Goal: Task Accomplishment & Management: Use online tool/utility

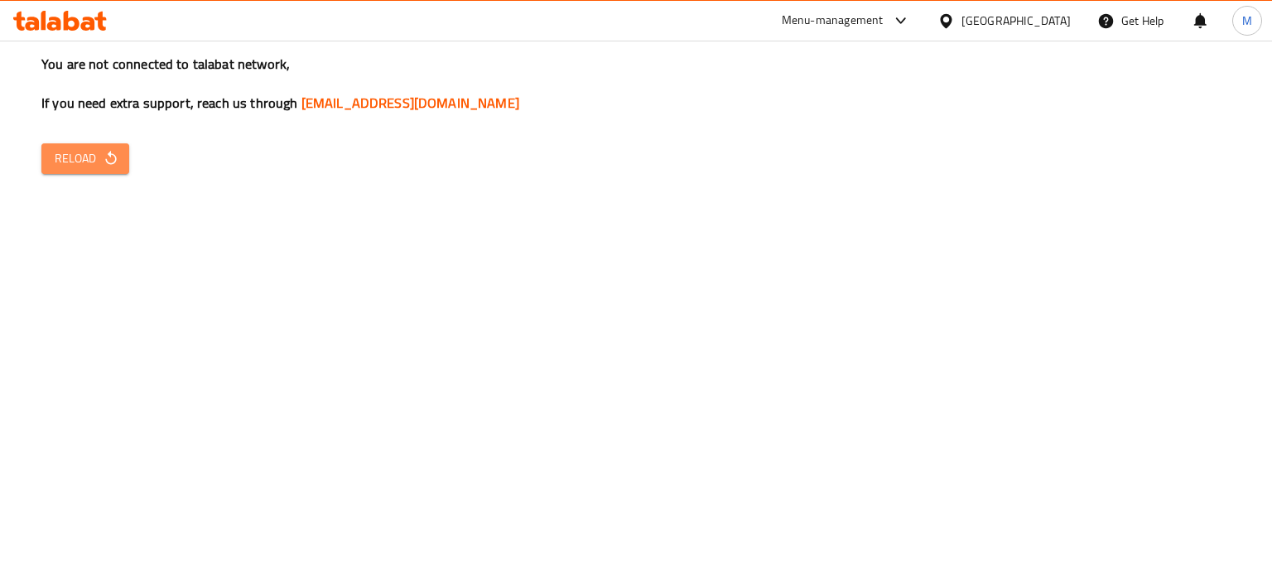
click at [114, 152] on icon "button" at bounding box center [111, 158] width 17 height 17
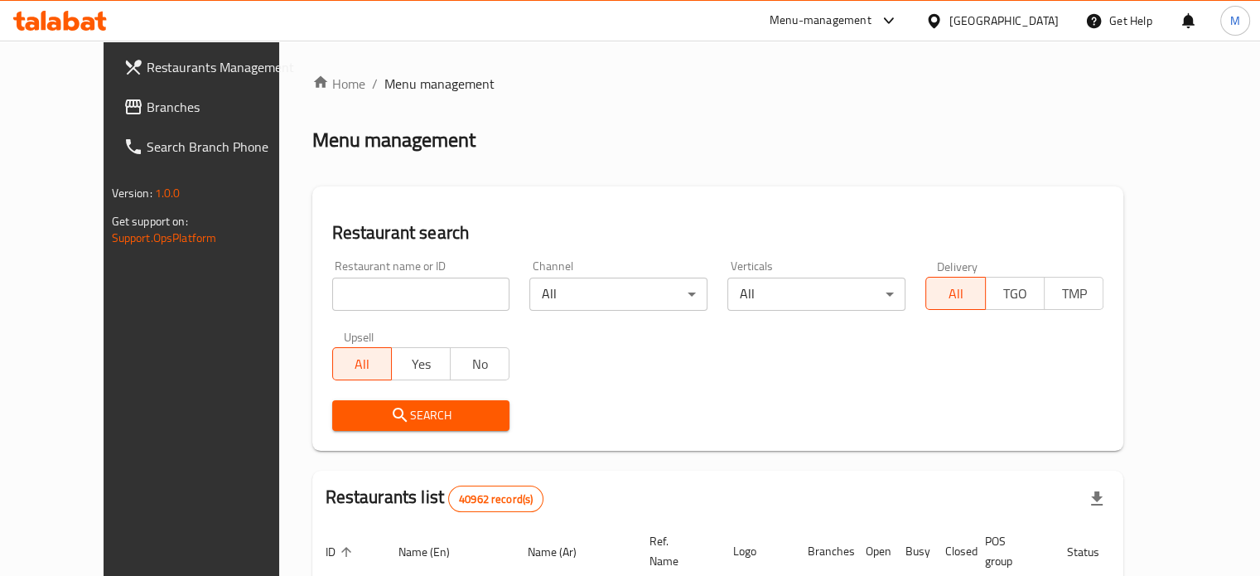
paste input "688704"
click at [402, 291] on input "688704" at bounding box center [421, 294] width 178 height 33
type input "688704"
click button "Search" at bounding box center [421, 415] width 178 height 31
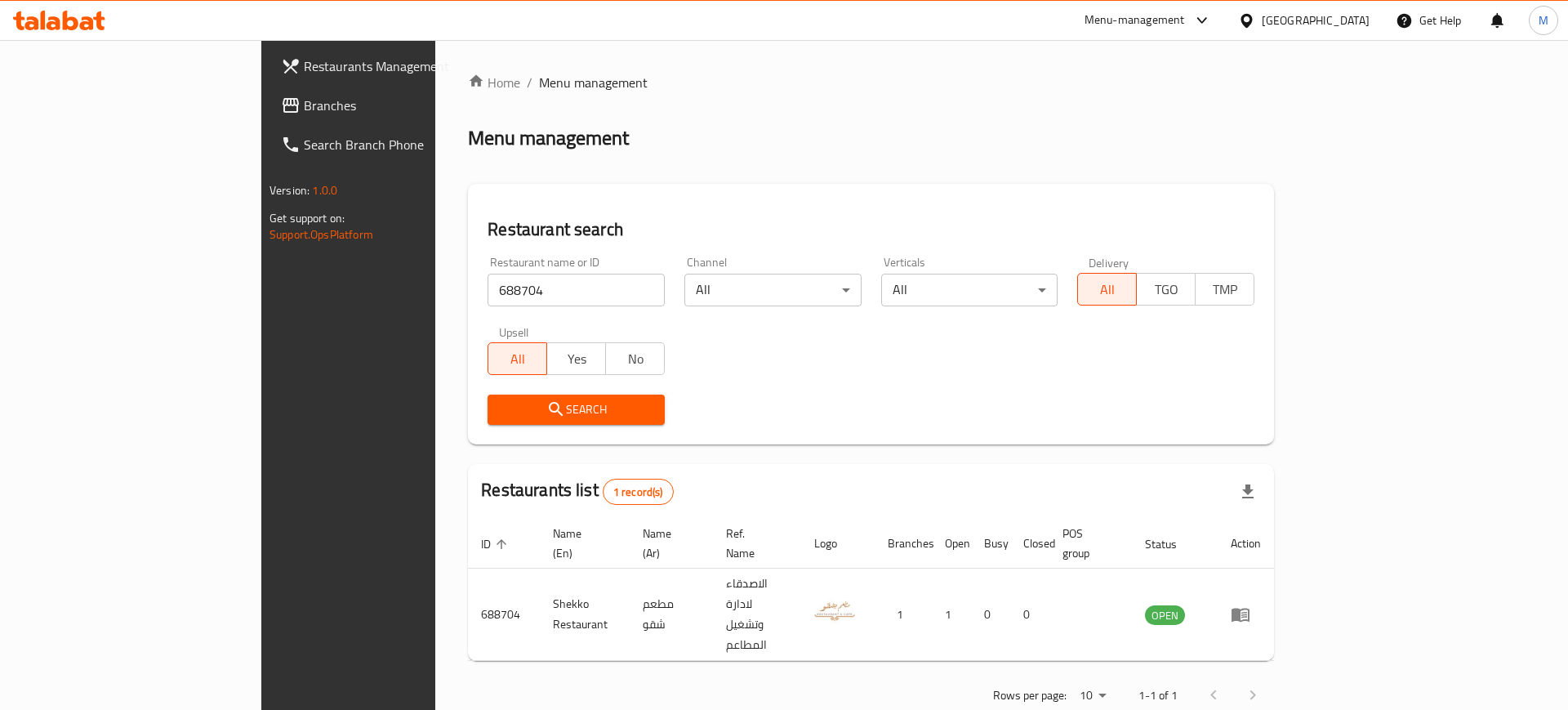
drag, startPoint x: 1254, startPoint y: 0, endPoint x: 999, endPoint y: 501, distance: 562.2
click at [999, 501] on div "Restaurants list 1 record(s)" at bounding box center [872, 492] width 807 height 55
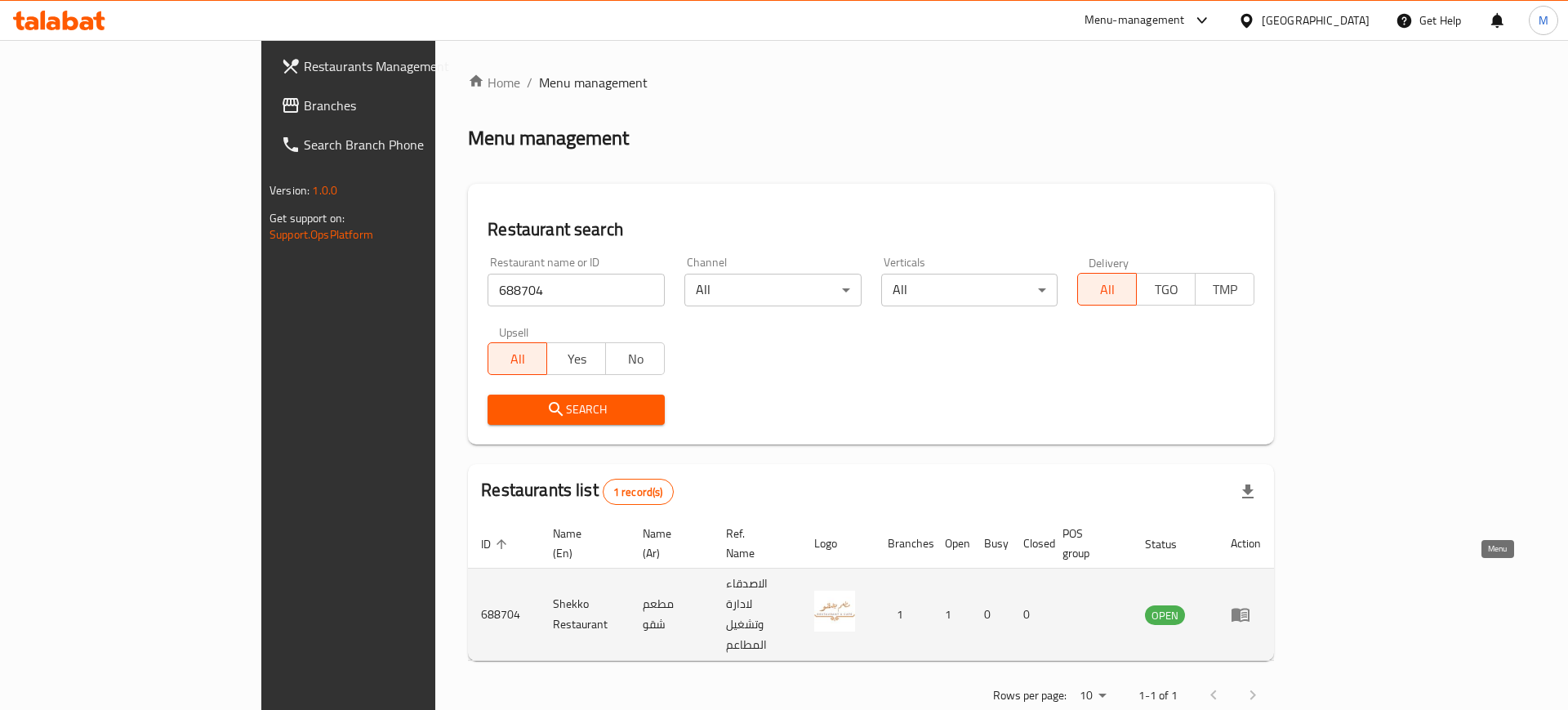
click at [1242, 567] on link "enhanced table" at bounding box center [1246, 614] width 31 height 20
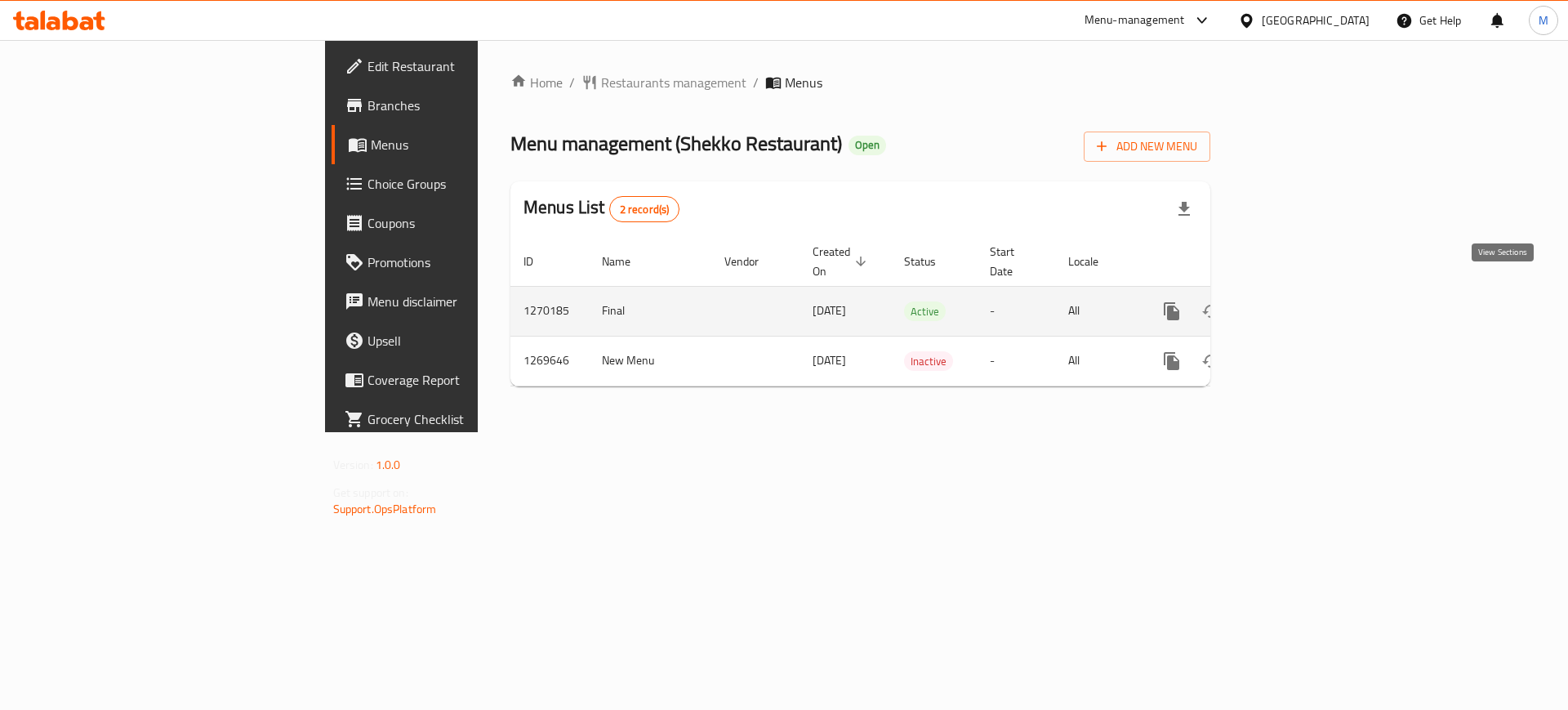
click at [1242, 302] on icon "enhanced table" at bounding box center [1290, 312] width 20 height 20
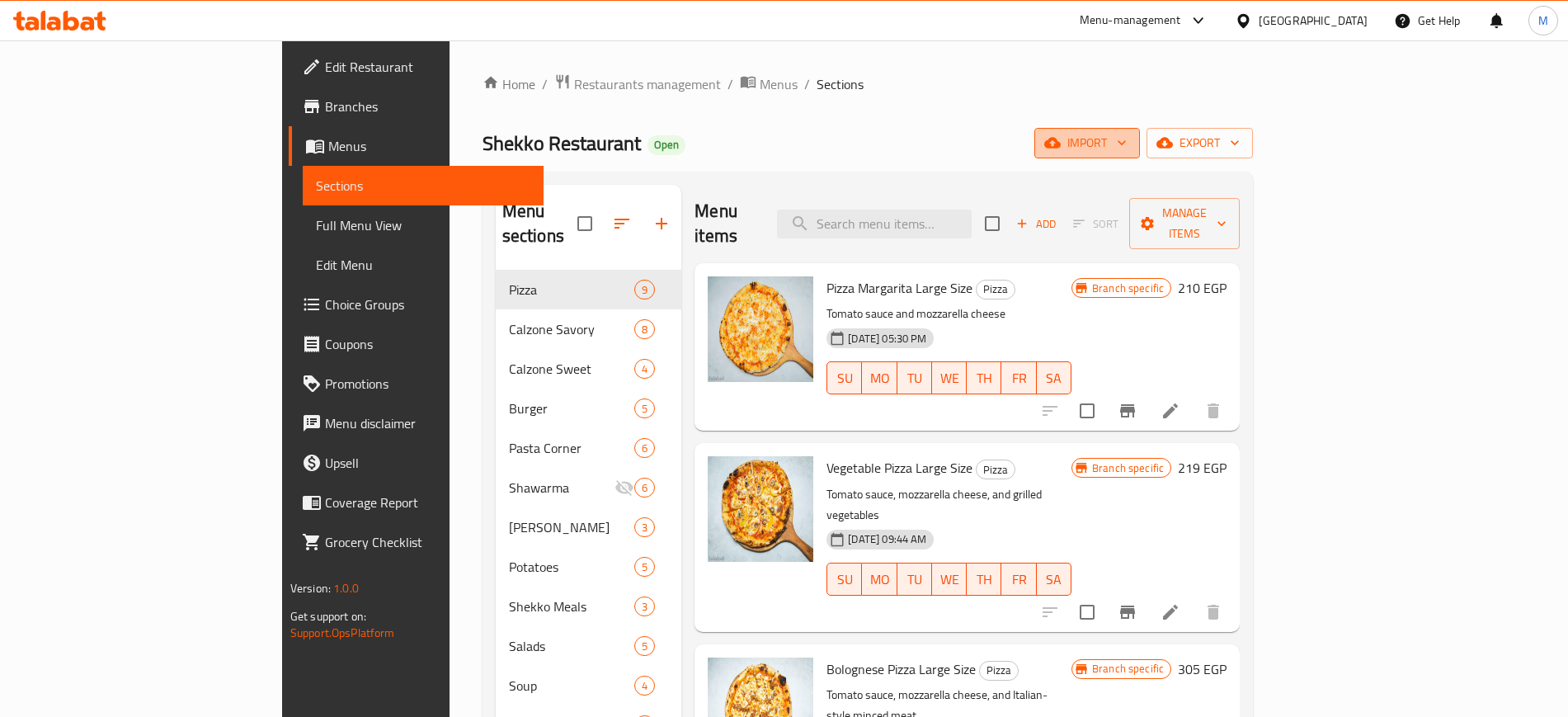
click at [1127, 146] on span "import" at bounding box center [1087, 142] width 80 height 21
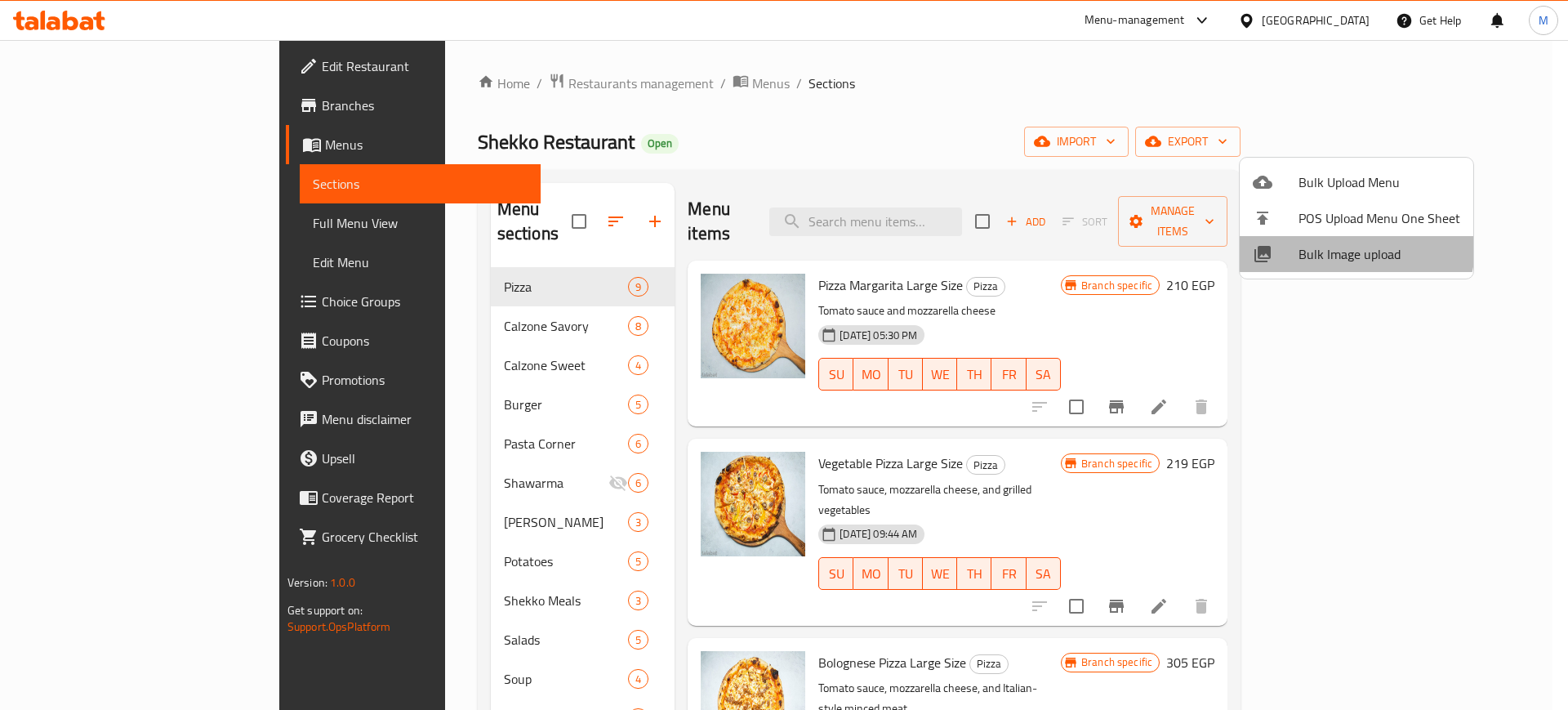
click at [1242, 240] on li "Bulk Image upload" at bounding box center [1356, 253] width 234 height 36
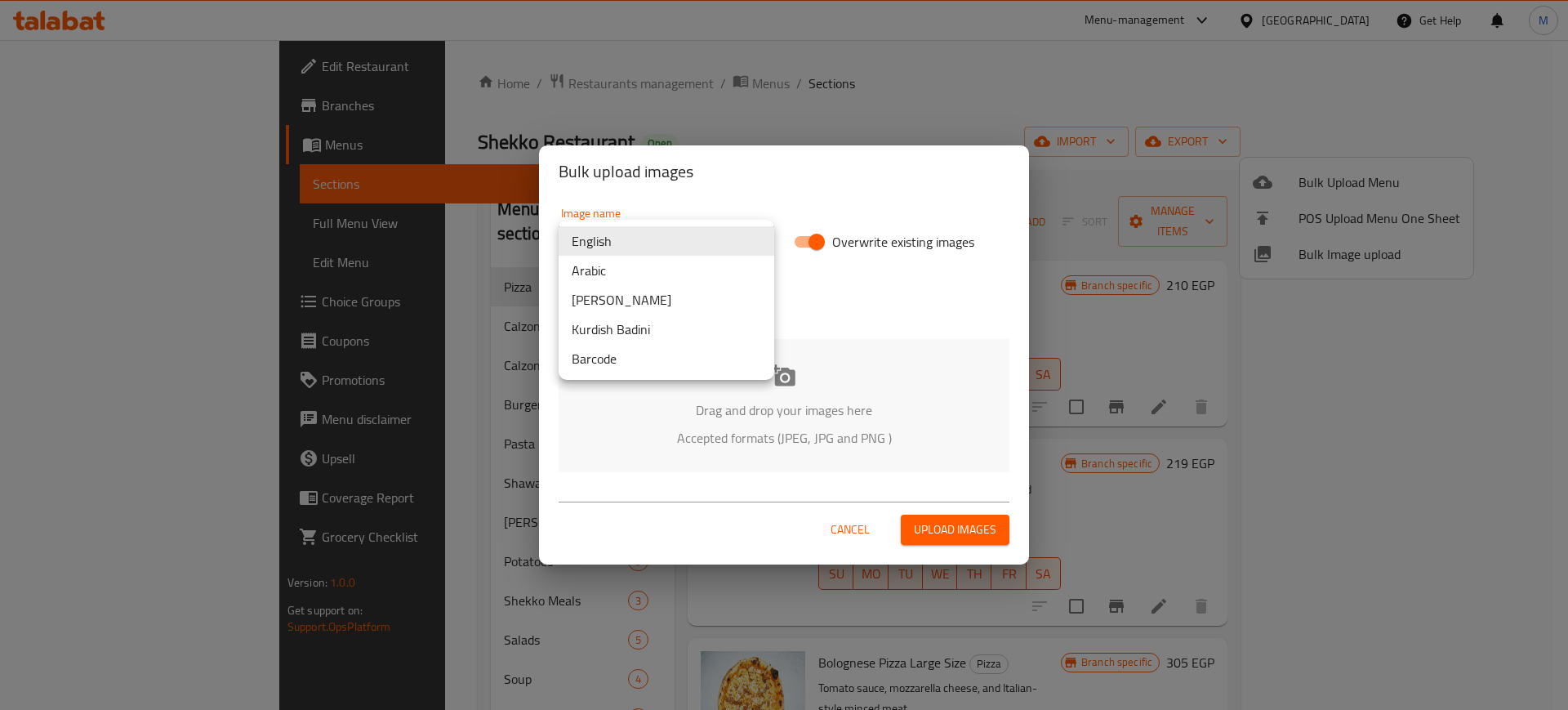
click at [721, 240] on body "​ Menu-management Egypt Get Help M Edit Restaurant Branches Menus Sections Full…" at bounding box center [784, 375] width 1568 height 670
click at [611, 267] on li "Arabic" at bounding box center [667, 270] width 216 height 30
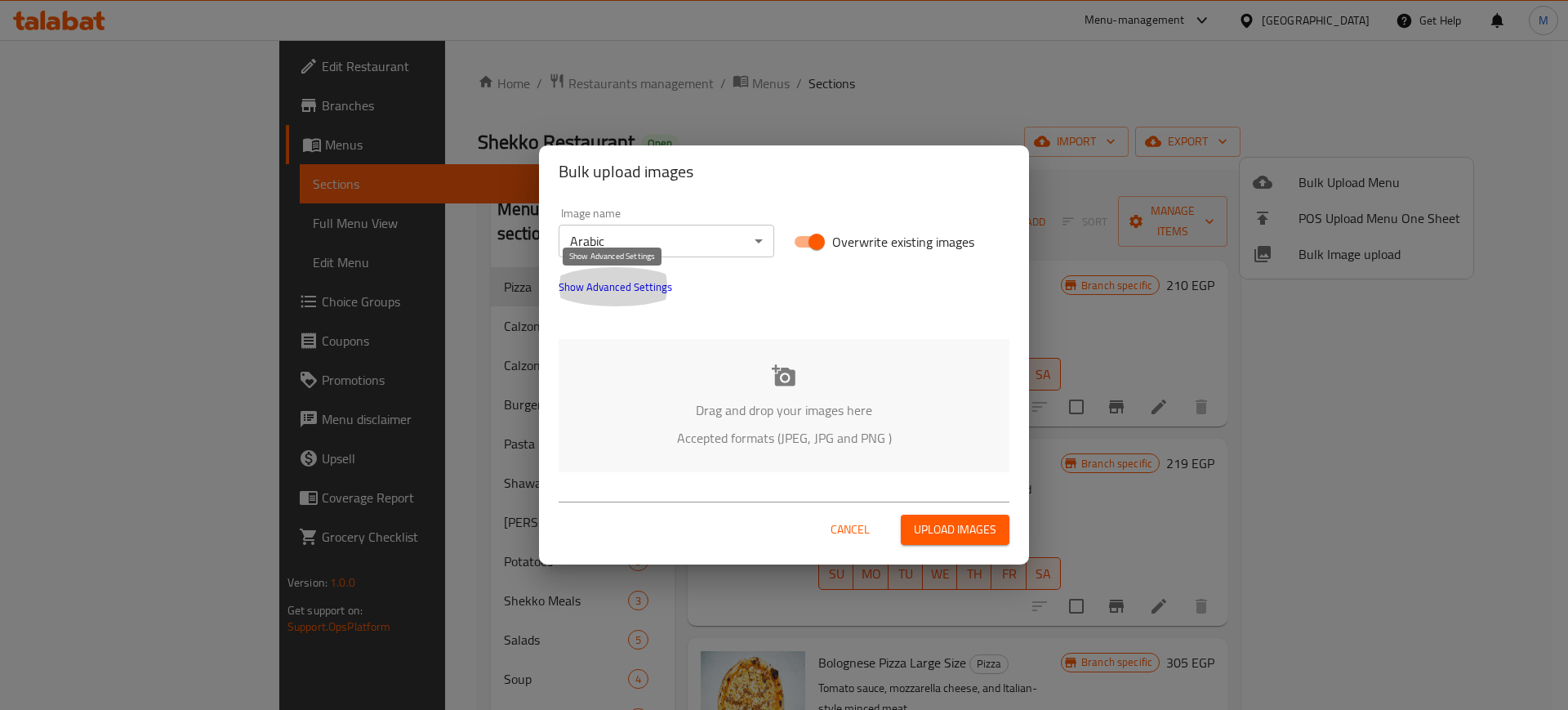
click at [628, 296] on span "Show Advanced Settings" at bounding box center [615, 287] width 113 height 20
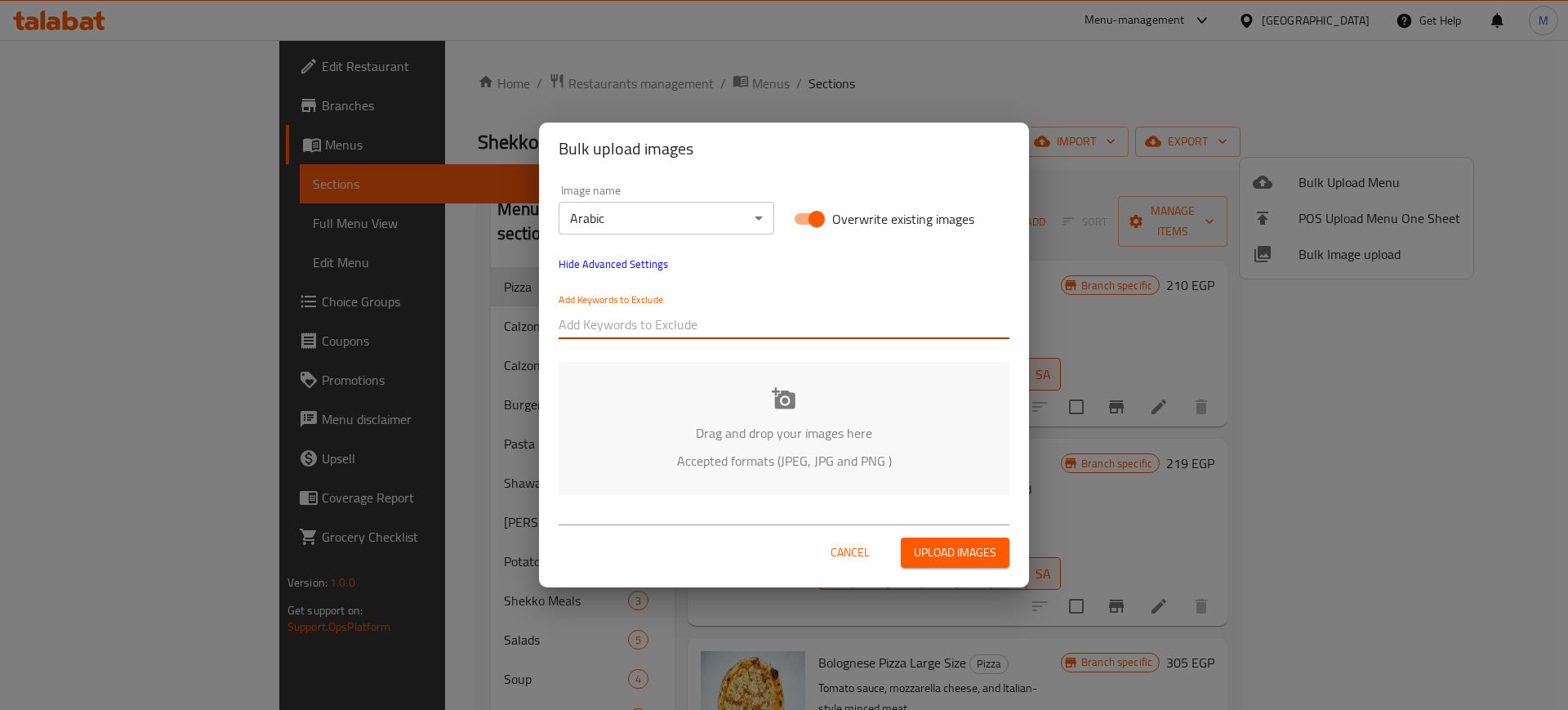
click at [656, 330] on input "text" at bounding box center [784, 324] width 451 height 27
paste input "_Romel"
type input "_Romel"
click at [734, 344] on div "Add Keywords to Exclude _Romel" at bounding box center [784, 316] width 470 height 65
click at [757, 328] on input "text" at bounding box center [824, 324] width 371 height 27
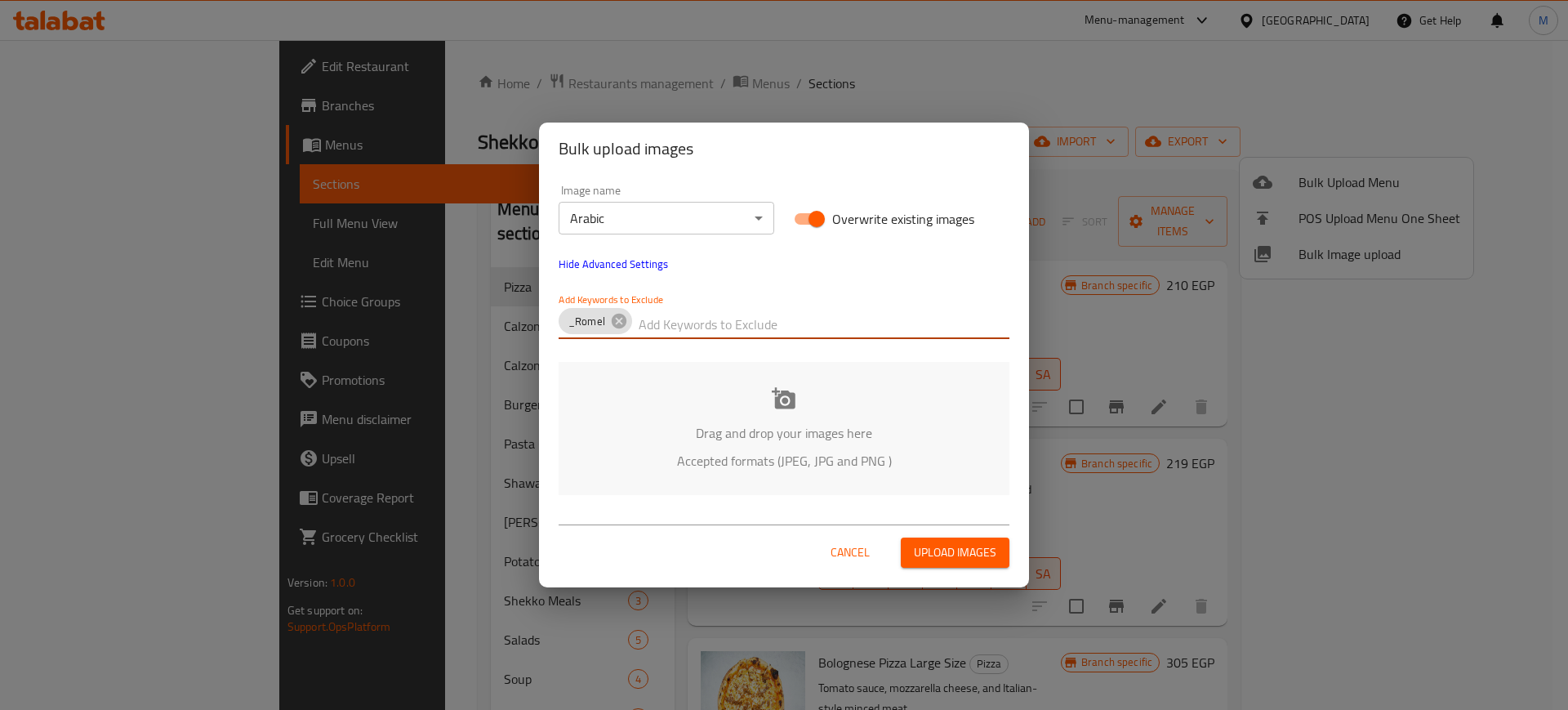
click at [745, 322] on input "text" at bounding box center [824, 324] width 371 height 27
paste input "Shekko_"
type input "Shekko_"
click at [716, 355] on div "Image name Arabic ​ Overwrite existing images Hide Advanced Settings Add Keywor…" at bounding box center [784, 339] width 490 height 330
click at [740, 378] on div "Drag and drop your images here Accepted formats (JPEG, JPG and PNG )" at bounding box center [784, 428] width 451 height 133
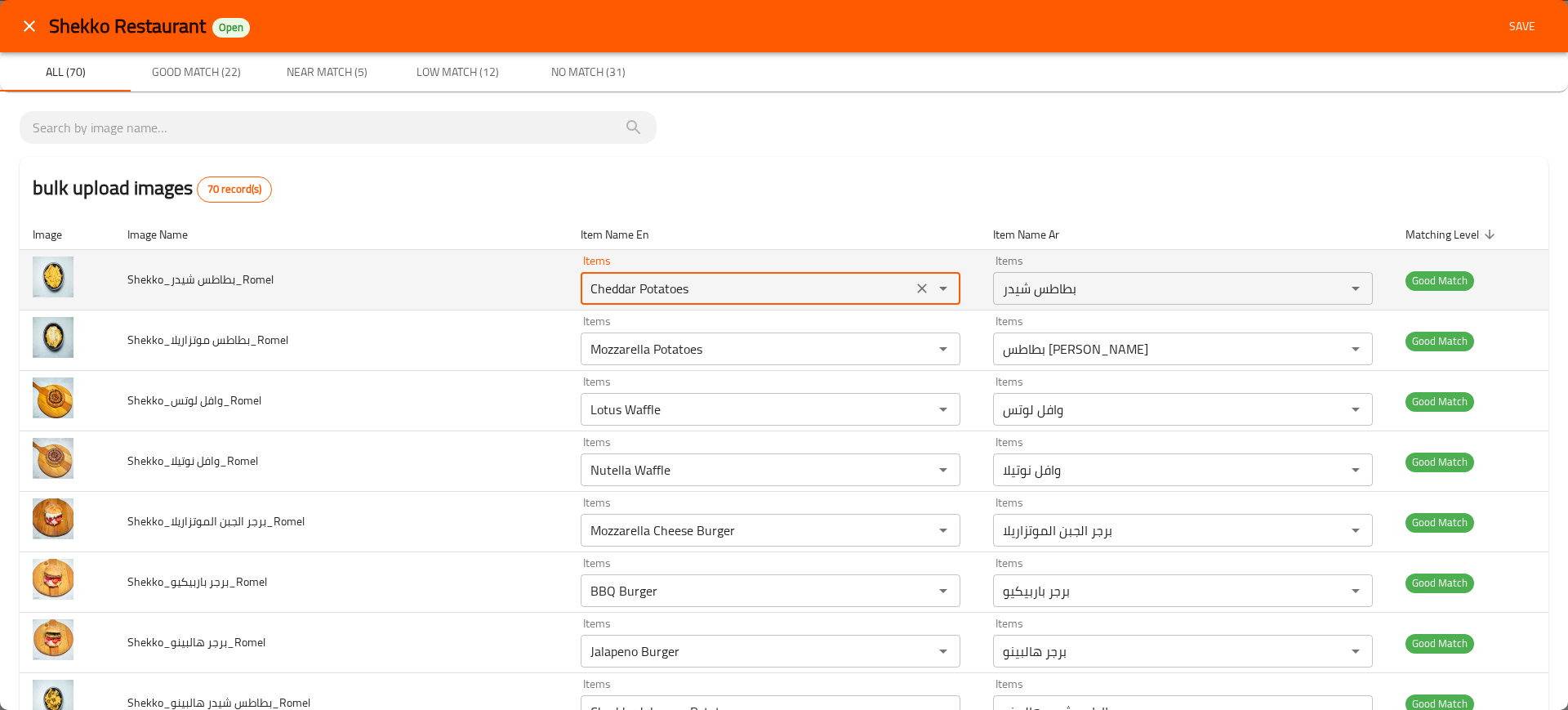
click at [702, 280] on شيدر_Romel "Cheddar Potatoes" at bounding box center [747, 288] width 321 height 23
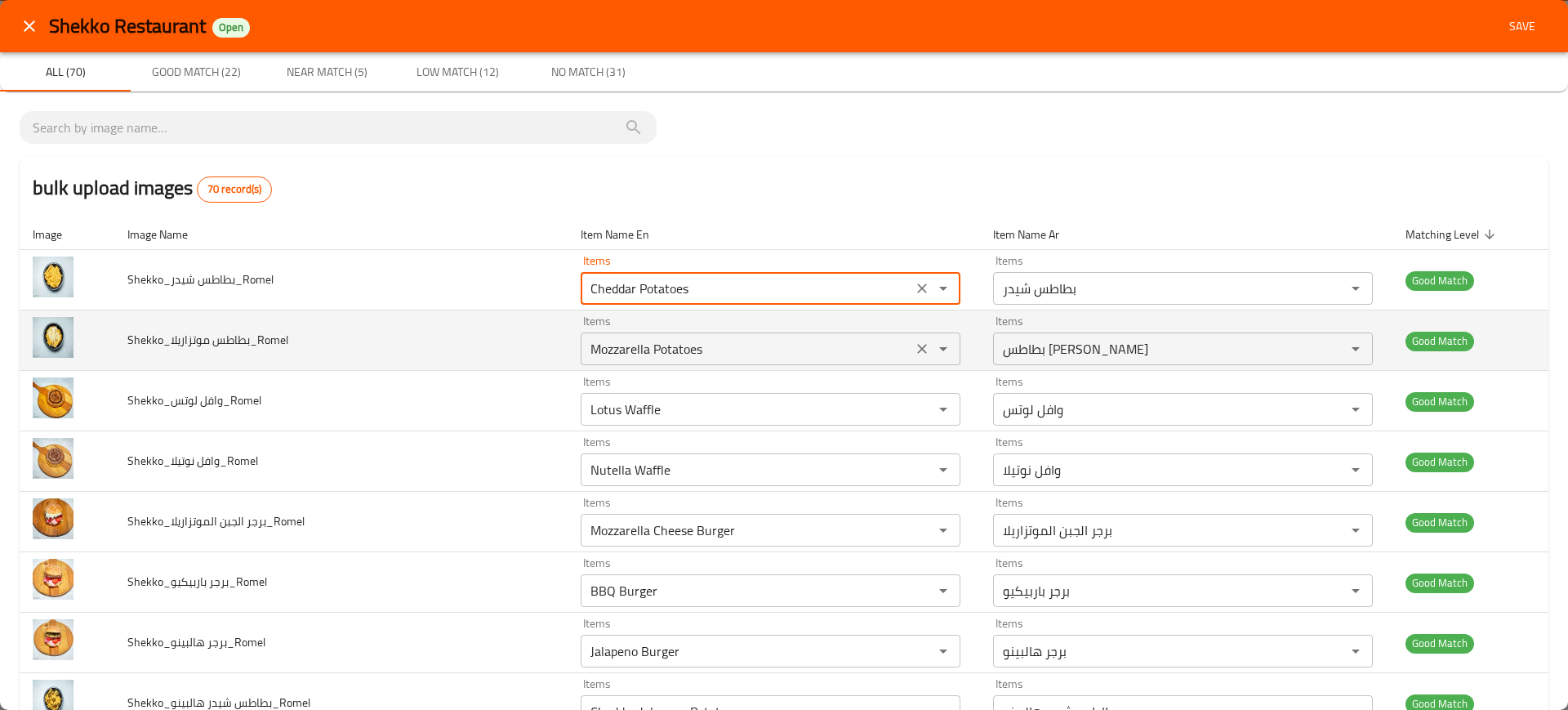
click at [664, 350] on موتزاريلا_Romel "Mozzarella Potatoes" at bounding box center [747, 348] width 321 height 23
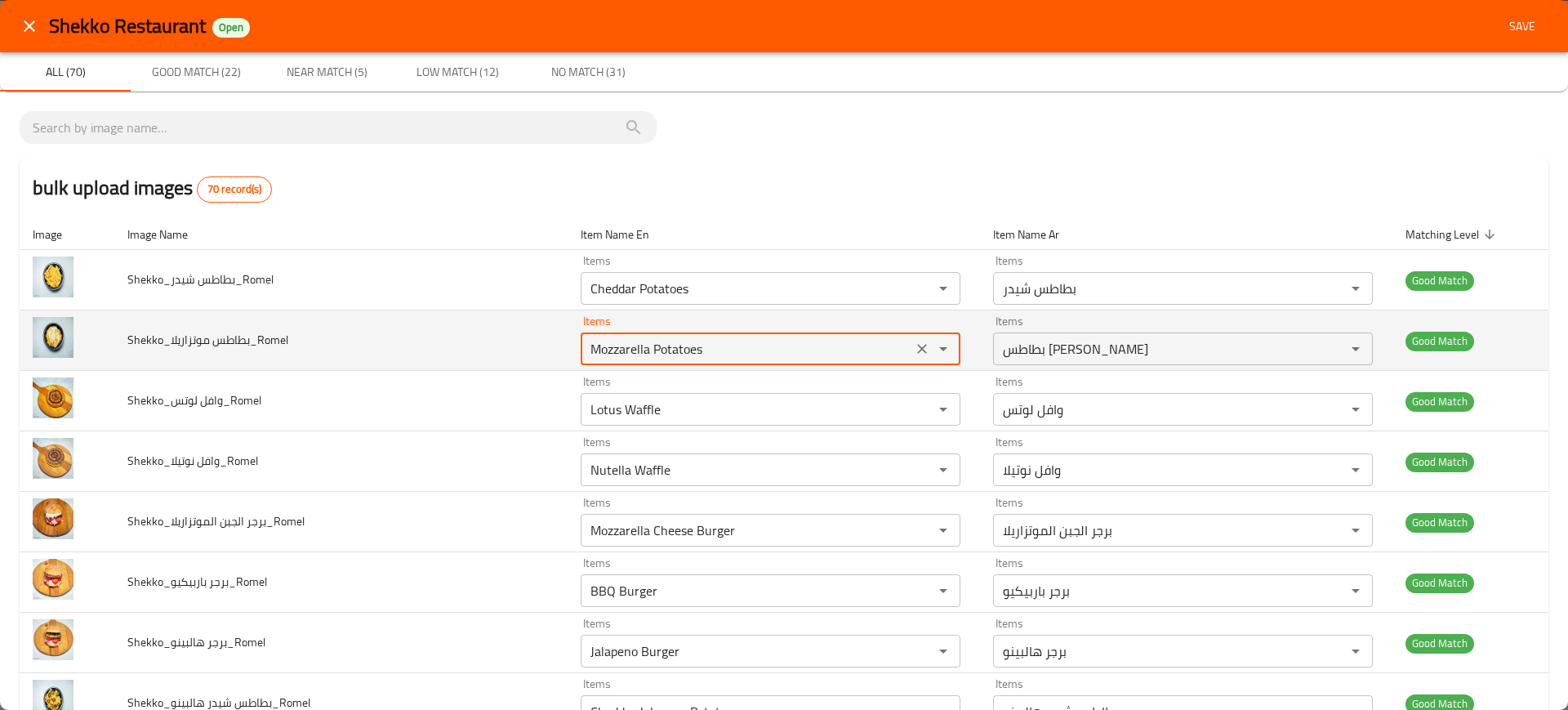
click at [664, 350] on موتزاريلا_Romel "Mozzarella Potatoes" at bounding box center [747, 348] width 321 height 23
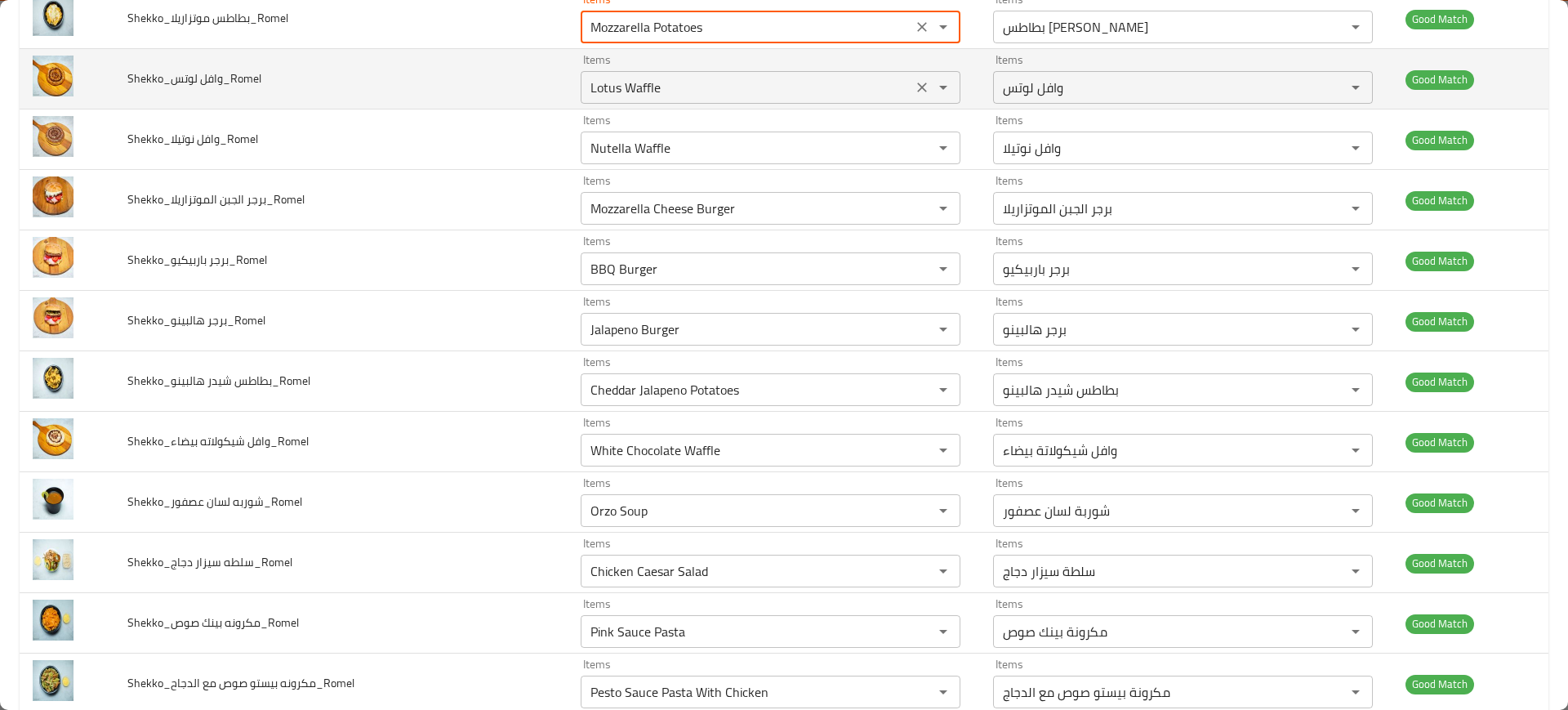
scroll to position [322, 0]
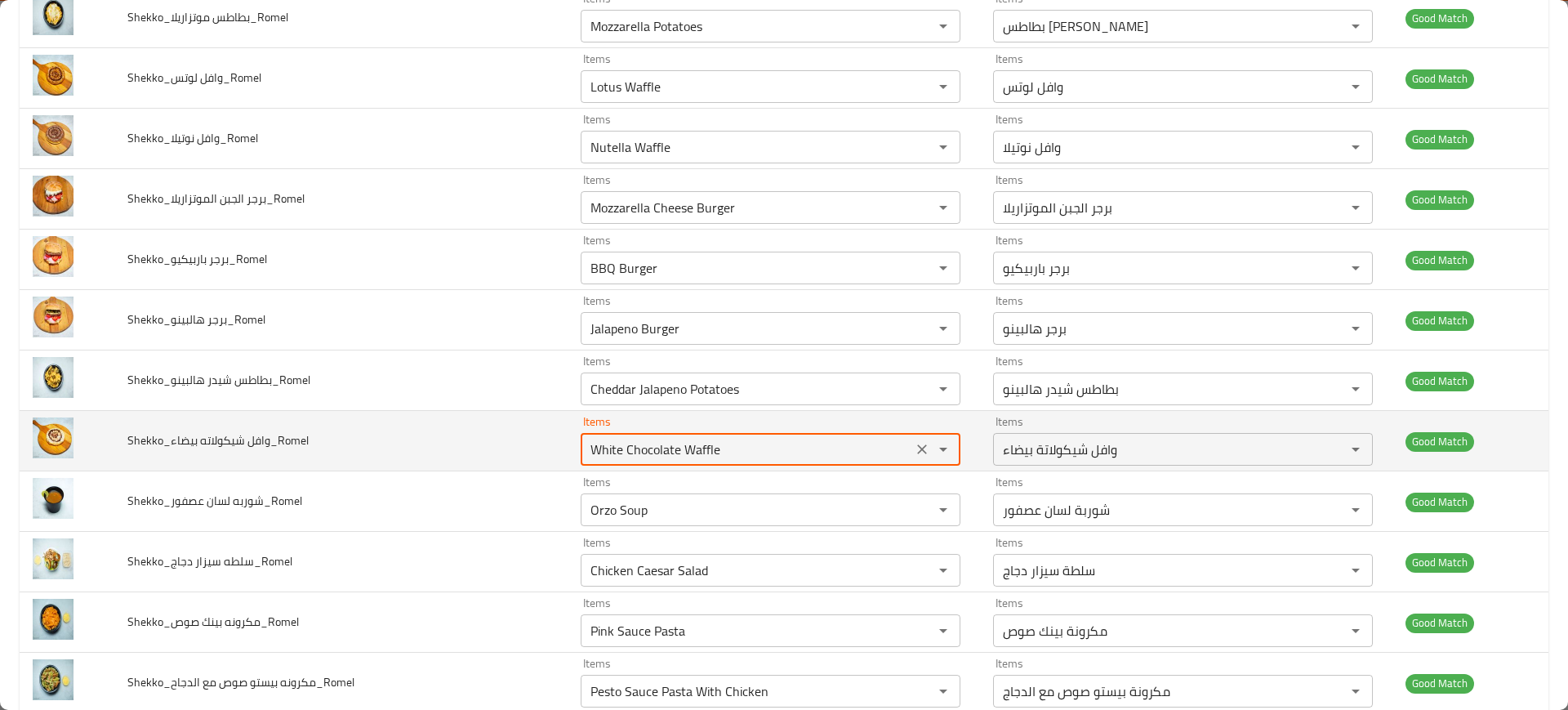
click at [645, 439] on بيضاء_Romel "White Chocolate Waffle" at bounding box center [747, 449] width 321 height 23
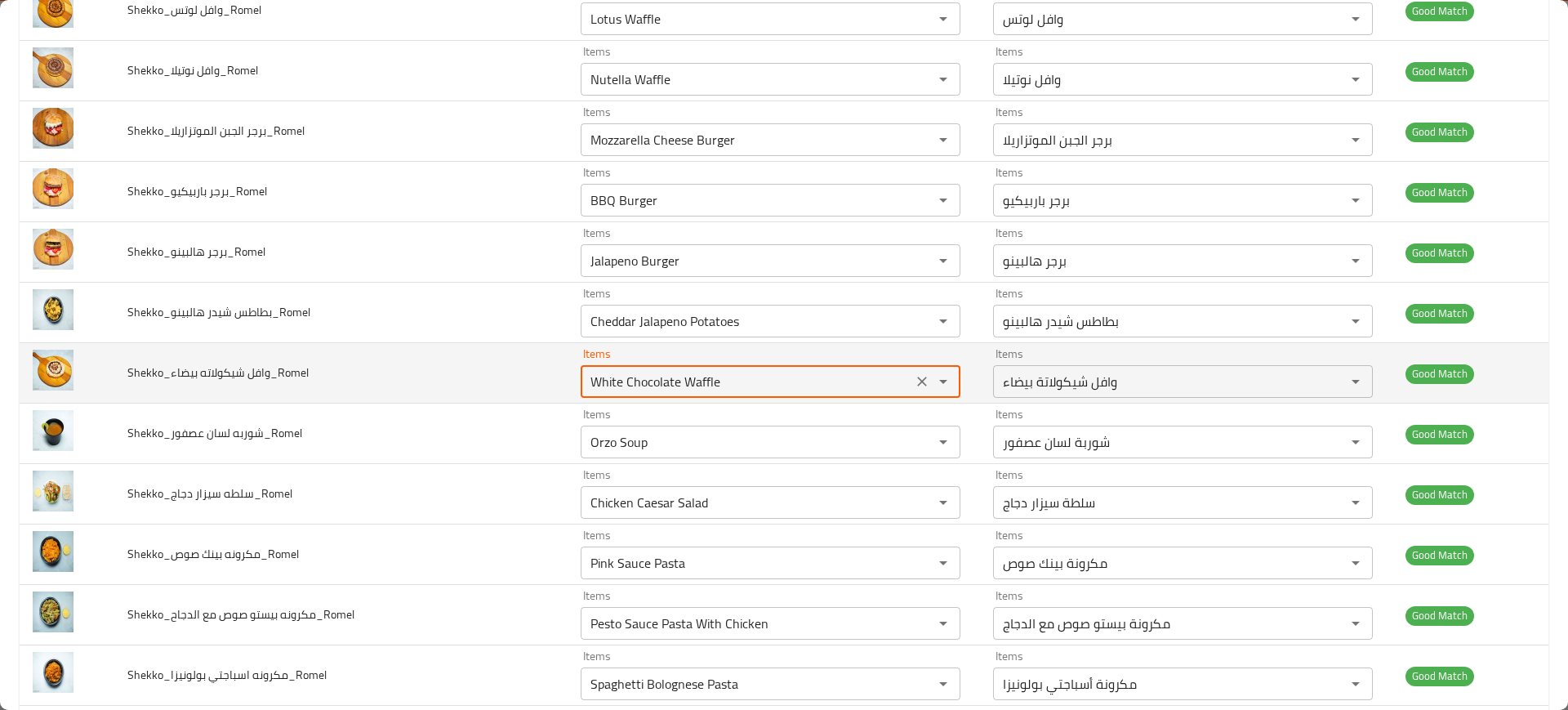
scroll to position [392, 0]
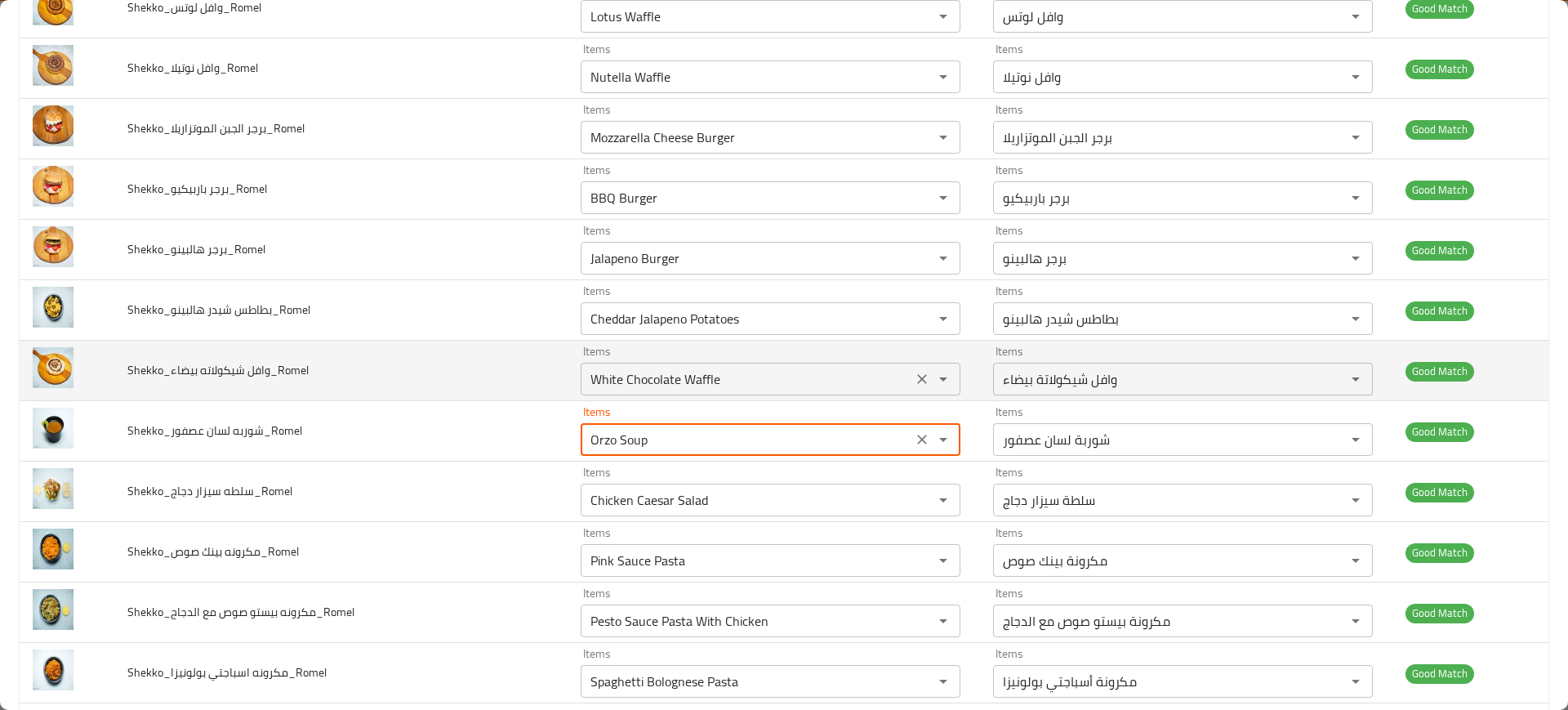
click at [645, 439] on عصفور_Romel "Orzo Soup" at bounding box center [747, 439] width 321 height 23
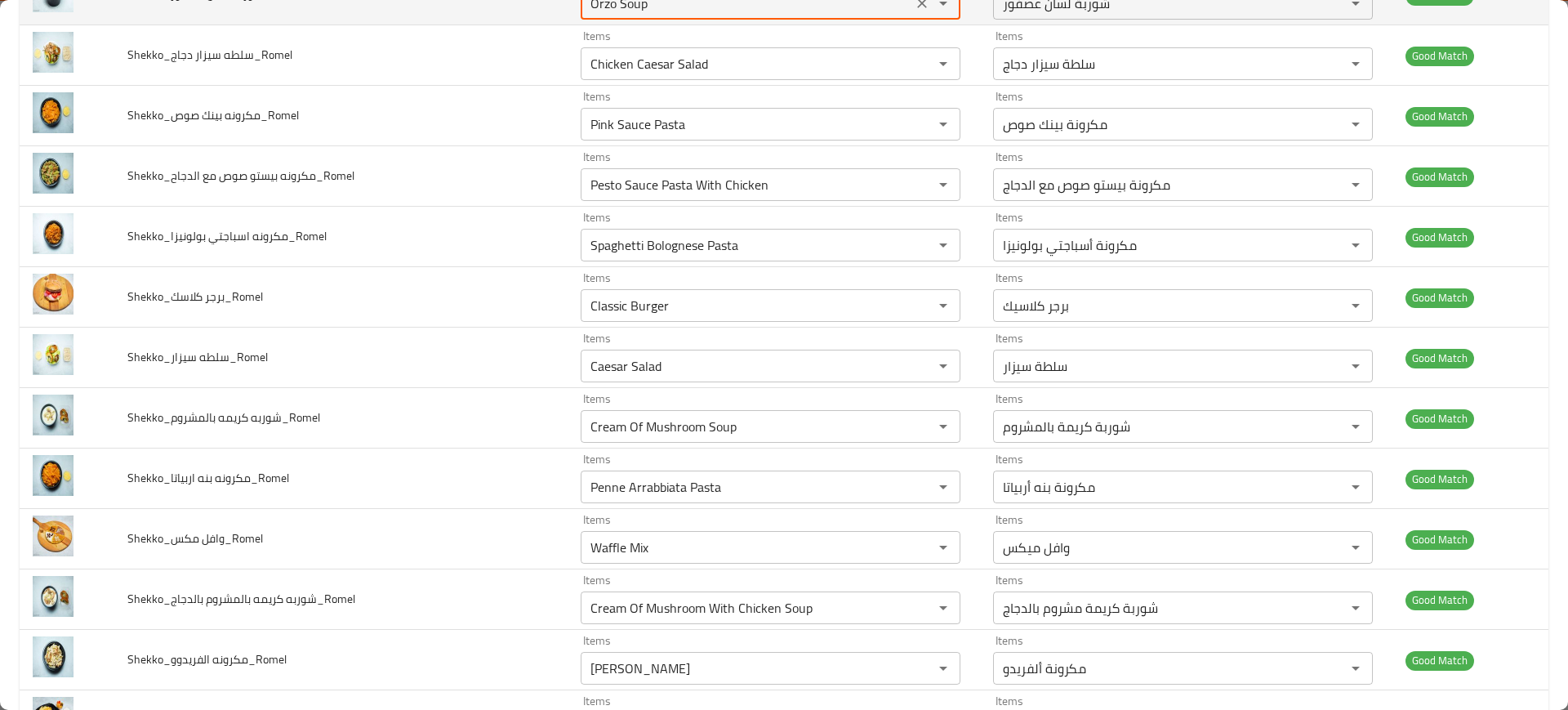
scroll to position [830, 0]
click at [645, 439] on div "Cream Of Mushroom Soup Items" at bounding box center [770, 425] width 380 height 33
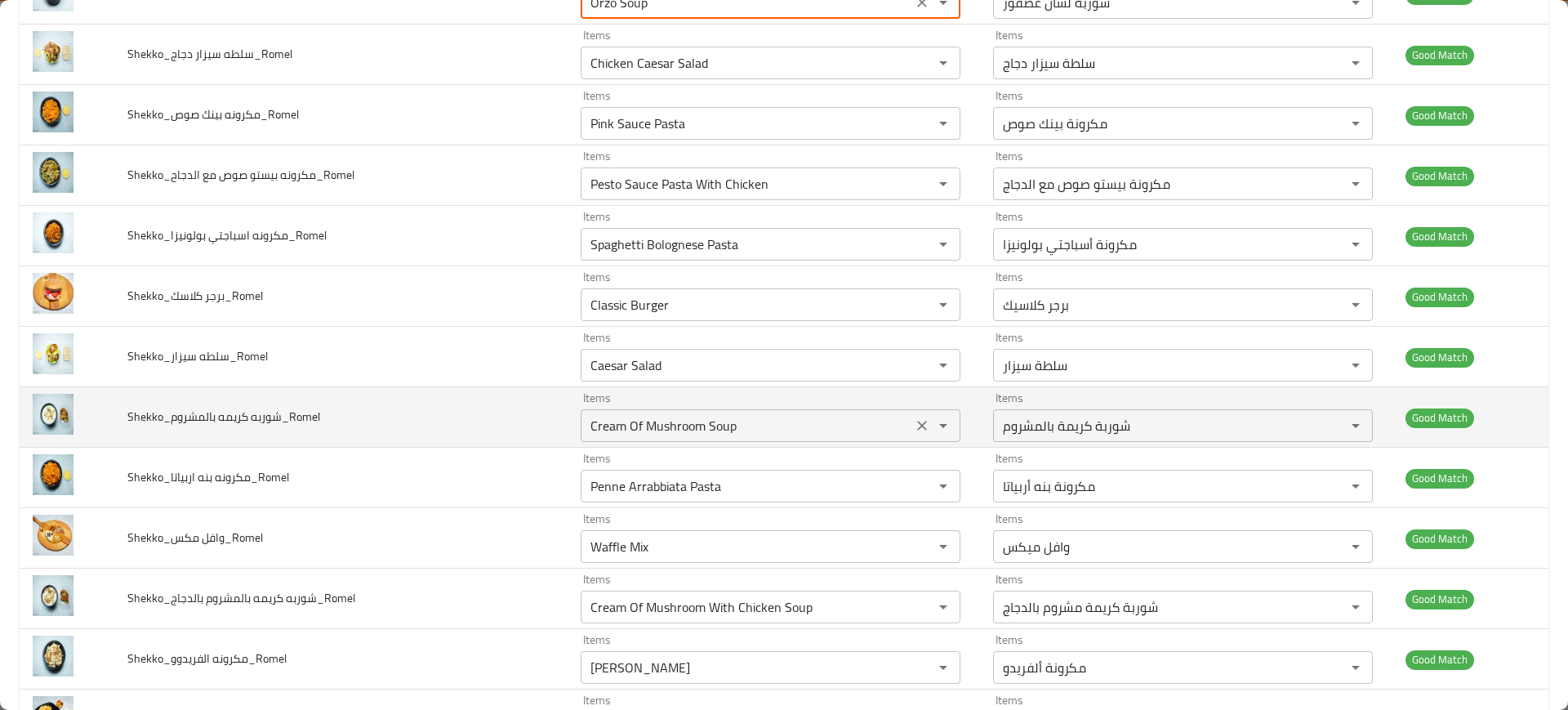
click at [645, 439] on div "Cream Of Mushroom Soup Items" at bounding box center [770, 425] width 380 height 33
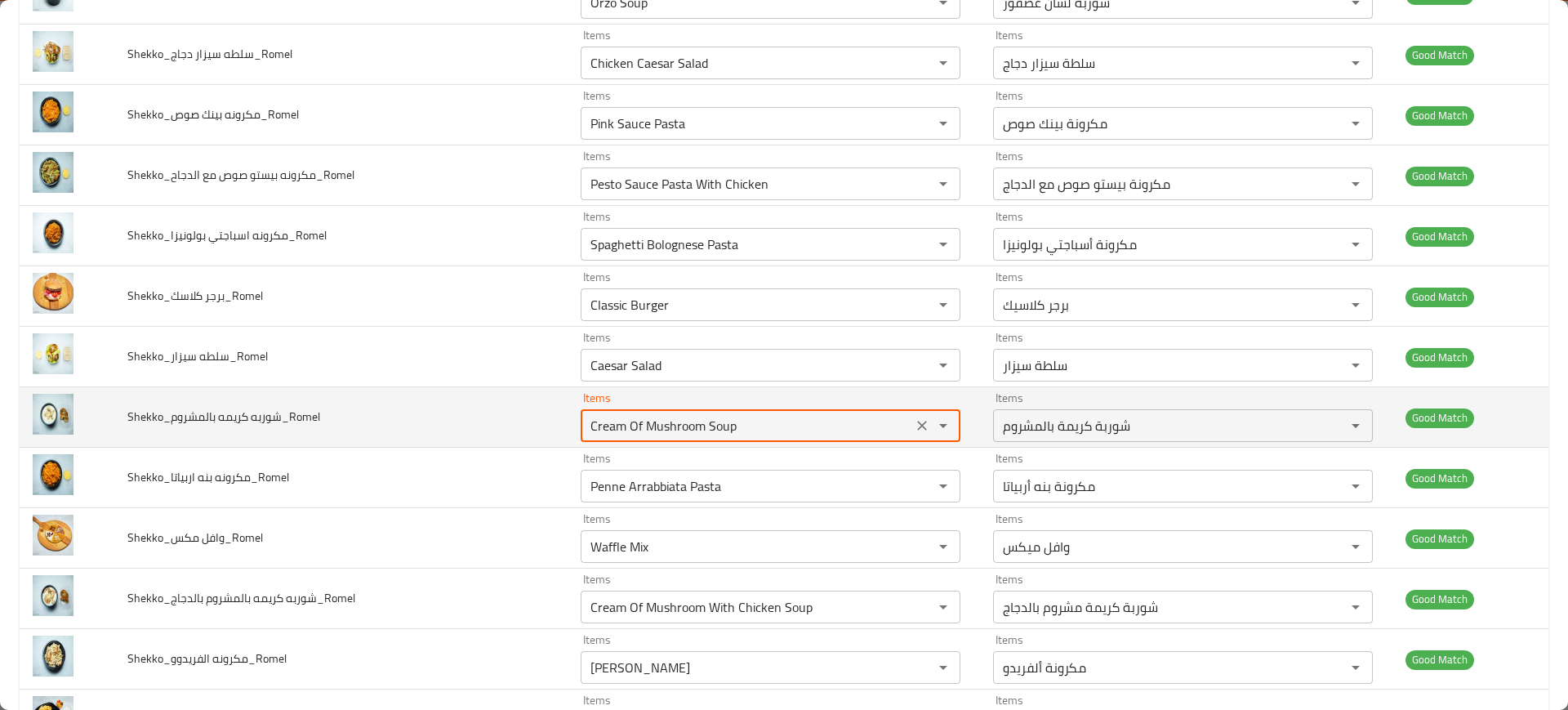
click at [645, 439] on div "Cream Of Mushroom Soup Items" at bounding box center [770, 425] width 380 height 33
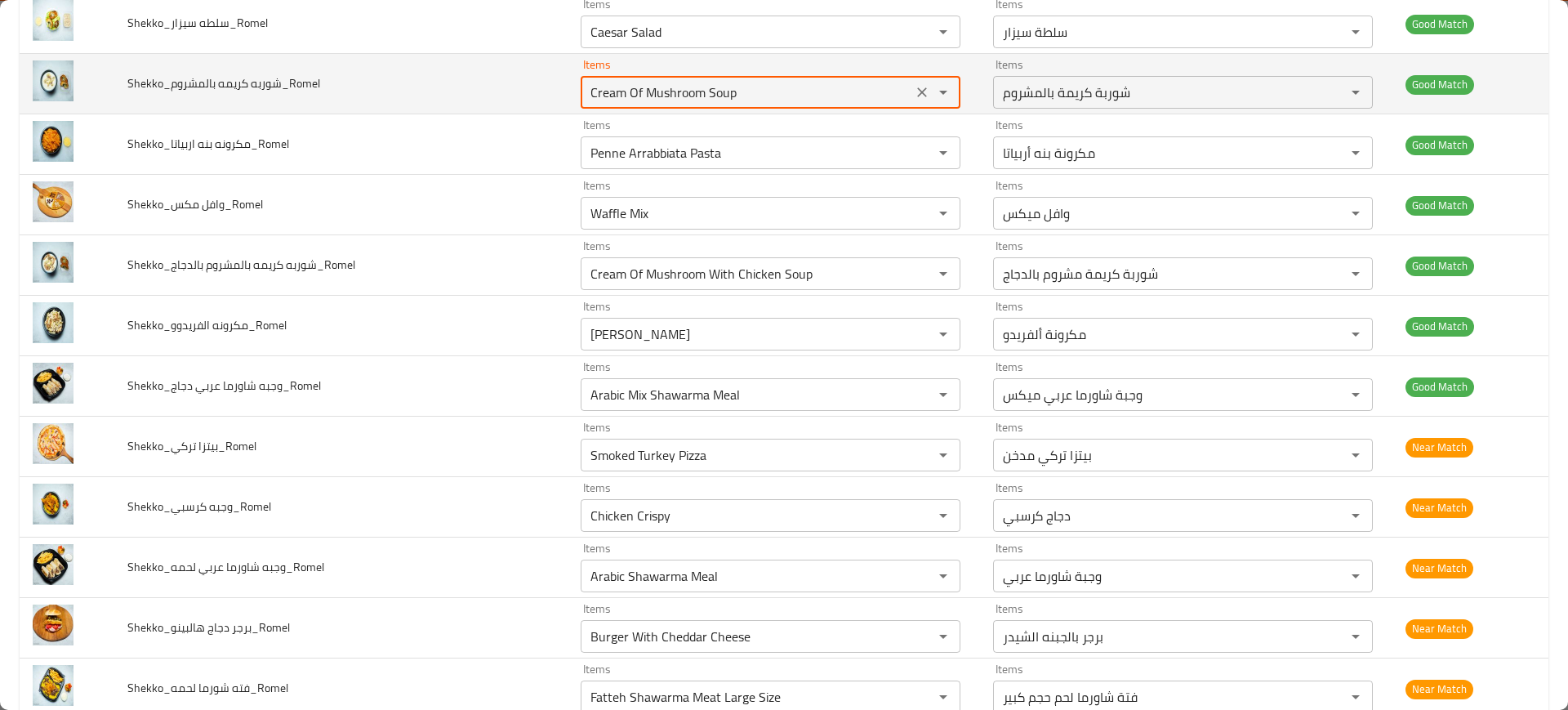
scroll to position [1169, 0]
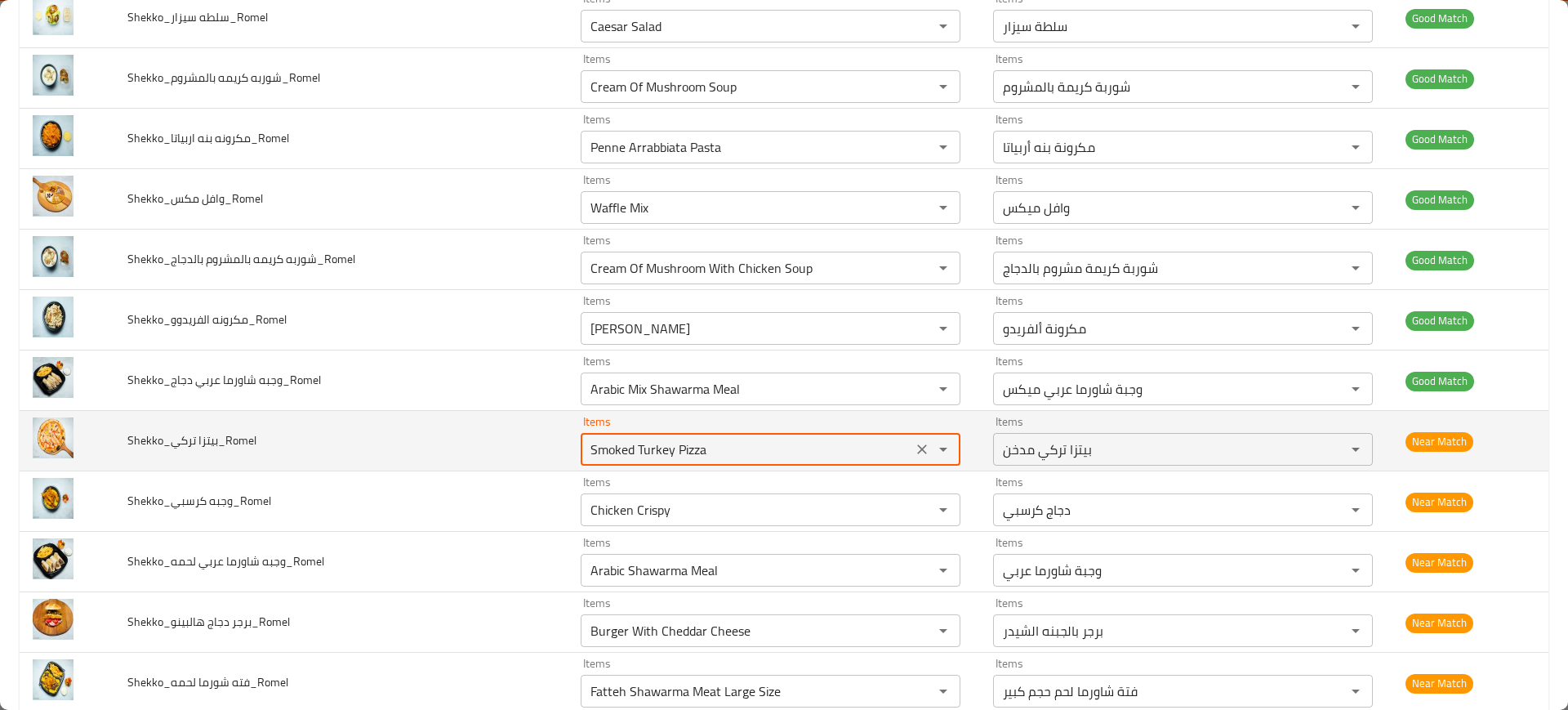
click at [659, 457] on تركي_Romel "Smoked Turkey Pizza" at bounding box center [747, 449] width 321 height 23
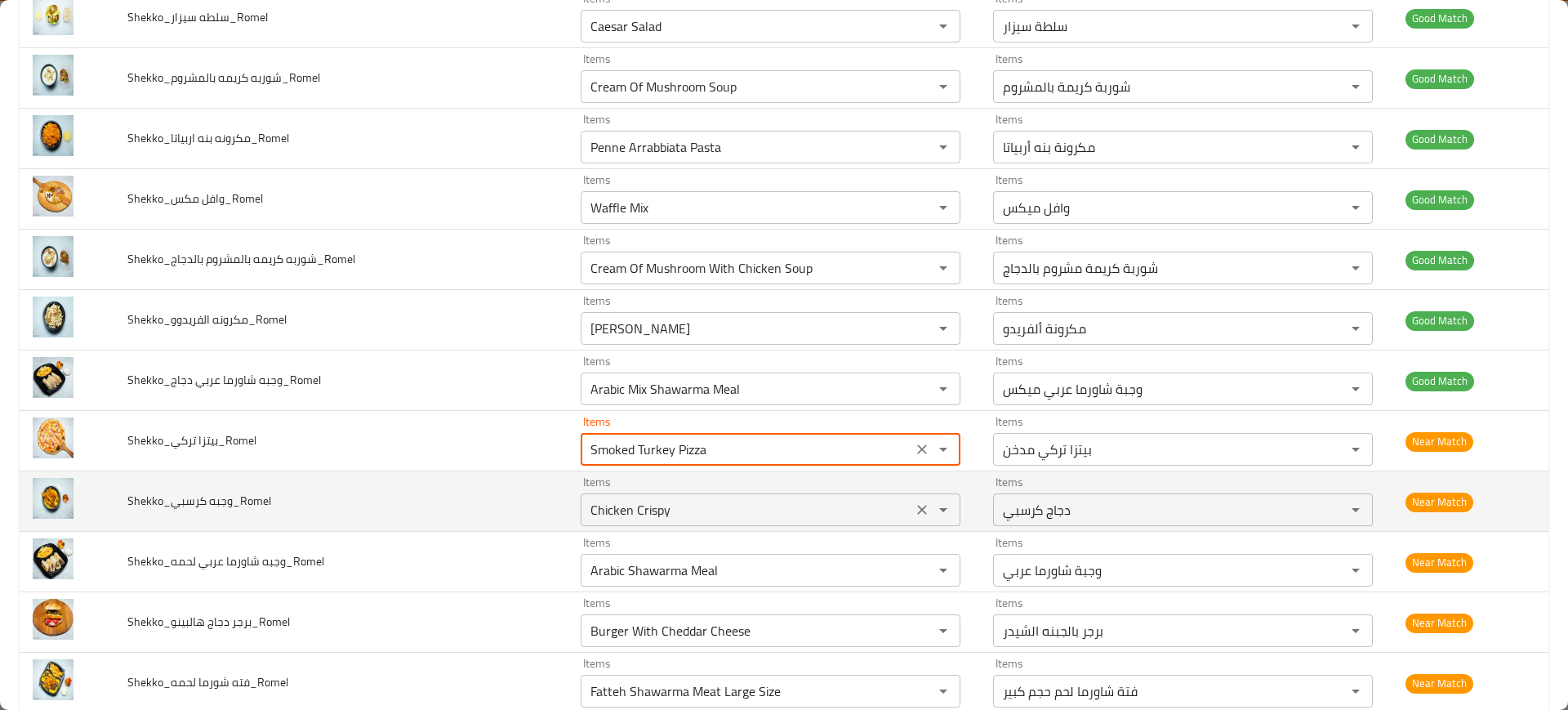
click at [603, 495] on div "Chicken Crispy Items" at bounding box center [770, 509] width 380 height 33
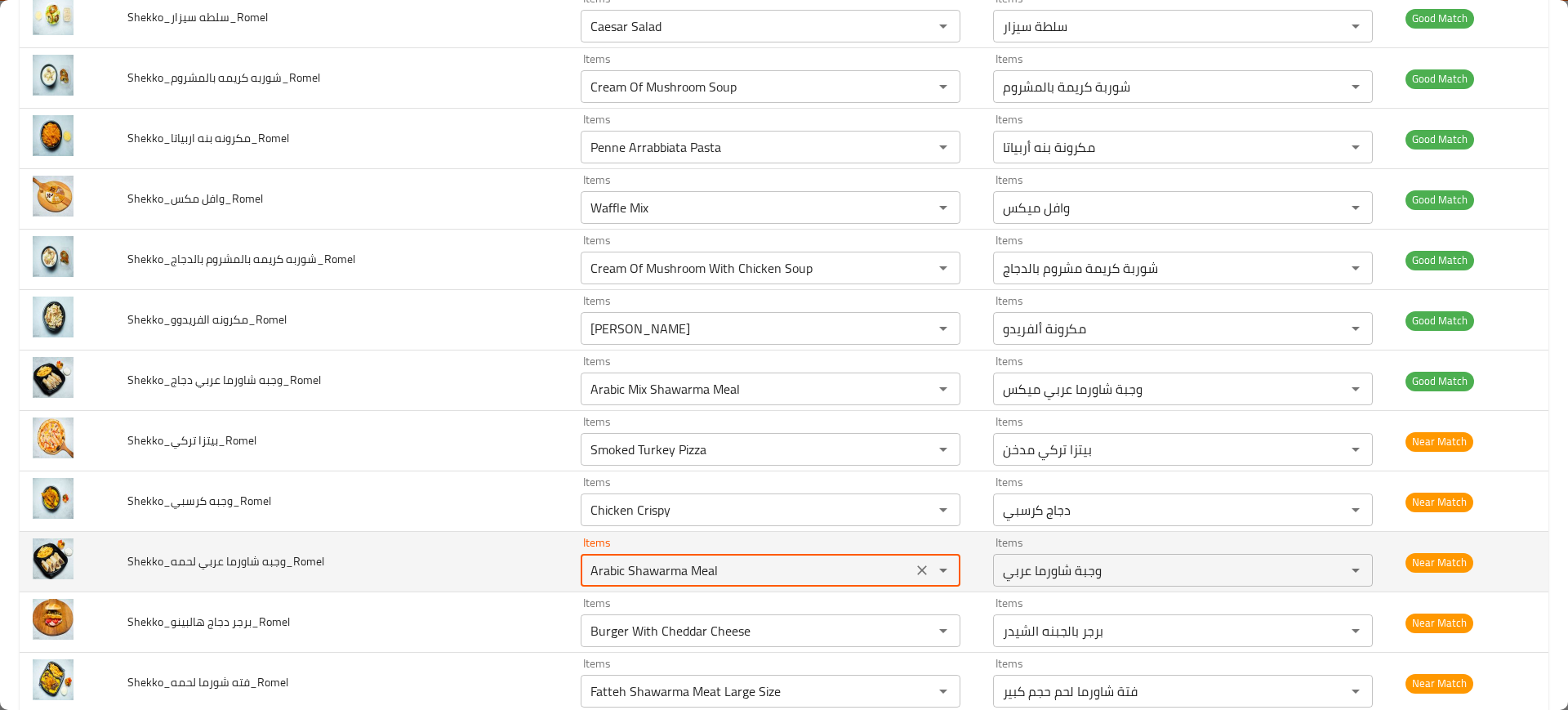
click at [630, 567] on لحمه_Romel "Arabic Shawarma Meal" at bounding box center [747, 570] width 321 height 23
click at [665, 567] on لحمه_Romel "Arabic Shawarma Meal" at bounding box center [747, 570] width 321 height 23
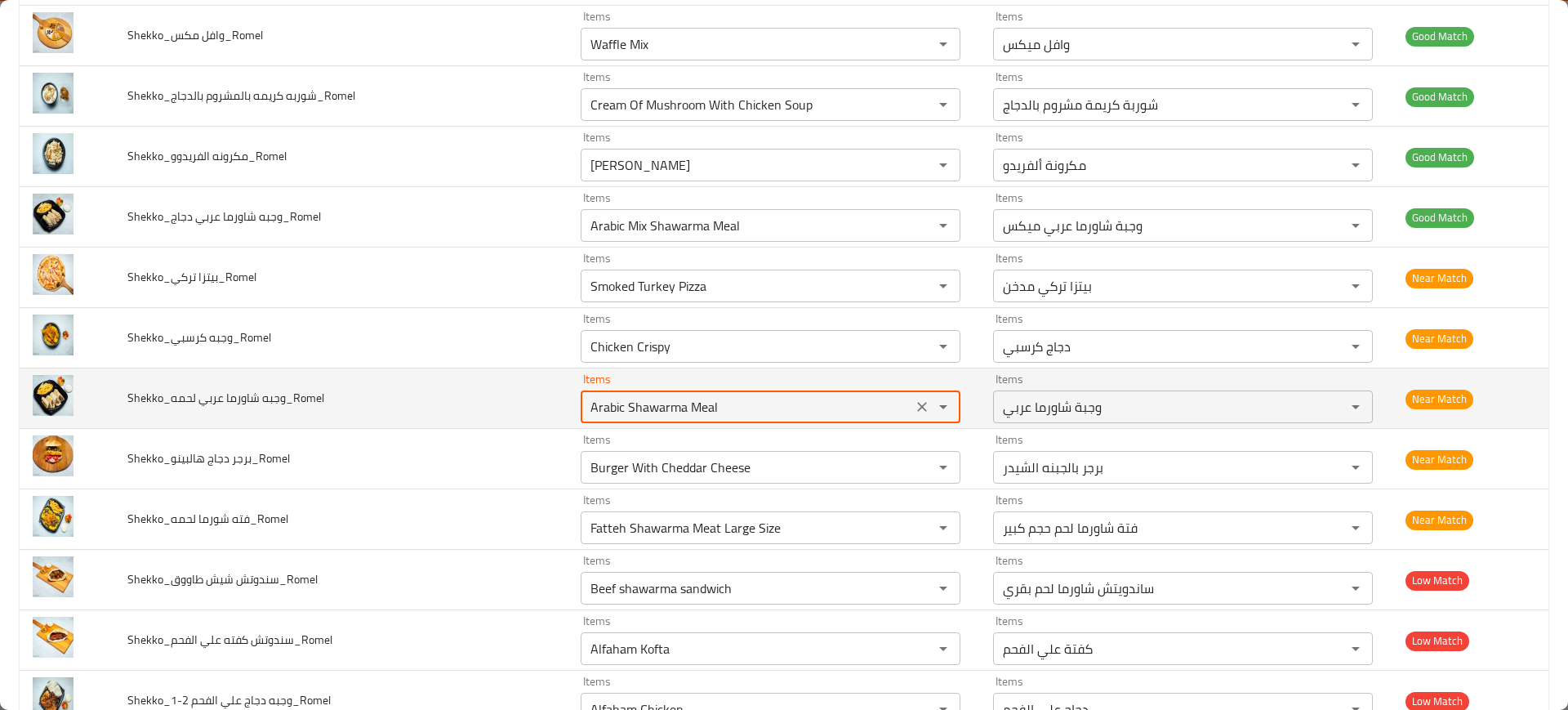
click at [717, 410] on لحمه_Romel "Arabic Shawarma Meal" at bounding box center [747, 406] width 321 height 23
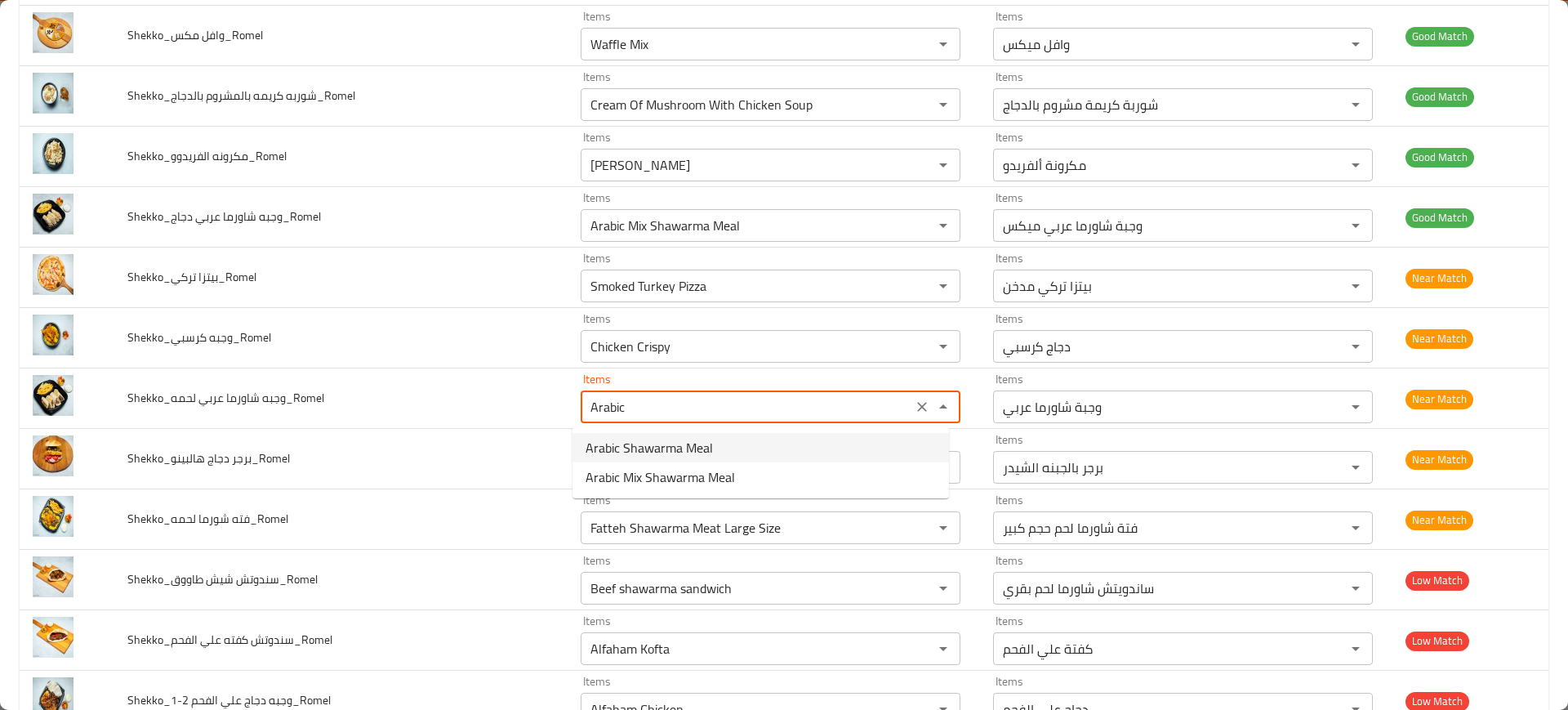
click at [628, 440] on span "Arabic Shawarma Meal" at bounding box center [649, 448] width 127 height 20
type لحمه_Romel "Arabic Shawarma Meal"
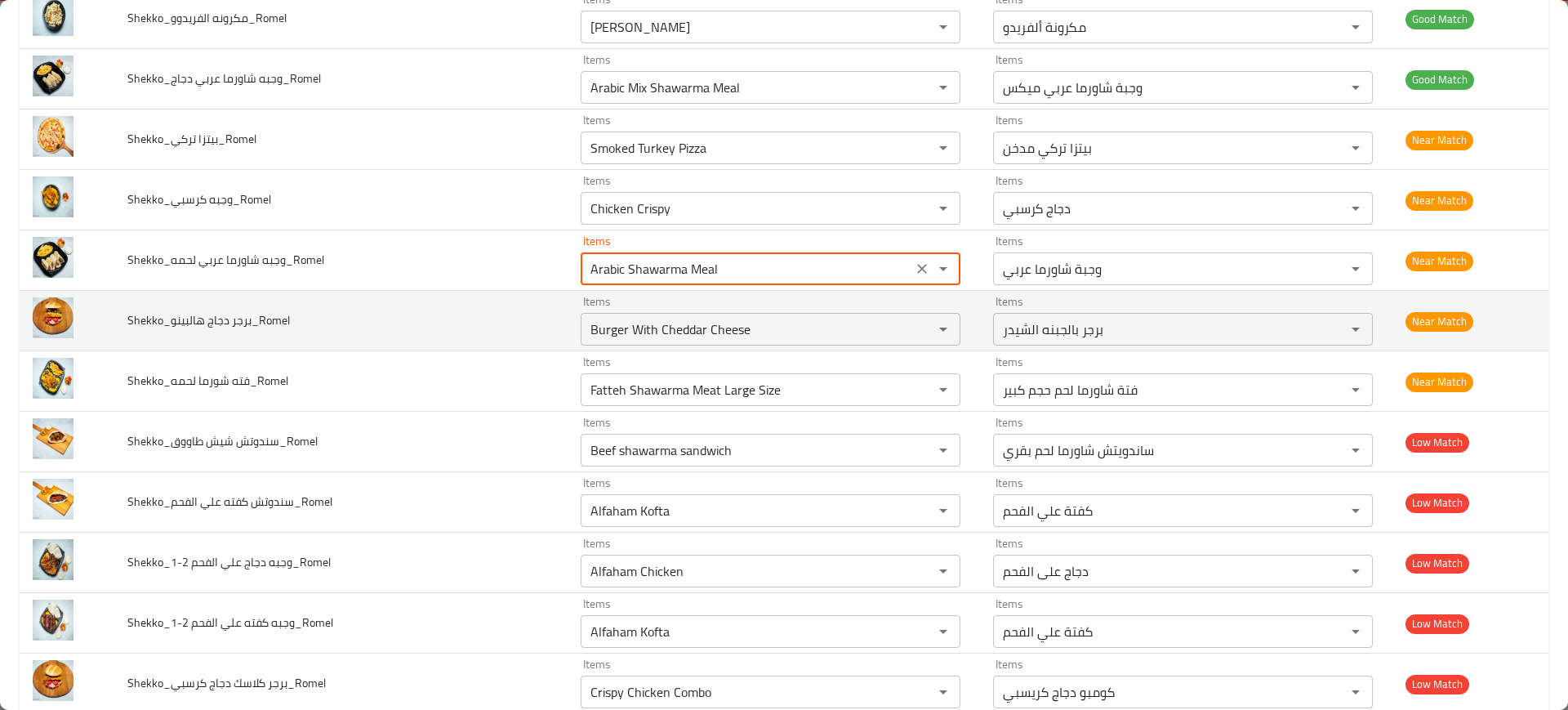
scroll to position [1471, 0]
click at [662, 321] on هالبينو_Romel "Burger With Cheddar Cheese" at bounding box center [747, 327] width 321 height 23
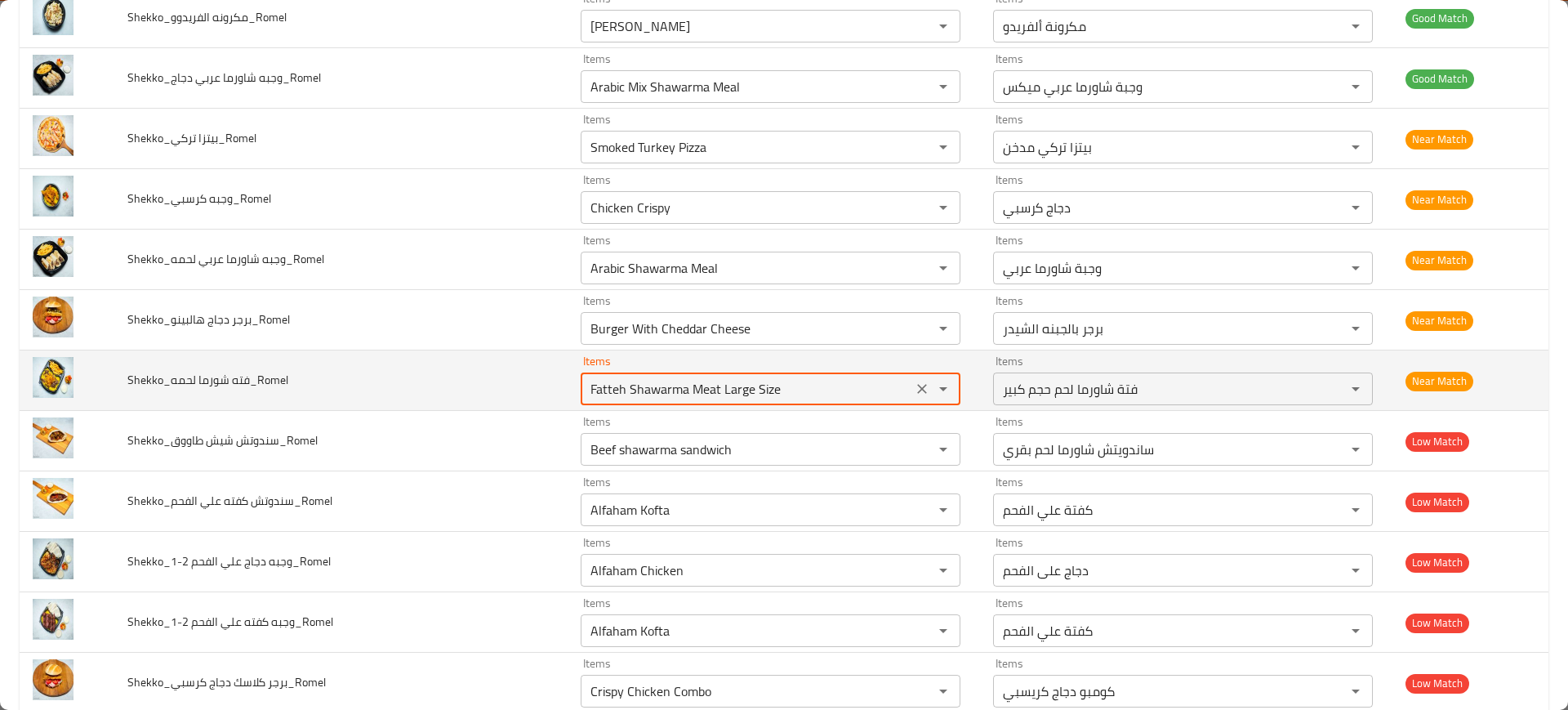
drag, startPoint x: 683, startPoint y: 392, endPoint x: 885, endPoint y: 392, distance: 202.0
click at [885, 392] on لحمه_Romel "Fatteh Shawarma Meat Large Size" at bounding box center [747, 389] width 321 height 23
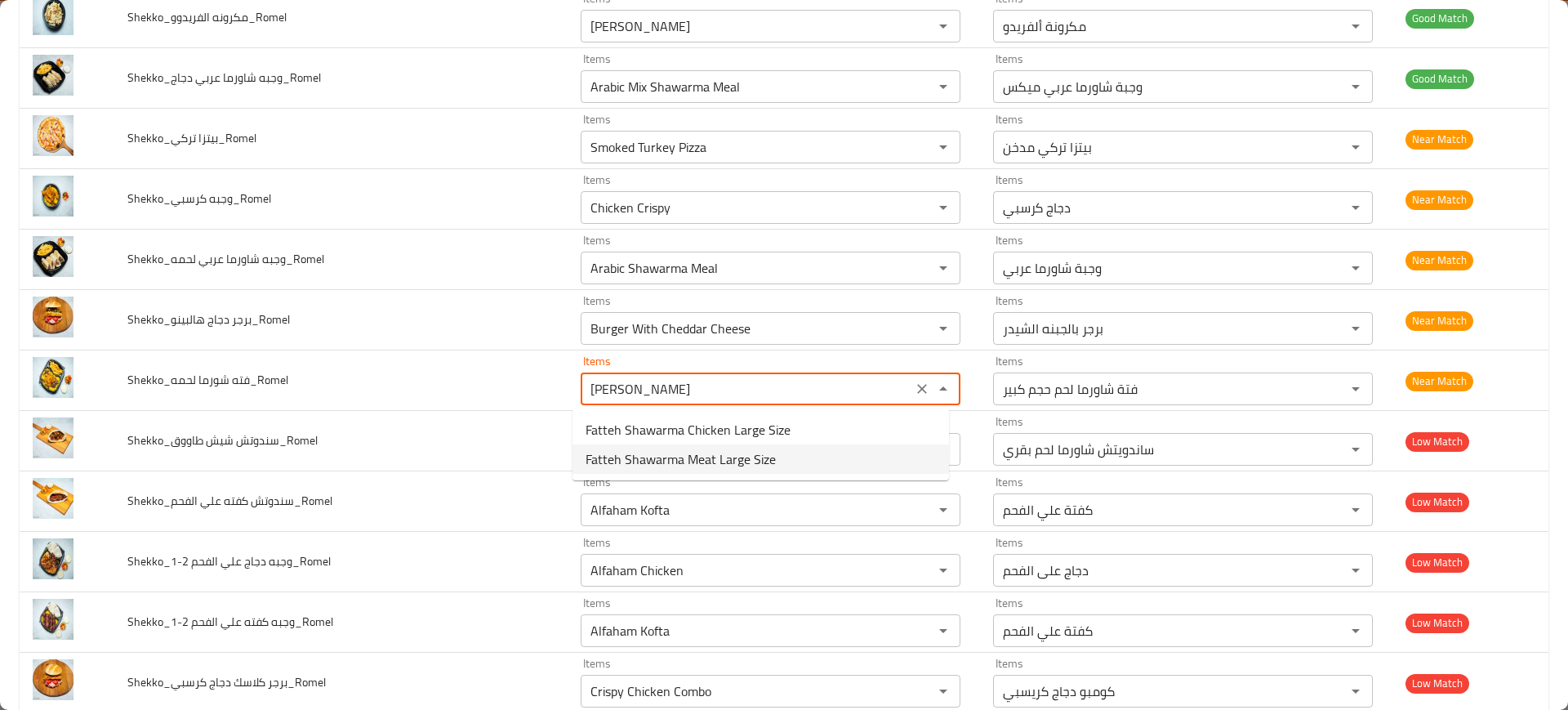
click at [689, 462] on span "Fatteh Shawarma Meat Large Size" at bounding box center [680, 460] width 190 height 20
type لحمه_Romel "Fatteh Shawarma Meat Large Size"
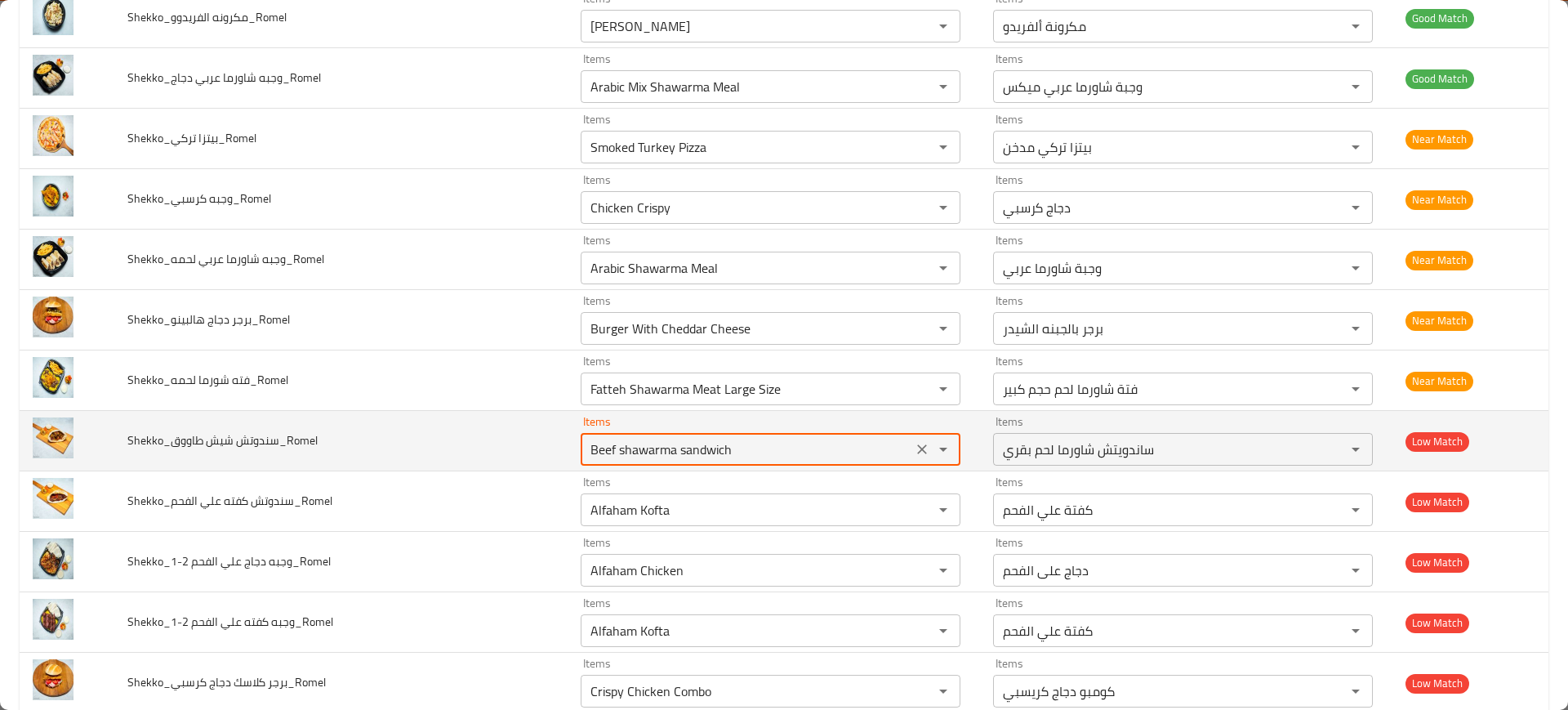
click at [636, 447] on طاووق_Romel "Beef shawarma sandwich" at bounding box center [747, 449] width 321 height 23
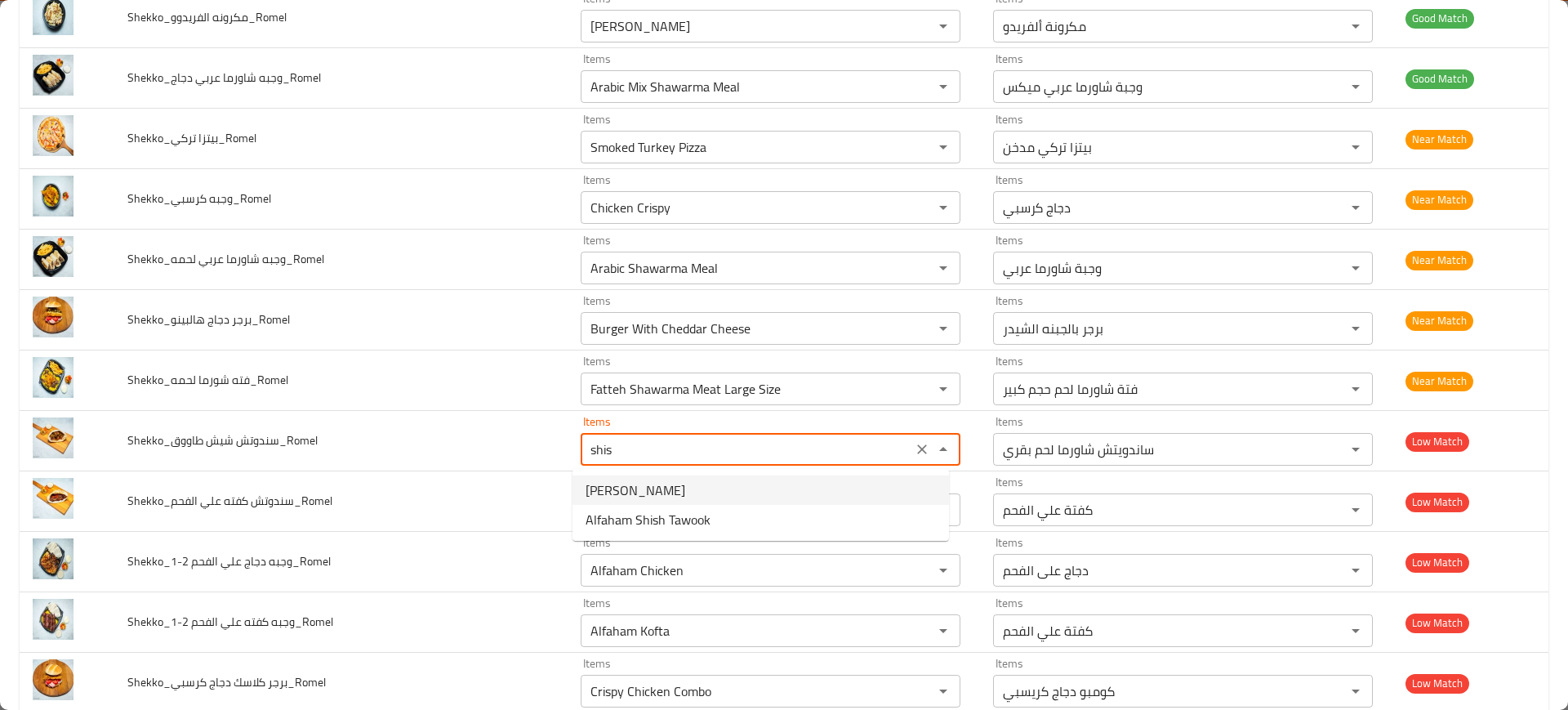
click at [626, 497] on span "Shish Tawook" at bounding box center [635, 490] width 100 height 20
type طاووق_Romel "Shish Tawook"
type طاووق_Romel-ar "شيش طاووق"
type طاووق_Romel "Shish Tawook"
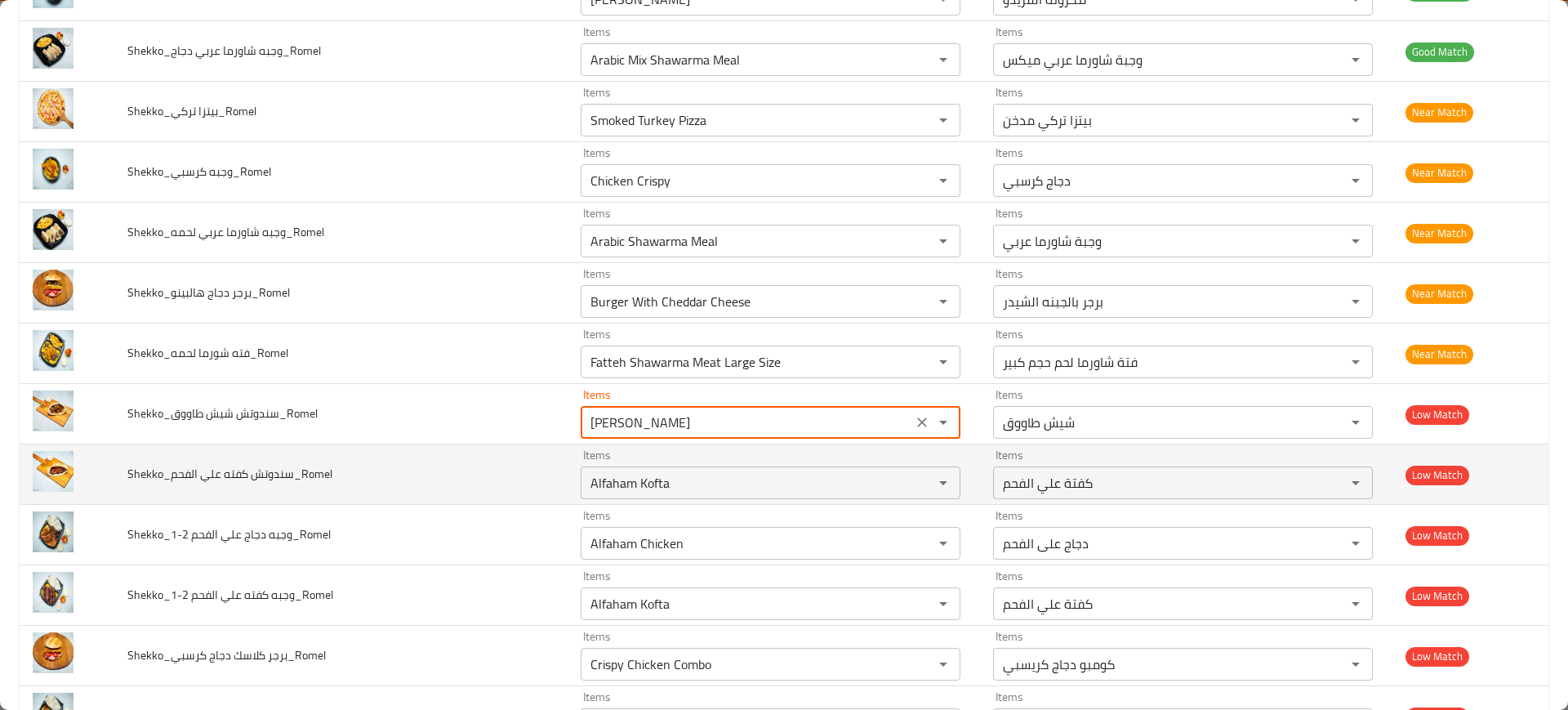
scroll to position [1497, 0]
click at [619, 469] on div "Alfaham Kofta Items" at bounding box center [770, 483] width 380 height 33
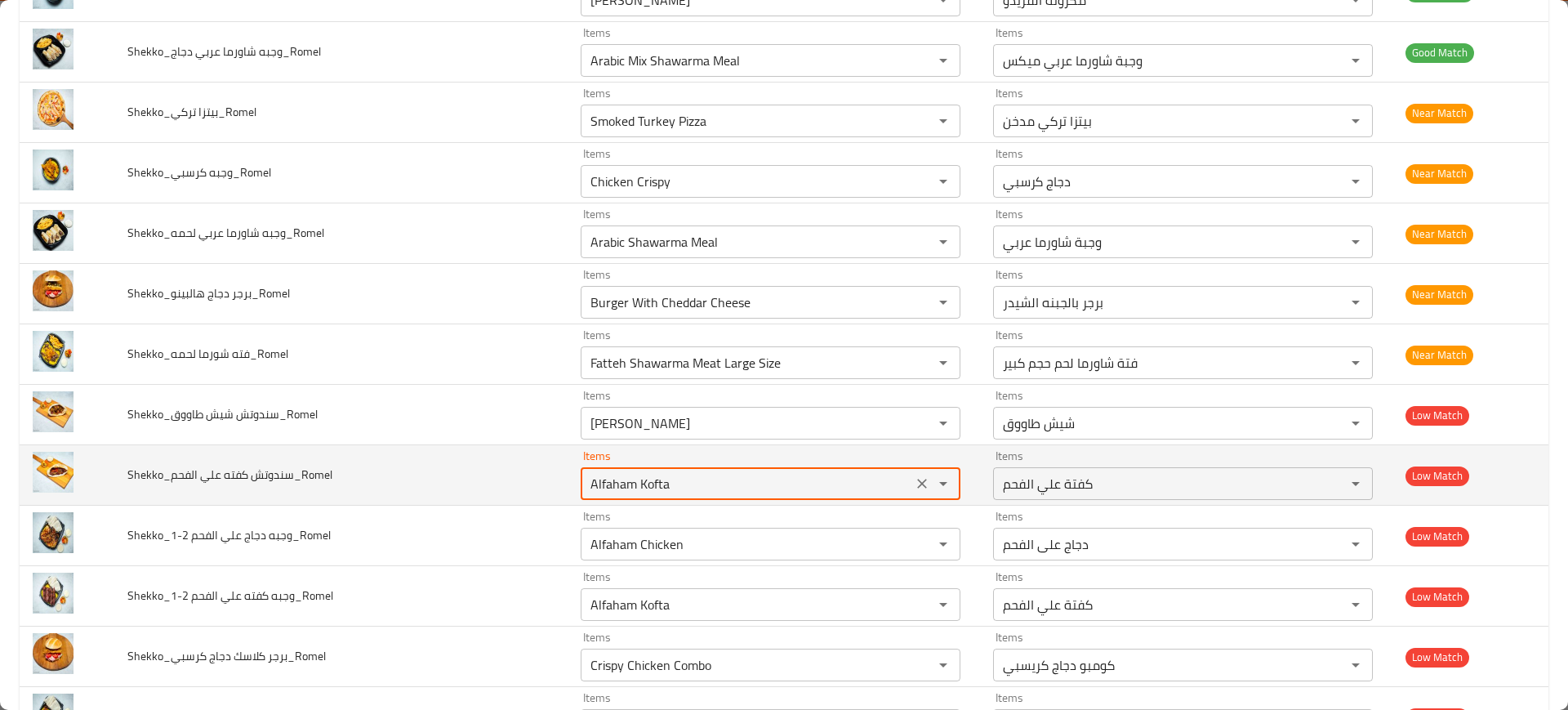
click at [673, 485] on الفحم_Romel "Alfaham Kofta" at bounding box center [747, 483] width 321 height 23
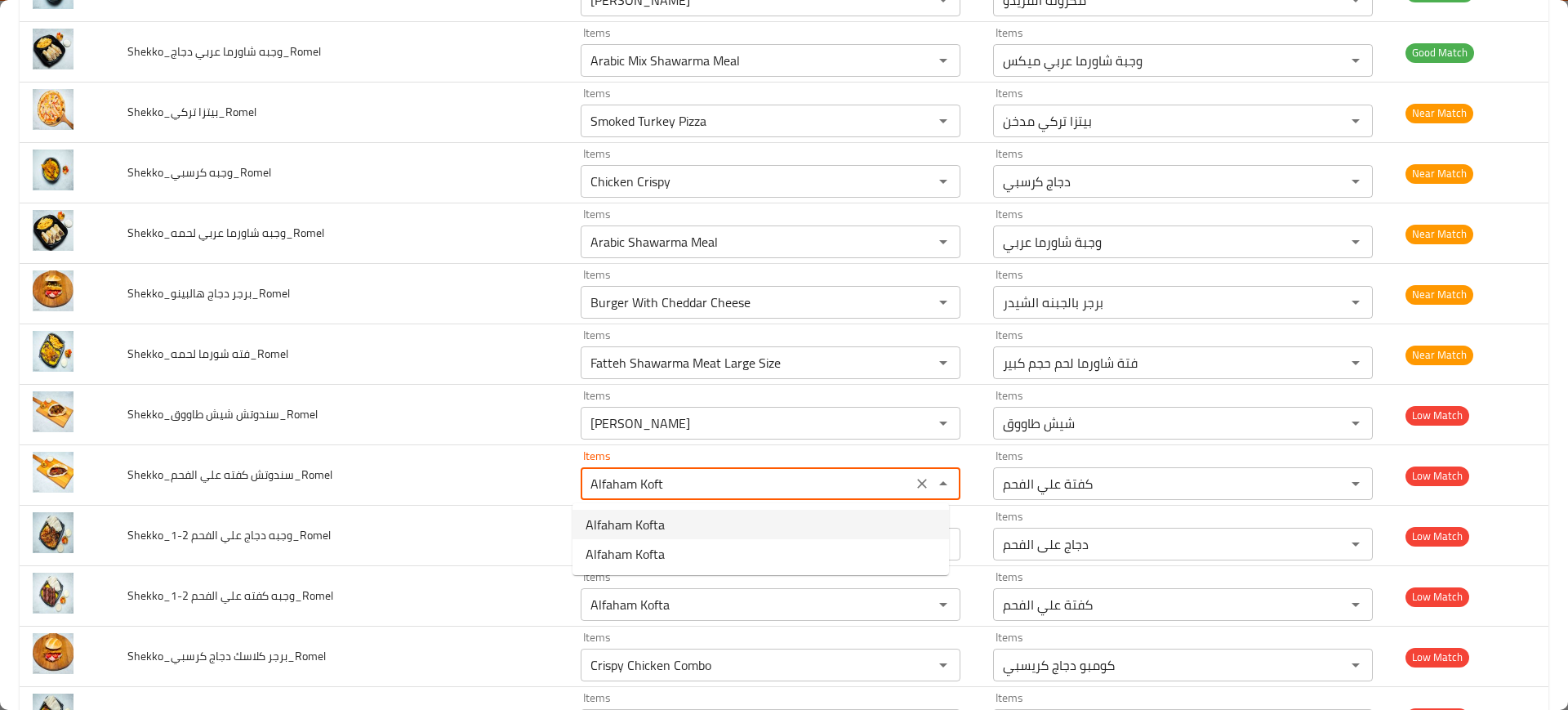
click at [697, 524] on الفحم_Romel-option-0 "Alfaham Kofta" at bounding box center [761, 525] width 377 height 30
type الفحم_Romel "Alfaham Kofta"
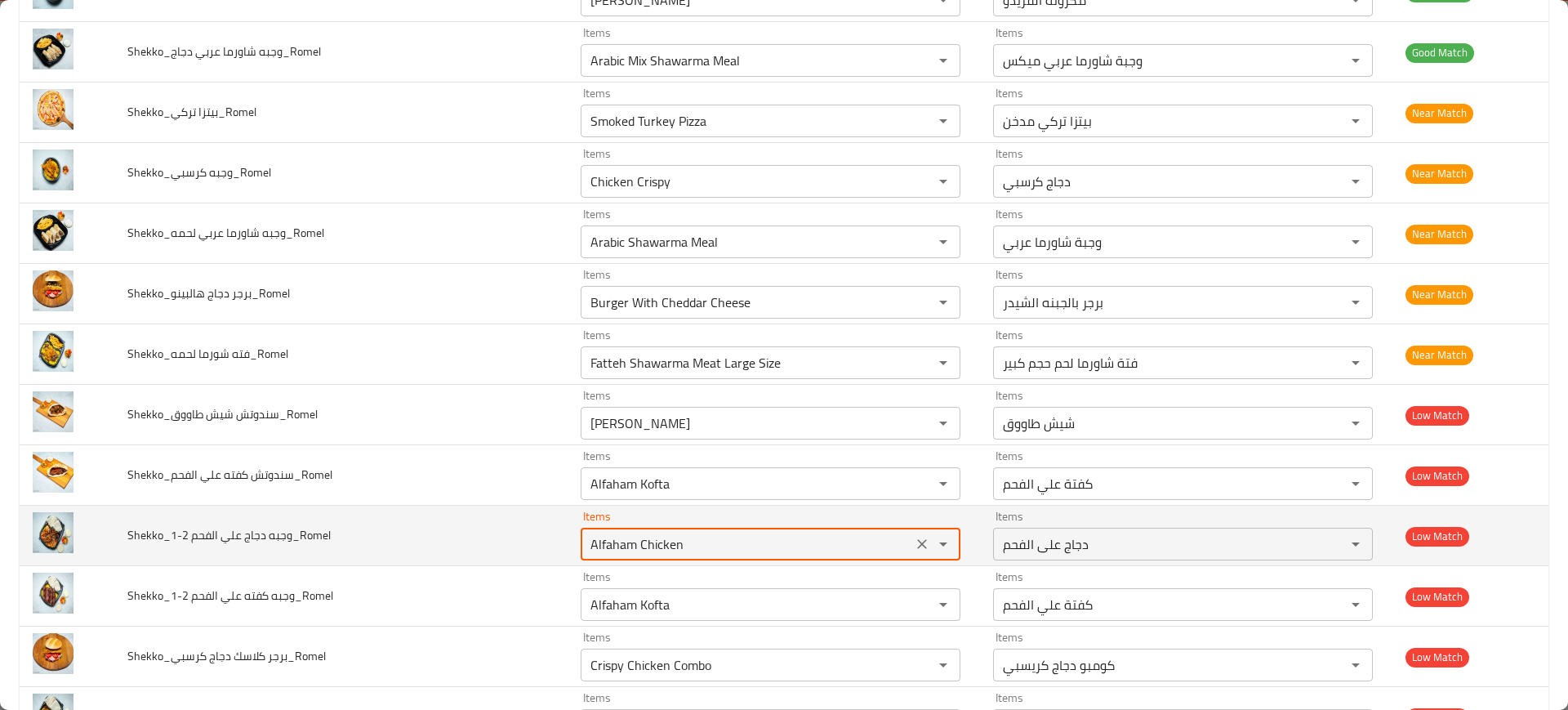
click at [686, 539] on الفحم_Romel "Alfaham Chicken" at bounding box center [747, 543] width 321 height 23
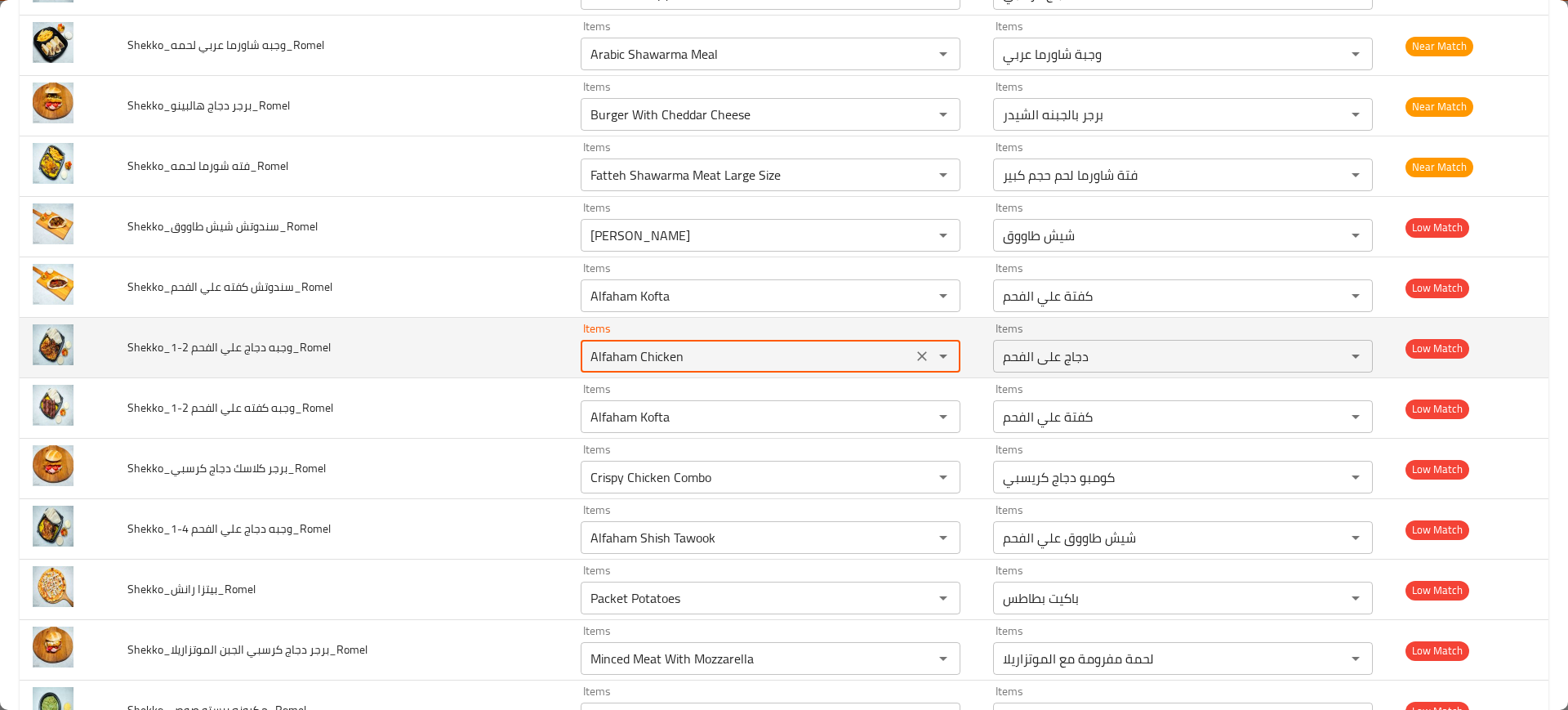
scroll to position [1692, 0]
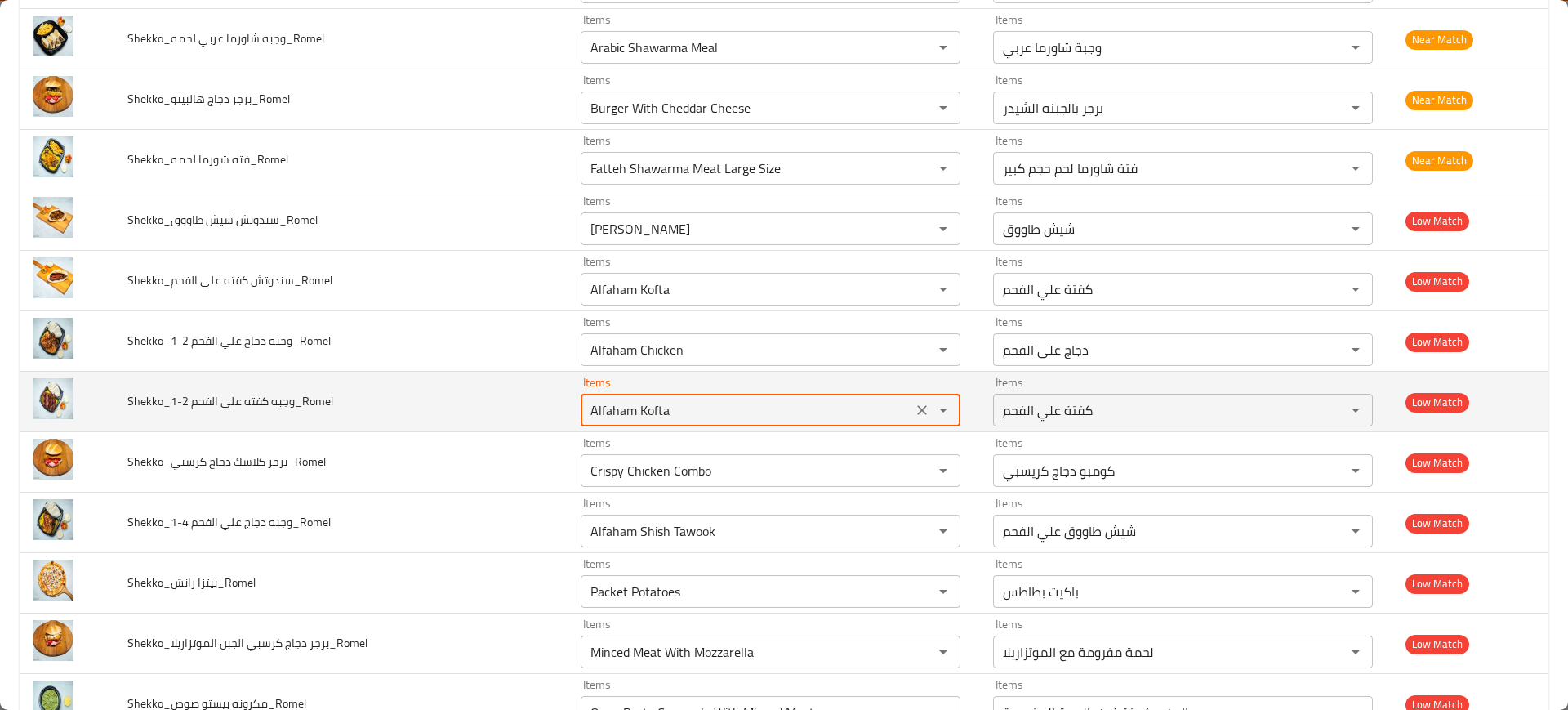
click at [637, 405] on الفحم_Romel "Alfaham Kofta" at bounding box center [747, 409] width 321 height 23
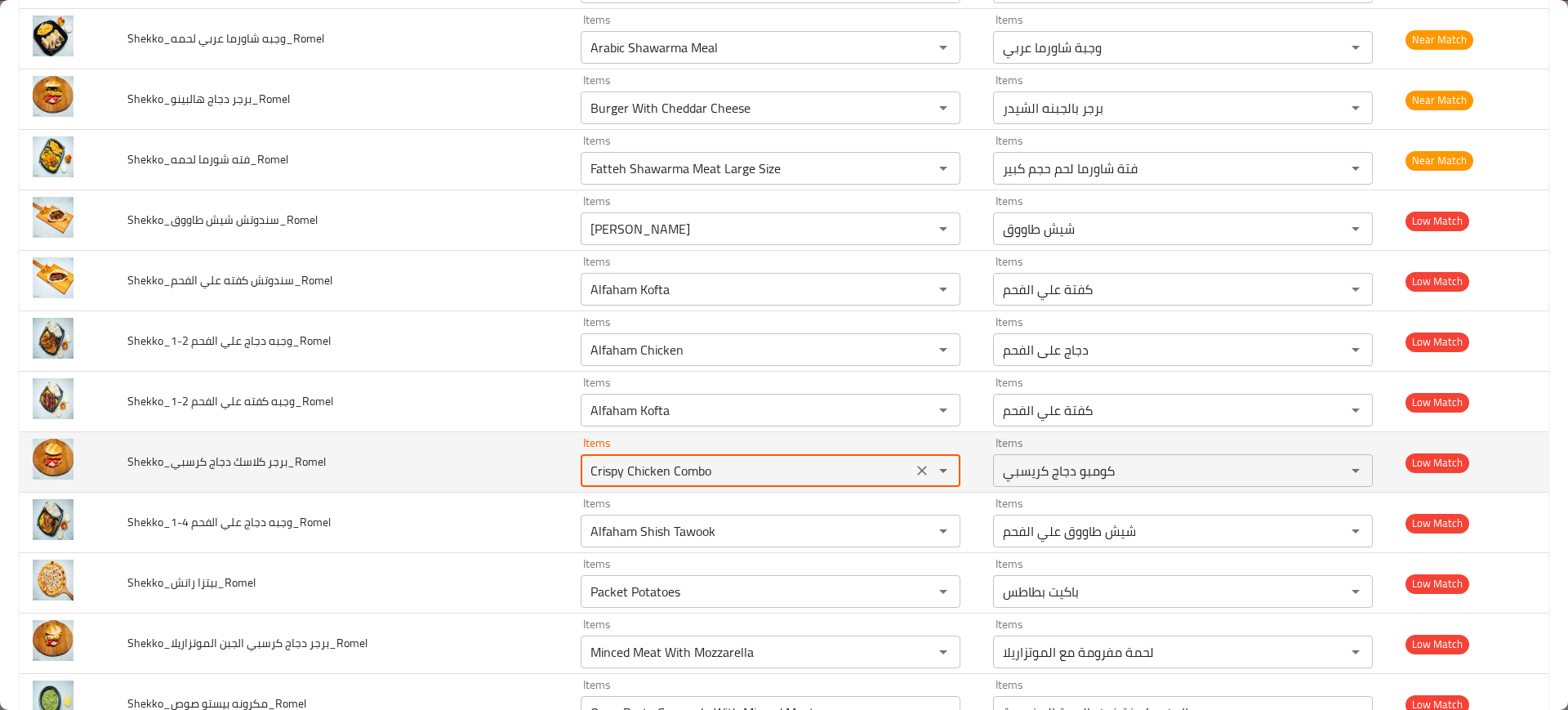
click at [607, 462] on كرسبي_Romel "Crispy Chicken Combo" at bounding box center [747, 470] width 321 height 23
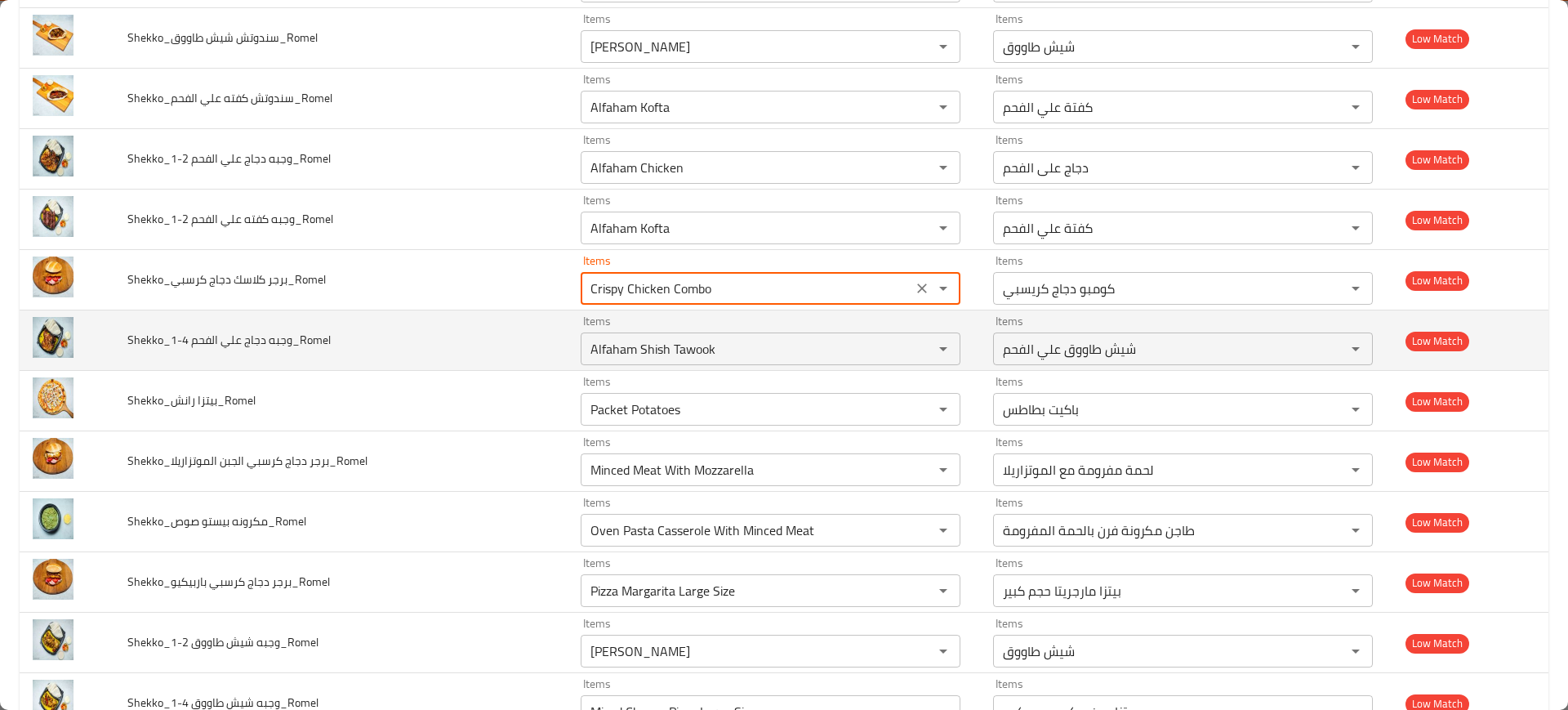
scroll to position [1875, 0]
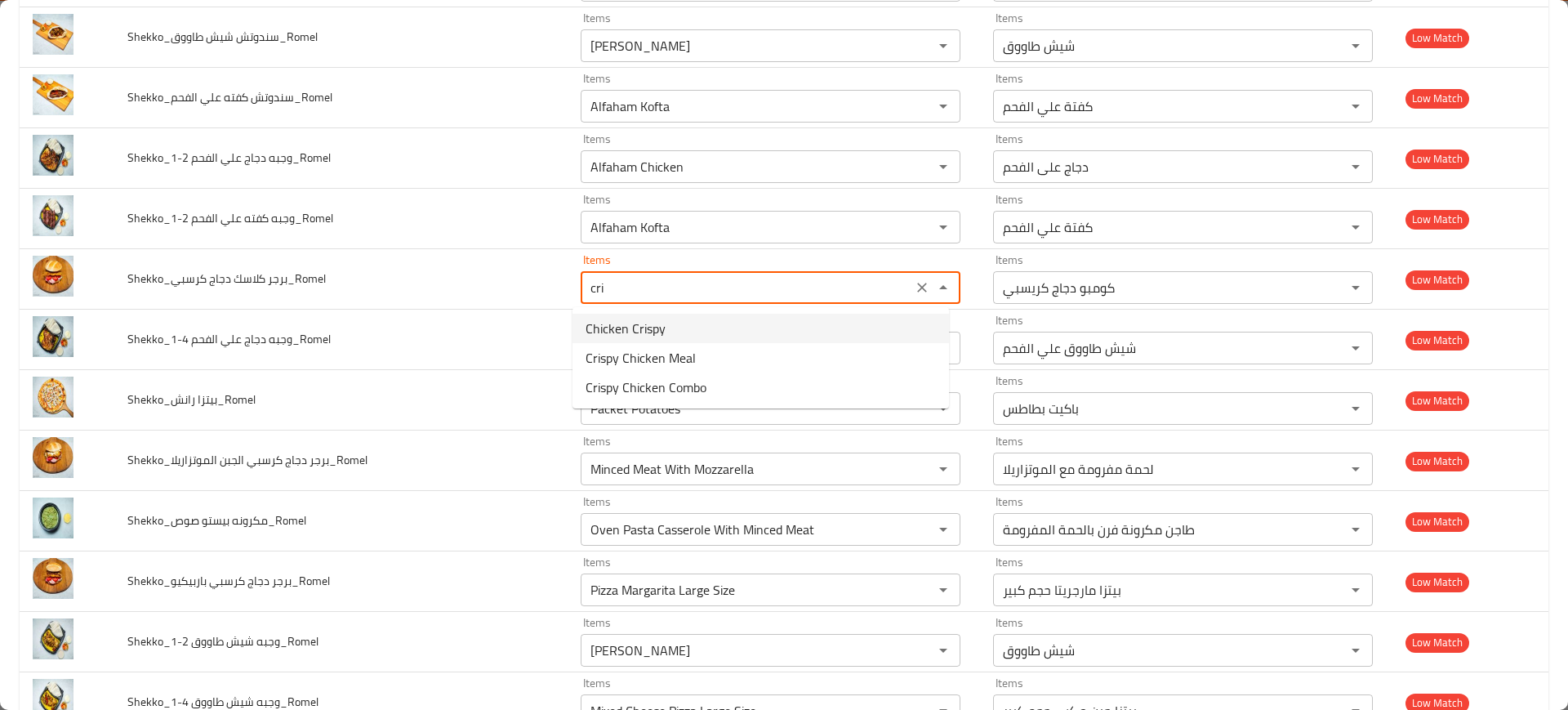
click at [654, 326] on span "Chicken Crispy" at bounding box center [625, 328] width 80 height 20
type كرسبي_Romel "Chicken Crispy"
type كرسبي_Romel-ar "دجاج كرسبي"
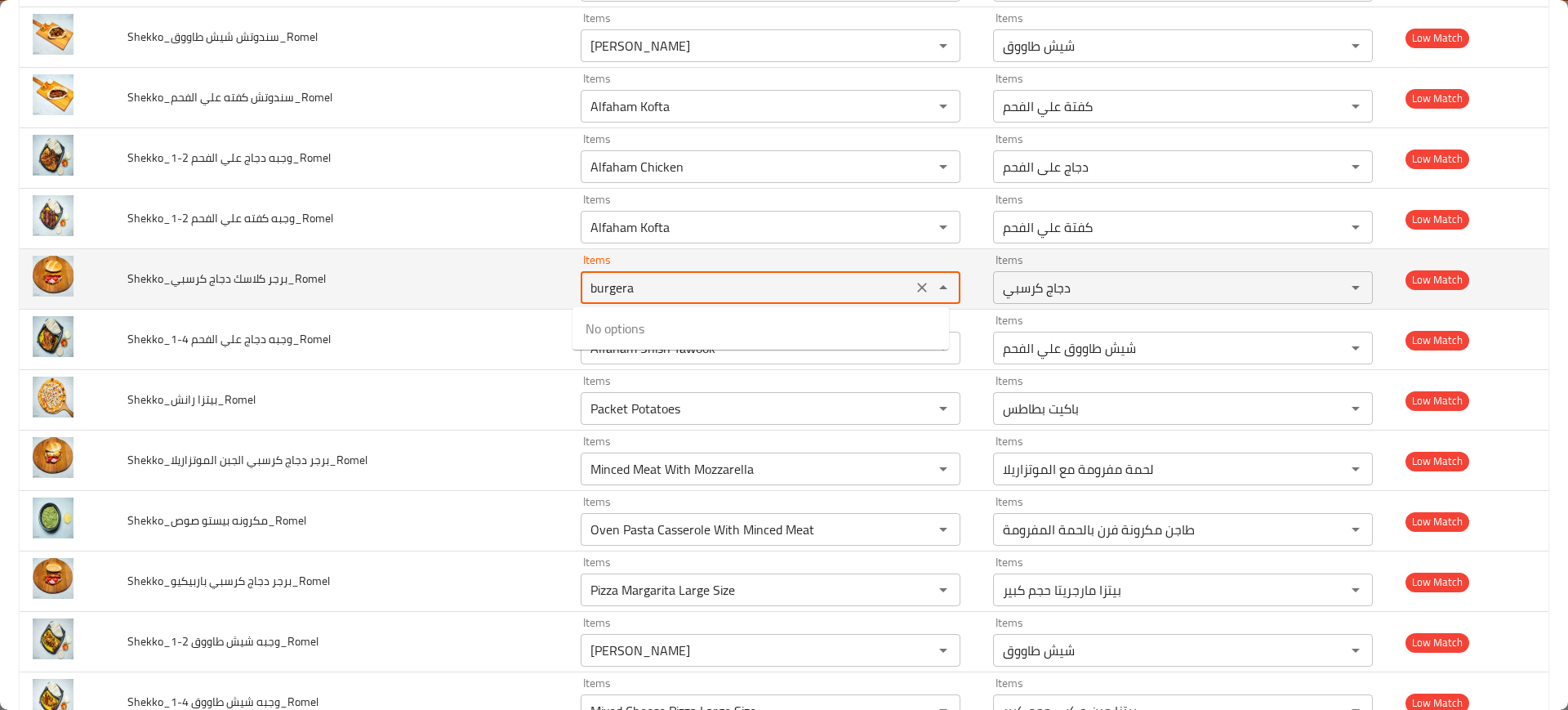
type كرسبي_Romel "burger"
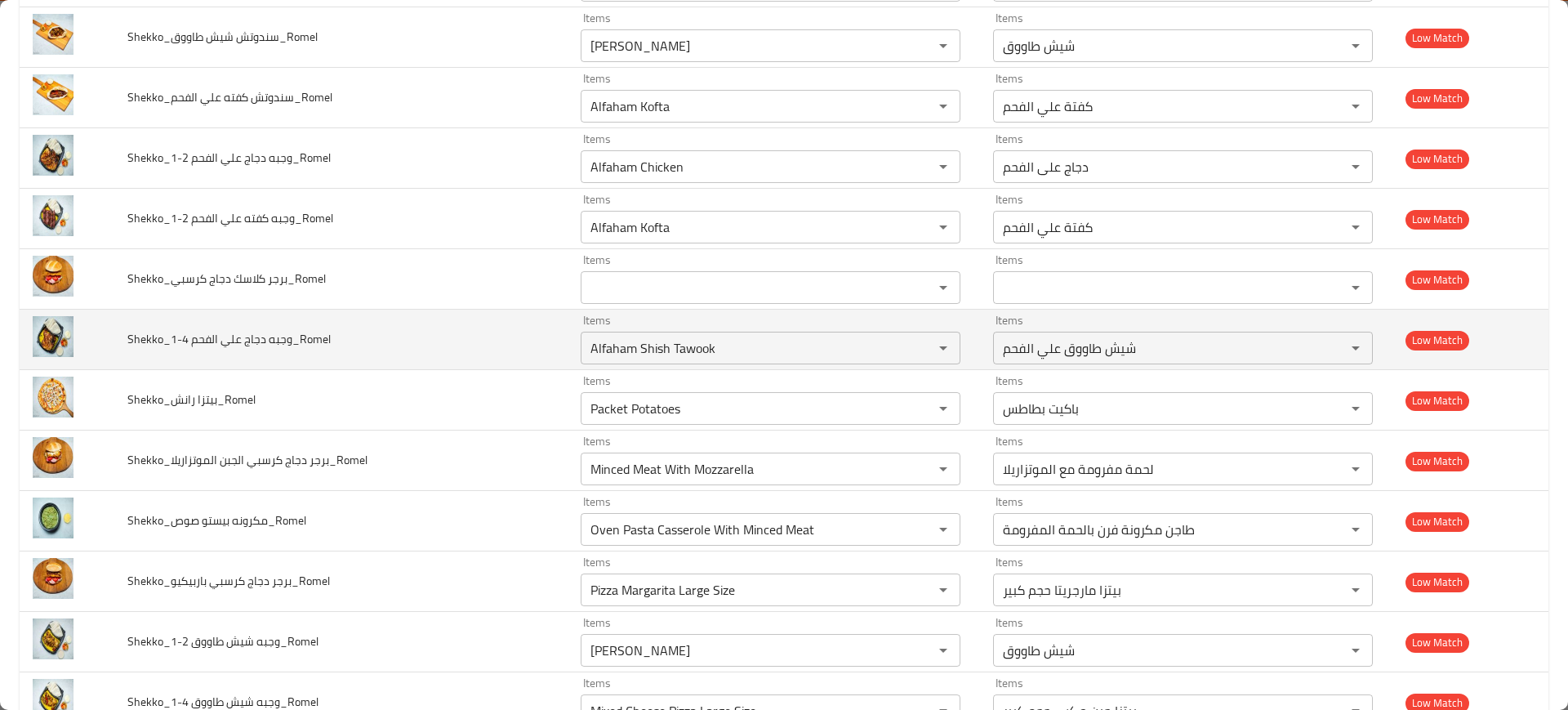
click at [470, 360] on td "Shekko_1-4 وجبه دجاج علي الفحم_Romel" at bounding box center [341, 339] width 454 height 60
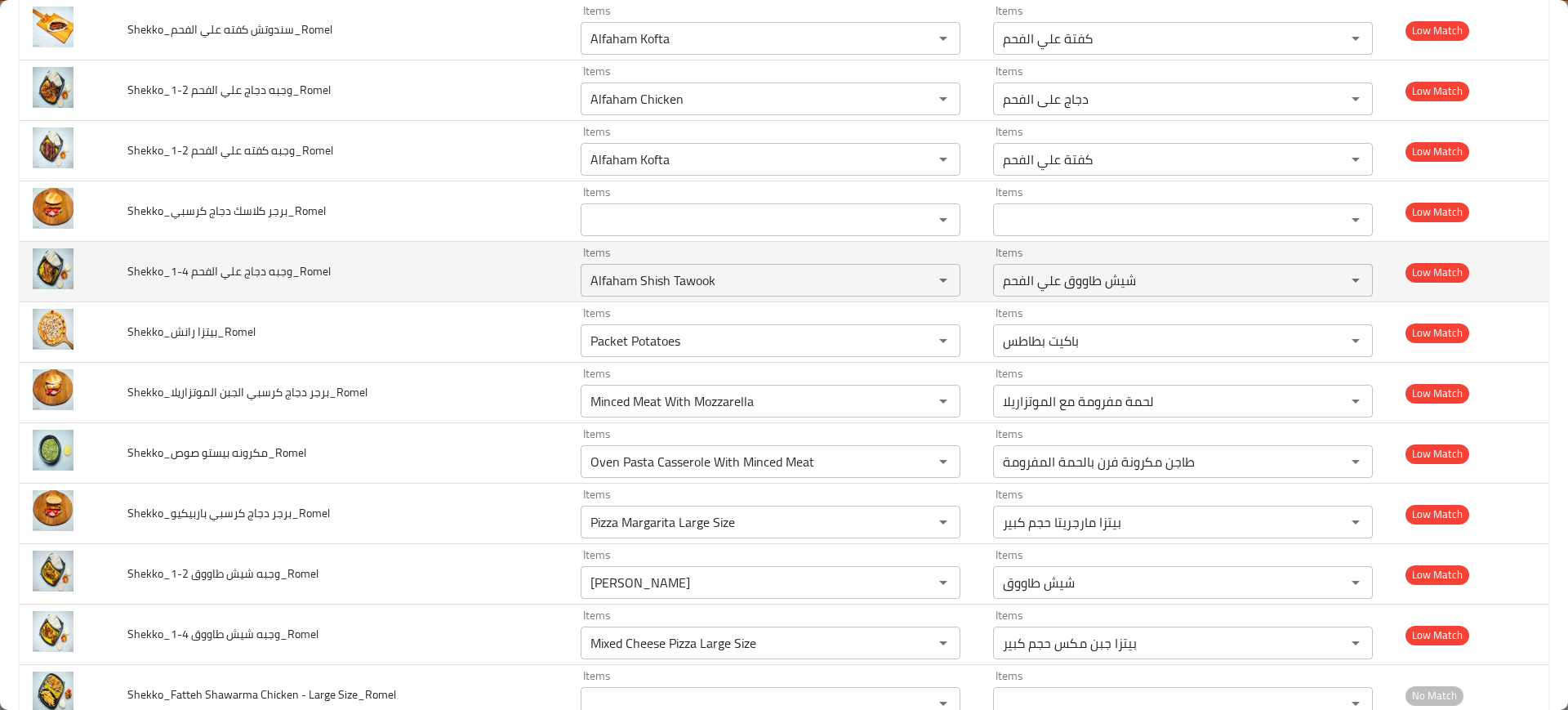
scroll to position [1944, 0]
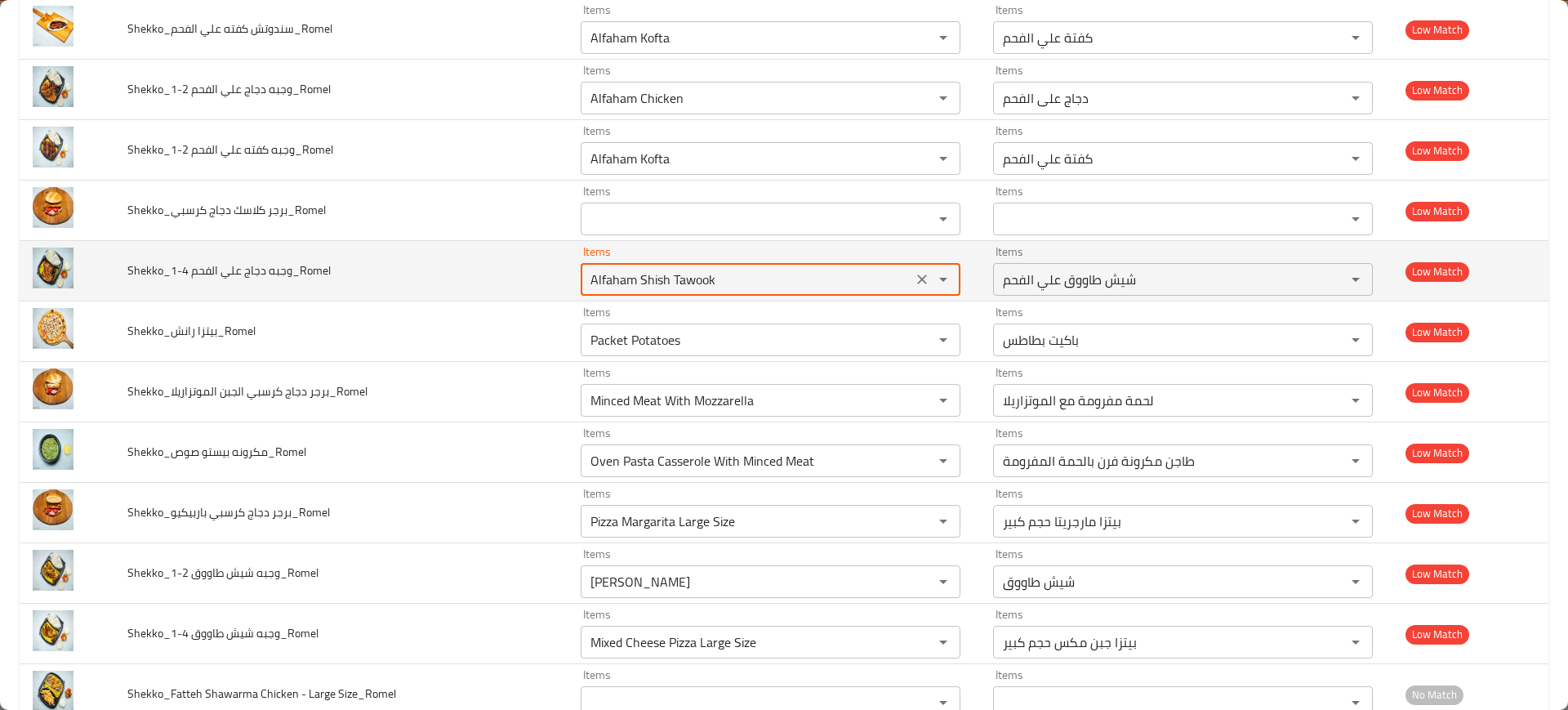
click at [600, 283] on الفحم_Romel "Alfaham Shish Tawook" at bounding box center [747, 279] width 321 height 23
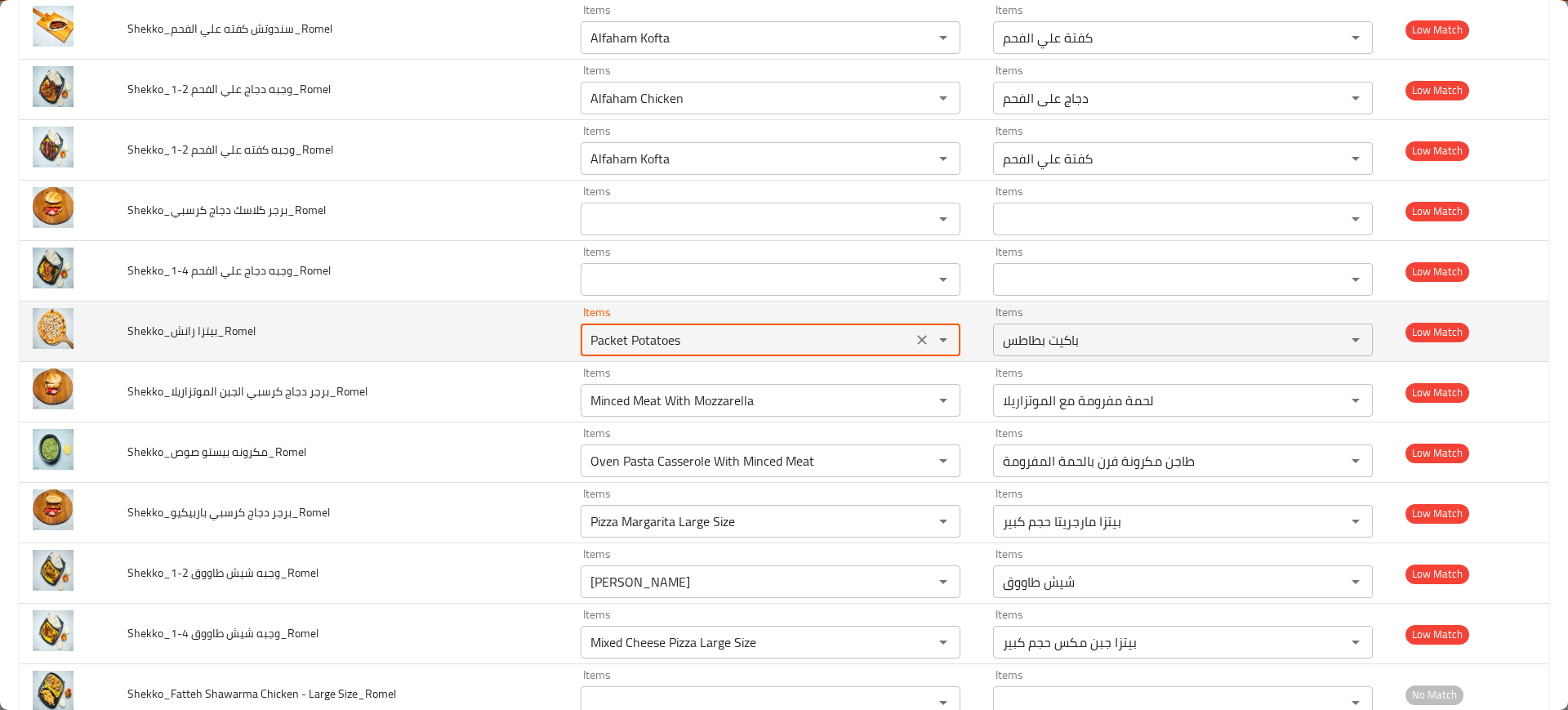
click at [674, 334] on رانش_Romel "Packet Potatoes" at bounding box center [747, 339] width 321 height 23
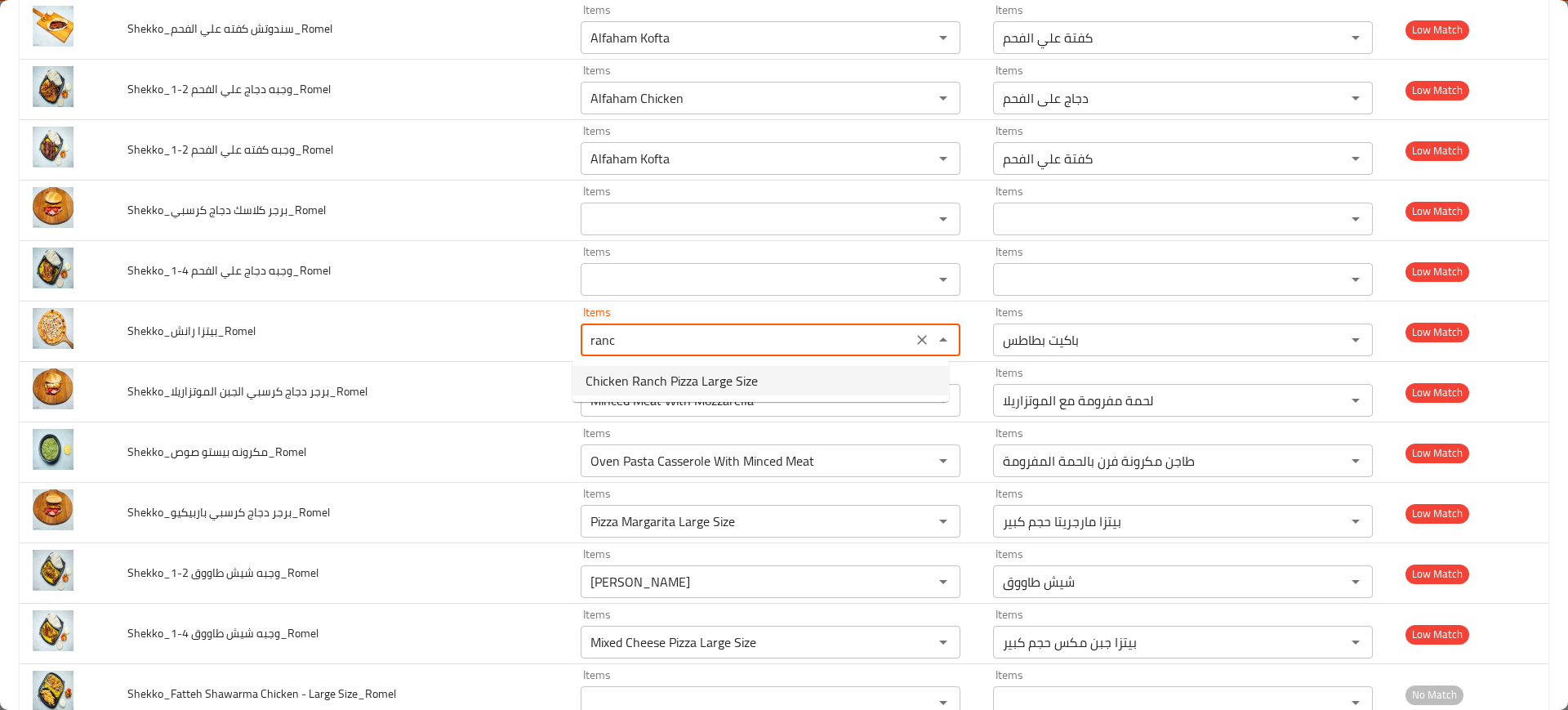
click at [705, 374] on span "Chicken Ranch Pizza Large Size" at bounding box center [672, 381] width 173 height 20
type رانش_Romel "Chicken Ranch Pizza Large Size"
type رانش_Romel-ar "بيتزا تشيكن رانش حجم كبير"
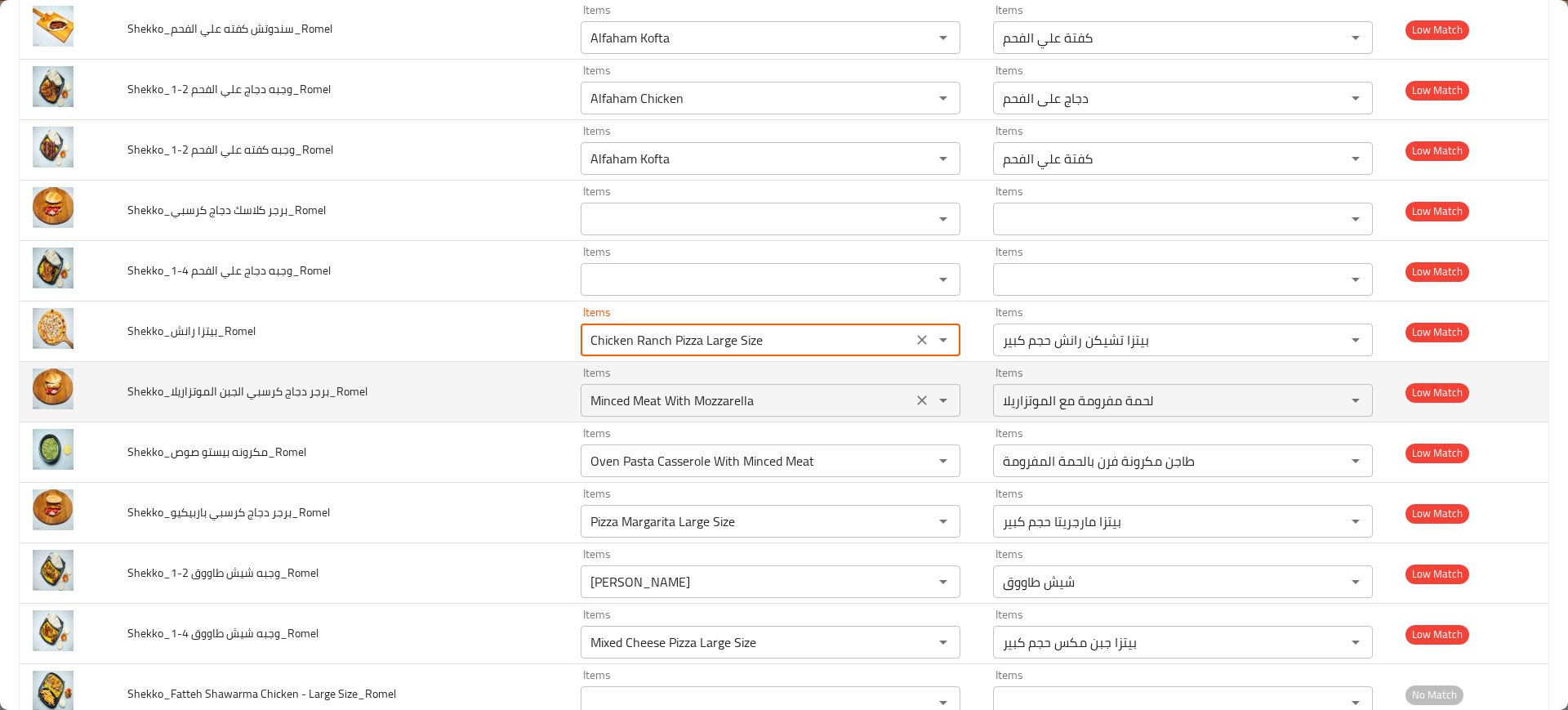
type رانش_Romel "Chicken Ranch Pizza Large Size"
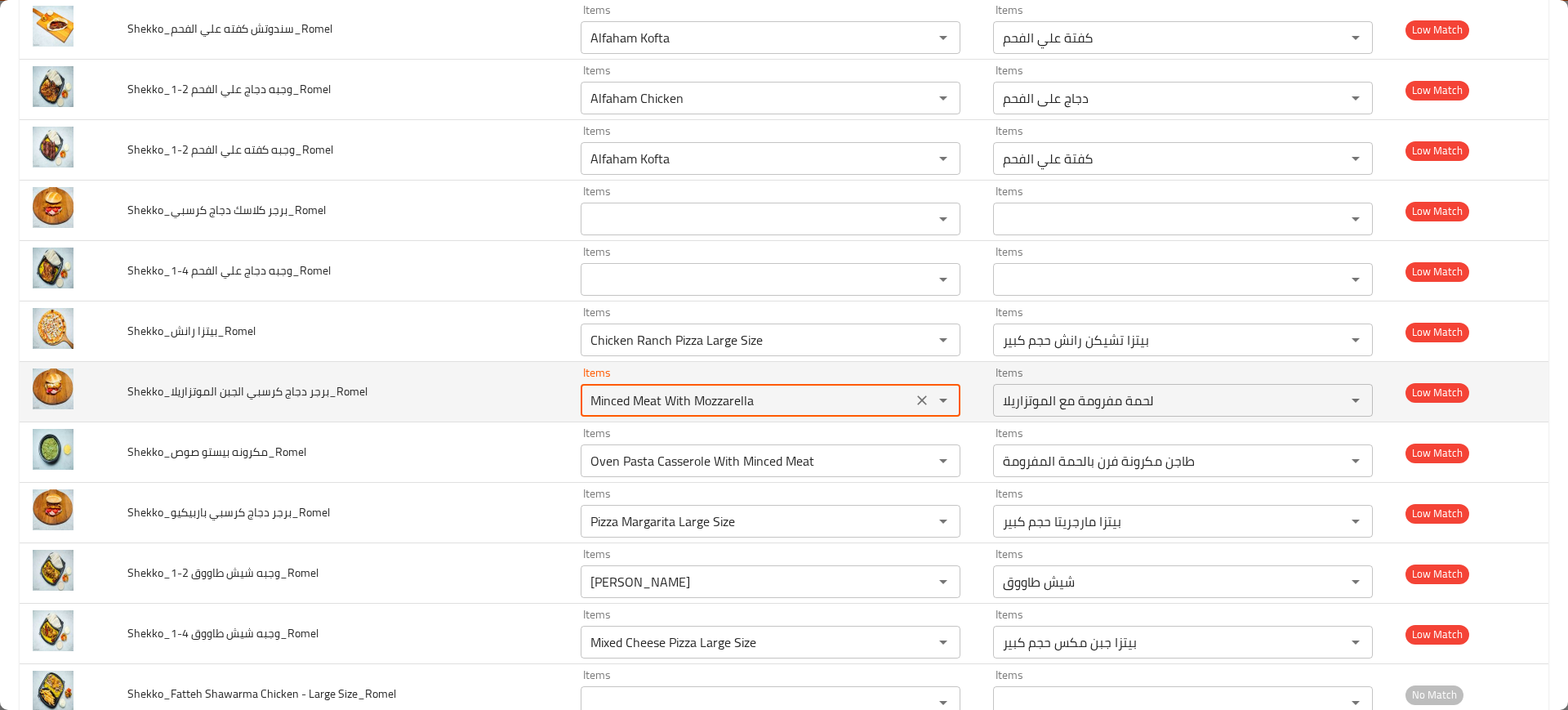
click at [613, 406] on الموتزاريلا_Romel "Minced Meat With Mozzarella" at bounding box center [747, 399] width 321 height 23
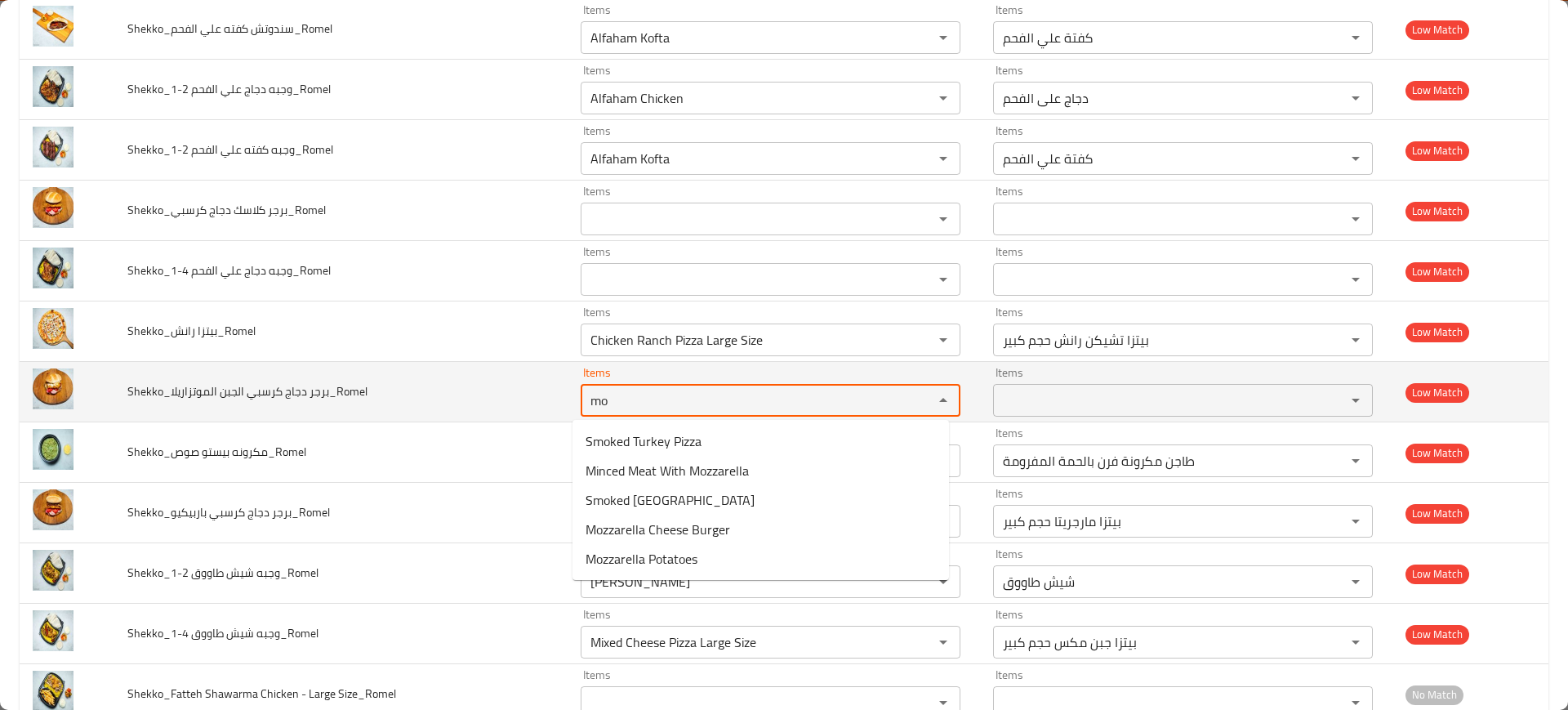
type الموتزاريلا_Romel "moz"
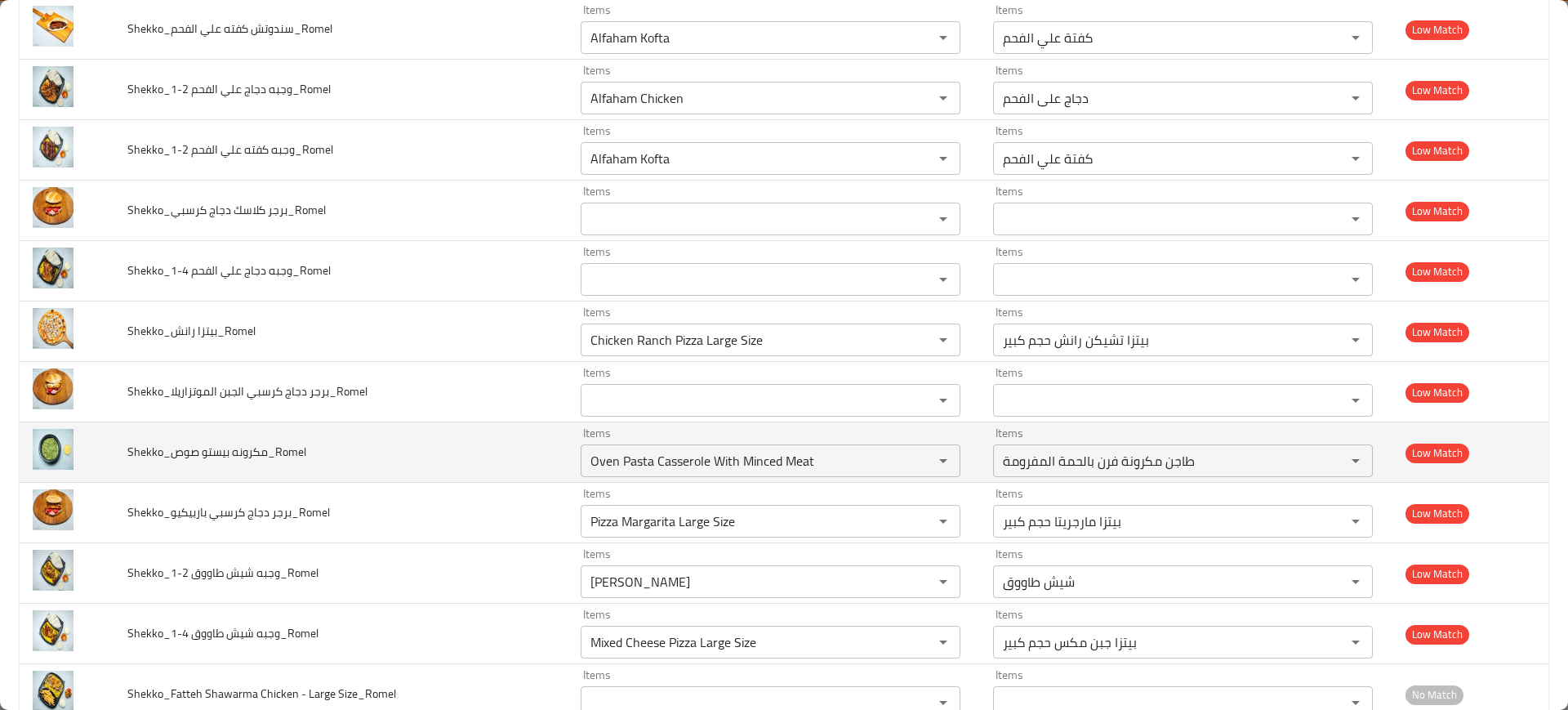
click at [342, 434] on td "Shekko_مكرونه بيستو صوص_Romel" at bounding box center [341, 452] width 454 height 60
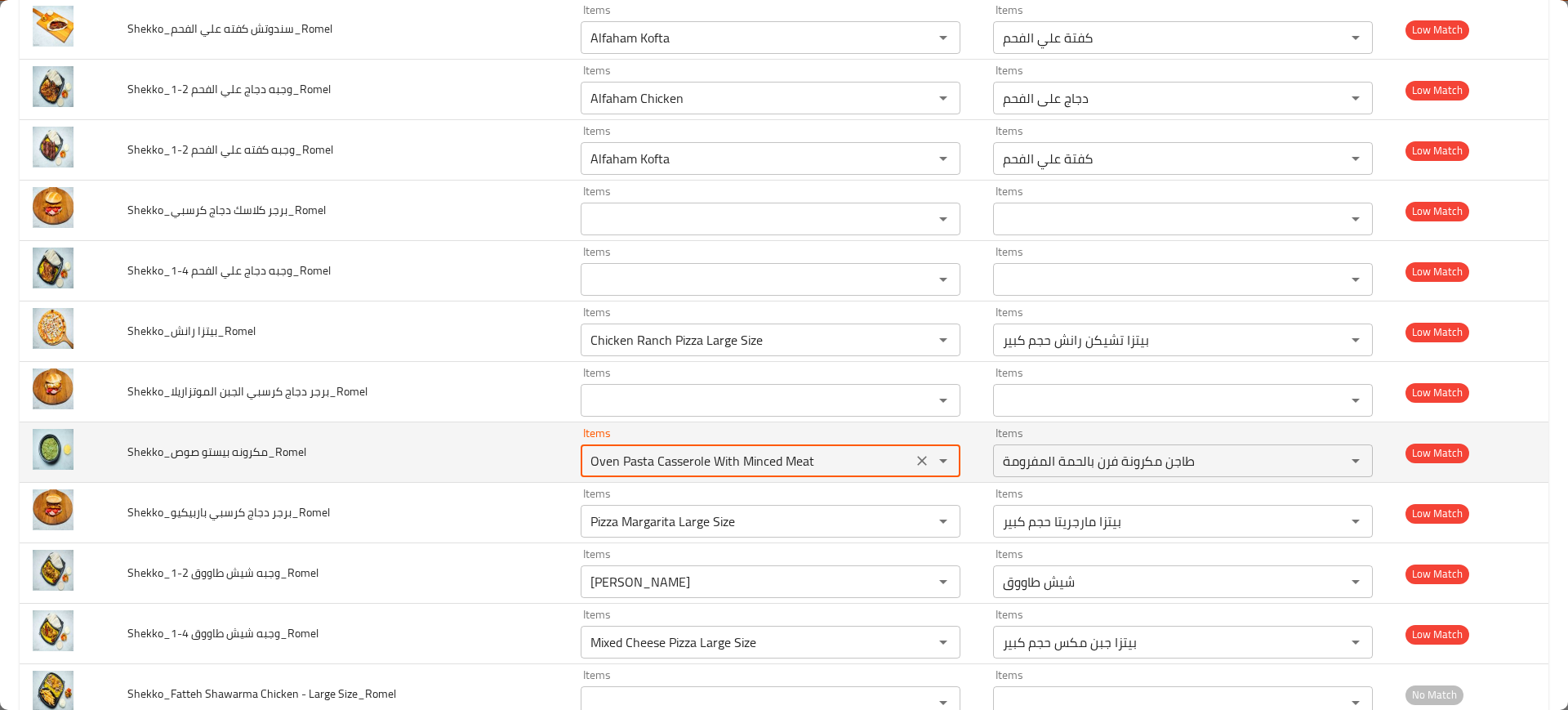
click at [609, 470] on صوص_Romel "Oven Pasta Casserole With Minced Meat" at bounding box center [747, 461] width 321 height 23
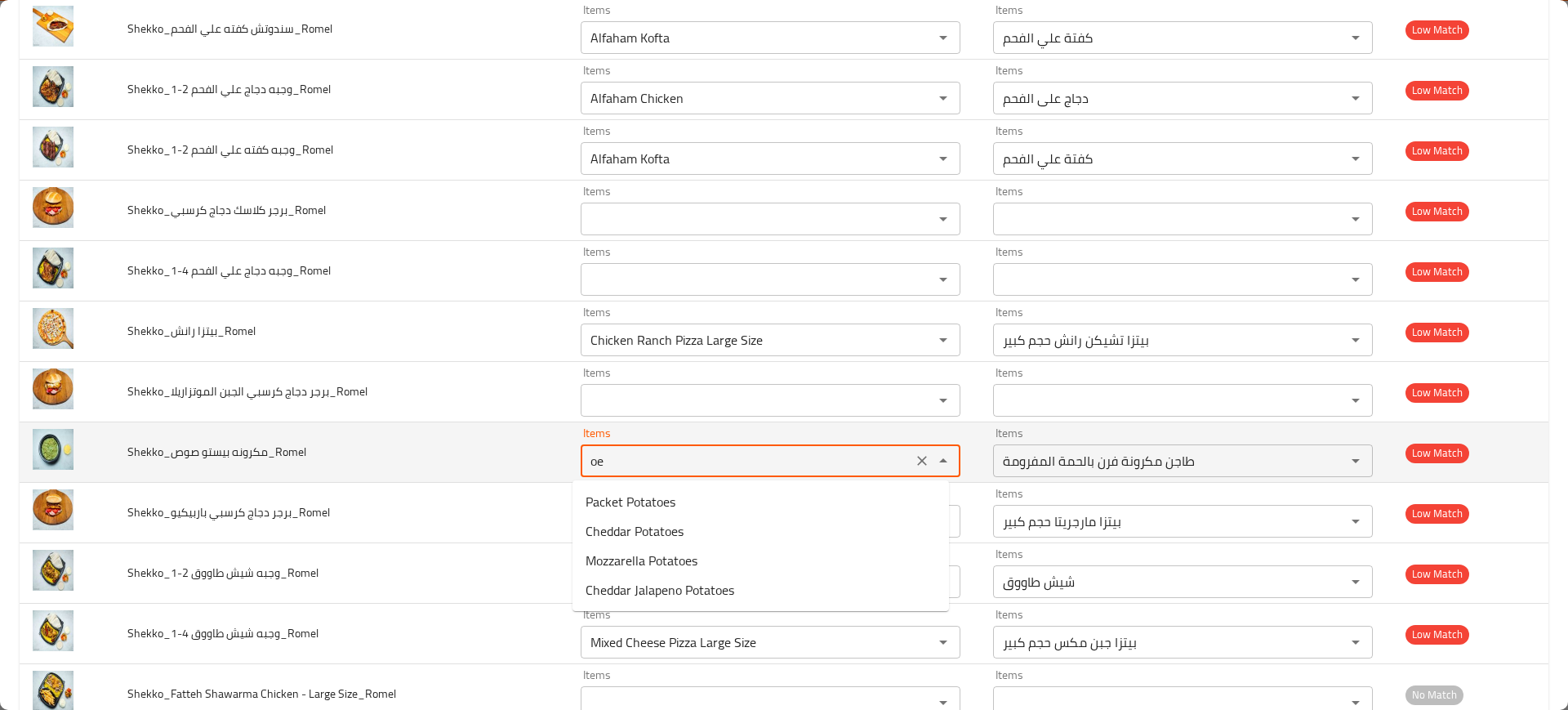
type صوص_Romel "o"
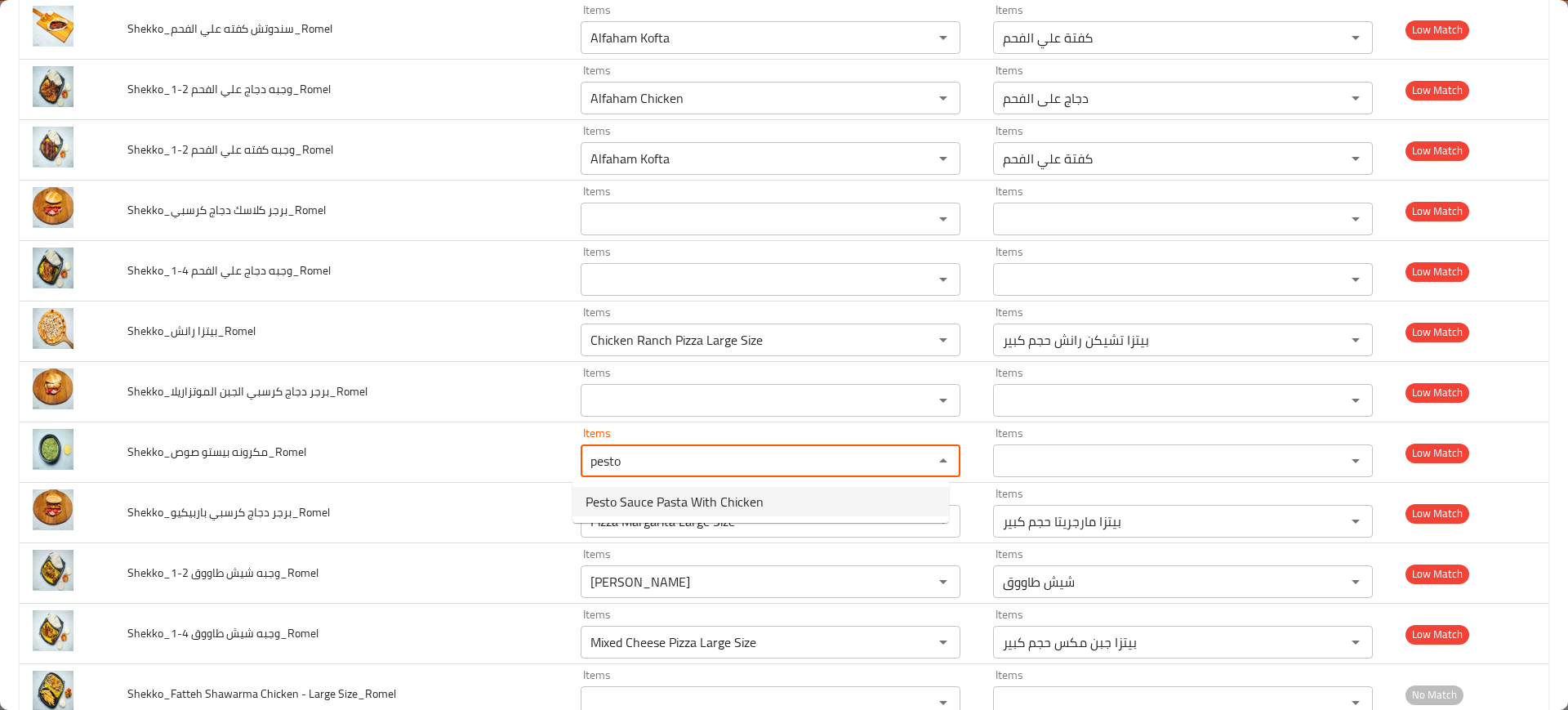
click at [633, 504] on span "Pesto Sauce Pasta With Chicken" at bounding box center [675, 502] width 178 height 20
type صوص_Romel "Pesto Sauce Pasta With Chicken"
type صوص_Romel-ar "مكرونة بيستو صوص مع الدجاج"
type صوص_Romel "Pesto Sauce Pasta With Chicken"
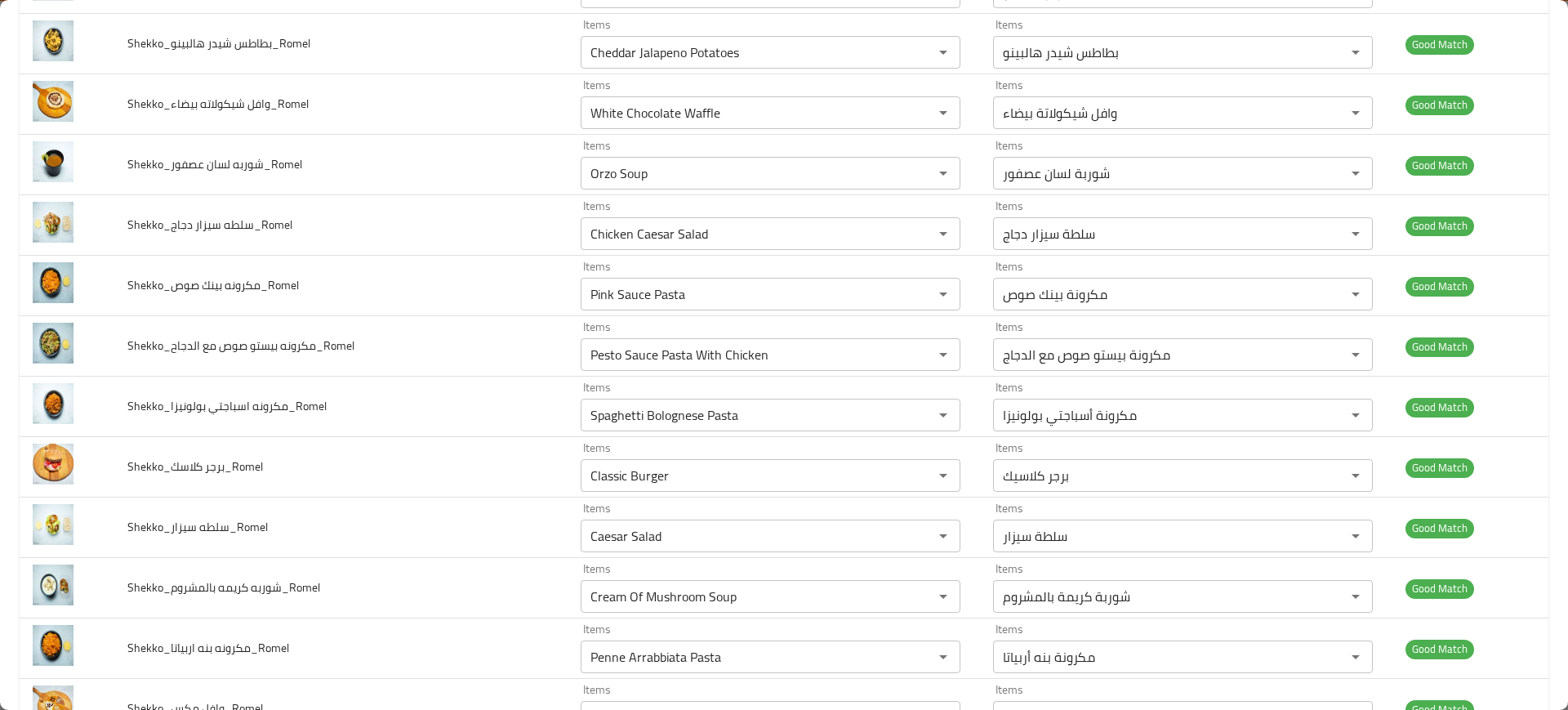
scroll to position [2049, 0]
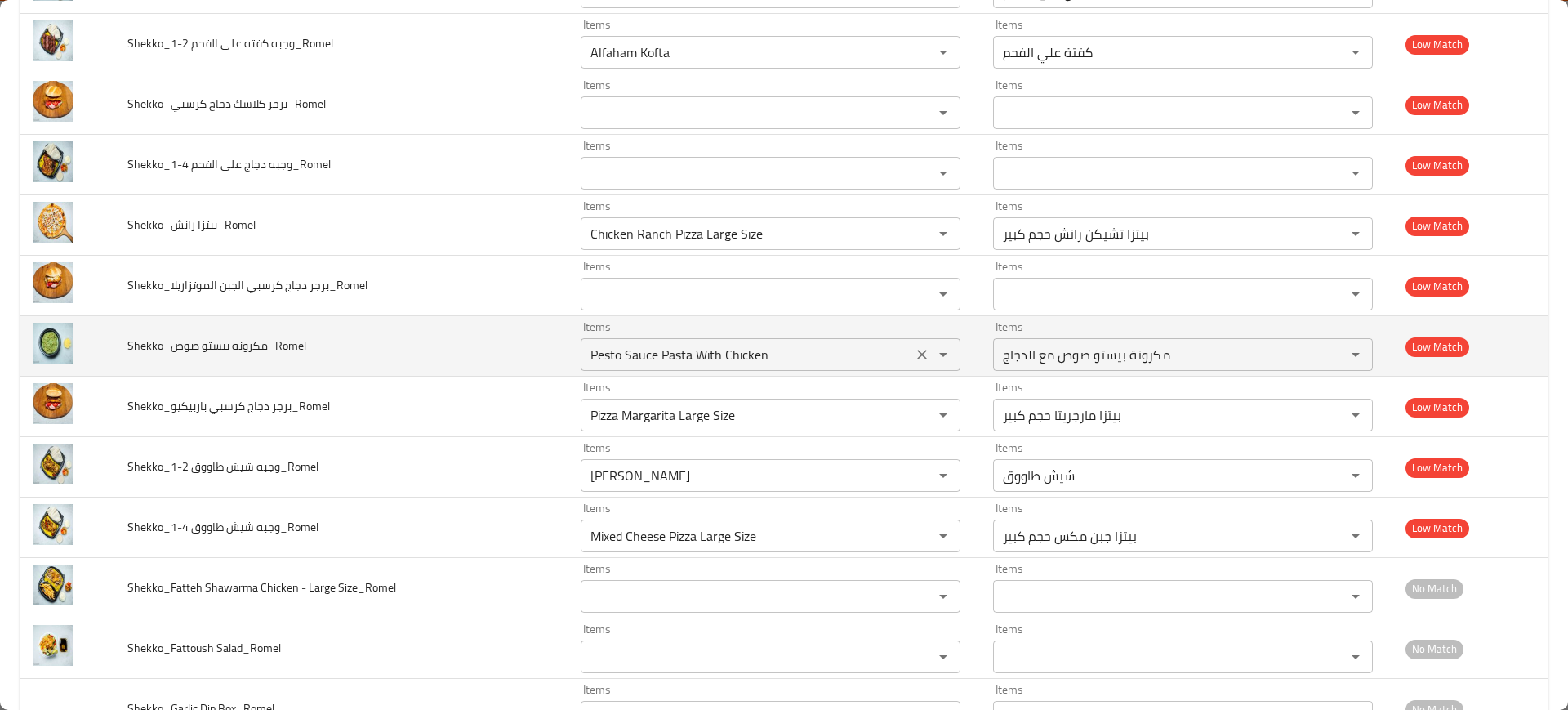
click at [805, 356] on صوص_Romel "Pesto Sauce Pasta With Chicken" at bounding box center [747, 354] width 321 height 23
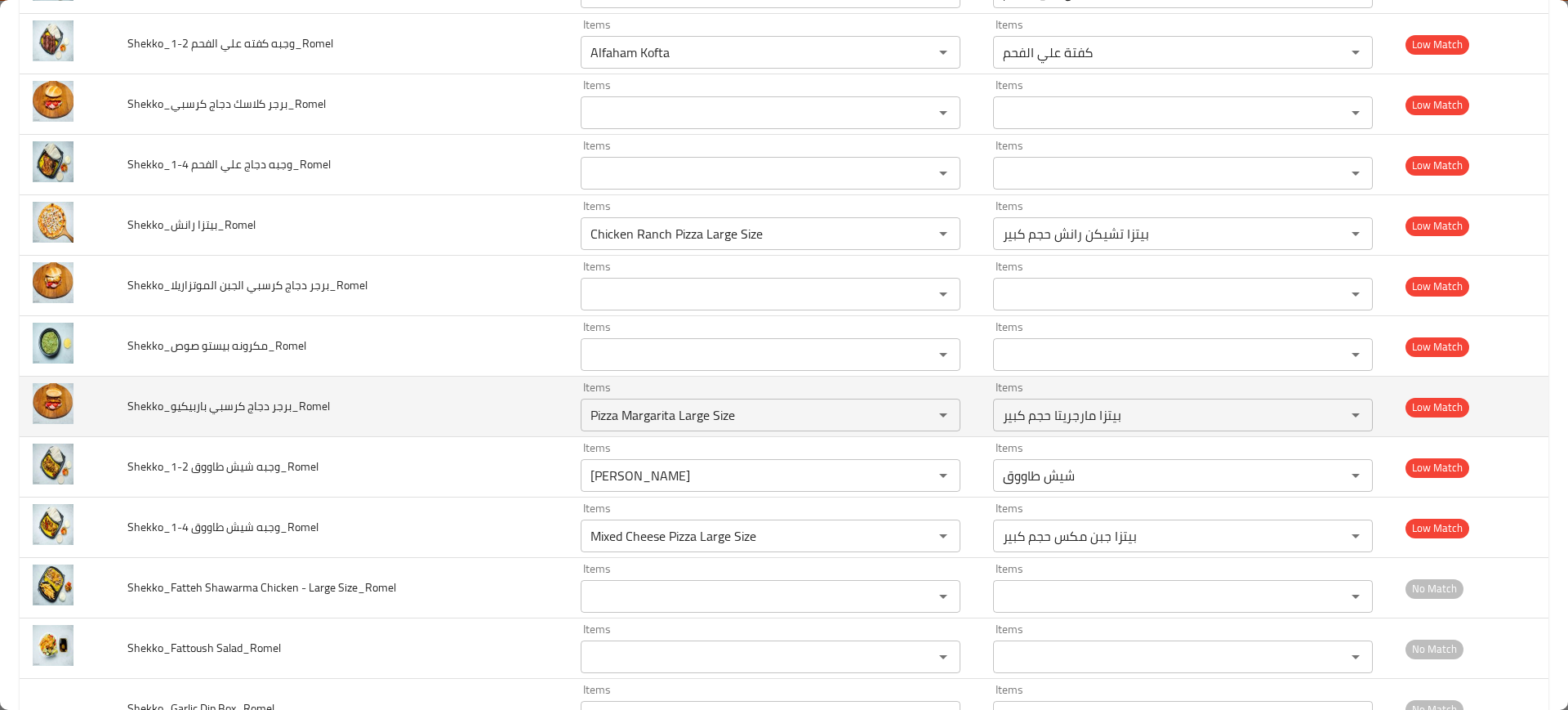
click at [448, 430] on td "Shekko_برجر دجاج كرسبي باربيكيو_Romel" at bounding box center [341, 406] width 454 height 60
click at [609, 426] on div "Pizza Margarita Large Size Items" at bounding box center [770, 414] width 380 height 33
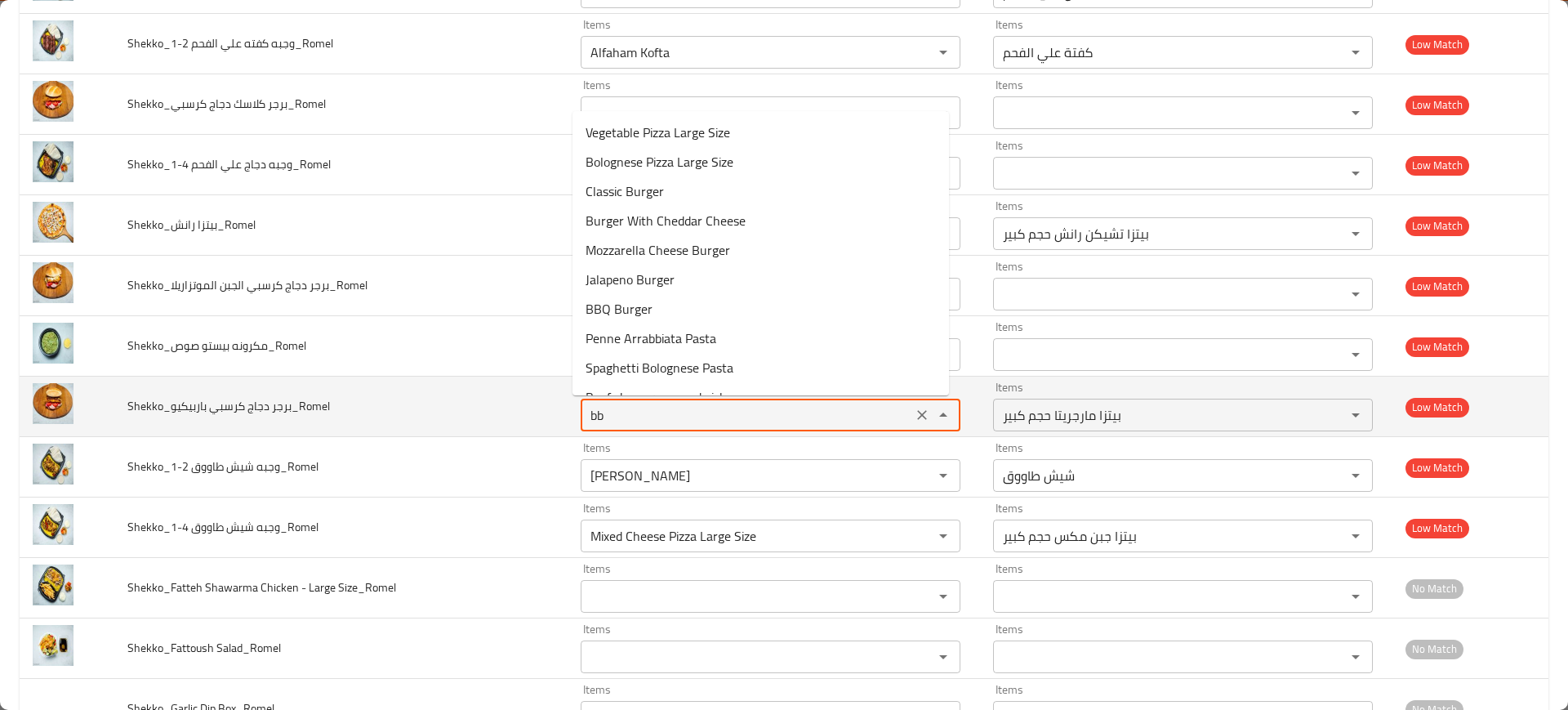
type باربيكيو_Romel "bbq"
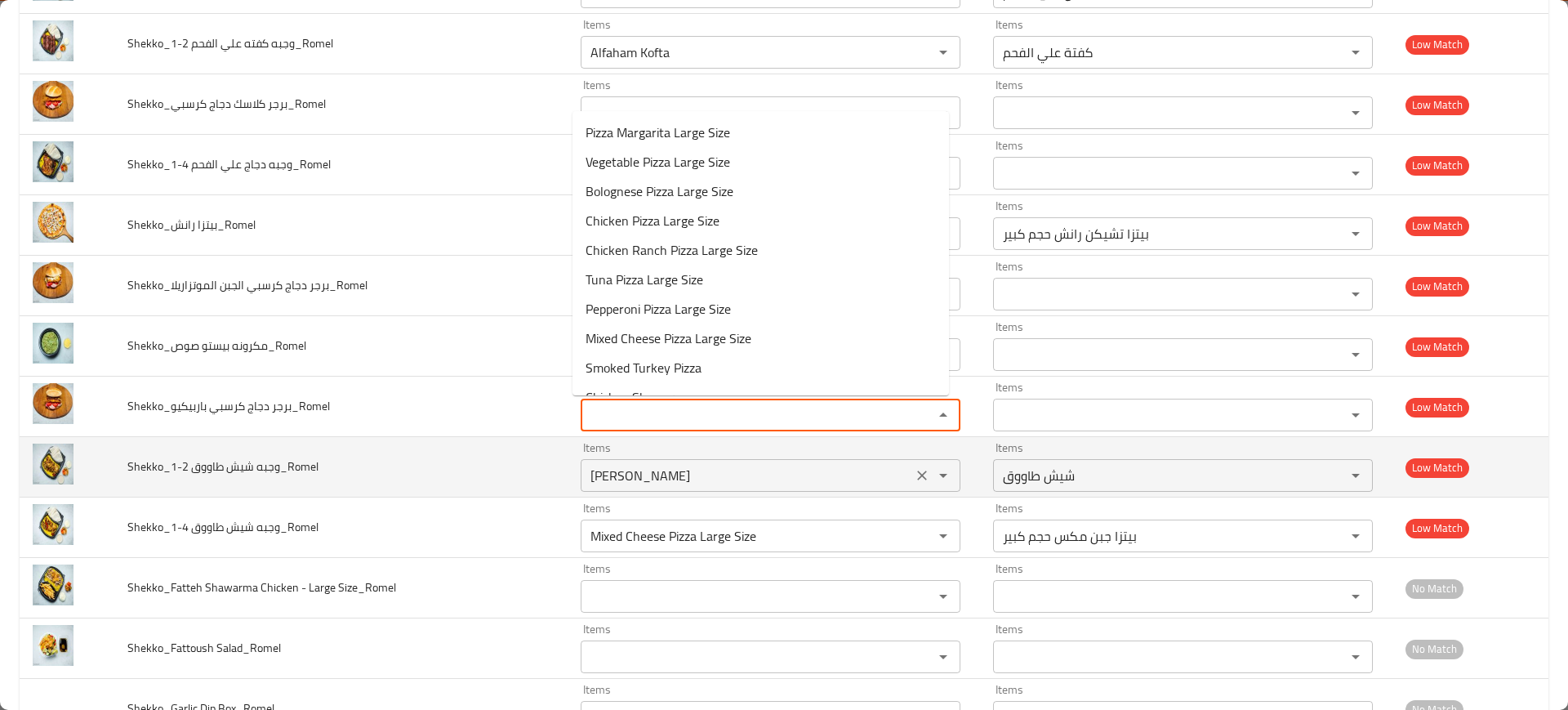
click at [600, 461] on div "Shish Tawook Items" at bounding box center [770, 475] width 380 height 33
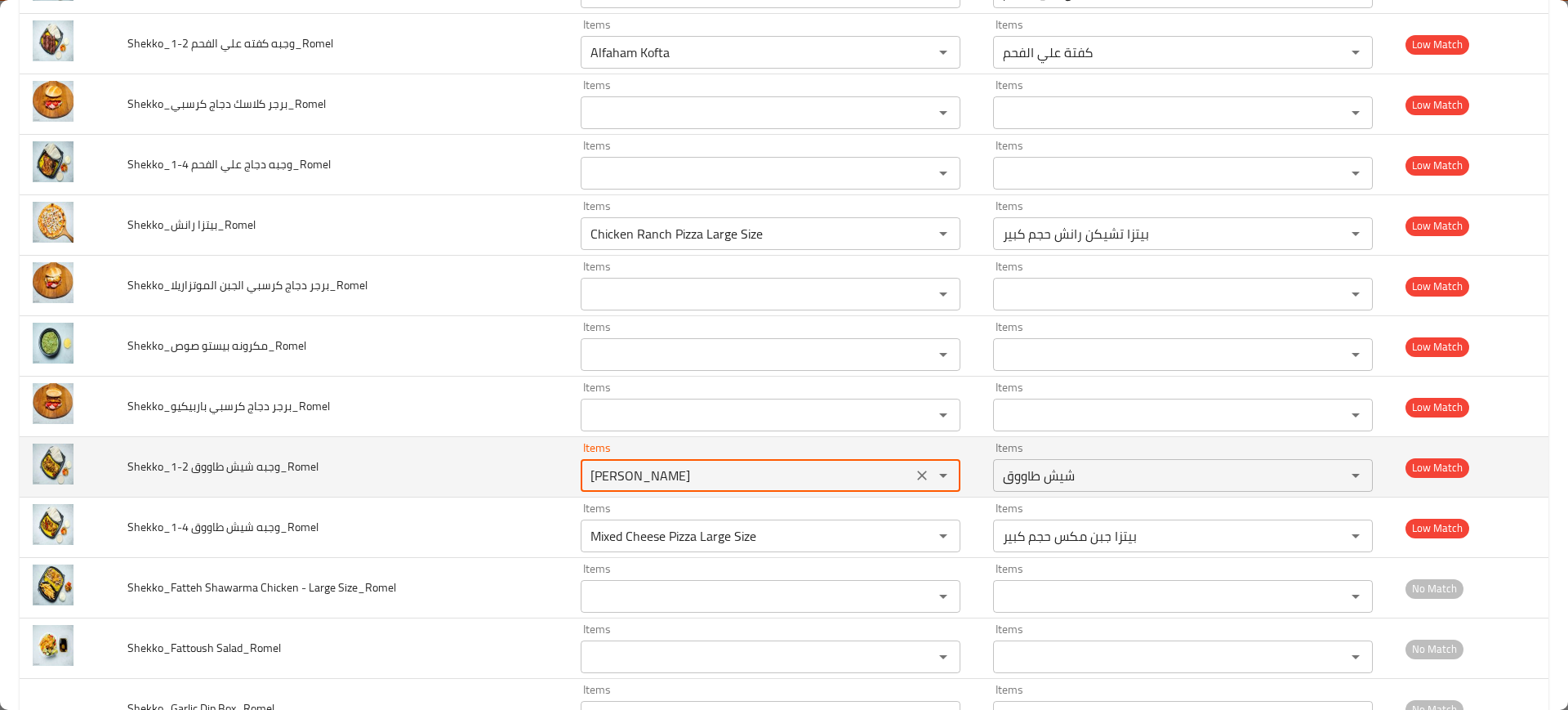
paste طاووق_Romel "Alfaham Shish Tawook"
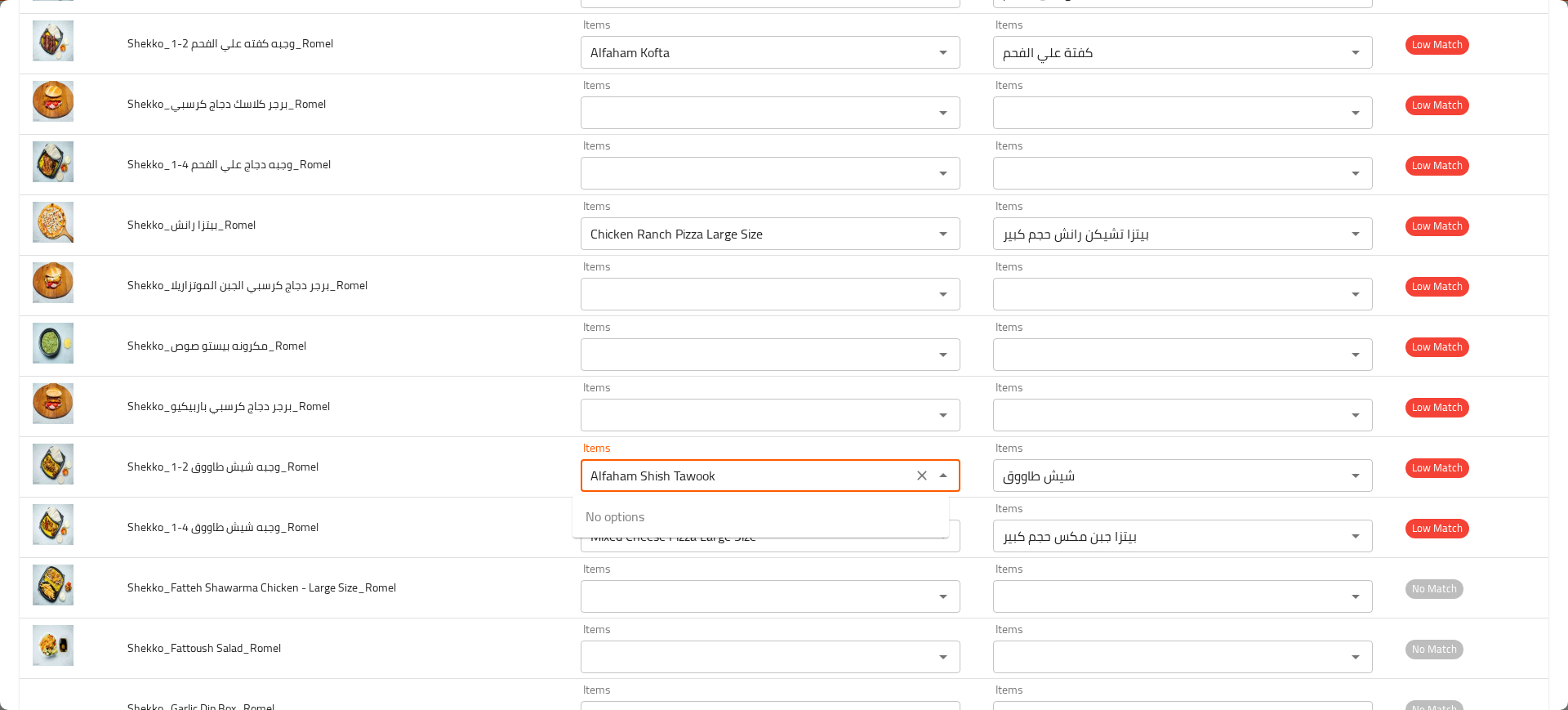
type طاووق_Romel "Alfaham Shish Tawook"
click at [836, 506] on طاووق_Romel-option-0 "Alfaham Shish Tawook" at bounding box center [761, 517] width 377 height 30
type طاووق_Romel-ar "شيش طاووق علي الفحم"
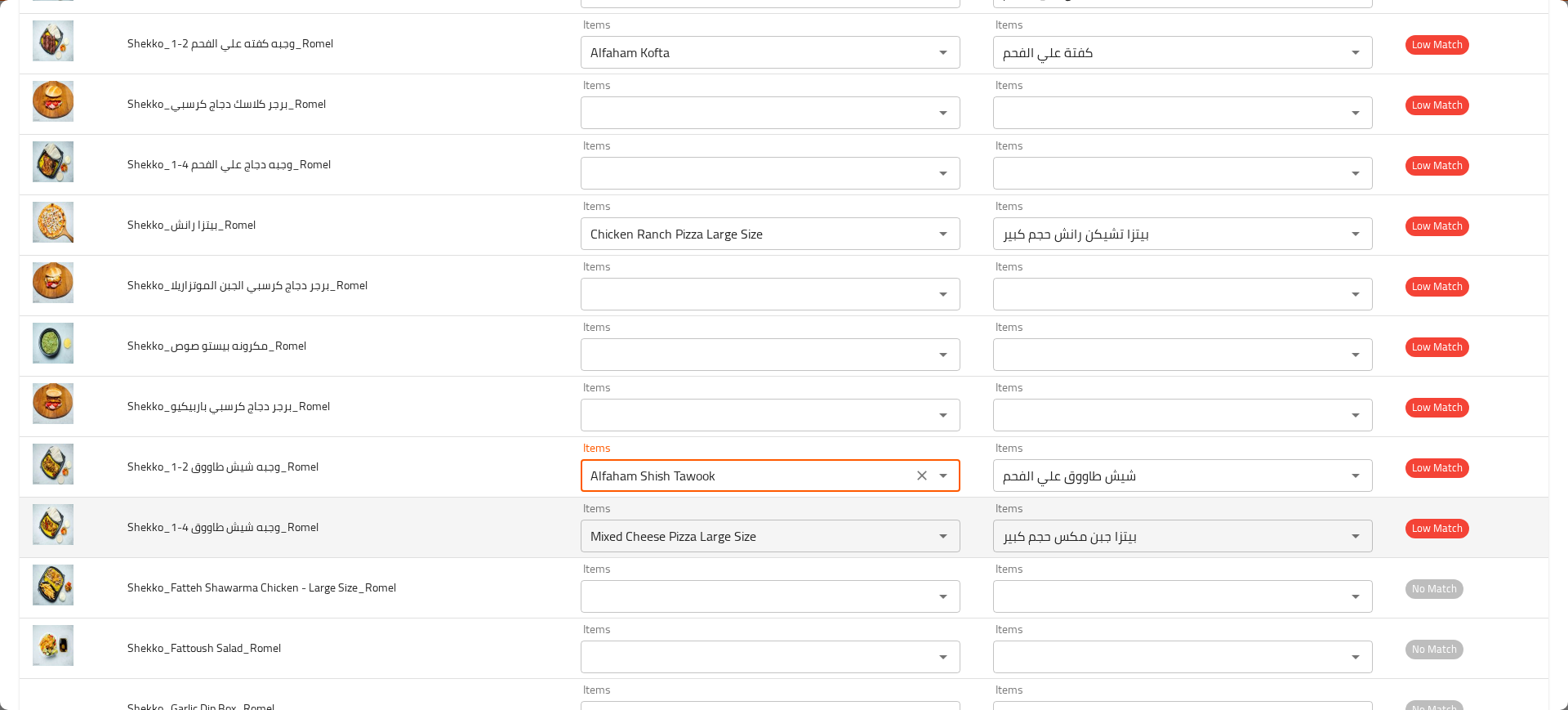
type طاووق_Romel "Alfaham Shish Tawook"
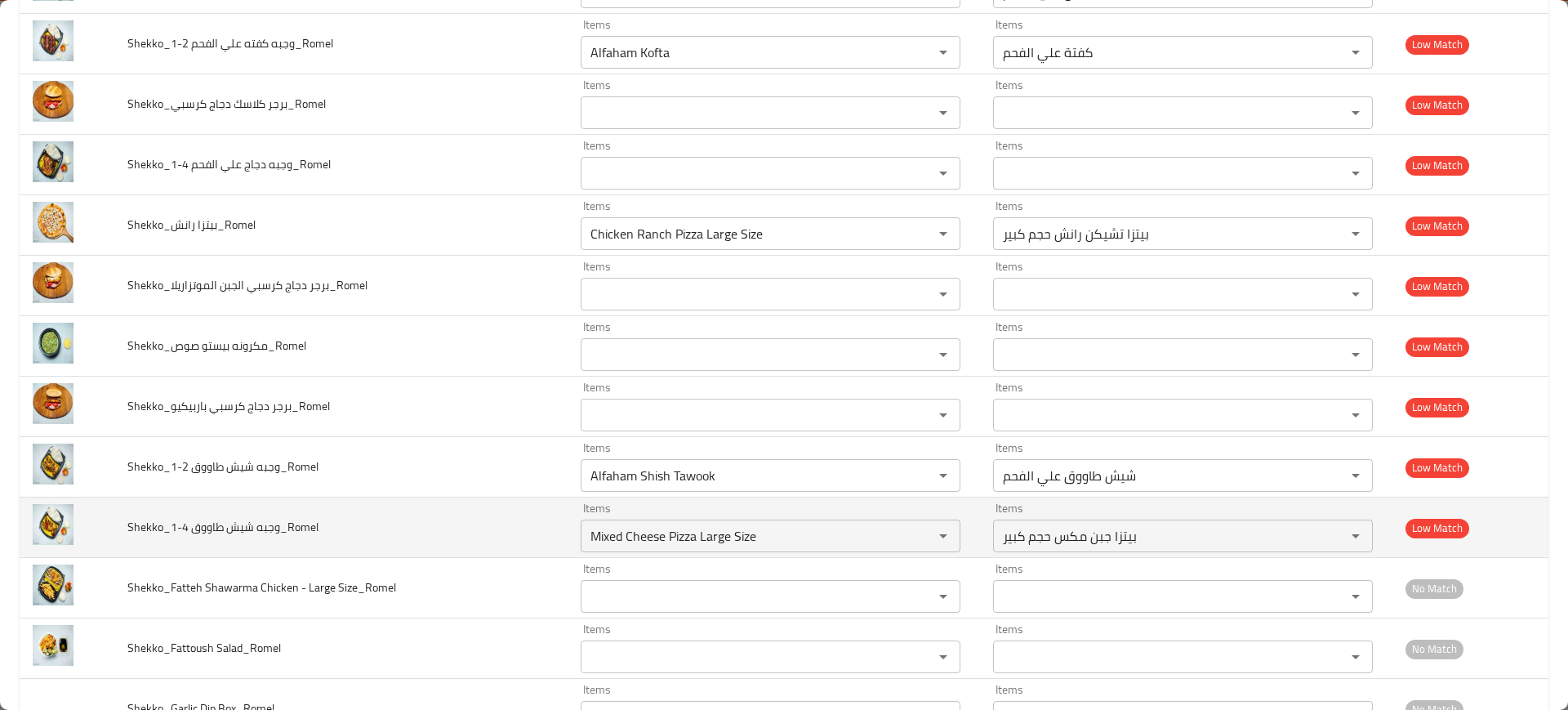
click at [520, 539] on td "Shekko_1-4 وجبه شيش طاووق_Romel" at bounding box center [341, 527] width 454 height 60
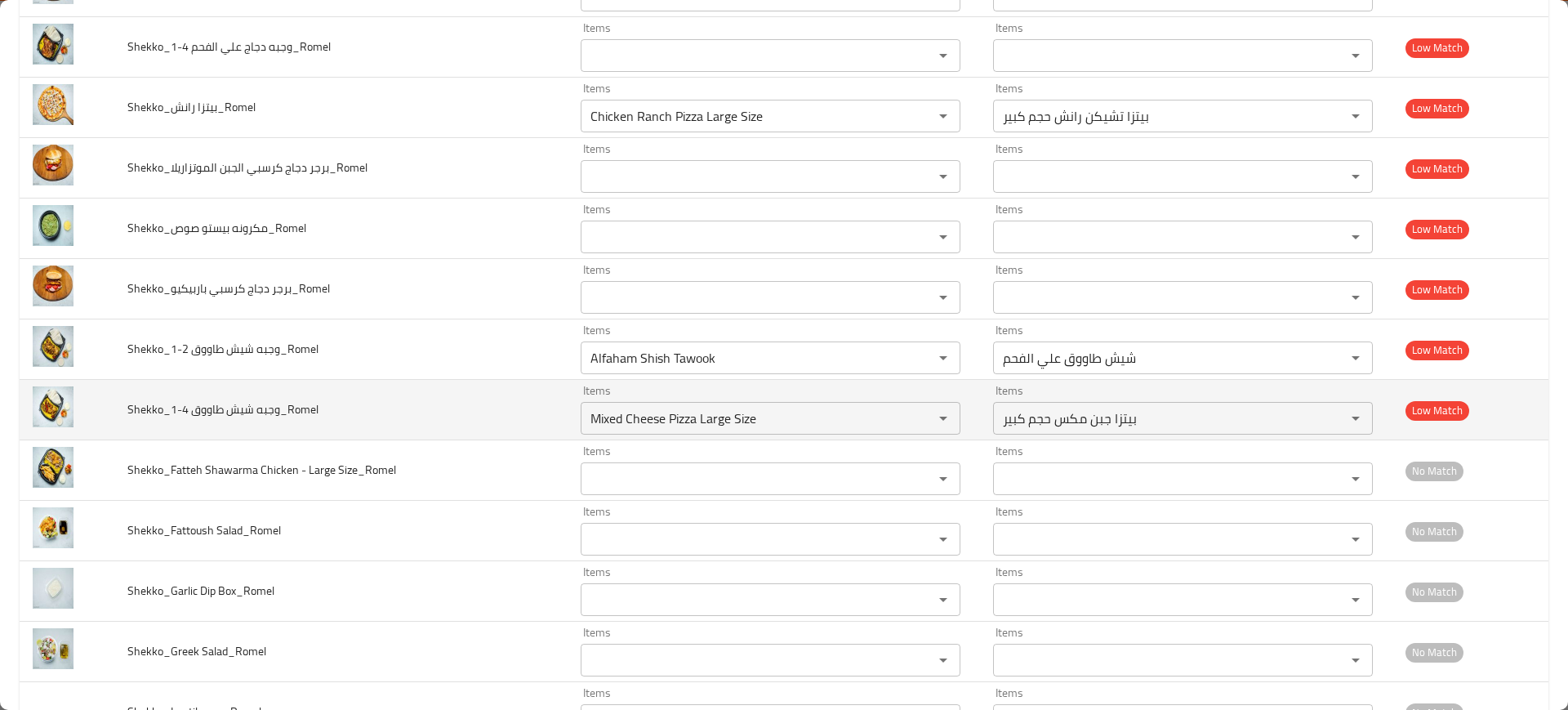
scroll to position [2284, 0]
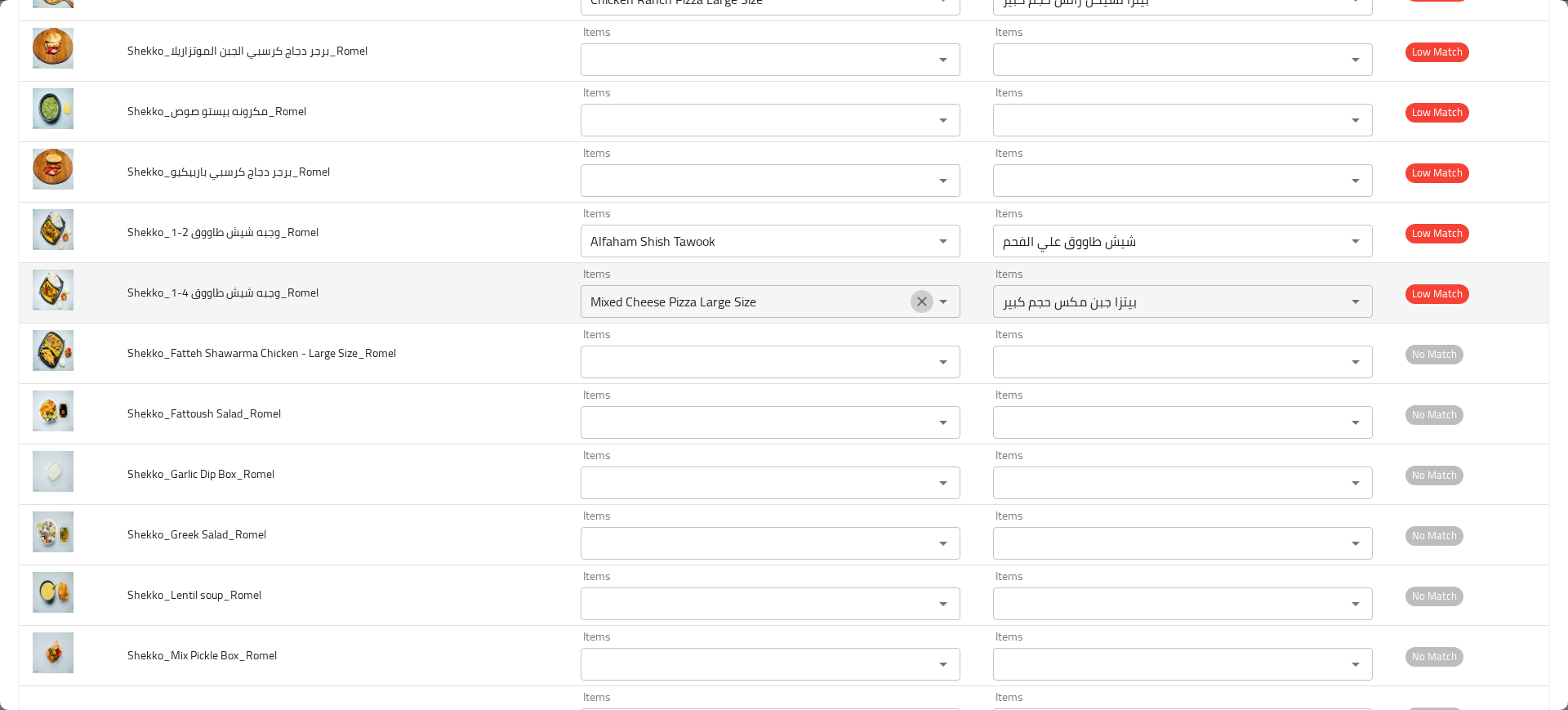
click at [914, 301] on icon "Clear" at bounding box center [922, 301] width 17 height 17
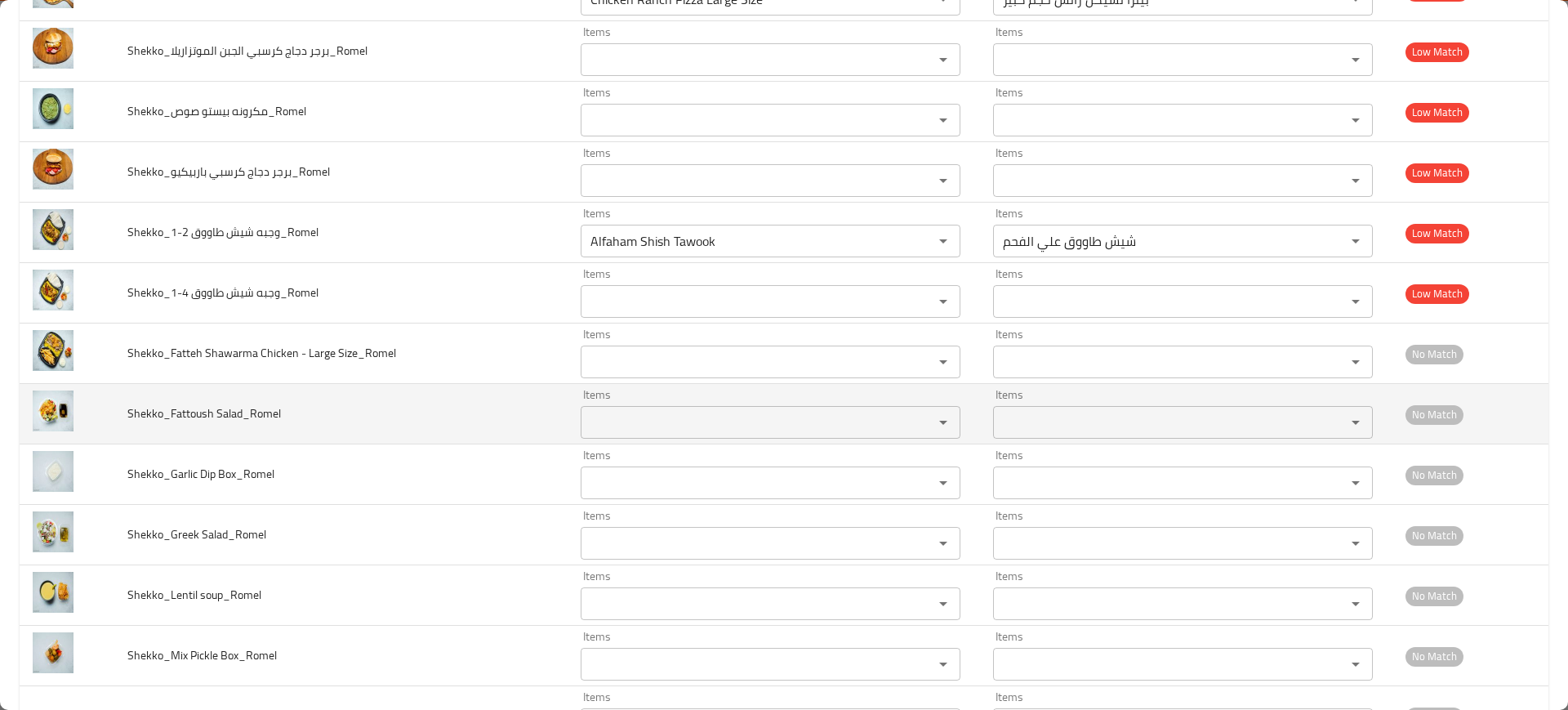
click at [470, 384] on td "Shekko_Fattoush Salad_Romel" at bounding box center [341, 413] width 454 height 60
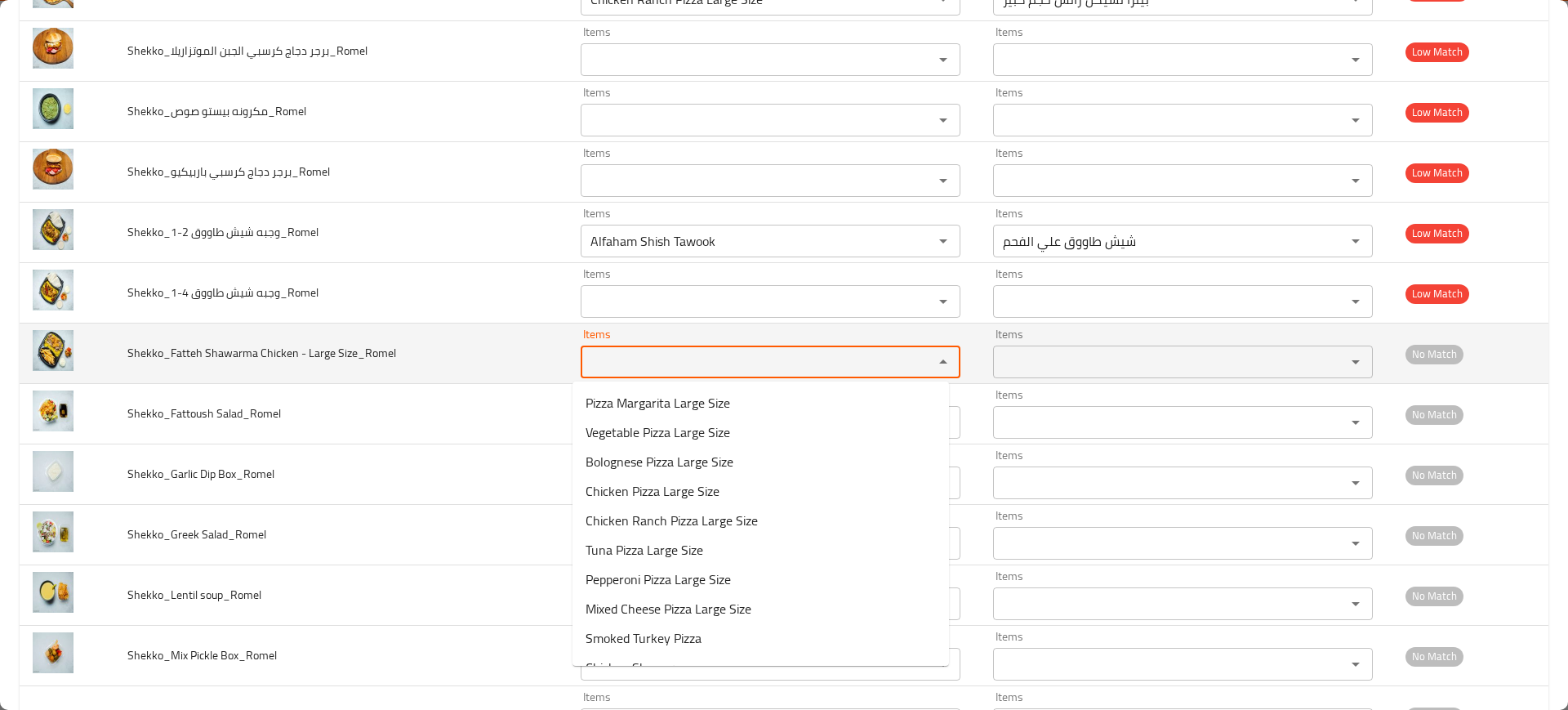
click at [612, 361] on Size_Romel "Items" at bounding box center [747, 361] width 321 height 23
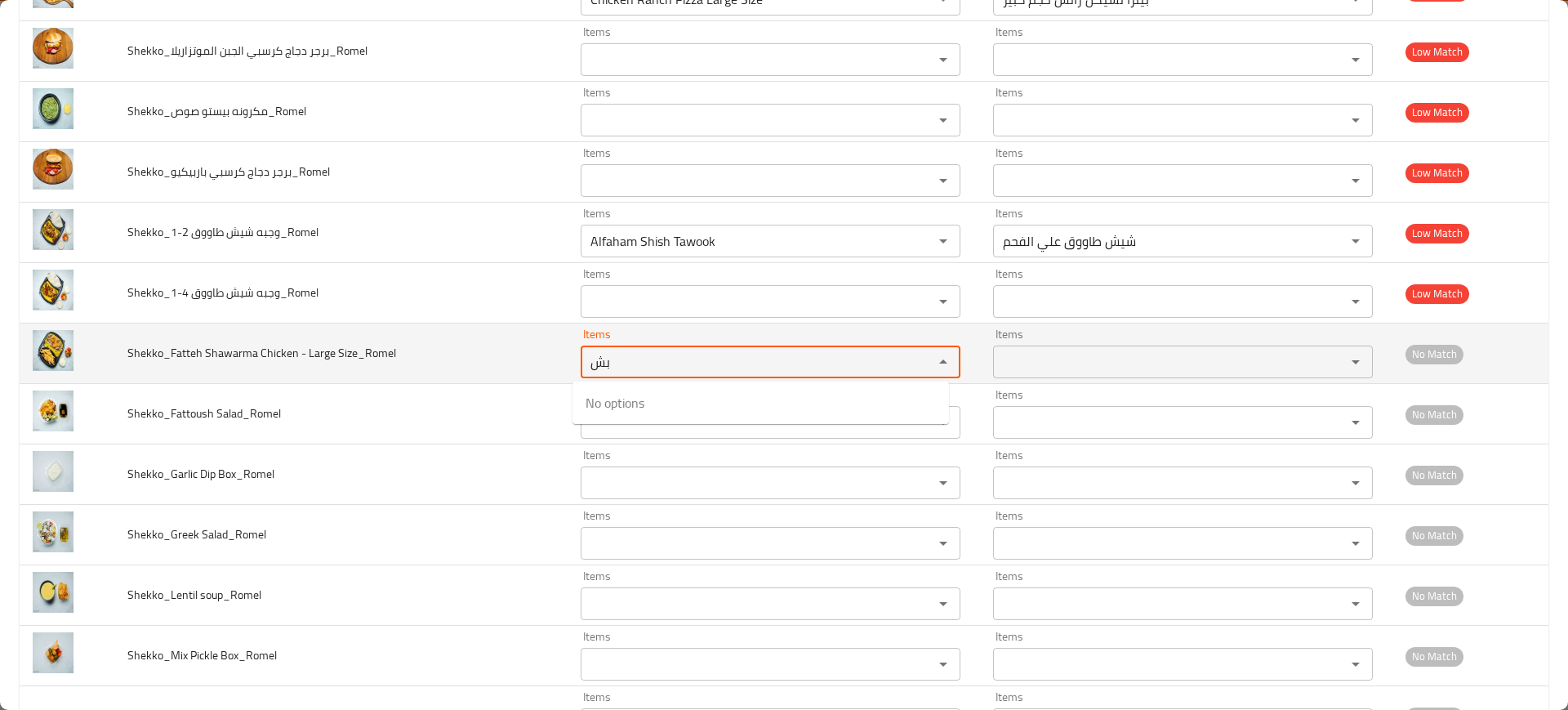
type Size_Romel "ب"
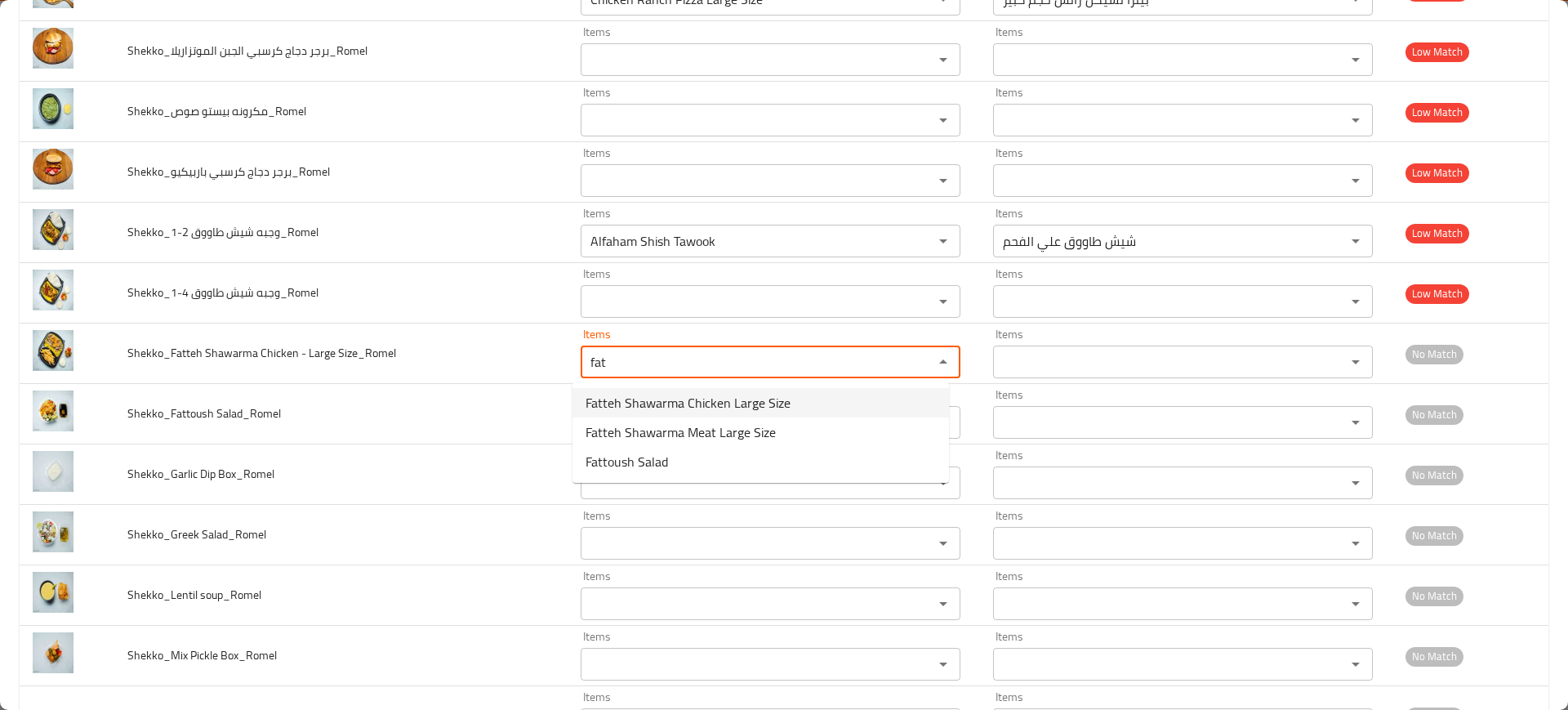
click at [790, 402] on Size_Romel-option-0 "Fatteh Shawarma Chicken Large Size" at bounding box center [761, 402] width 377 height 30
type Size_Romel "Fatteh Shawarma Chicken Large Size"
type Size_Romel-ar "فتة شاورما فراخ حجم كبير"
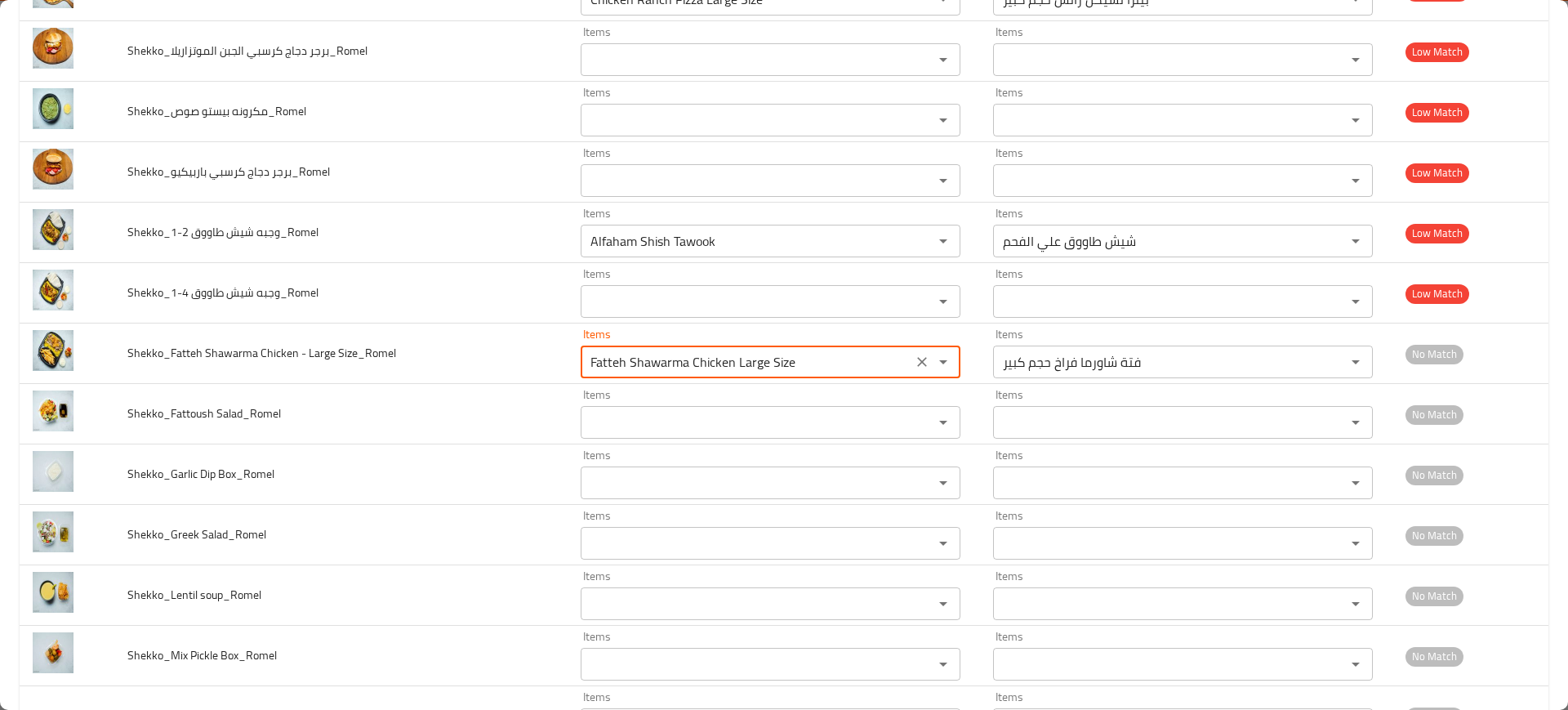
type Size_Romel "Fatteh Shawarma Chicken Large Size"
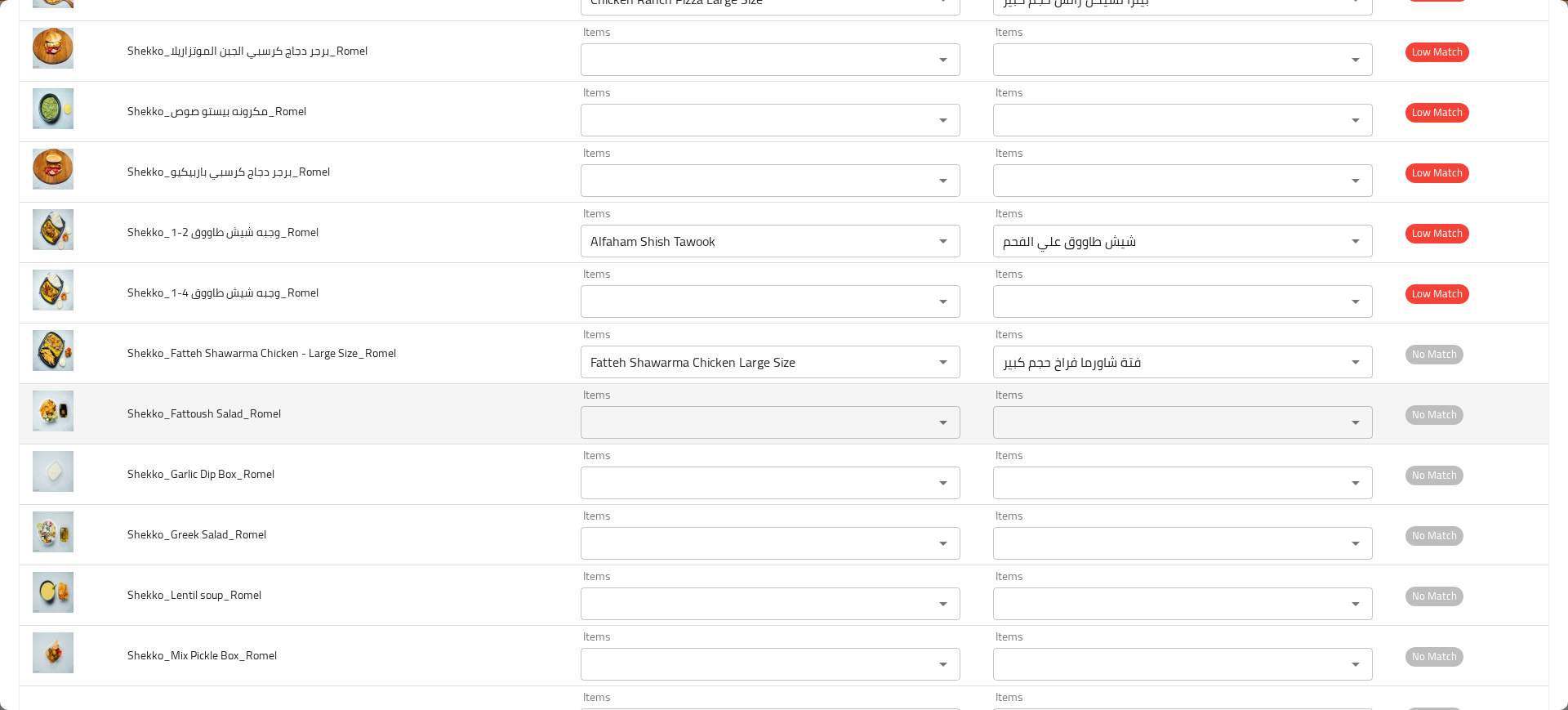
click at [445, 410] on td "Shekko_Fattoush Salad_Romel" at bounding box center [341, 413] width 454 height 60
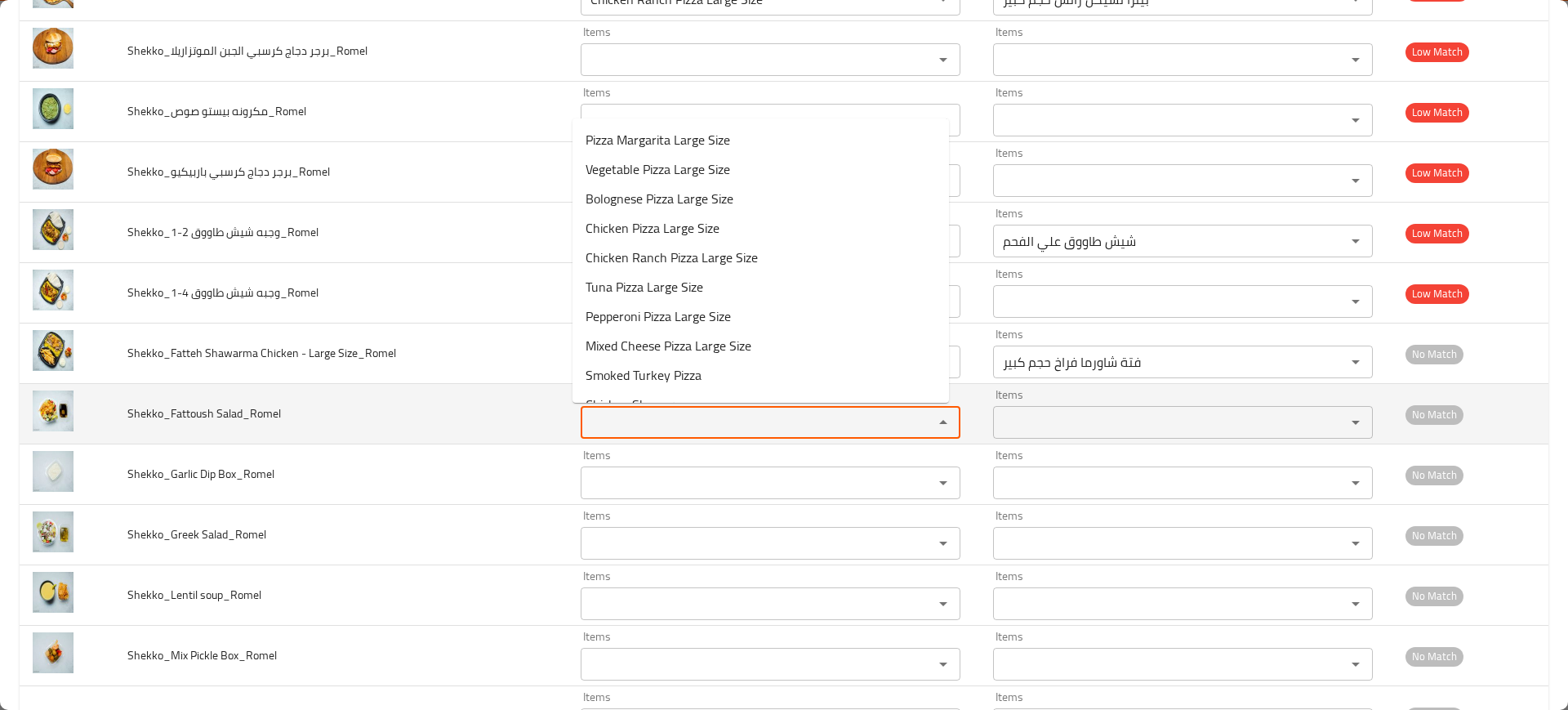
click at [601, 413] on Salad_Romel "Items" at bounding box center [747, 422] width 321 height 23
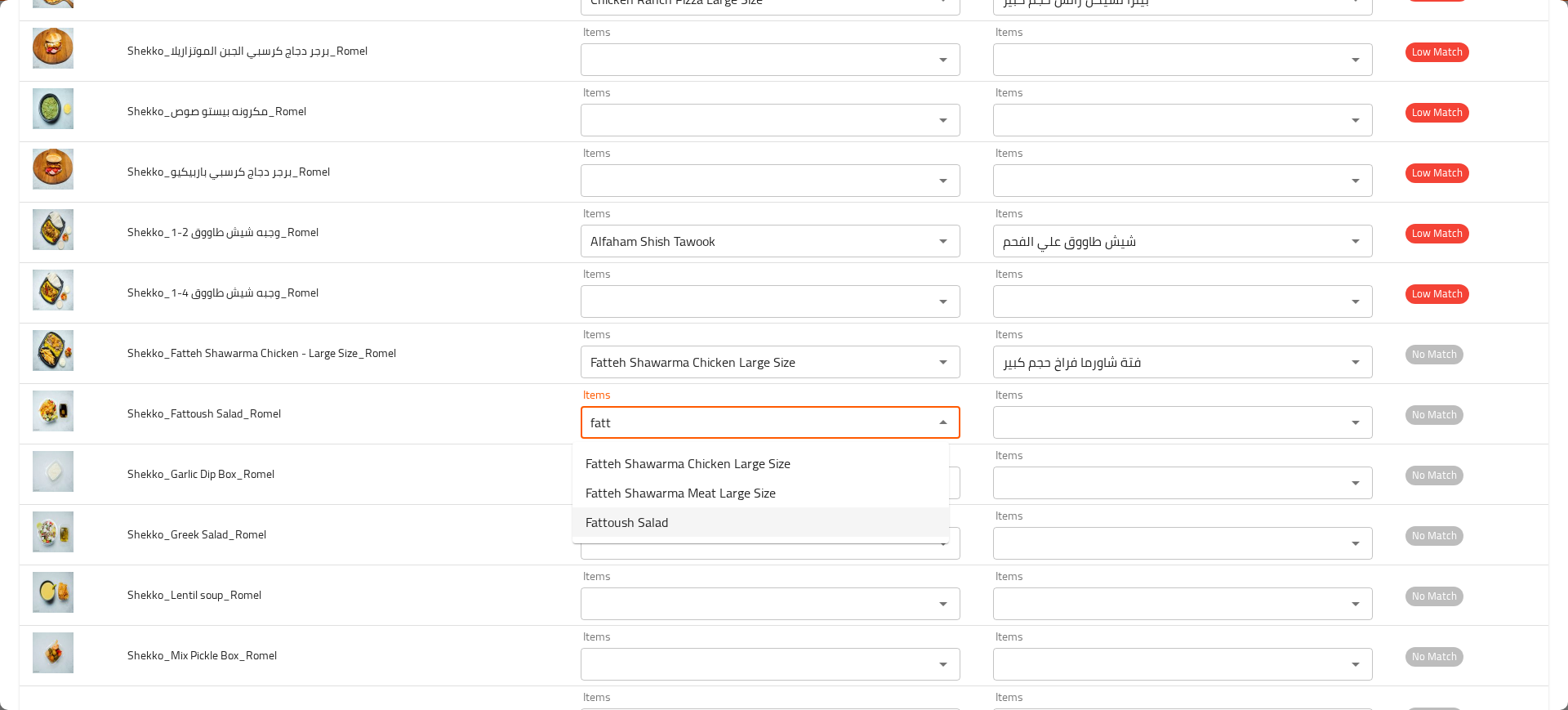
click at [621, 524] on span "Fattoush Salad" at bounding box center [627, 522] width 83 height 20
type Salad_Romel "Fattoush Salad"
type Salad_Romel-ar "سلطة فتوش"
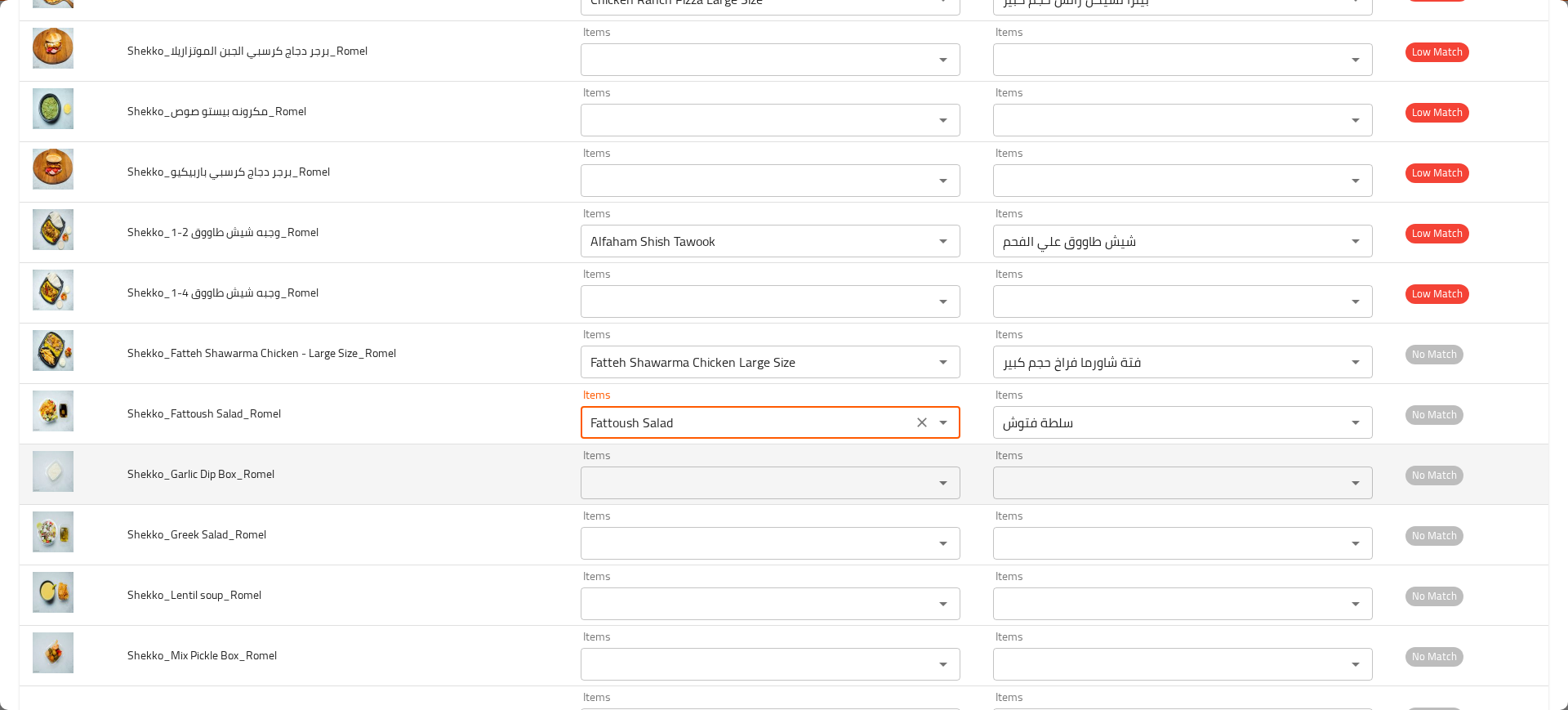
type Salad_Romel "Fattoush Salad"
click at [593, 477] on Box_Romel "Items" at bounding box center [747, 482] width 321 height 23
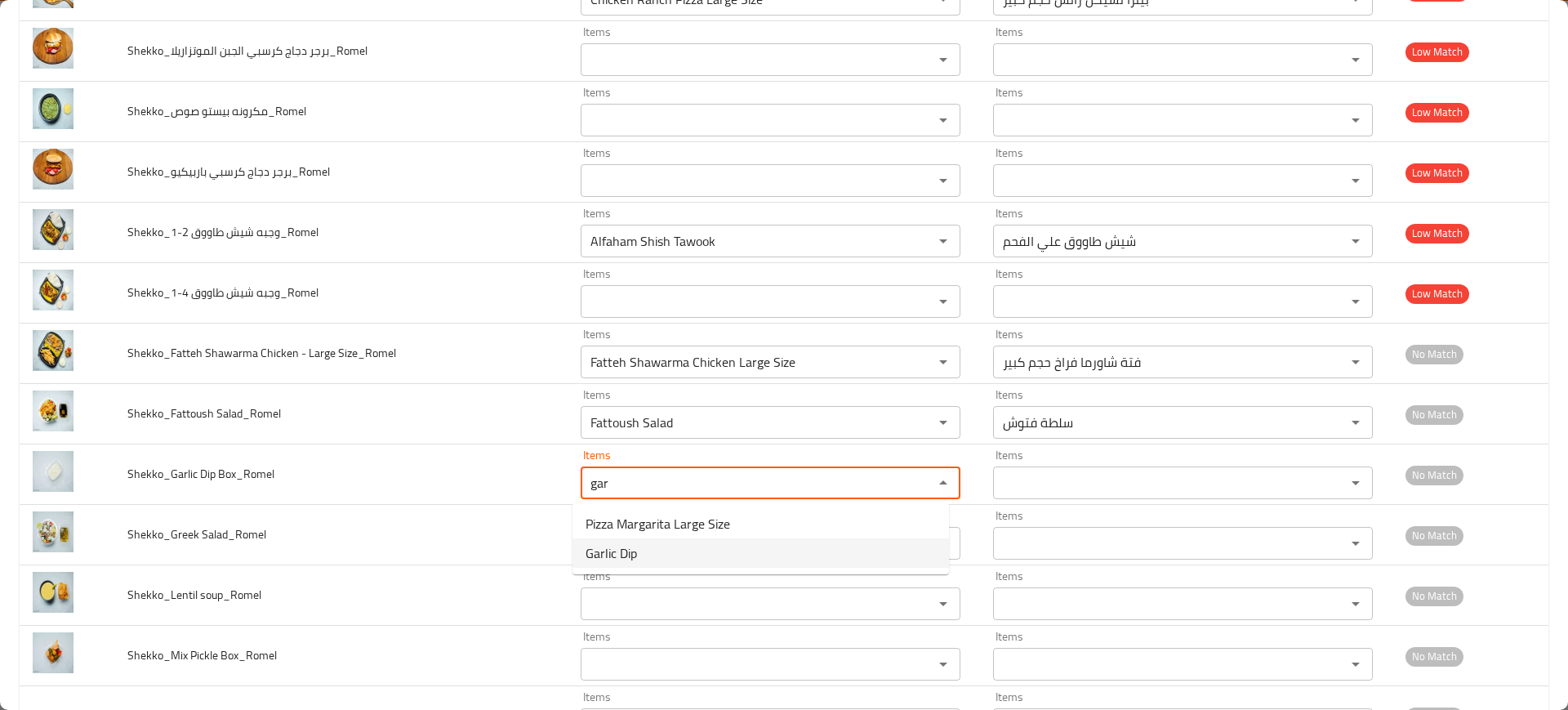
click at [642, 557] on Box_Romel-option-1 "Garlic Dip" at bounding box center [761, 553] width 377 height 30
type Box_Romel "Garlic Dip"
type Box_Romel-ar "ثومية"
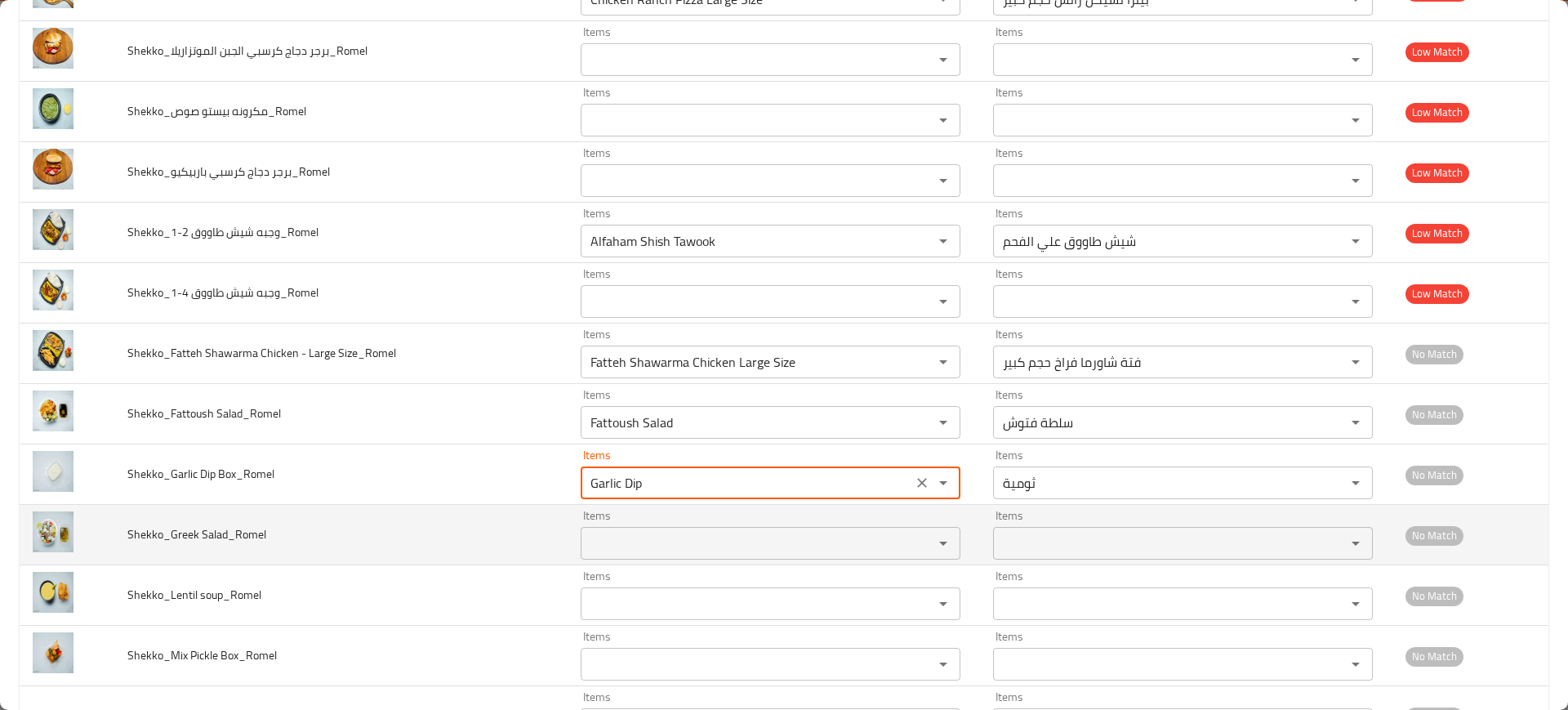
type Box_Romel "Garlic Dip"
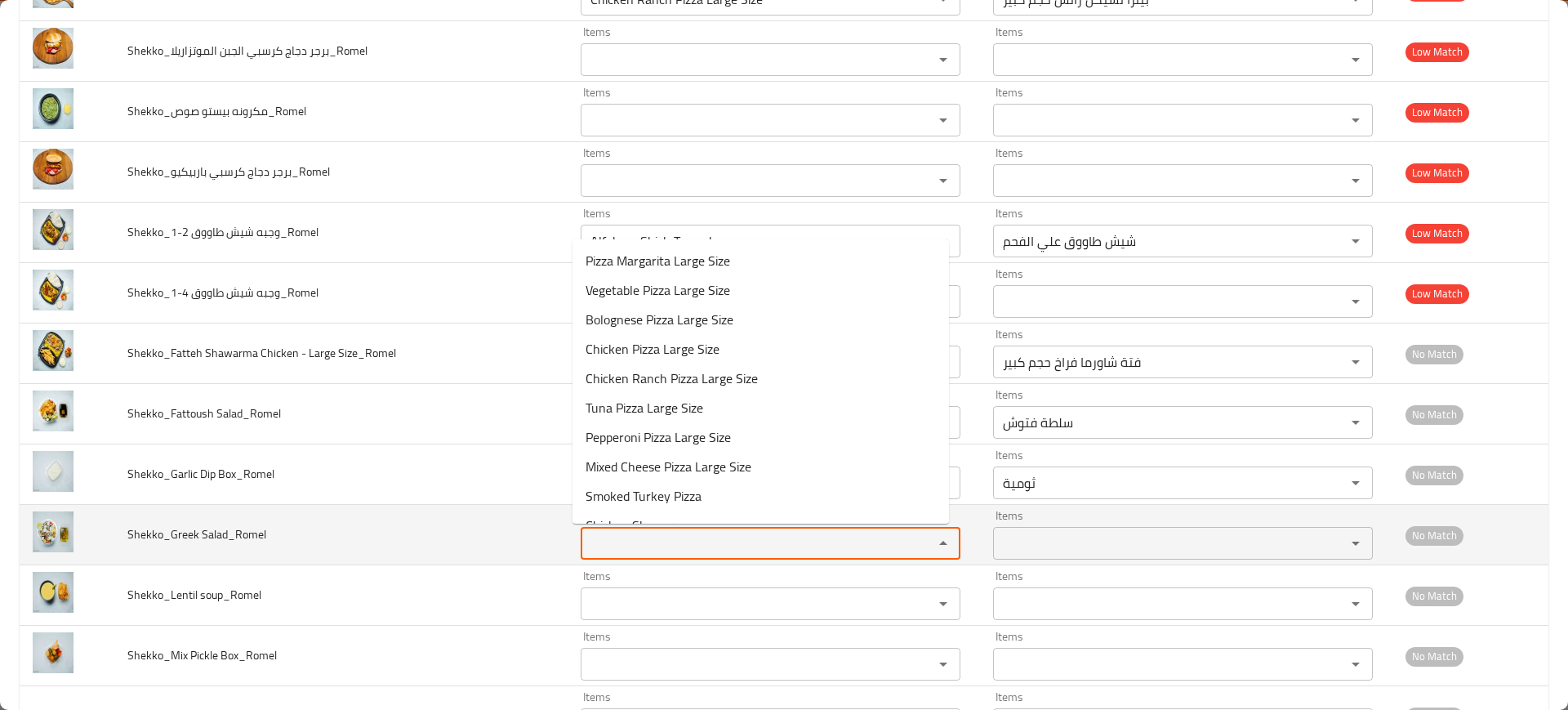
click at [627, 550] on Salad_Romel "Items" at bounding box center [747, 542] width 321 height 23
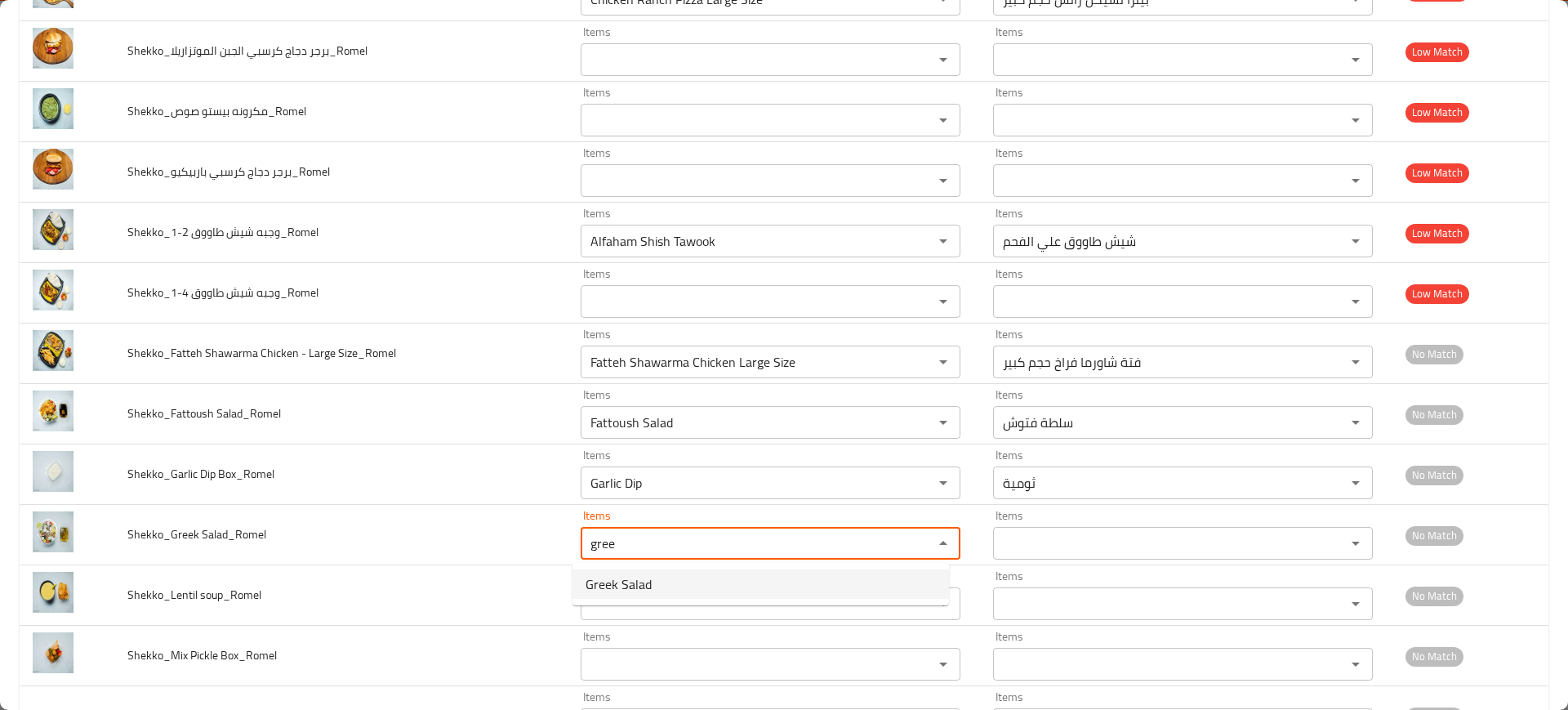
click at [611, 567] on span "Greek Salad" at bounding box center [618, 584] width 66 height 20
type Salad_Romel "Greek Salad"
type Salad_Romel-ar "سلطة يوناني"
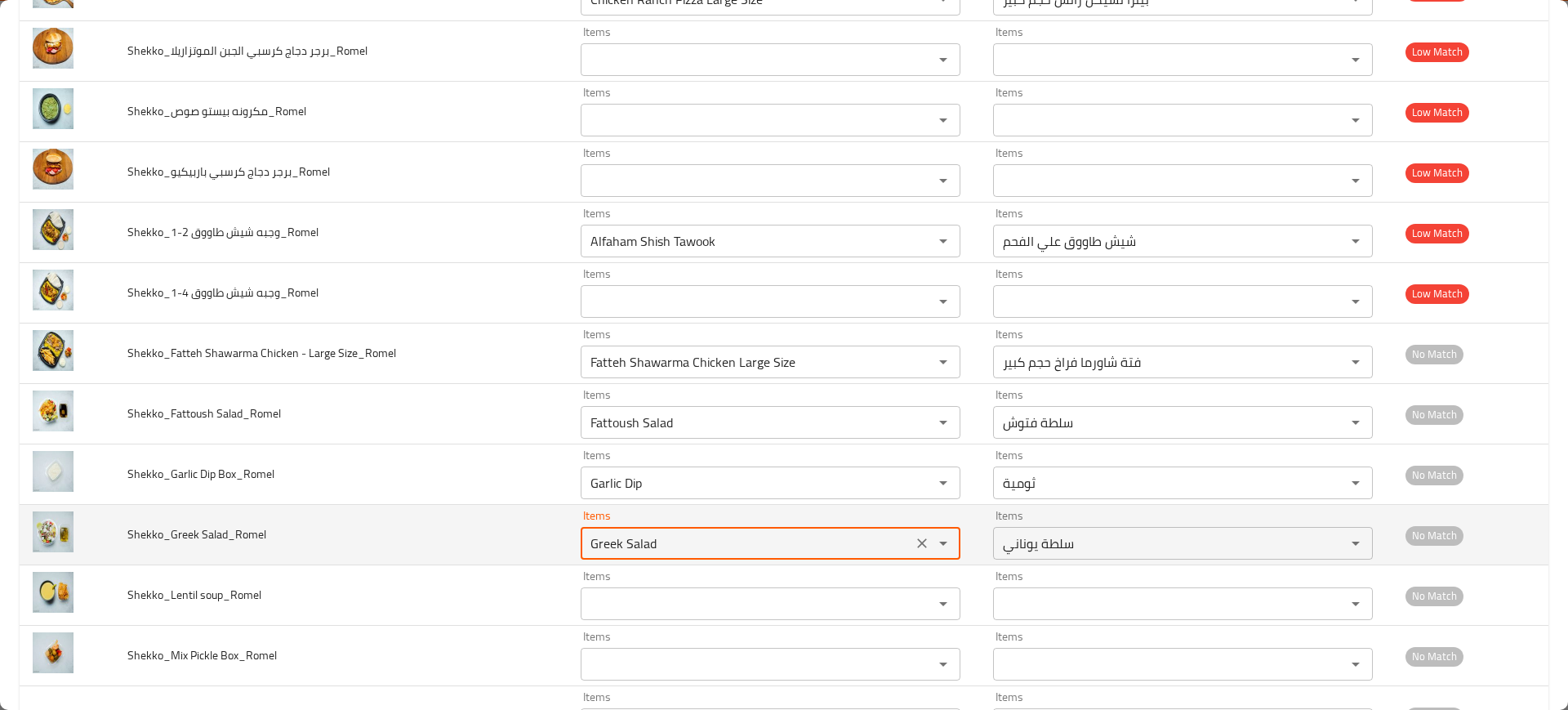
type Salad_Romel "Greek Salad"
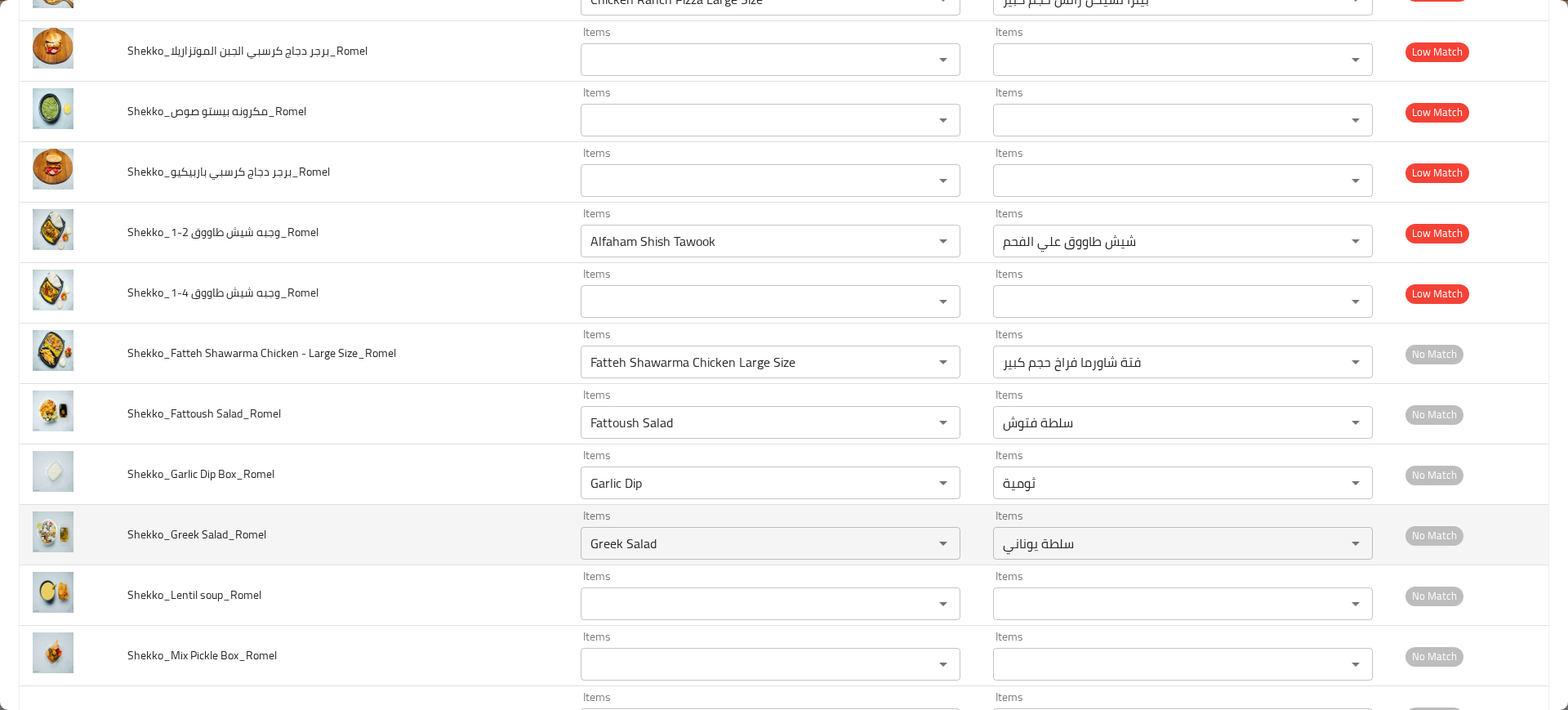
click at [513, 532] on td "Shekko_Greek Salad_Romel" at bounding box center [341, 534] width 454 height 60
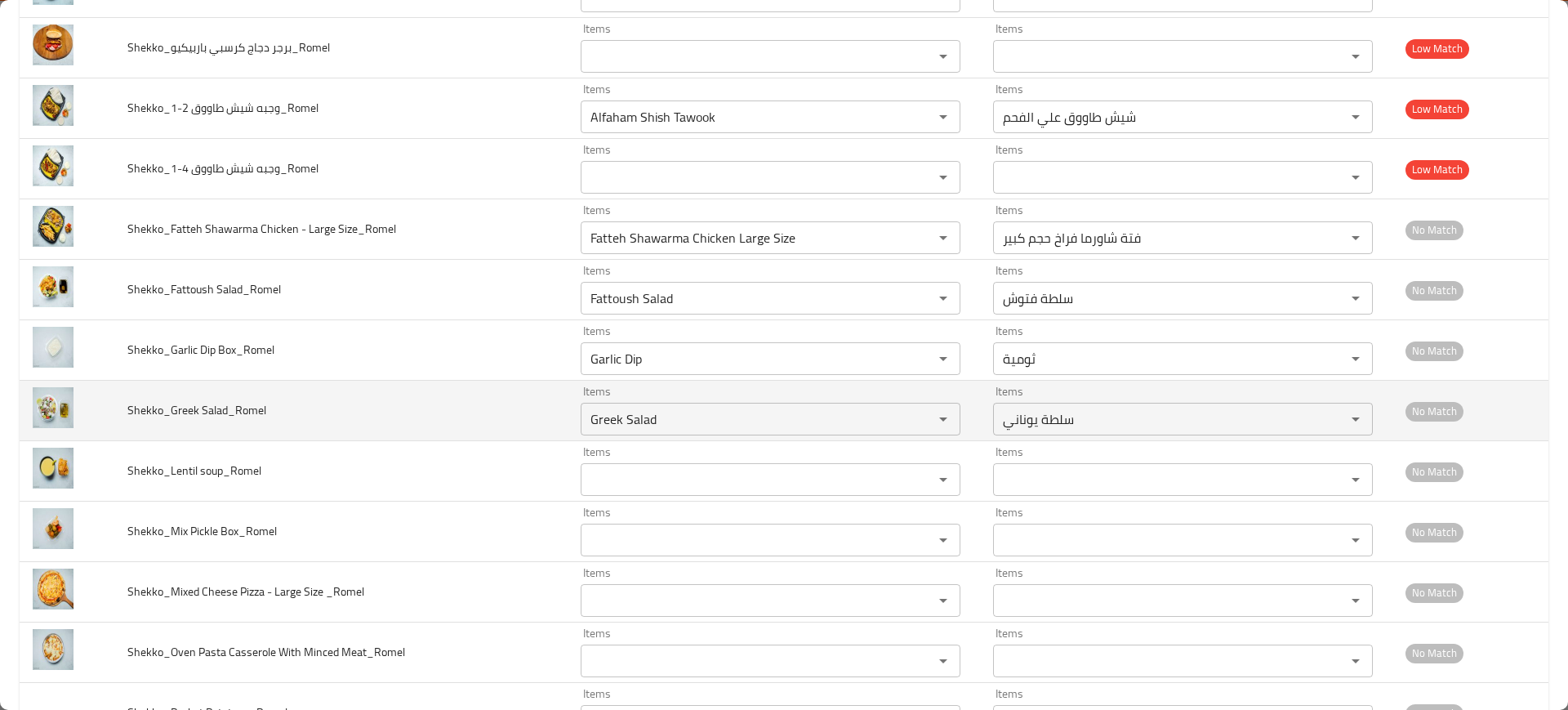
scroll to position [2414, 0]
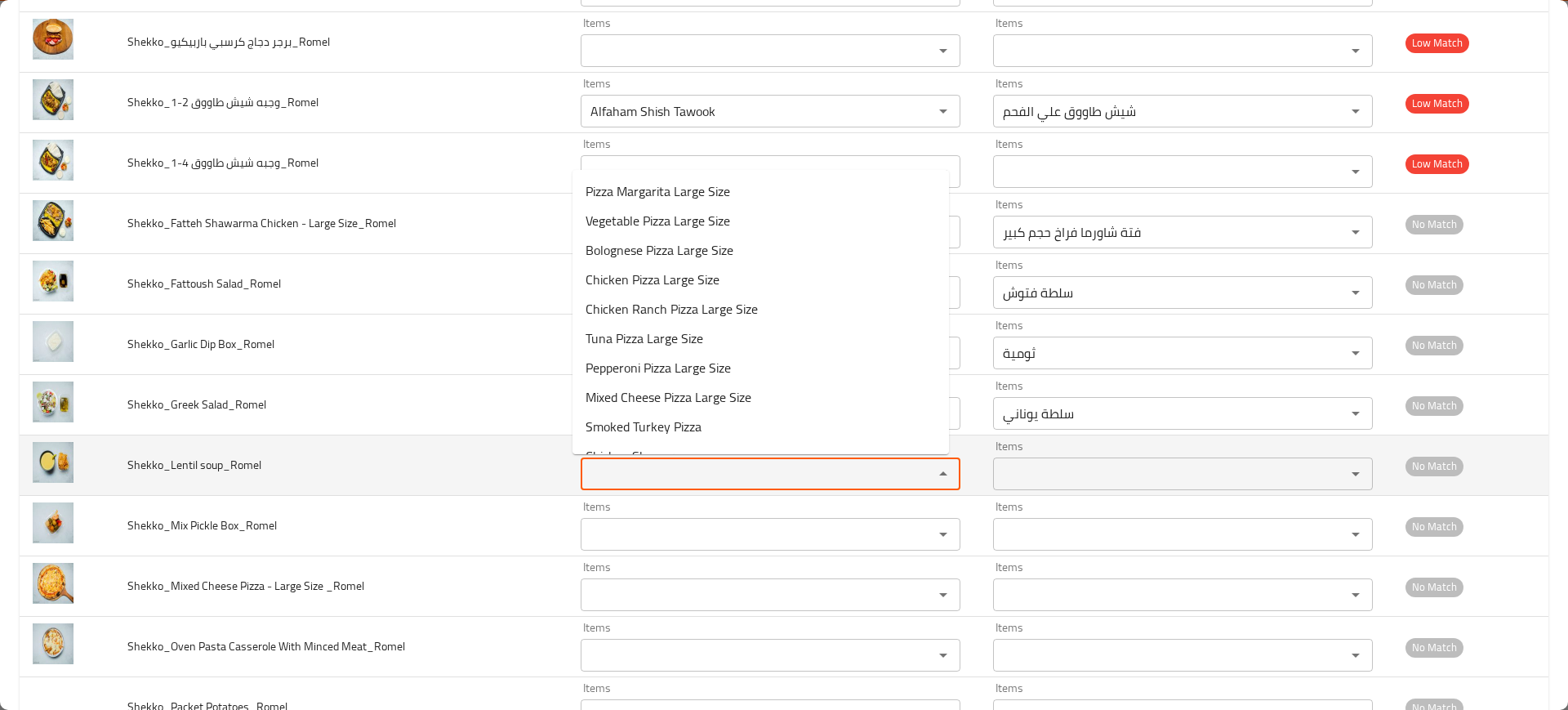
click at [627, 470] on soup_Romel "Items" at bounding box center [747, 473] width 321 height 23
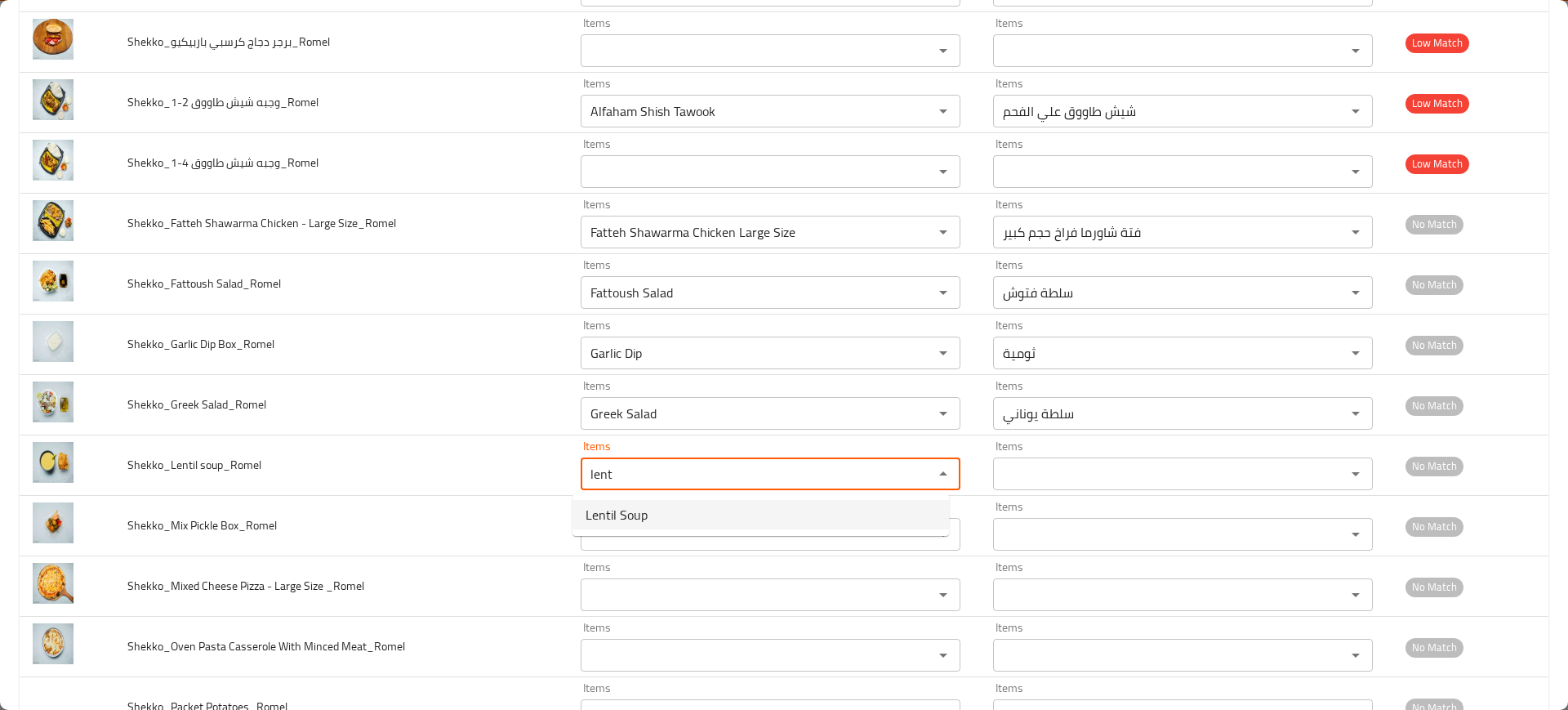
click at [650, 507] on soup_Romel-option-0 "Lentil Soup" at bounding box center [761, 515] width 377 height 30
type soup_Romel "Lentil Soup"
type soup_Romel-ar "شوربة عدس"
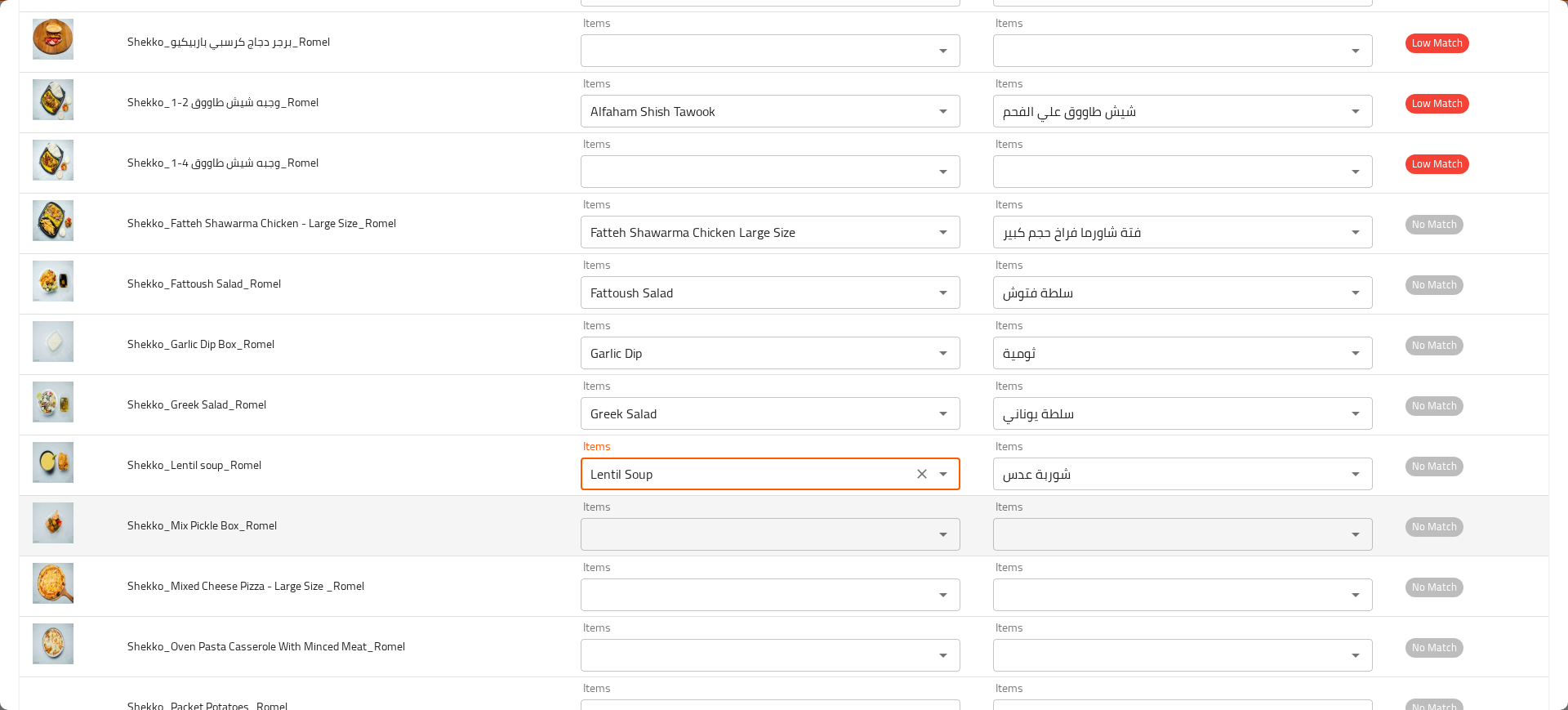
click at [669, 521] on div "Items" at bounding box center [770, 533] width 380 height 33
type soup_Romel "Lentil Soup"
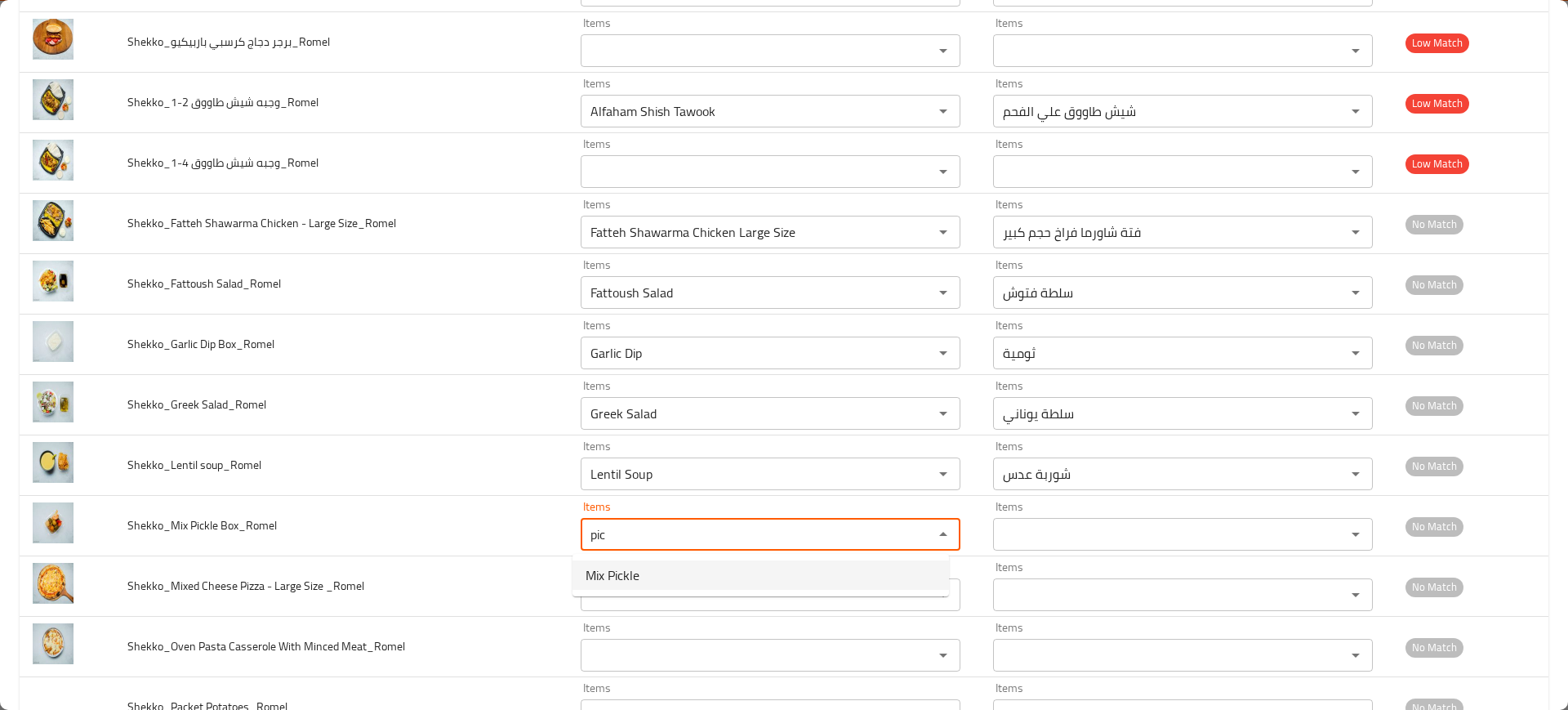
click at [683, 567] on Box_Romel-option-0 "Mix Pickle" at bounding box center [761, 575] width 377 height 30
type Box_Romel "Mix Pickle"
type Box_Romel-ar "مخلل مشكل"
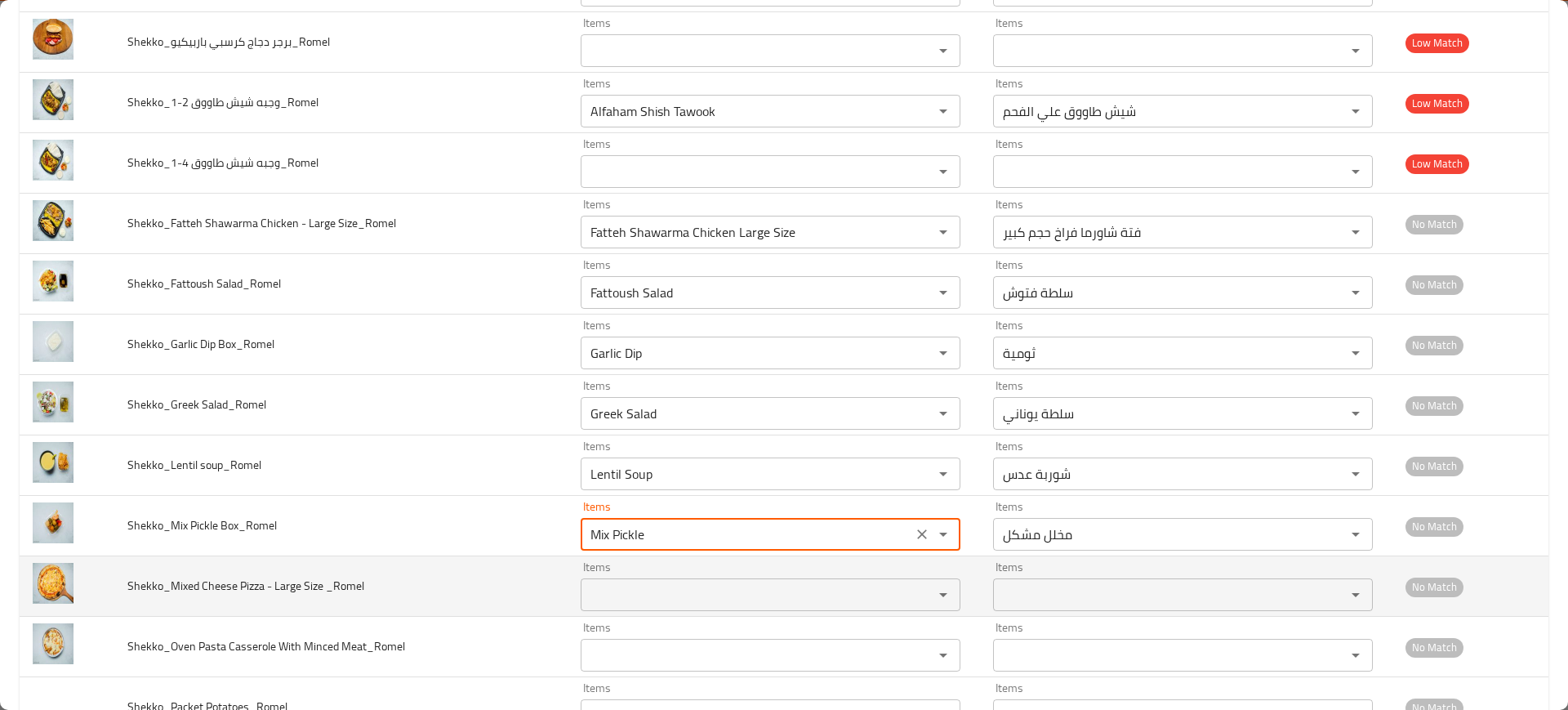
type Box_Romel "Mix Pickle"
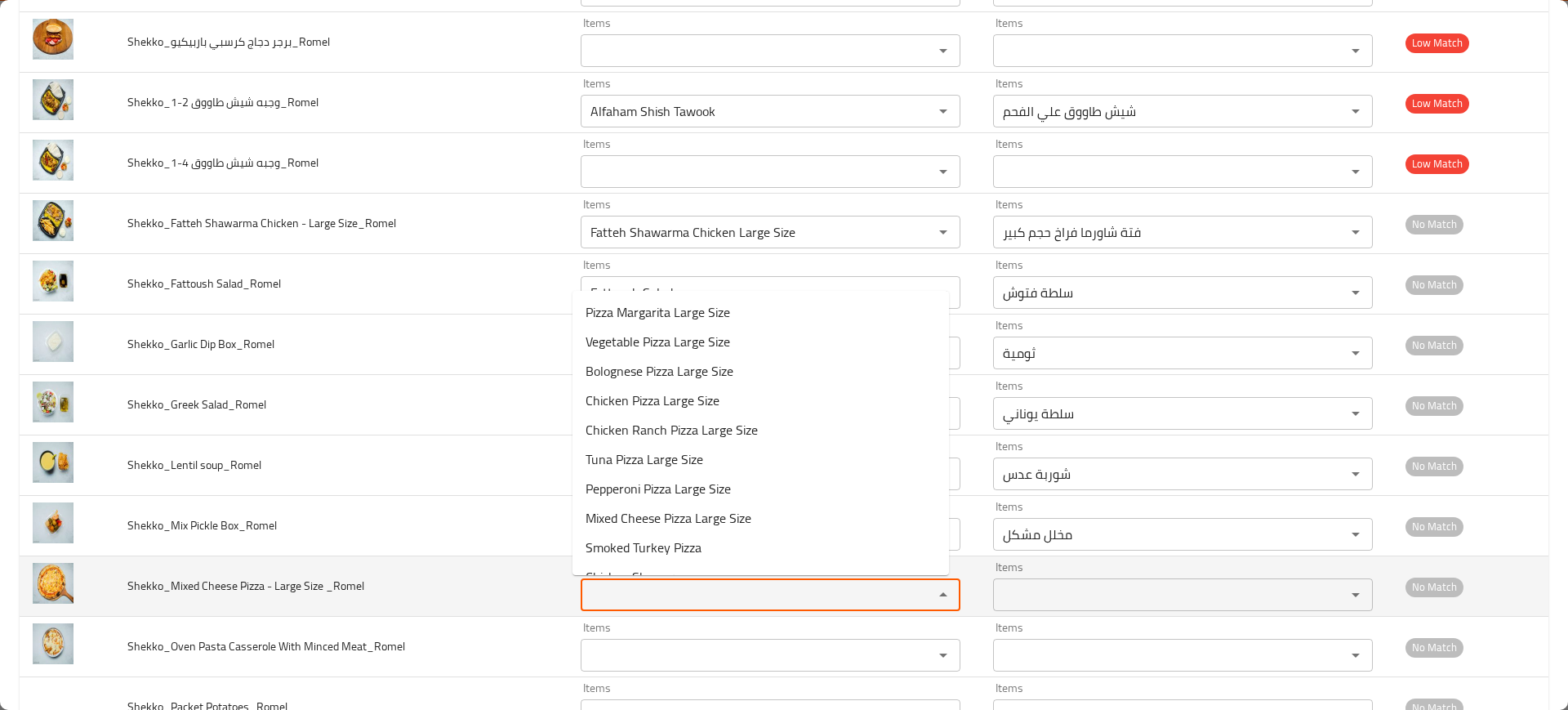
click at [702, 567] on _Romel "Items" at bounding box center [747, 594] width 321 height 23
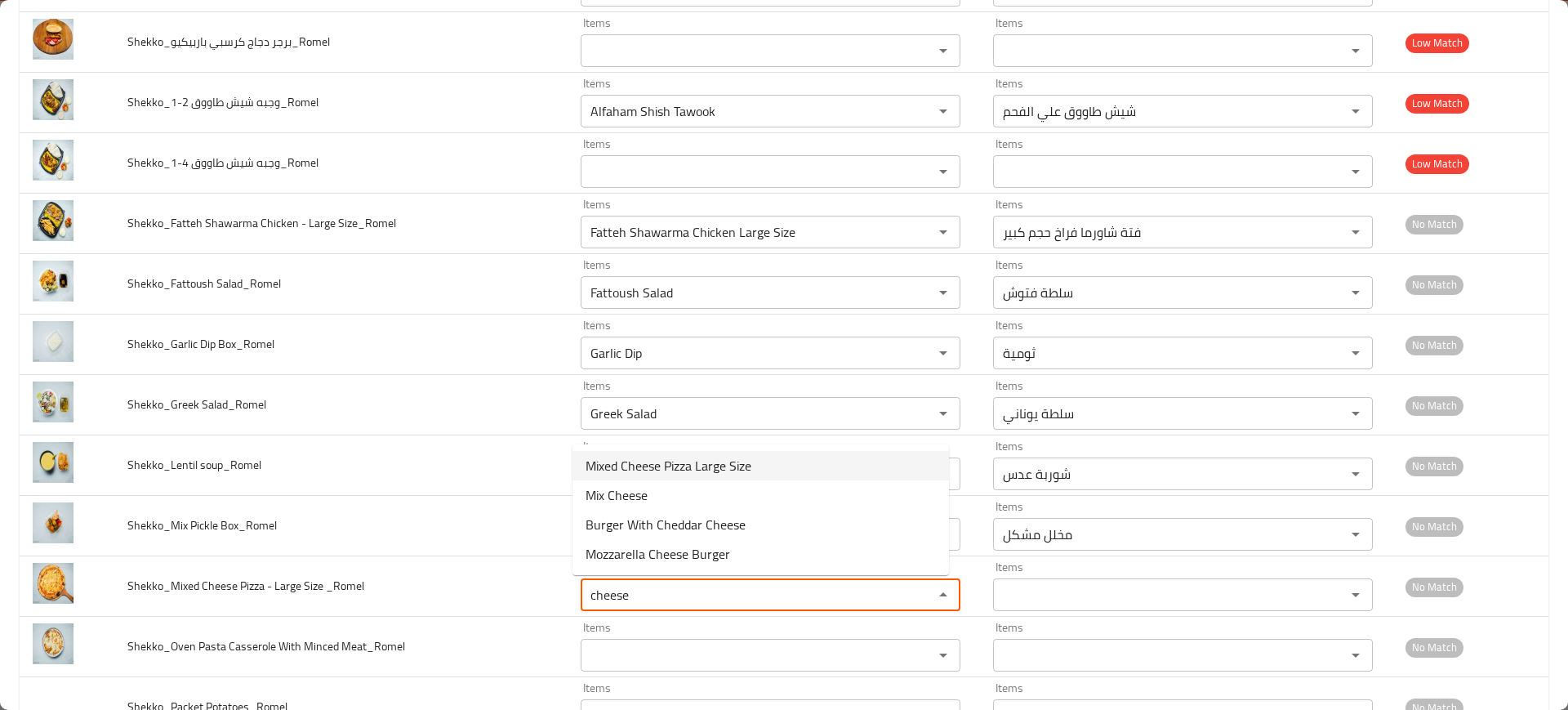
click at [691, 456] on span "Mixed Cheese Pizza Large Size" at bounding box center [669, 465] width 166 height 20
type _Romel "Mixed Cheese Pizza Large Size"
type _Romel-ar "بيتزا جبن مكس حجم كبير"
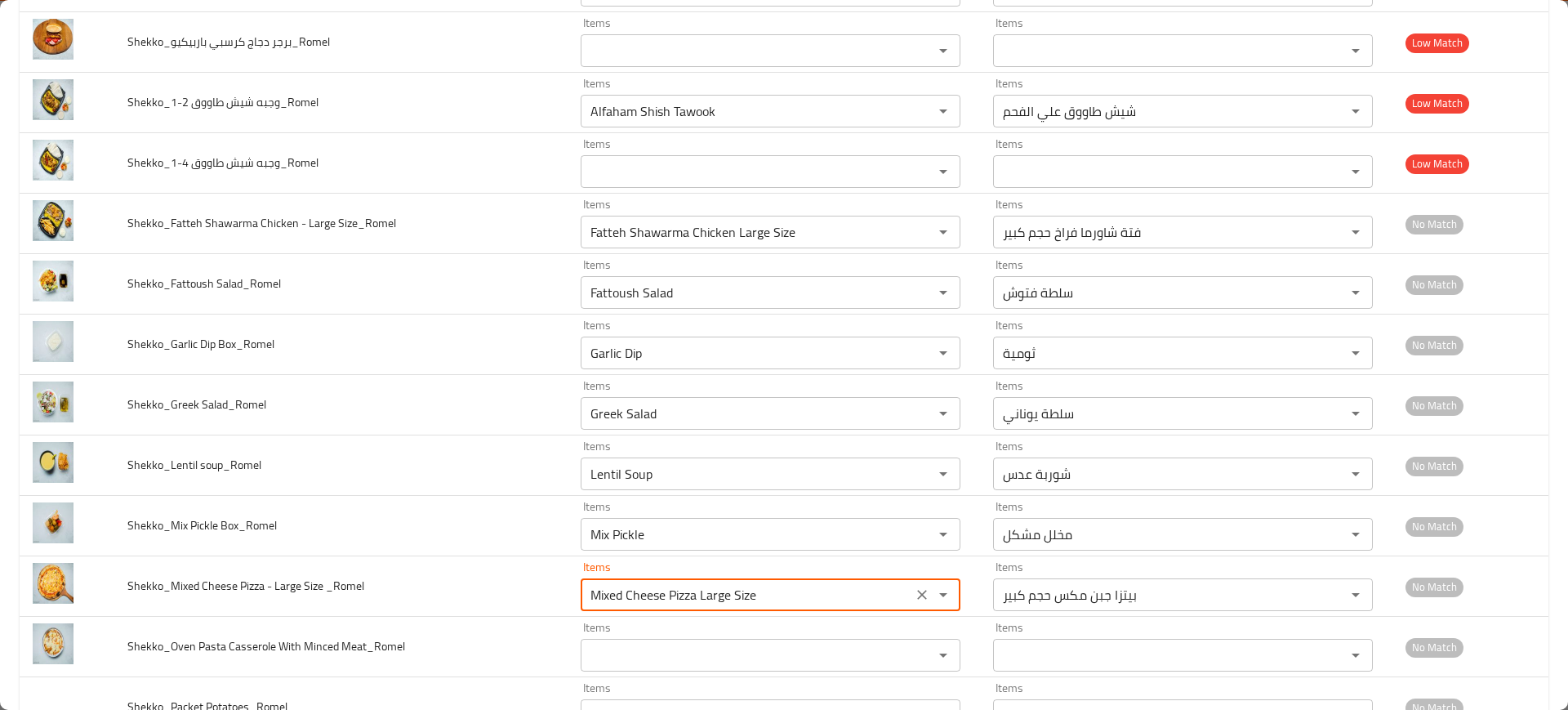
type _Romel "Mixed Cheese Pizza Large Size"
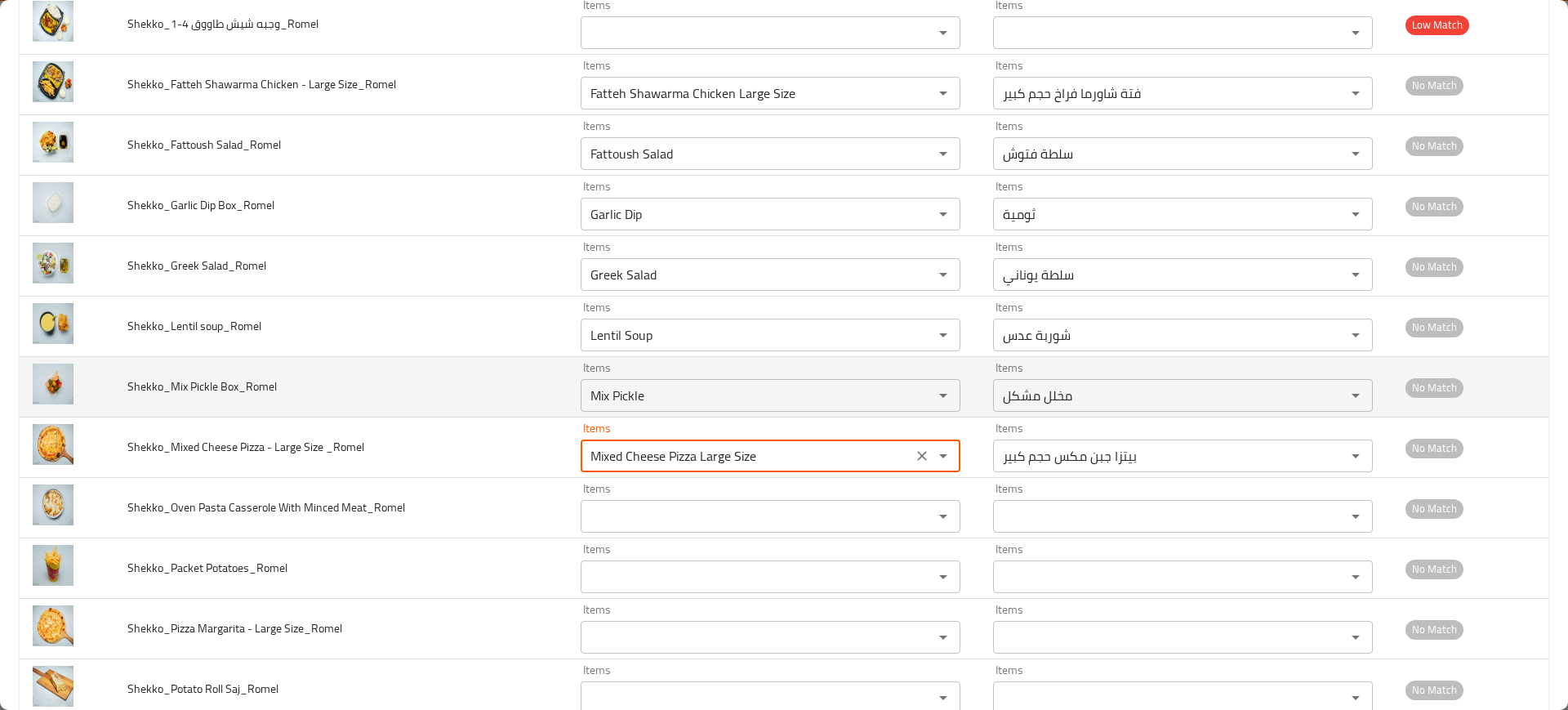
scroll to position [2568, 0]
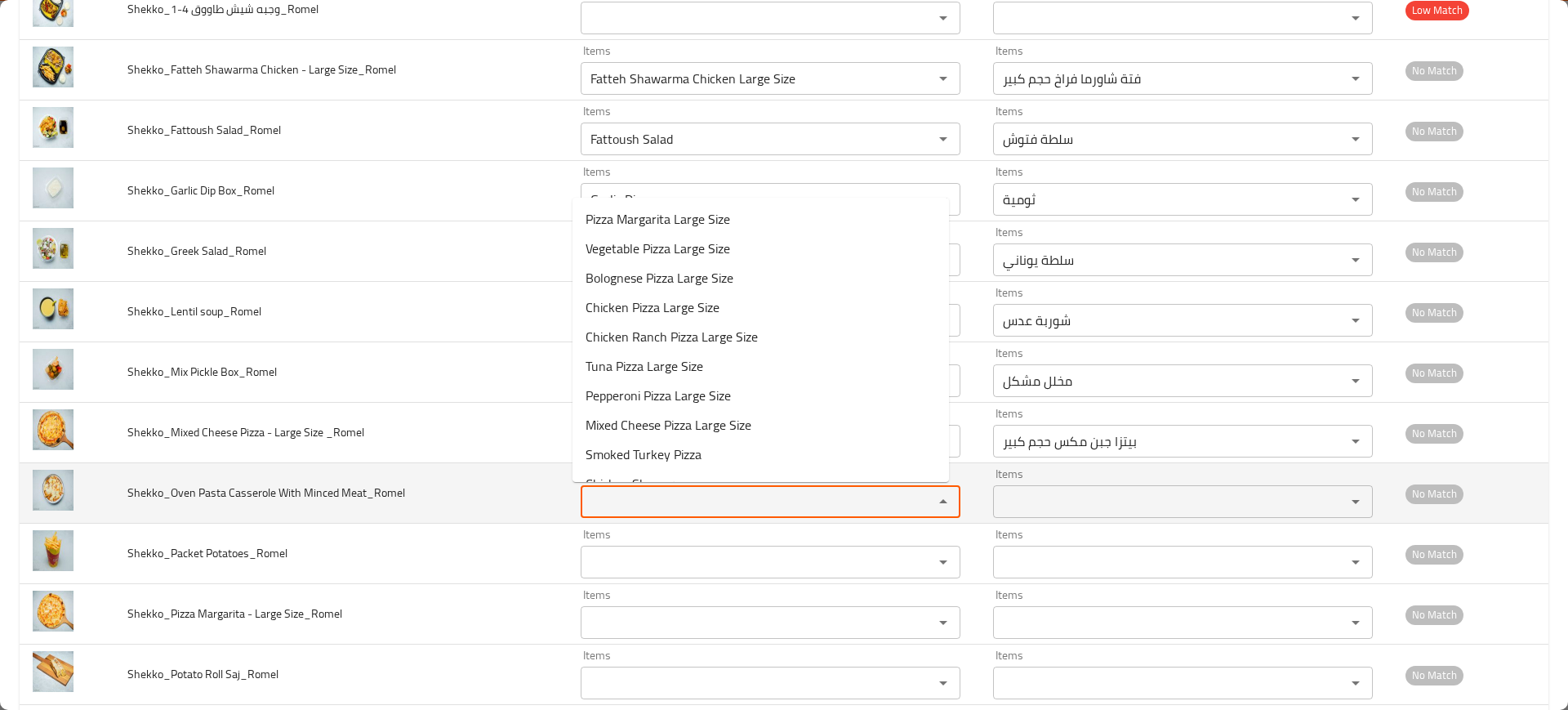
click at [676, 505] on Meat_Romel "Items" at bounding box center [747, 501] width 321 height 23
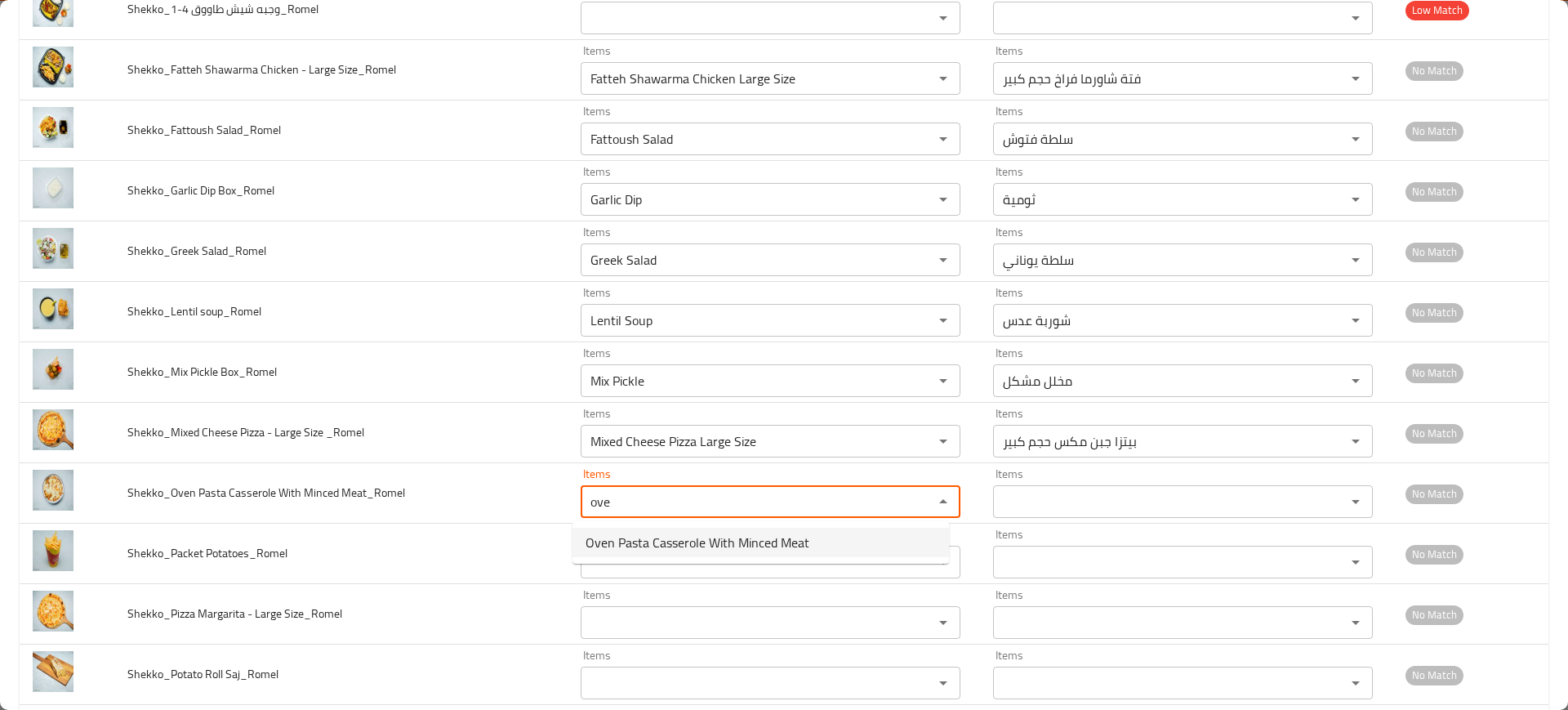
click at [721, 547] on span "Oven Pasta Casserole With Minced Meat" at bounding box center [697, 542] width 224 height 20
type Meat_Romel "Oven Pasta Casserole With Minced Meat"
type Meat_Romel-ar "طاجن مكرونة فرن بالحمة المفرومة"
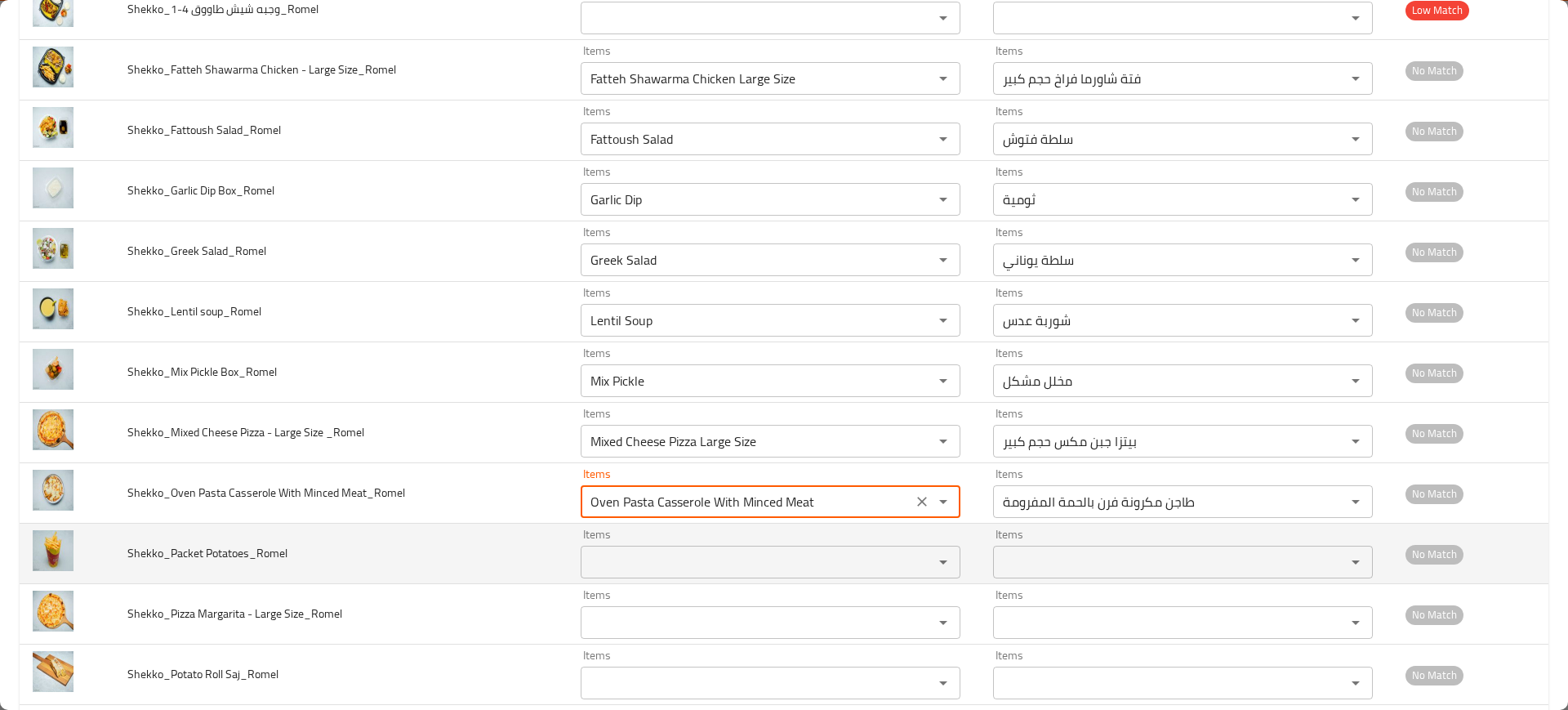
type Meat_Romel "Oven Pasta Casserole With Minced Meat"
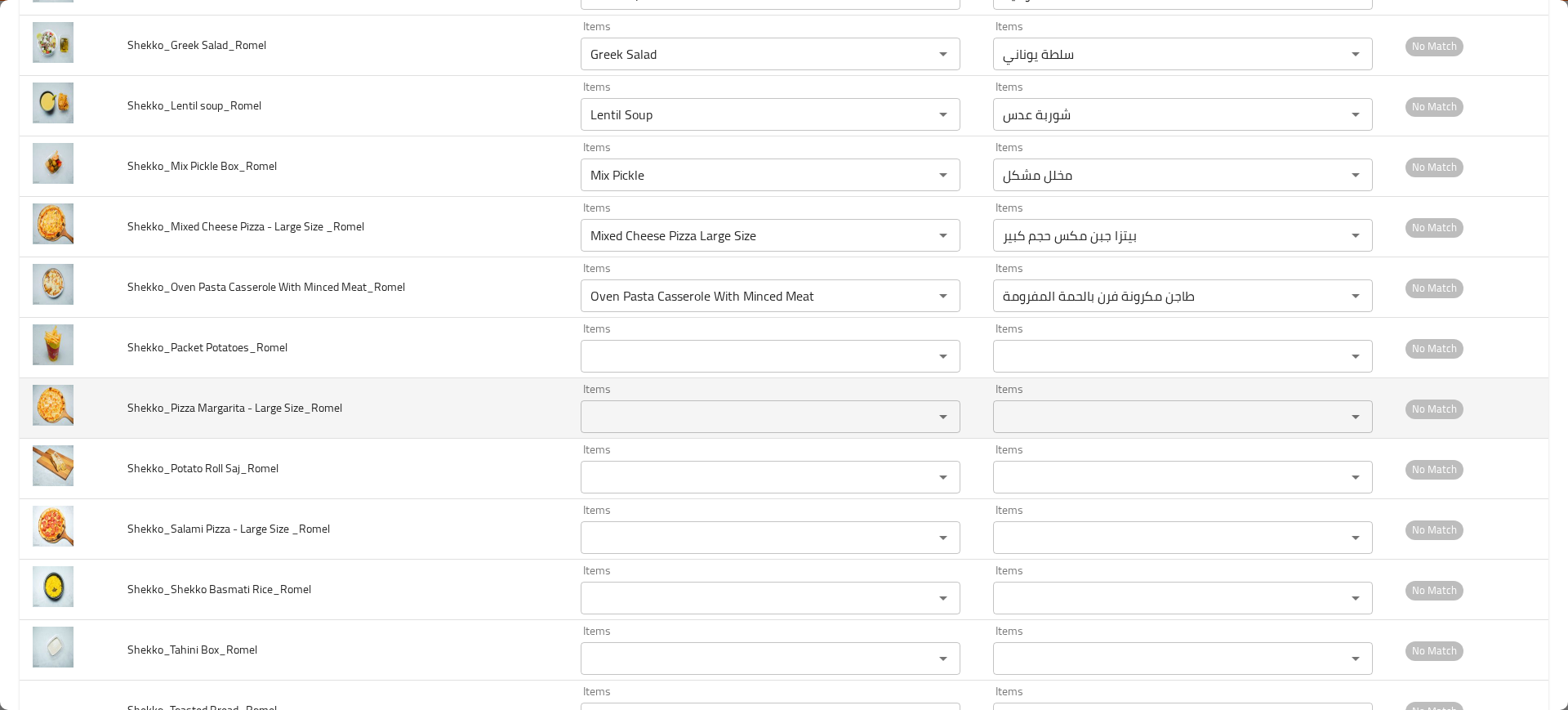
scroll to position [2773, 0]
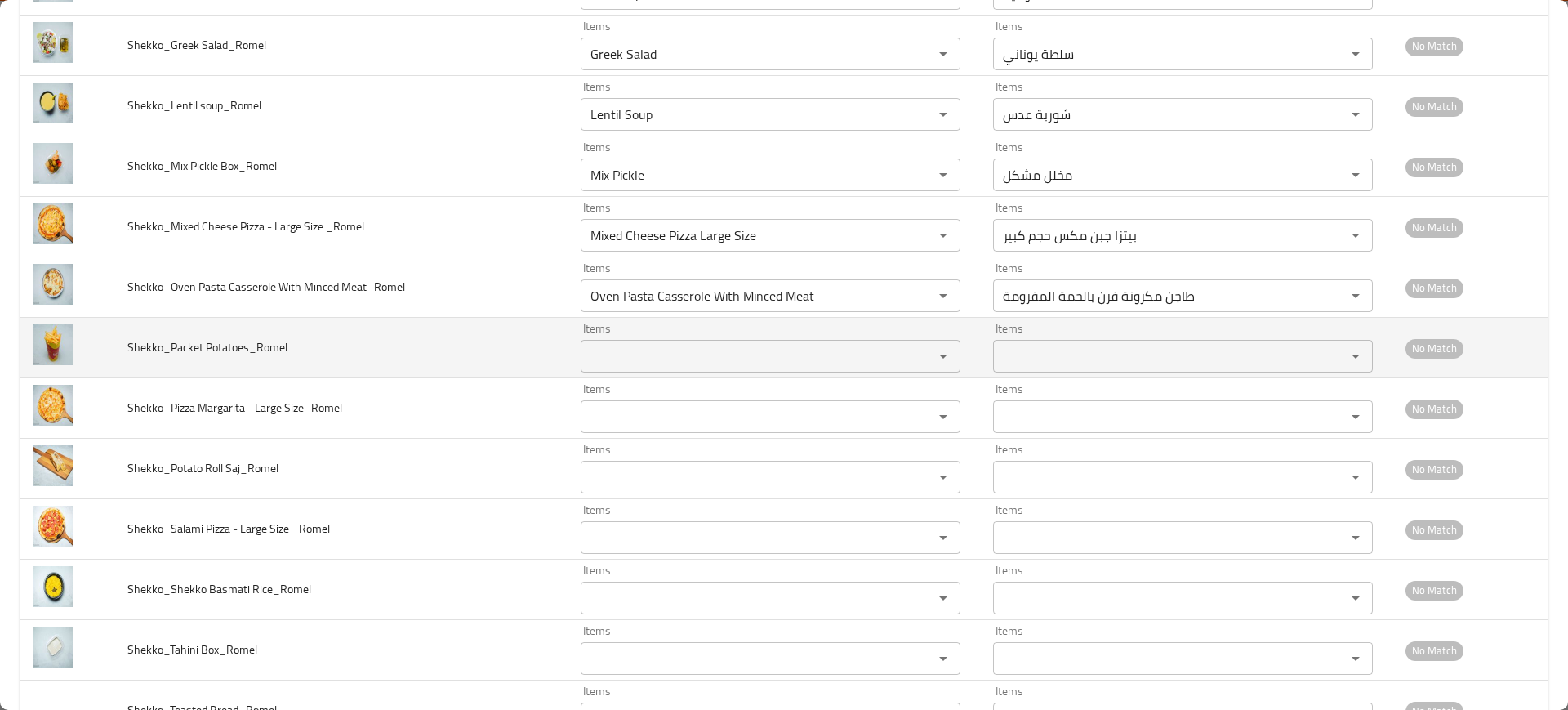
click at [630, 371] on div "Items" at bounding box center [770, 356] width 380 height 33
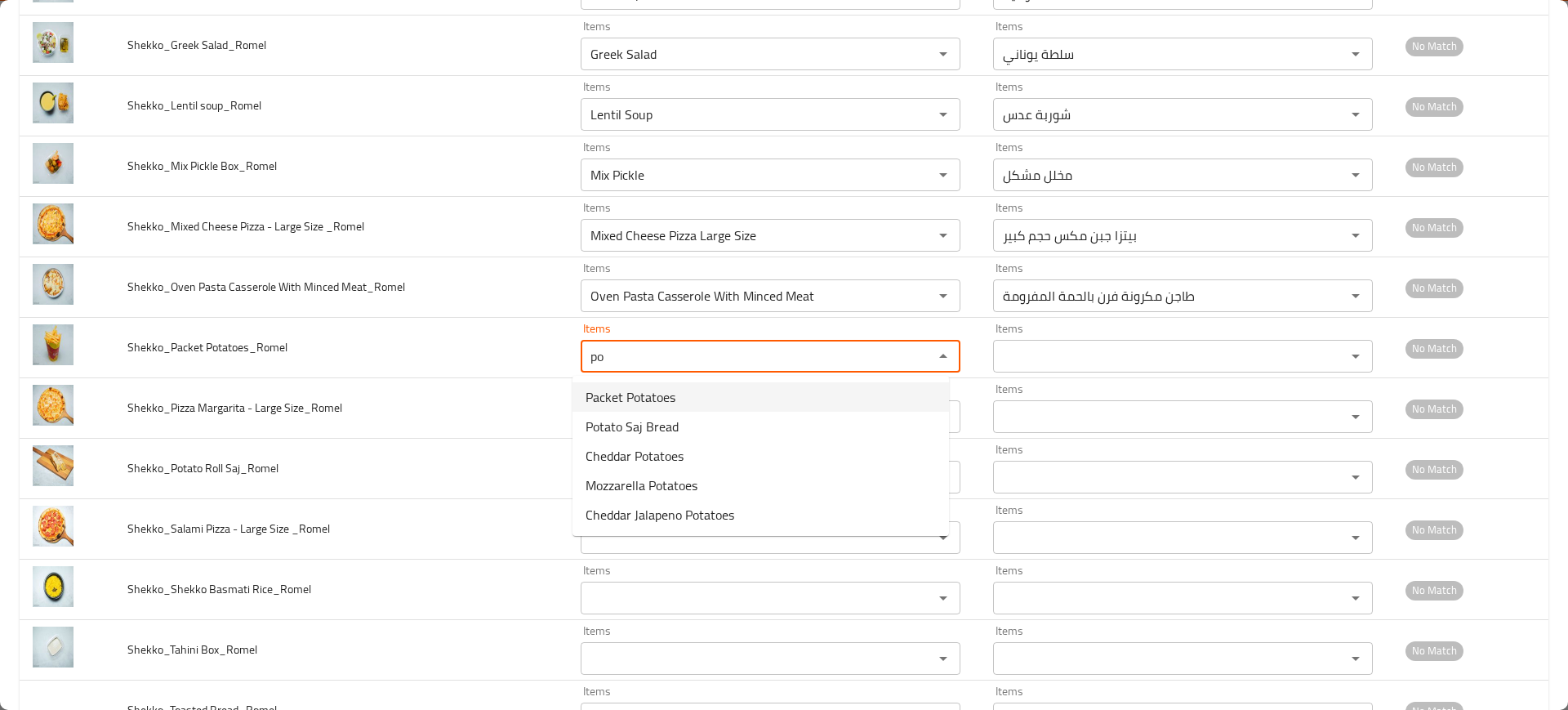
click at [667, 392] on span "Packet Potatoes" at bounding box center [630, 397] width 90 height 20
type Potatoes_Romel "Packet Potatoes"
type Potatoes_Romel-ar "باكيت بطاطس"
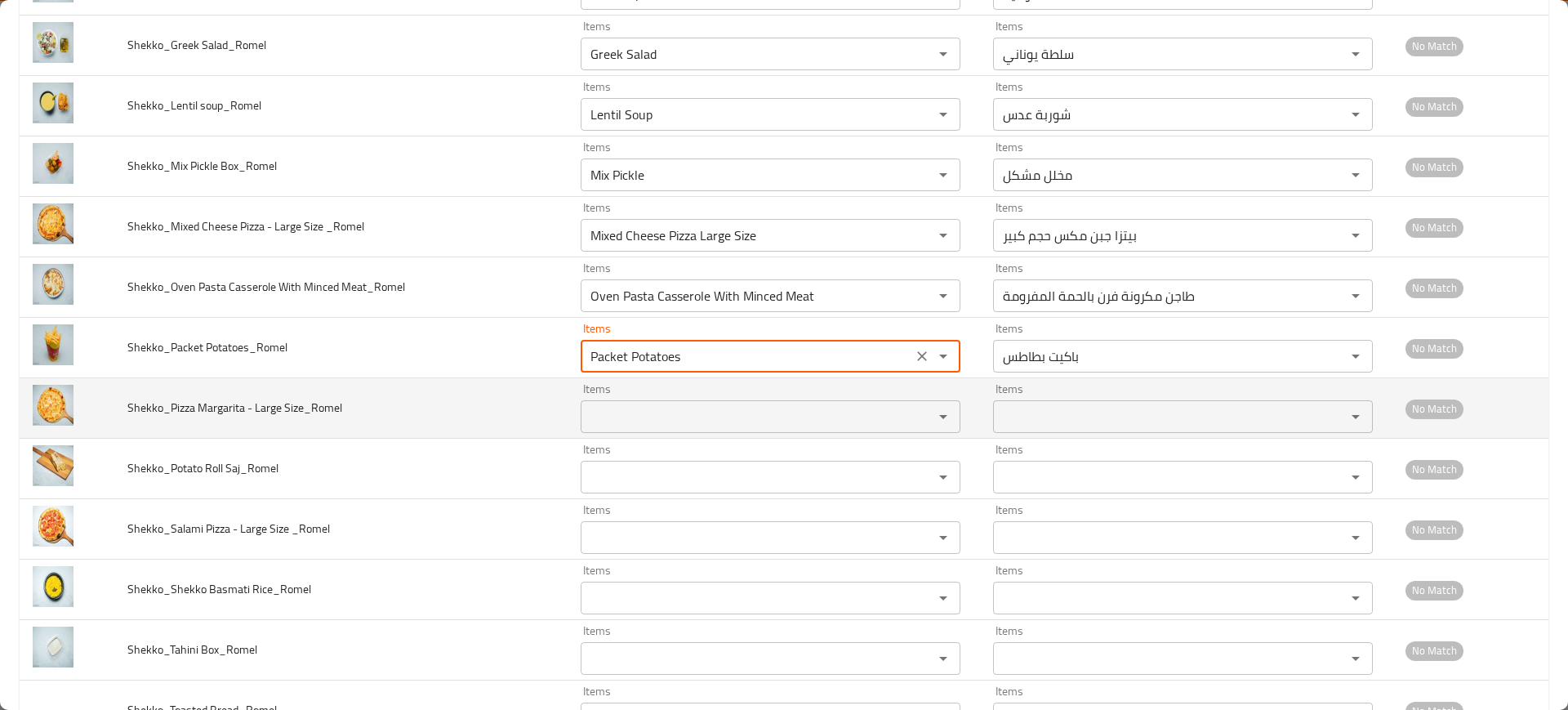
type Potatoes_Romel "Packet Potatoes"
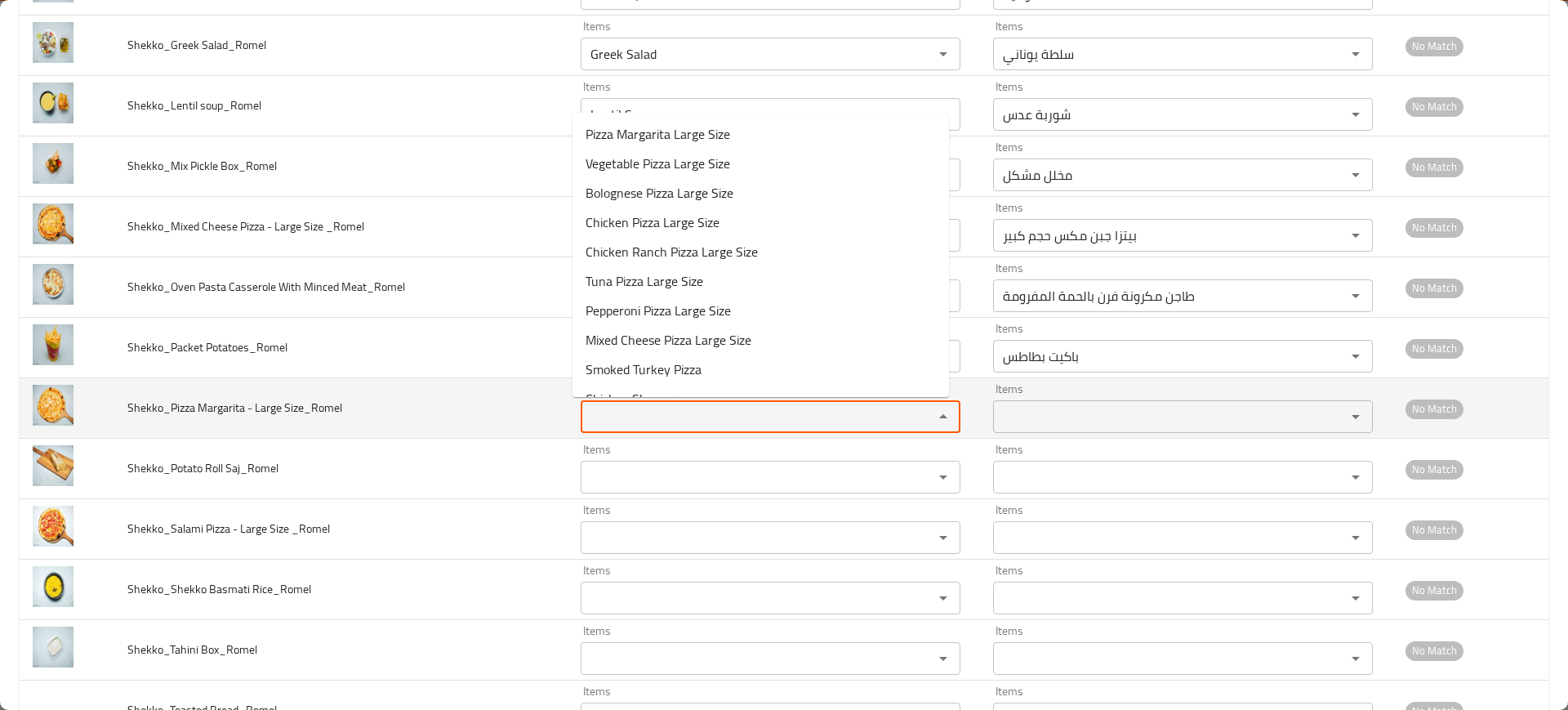
click at [683, 412] on Size_Romel "Items" at bounding box center [747, 416] width 321 height 23
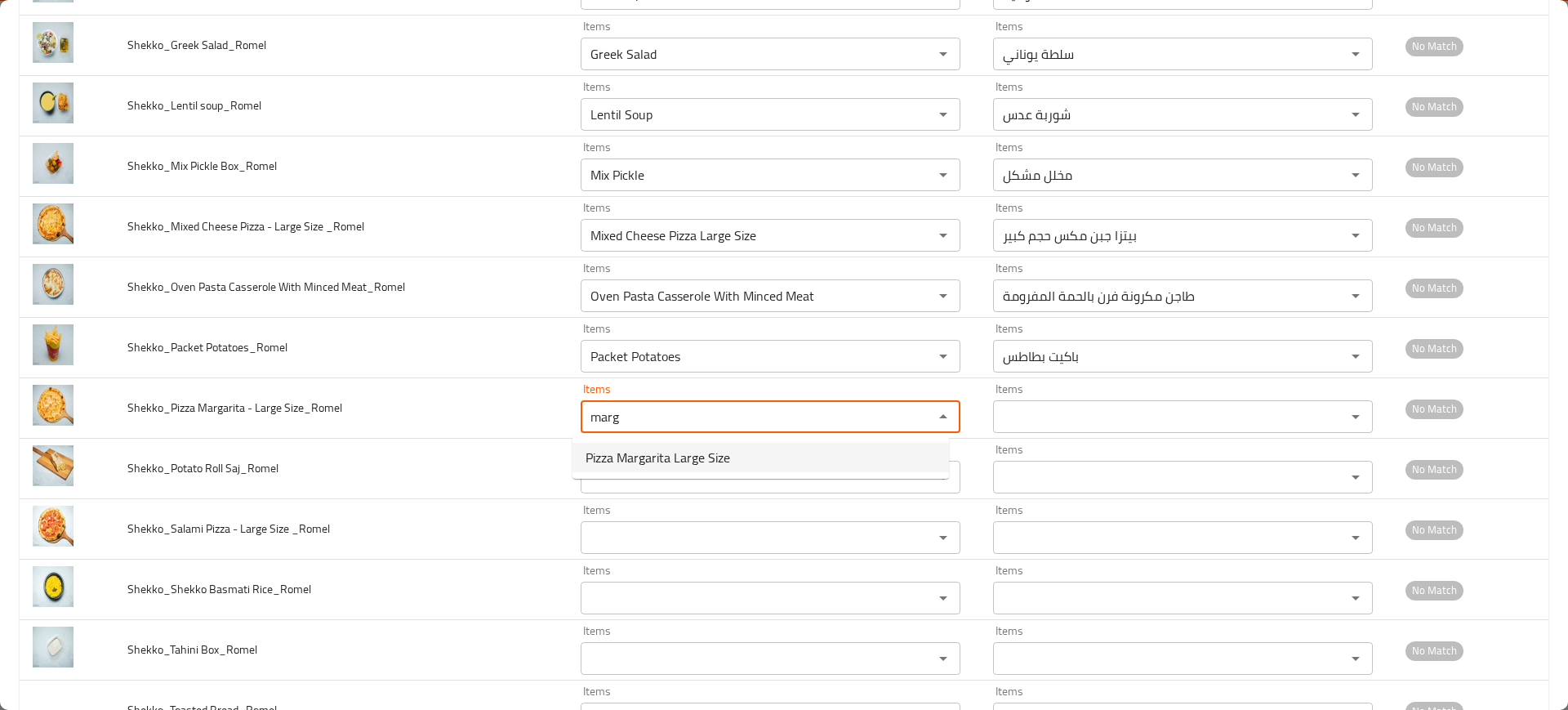
click at [707, 460] on span "Pizza Margarita Large Size" at bounding box center [658, 458] width 145 height 20
type Size_Romel "Pizza Margarita Large Size"
type Size_Romel-ar "بيتزا مارجريتا حجم كبير"
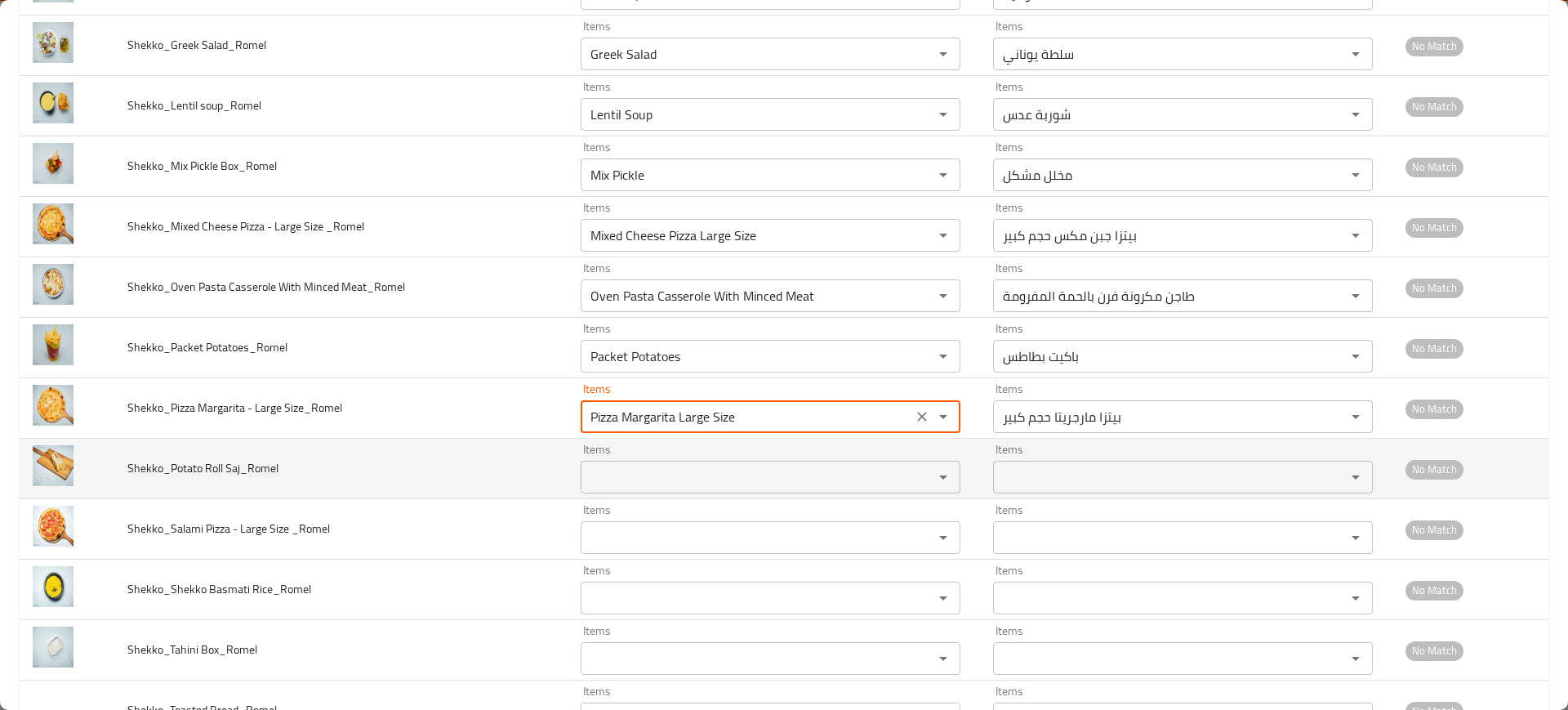
type Size_Romel "Pizza Margarita Large Size"
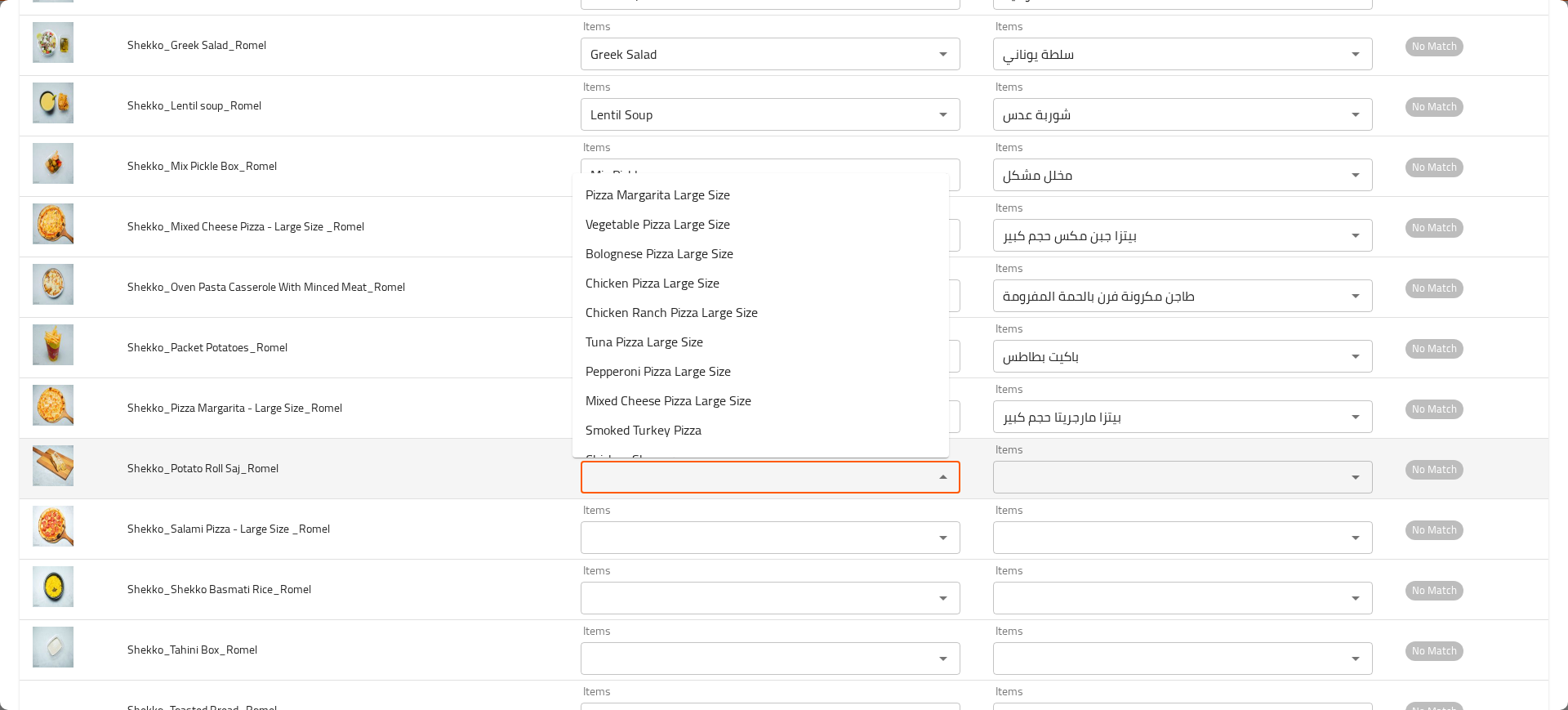
click at [672, 470] on Saj_Romel "Items" at bounding box center [747, 476] width 321 height 23
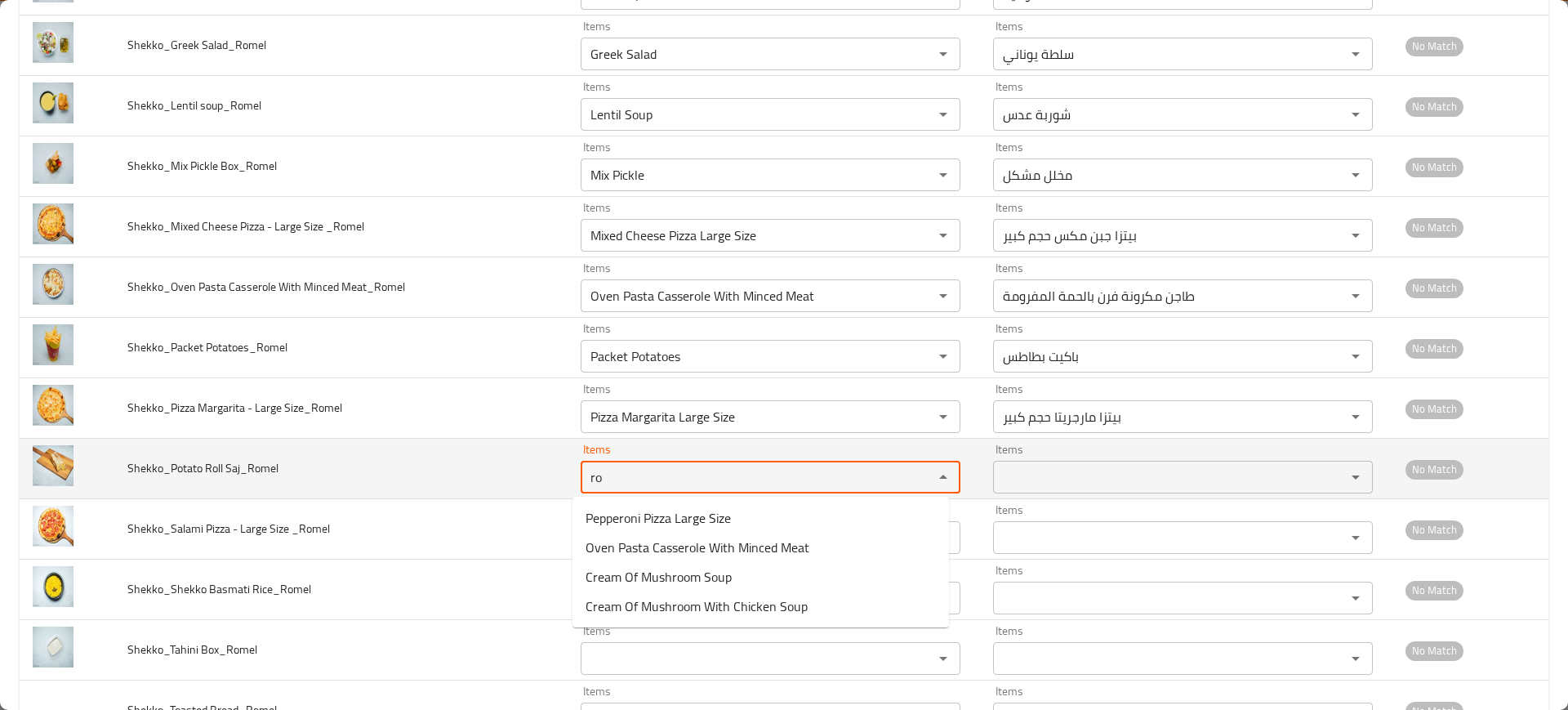
type Saj_Romel "r"
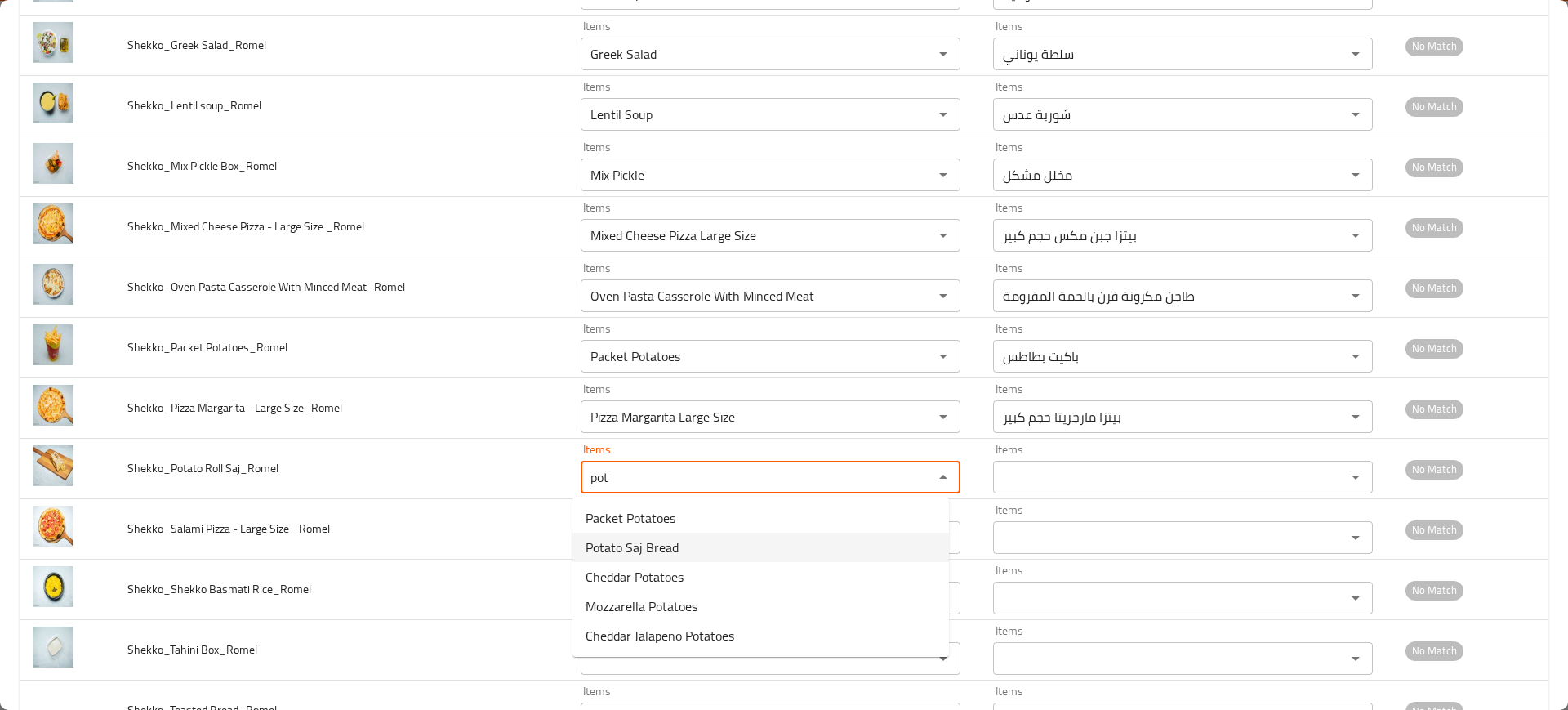
click at [684, 553] on Saj_Romel-option-1 "Potato Saj Bread" at bounding box center [761, 547] width 377 height 30
type Saj_Romel "Potato Saj Bread"
type Saj_Romel-ar "بطاطس عيش صاج"
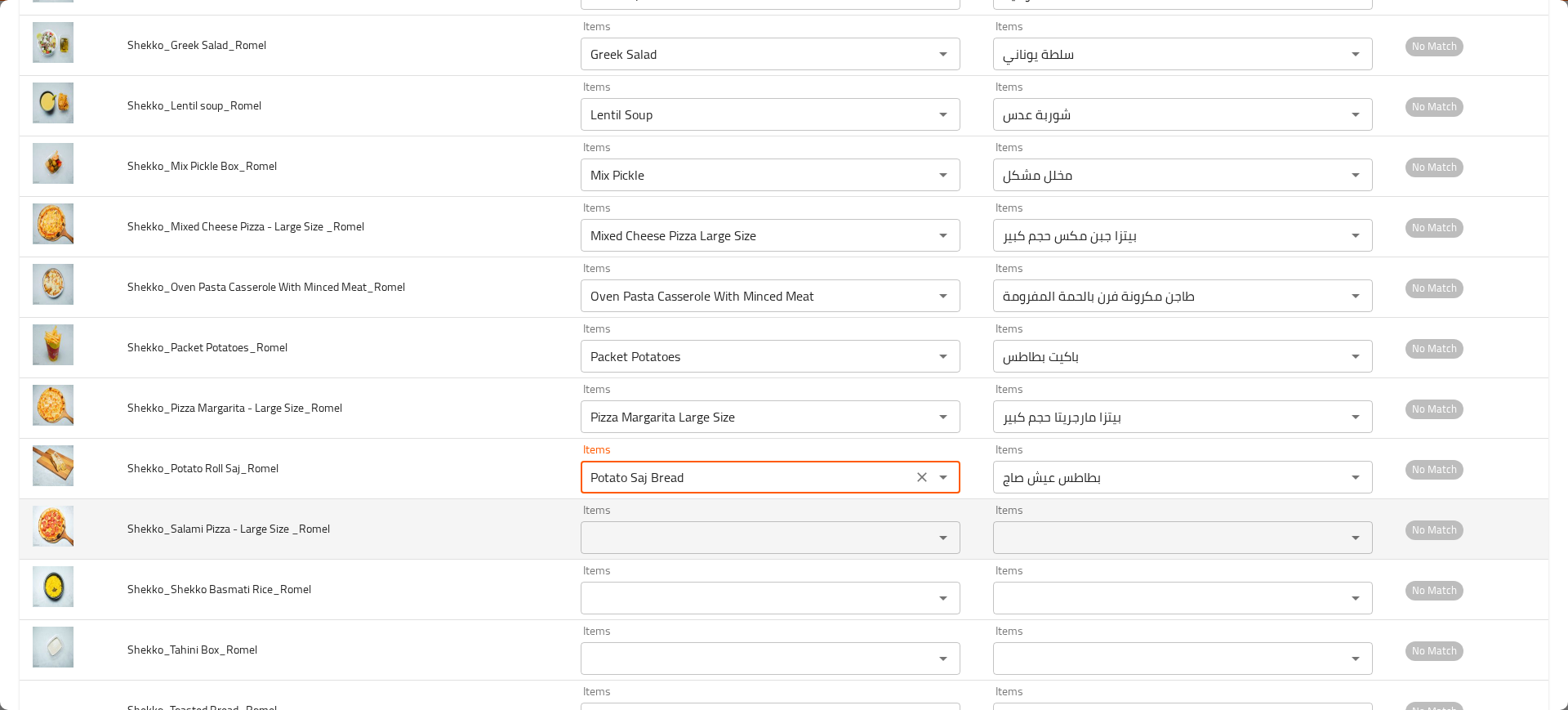
click at [652, 549] on div "Items" at bounding box center [770, 536] width 380 height 33
type Saj_Romel "Potato Saj Bread"
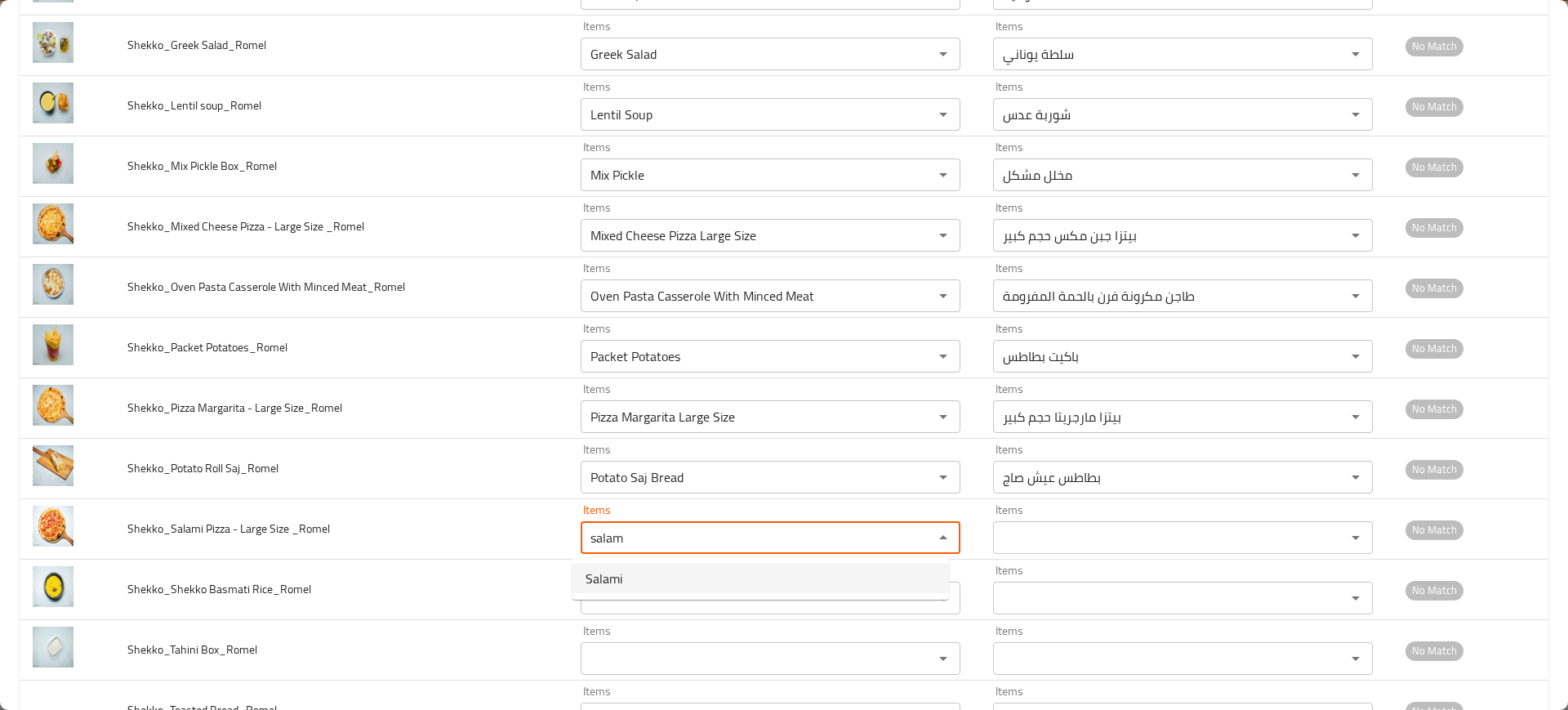
click at [659, 567] on _Romel-option-0 "Salami" at bounding box center [761, 579] width 377 height 30
type _Romel "Salami"
type _Romel-ar "سلامي"
type _Romel "Salami"
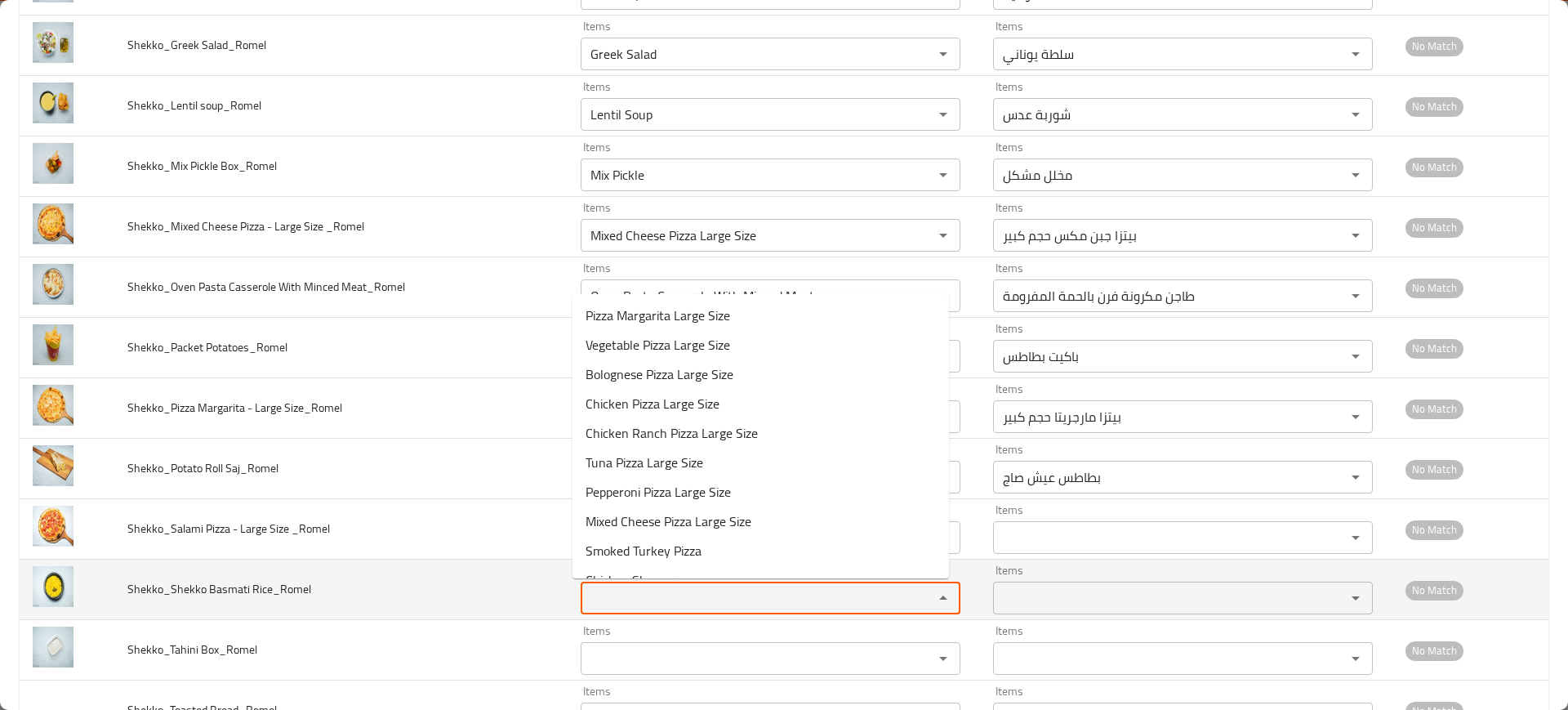
click at [611, 567] on Rice_Romel "Items" at bounding box center [747, 598] width 321 height 23
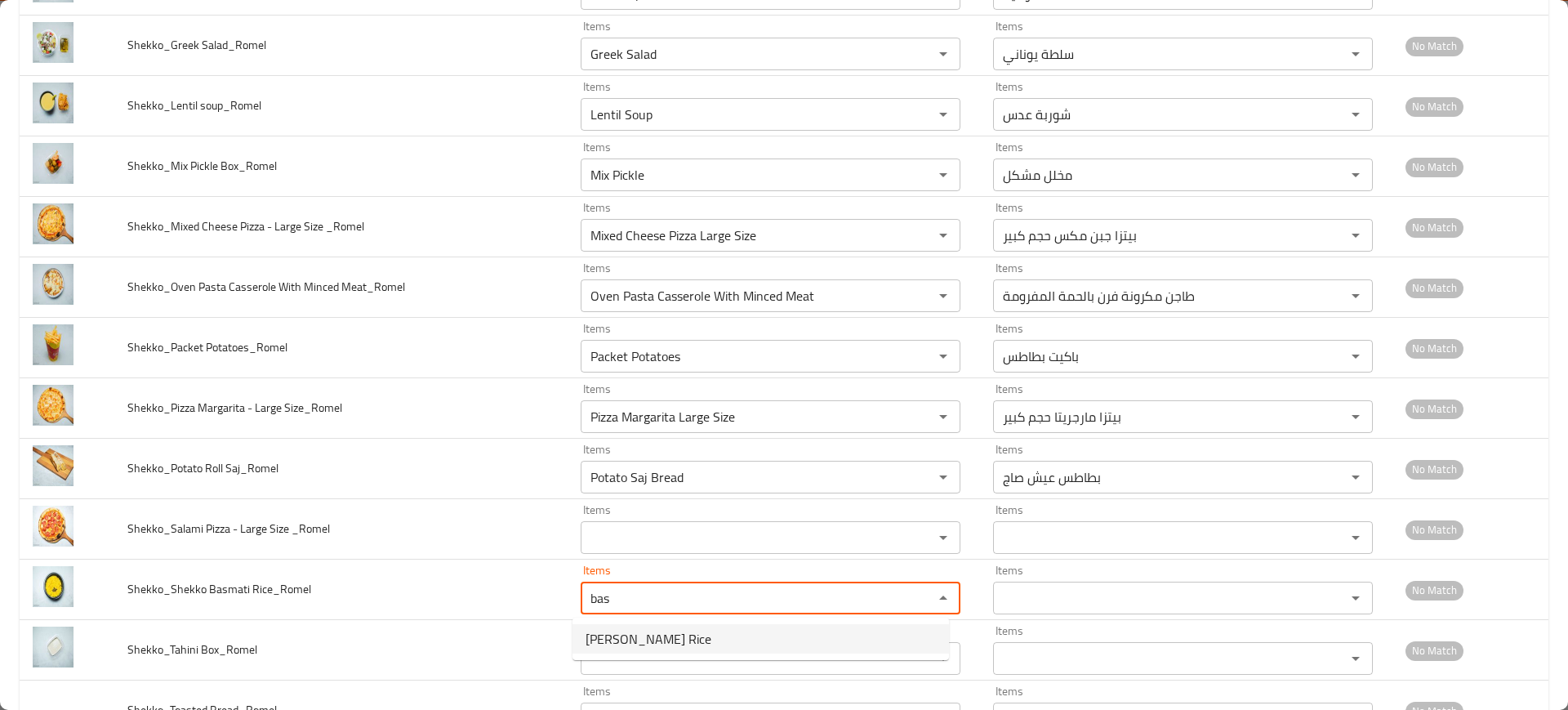
click at [644, 567] on span "Shekko Basmati Rice" at bounding box center [649, 639] width 126 height 20
type Rice_Romel "Shekko Basmati Rice"
type Rice_Romel-ar "أرز بسمتي شقو"
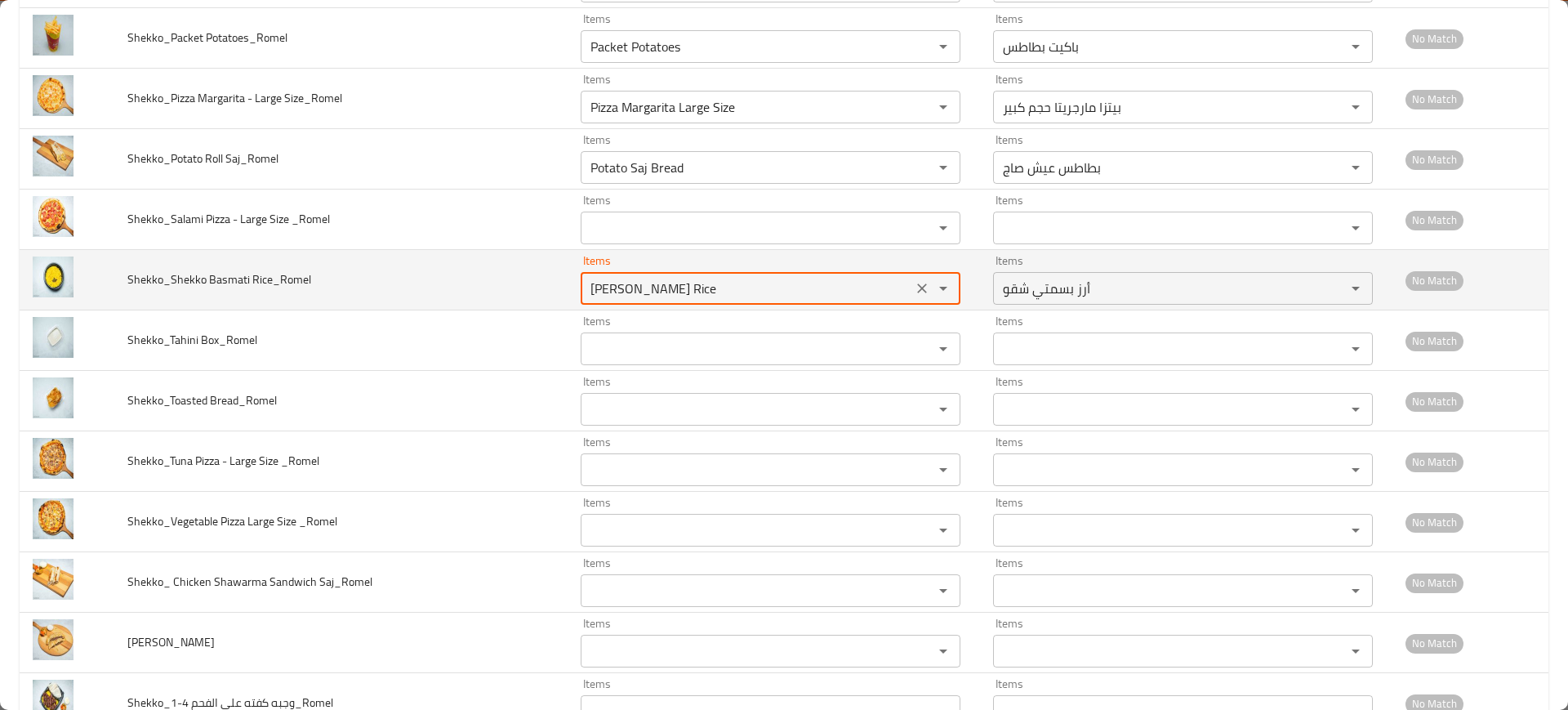
scroll to position [3084, 0]
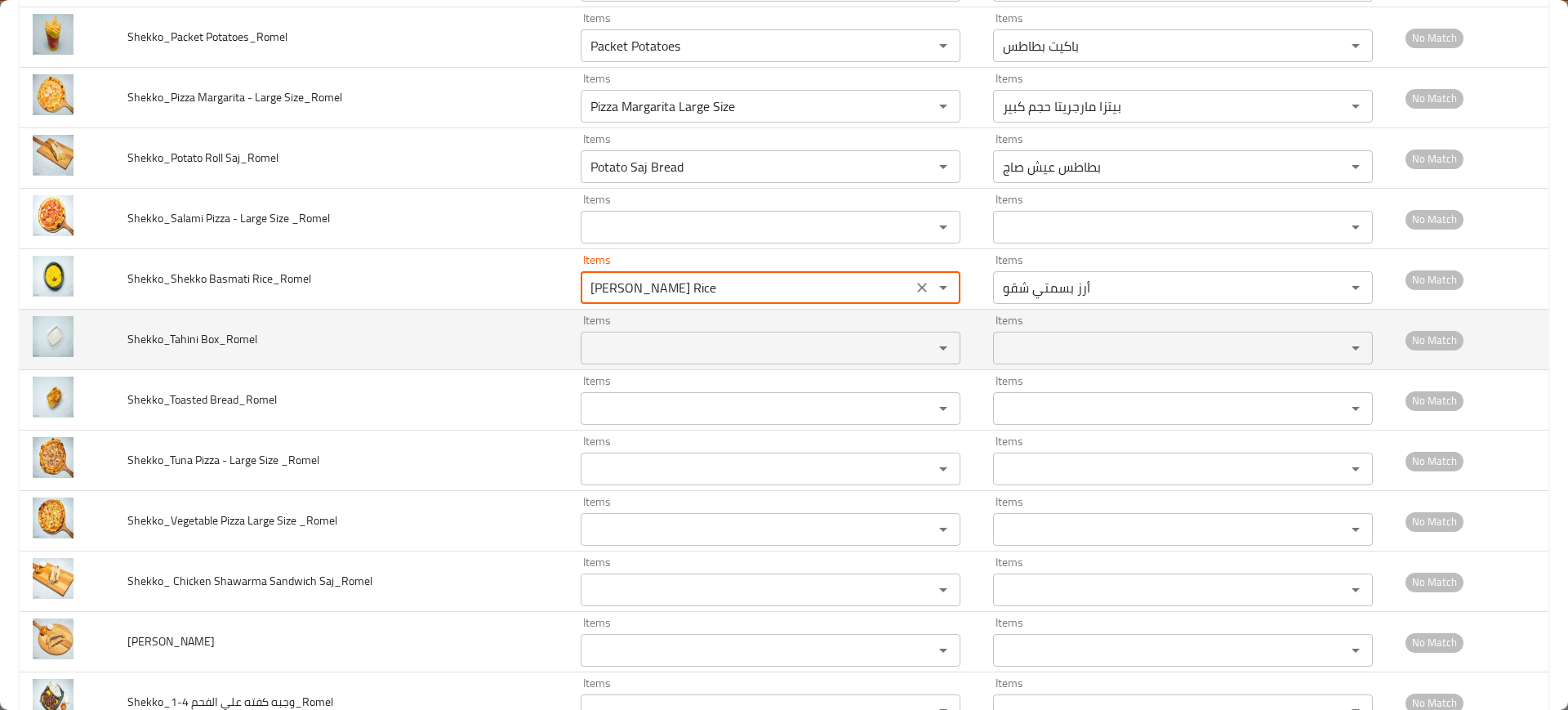
click at [702, 334] on div "Items" at bounding box center [770, 347] width 380 height 33
type Rice_Romel "Shekko Basmati Rice"
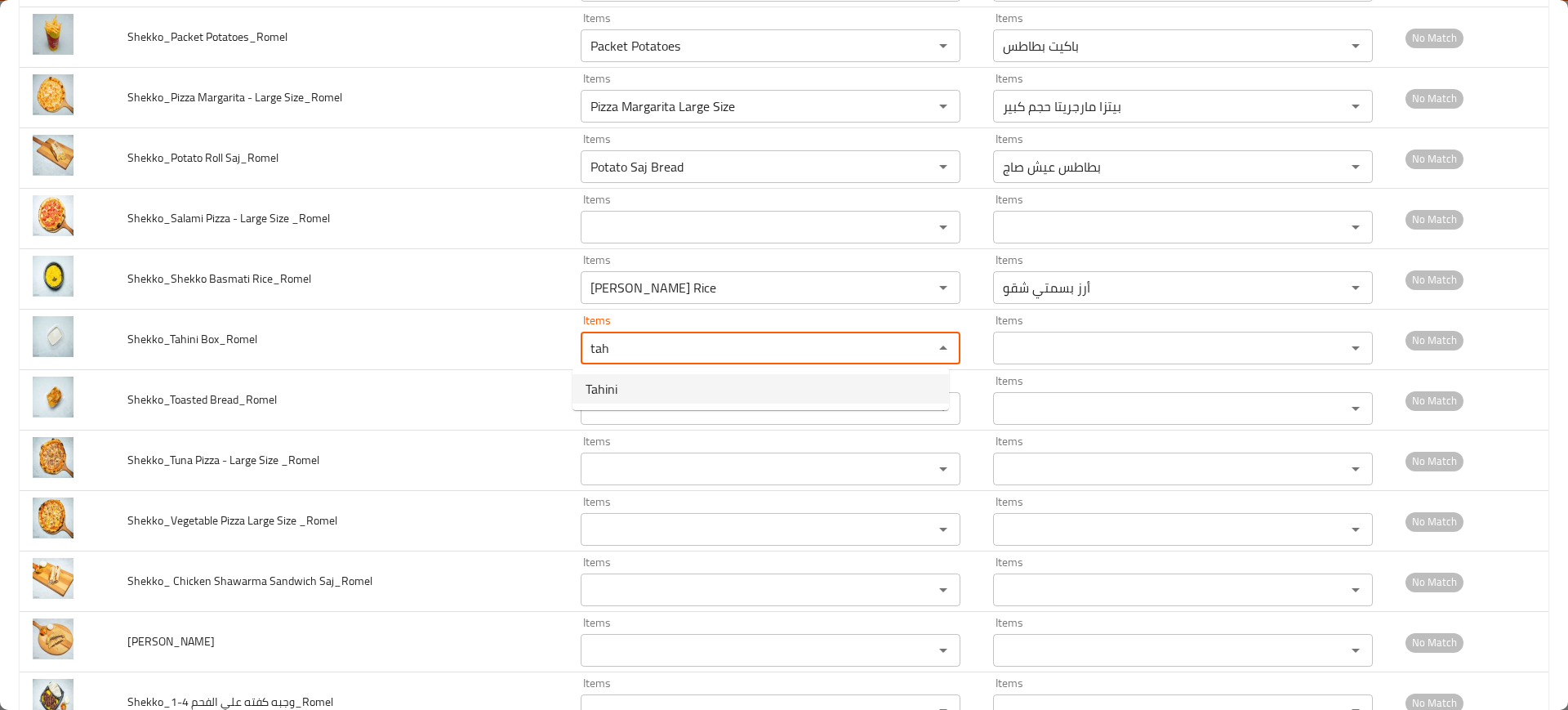
click at [724, 387] on Box_Romel-option-0 "Tahini" at bounding box center [761, 389] width 377 height 30
type Box_Romel "Tahini"
type Box_Romel-ar "طحينة"
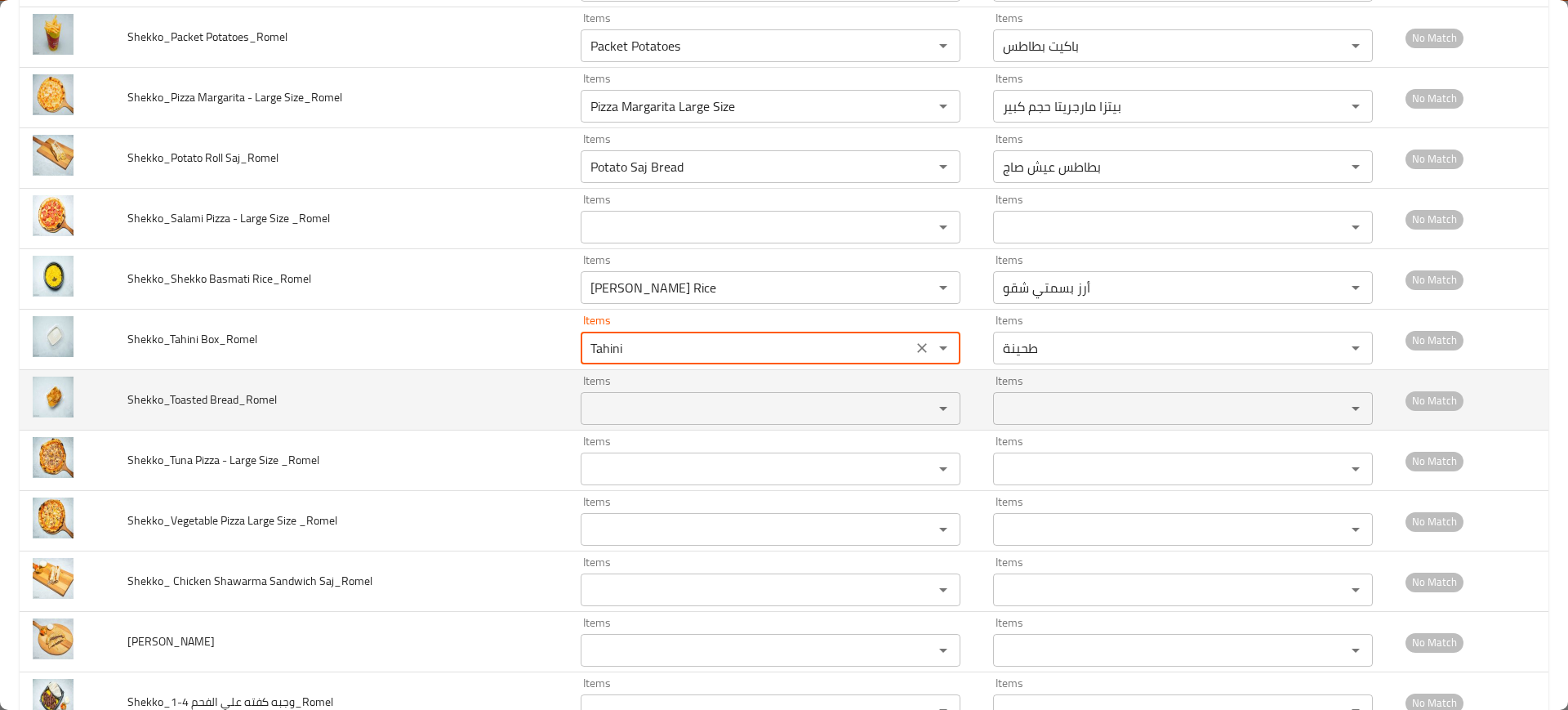
click at [702, 395] on div "Items" at bounding box center [770, 408] width 380 height 33
type Box_Romel "Tahini"
type Bread_Romel "r"
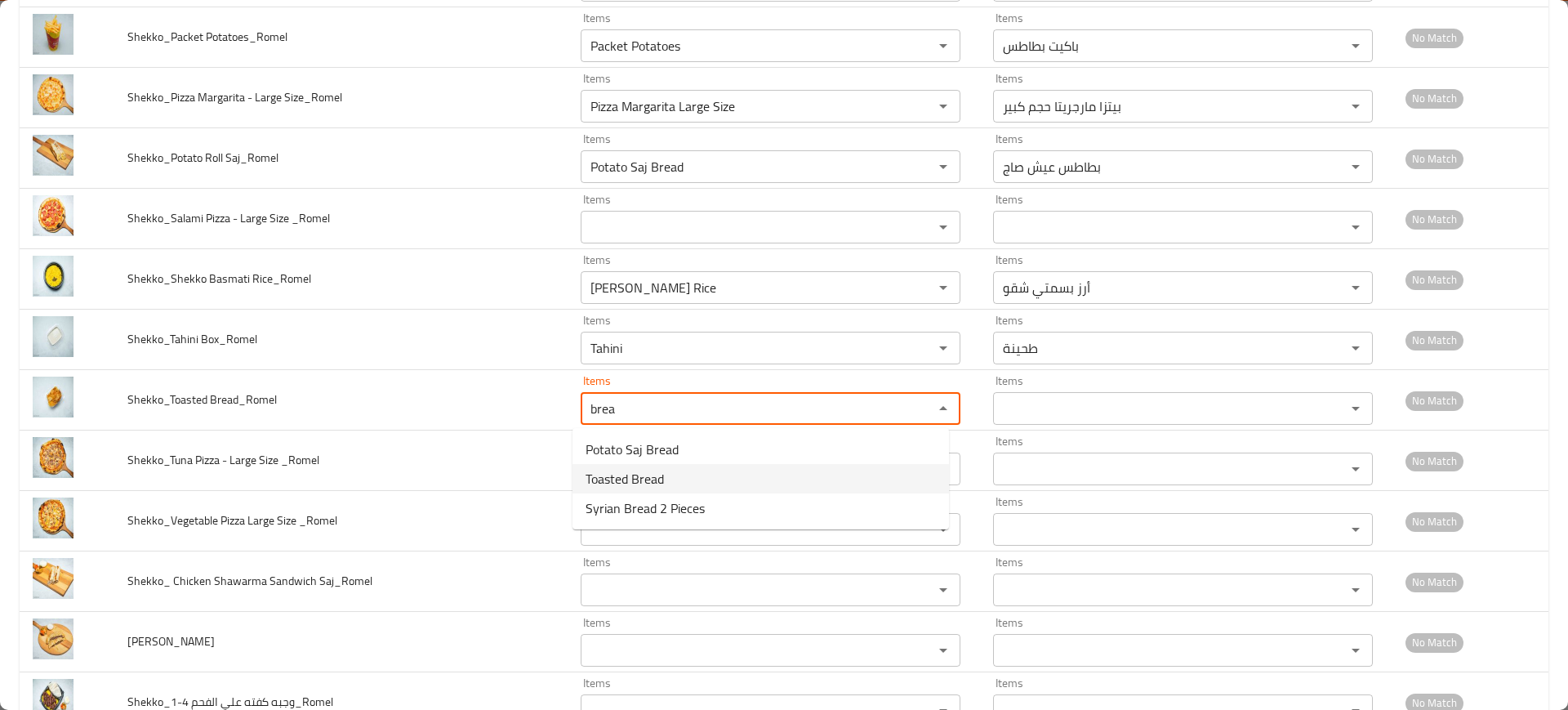
click at [718, 478] on Bread_Romel-option-1 "Toasted Bread" at bounding box center [761, 479] width 377 height 30
type Bread_Romel "Toasted Bread"
type Bread_Romel-ar "خبز محمص"
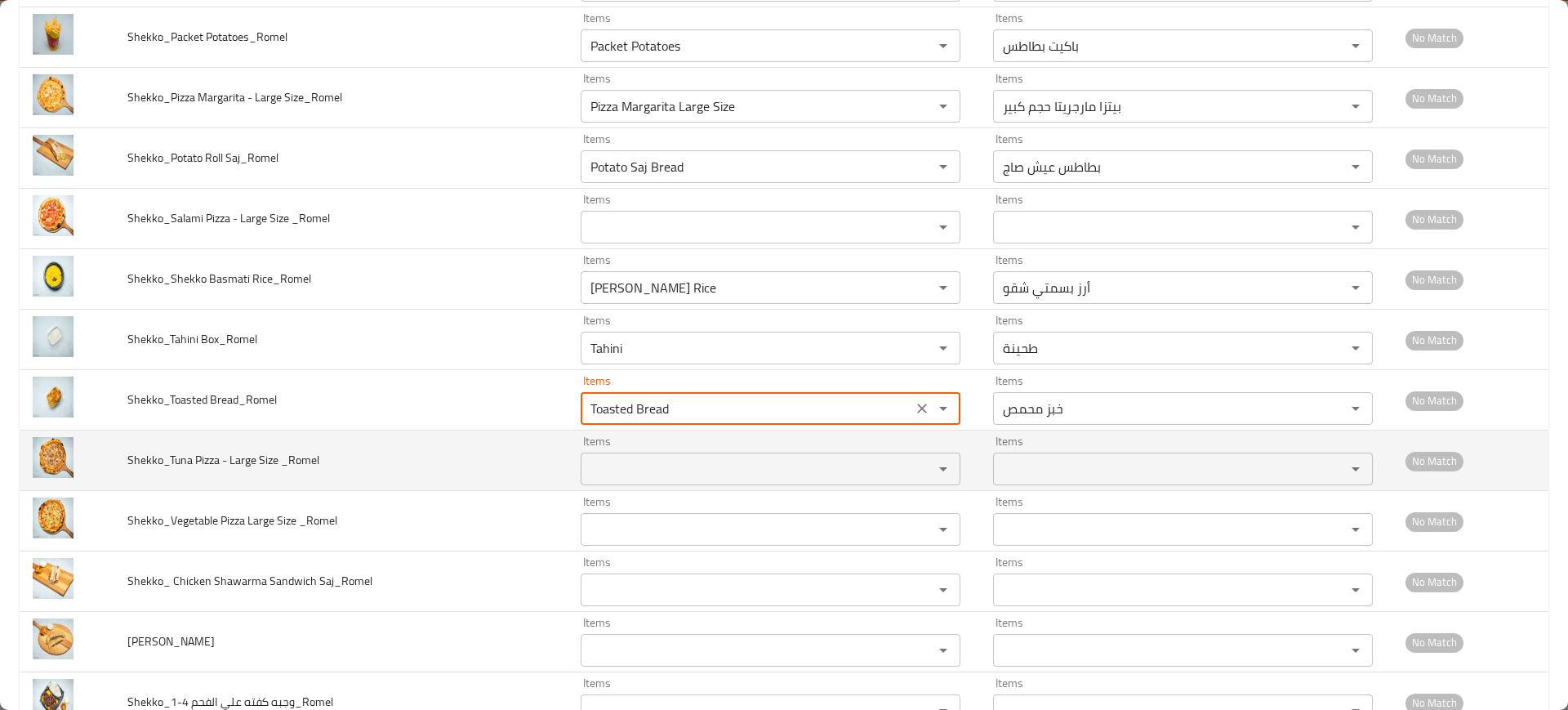
type Bread_Romel "Toasted Bread"
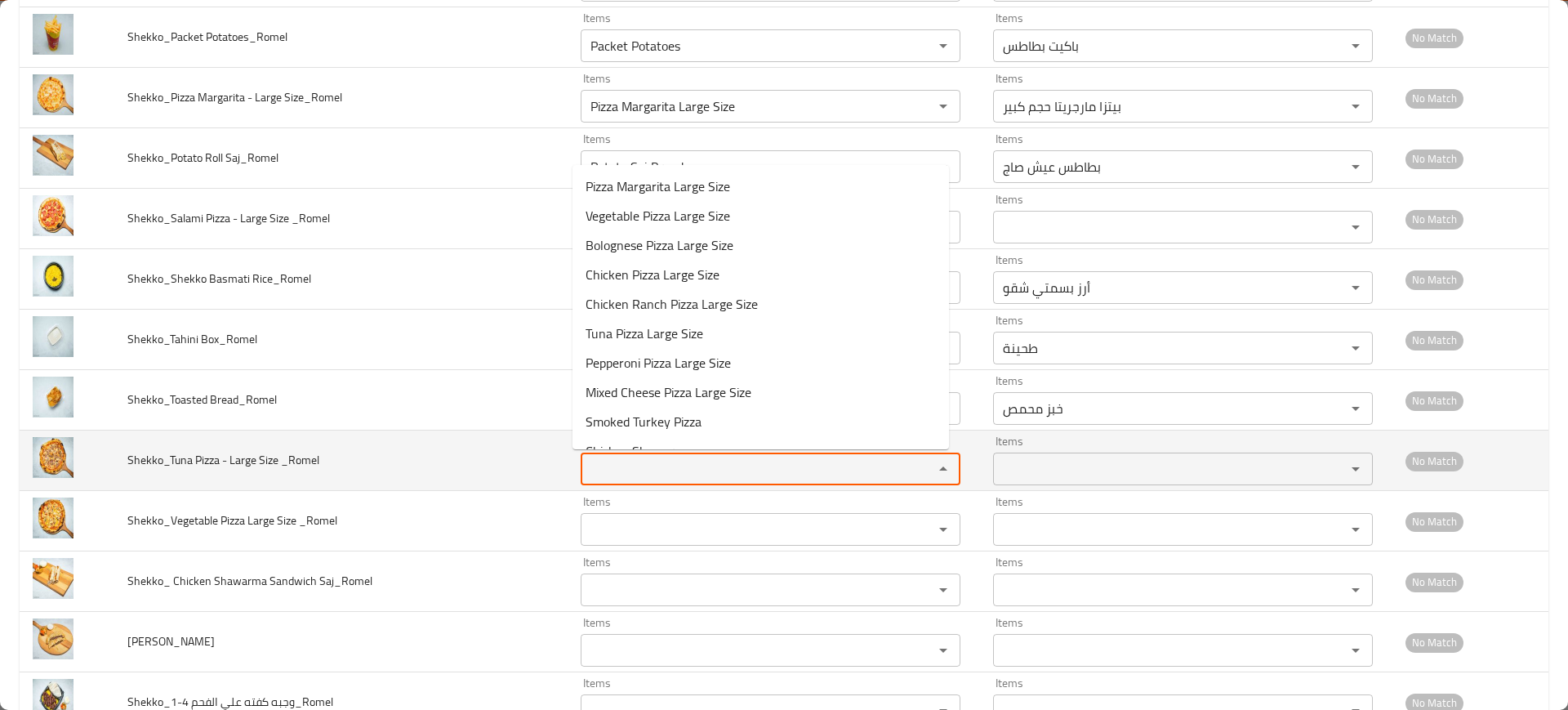
click at [692, 470] on _Romel "Items" at bounding box center [747, 468] width 321 height 23
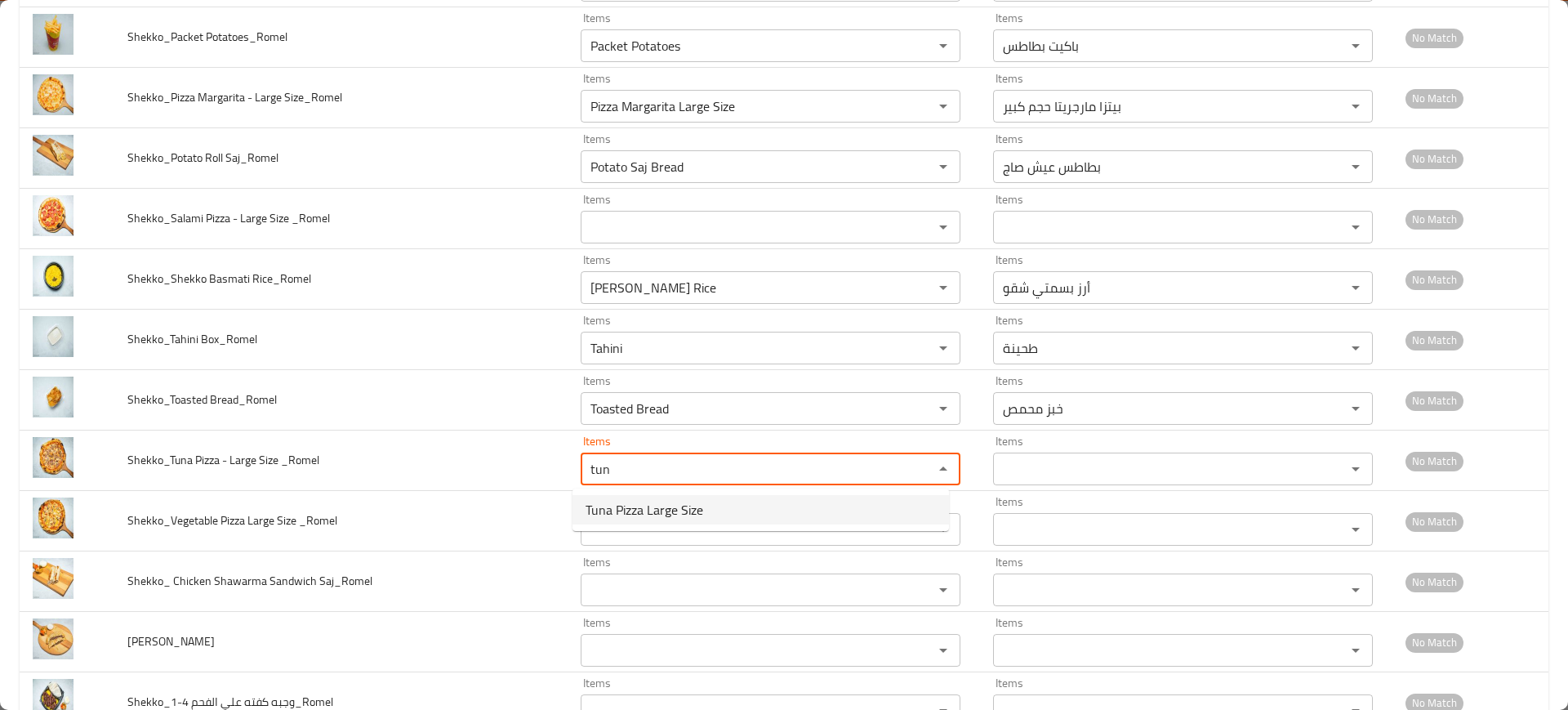
click at [715, 505] on _Romel-option-0 "Tuna Pizza Large Size" at bounding box center [761, 510] width 377 height 30
type _Romel "Tuna Pizza Large Size"
type _Romel-ar "بيتزا تونة حجم كبير"
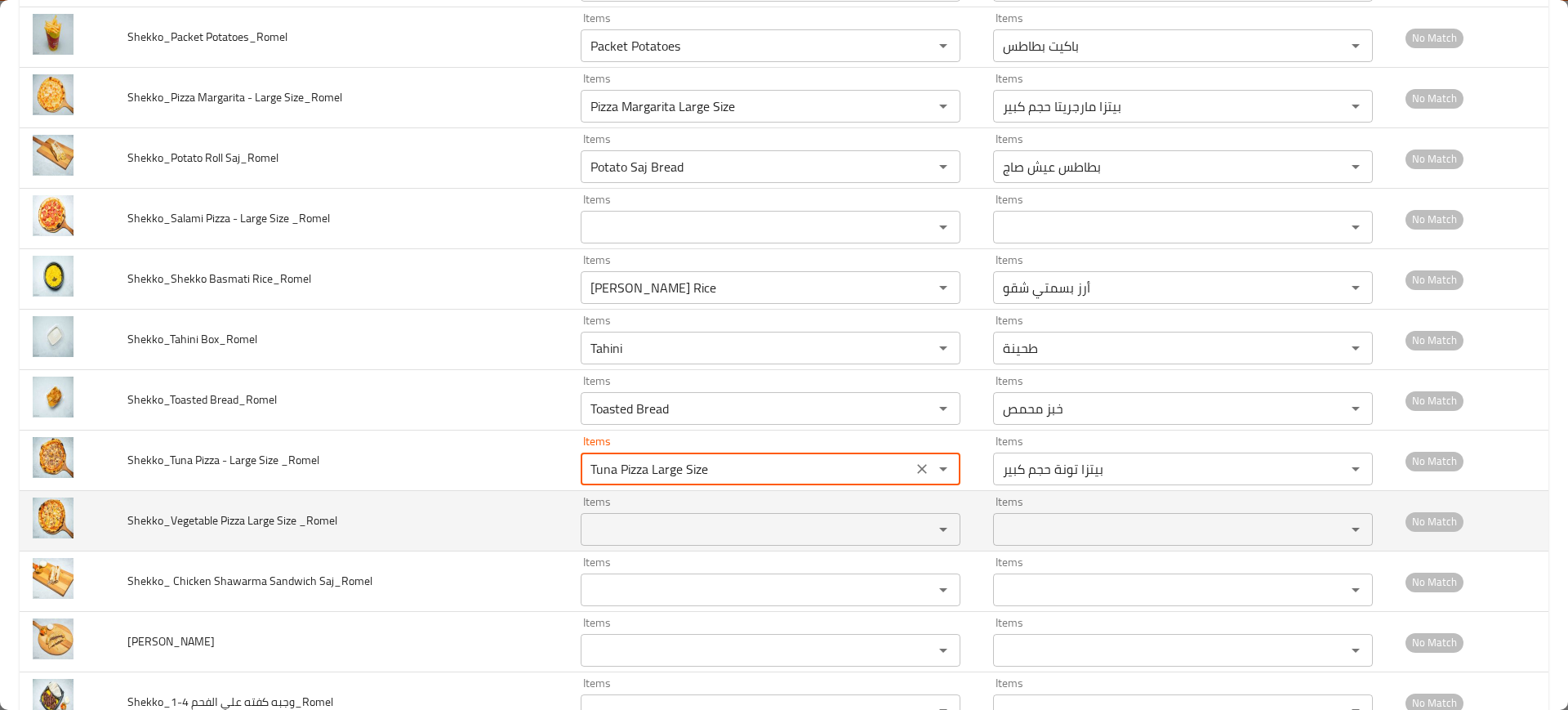
type _Romel "Tuna Pizza Large Size"
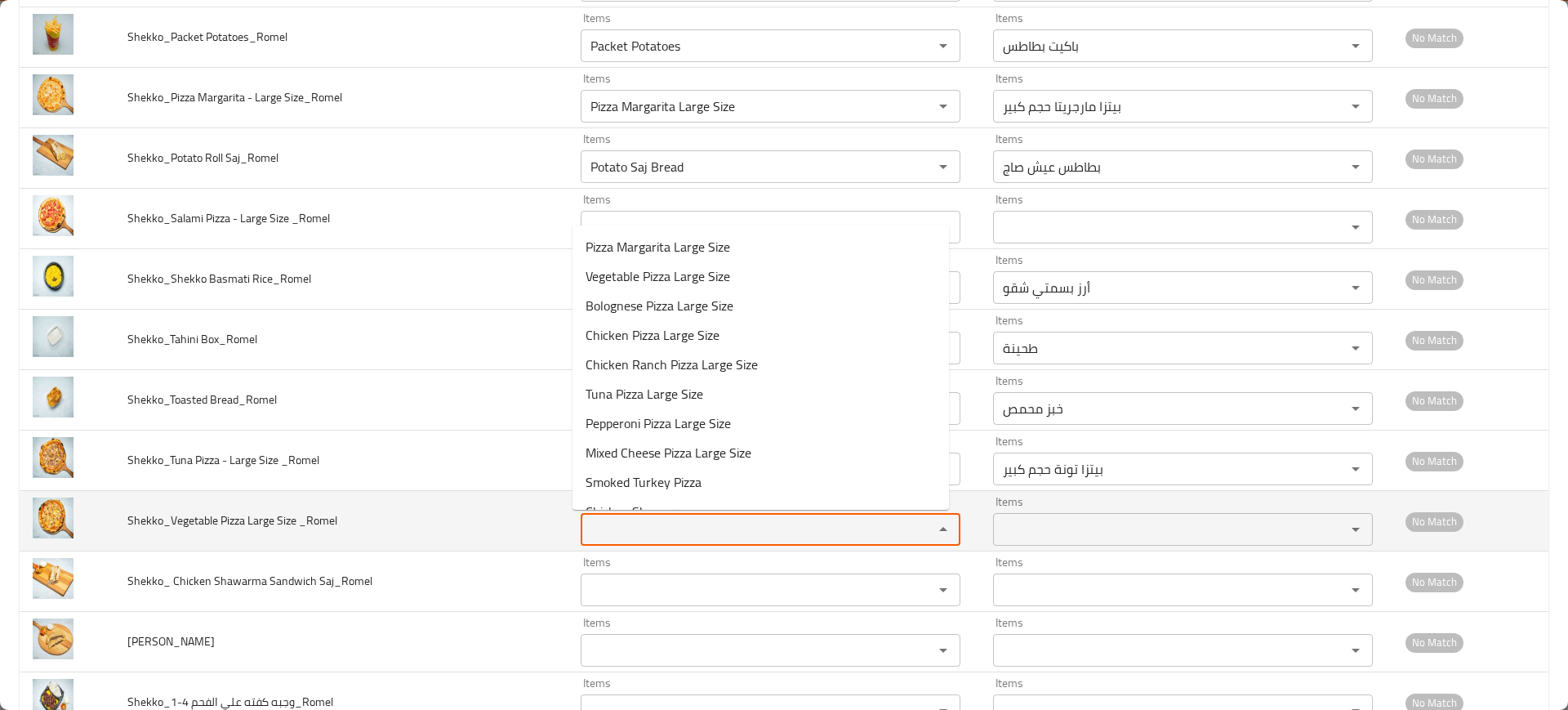
click at [730, 533] on _Romel "Items" at bounding box center [747, 529] width 321 height 23
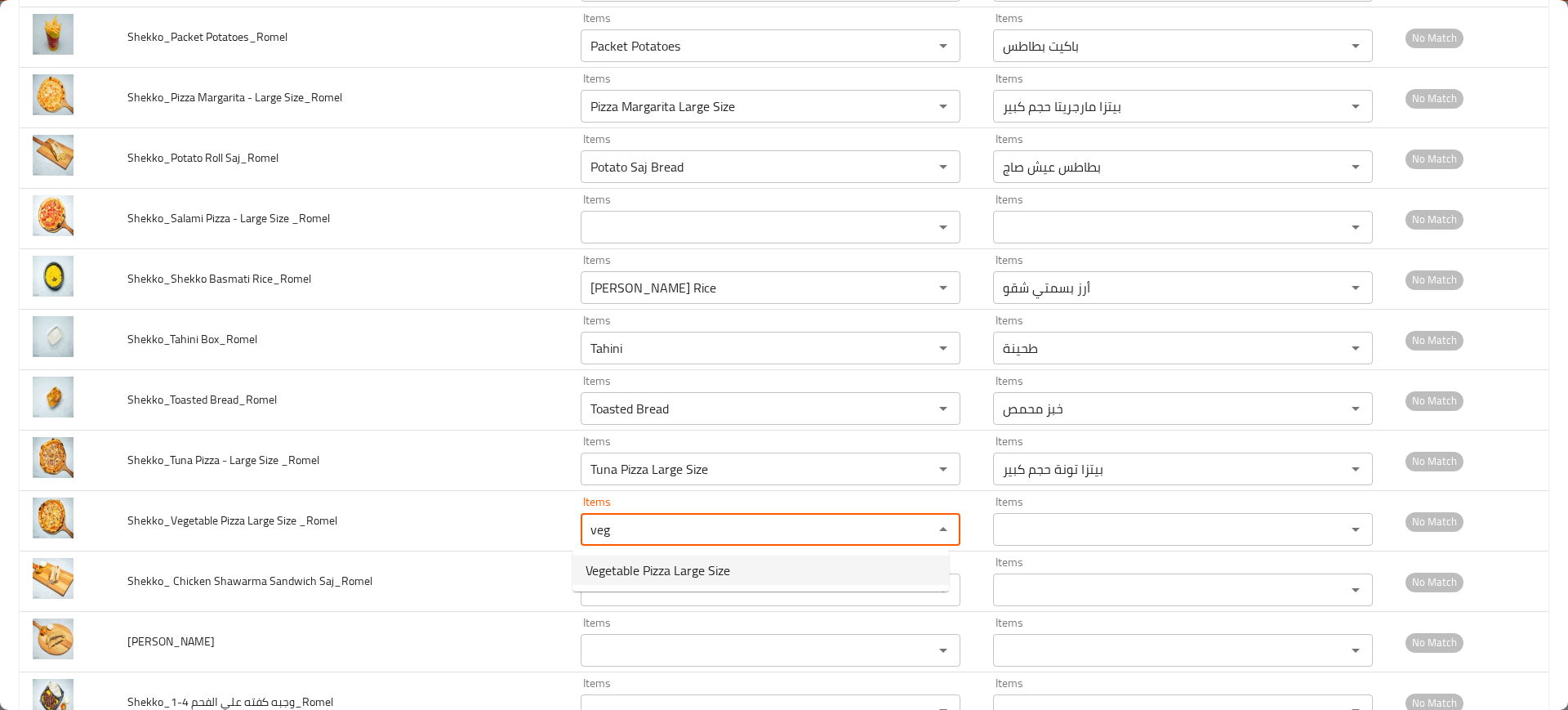
click at [733, 563] on _Romel-option-0 "Vegetable Pizza Large Size" at bounding box center [761, 570] width 377 height 30
type _Romel "Vegetable Pizza Large Size"
type _Romel-ar "بيتزا خضراوات حجم كبير"
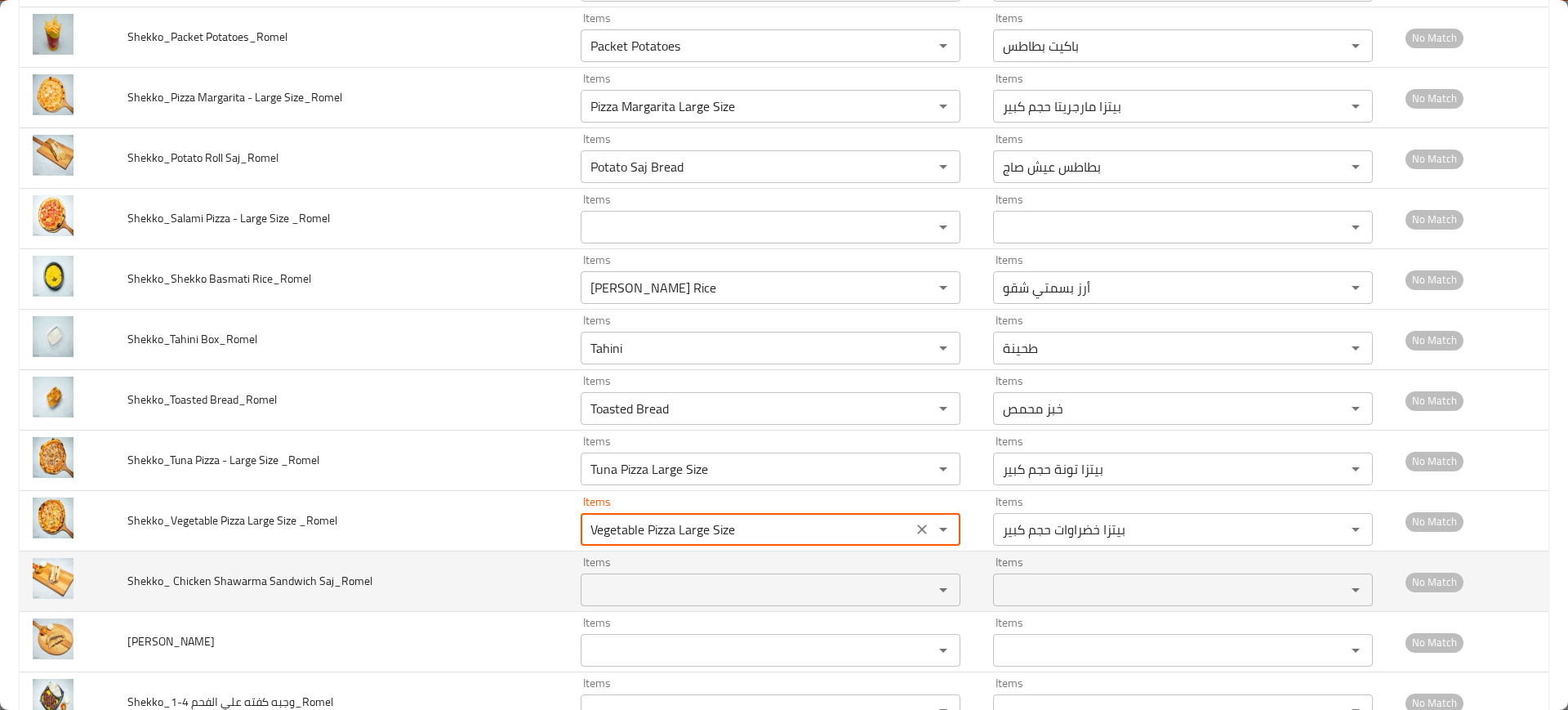
click at [692, 567] on div "Items" at bounding box center [770, 590] width 380 height 33
type _Romel "Vegetable Pizza Large Size"
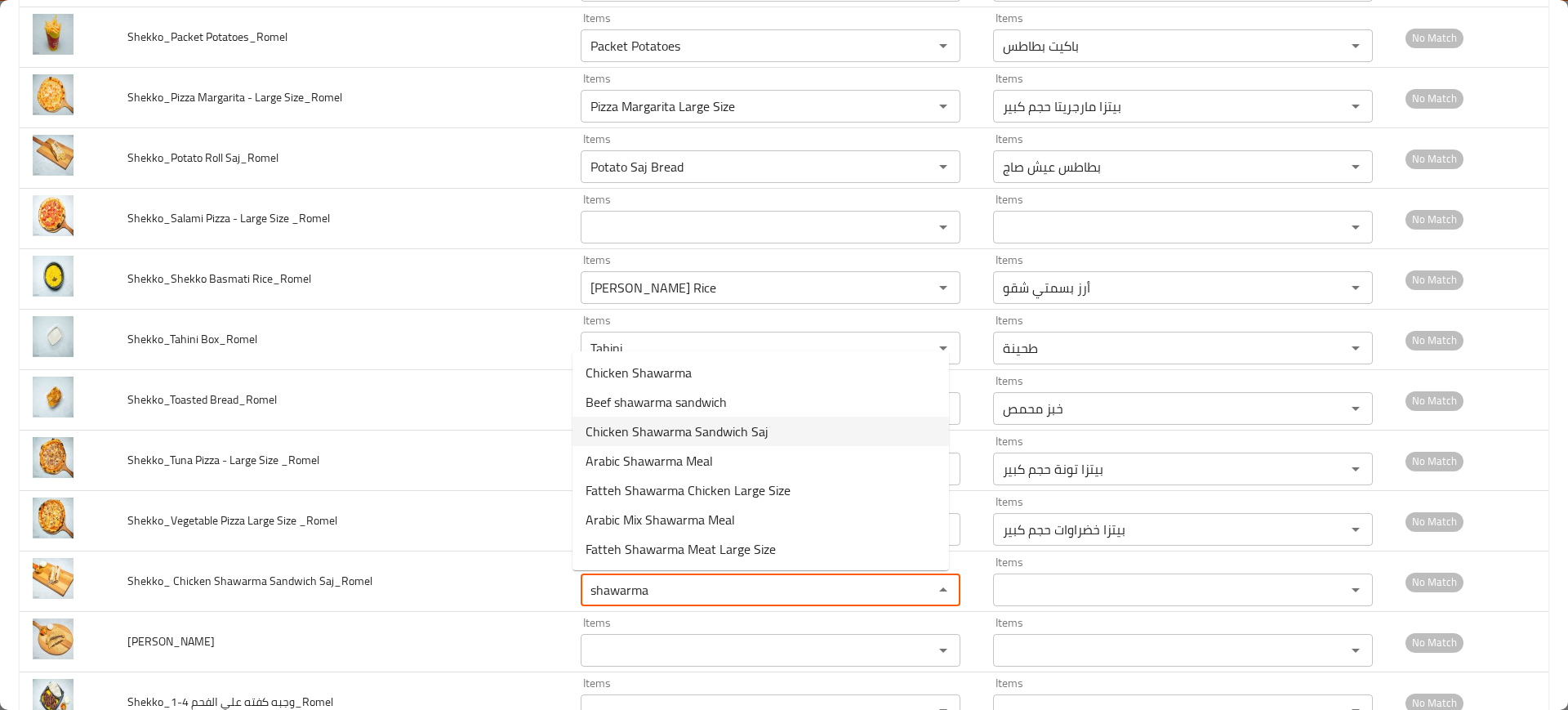
click at [753, 427] on span "Chicken Shawarma Sandwich Saj" at bounding box center [677, 431] width 183 height 20
type Saj_Romel "Chicken Shawarma Sandwich Saj"
type Saj_Romel-ar "سندوتش شاورما دجاج صاج"
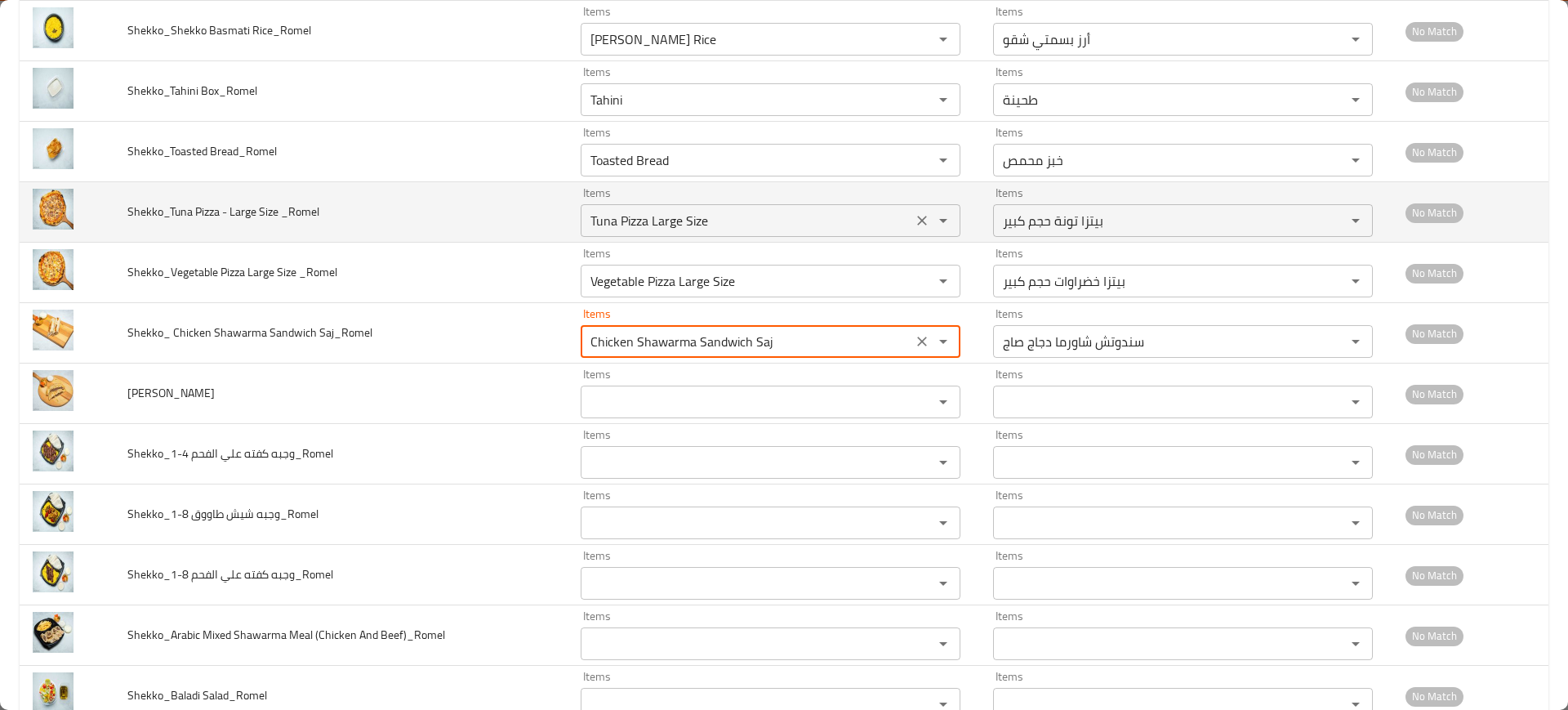
scroll to position [3333, 0]
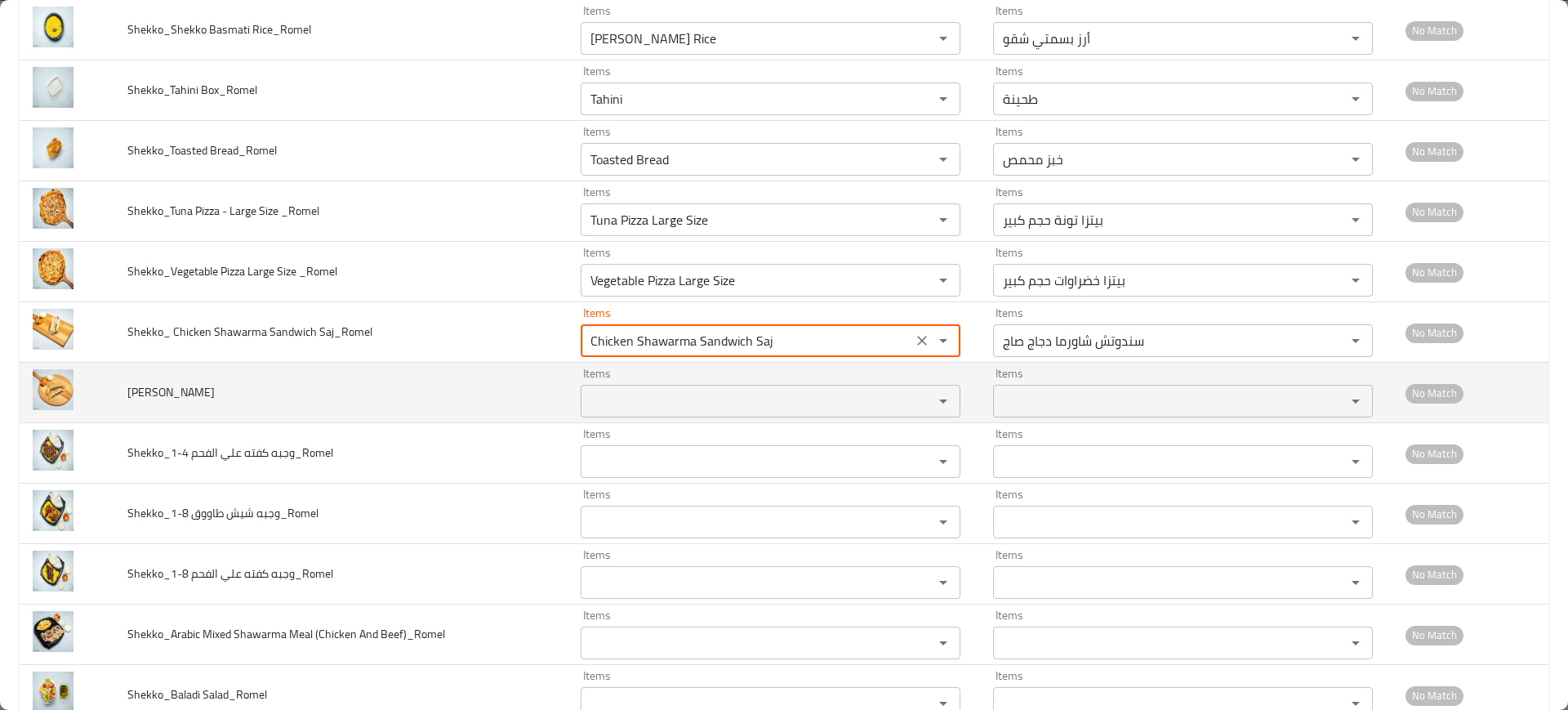
type Saj_Romel "Chicken Shawarma Sandwich Saj"
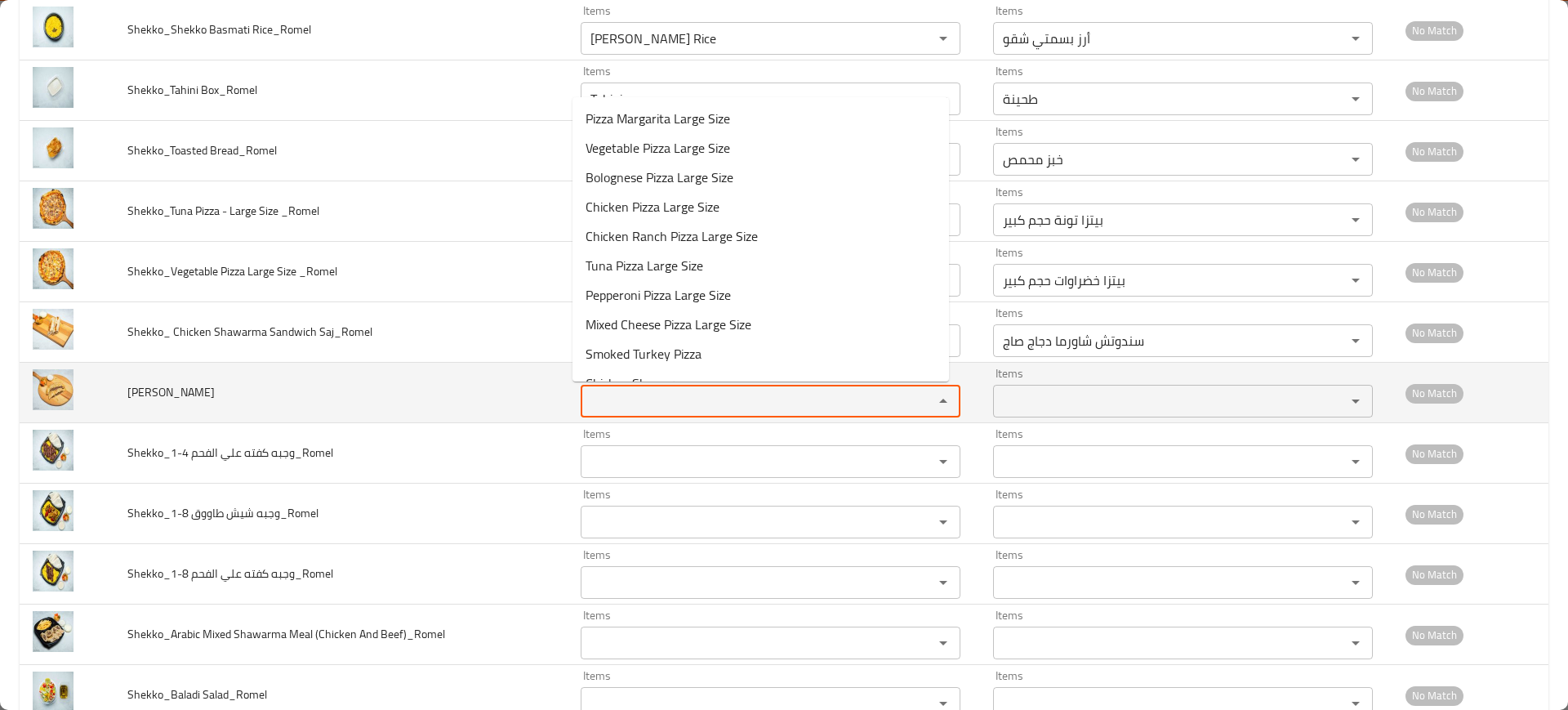
click at [724, 402] on Hawawshi_Romel "Items" at bounding box center [747, 400] width 321 height 23
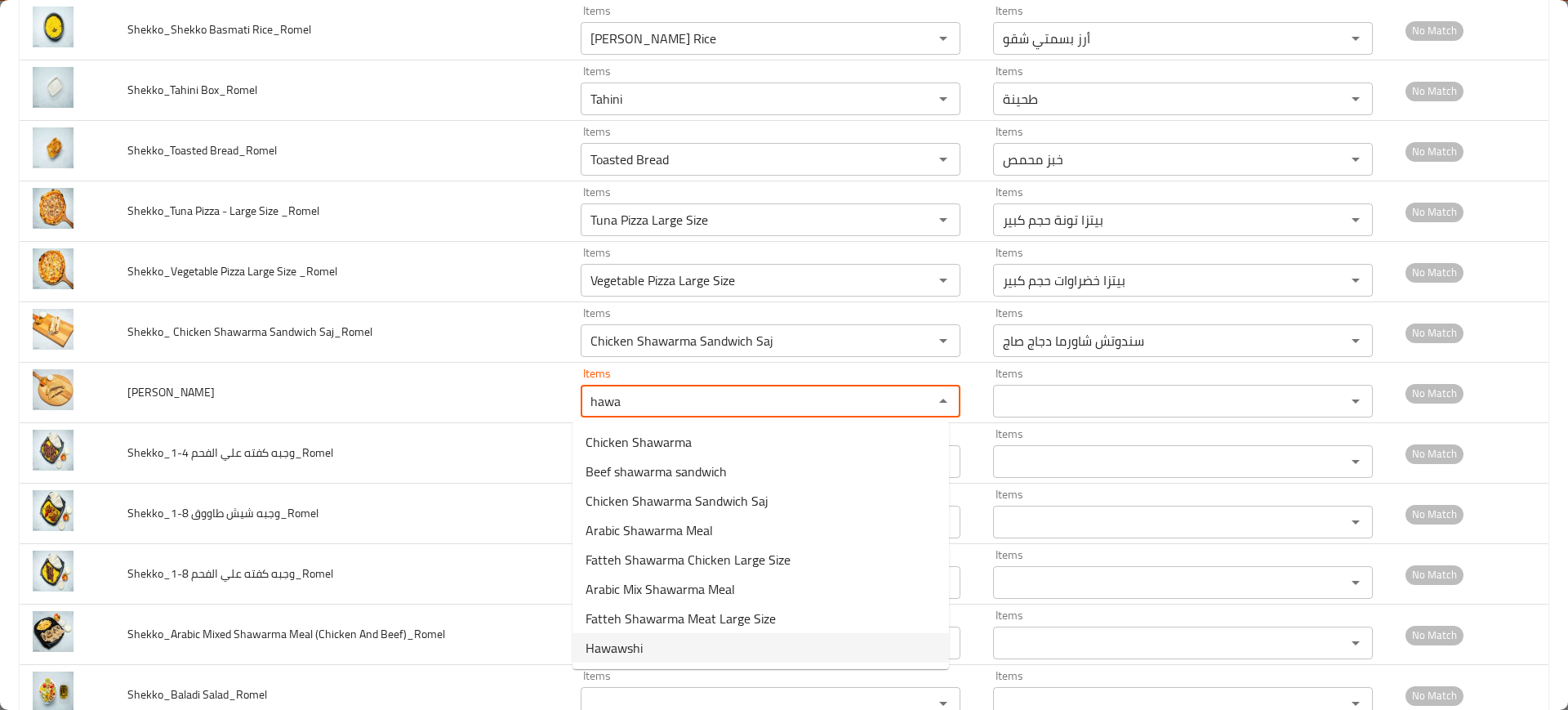
click at [666, 567] on Hawawshi_Romel-option-7 "Hawawshi" at bounding box center [761, 648] width 377 height 30
type Hawawshi_Romel "Hawawshi"
type Hawawshi_Romel-ar "حواووشي"
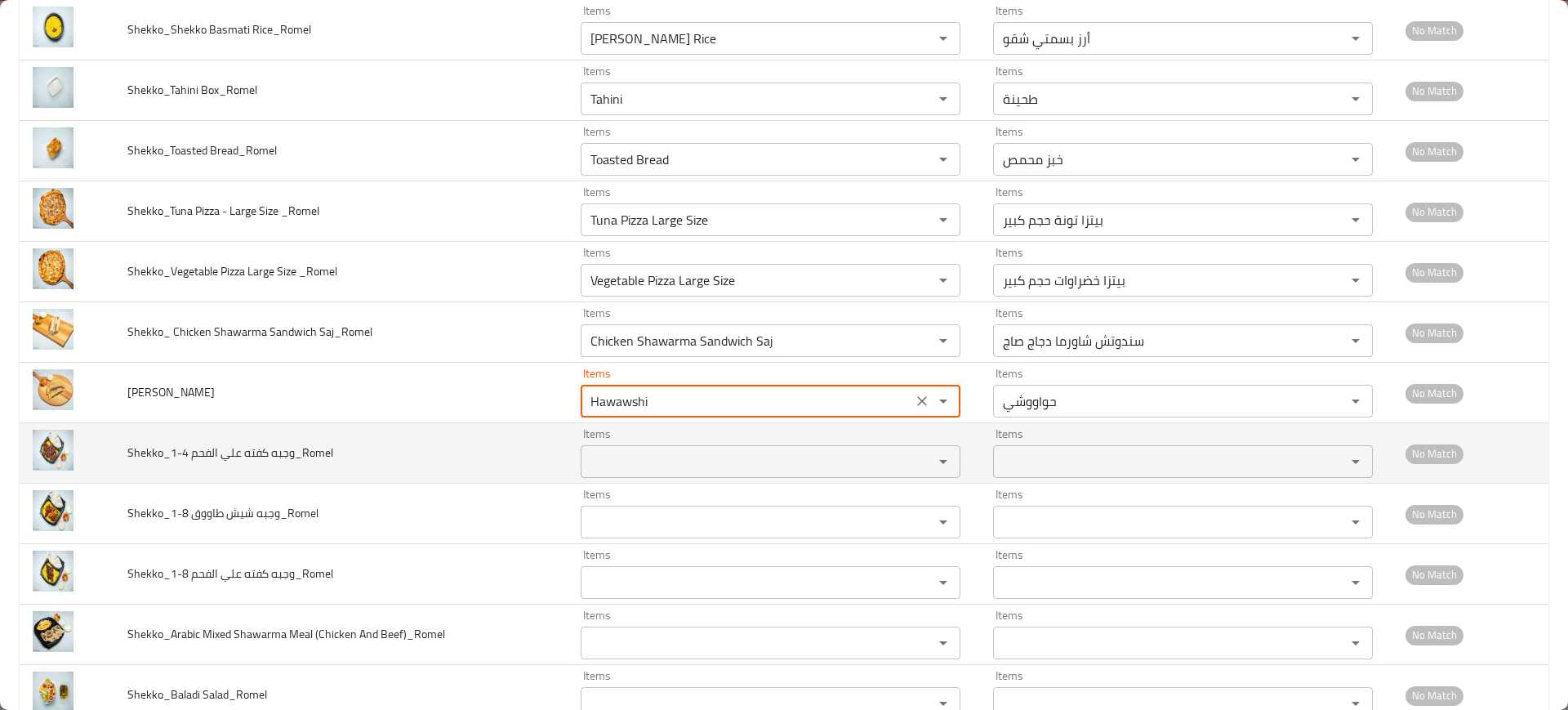
type Hawawshi_Romel "Hawawshi"
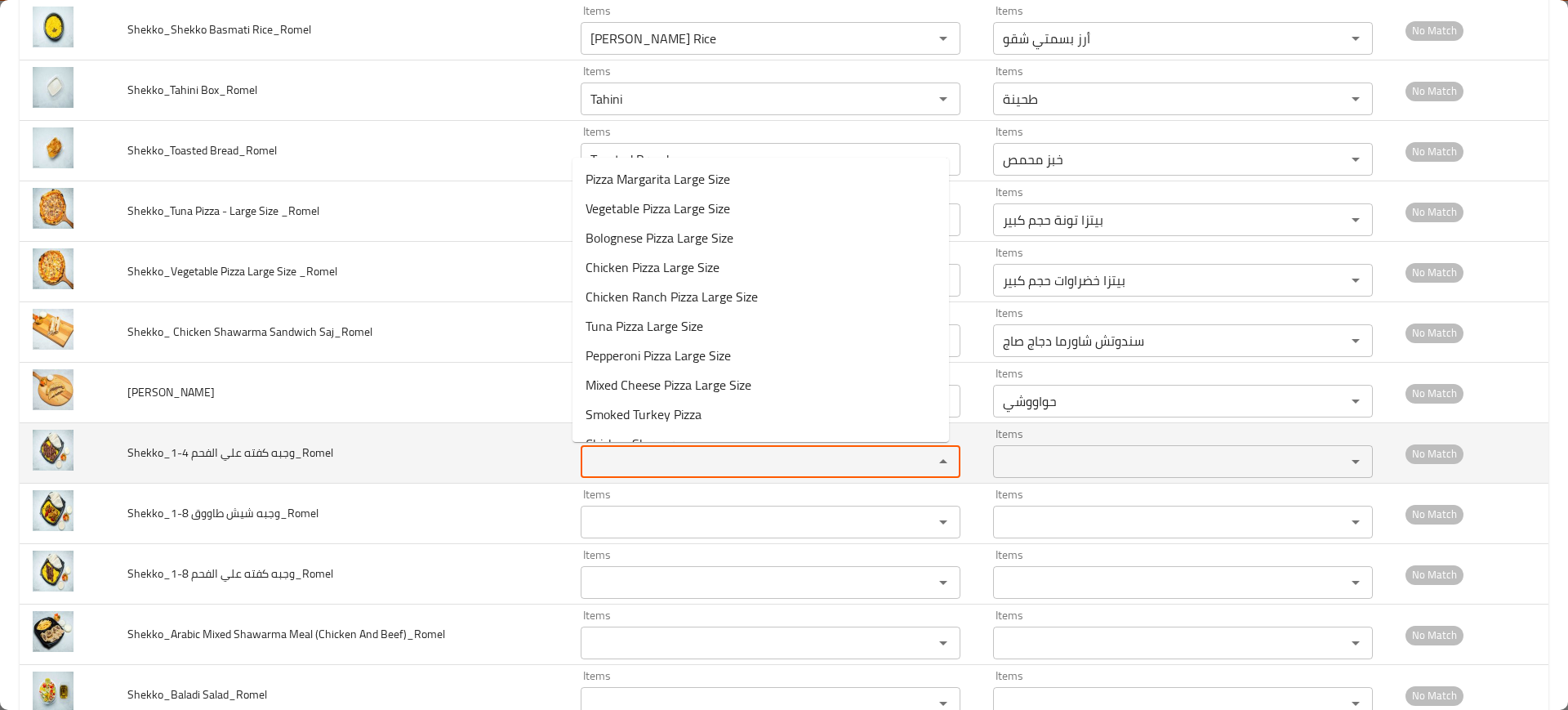
click at [690, 461] on الفحم_Romel "Items" at bounding box center [747, 461] width 321 height 23
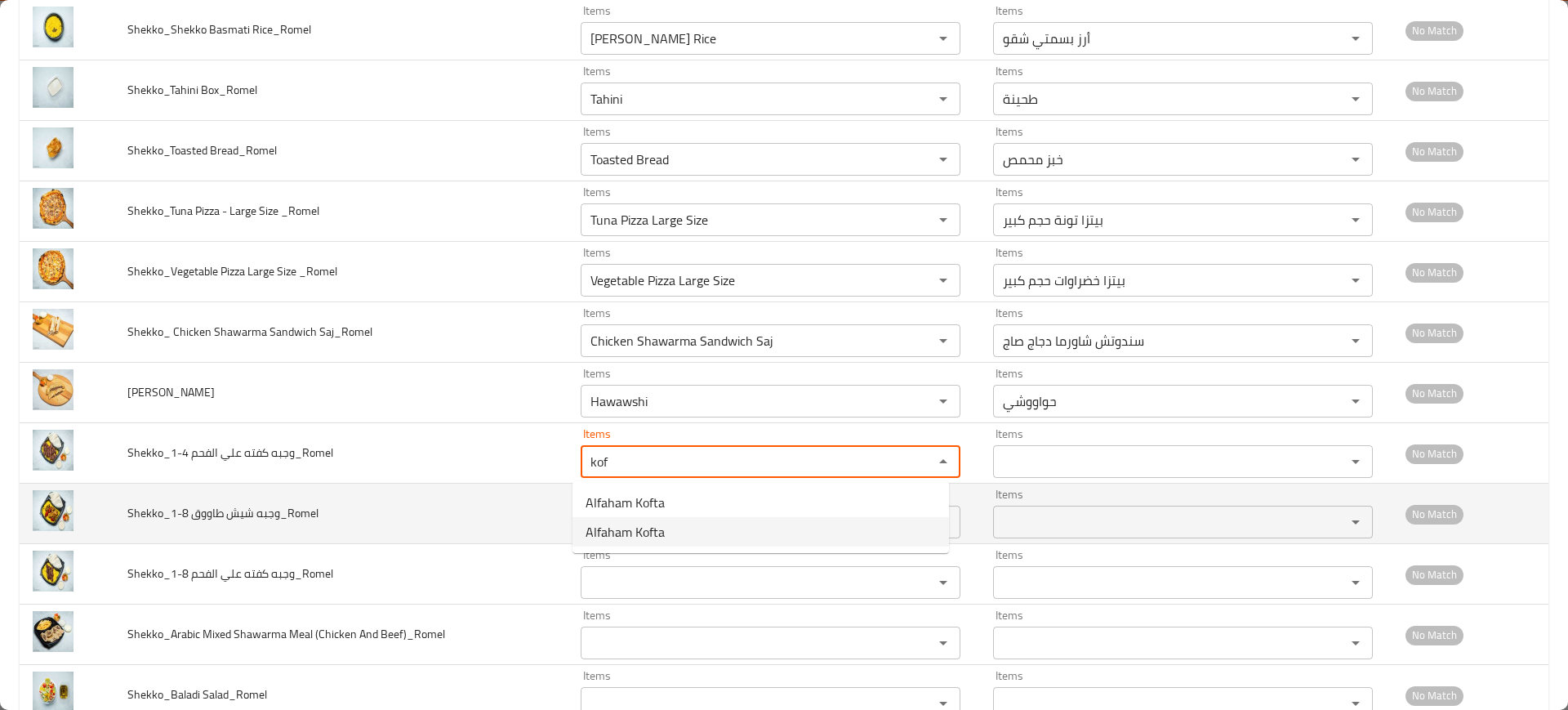
type الفحم_Romel "kof"
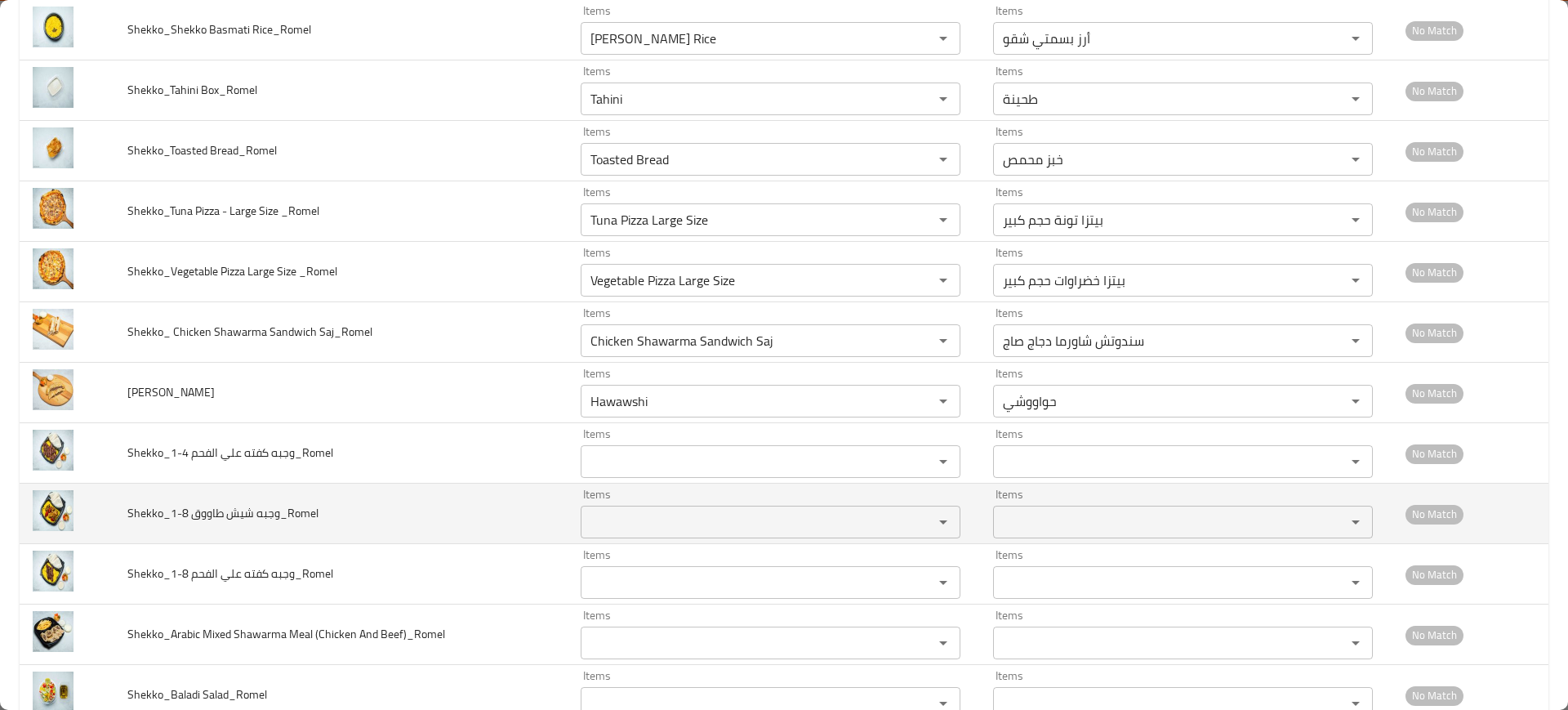
click at [497, 497] on td "Shekko_1-8 وجبه شيش طاووق_Romel" at bounding box center [341, 513] width 454 height 60
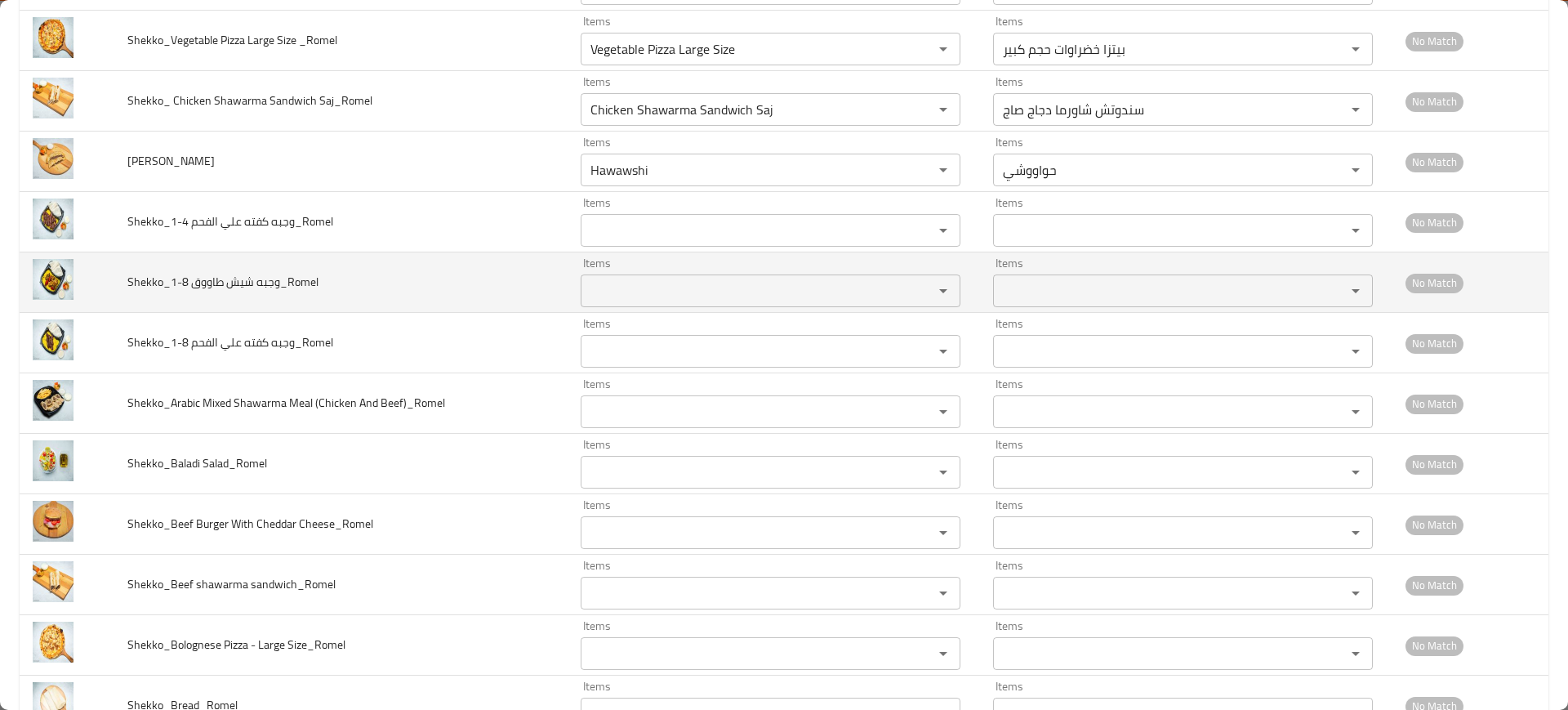
scroll to position [3556, 0]
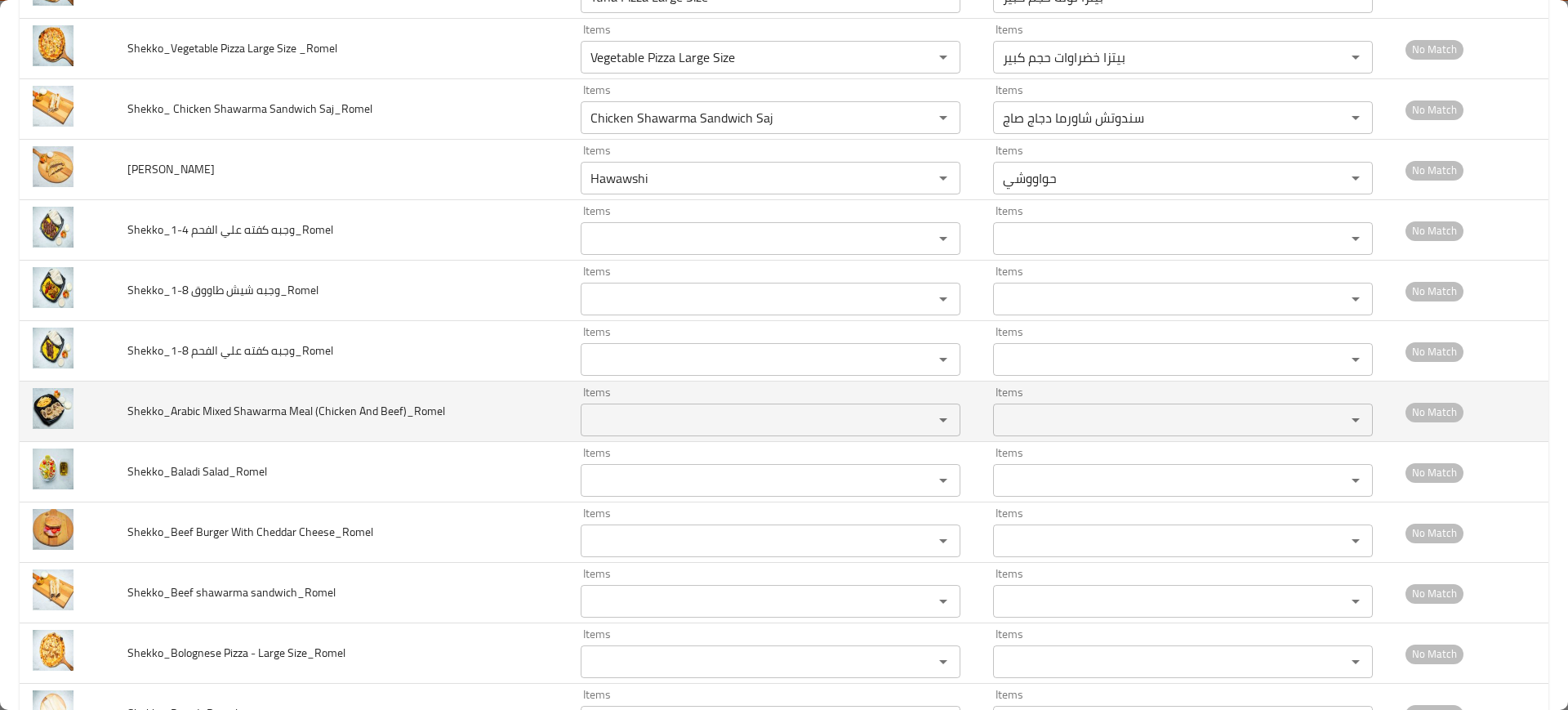
click at [588, 407] on div "Items" at bounding box center [770, 419] width 380 height 33
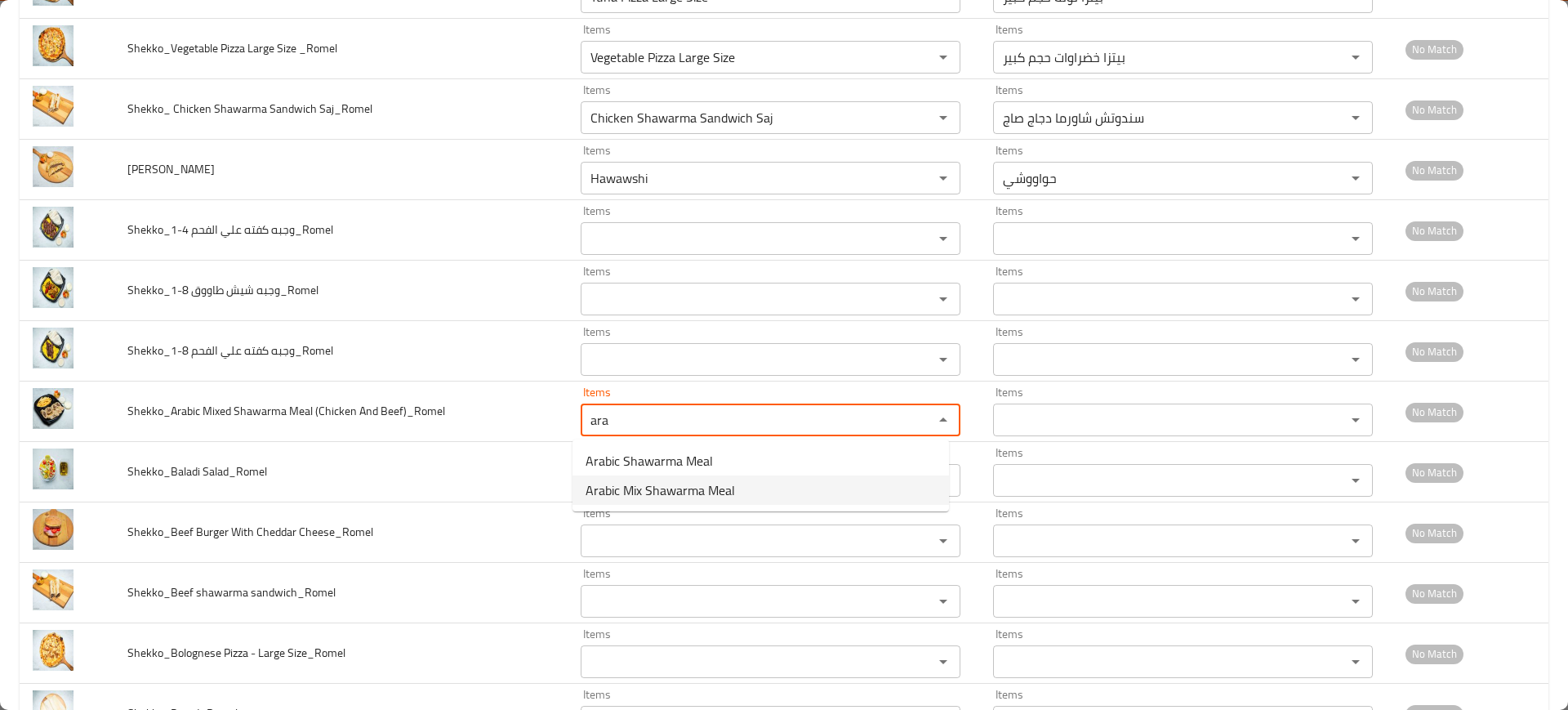
click at [679, 491] on span "Arabic Mix Shawarma Meal" at bounding box center [661, 490] width 150 height 20
type Beef\)_Romel "Arabic Mix Shawarma Meal"
type Beef\)_Romel-ar "وجبة شاورما عربي ميكس"
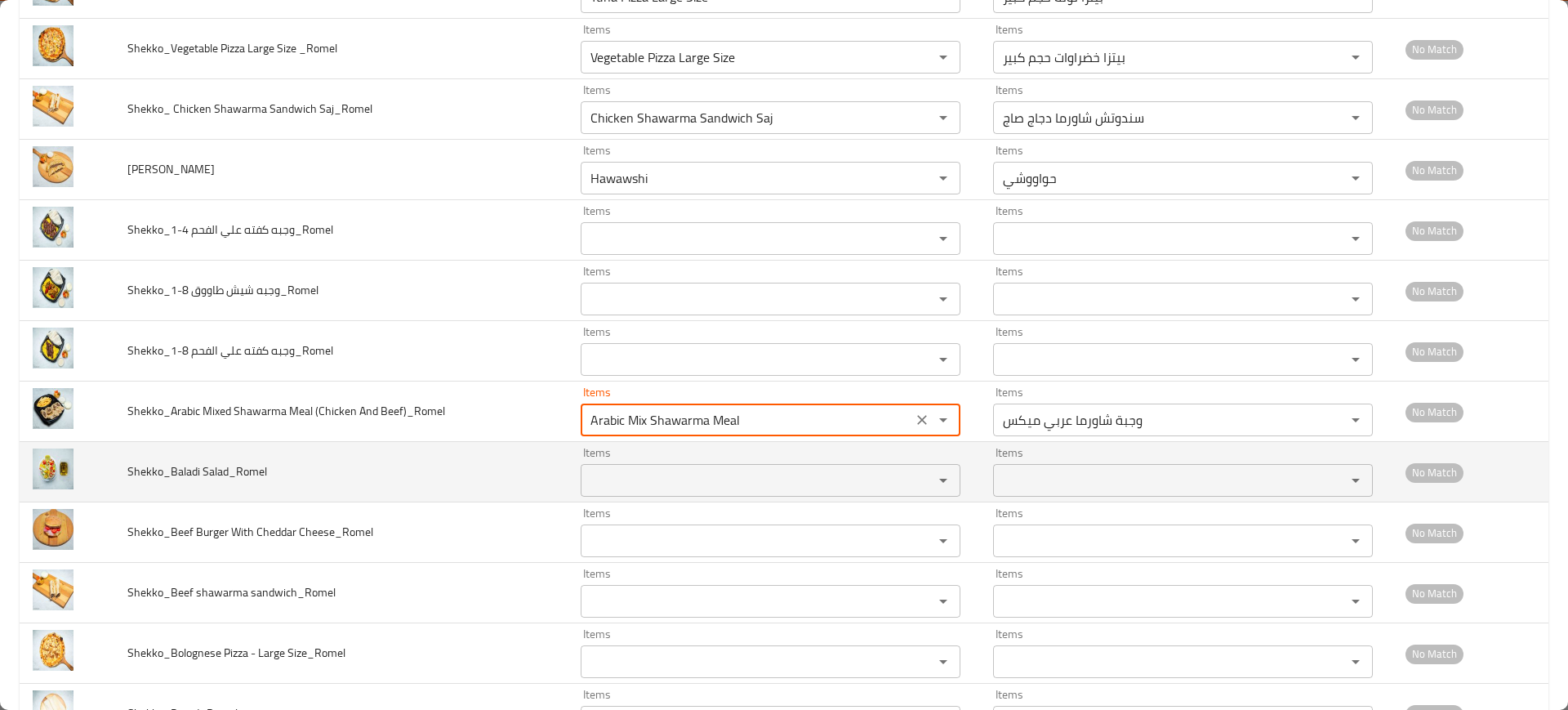
type Beef\)_Romel "Arabic Mix Shawarma Meal"
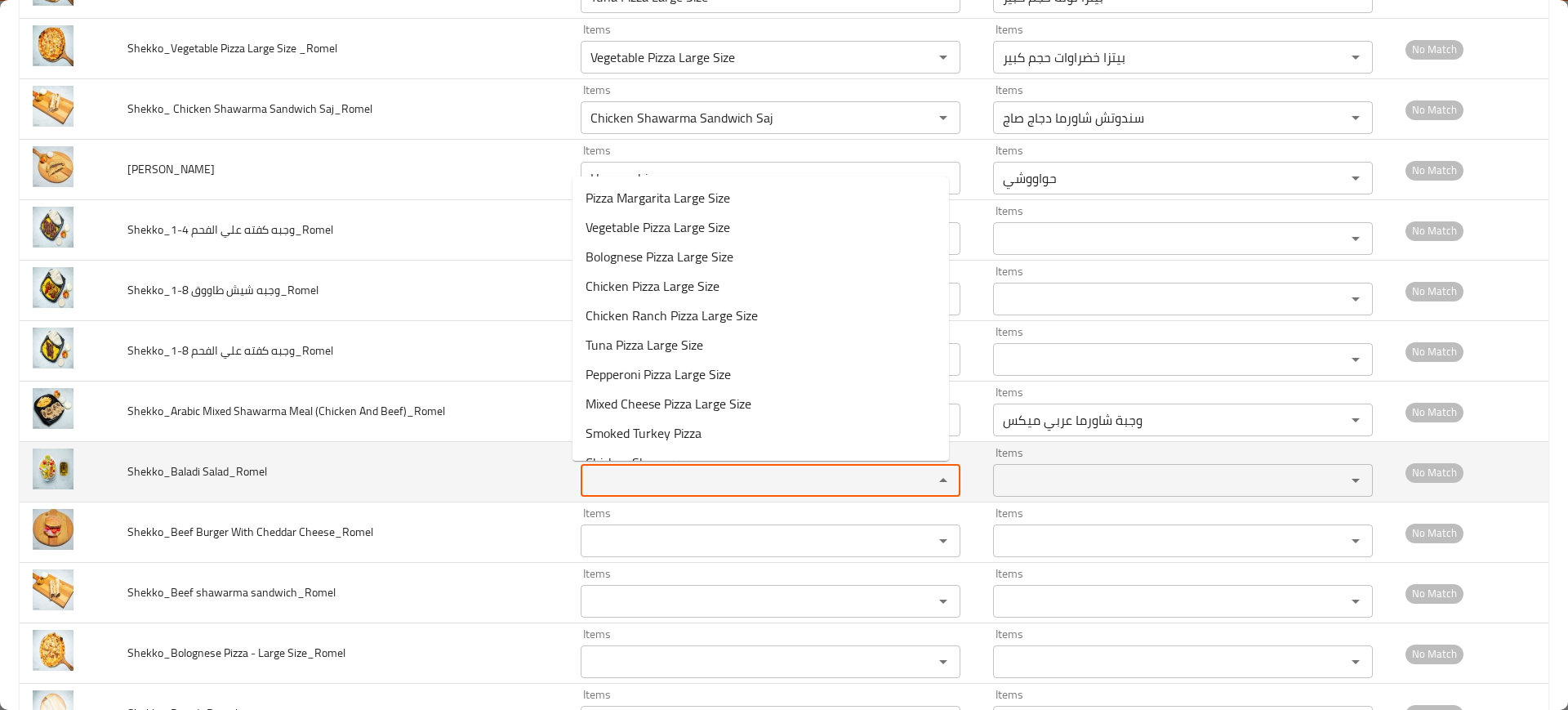
click at [641, 478] on Salad_Romel "Items" at bounding box center [747, 479] width 321 height 23
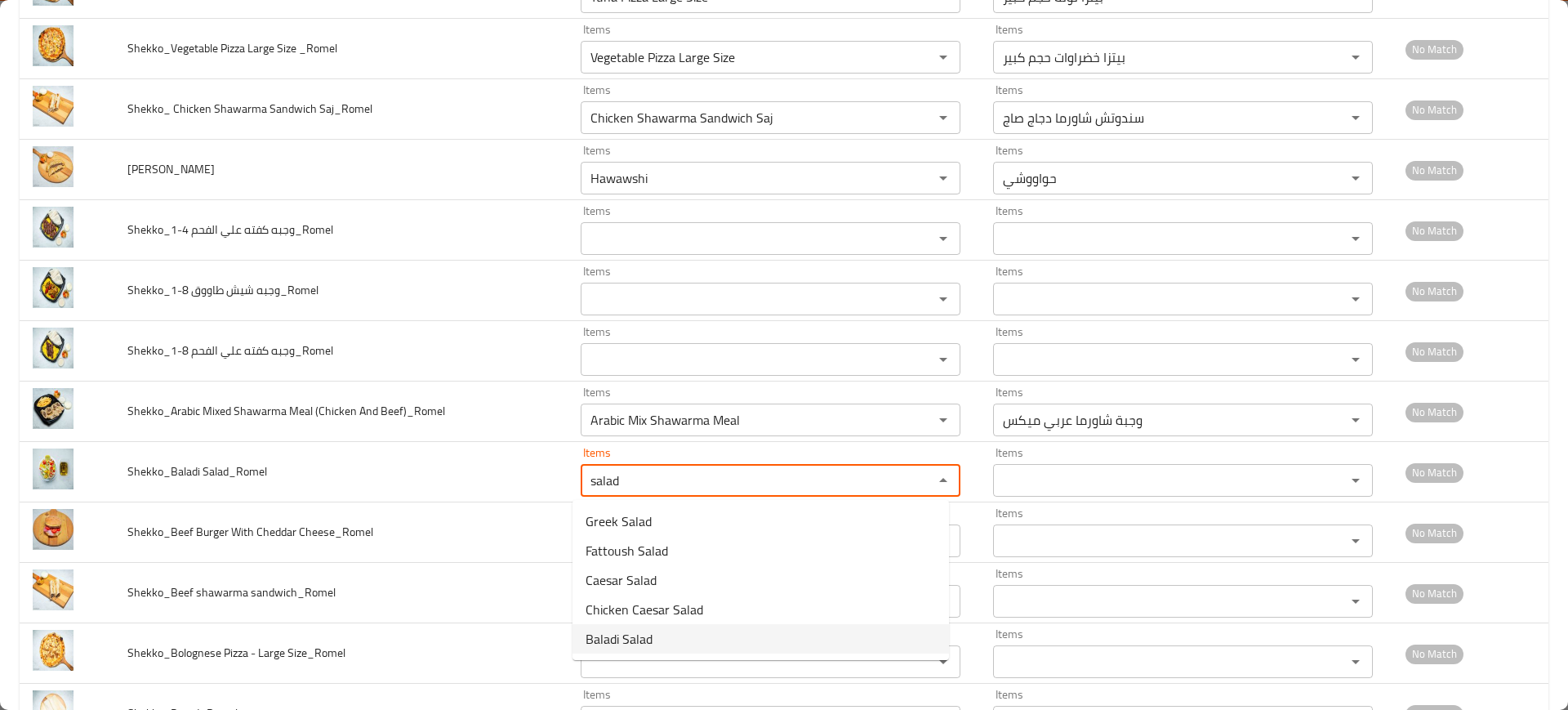
click at [599, 567] on span "Baladi Salad" at bounding box center [619, 639] width 67 height 20
type Salad_Romel "Baladi Salad"
type Salad_Romel-ar "سلطة بلدي"
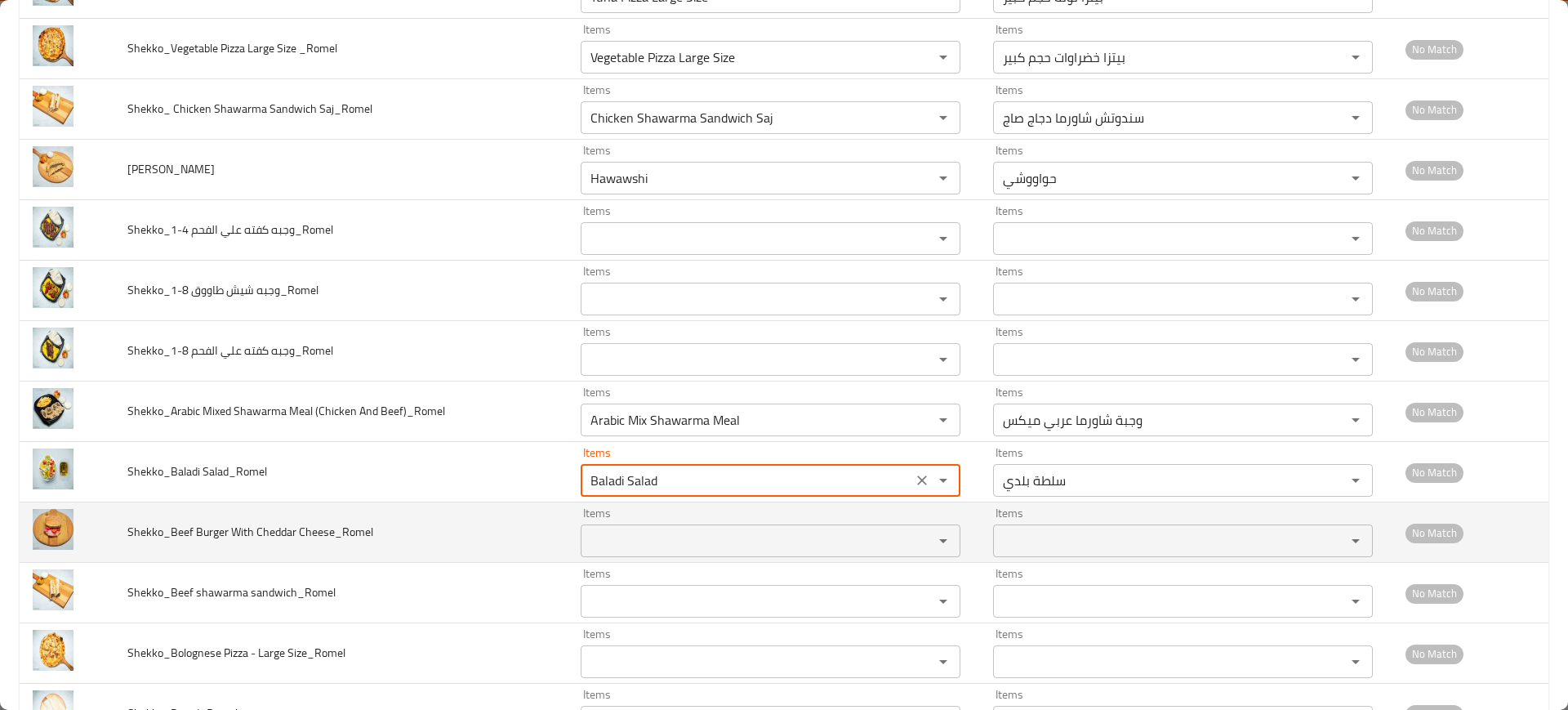
type Salad_Romel "Baladi Salad"
click at [652, 545] on Cheese_Romel "Items" at bounding box center [747, 540] width 321 height 23
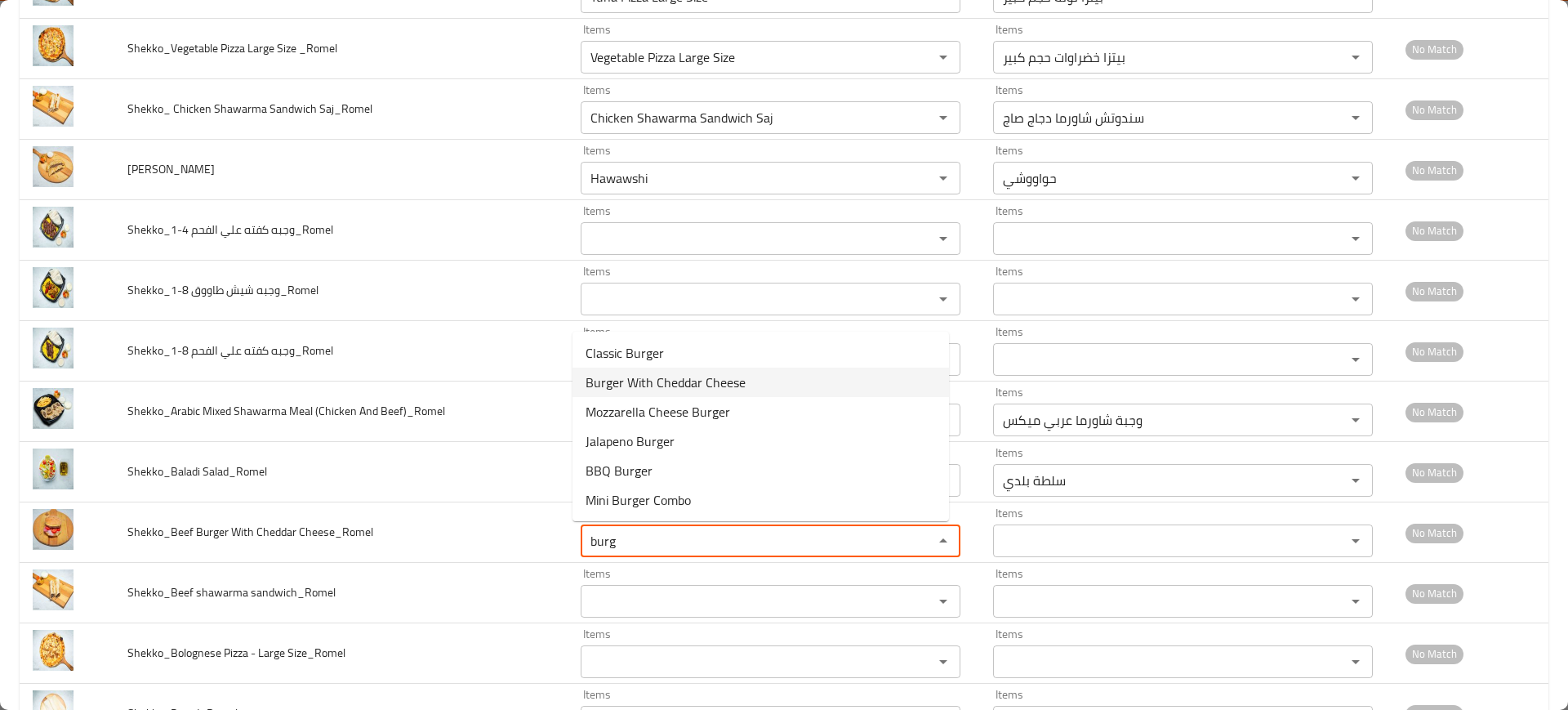
click at [699, 382] on span "Burger With Cheddar Cheese" at bounding box center [666, 383] width 160 height 20
type Cheese_Romel "Burger With Cheddar Cheese"
type Cheese_Romel-ar "برجر بالجبنه الشيدر"
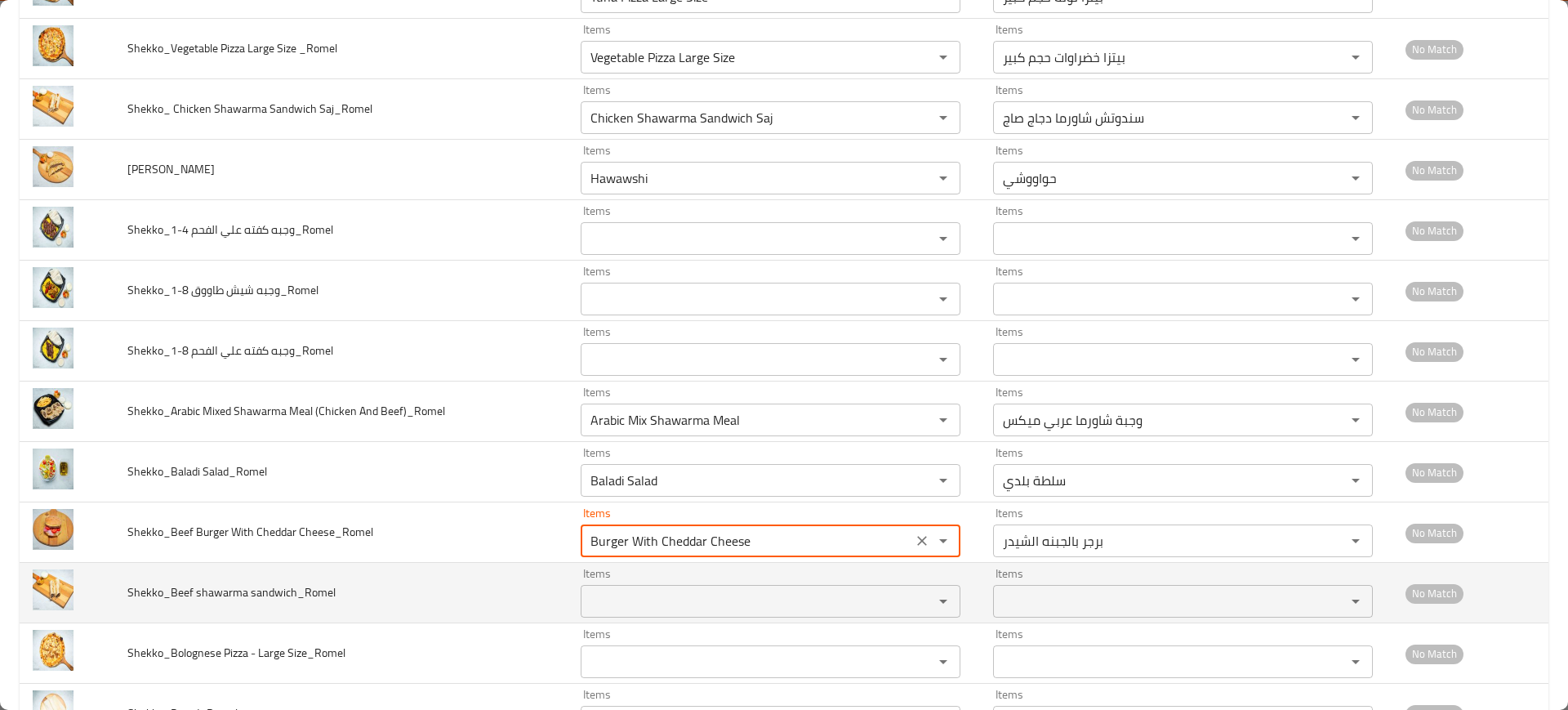
type Cheese_Romel "Burger With Cheddar Cheese"
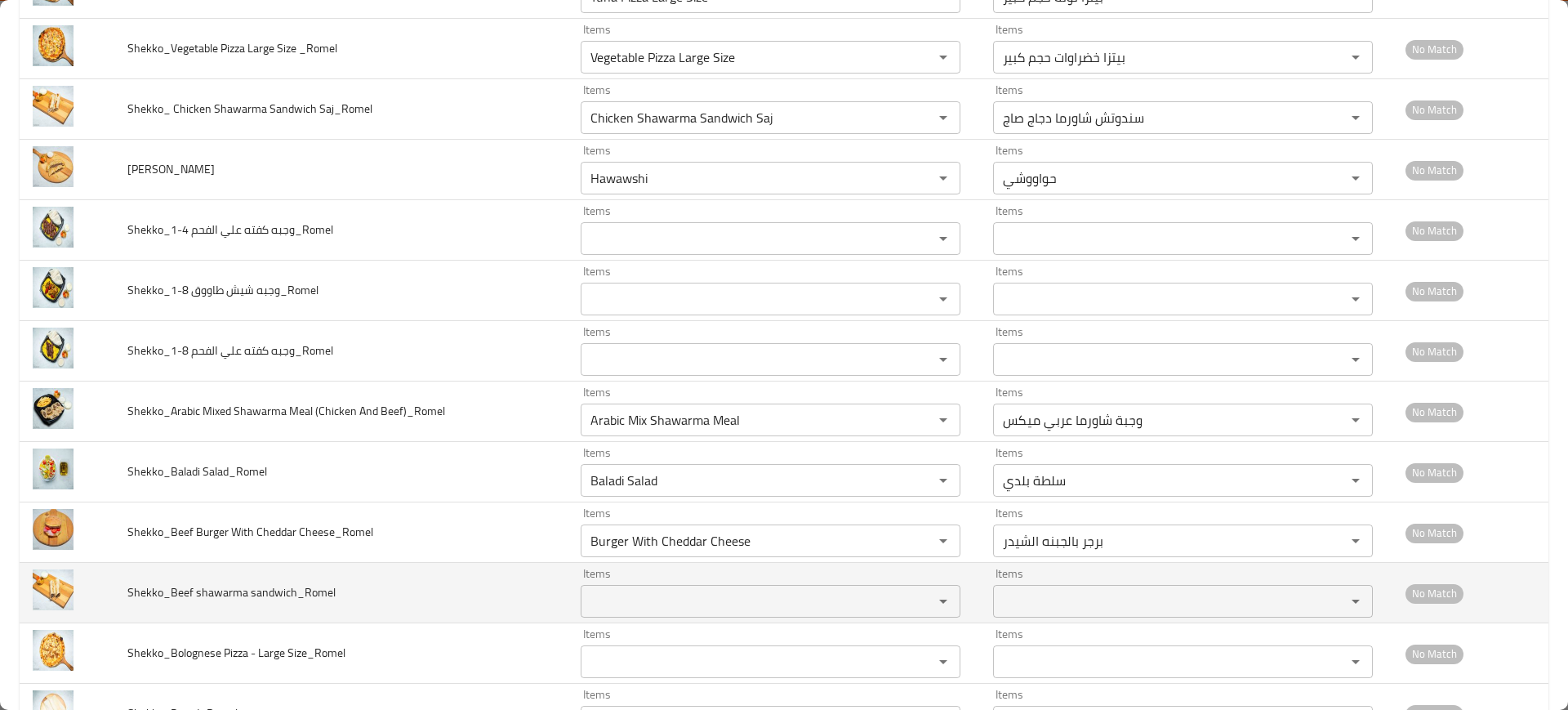
click at [492, 567] on td "Shekko_Beef shawarma sandwich_Romel" at bounding box center [341, 593] width 454 height 60
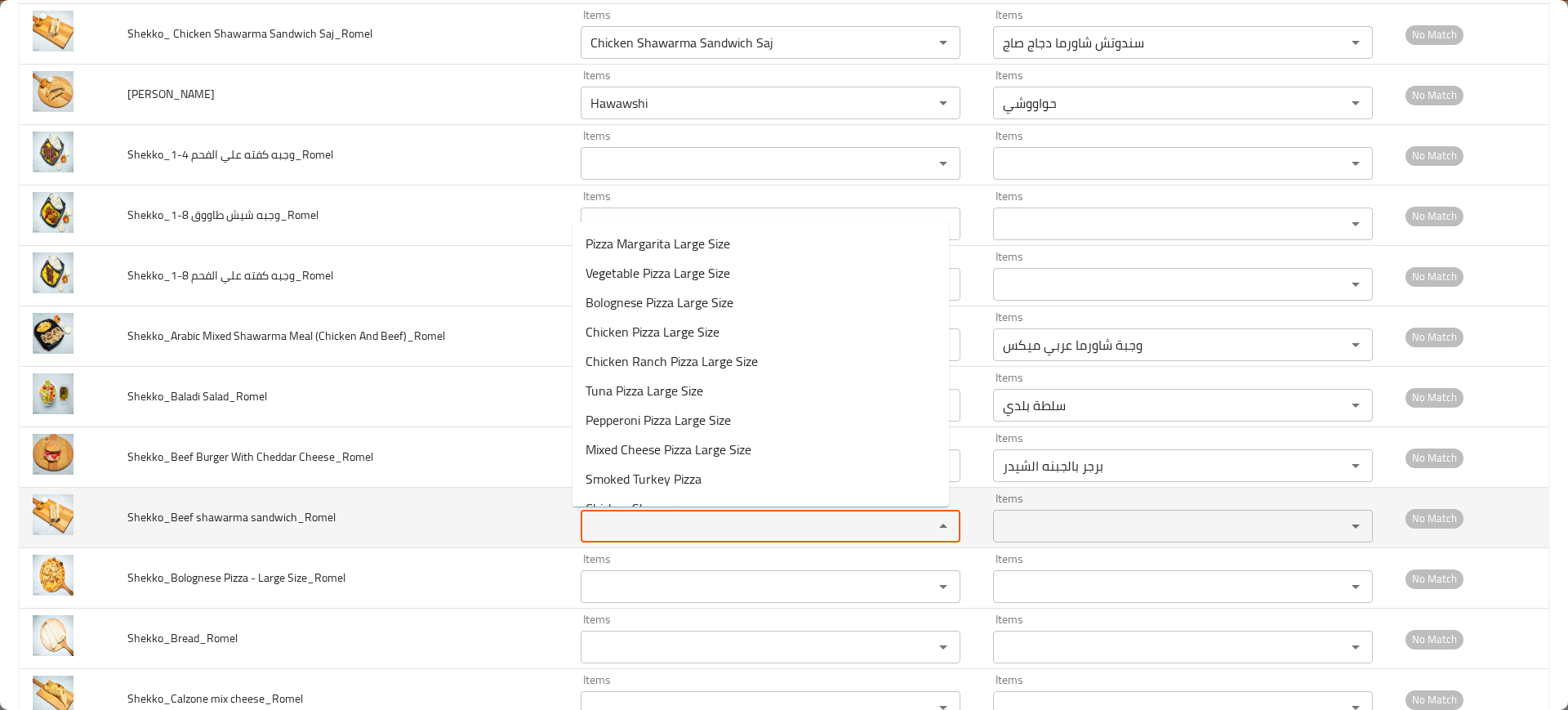
click at [657, 532] on sandwich_Romel "Items" at bounding box center [747, 526] width 321 height 23
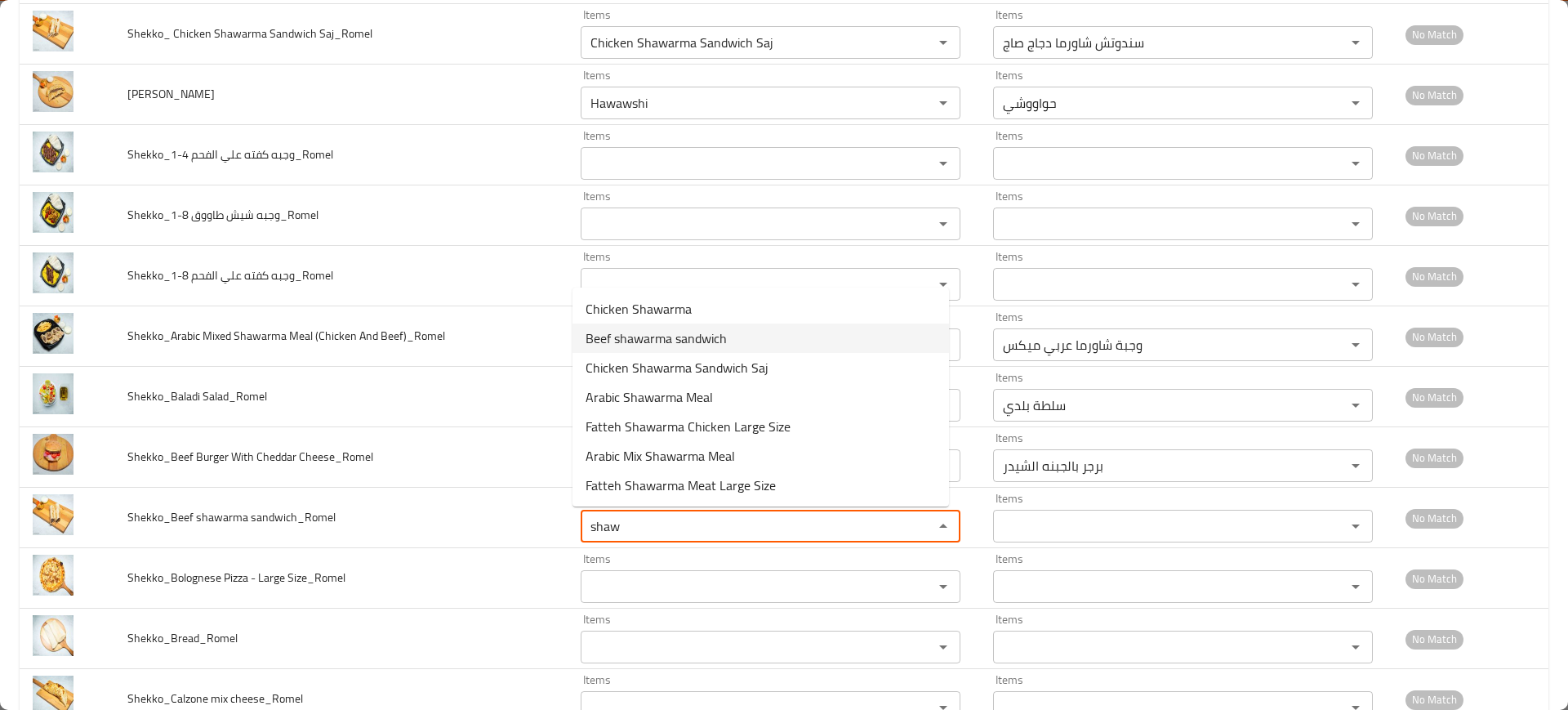
click at [621, 345] on span "Beef shawarma sandwich" at bounding box center [656, 338] width 141 height 20
type sandwich_Romel "Beef shawarma sandwich"
type sandwich_Romel-ar "ساندويتش شاورما لحم بقري"
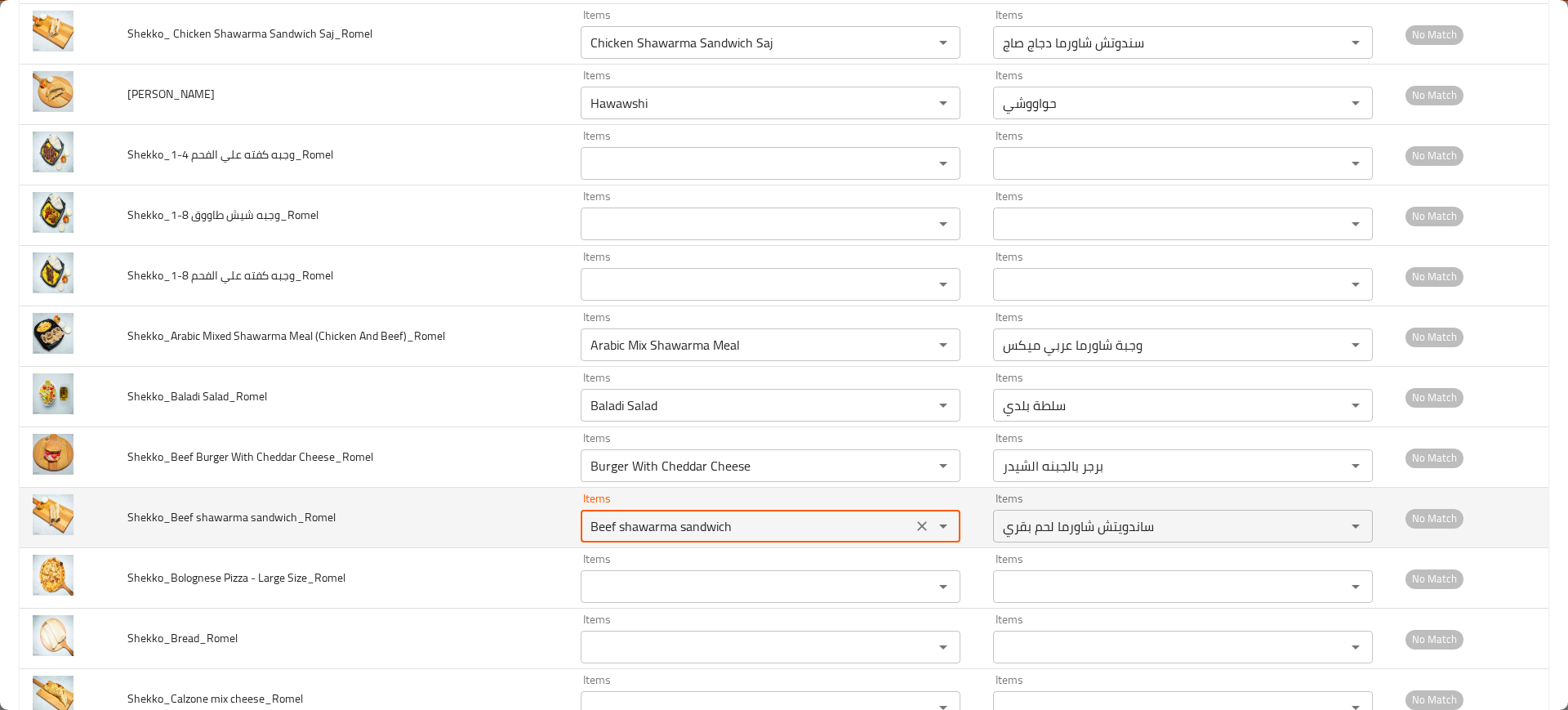
scroll to position [3771, 0]
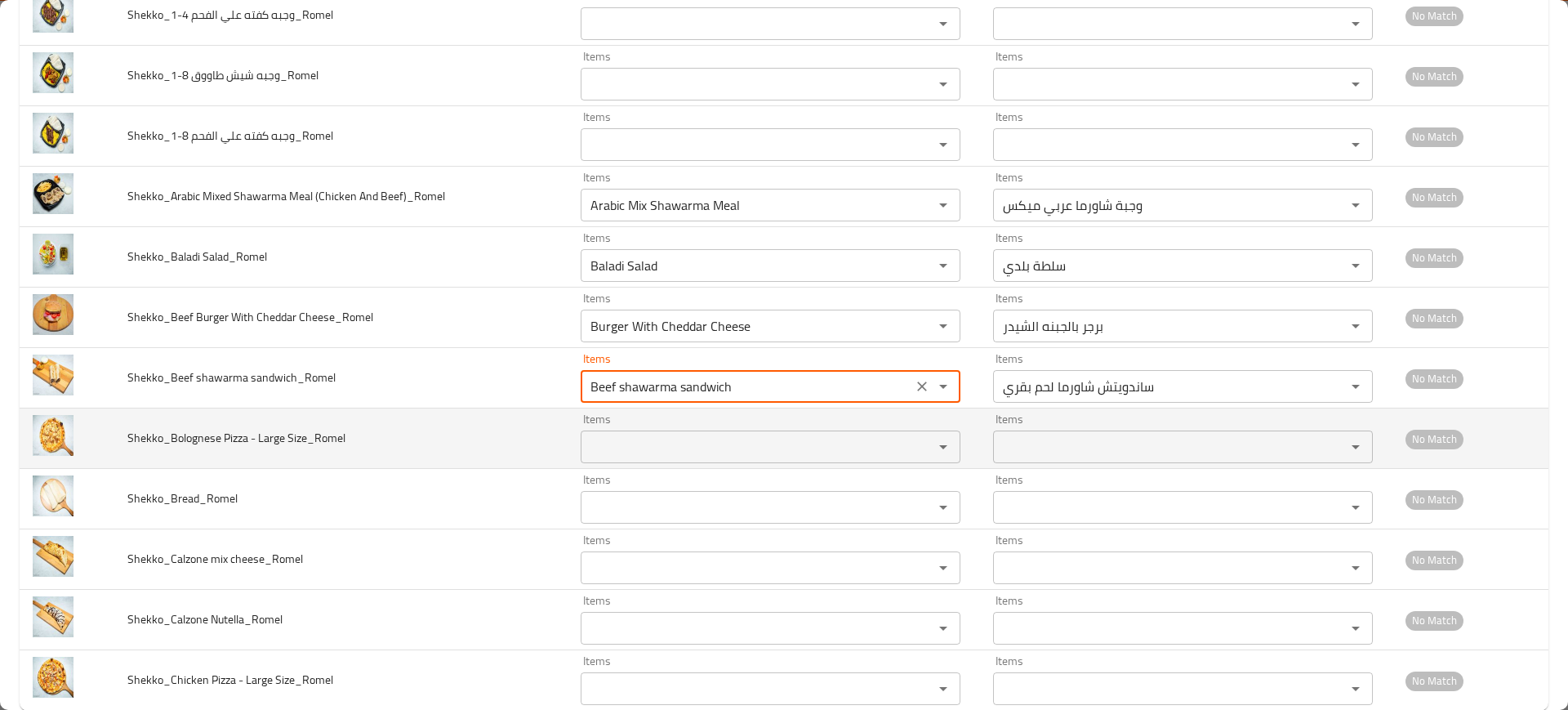
click at [670, 431] on div "Items" at bounding box center [770, 447] width 380 height 33
type sandwich_Romel "Beef shawarma sandwich"
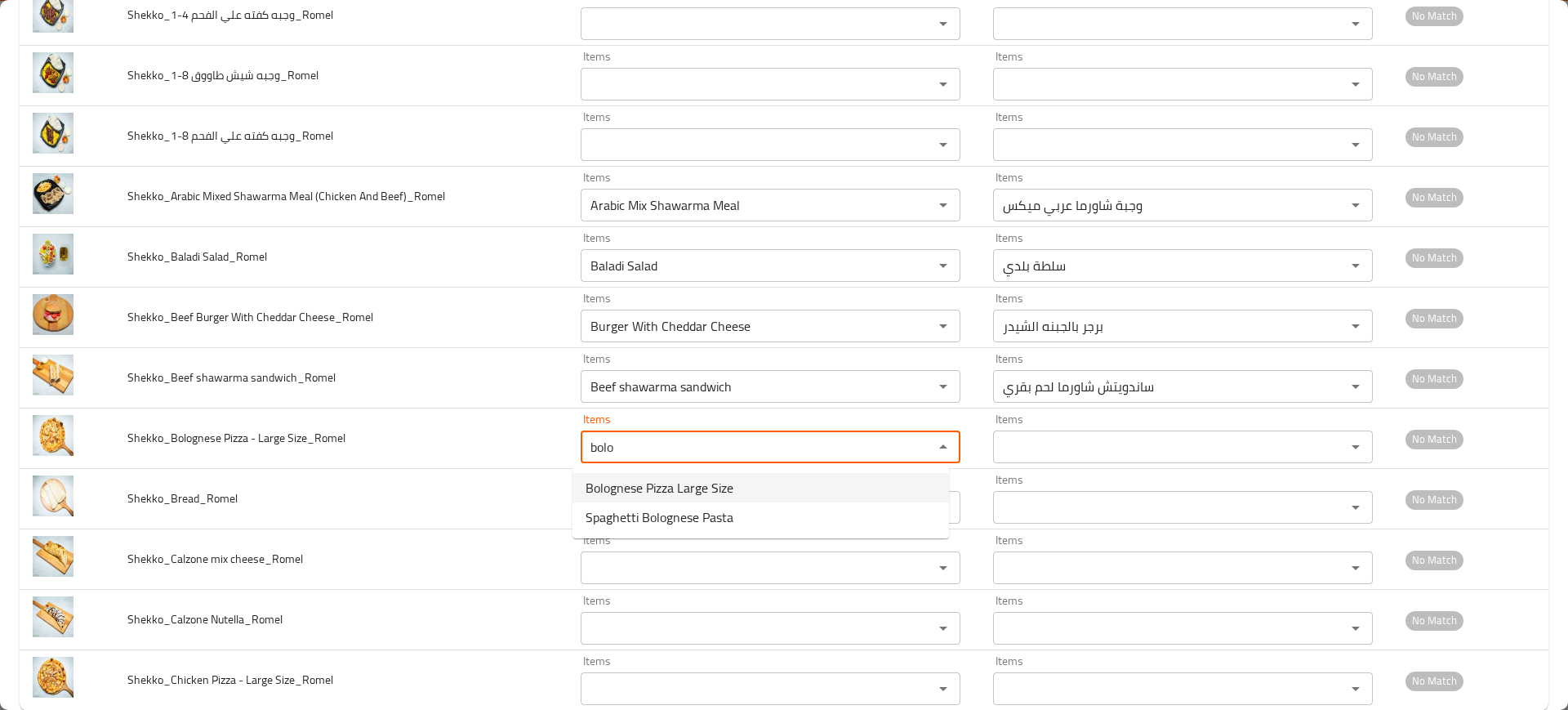
click at [692, 493] on span "Bolognese Pizza Large Size" at bounding box center [660, 488] width 148 height 20
type Size_Romel "Bolognese Pizza Large Size"
type Size_Romel-ar "بيتزا بولونيز حجم كبير"
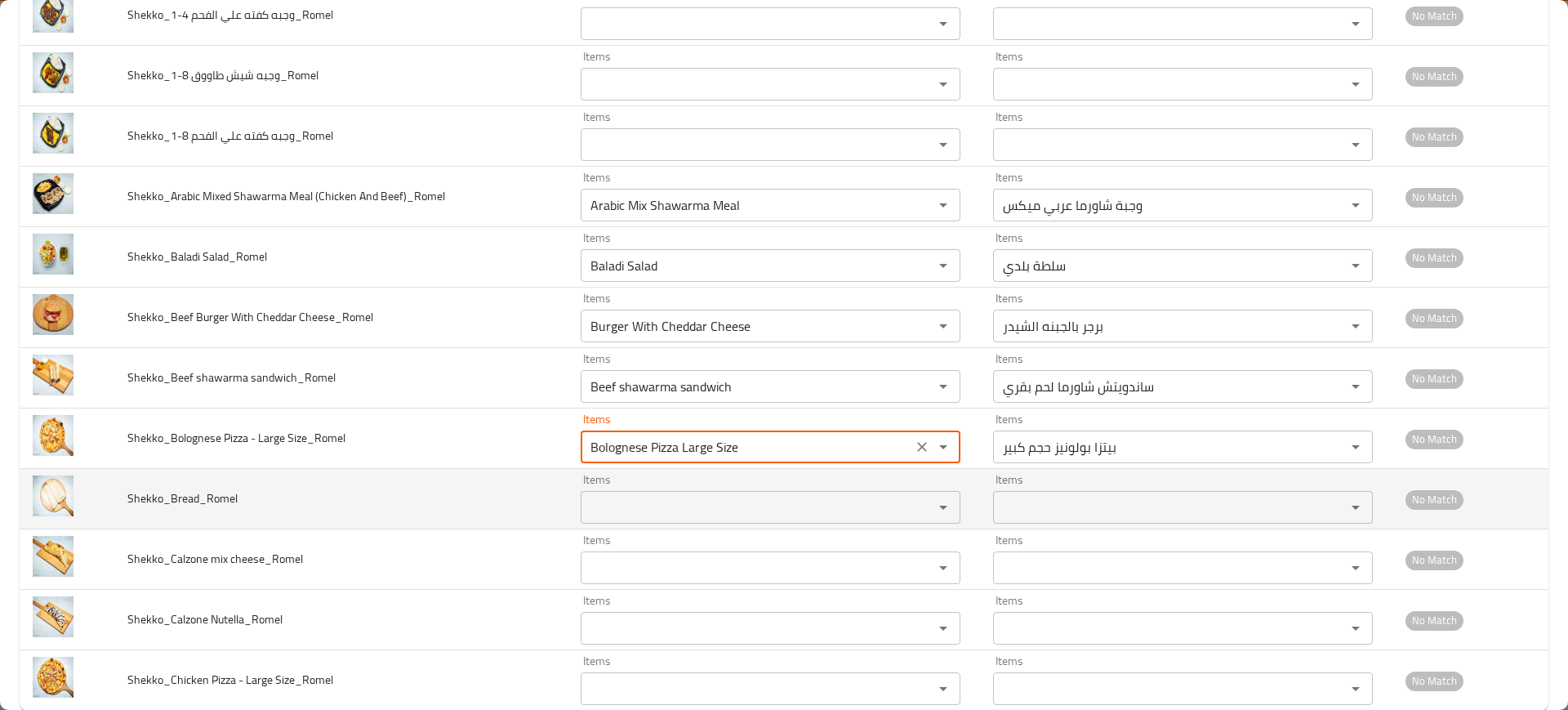
type Size_Romel "Bolognese Pizza Large Size"
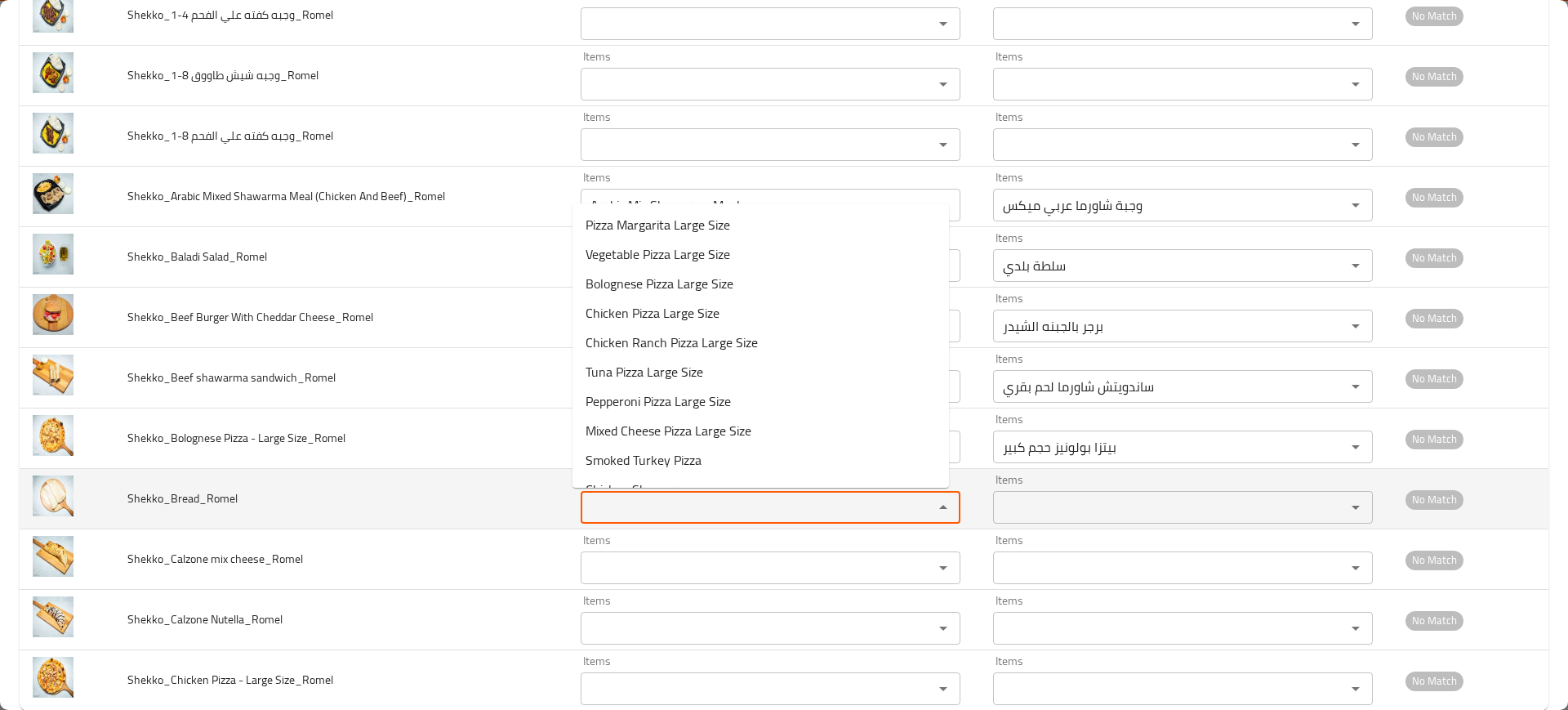
click at [702, 510] on input "Items" at bounding box center [747, 507] width 321 height 23
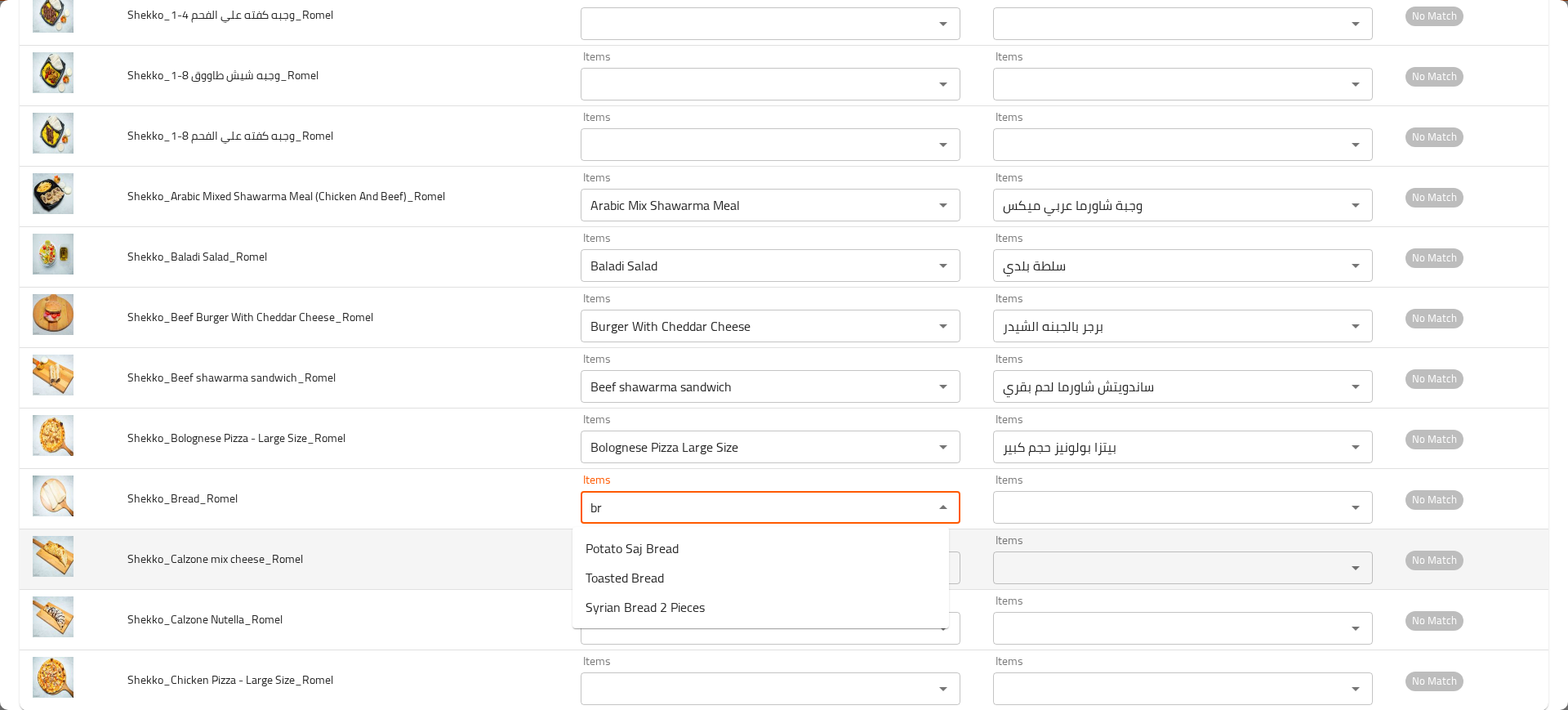
type input "b"
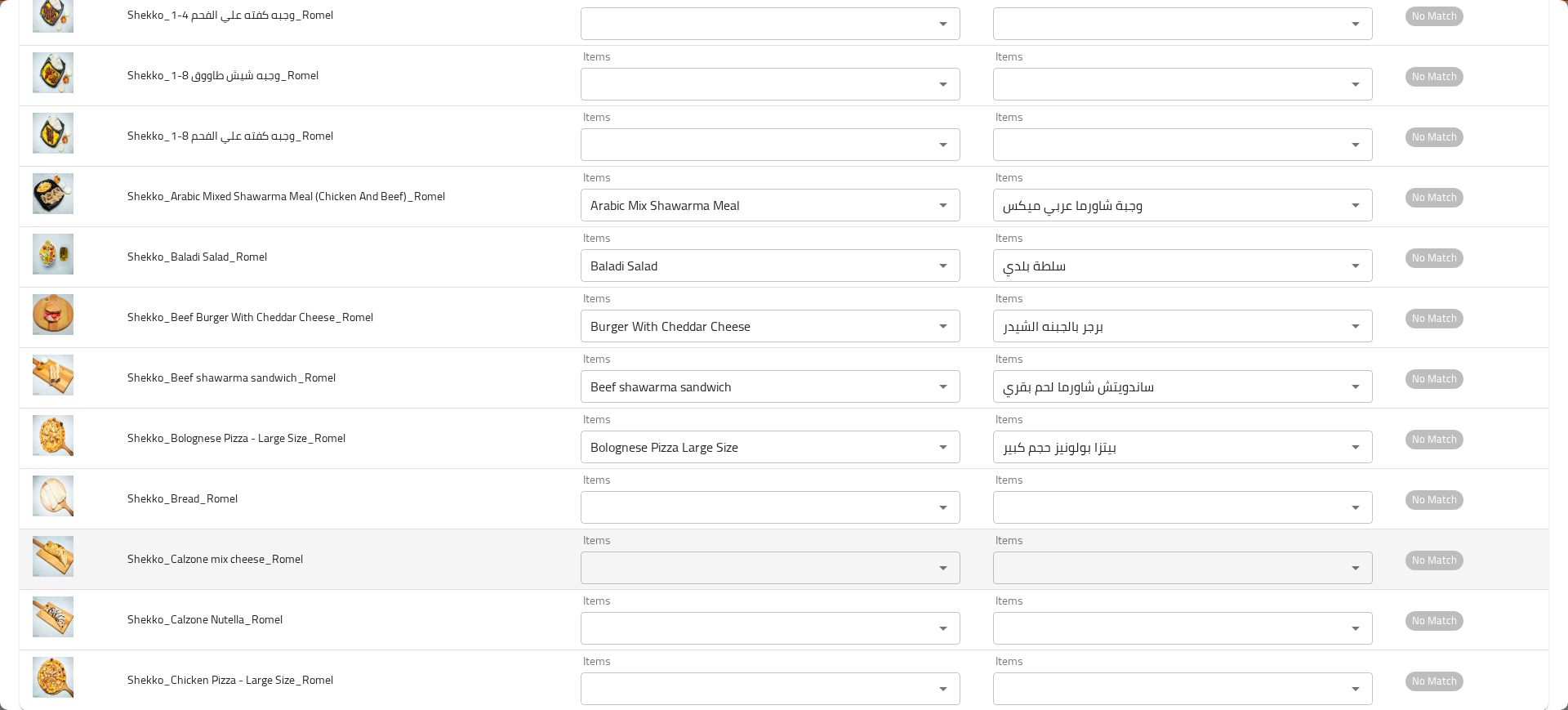
click at [493, 567] on td "Shekko_Calzone mix cheese_Romel" at bounding box center [341, 559] width 454 height 60
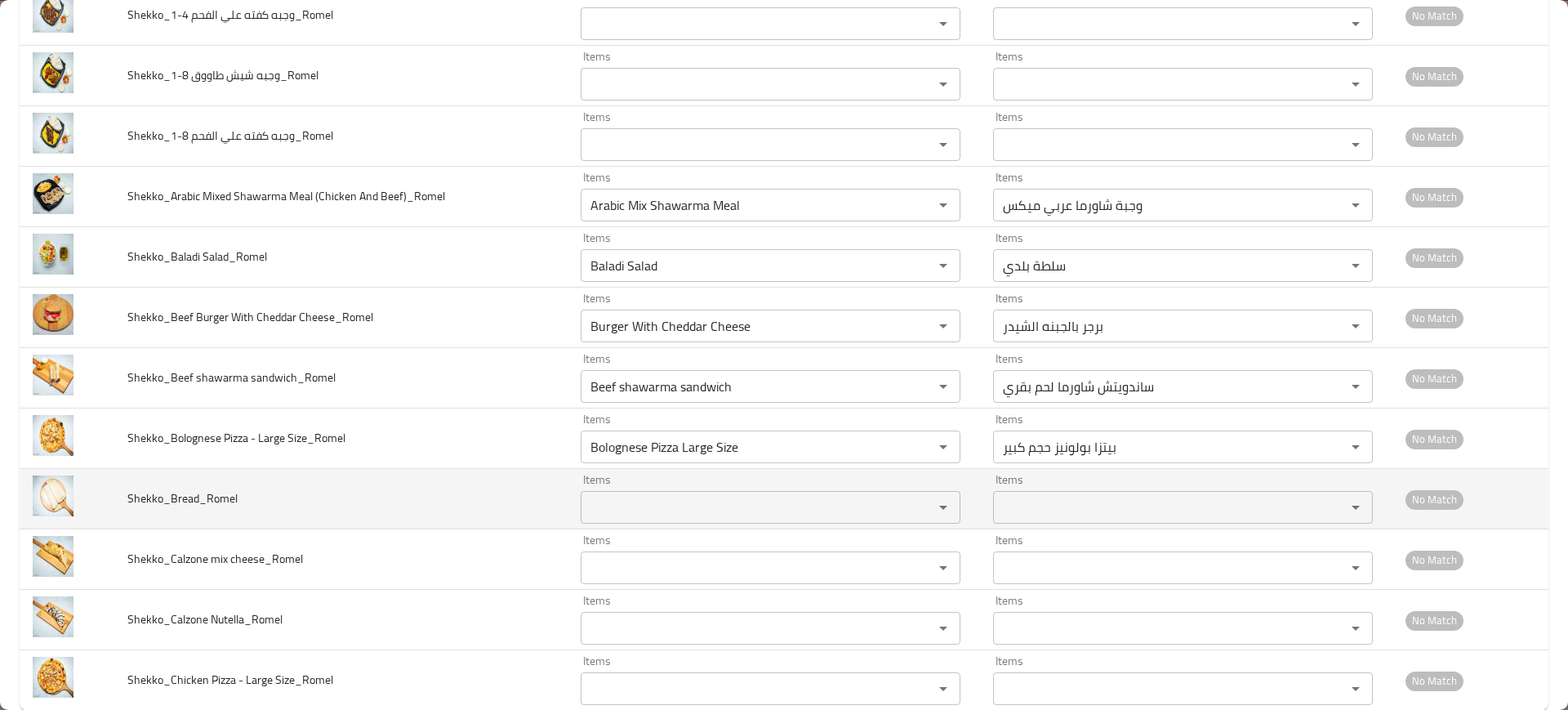
paste input "Syrian Bread 2 Pieces"
click at [702, 503] on input "Items" at bounding box center [747, 507] width 321 height 23
type input "Syrian Bread 2 Pieces"
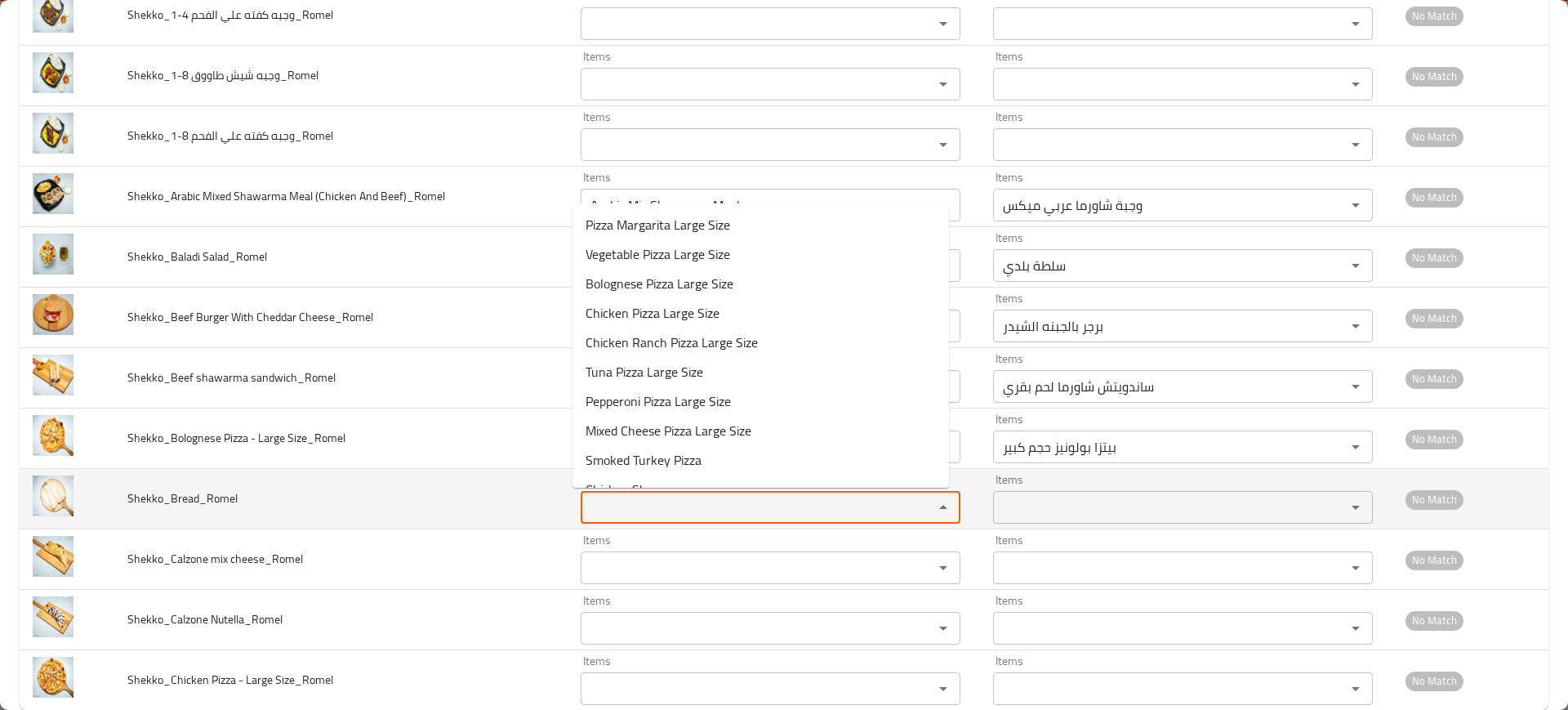
paste input "Syrian Bread 2 Pieces"
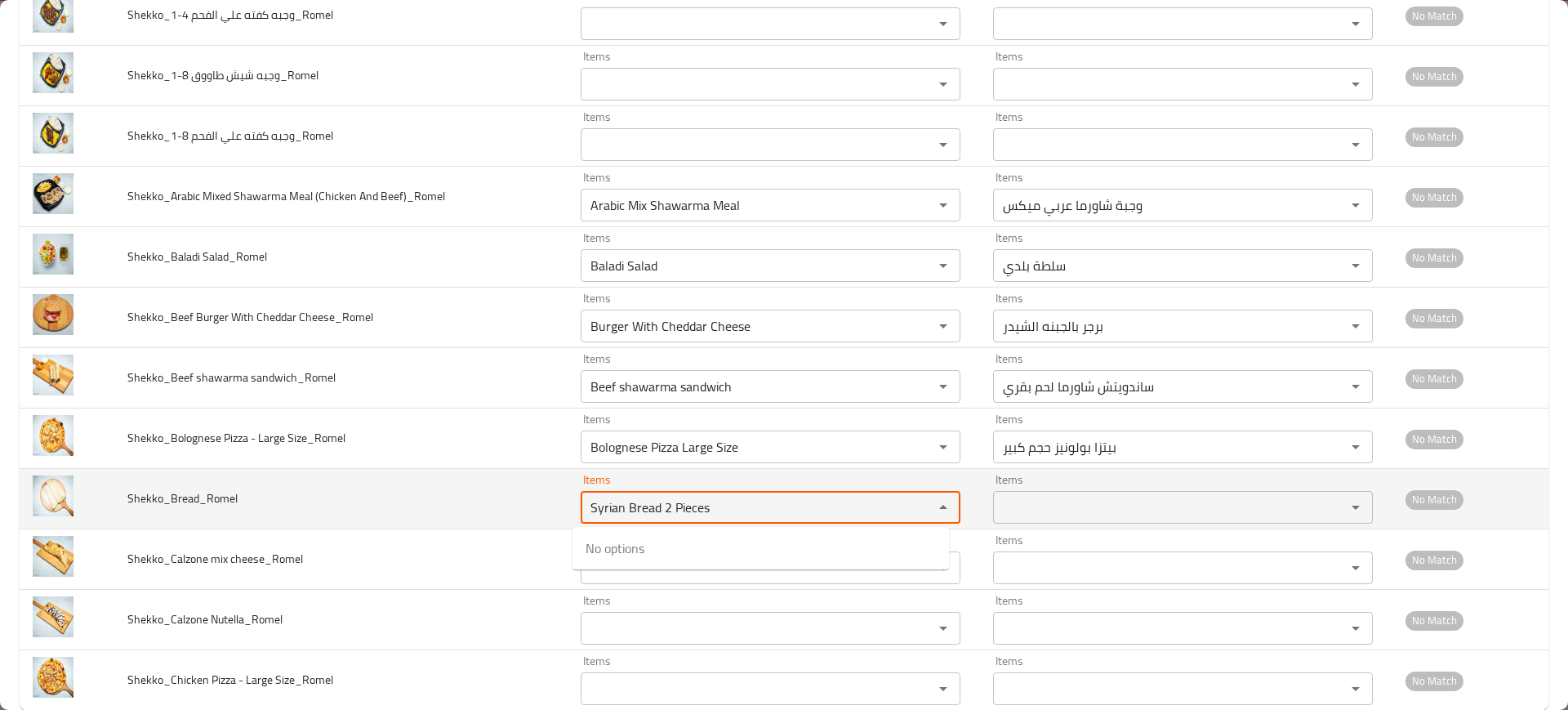
type input "Syrian Bread 2 Pieces"
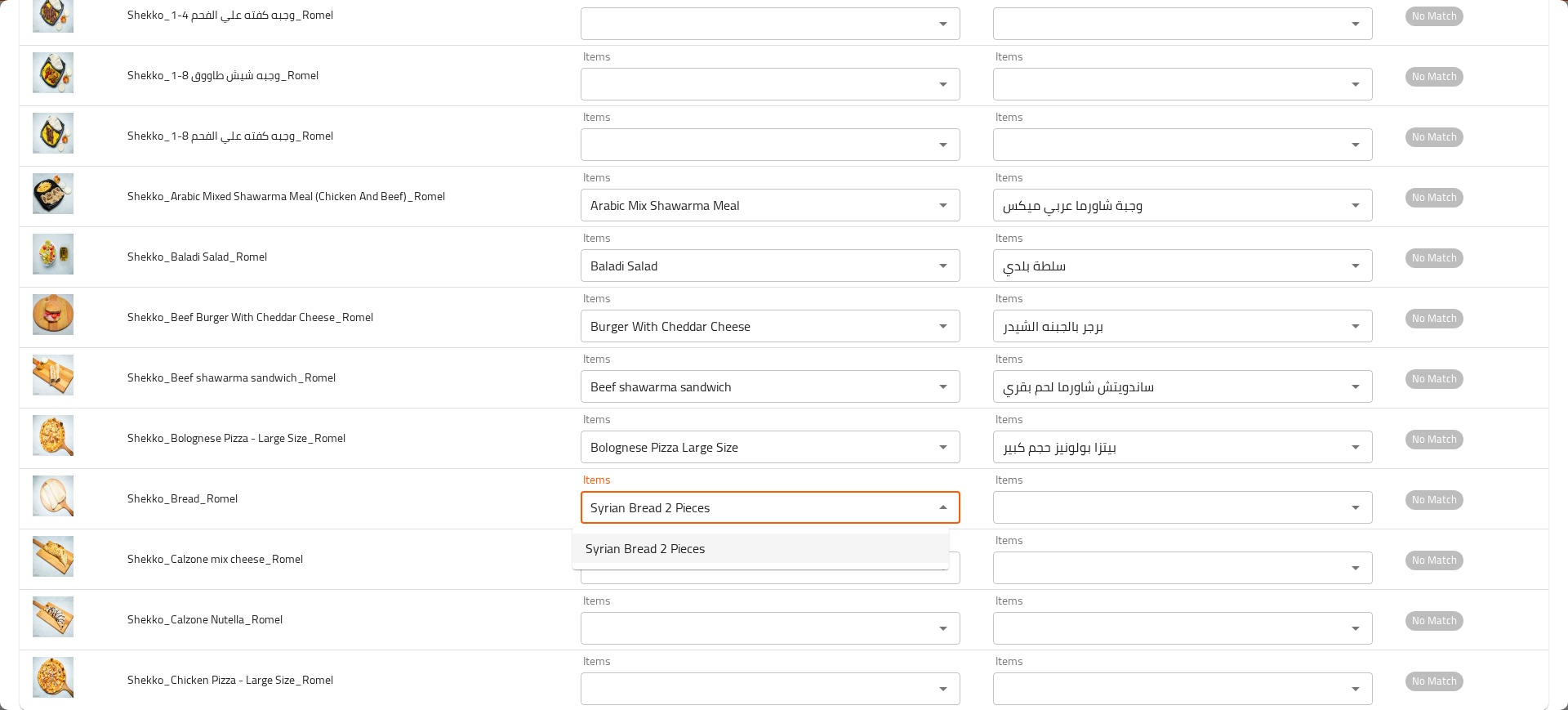
click at [721, 557] on li "Syrian Bread 2 Pieces" at bounding box center [761, 548] width 377 height 30
type input "خبز سوري قطعتين"
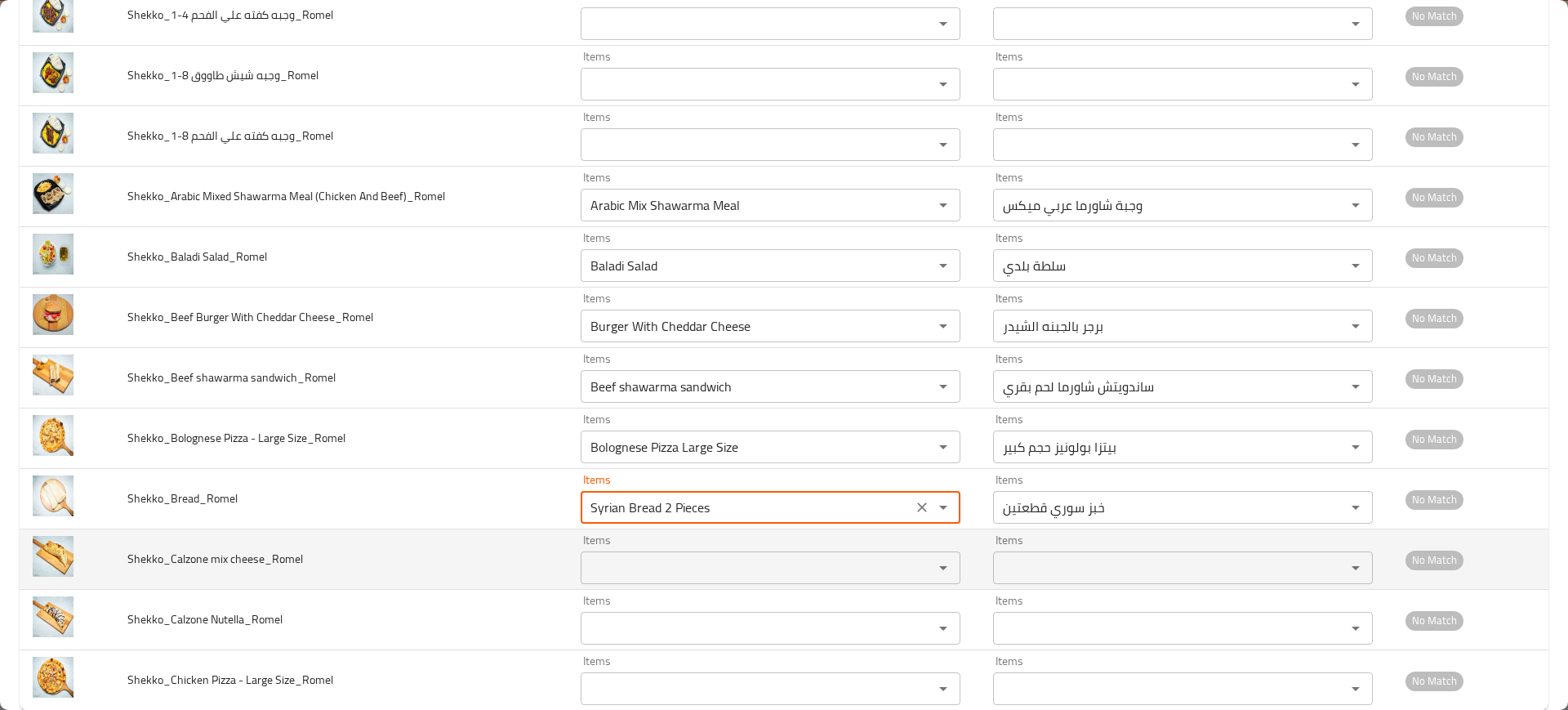
scroll to position [3804, 0]
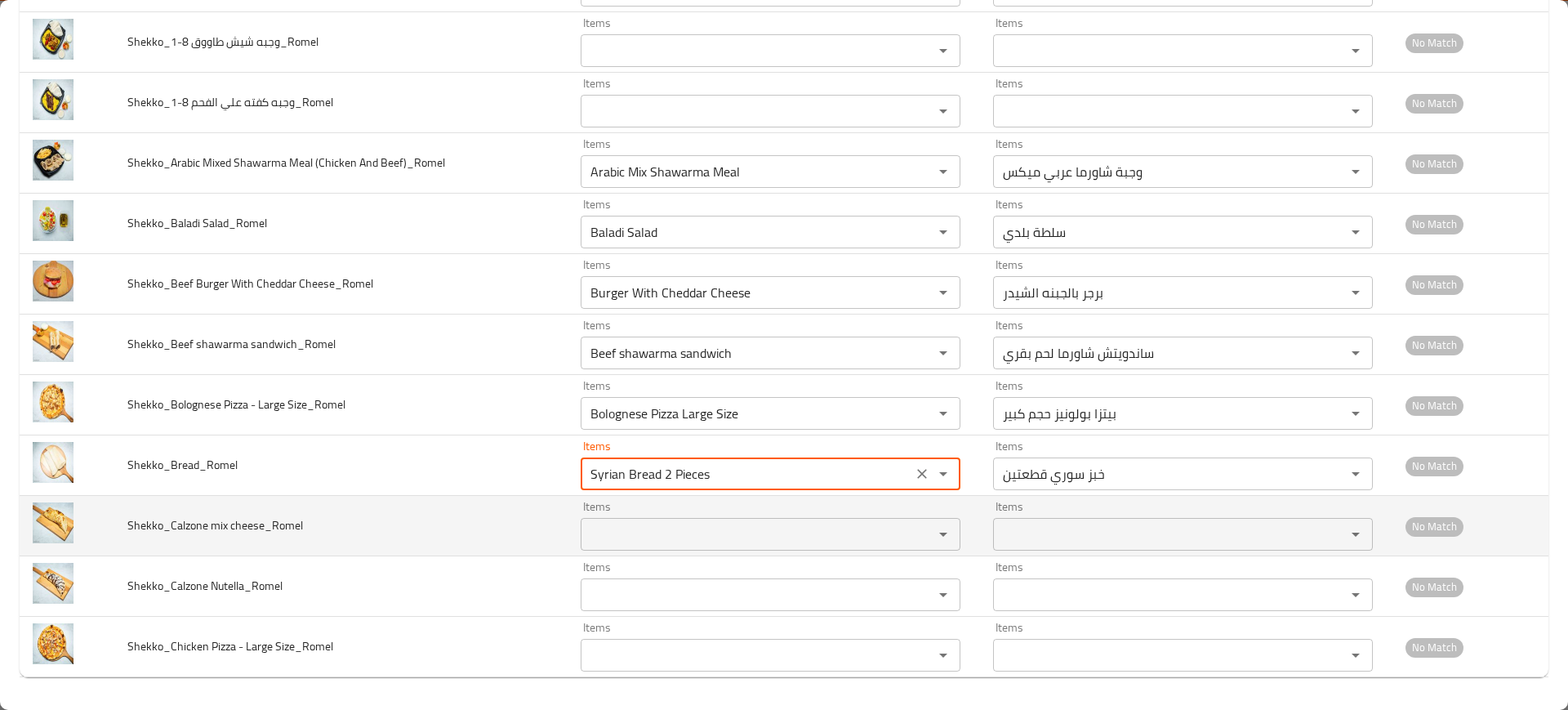
type input "Syrian Bread 2 Pieces"
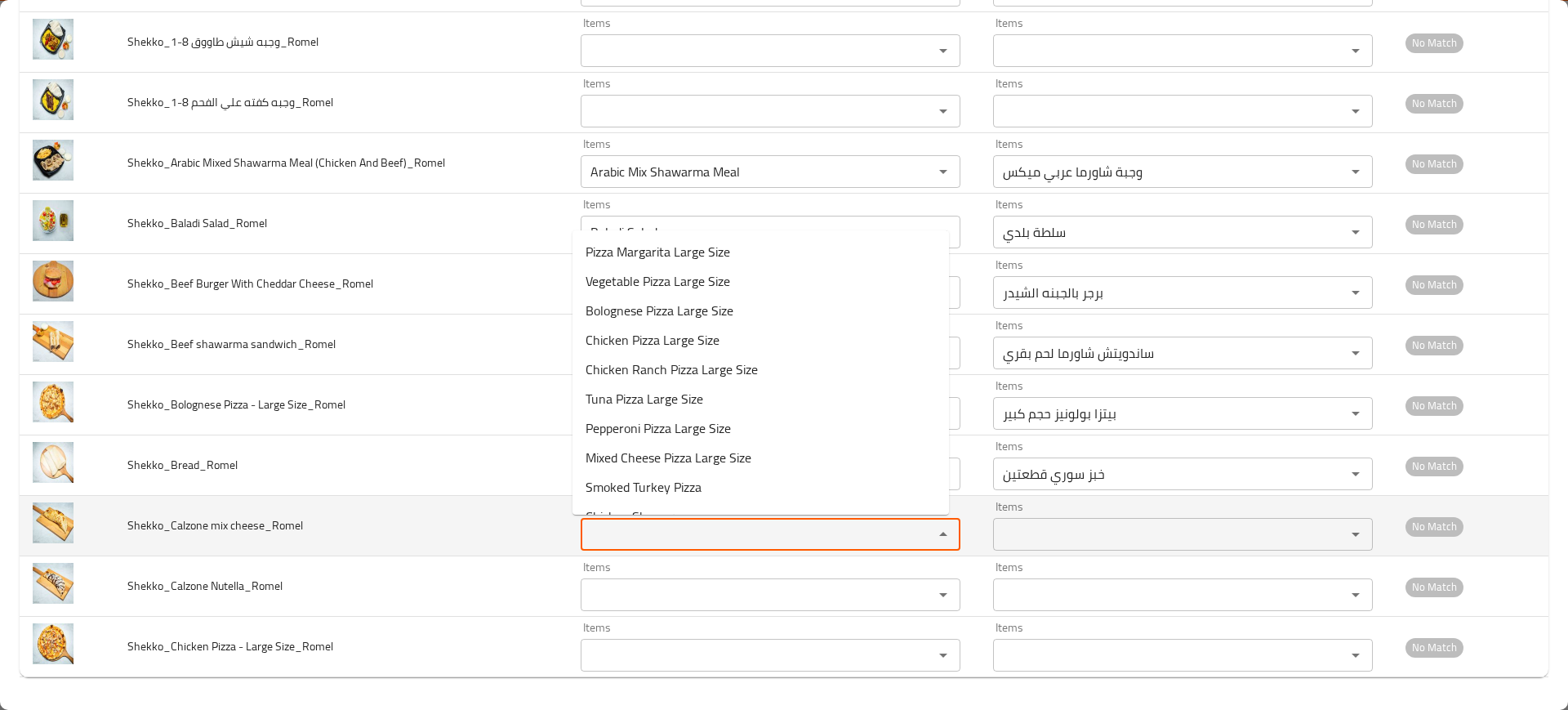
click at [598, 529] on cheese_Romel "Items" at bounding box center [747, 533] width 321 height 23
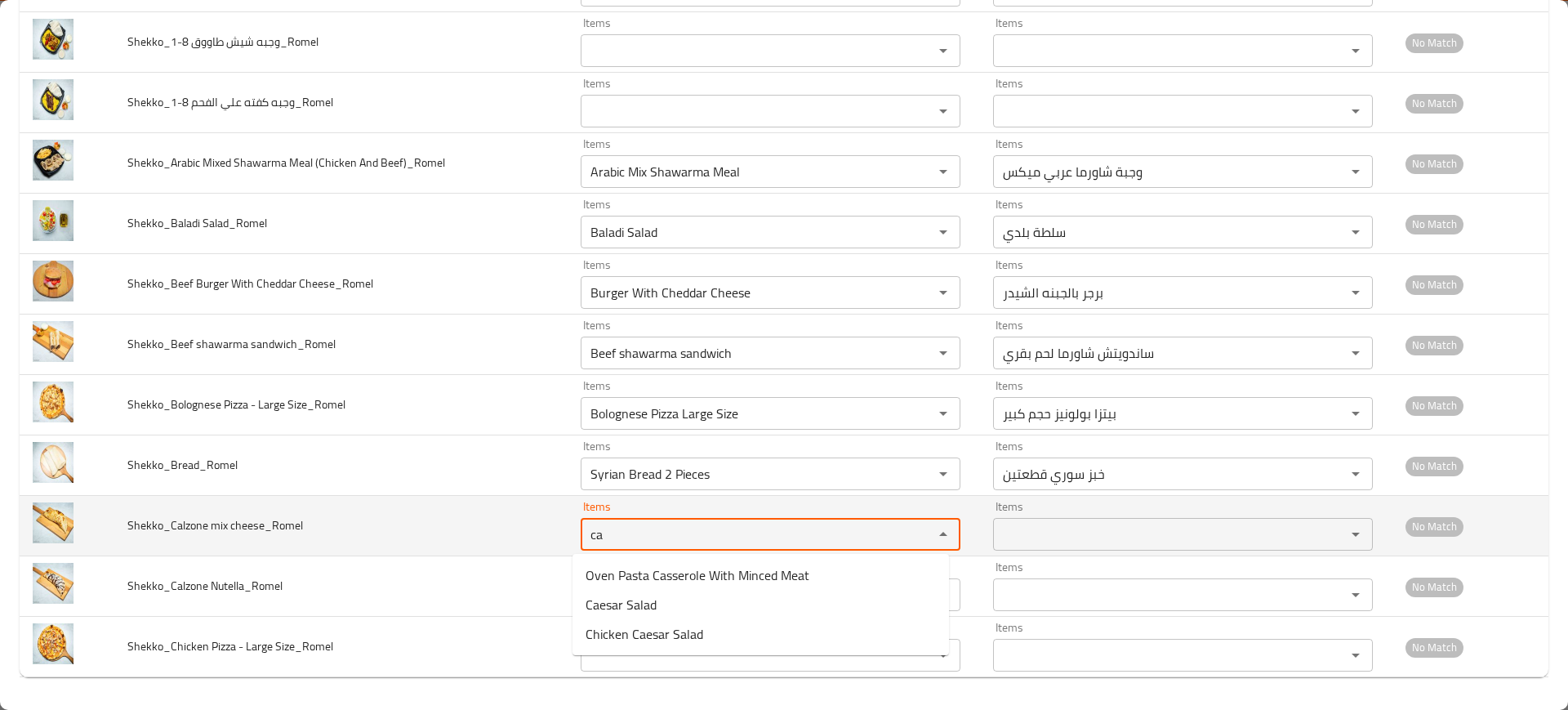
type cheese_Romel "c"
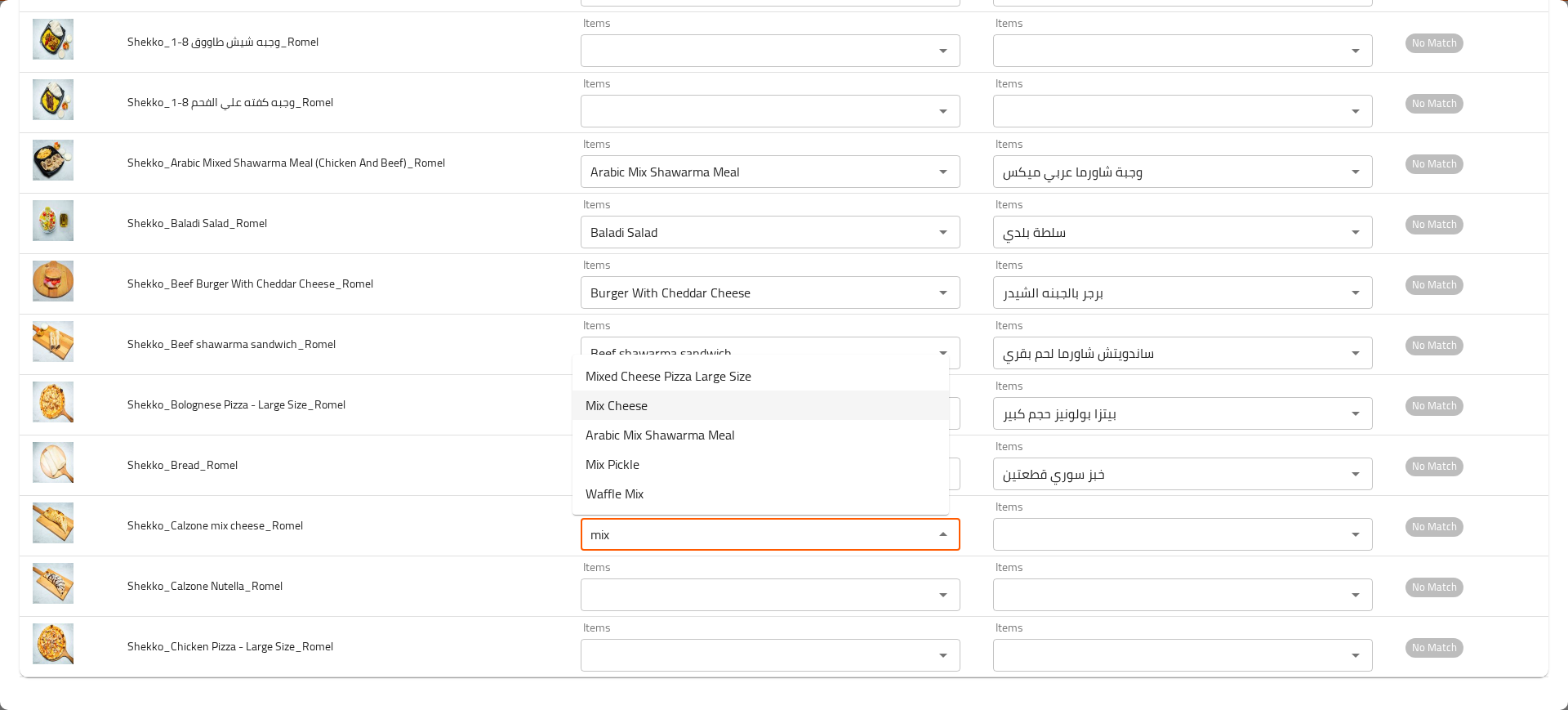
click at [630, 407] on span "Mix Cheese" at bounding box center [616, 405] width 62 height 20
type cheese_Romel "Mix Cheese"
type cheese_Romel-ar "ميكس جبن"
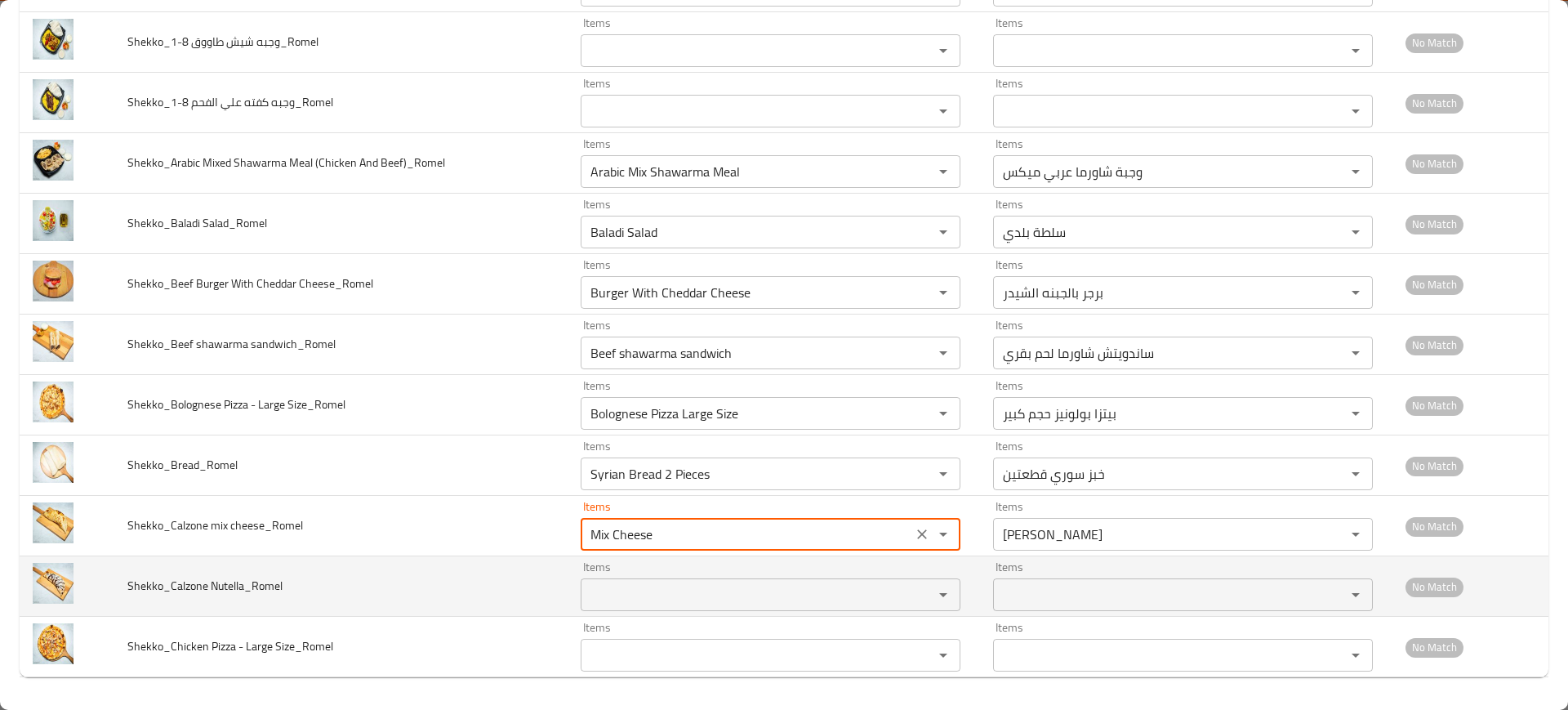
click at [644, 567] on div "Items" at bounding box center [770, 594] width 380 height 33
type cheese_Romel "Mix Cheese"
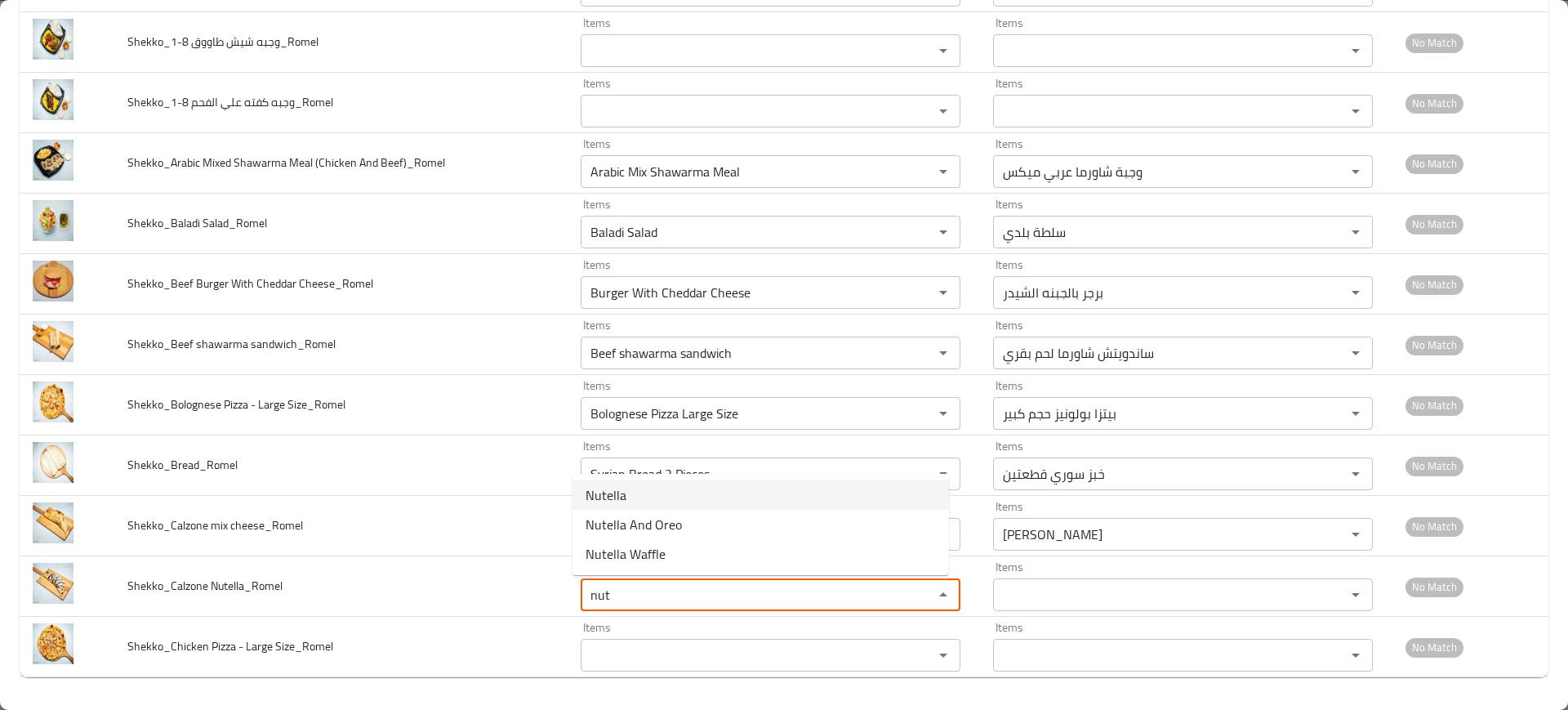
click at [613, 490] on span "Nutella" at bounding box center [606, 495] width 40 height 20
type Nutella_Romel "Nutella"
type Nutella_Romel-ar "نوتيلا"
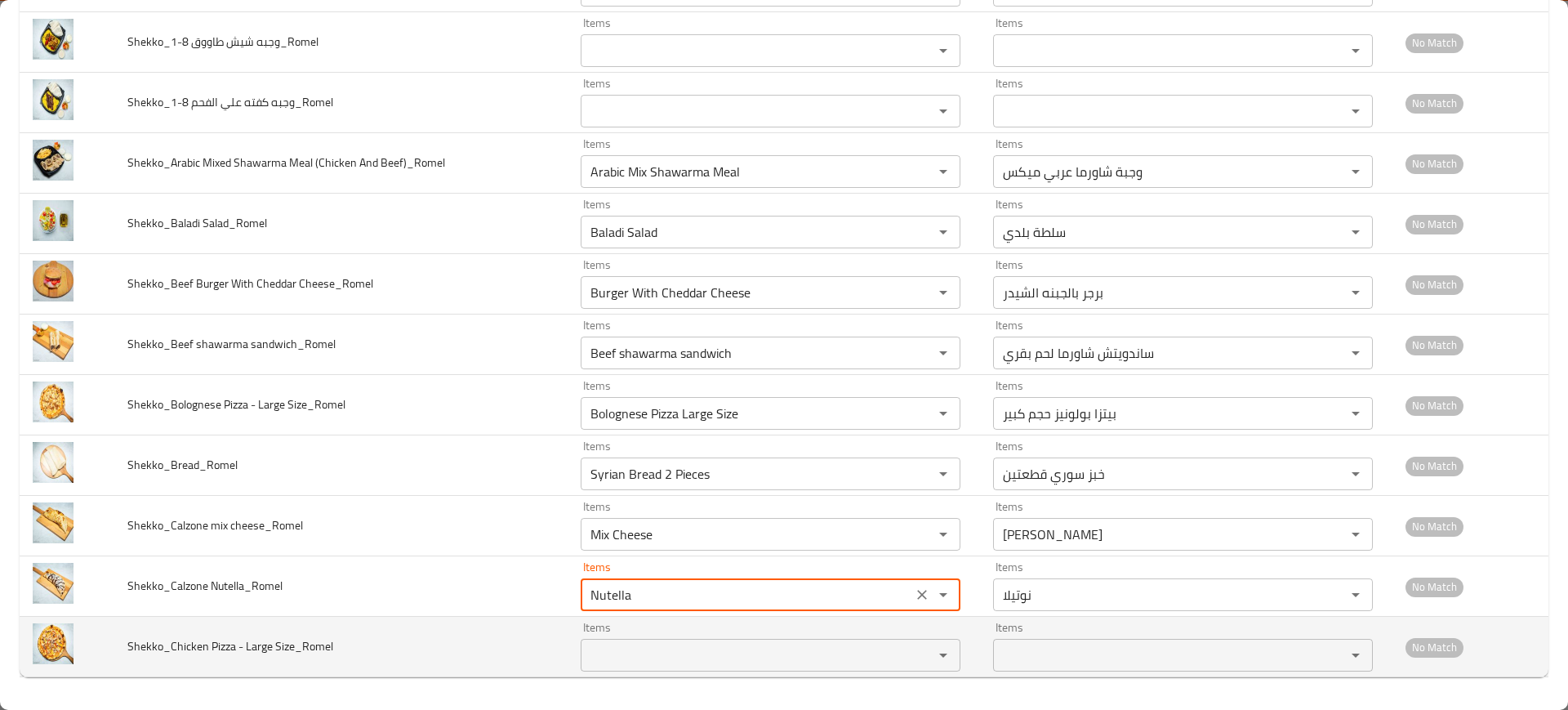
type Nutella_Romel "Nutella"
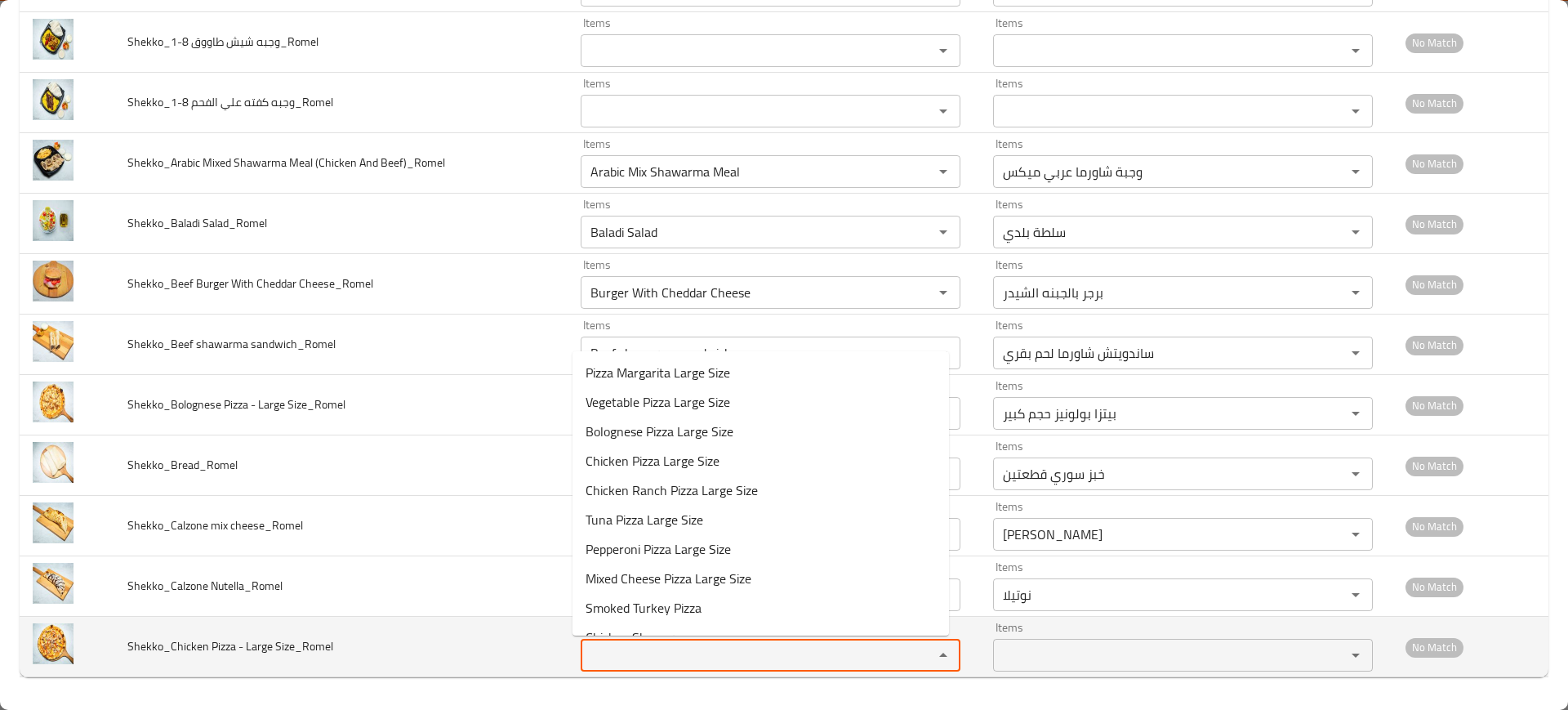
click at [628, 567] on Size_Romel "Items" at bounding box center [747, 655] width 321 height 23
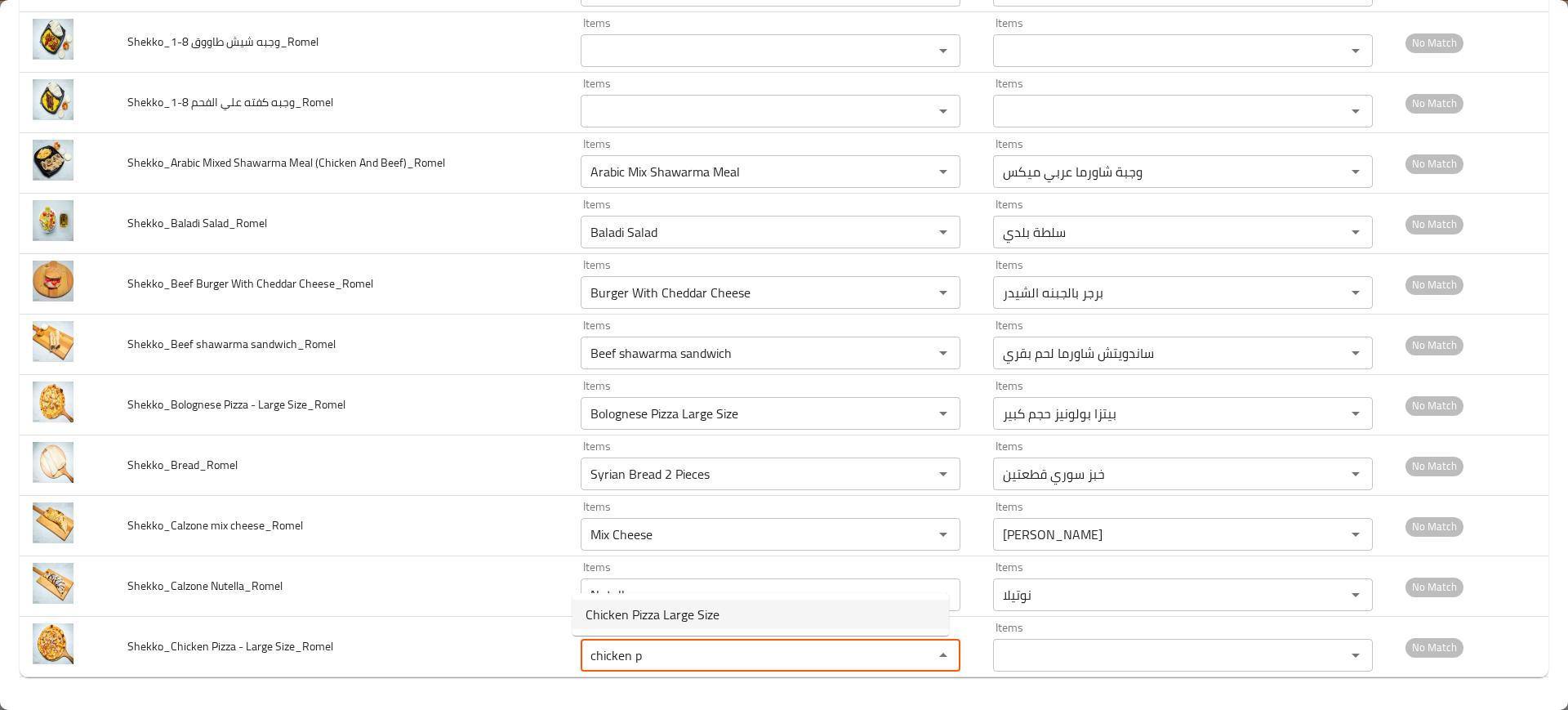
click at [636, 567] on span "Chicken Pizza Large Size" at bounding box center [653, 614] width 134 height 20
type Size_Romel "Chicken Pizza Large Size"
type Size_Romel-ar "بيتزا دجاج حجم كبير"
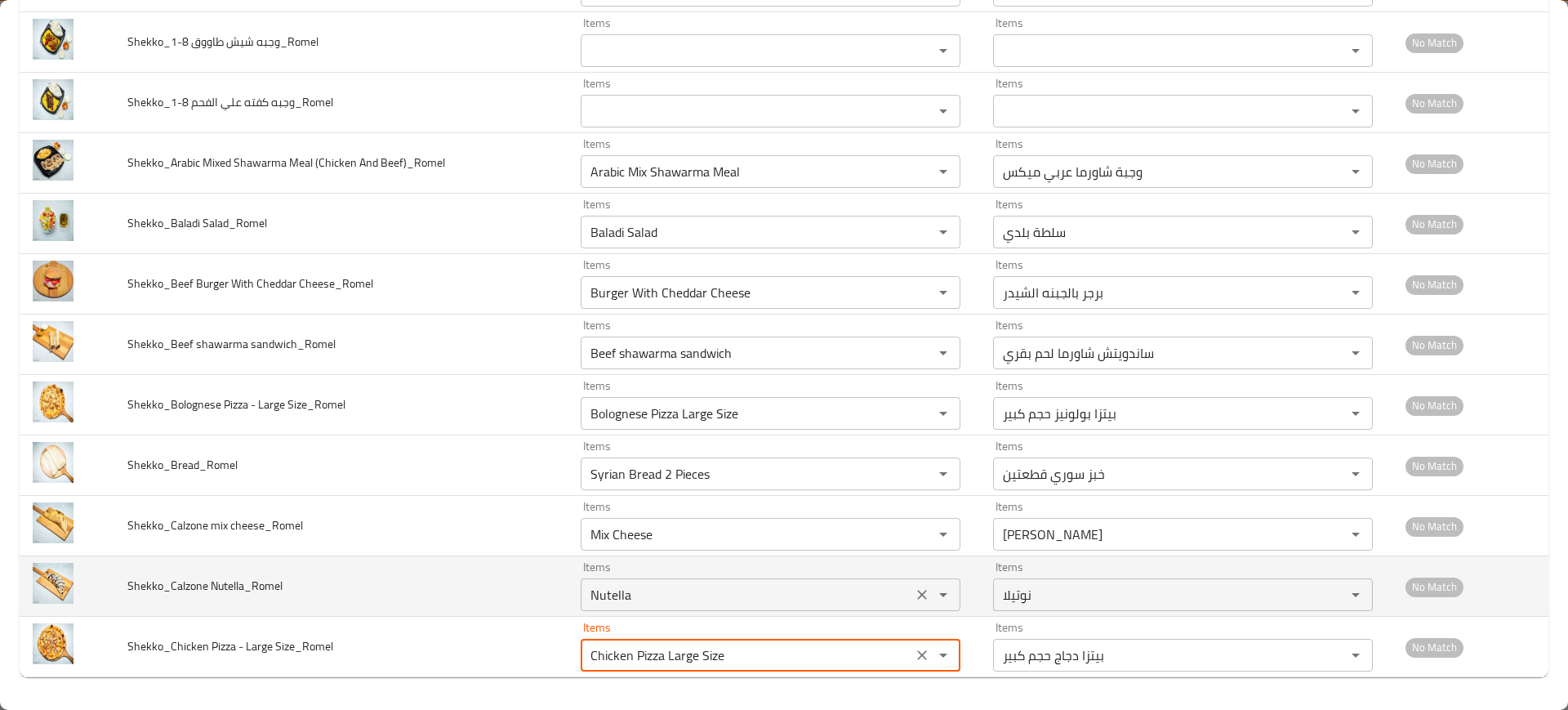
type Size_Romel "Chicken Pizza Large Size"
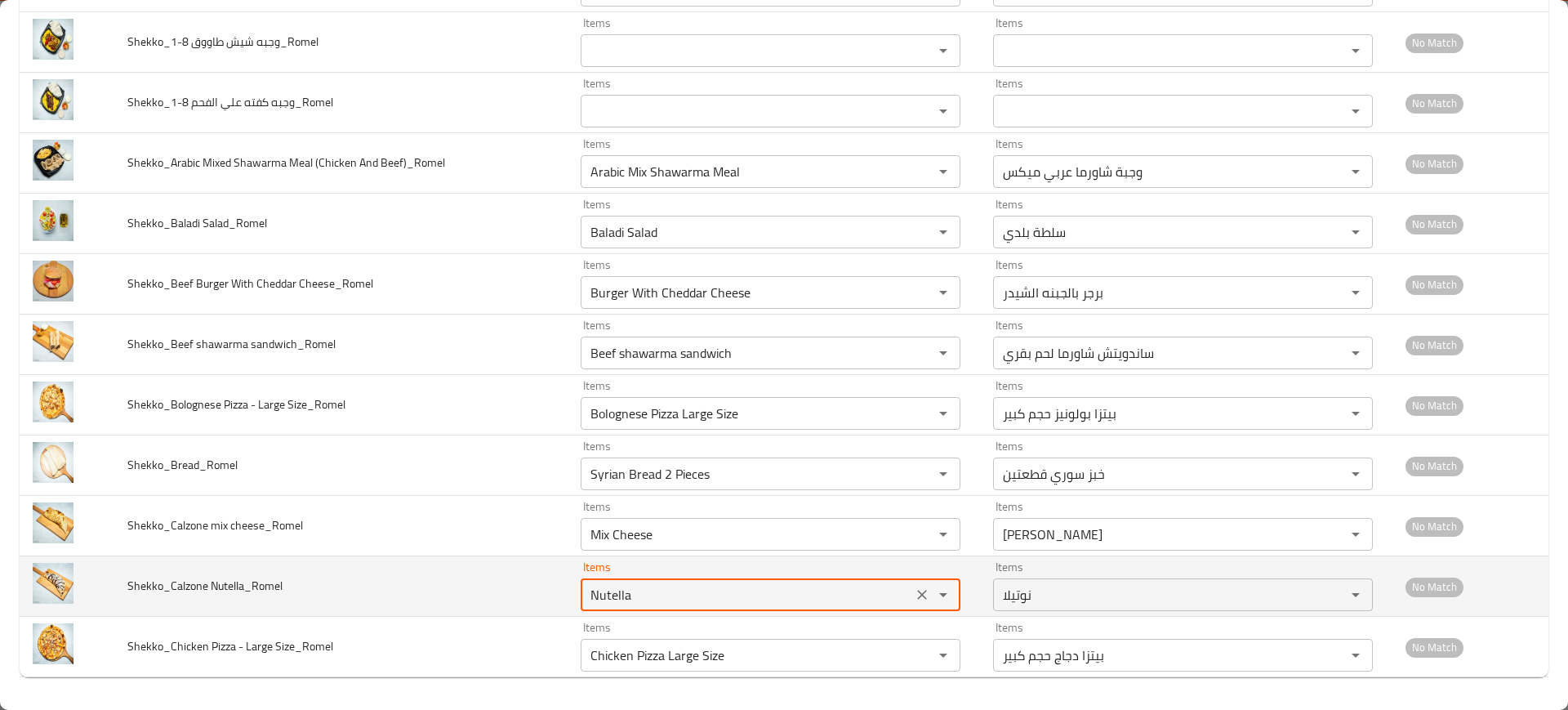
click at [633, 567] on Nutella_Romel "Nutella" at bounding box center [747, 594] width 321 height 23
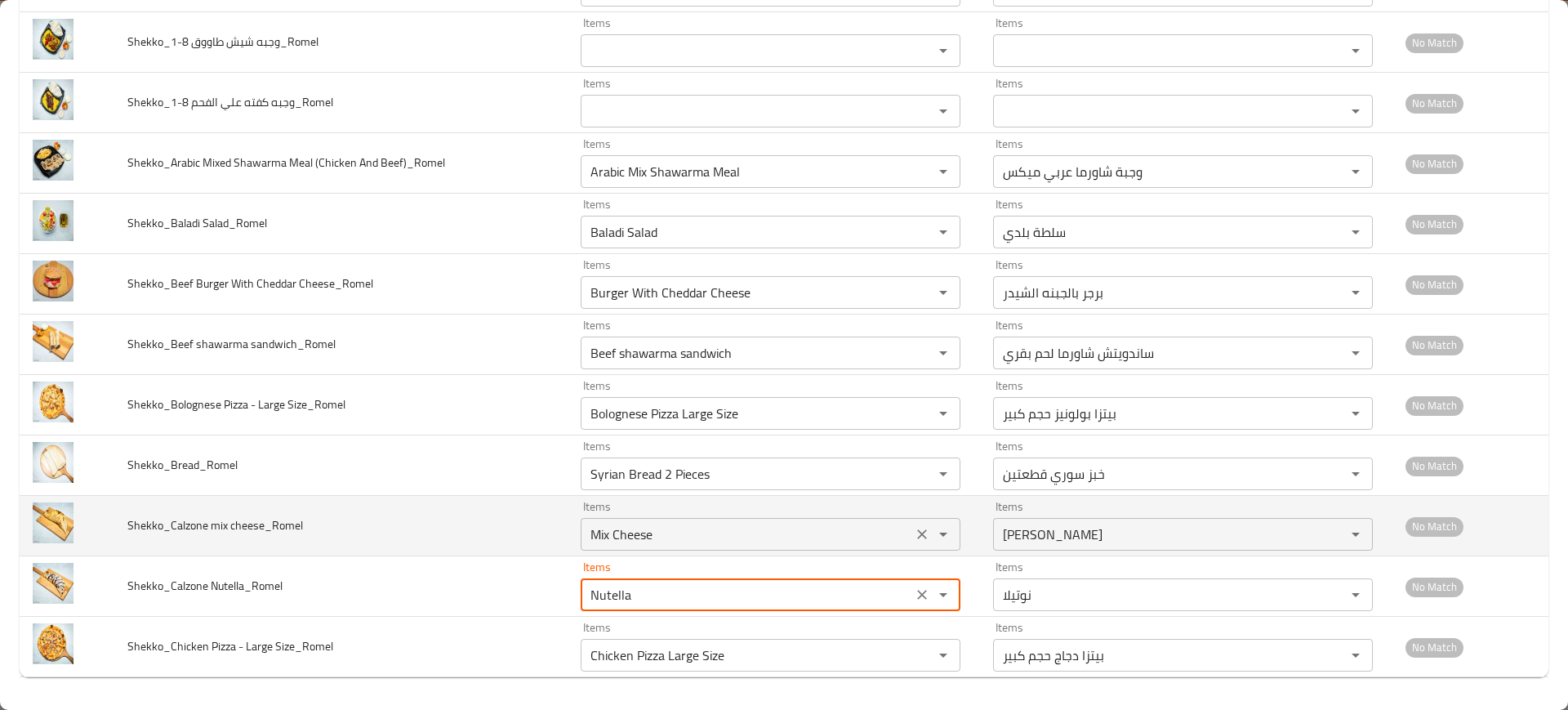
click at [633, 537] on cheese_Romel "Mix Cheese" at bounding box center [747, 533] width 321 height 23
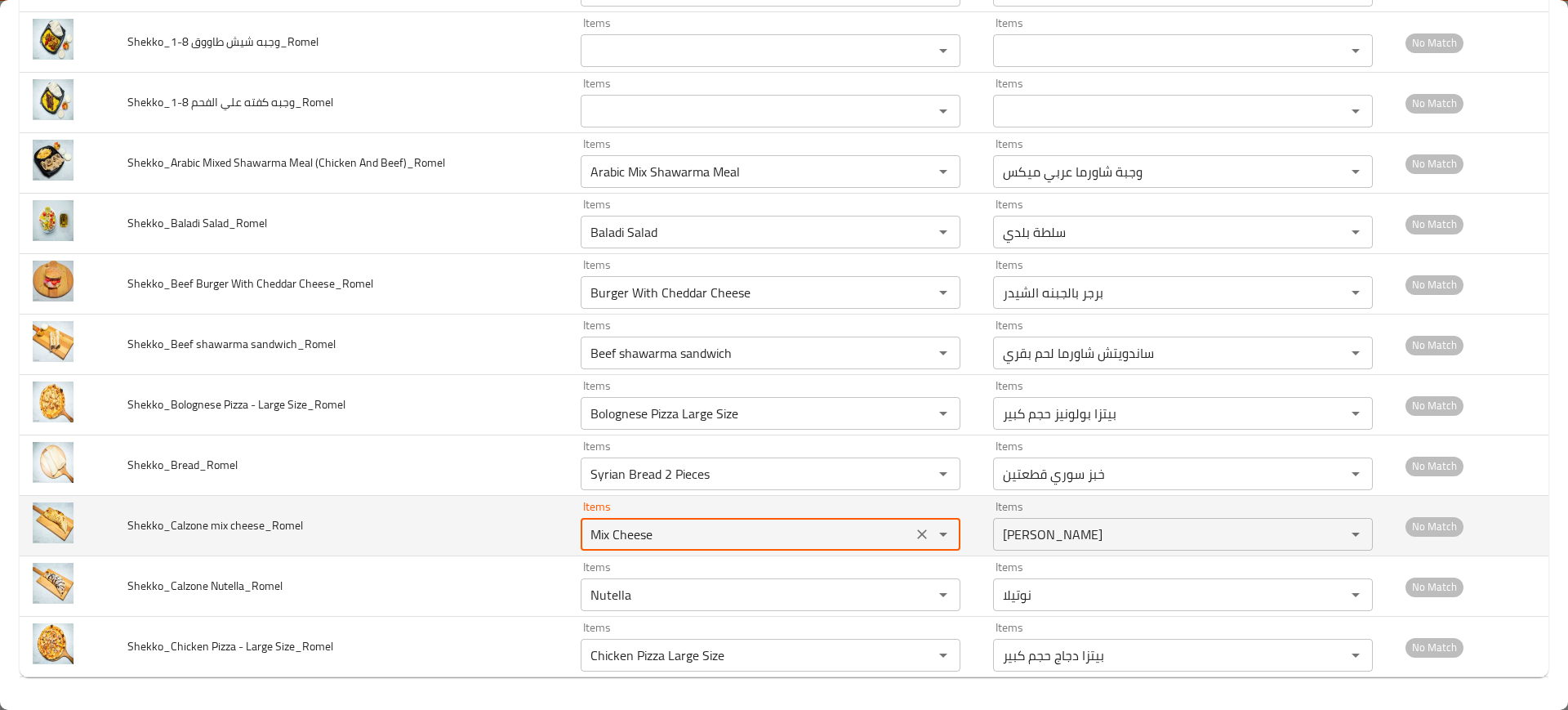
click at [633, 537] on cheese_Romel "Mix Cheese" at bounding box center [747, 533] width 321 height 23
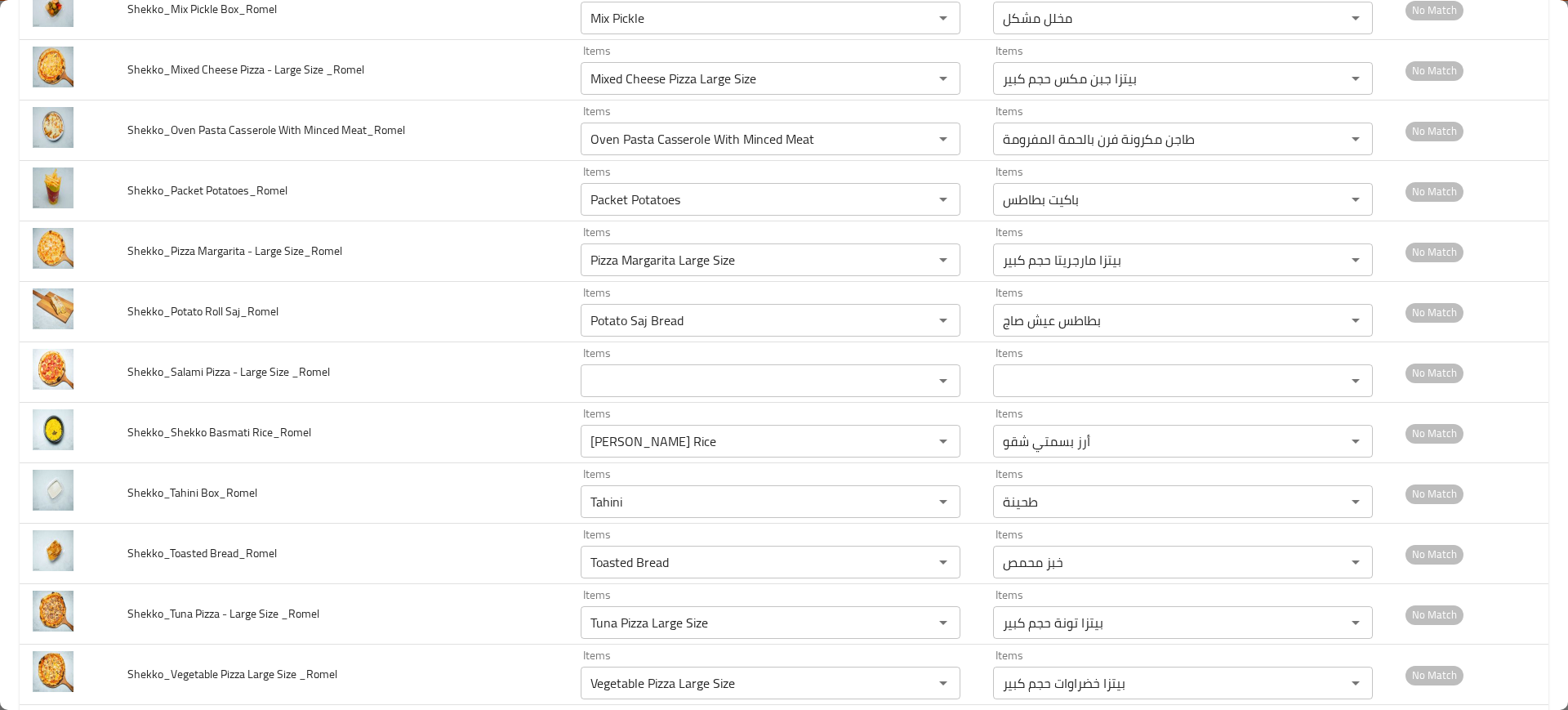
scroll to position [2905, 0]
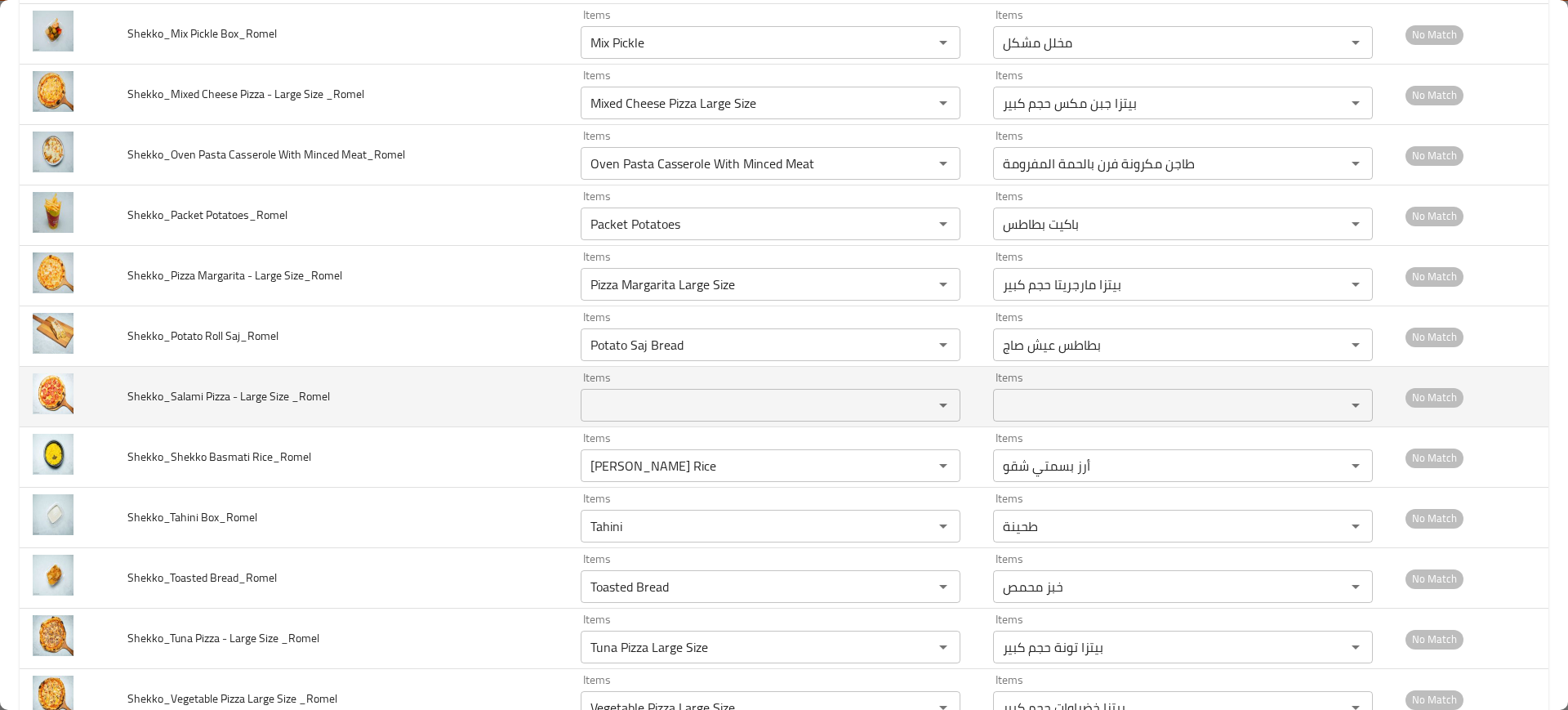
click at [199, 395] on span "Shekko_Salami Pizza - Large Size _Romel" at bounding box center [228, 396] width 202 height 22
click at [186, 394] on span "Shekko_Salami Pizza - Large Size _Romel" at bounding box center [228, 396] width 202 height 22
drag, startPoint x: 171, startPoint y: 394, endPoint x: 289, endPoint y: 399, distance: 118.1
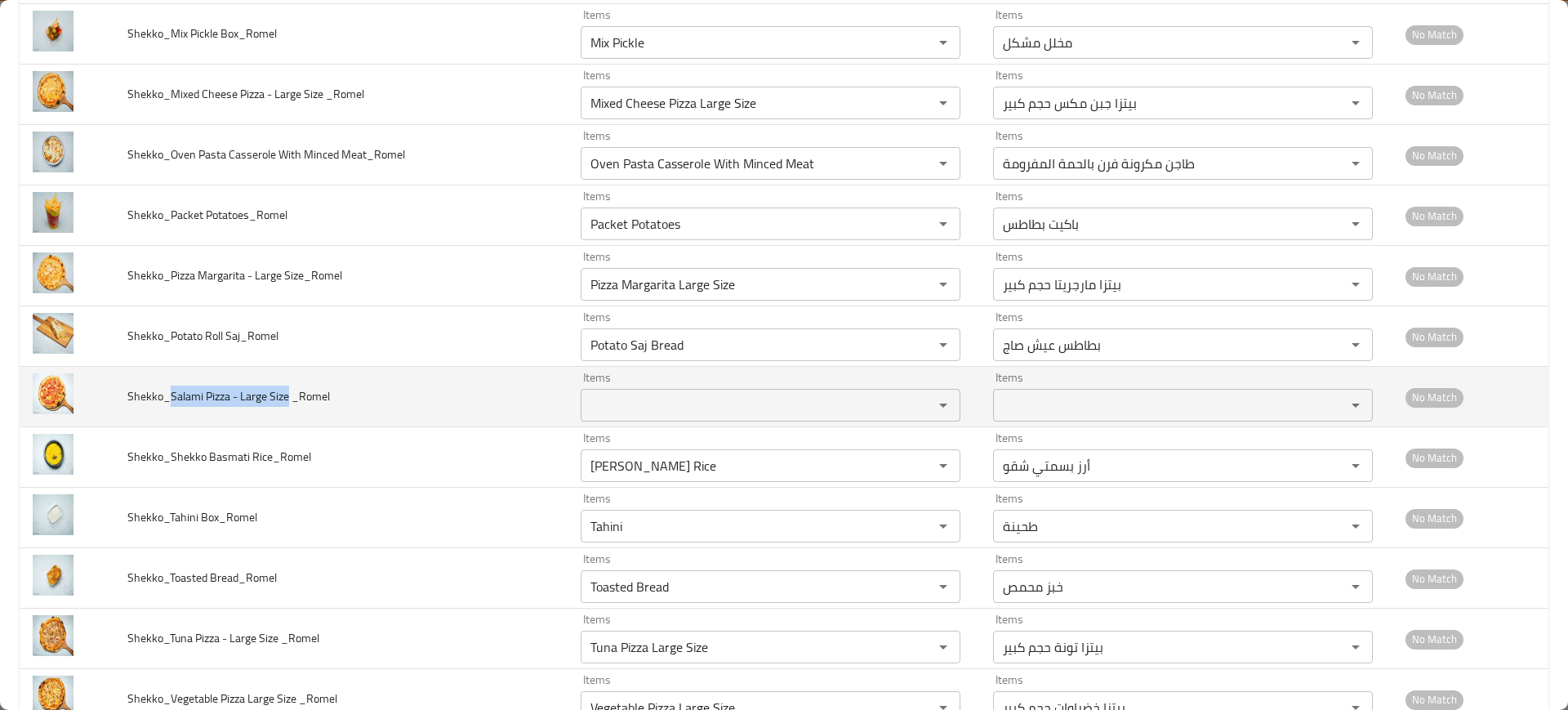
click at [289, 399] on span "Shekko_Salami Pizza - Large Size _Romel" at bounding box center [228, 396] width 202 height 22
copy span "Salami Pizza - Large Size"
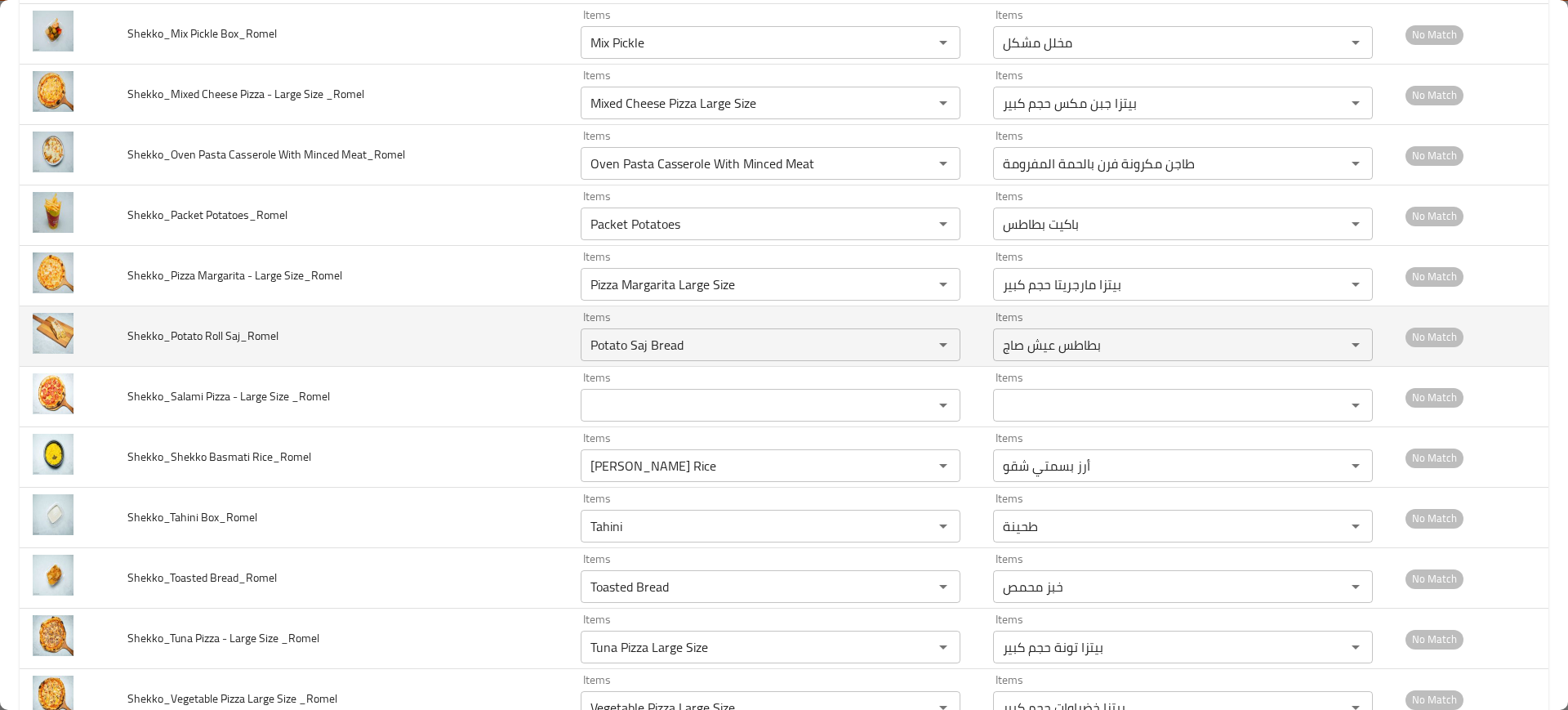
click at [343, 316] on td "Shekko_Potato Roll Saj_Romel" at bounding box center [341, 336] width 454 height 60
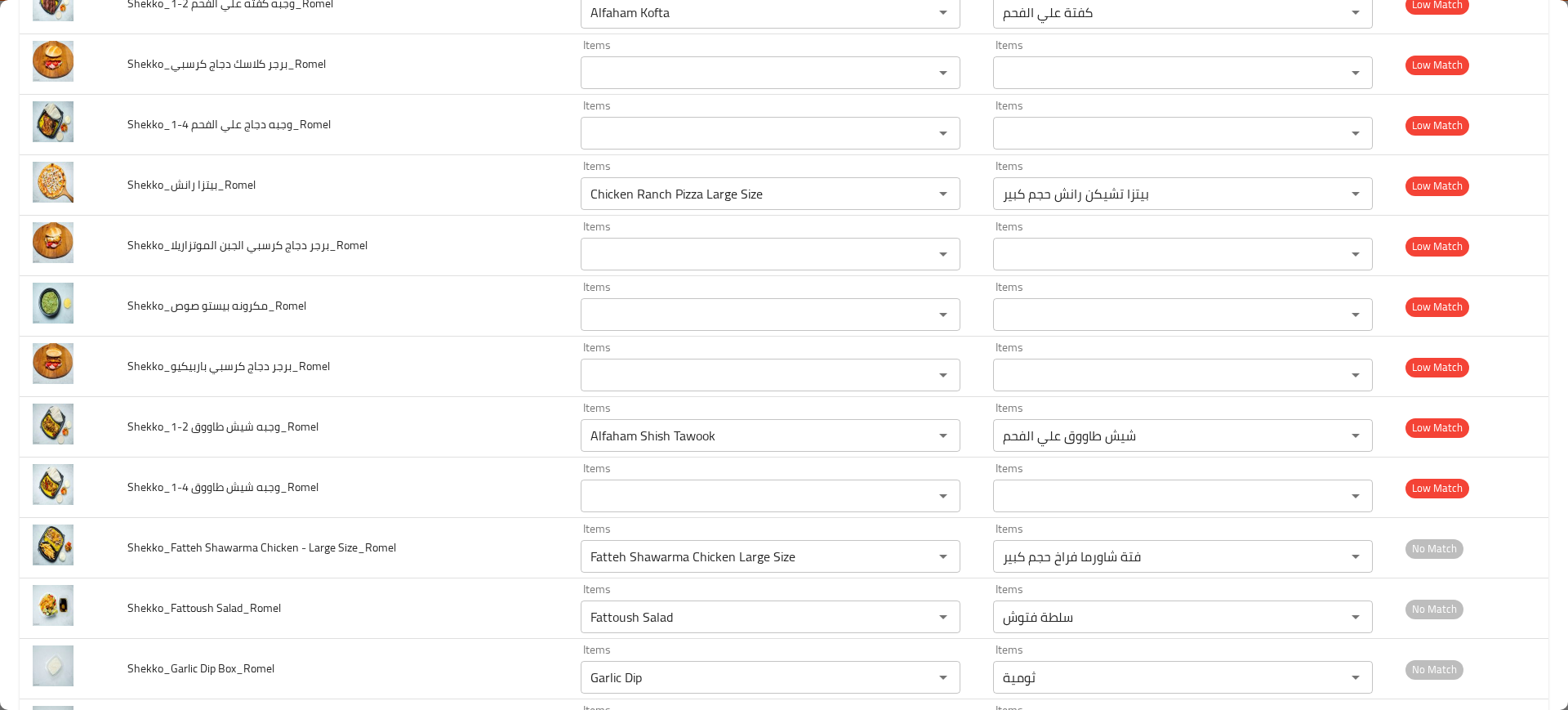
scroll to position [2085, 0]
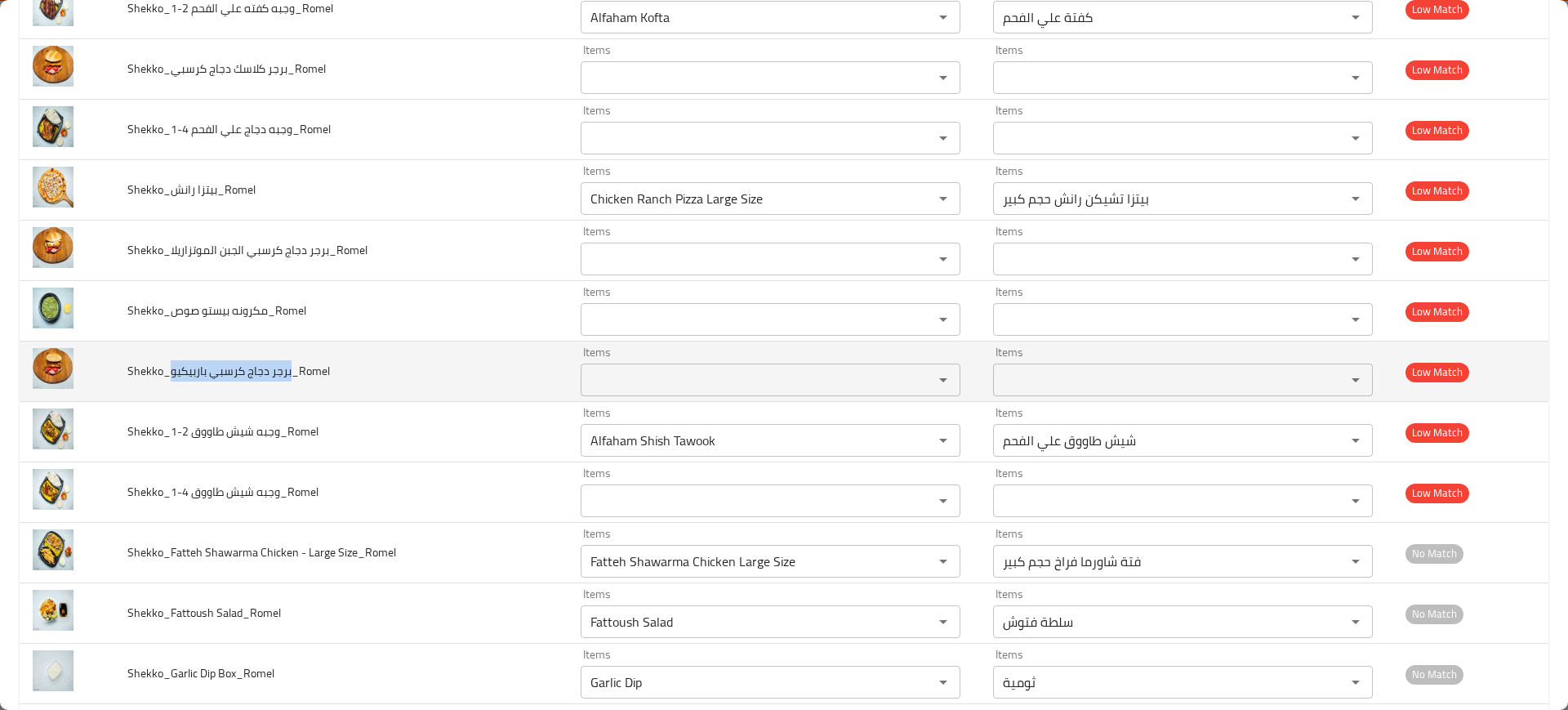
drag, startPoint x: 171, startPoint y: 372, endPoint x: 289, endPoint y: 374, distance: 118.0
click at [289, 374] on span "Shekko_برجر دجاج كرسبي باربيكيو_Romel" at bounding box center [228, 371] width 202 height 22
copy span "برجر دجاج كرسبي باربيكيو"
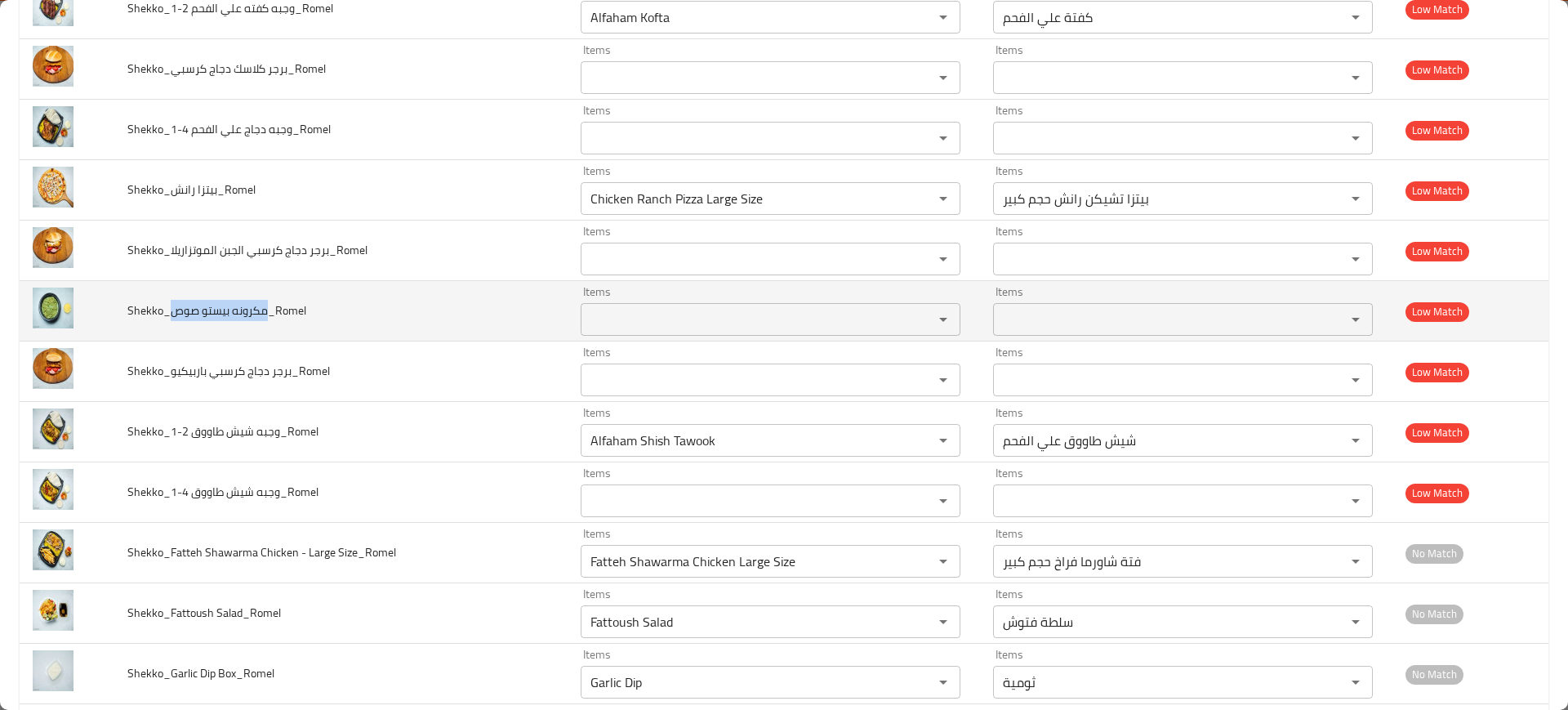
drag, startPoint x: 169, startPoint y: 311, endPoint x: 265, endPoint y: 312, distance: 96.0
click at [265, 312] on span "Shekko_مكرونه بيستو صوص_Romel" at bounding box center [216, 311] width 178 height 22
copy span "مكرونه بيستو صوص"
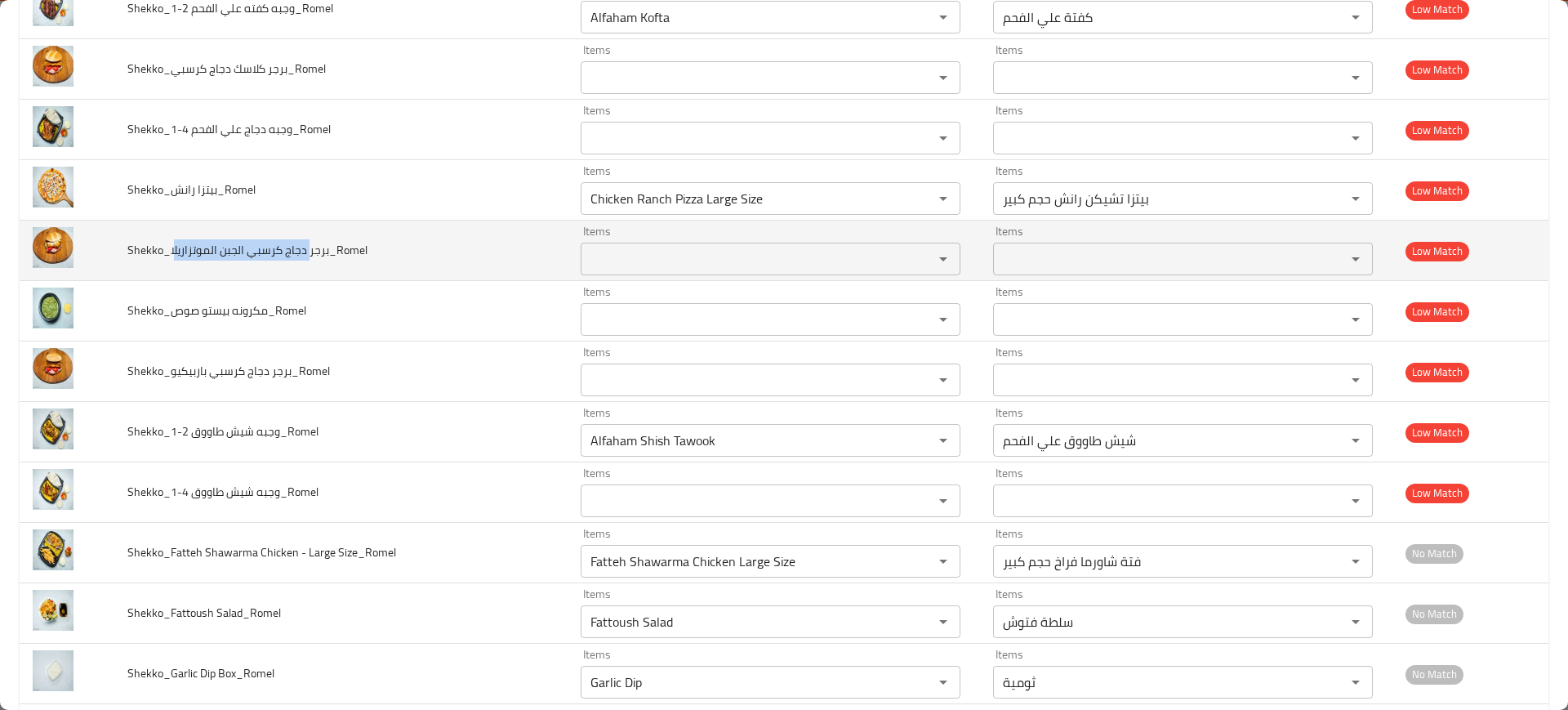
drag, startPoint x: 173, startPoint y: 247, endPoint x: 307, endPoint y: 249, distance: 134.0
click at [307, 249] on span "Shekko_برجر دجاج كرسبي الجبن الموتزاريلا_Romel" at bounding box center [248, 250] width 241 height 22
drag, startPoint x: 166, startPoint y: 248, endPoint x: 326, endPoint y: 252, distance: 160.0
click at [326, 252] on span "Shekko_برجر دجاج كرسبي الجبن الموتزاريلا_Romel" at bounding box center [248, 250] width 241 height 22
copy span "برجر دجاج كرسبي الجبن الموتزاريلا"
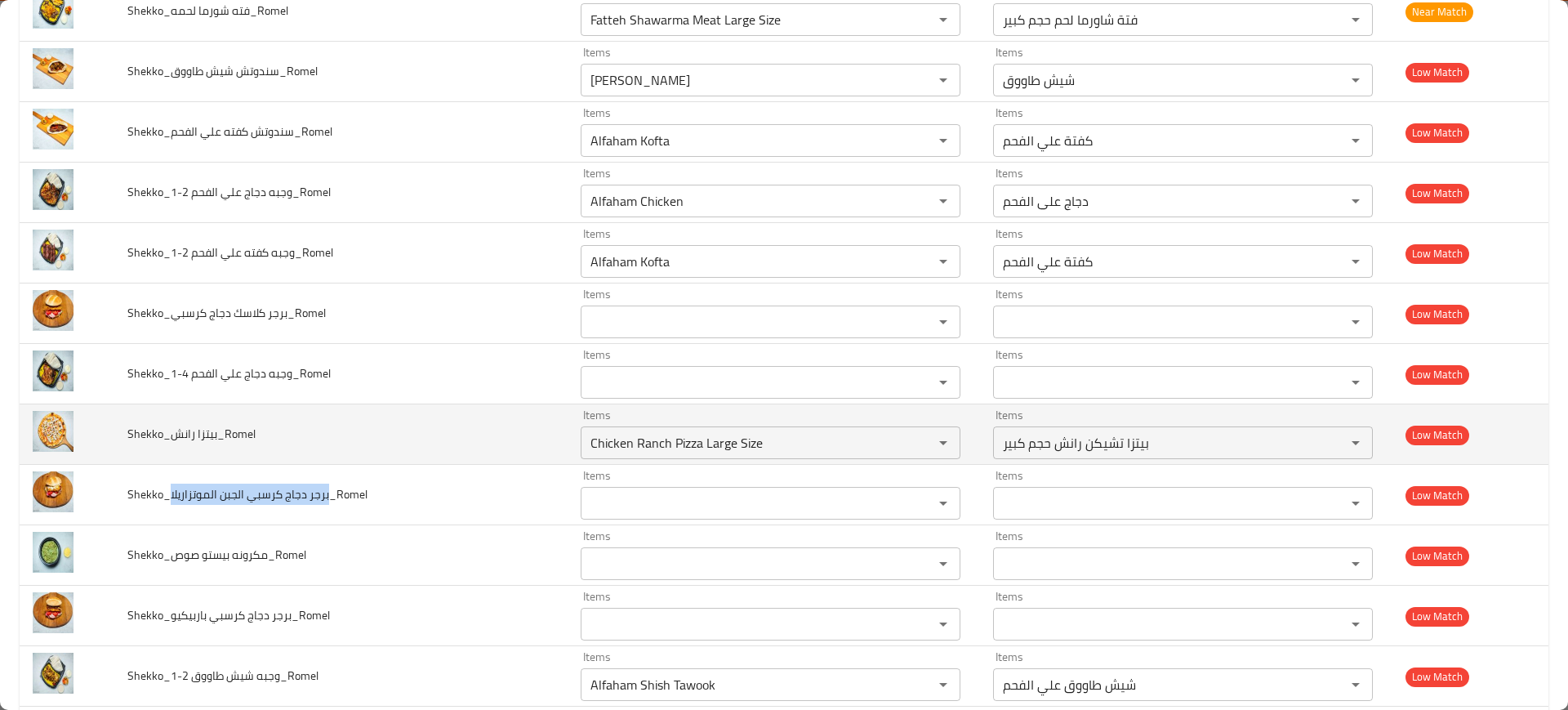
scroll to position [1830, 0]
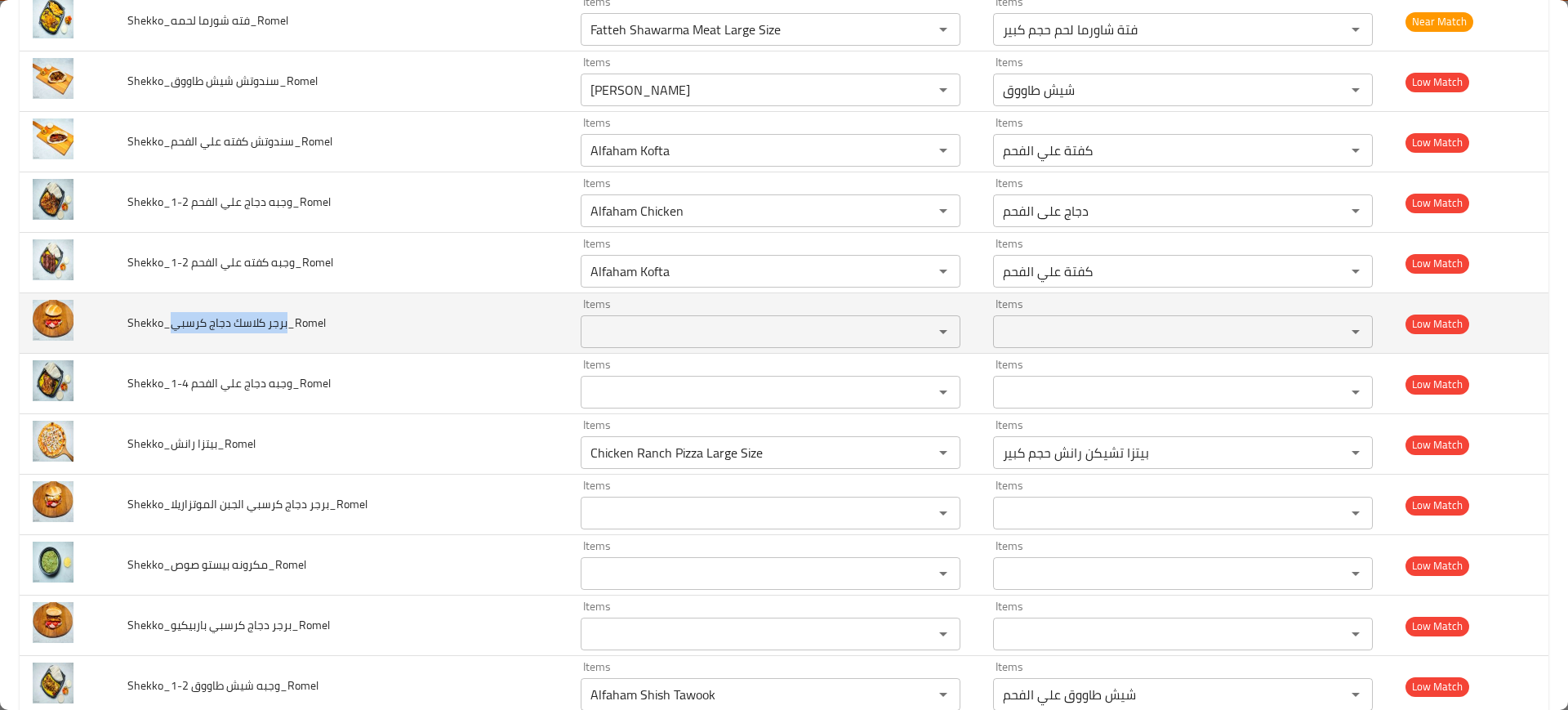
drag, startPoint x: 171, startPoint y: 323, endPoint x: 284, endPoint y: 321, distance: 113.0
click at [284, 321] on span "Shekko_برجر كلاسك دجاج كرسبي_Romel" at bounding box center [226, 322] width 198 height 22
copy span "برجر كلاسك دجاج كرسبي"
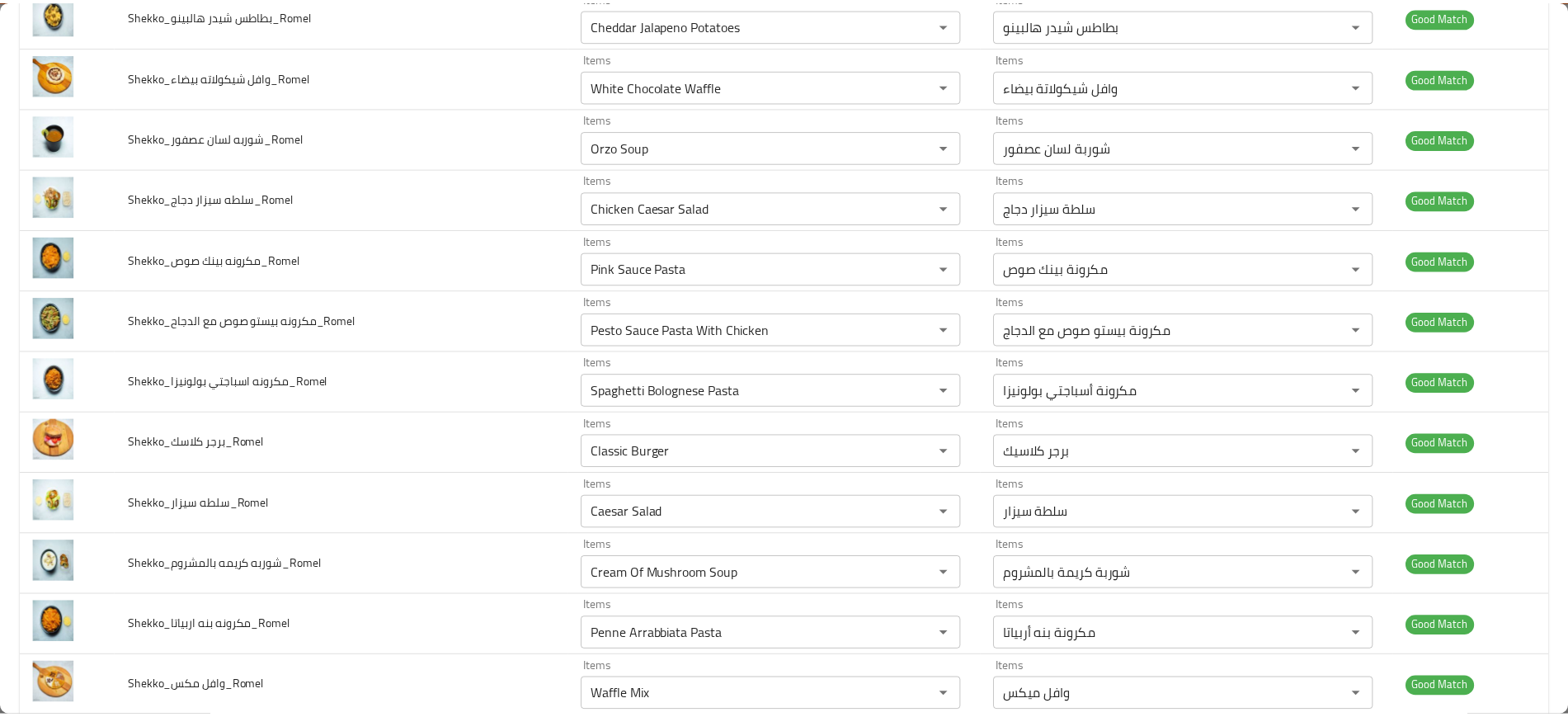
scroll to position [0, 0]
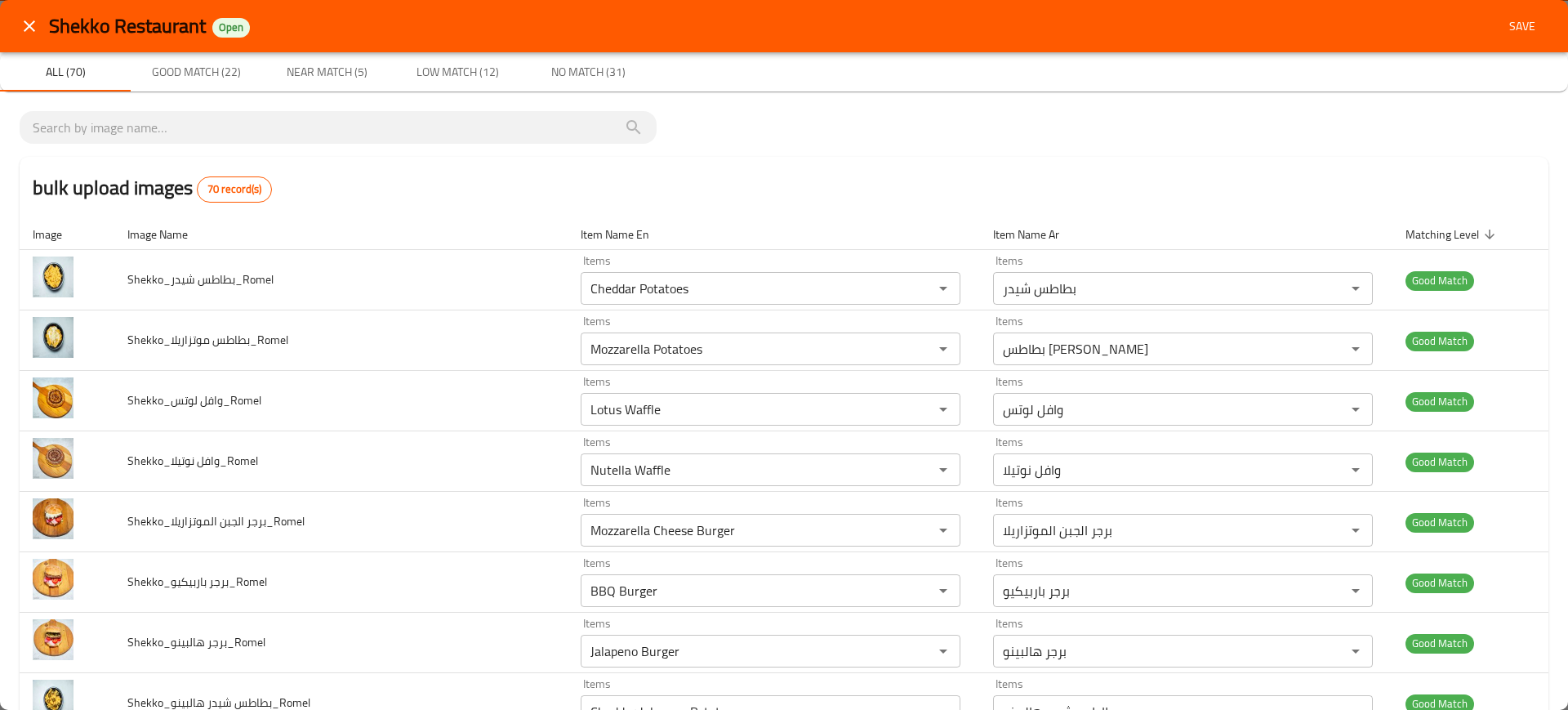
click at [1242, 36] on button "Save" at bounding box center [1523, 27] width 52 height 31
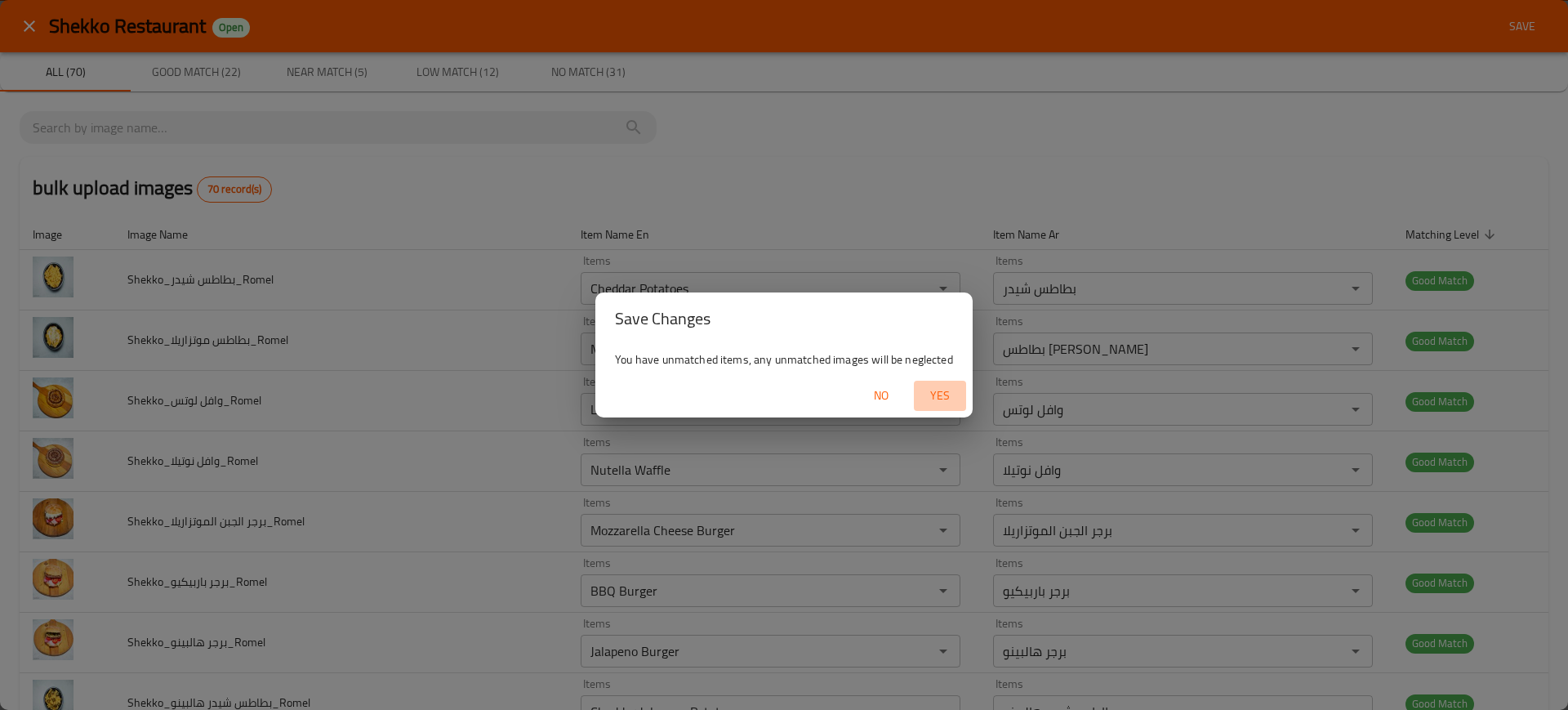
click at [935, 399] on span "Yes" at bounding box center [941, 395] width 39 height 21
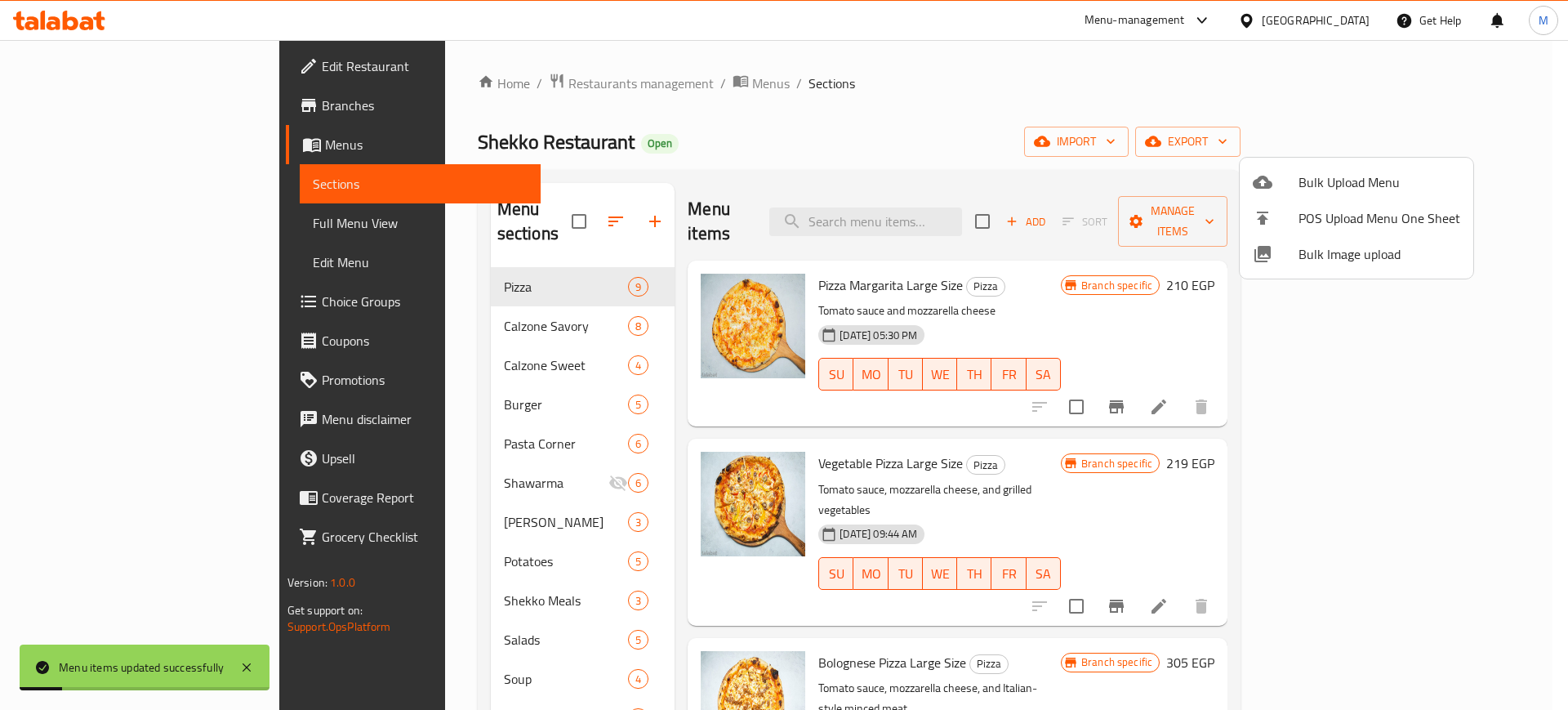
click at [606, 546] on div at bounding box center [784, 355] width 1568 height 710
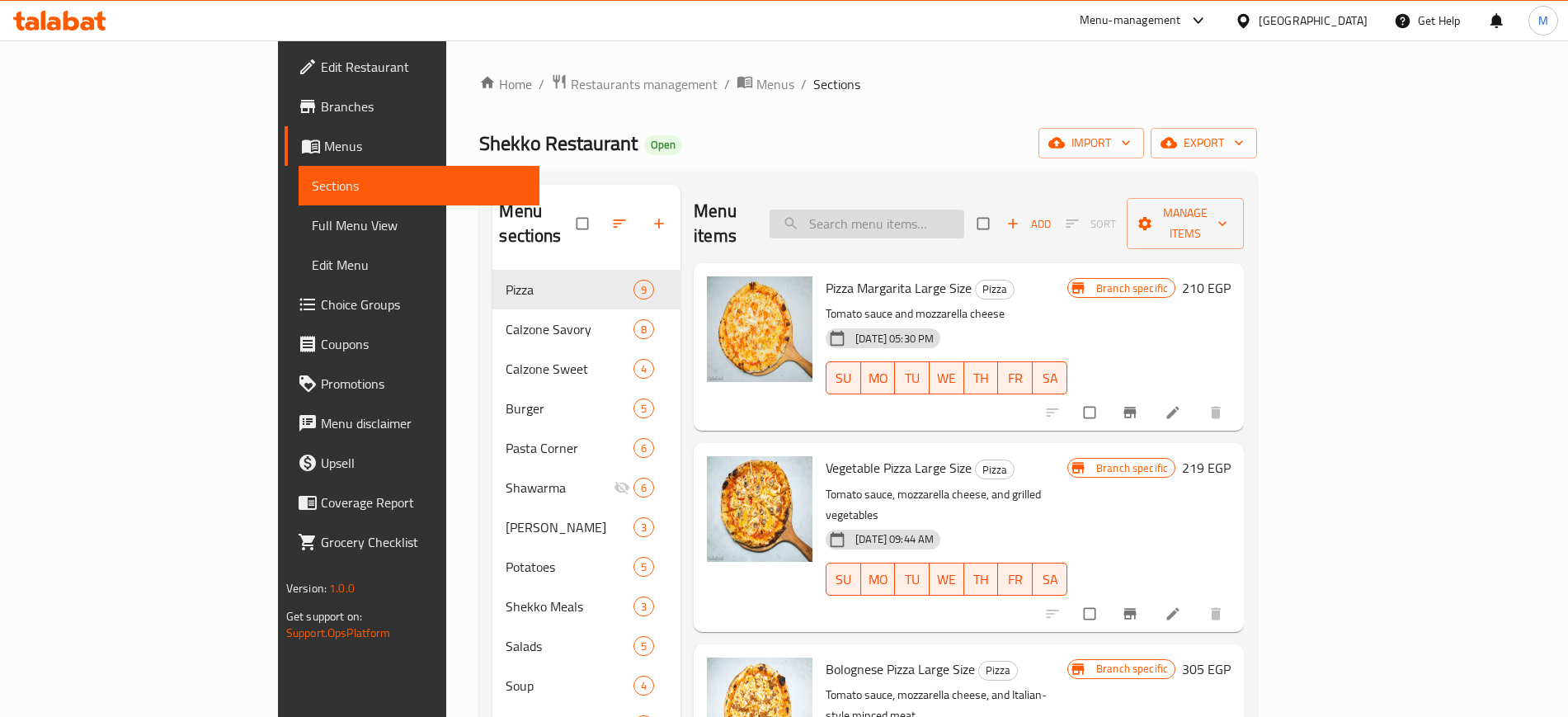
click at [908, 224] on input "search" at bounding box center [866, 223] width 194 height 29
paste input "Cheddar Potatoes"
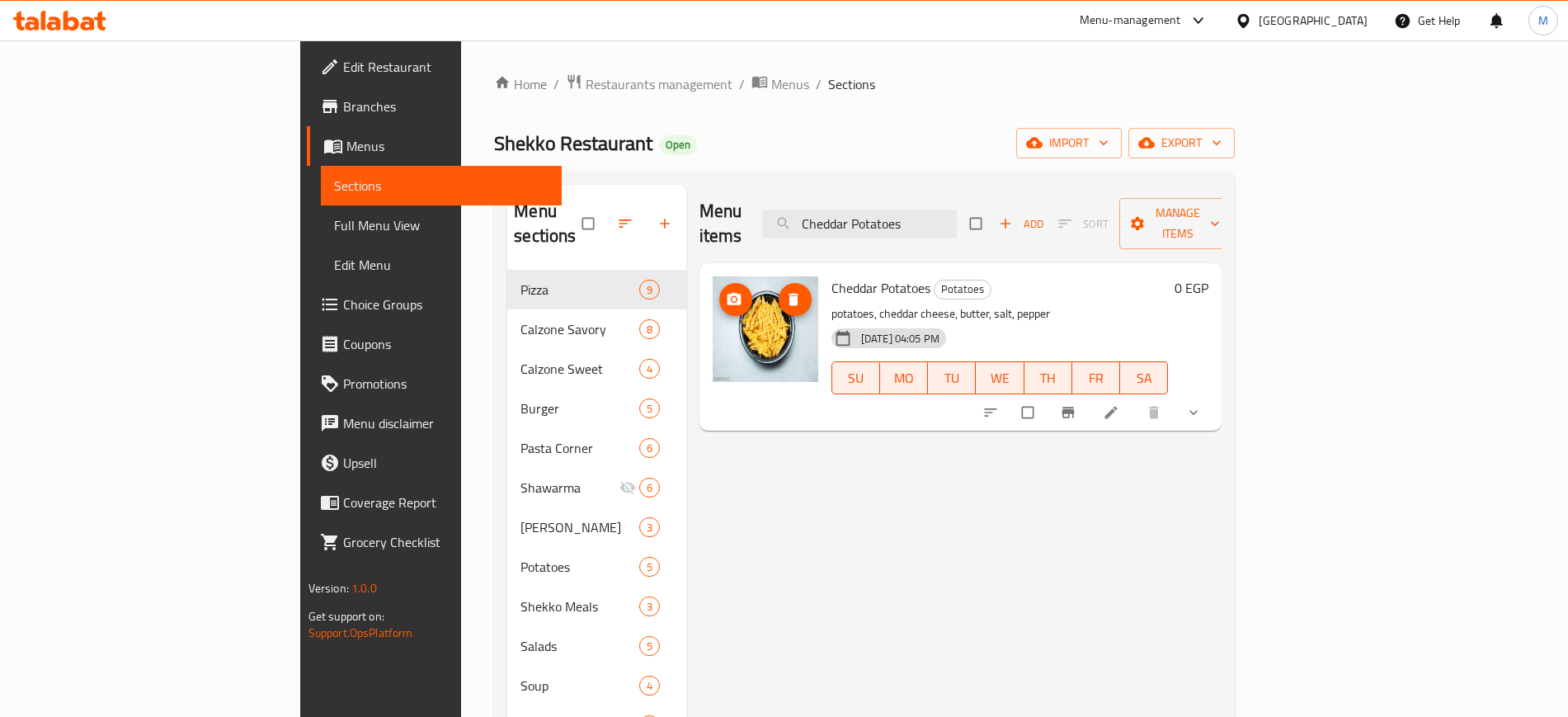
paste input "Mozzarella"
paste input "White Chocolate Waffle"
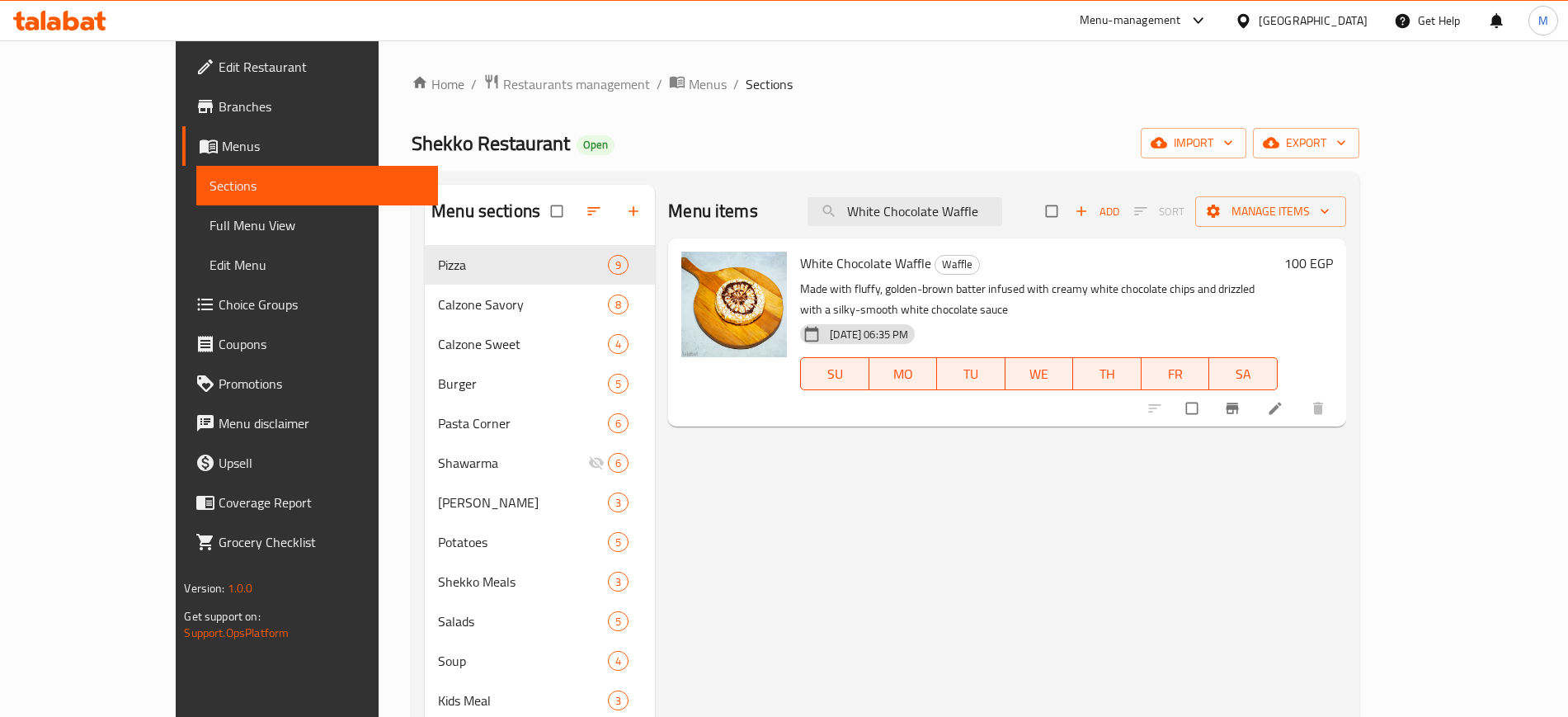
paste input "Orzo Soup"
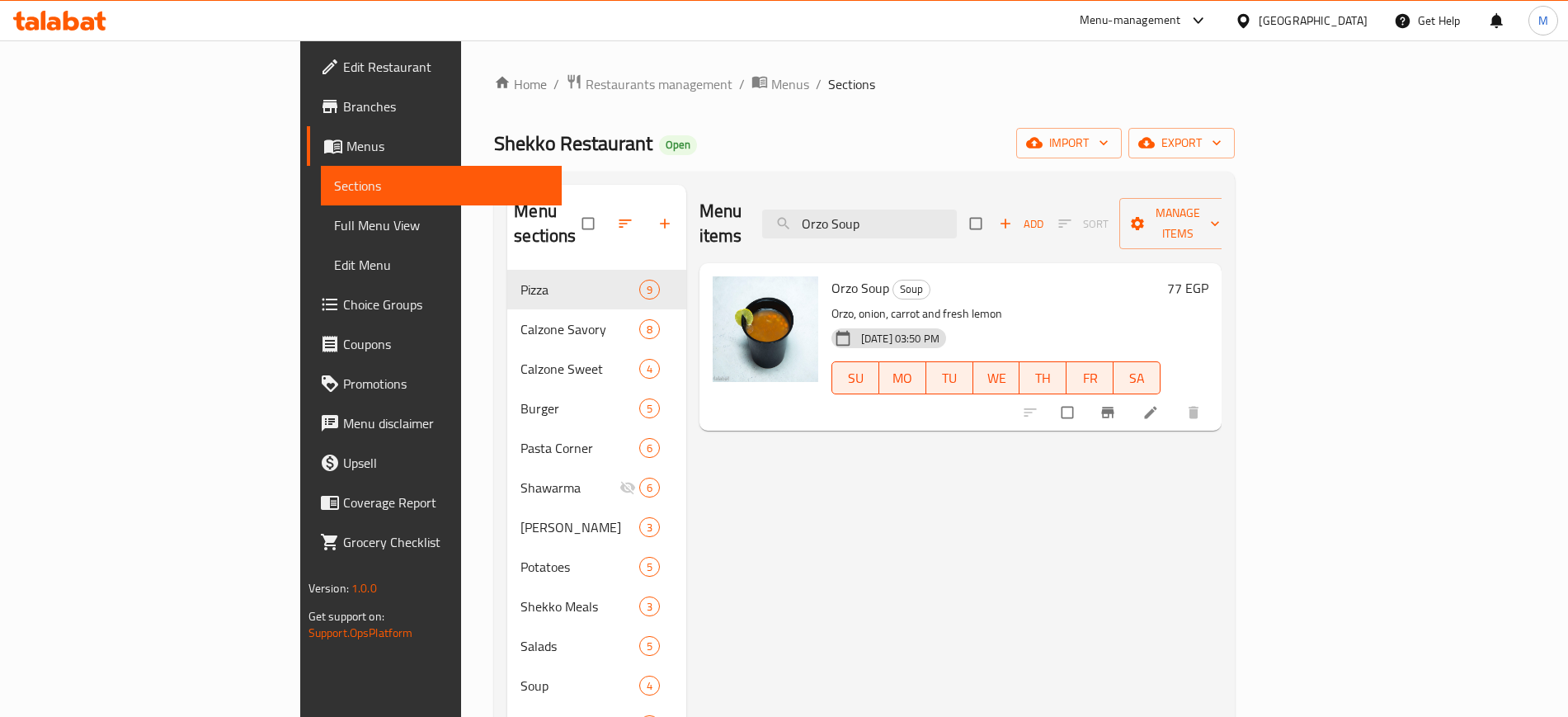
paste input "Cream Of Mushroom"
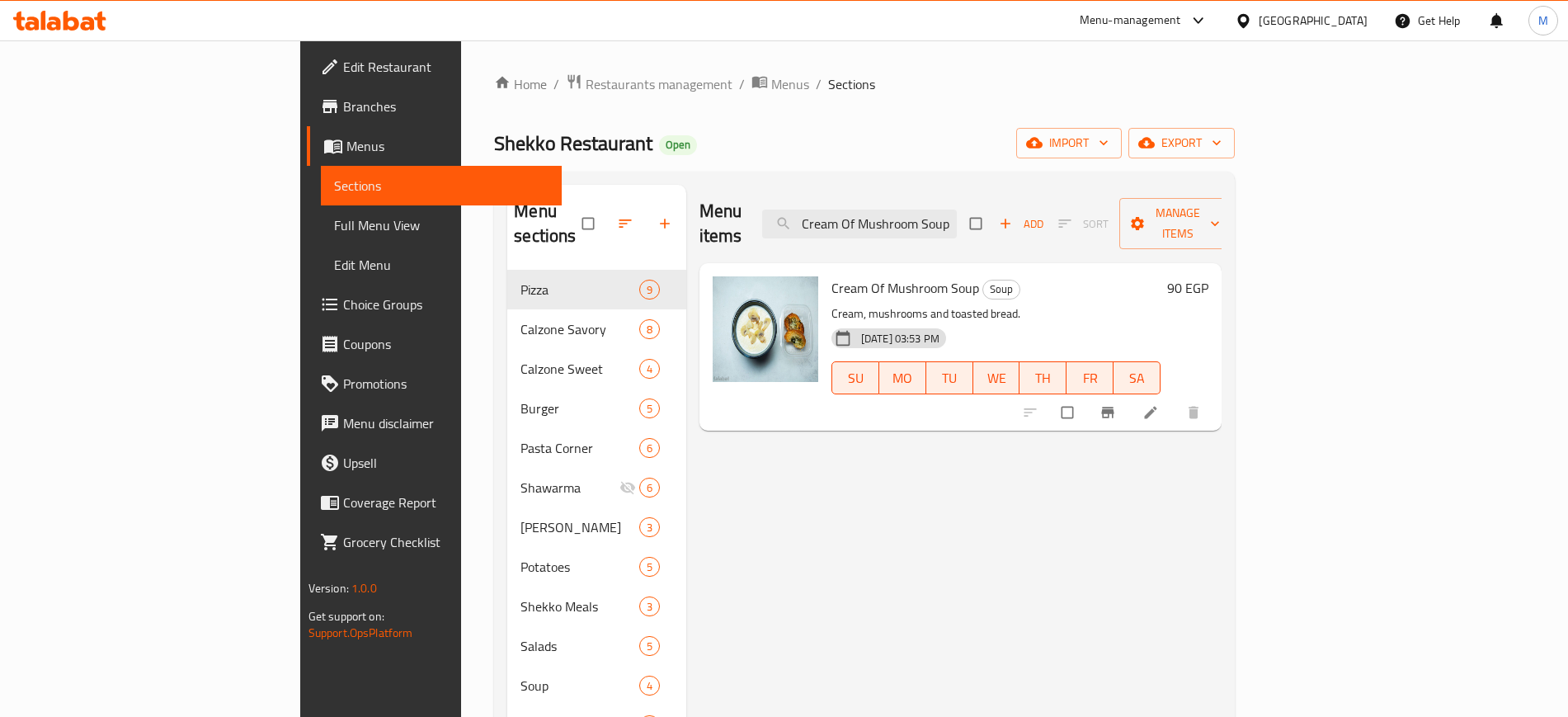
paste input "Smoked Turkey Pizza"
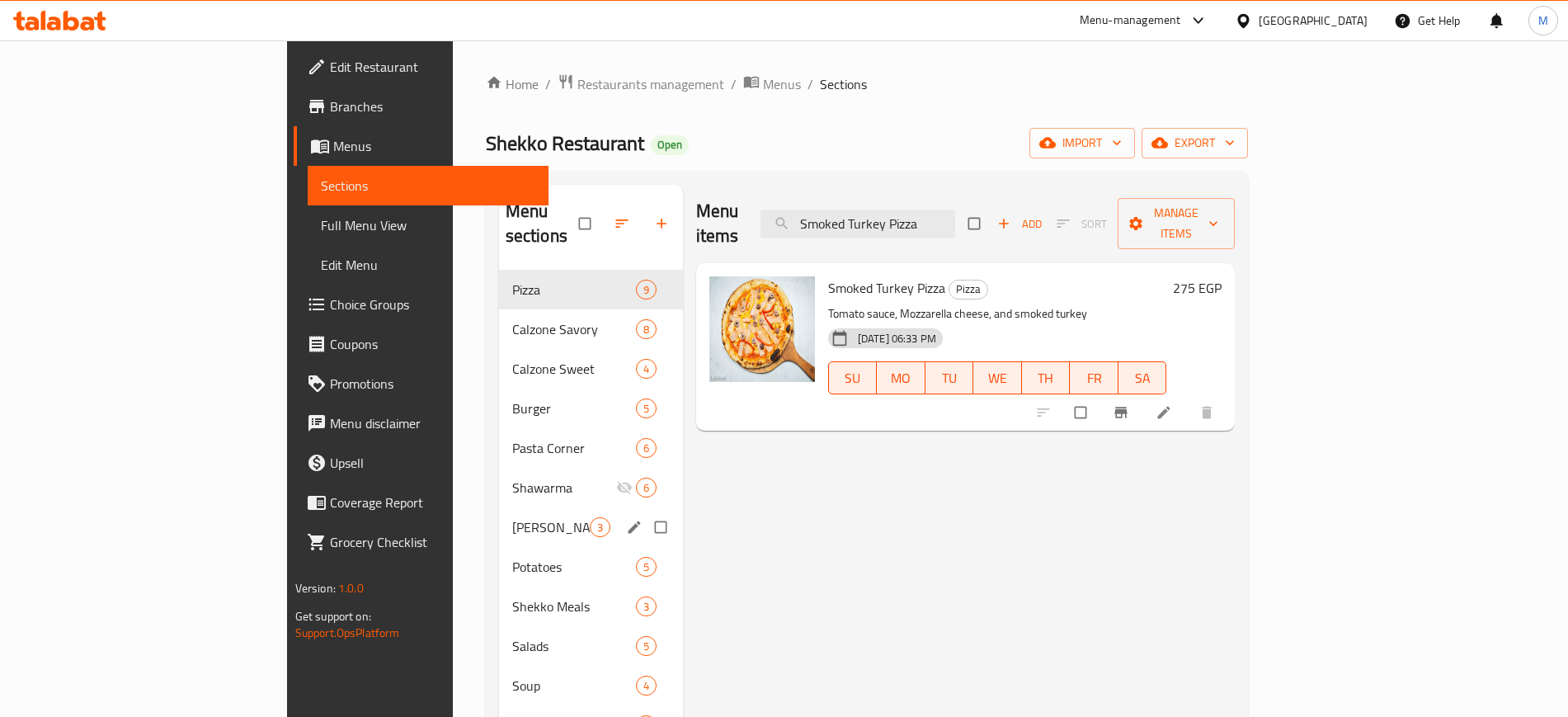
paste input "Chicken Crispy"
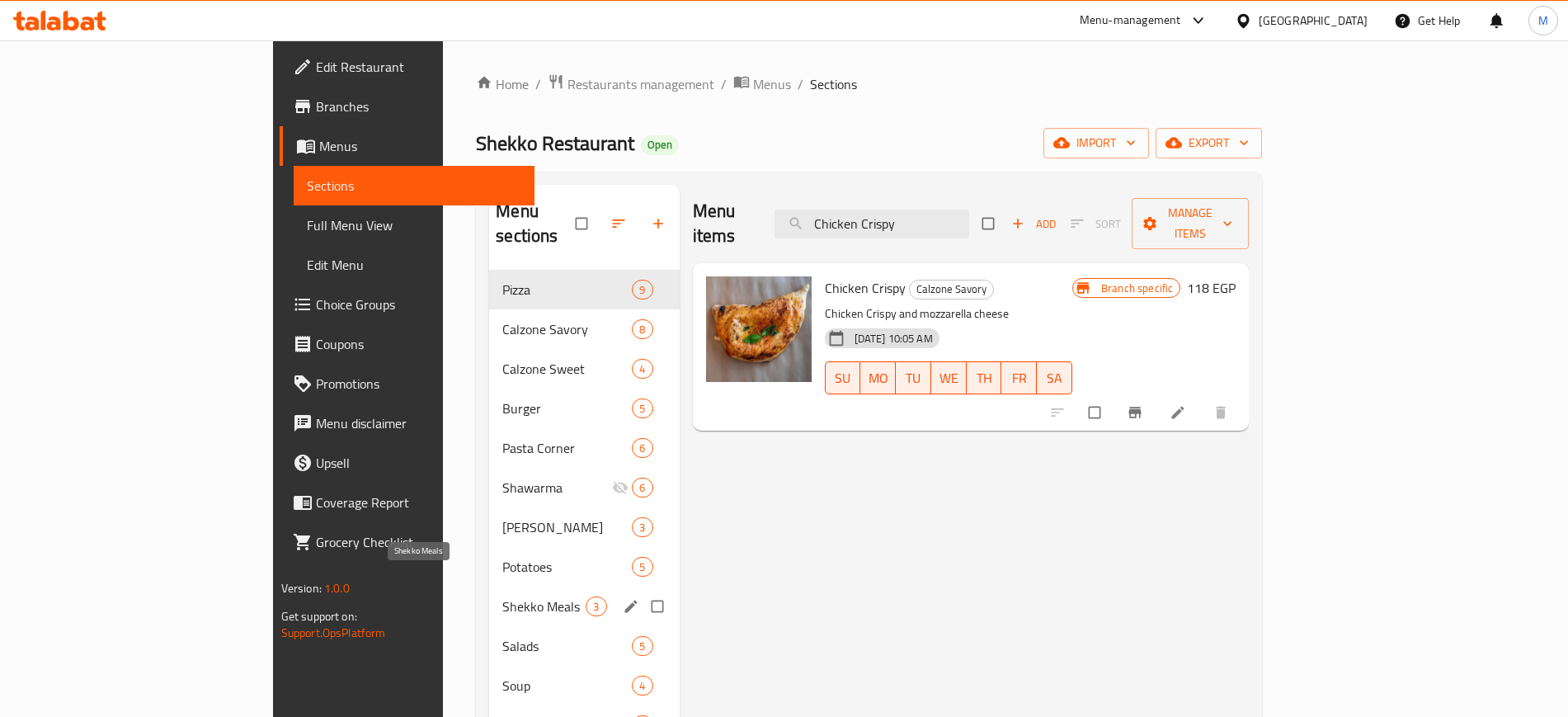
paste input "Arabic Shawarma Meal"
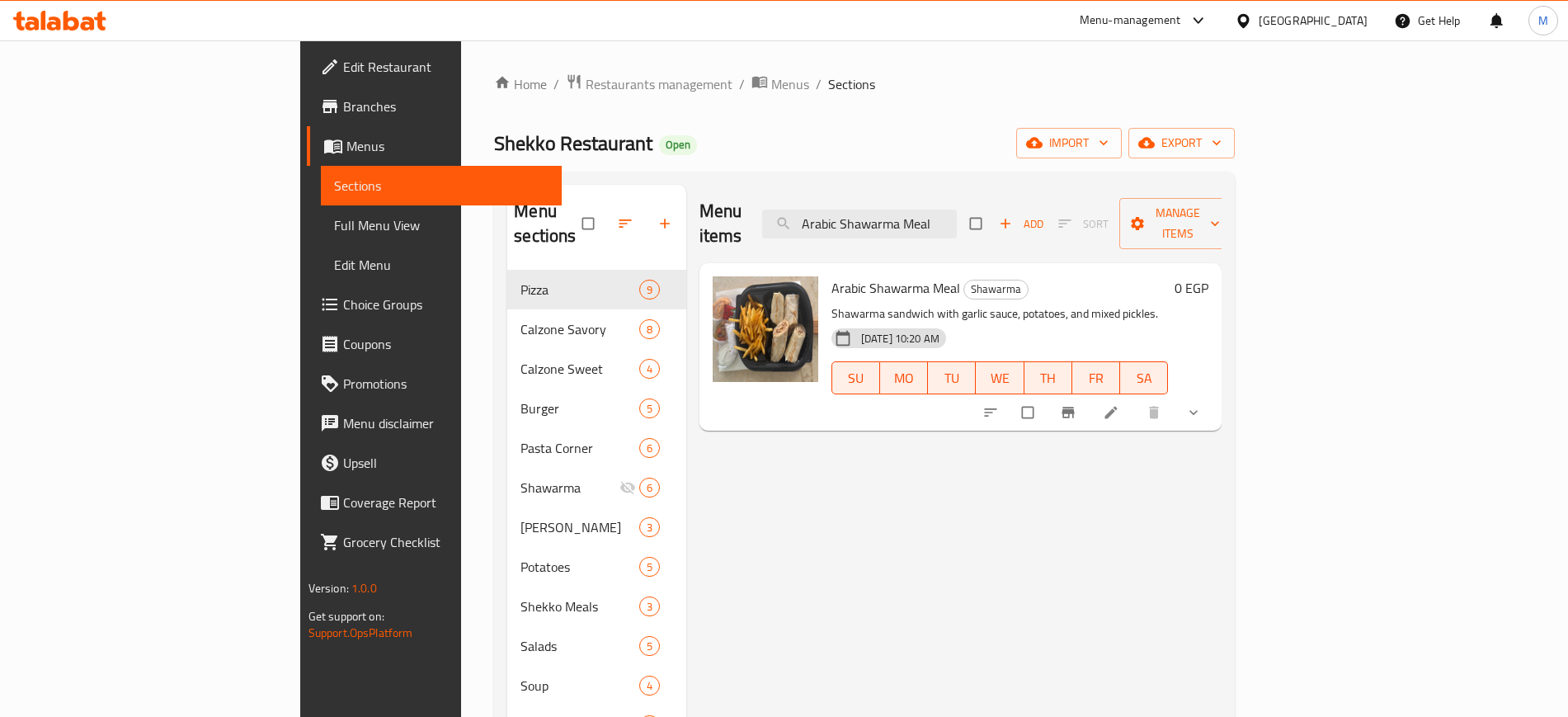
paste input "Fatteh Shawarma Meat Large Size"
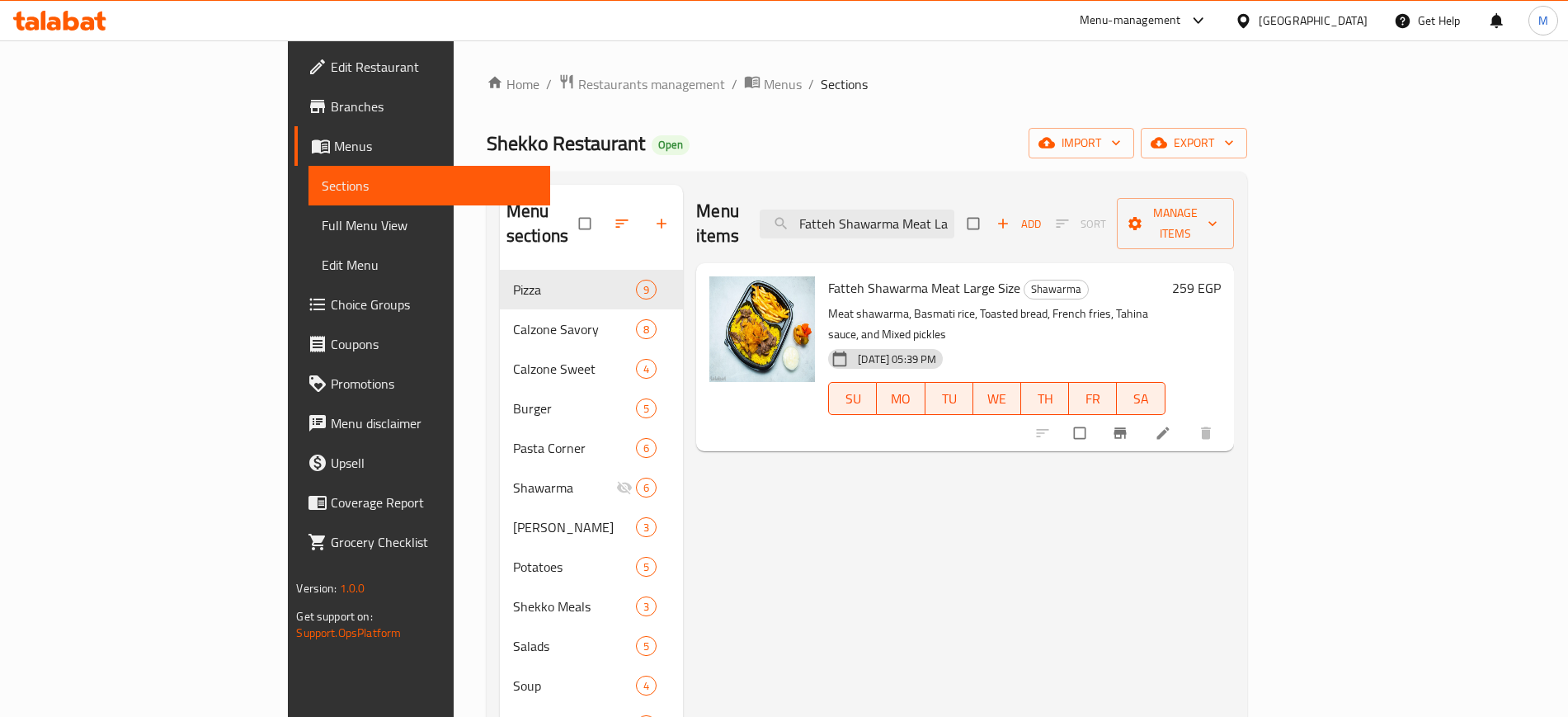
paste input "Shish Tawook"
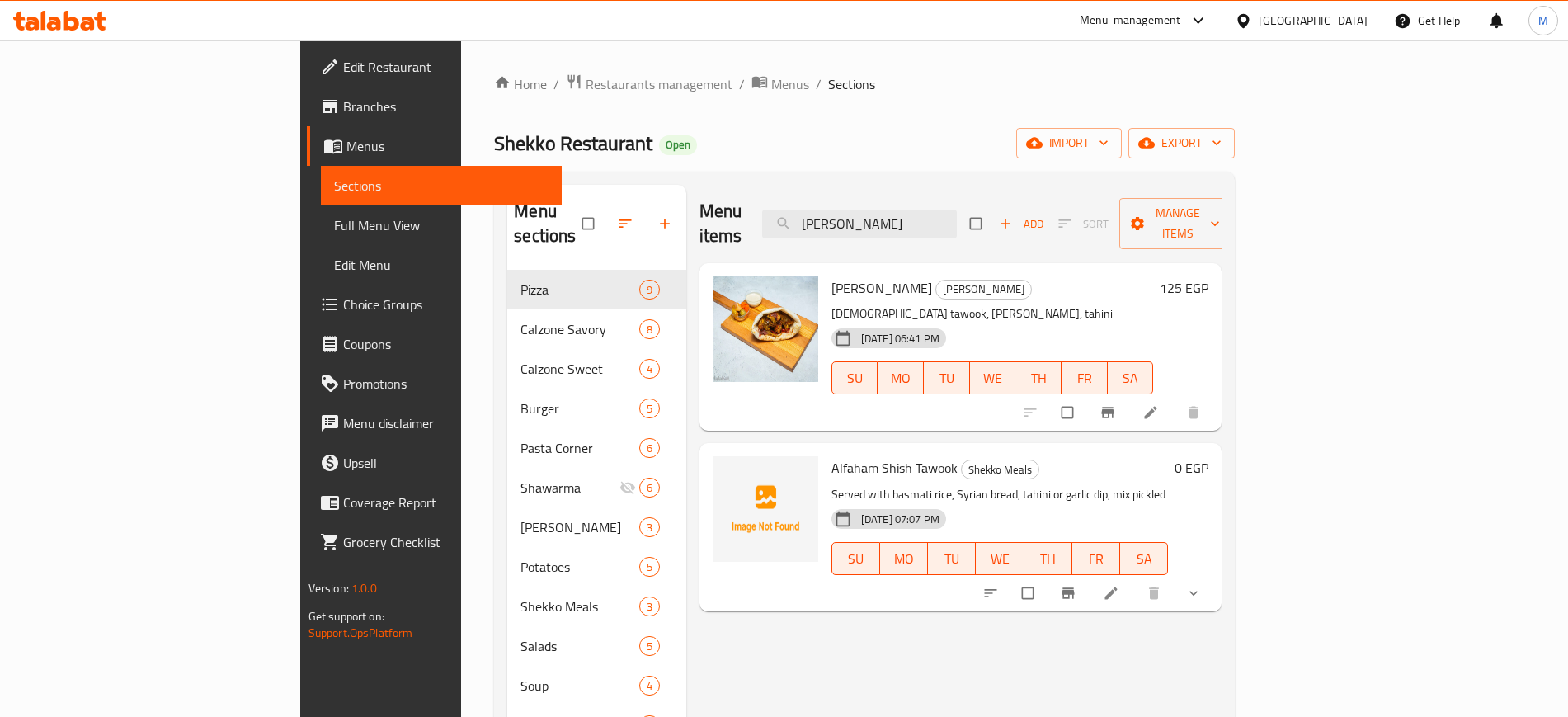
paste input "Alfaham Kofta"
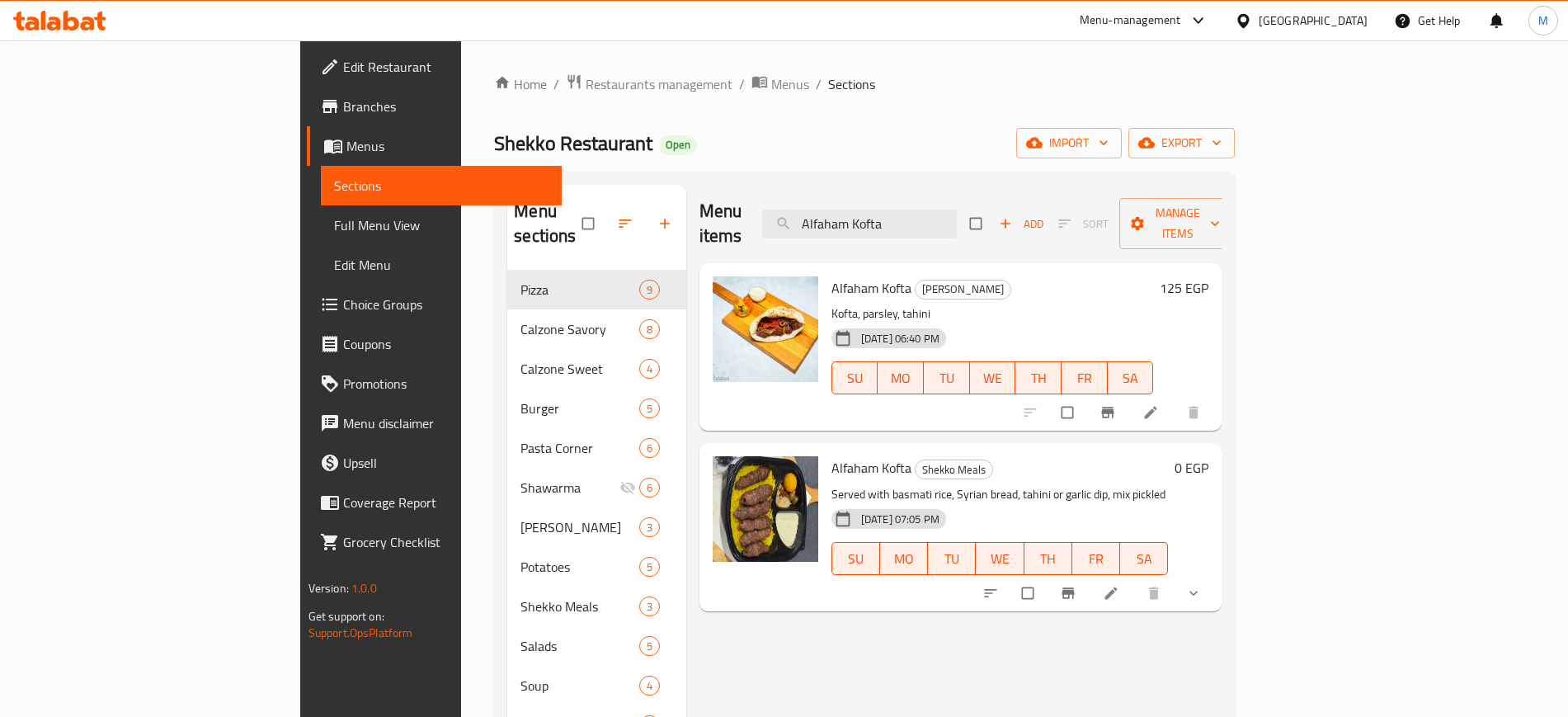
paste input "Chicken"
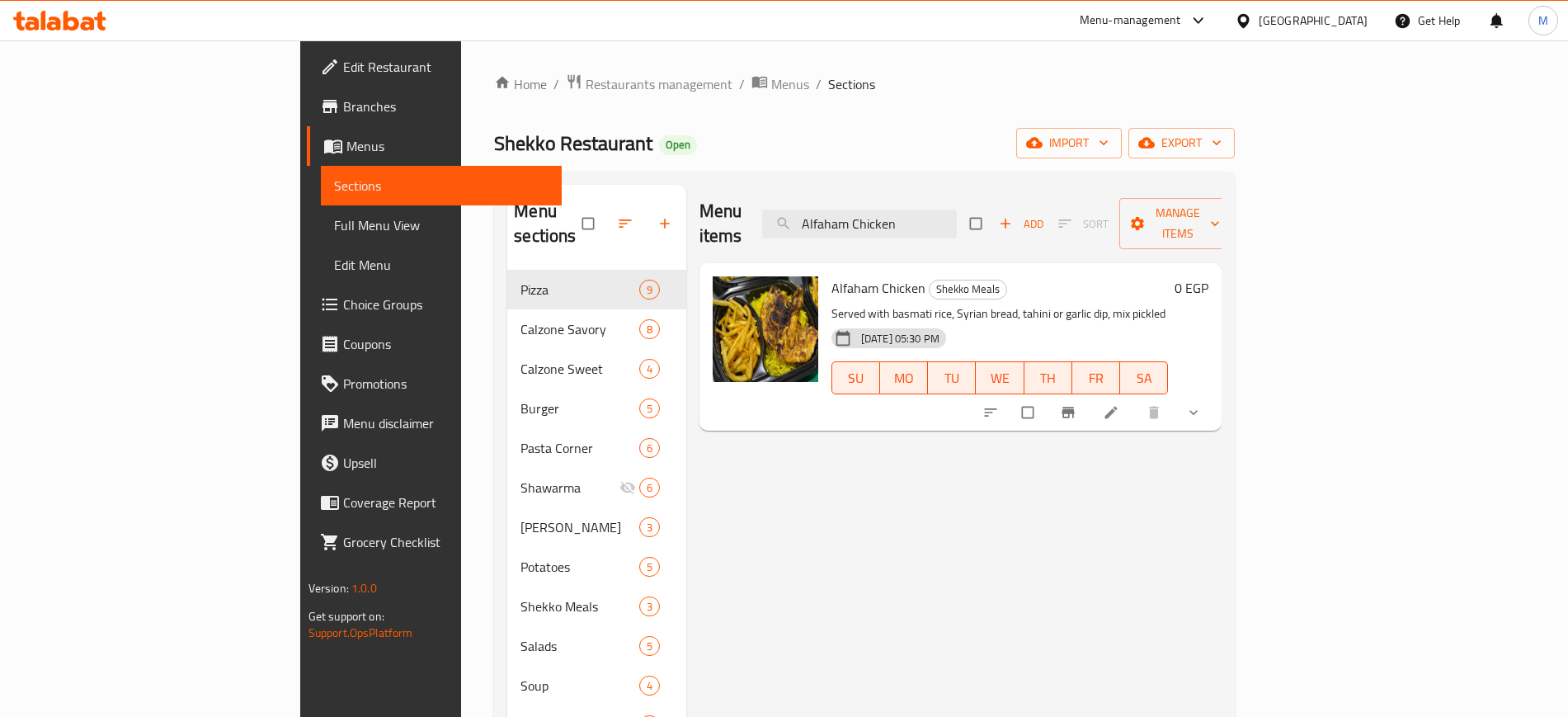
paste input "Kofta"
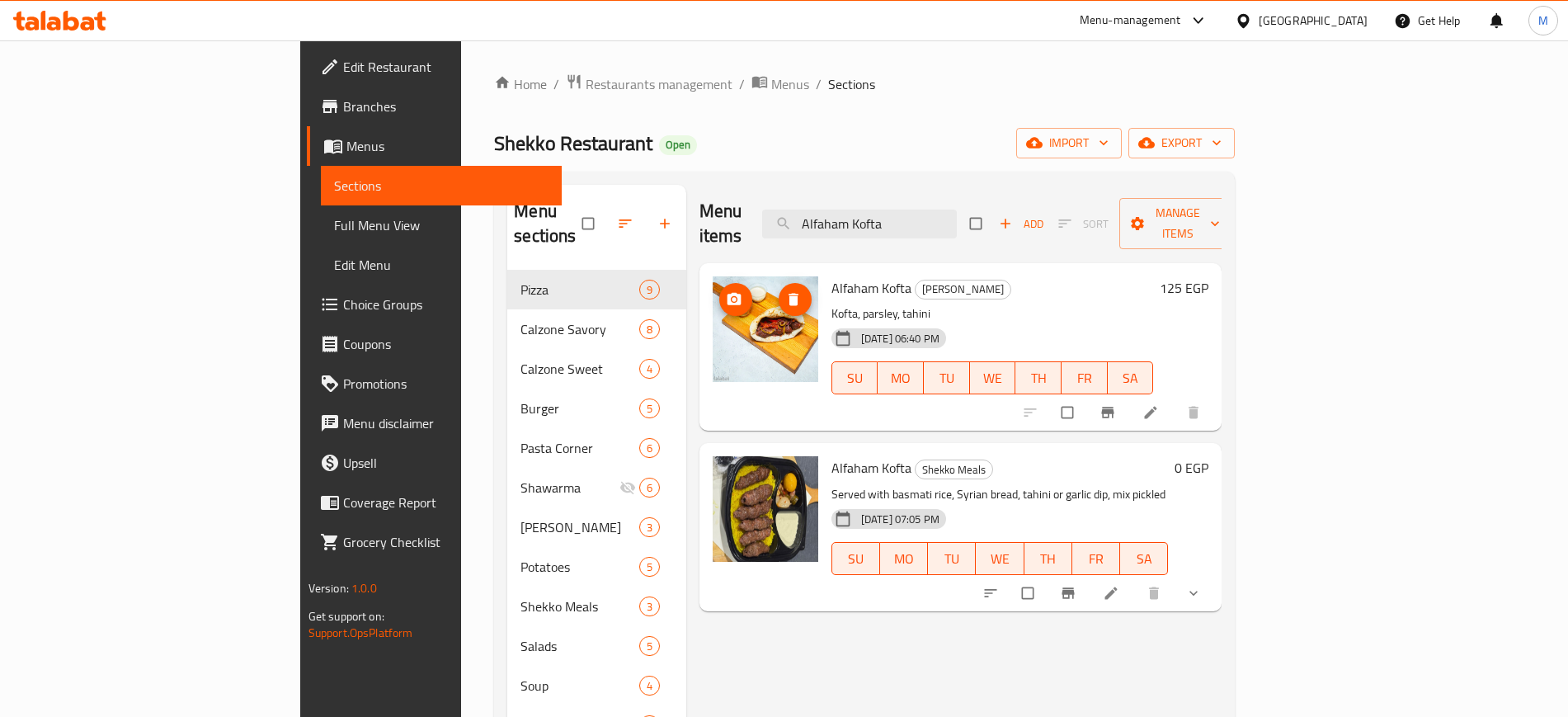
paste input "Chicken Crispy"
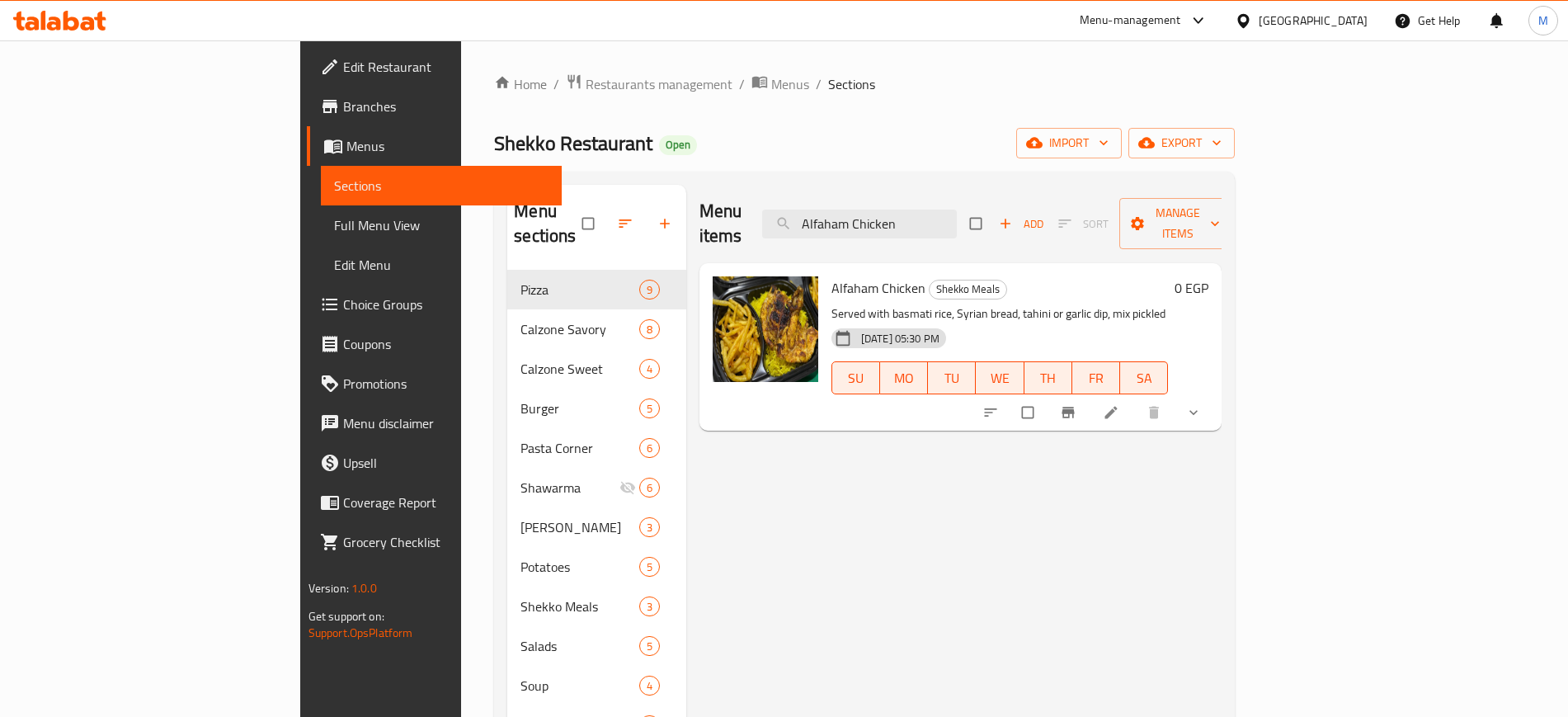
type input "Alfaham Chicken"
click at [999, 404] on icon "sort-choices" at bounding box center [991, 412] width 17 height 17
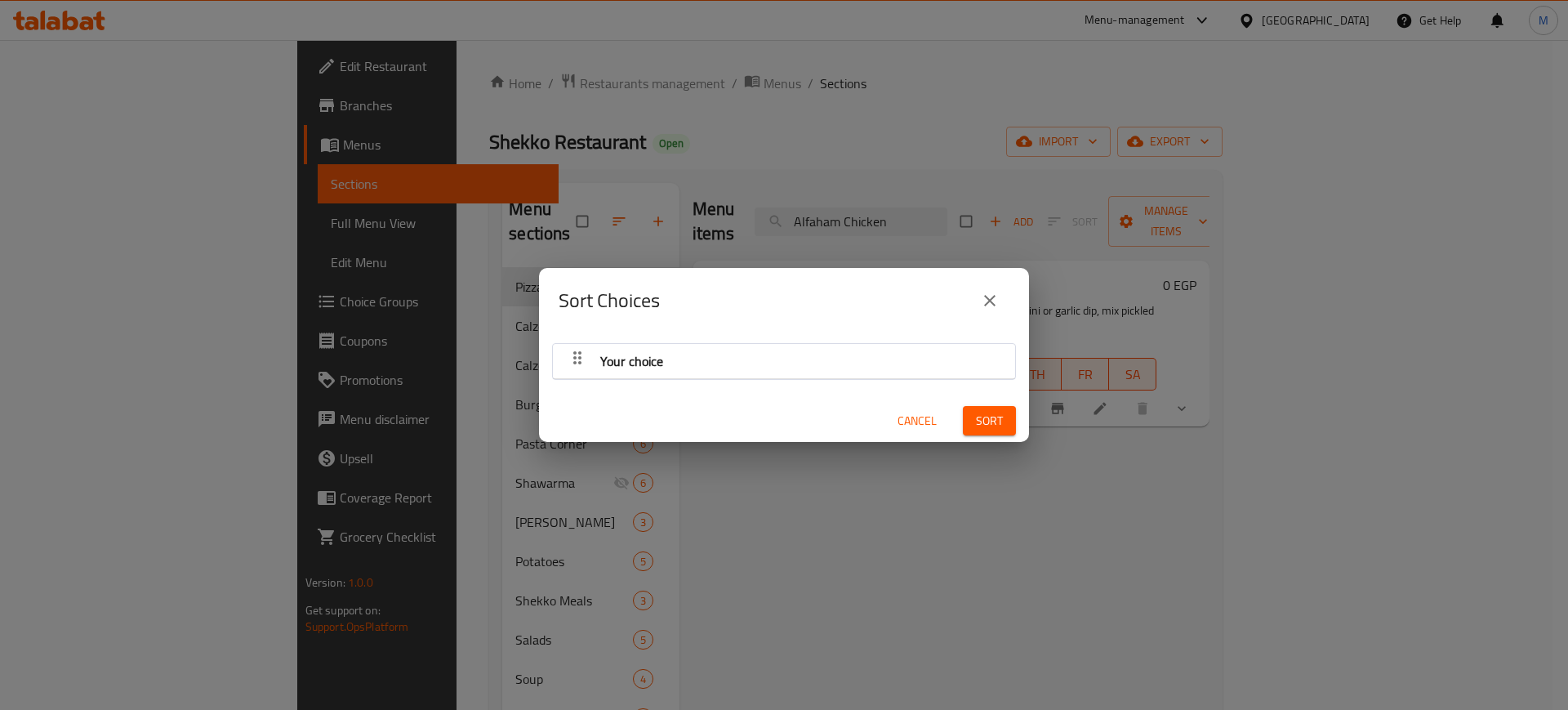
click at [675, 364] on div "Your choice" at bounding box center [784, 361] width 446 height 39
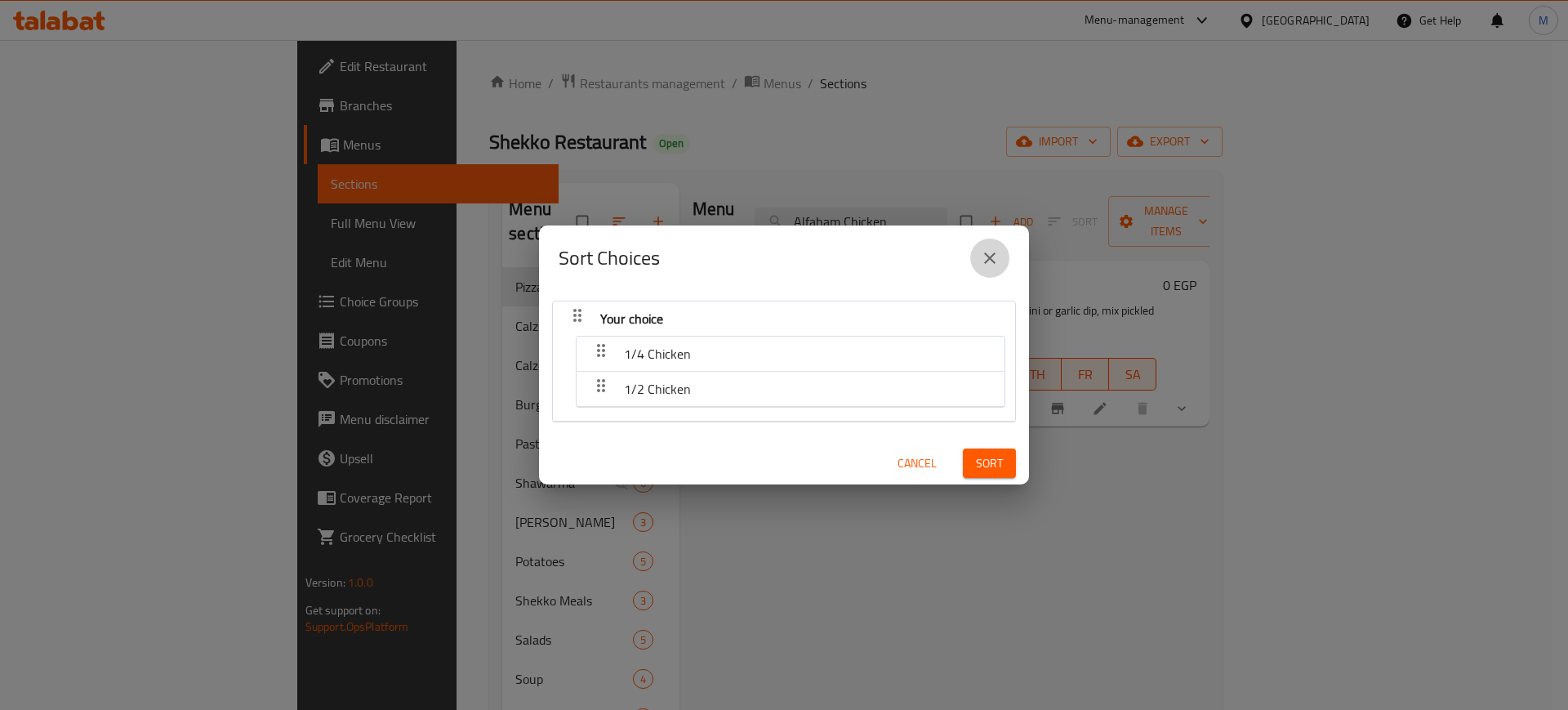
click at [1001, 260] on button "close" at bounding box center [990, 258] width 39 height 39
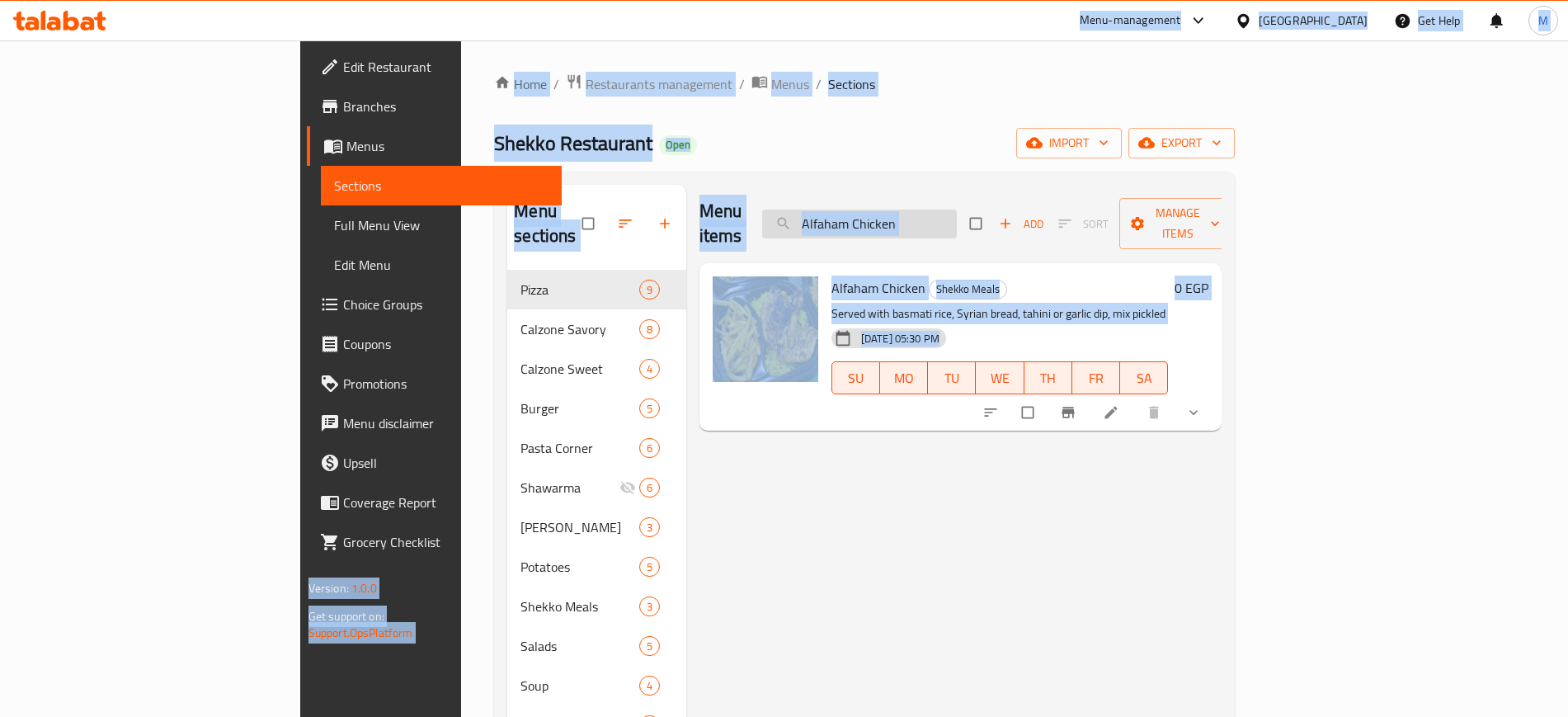
click at [957, 209] on input "Alfaham Chicken" at bounding box center [858, 223] width 194 height 29
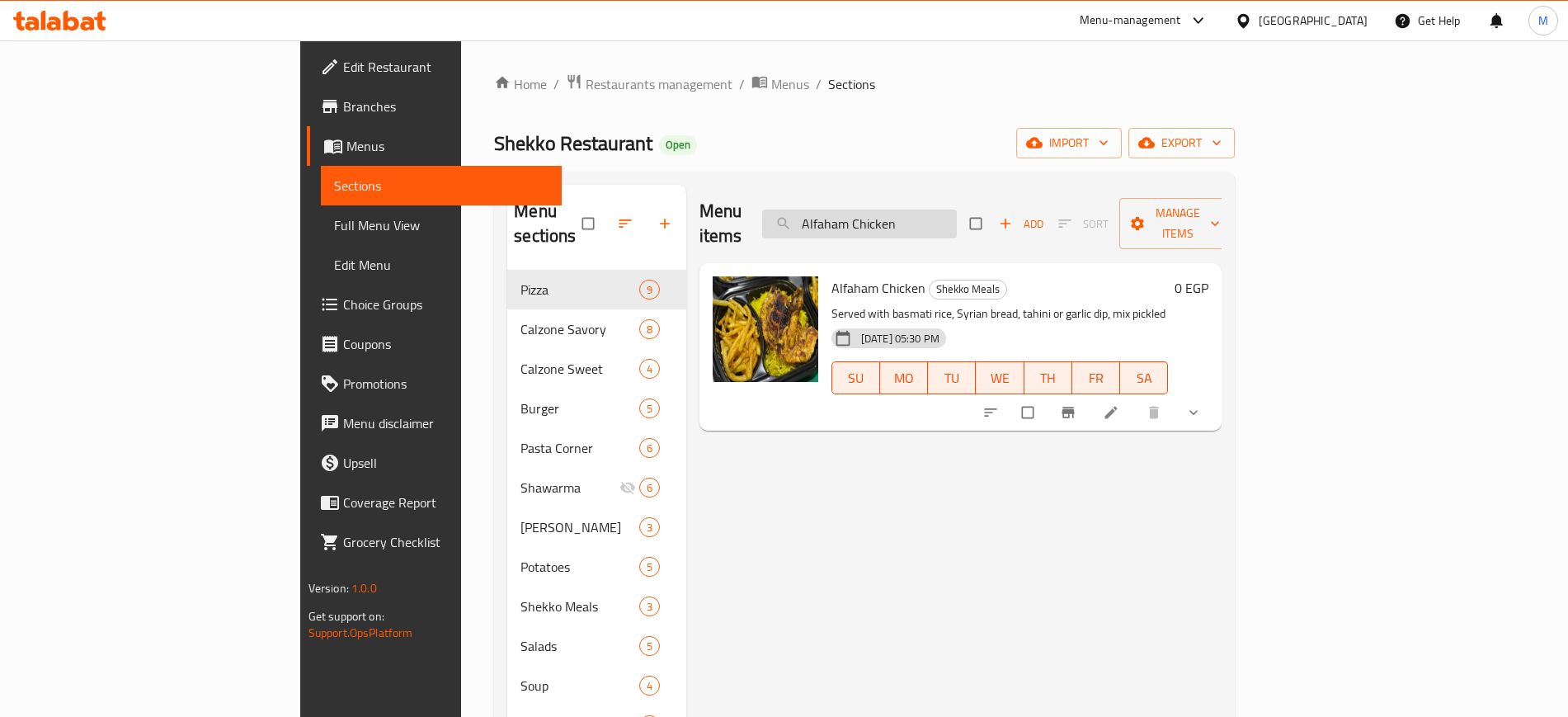
paste input "Chicken Ranch Pizza Large Size"
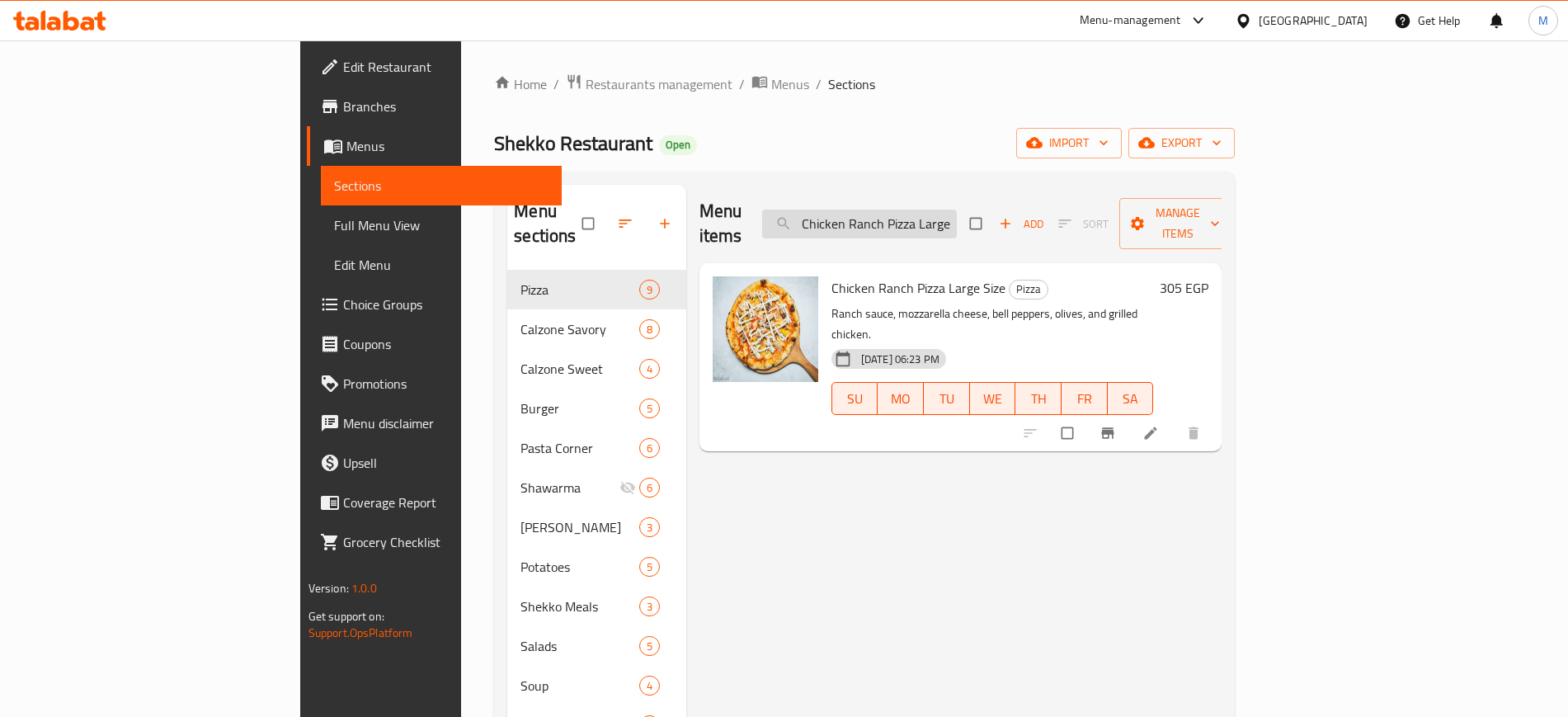
click at [957, 212] on input "Chicken Ranch Pizza Large Size" at bounding box center [858, 223] width 194 height 29
paste input "Pesto Sauce Pasta With Chicken"
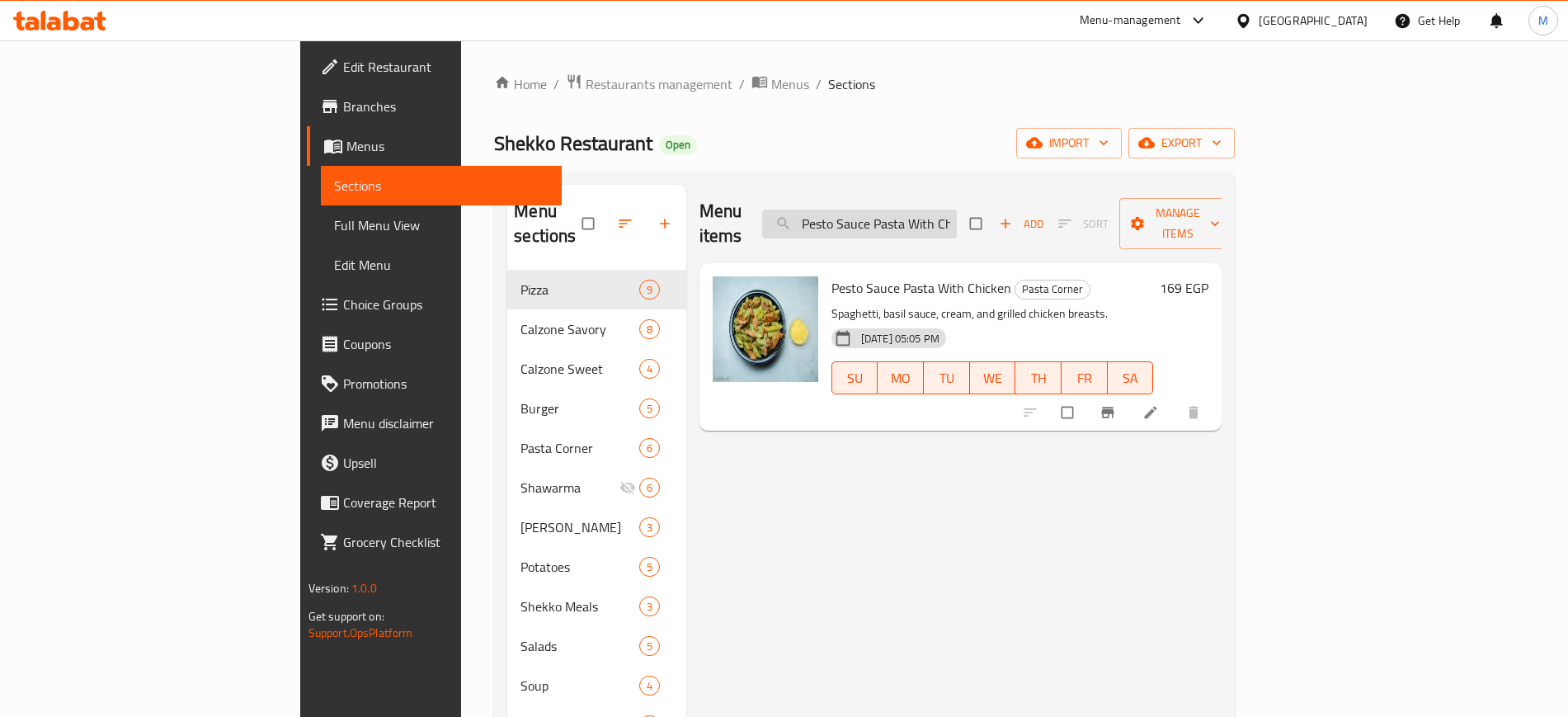
click at [957, 209] on input "Pesto Sauce Pasta With Chicken" at bounding box center [858, 223] width 194 height 29
paste input "Shish Tawook"
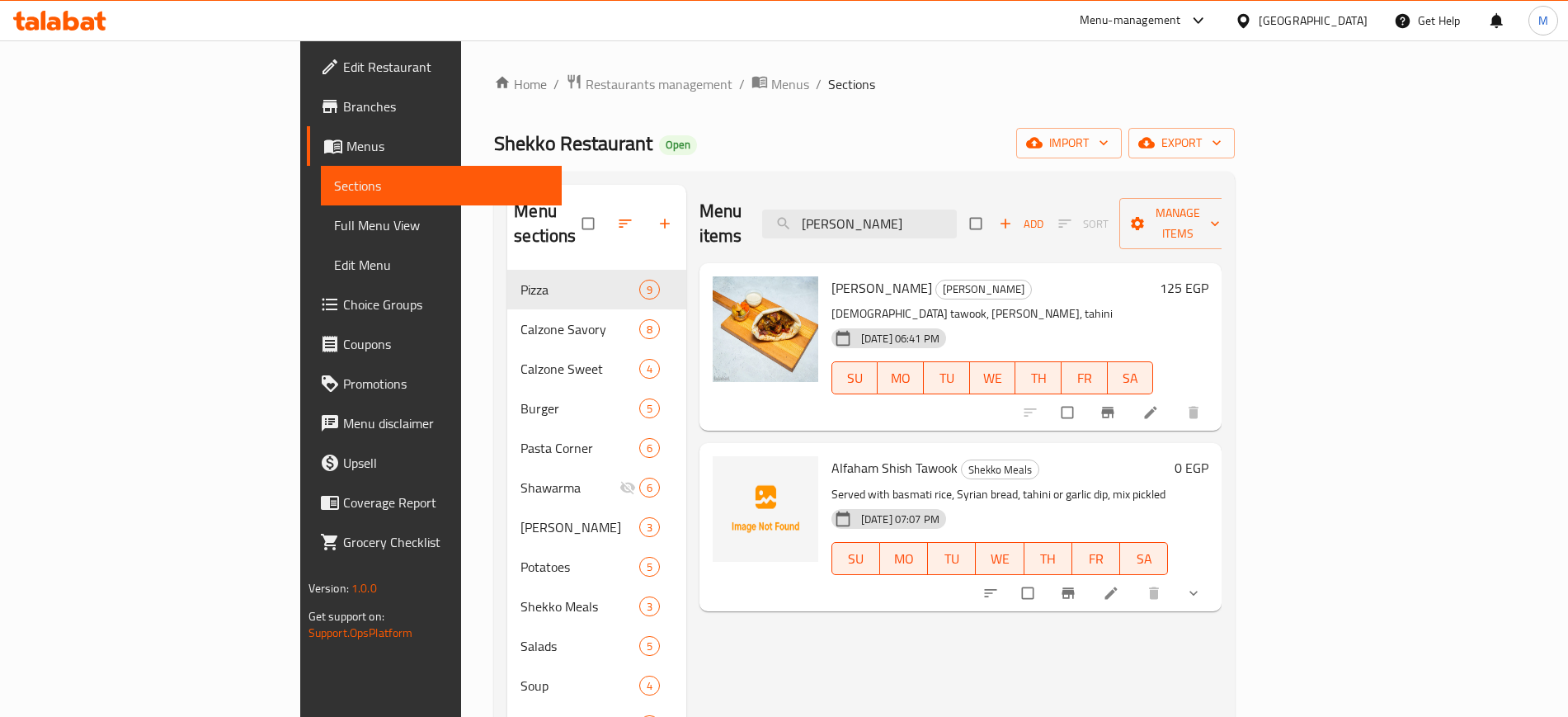
click at [831, 455] on span "Alfaham Shish Tawook" at bounding box center [894, 467] width 126 height 25
copy h6 "Alfaham Shish Tawook"
click at [957, 209] on input "Shish Tawook" at bounding box center [858, 223] width 194 height 29
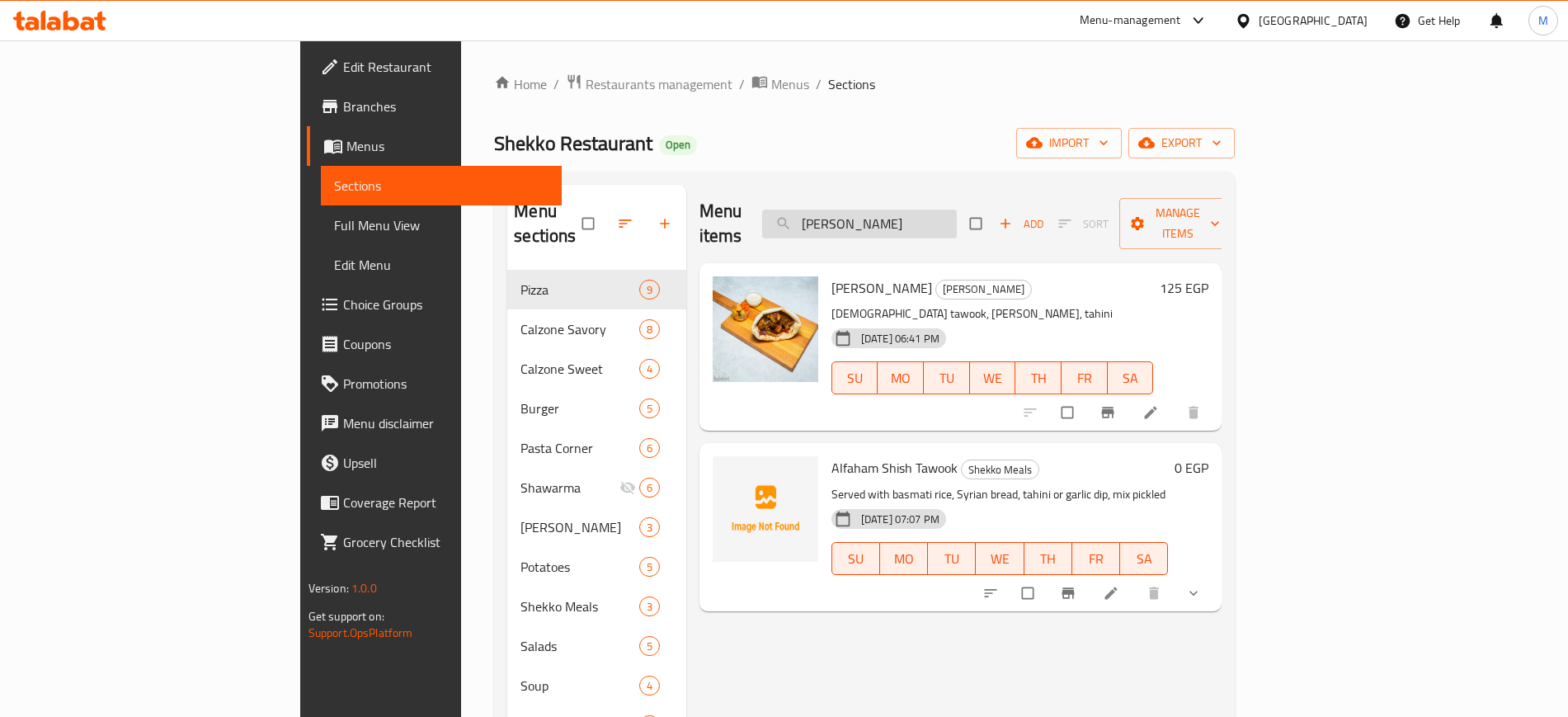
paste input "Fatteh Shawarma Chicken Large Size"
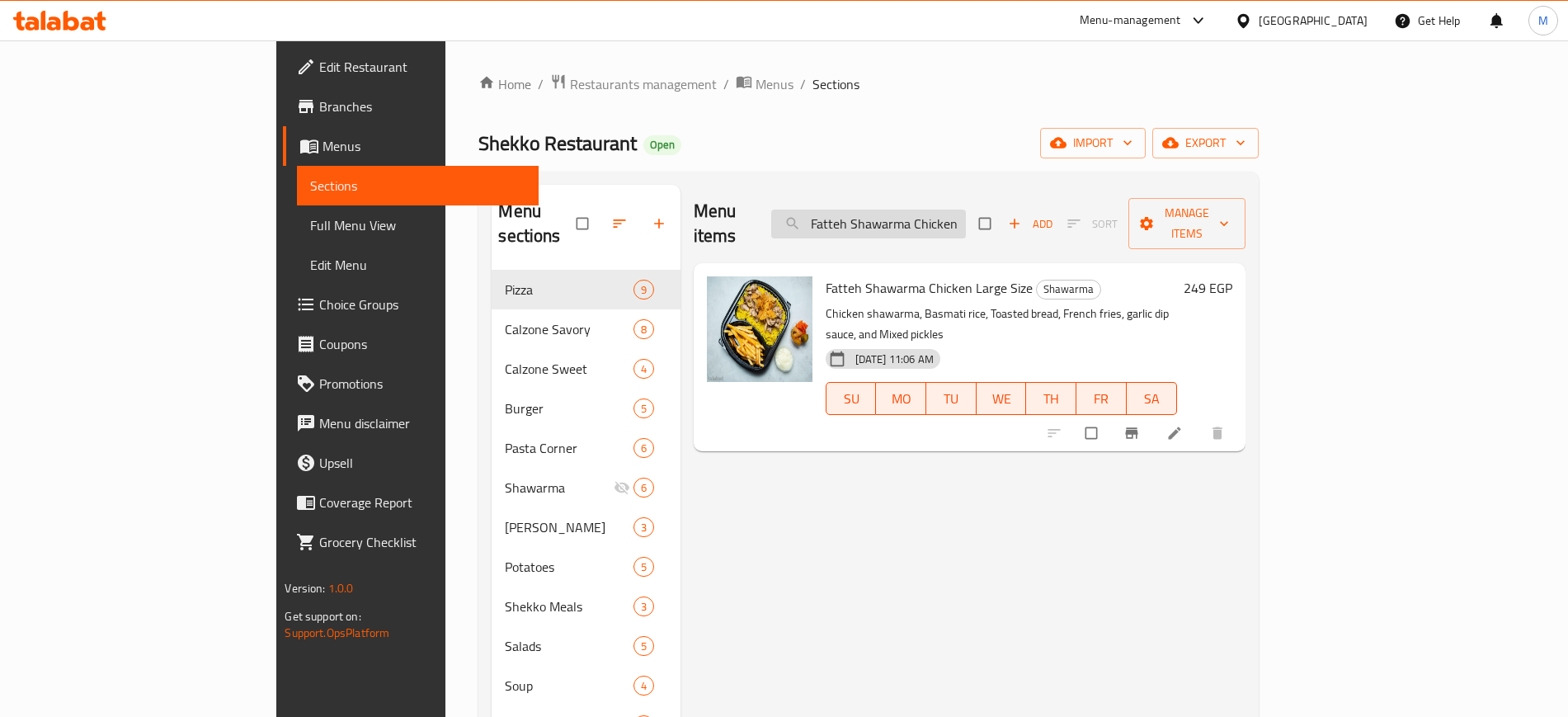
click at [959, 209] on input "Fatteh Shawarma Chicken Large Size" at bounding box center [868, 223] width 194 height 29
paste input "Mixed Cheese Pizza Large Size"
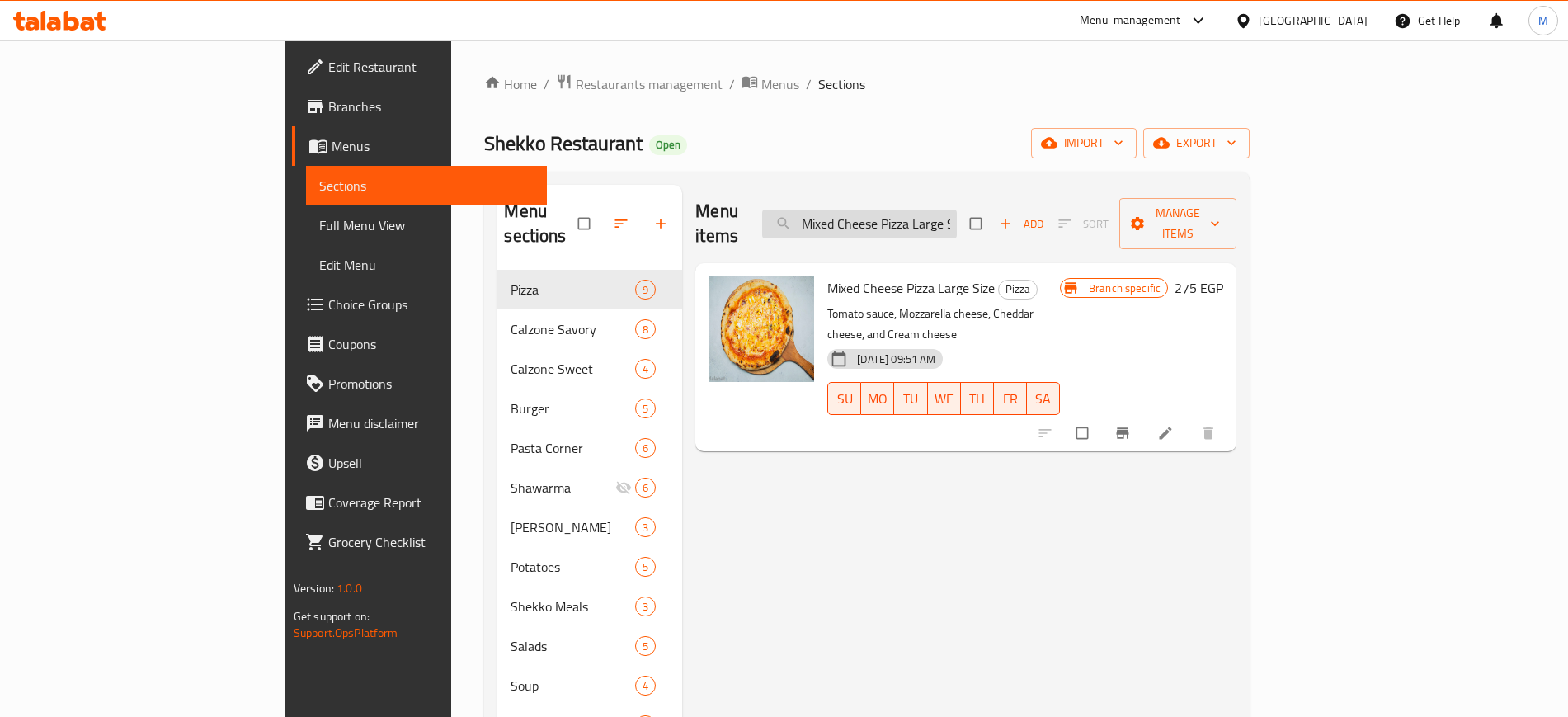
click at [954, 218] on input "Mixed Cheese Pizza Large Size" at bounding box center [858, 223] width 194 height 29
paste input "Oven Pasta Casserole With Minced Meat"
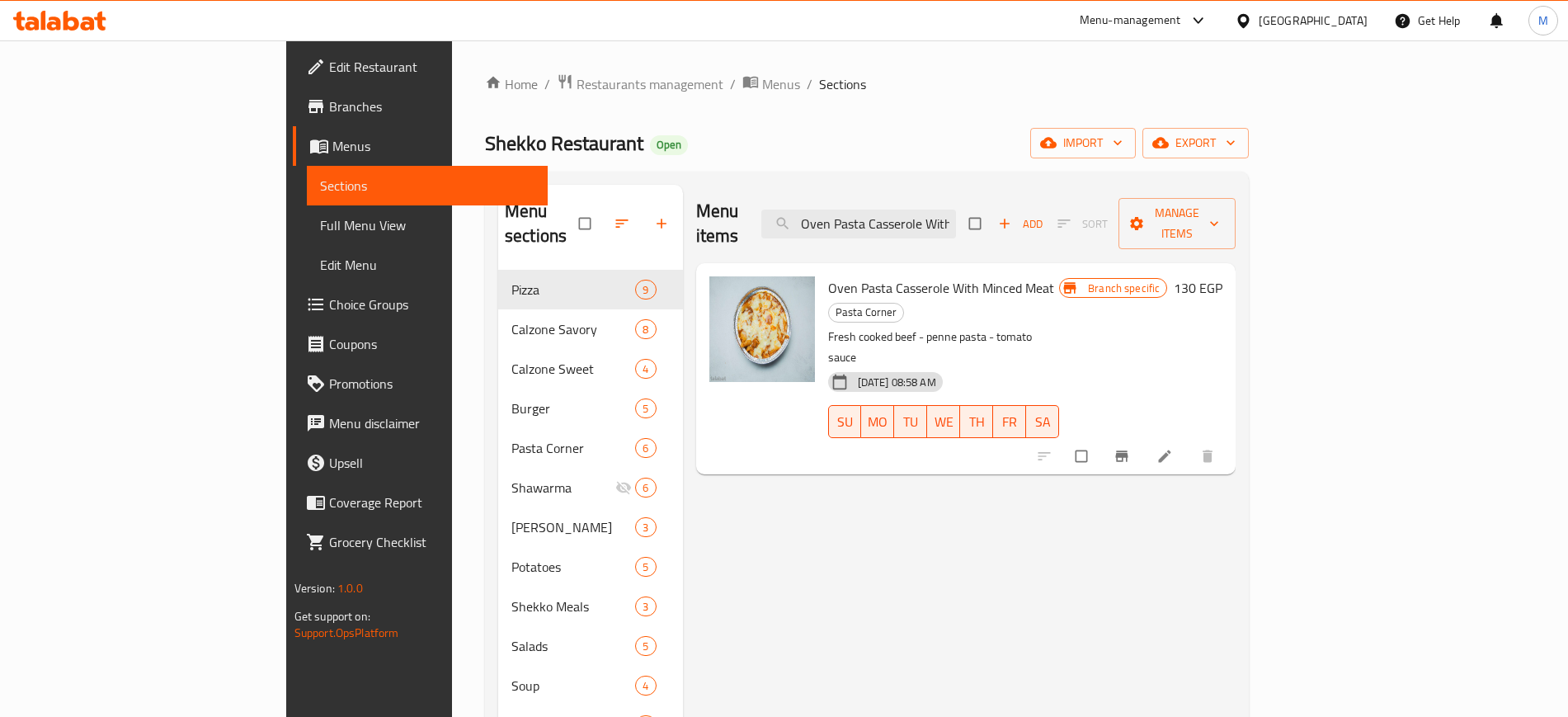
paste input "Salami"
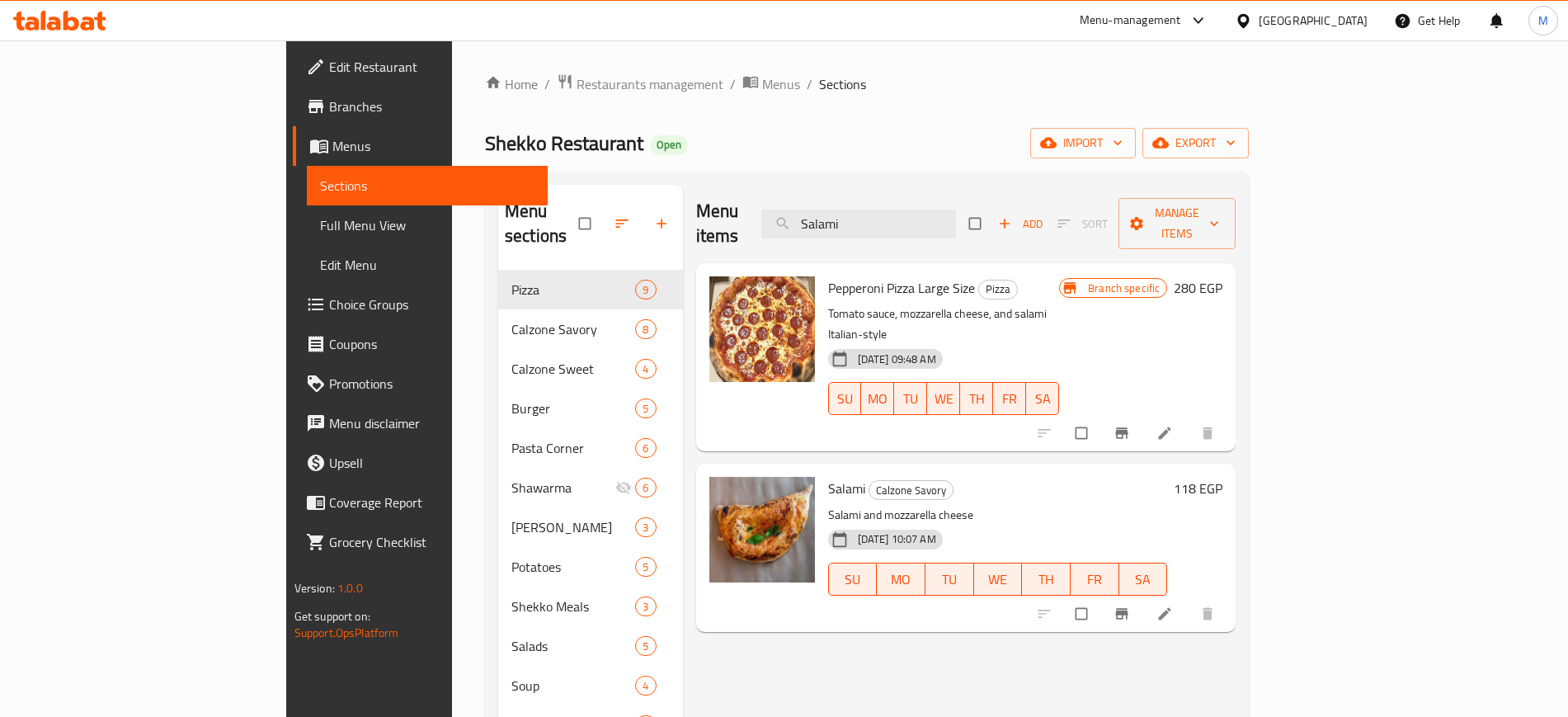
click at [855, 276] on span "Pepperoni Pizza Large Size" at bounding box center [901, 288] width 146 height 25
click at [954, 221] on input "Salami" at bounding box center [858, 223] width 194 height 29
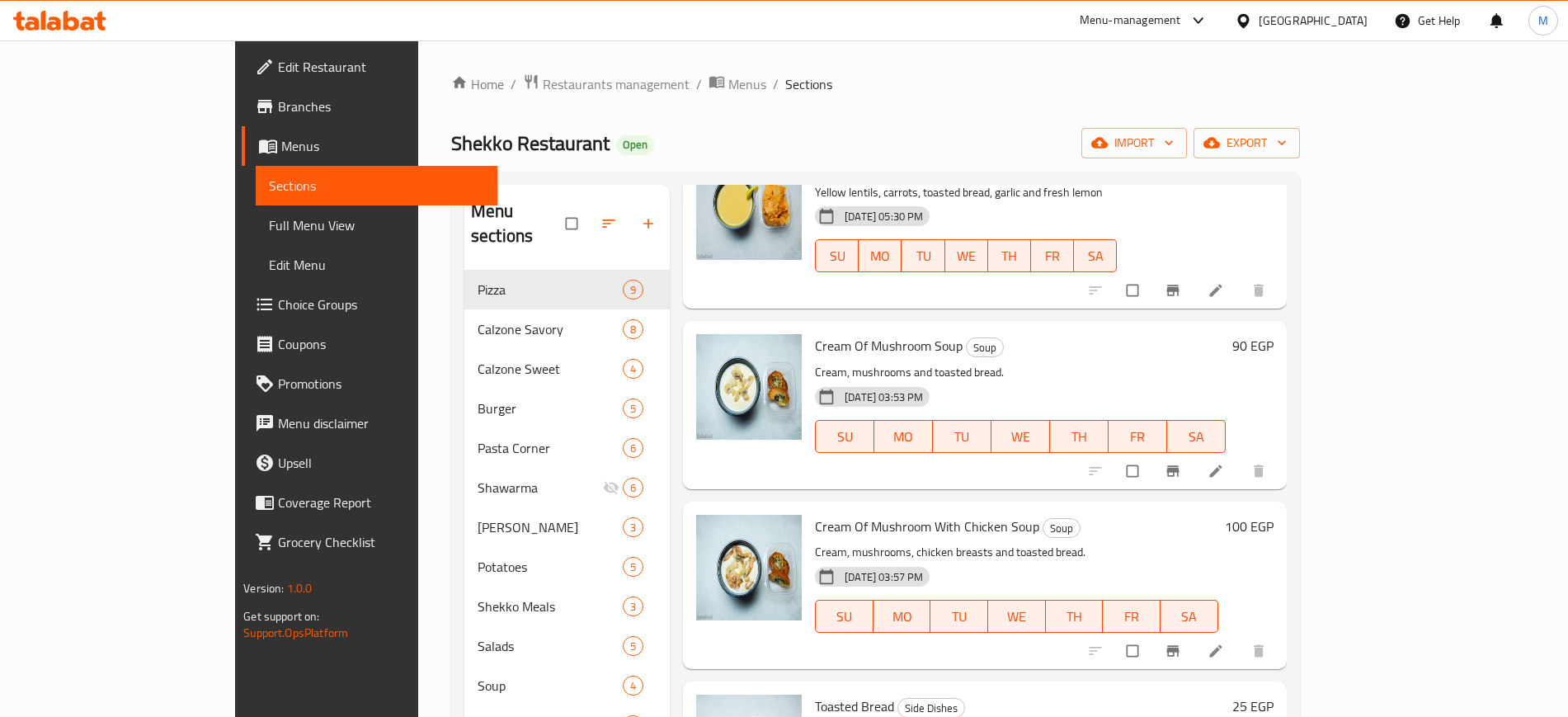
scroll to position [231, 0]
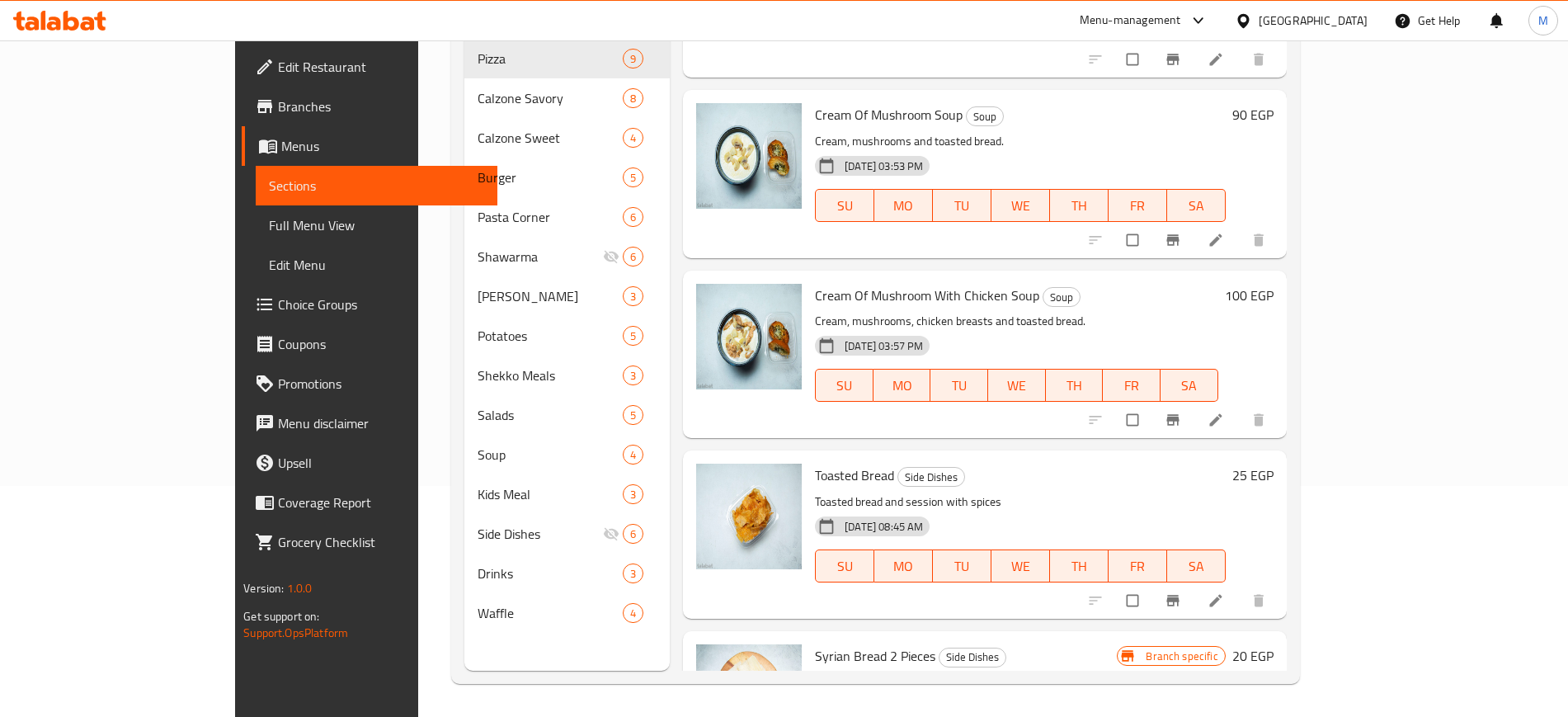
click at [823, 643] on span "Syrian Bread 2 Pieces" at bounding box center [874, 655] width 120 height 25
copy h6 "Syrian Bread 2 Pieces"
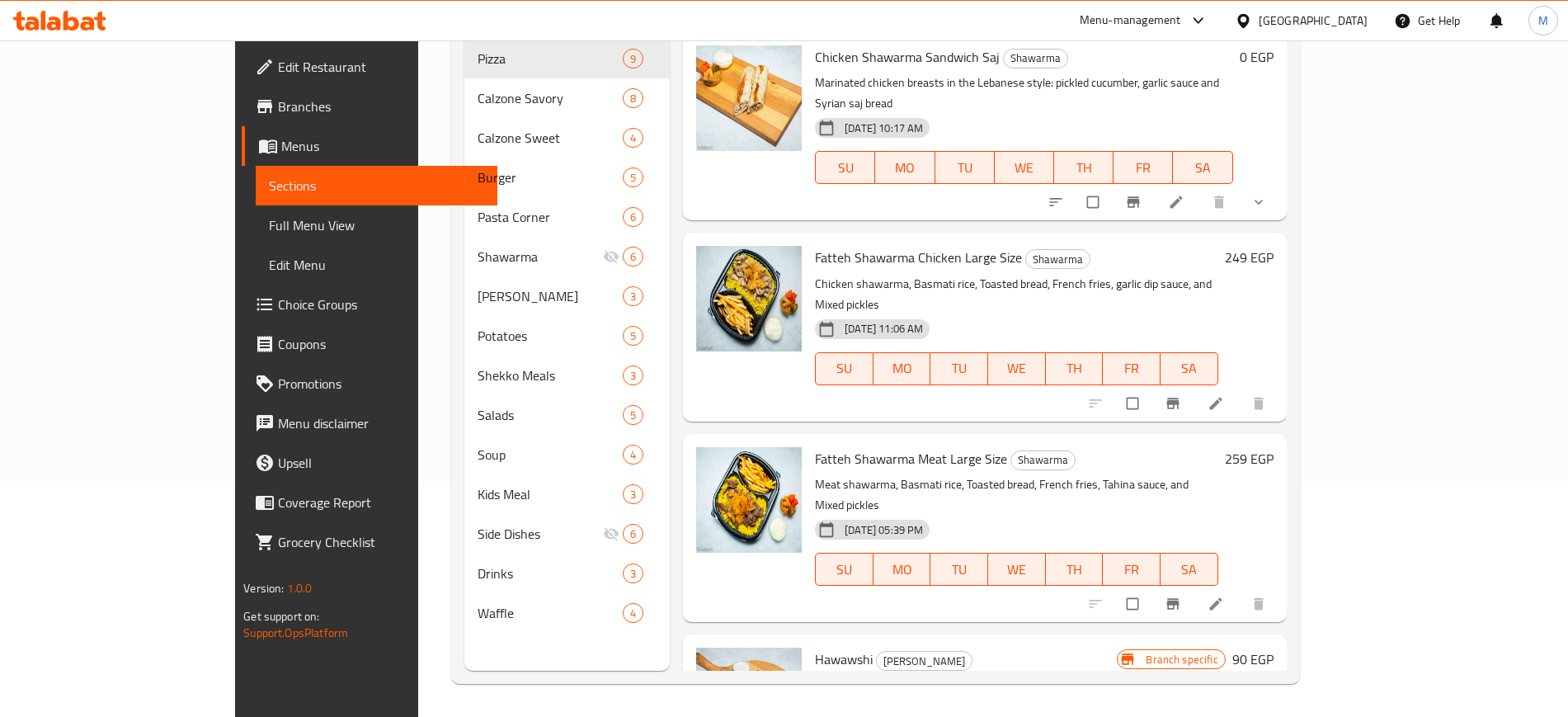
scroll to position [0, 0]
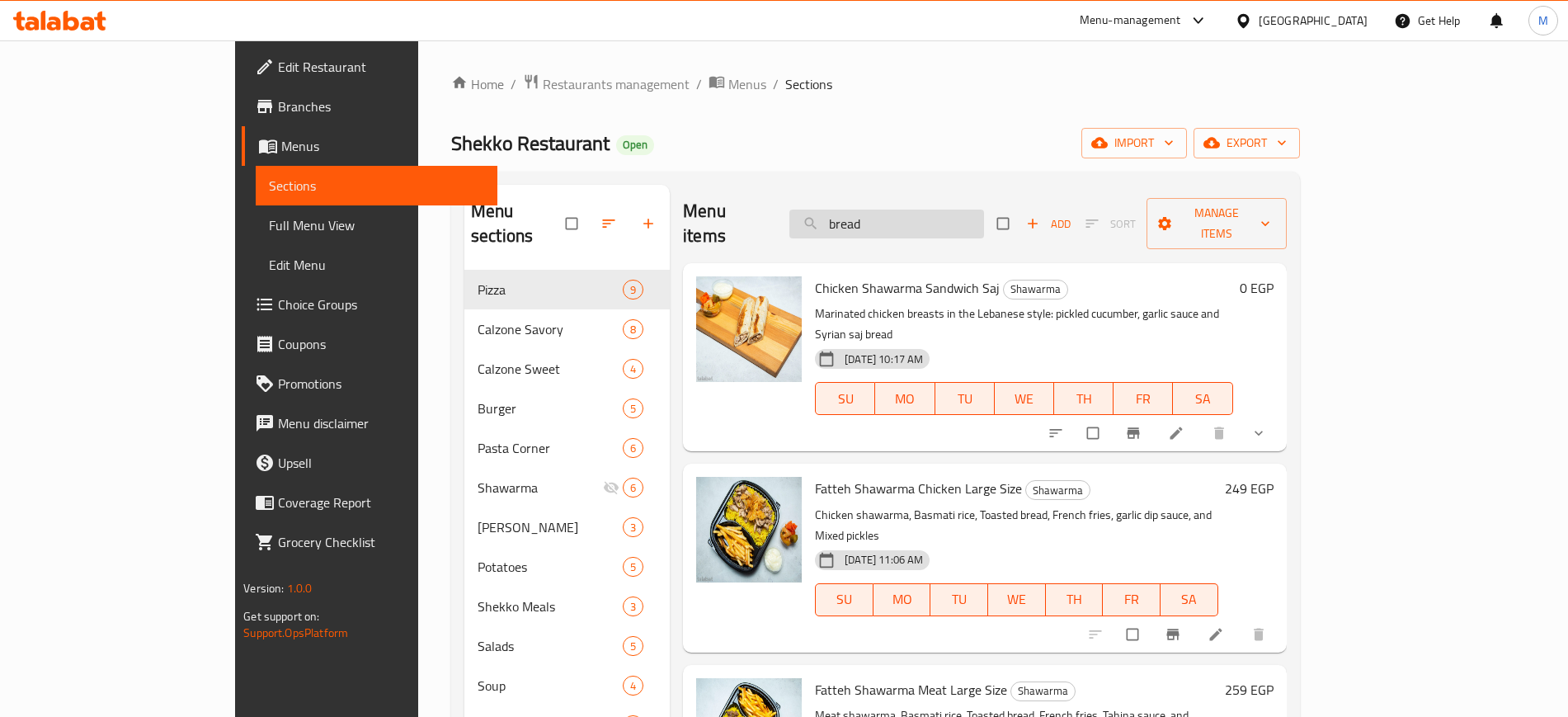
click at [983, 209] on input "bread" at bounding box center [886, 223] width 194 height 29
paste input "Nutella"
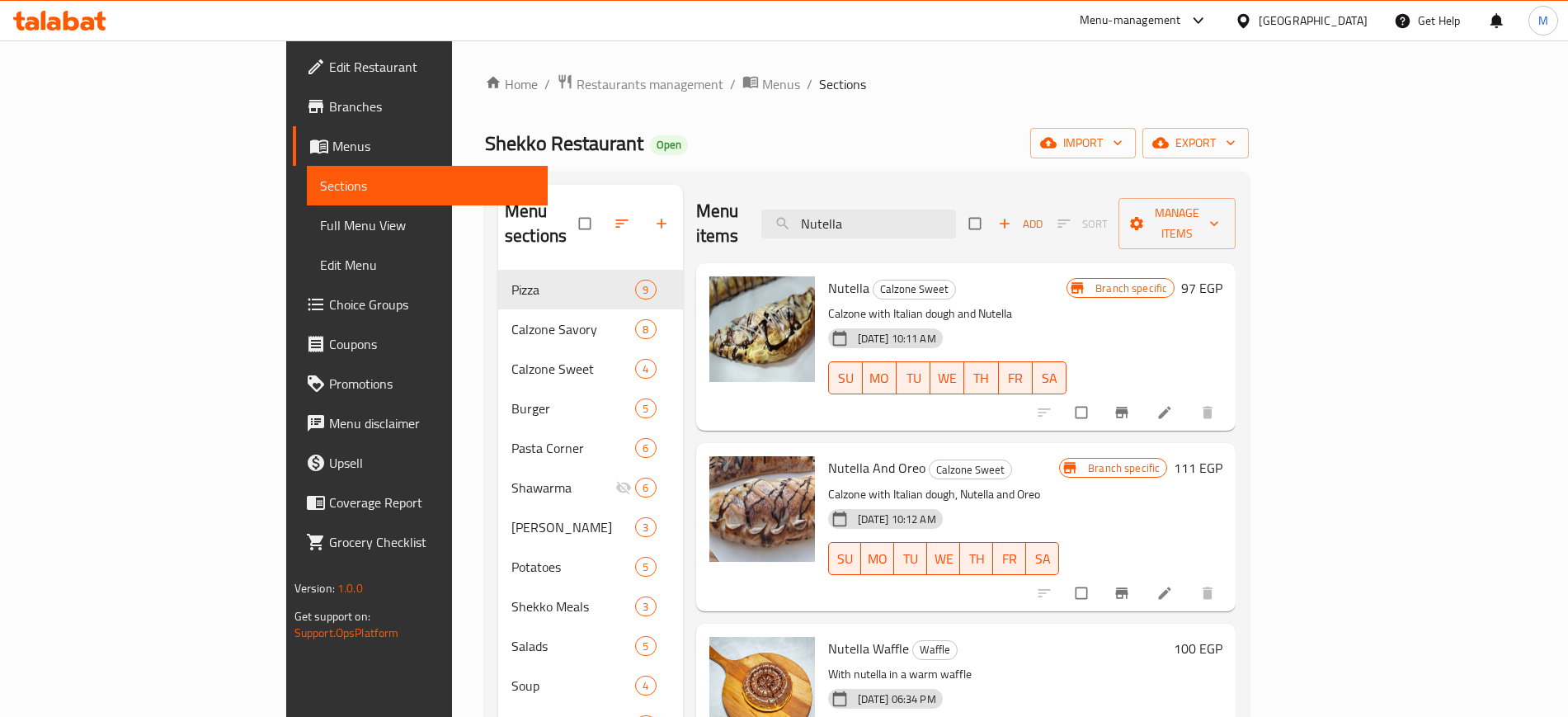
paste input "Mix Cheese"
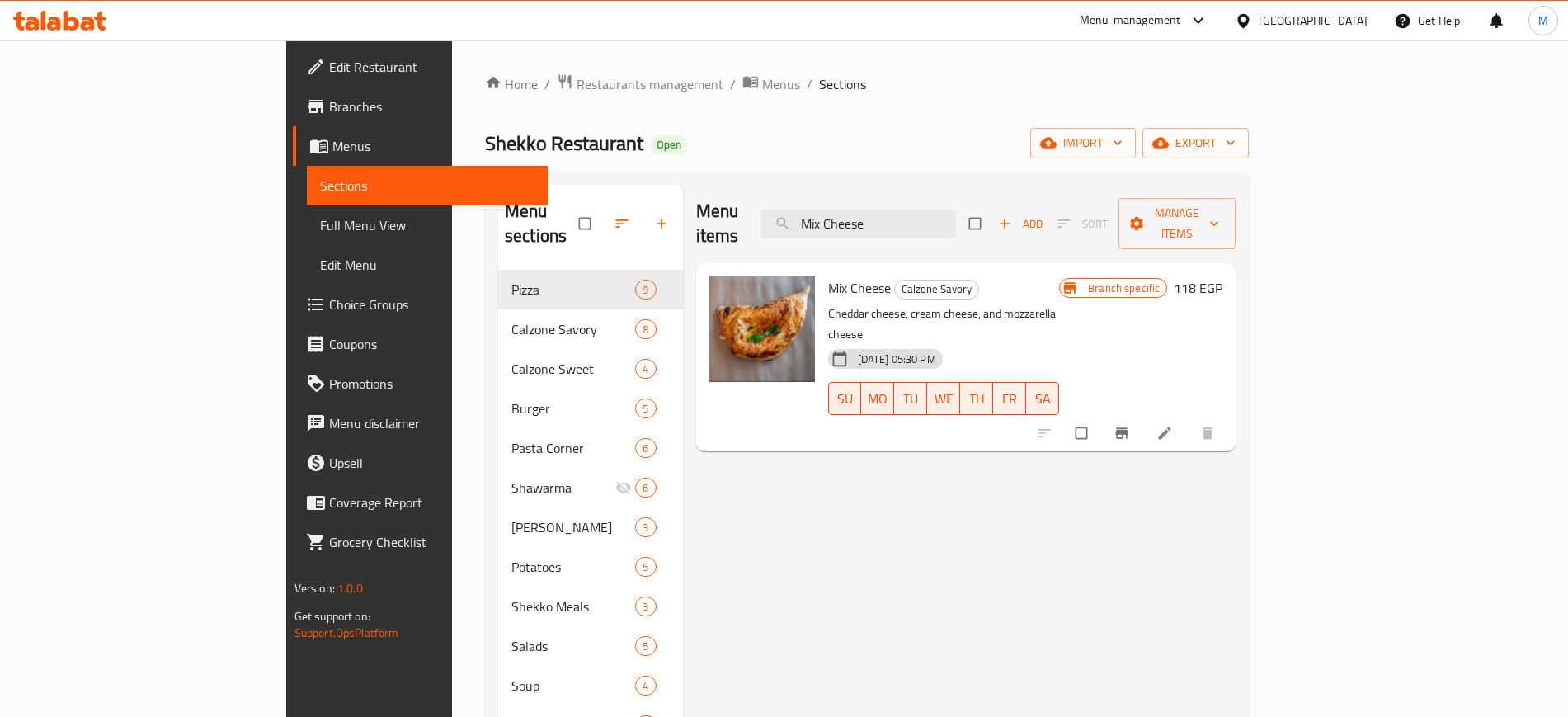
type input "Mix Cheese"
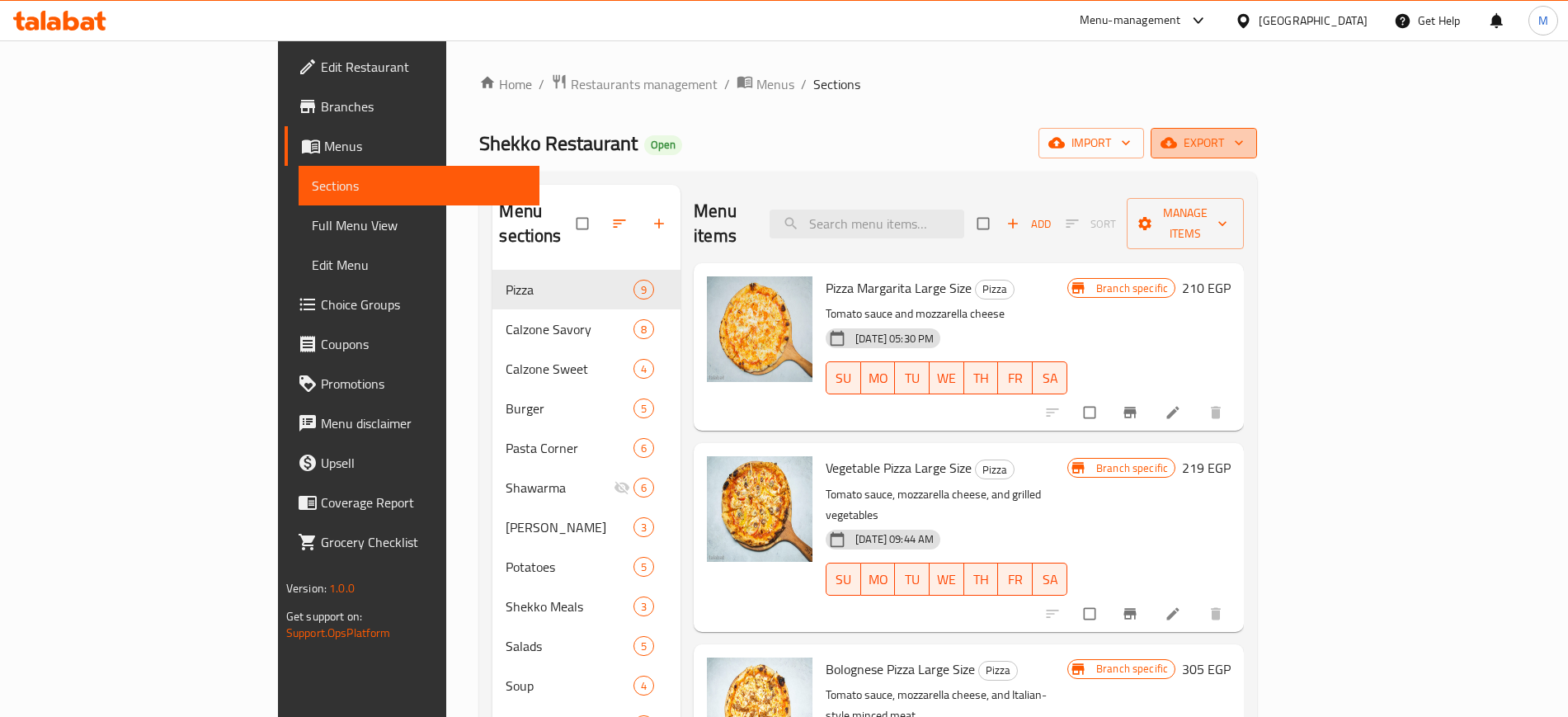
click at [1243, 140] on span "export" at bounding box center [1204, 142] width 80 height 21
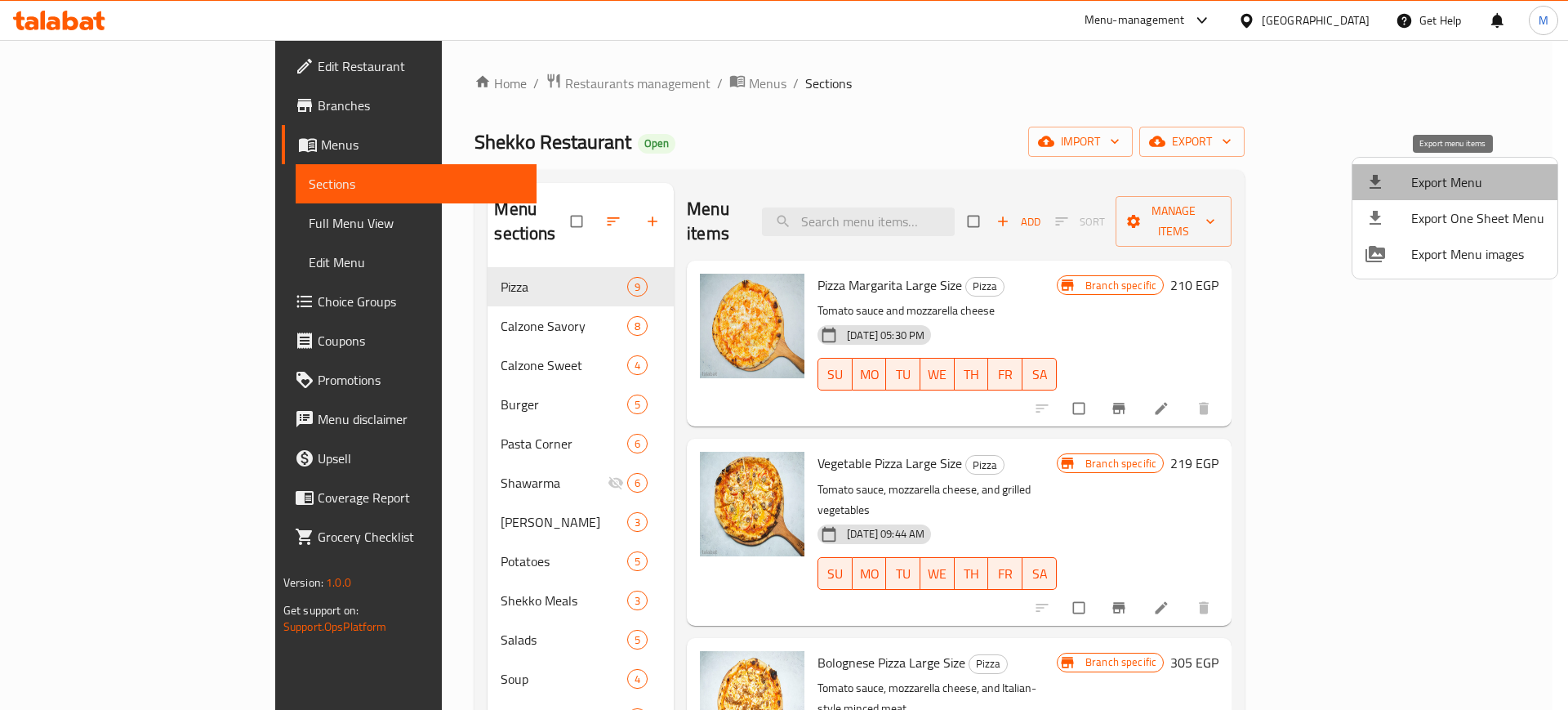
click at [1460, 182] on span "Export Menu" at bounding box center [1477, 182] width 133 height 20
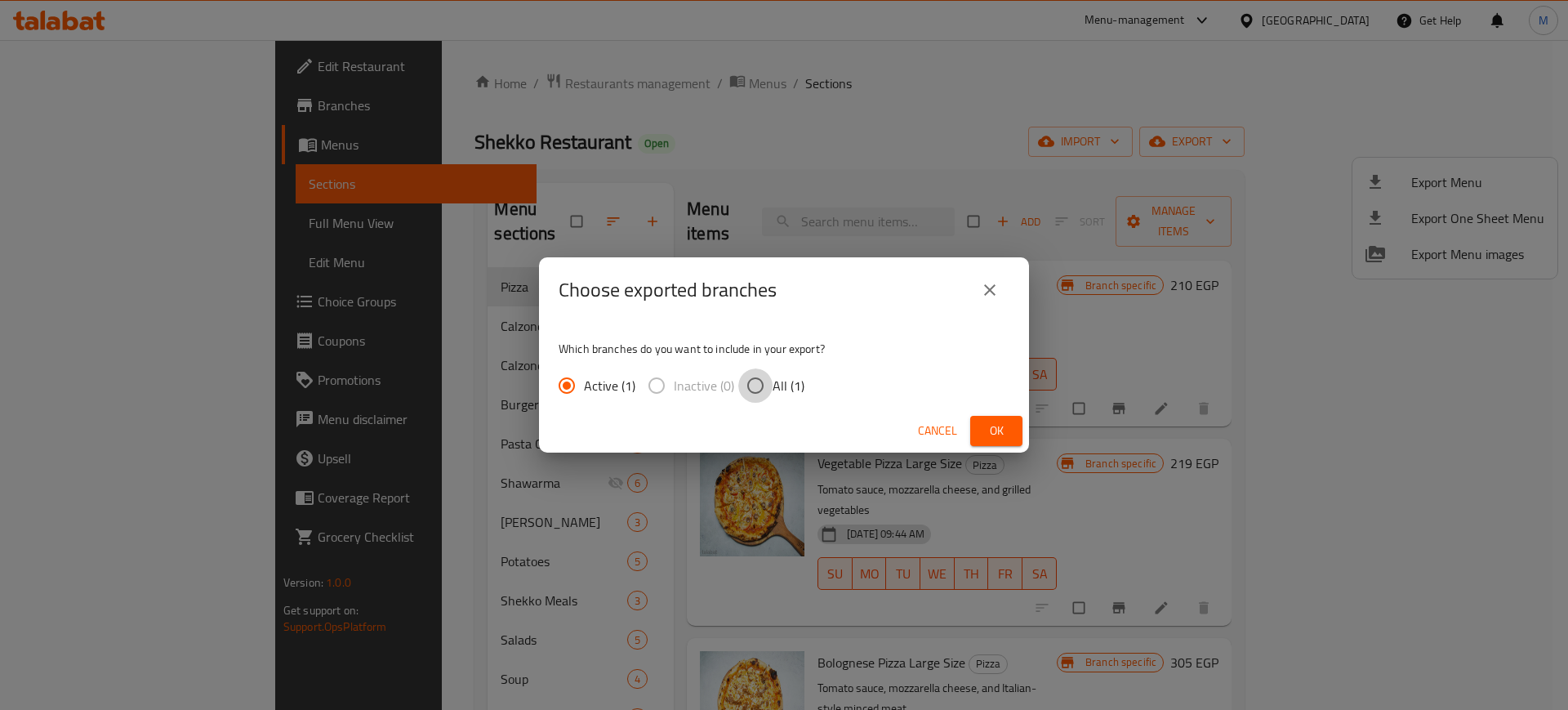
click at [769, 396] on input "All (1)" at bounding box center [755, 386] width 35 height 35
radio input "true"
click at [1016, 435] on button "Ok" at bounding box center [996, 431] width 52 height 31
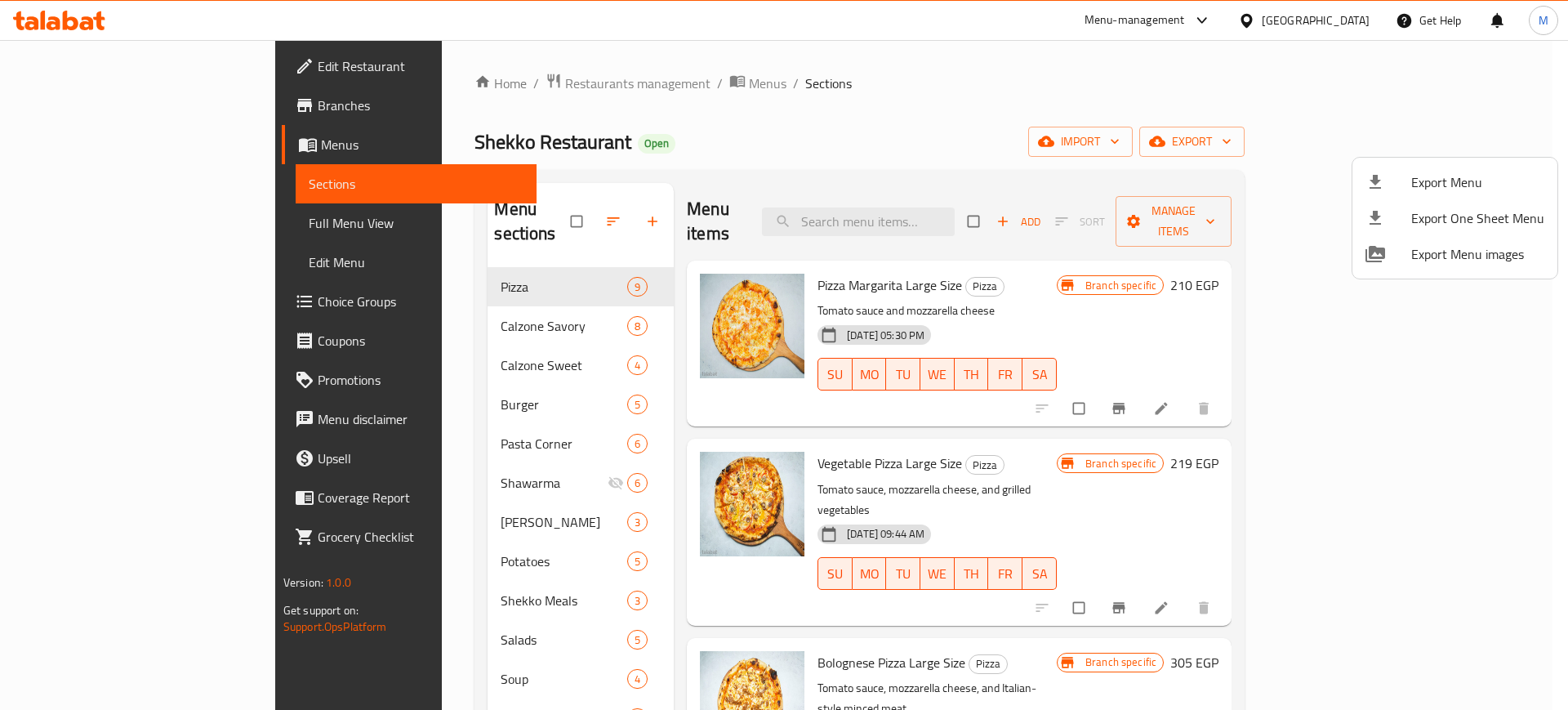
click at [220, 226] on div at bounding box center [784, 355] width 1568 height 710
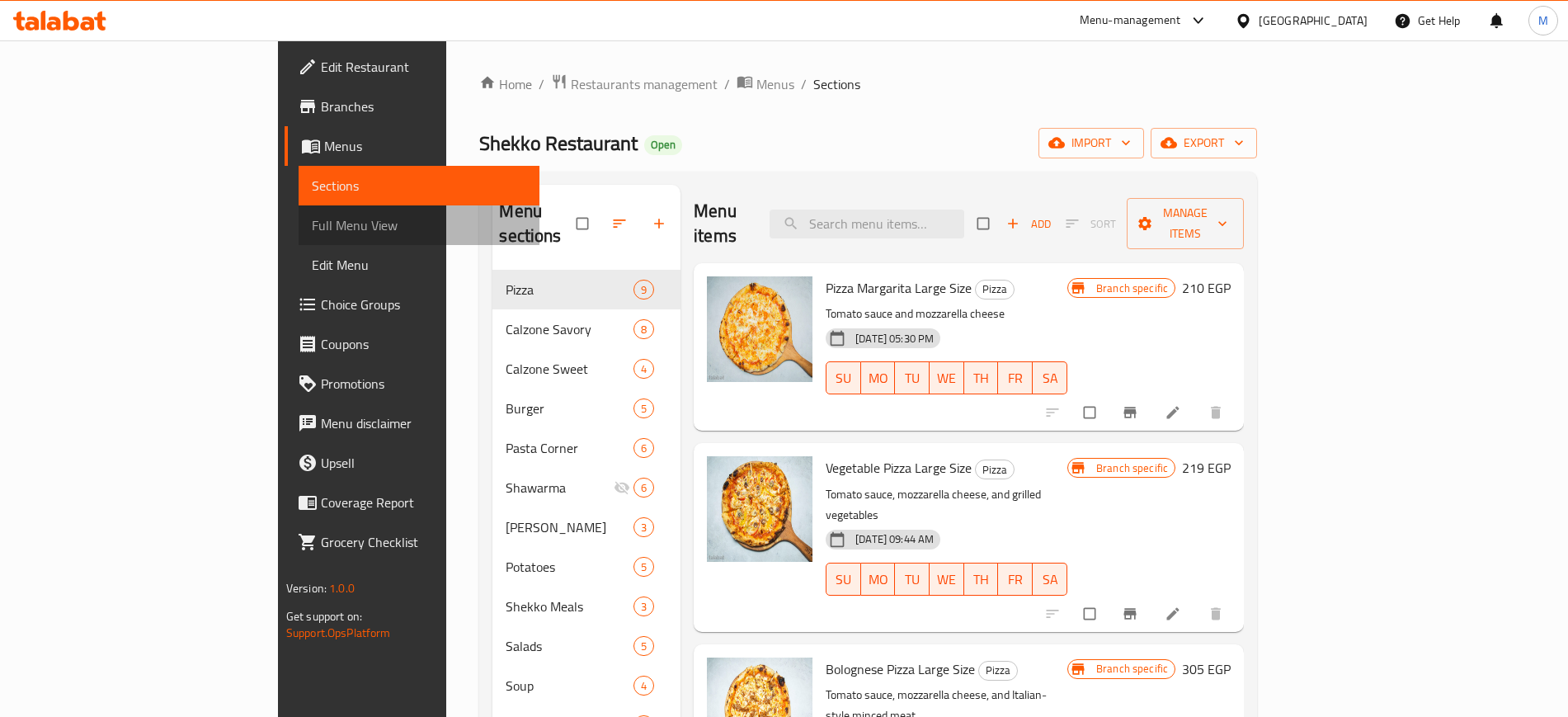
click at [312, 228] on span "Full Menu View" at bounding box center [418, 225] width 214 height 20
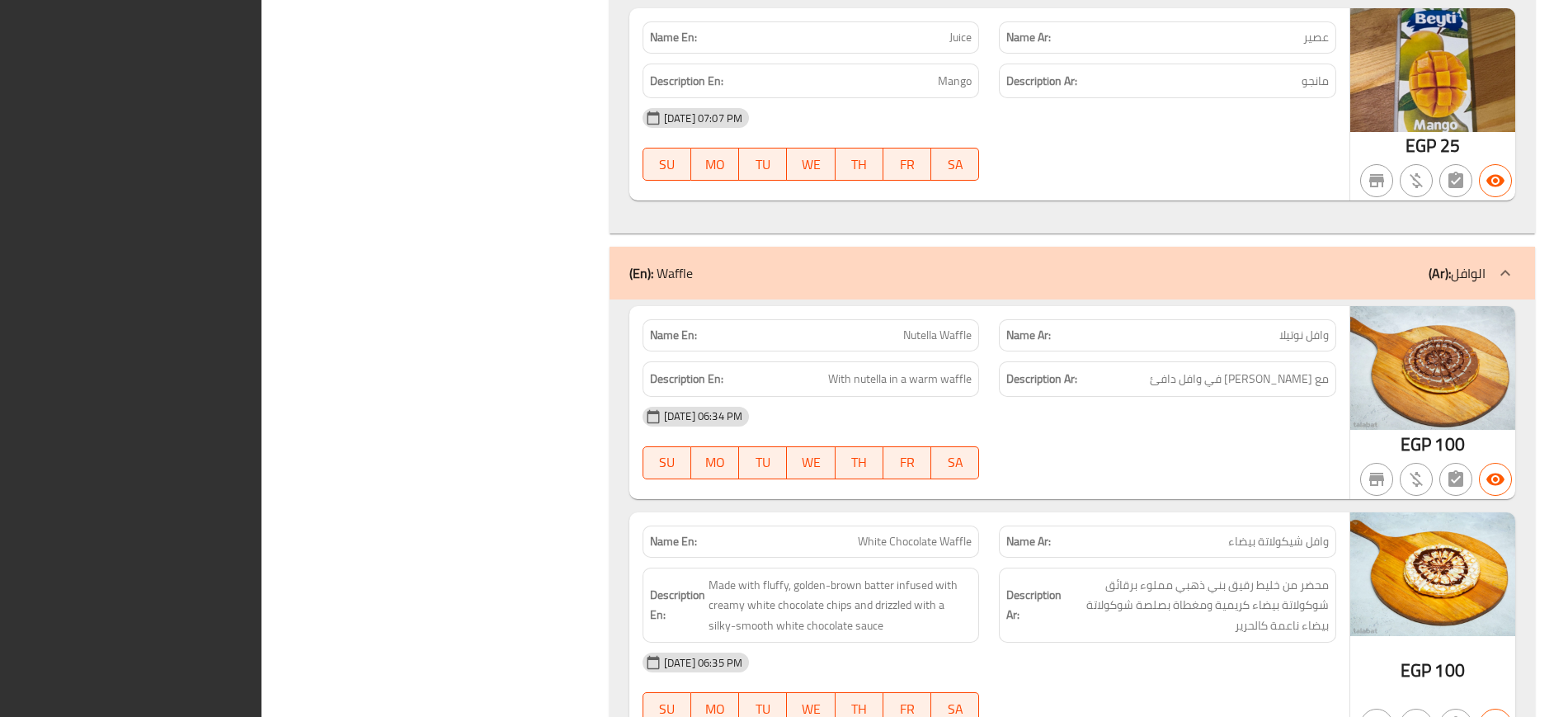
scroll to position [18098, 0]
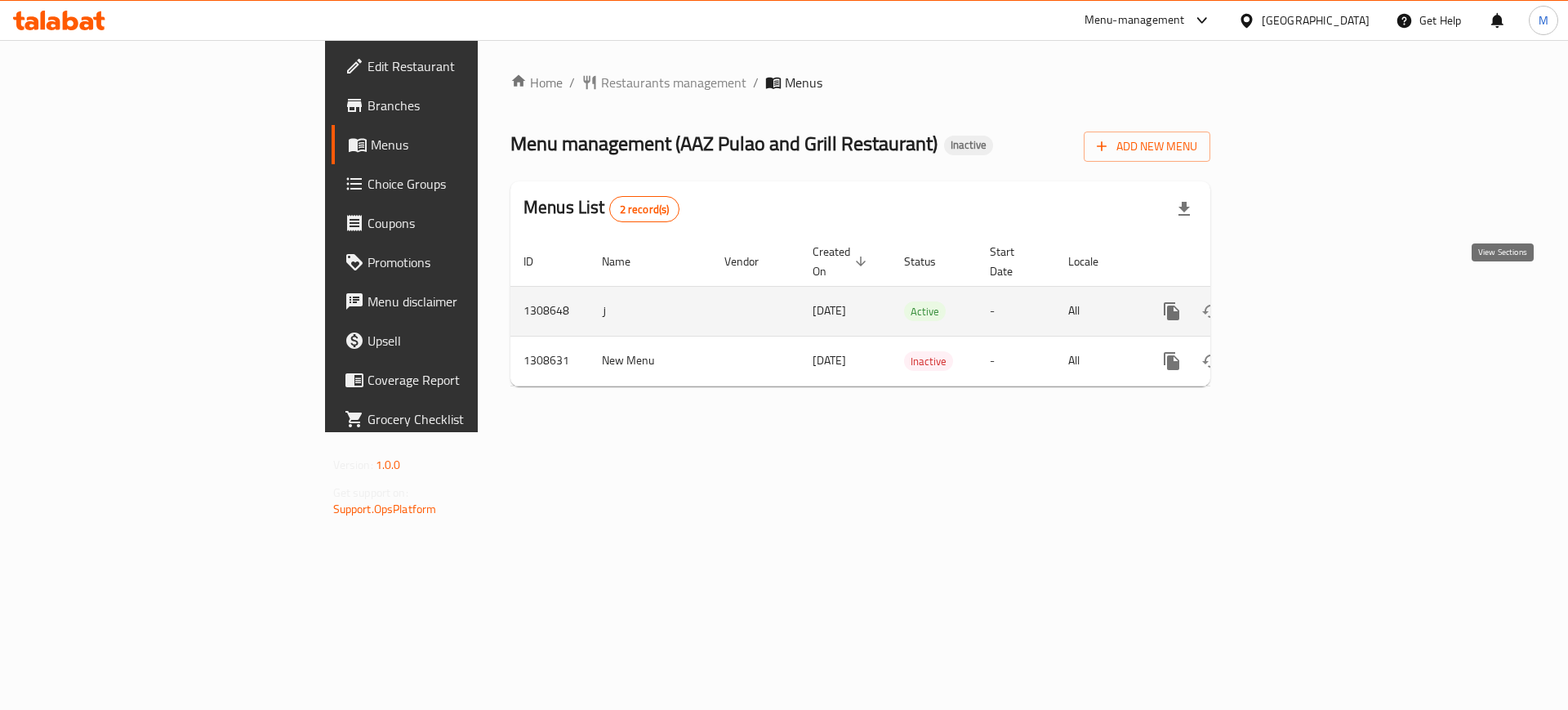
click at [1300, 302] on icon "enhanced table" at bounding box center [1290, 312] width 20 height 20
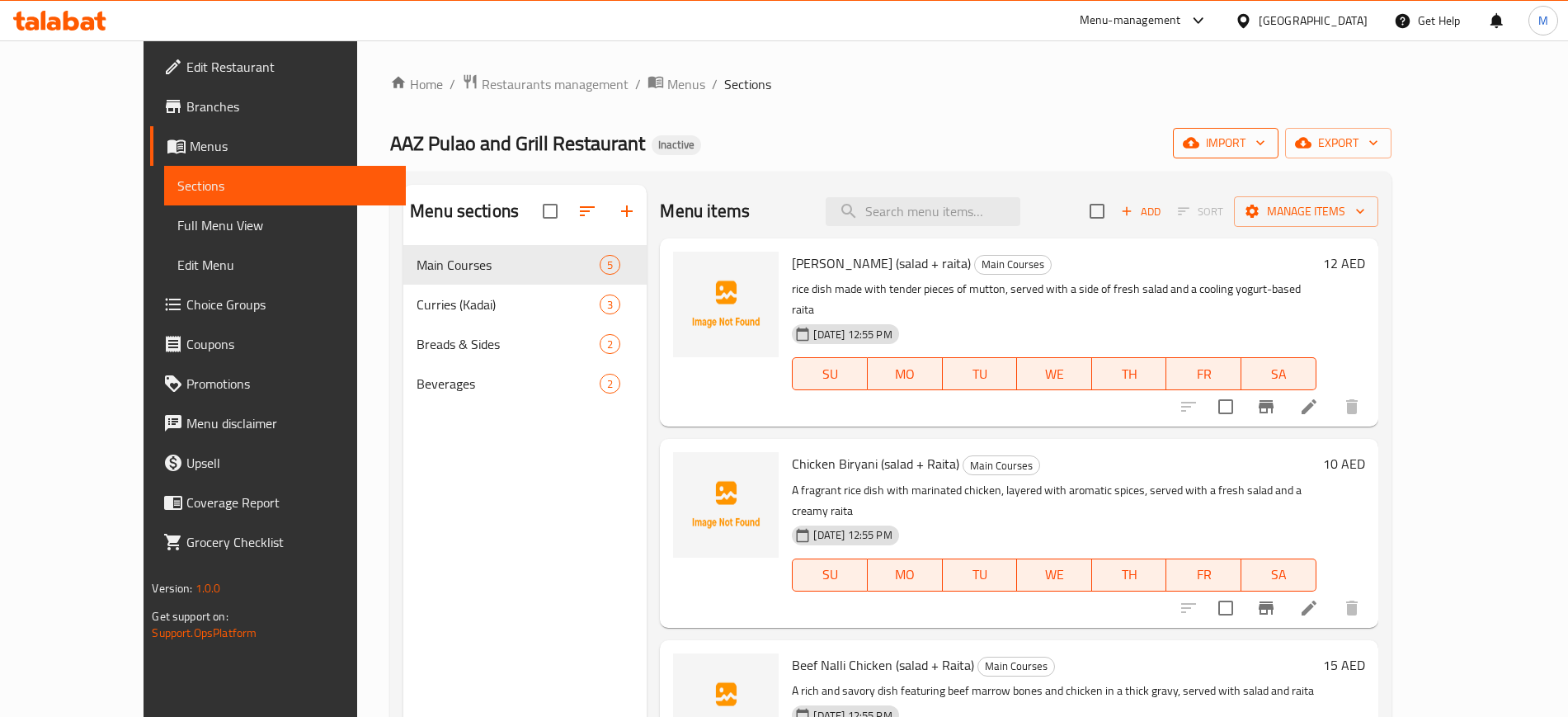
click at [1265, 151] on span "import" at bounding box center [1226, 142] width 80 height 21
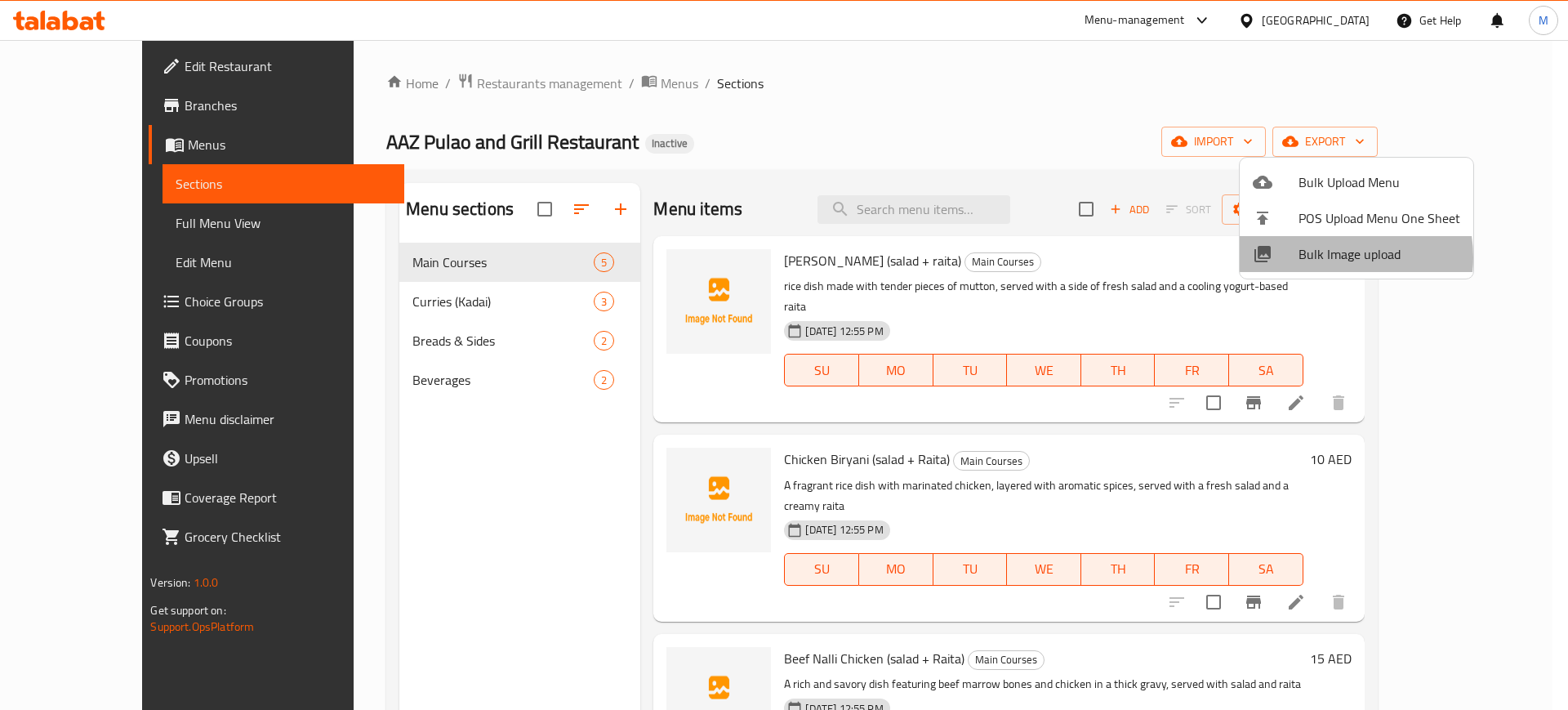
click at [1327, 257] on span "Bulk Image upload" at bounding box center [1380, 254] width 162 height 20
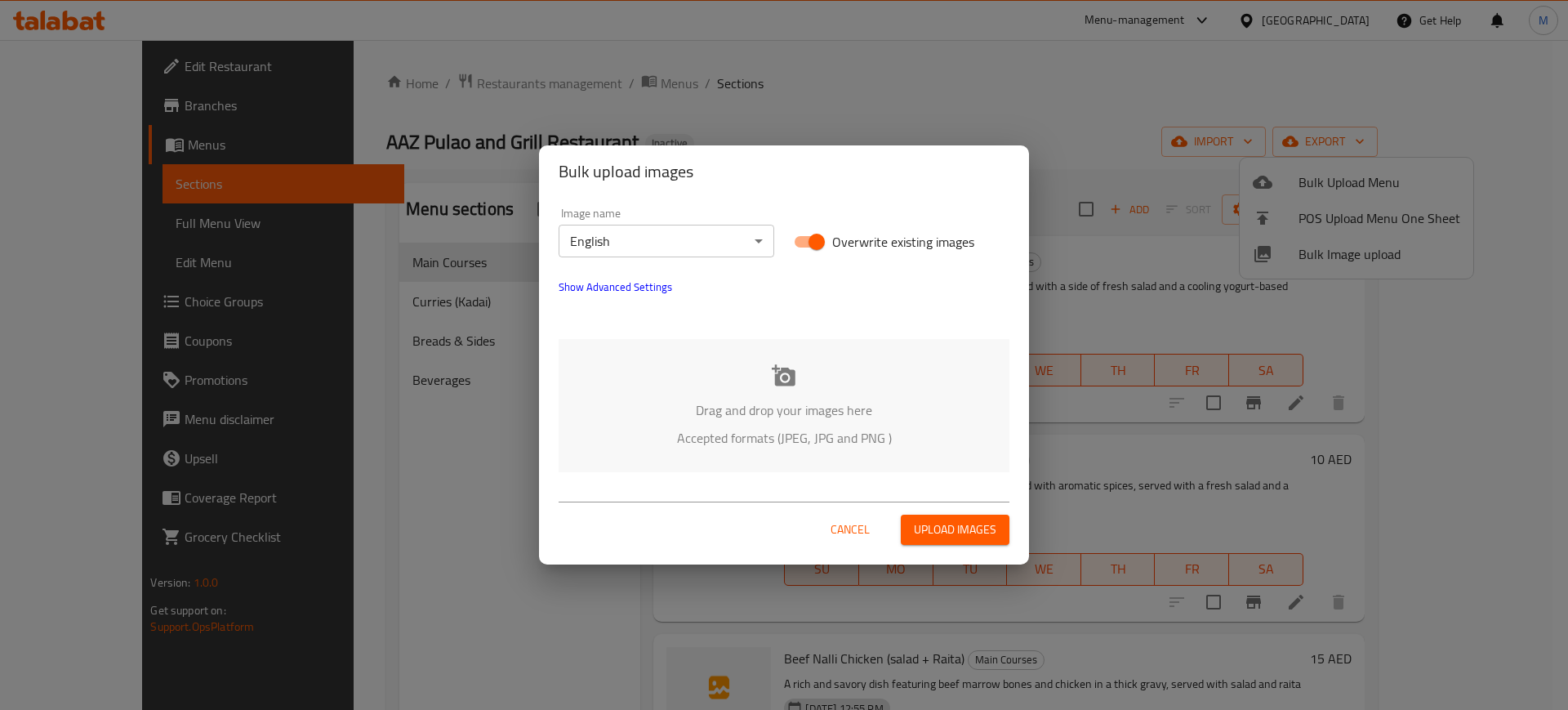
click at [849, 439] on p "Accepted formats (JPEG, JPG and PNG )" at bounding box center [784, 438] width 402 height 20
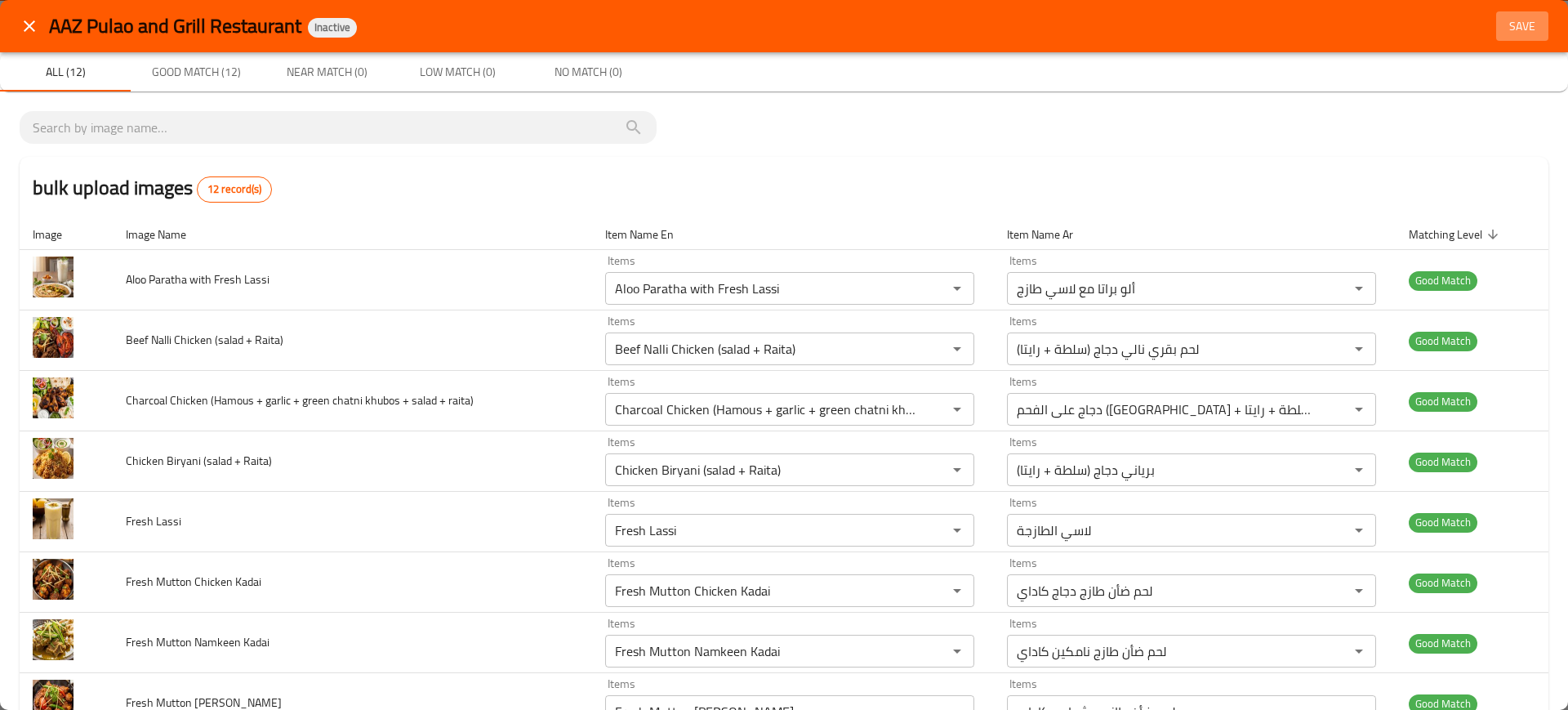
click at [1508, 22] on span "Save" at bounding box center [1523, 27] width 39 height 21
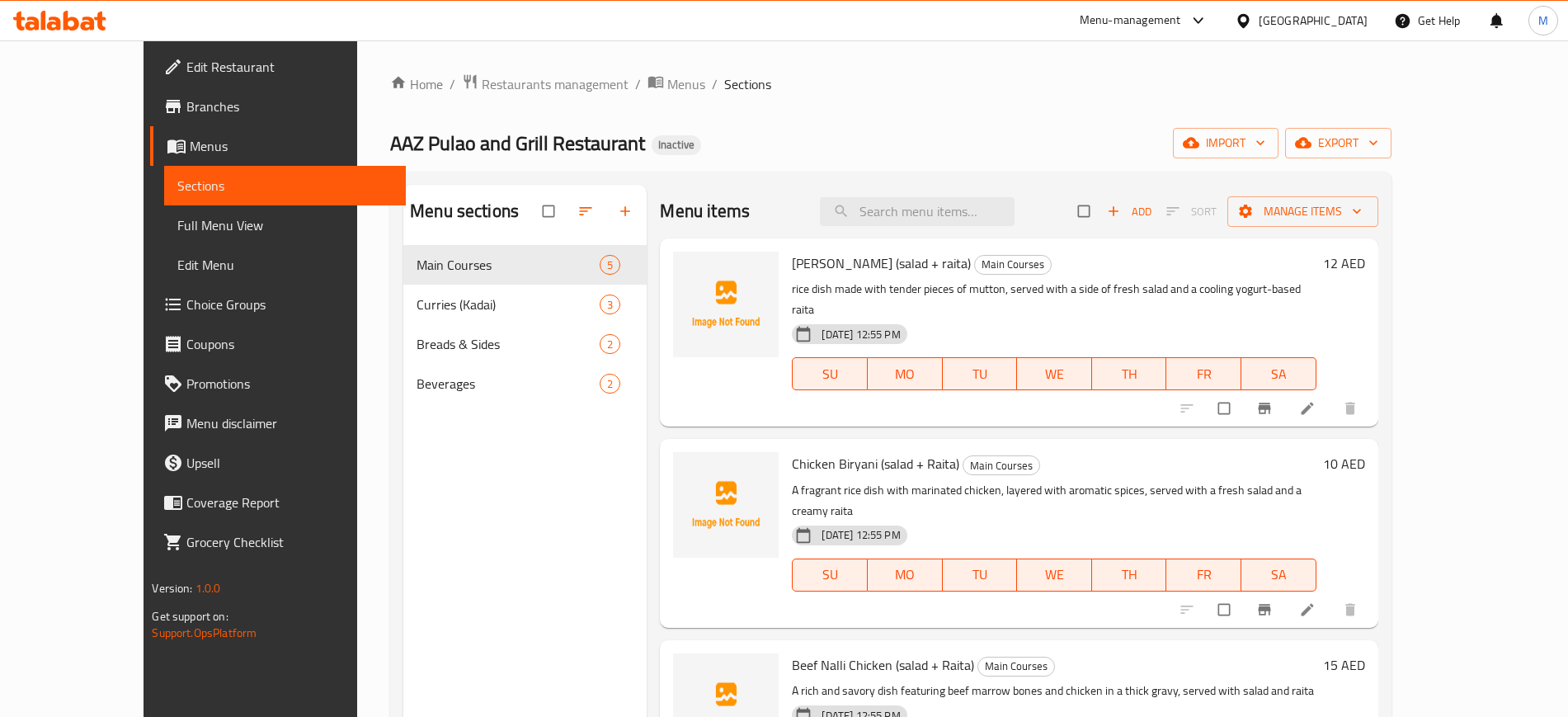
click at [598, 486] on div "Menu sections Main Courses 5 Curries (Kadai) 3 Breads & Sides 2 Beverages 2" at bounding box center [525, 544] width 243 height 717
click at [932, 212] on input "search" at bounding box center [916, 211] width 194 height 29
paste input "Kunafa Swar - kilo"
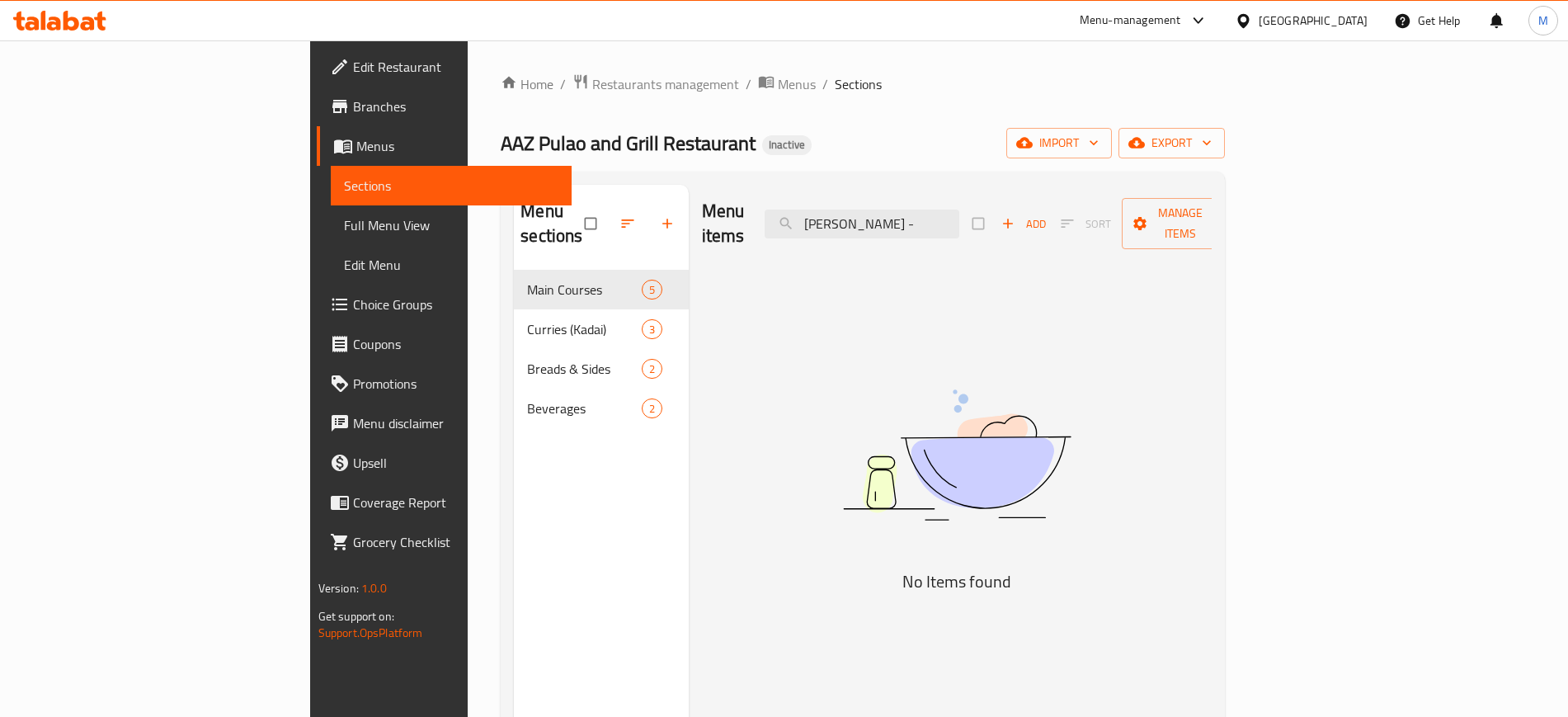
type input "Kunafa Swar -"
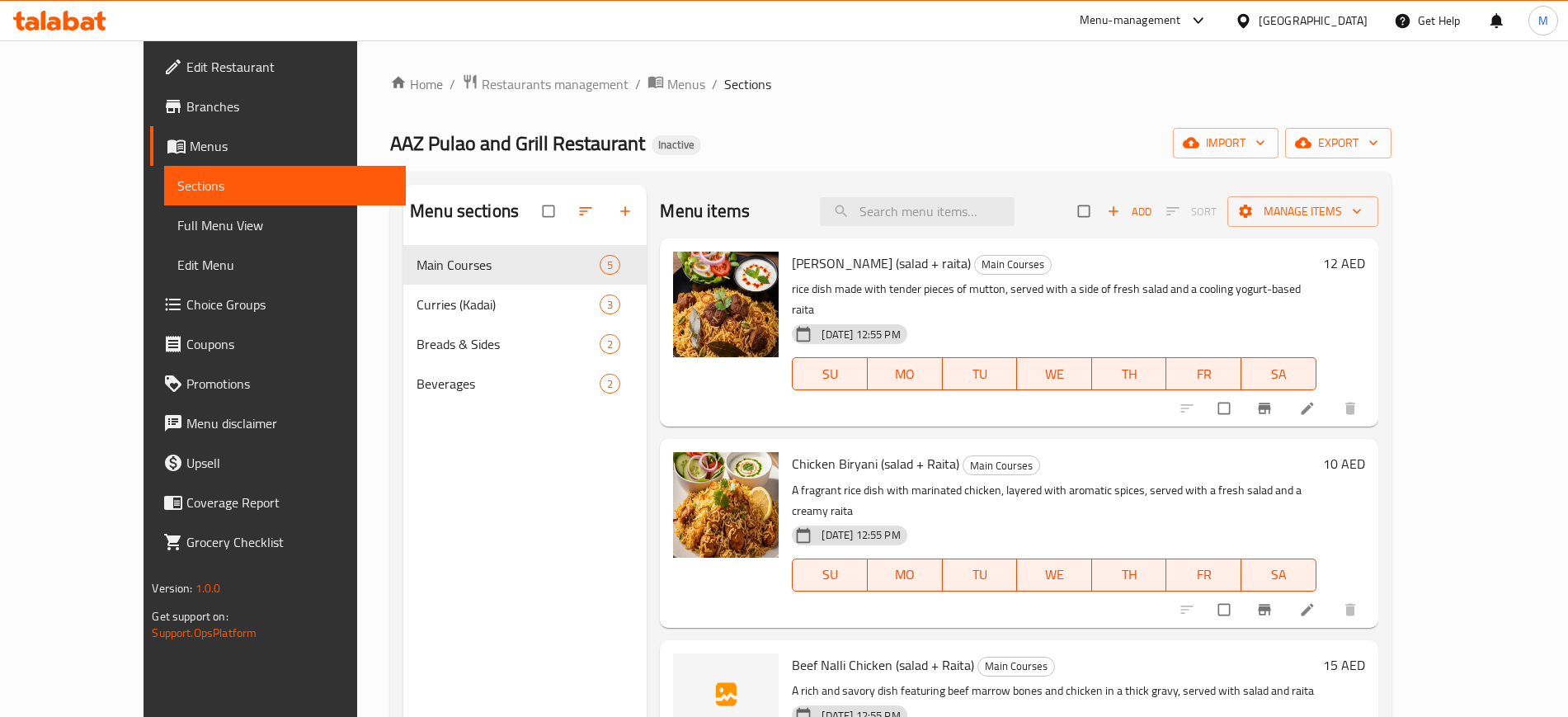
scroll to position [231, 0]
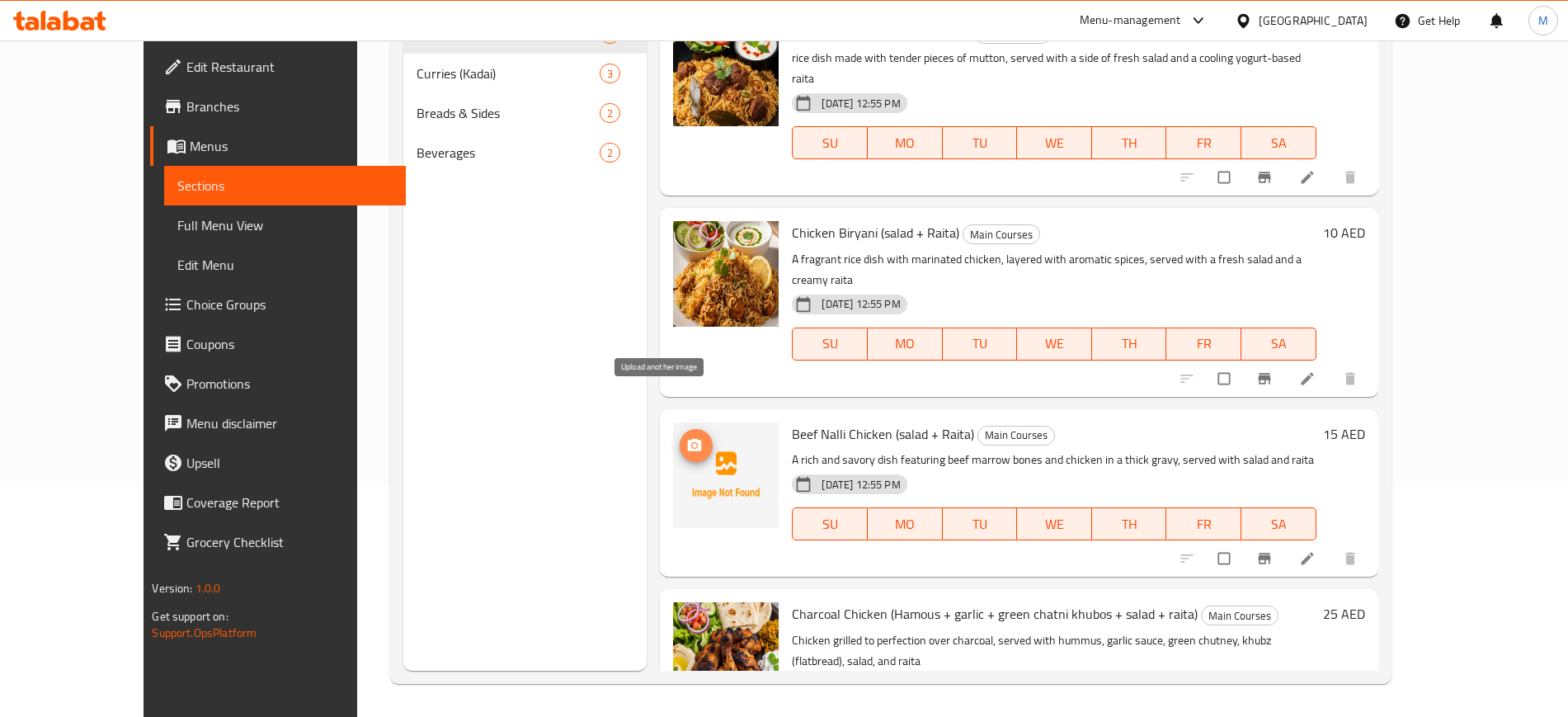
click at [680, 437] on span "upload picture" at bounding box center [696, 445] width 33 height 17
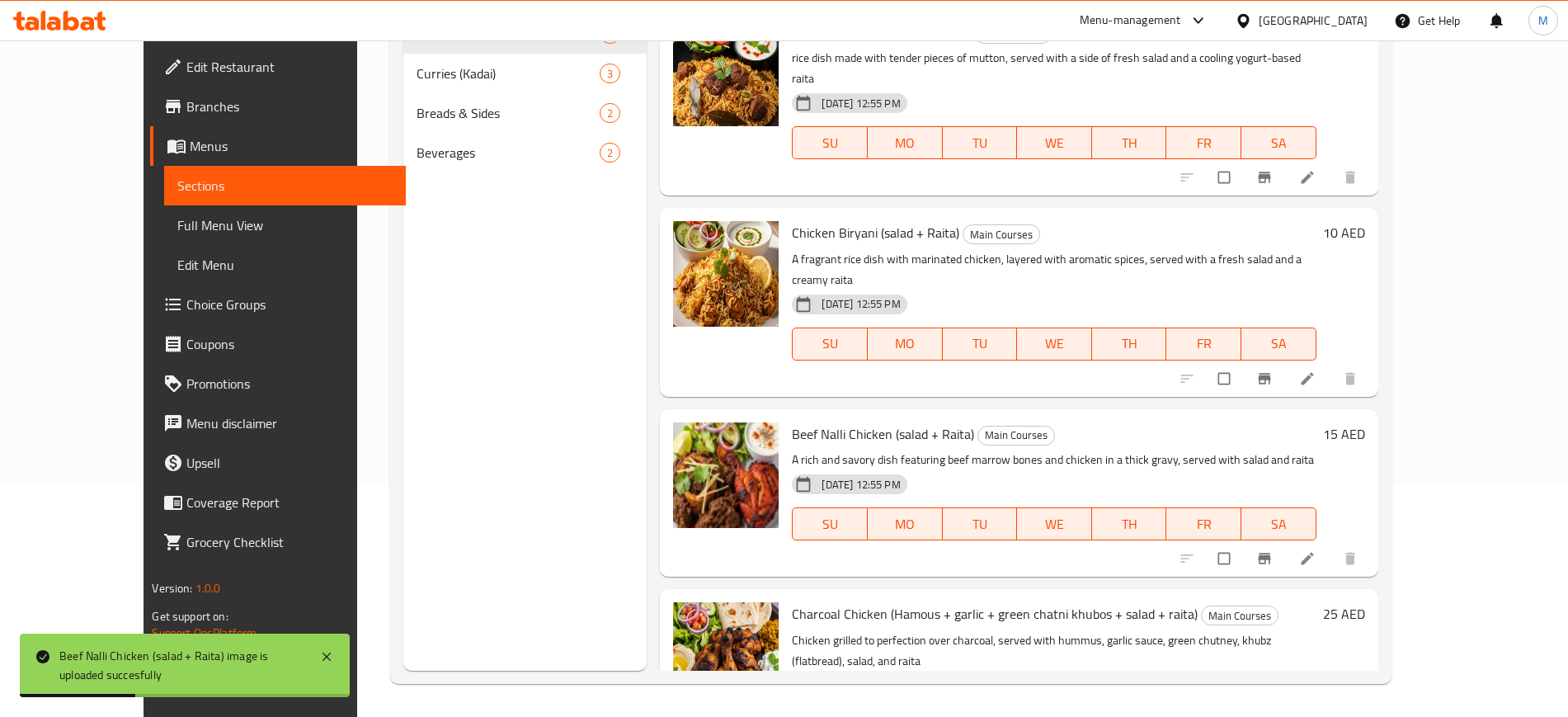
scroll to position [0, 0]
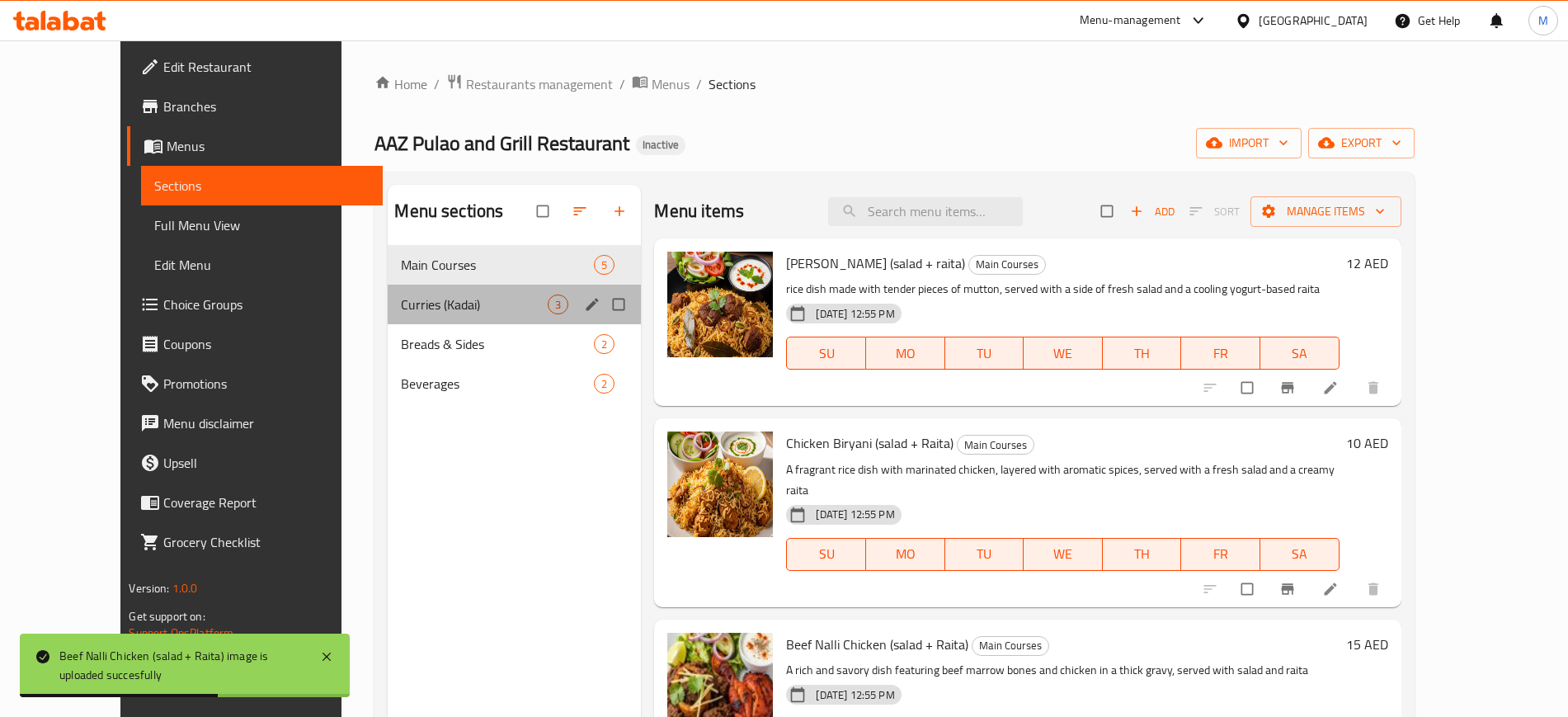
click at [477, 320] on div "Curries (Kadai) 3" at bounding box center [514, 305] width 253 height 40
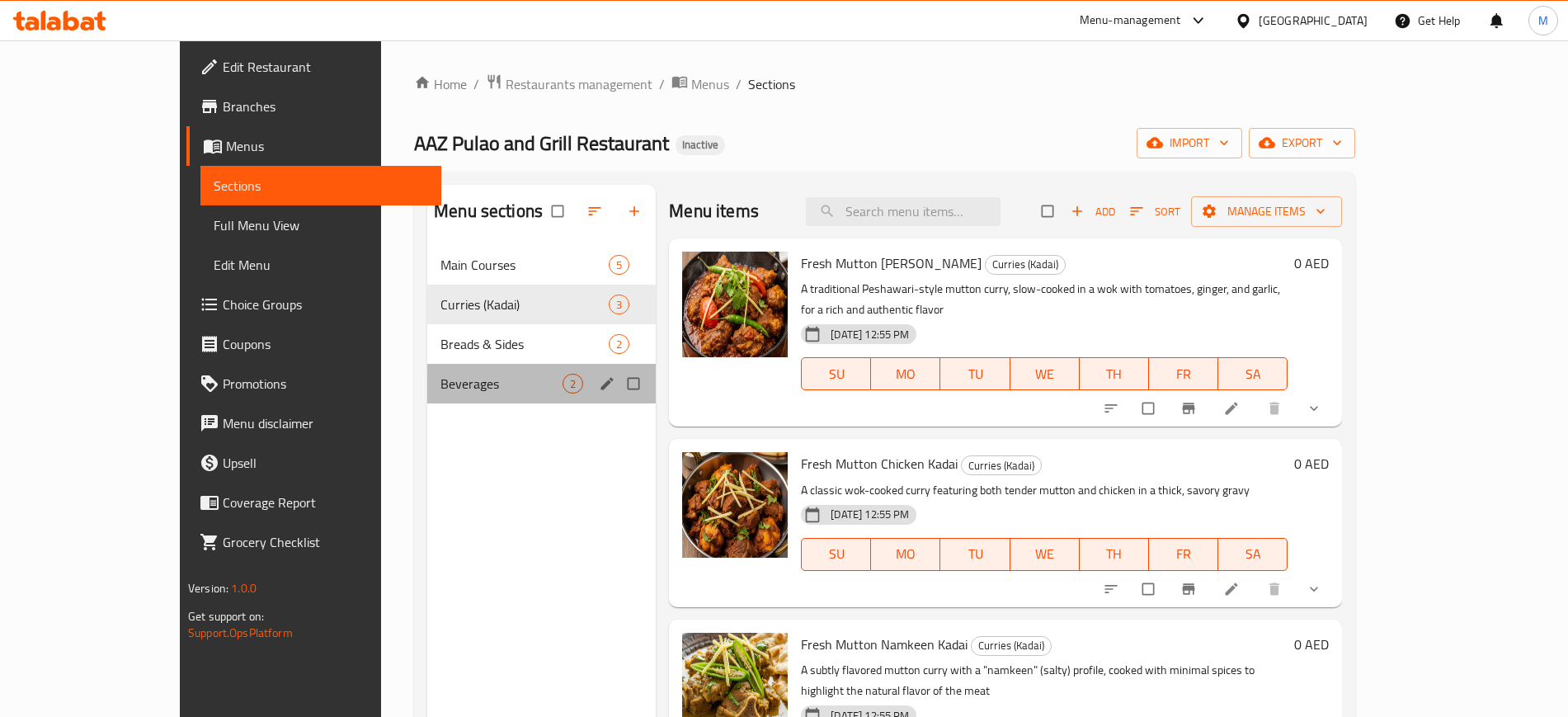
click at [506, 363] on div "Beverages 2" at bounding box center [541, 383] width 228 height 40
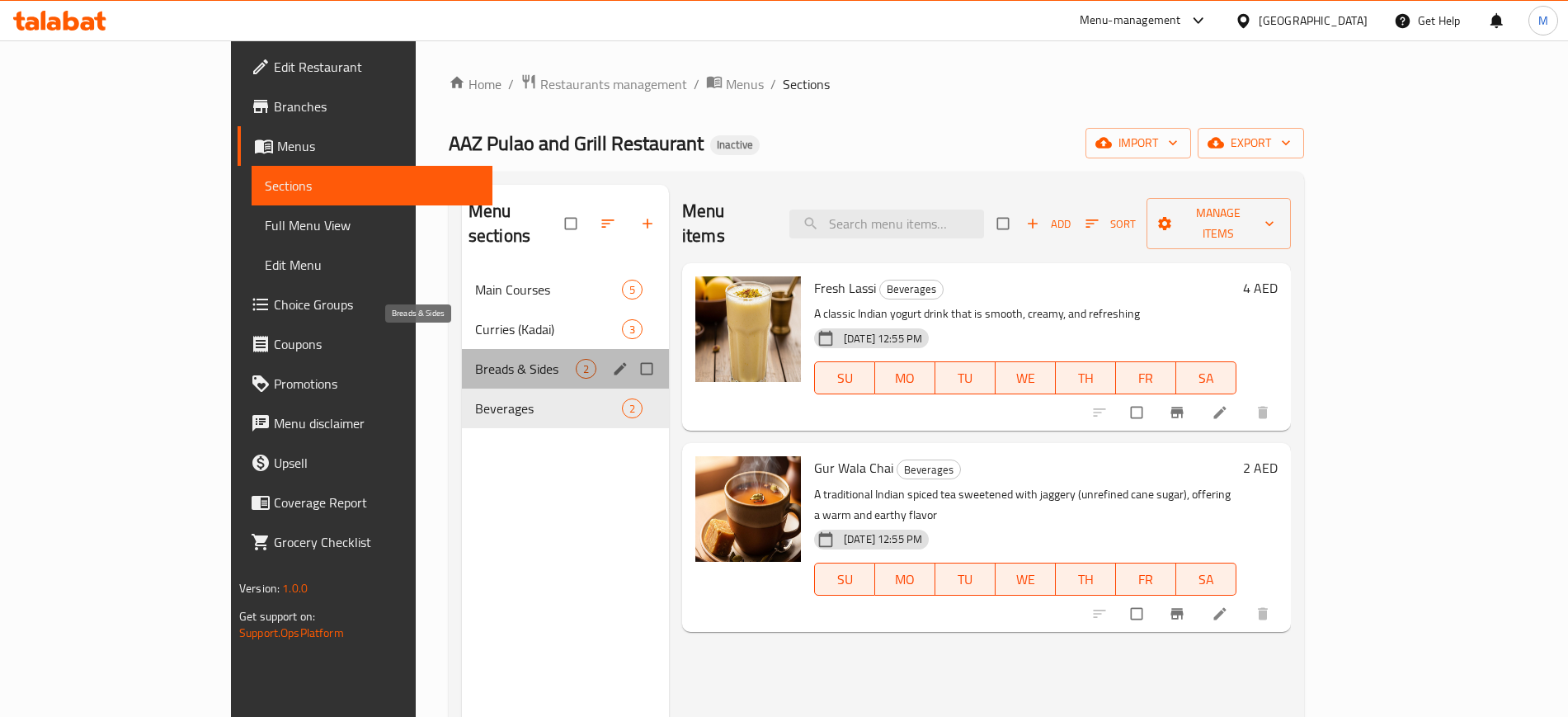
click at [475, 358] on span "Breads & Sides" at bounding box center [525, 368] width 101 height 20
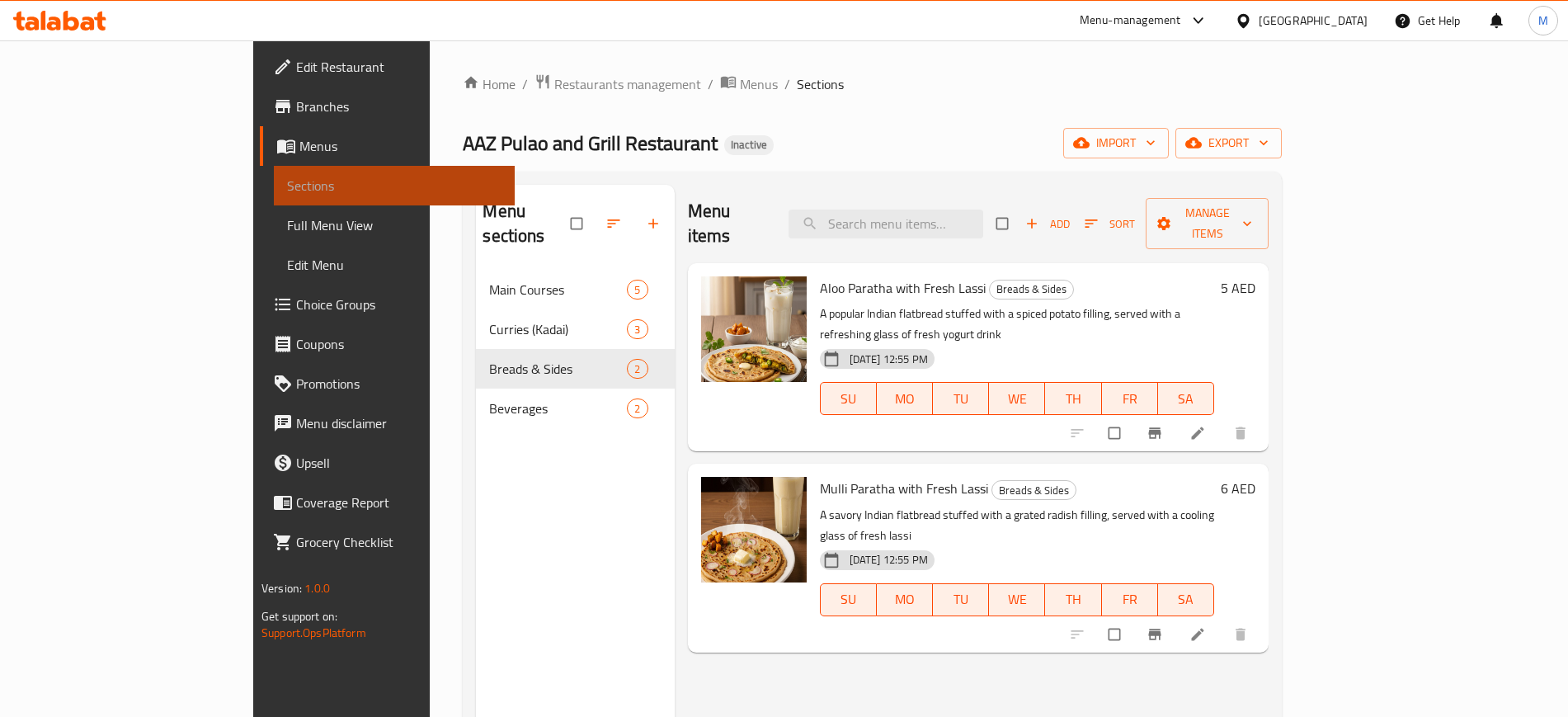
click at [274, 203] on link "Sections" at bounding box center [394, 186] width 241 height 40
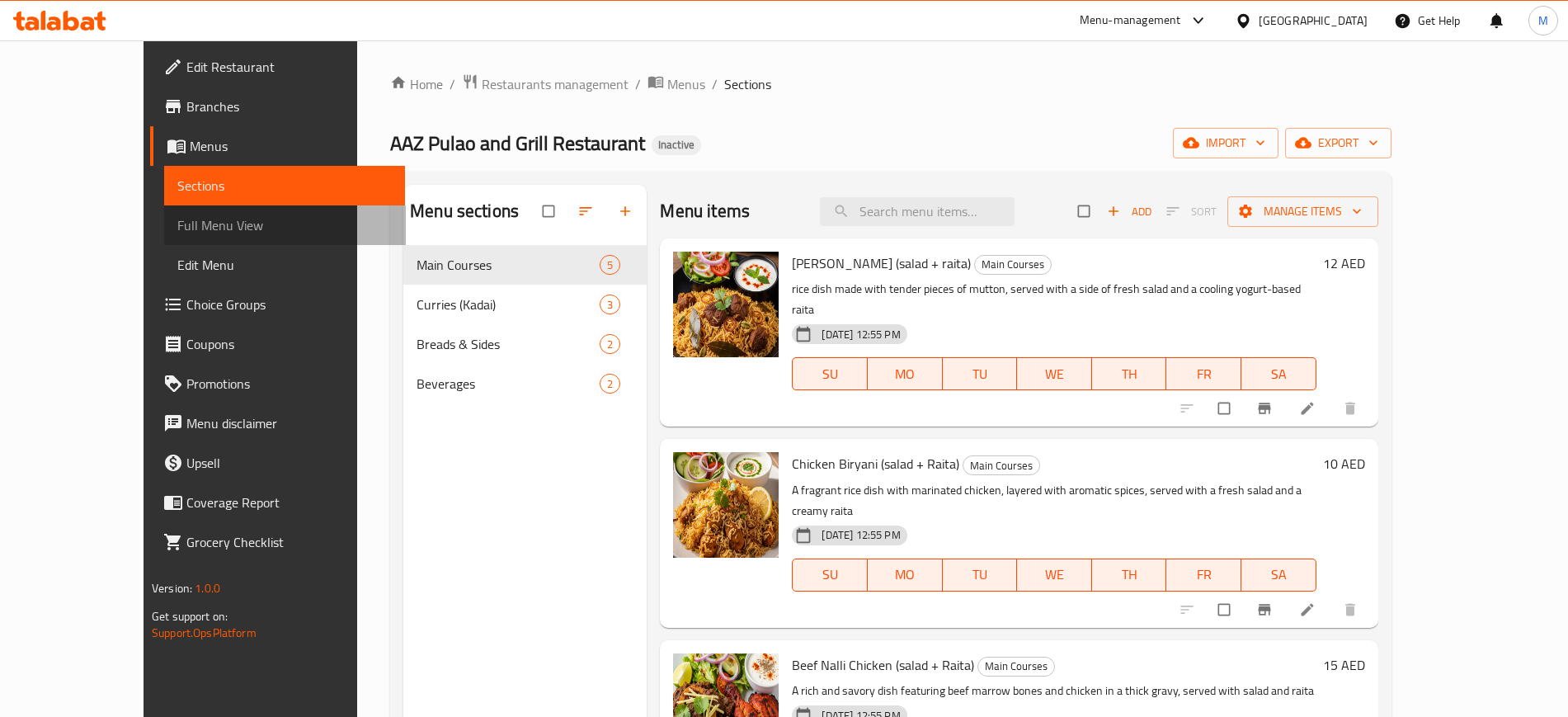
click at [164, 213] on link "Full Menu View" at bounding box center [285, 225] width 241 height 40
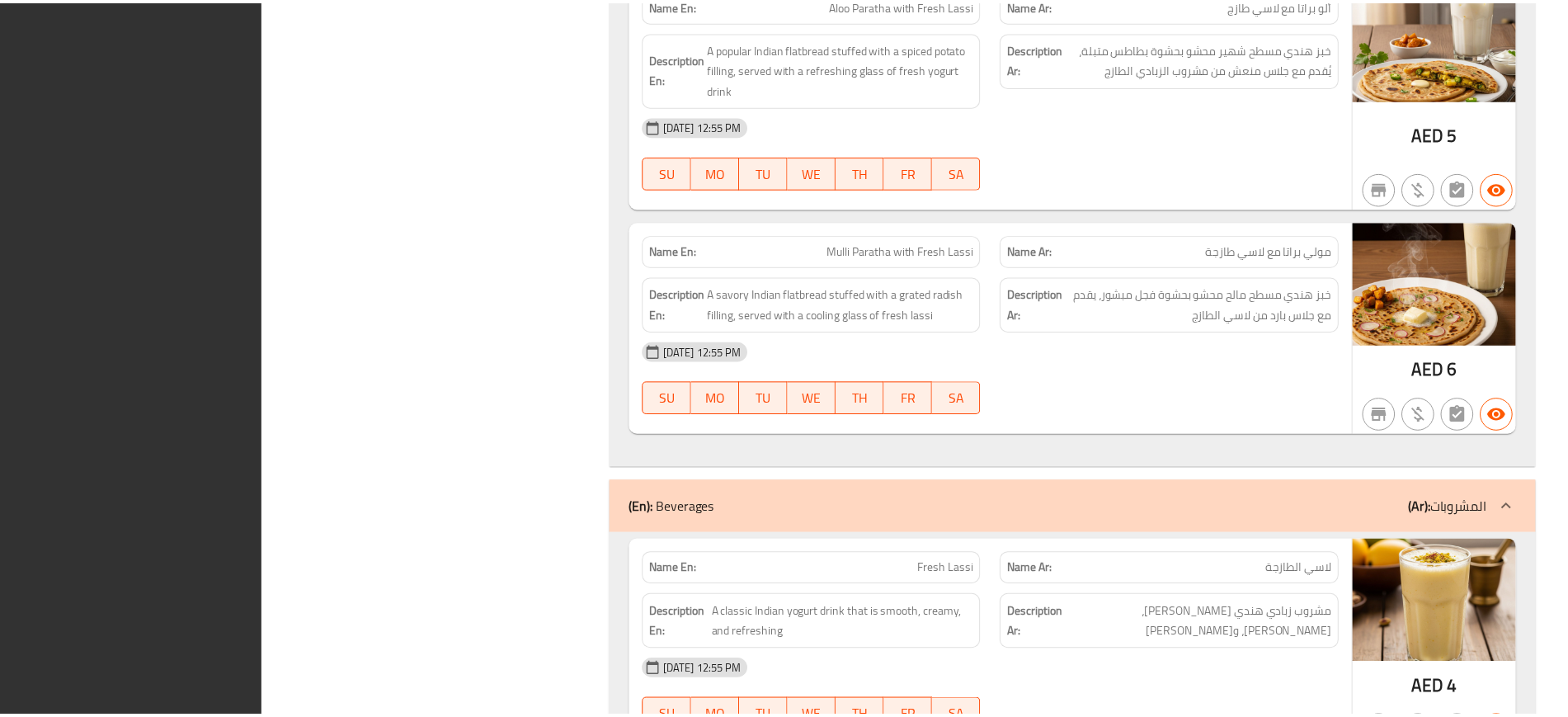
scroll to position [3064, 0]
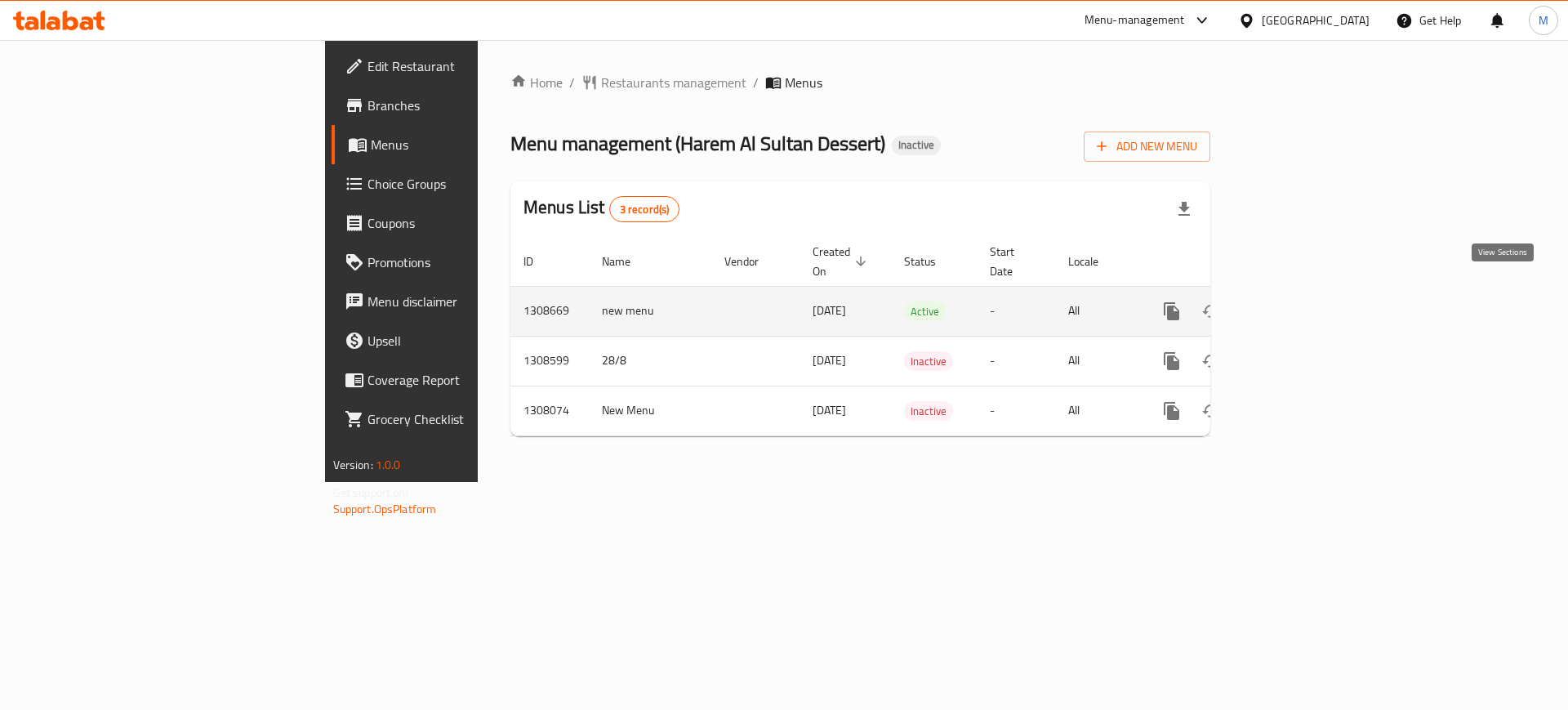
click at [1310, 292] on link "enhanced table" at bounding box center [1290, 312] width 39 height 39
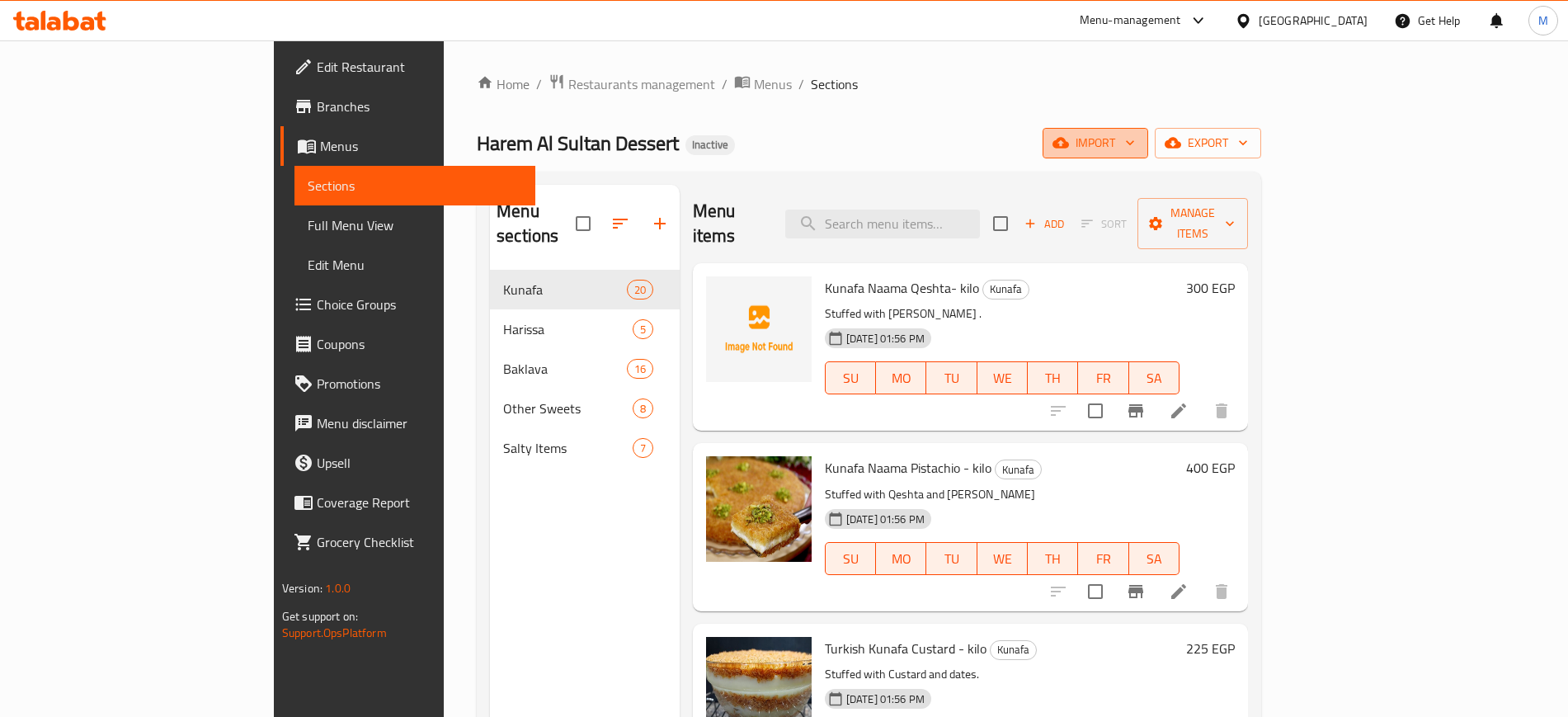
click at [1135, 143] on span "import" at bounding box center [1095, 142] width 80 height 21
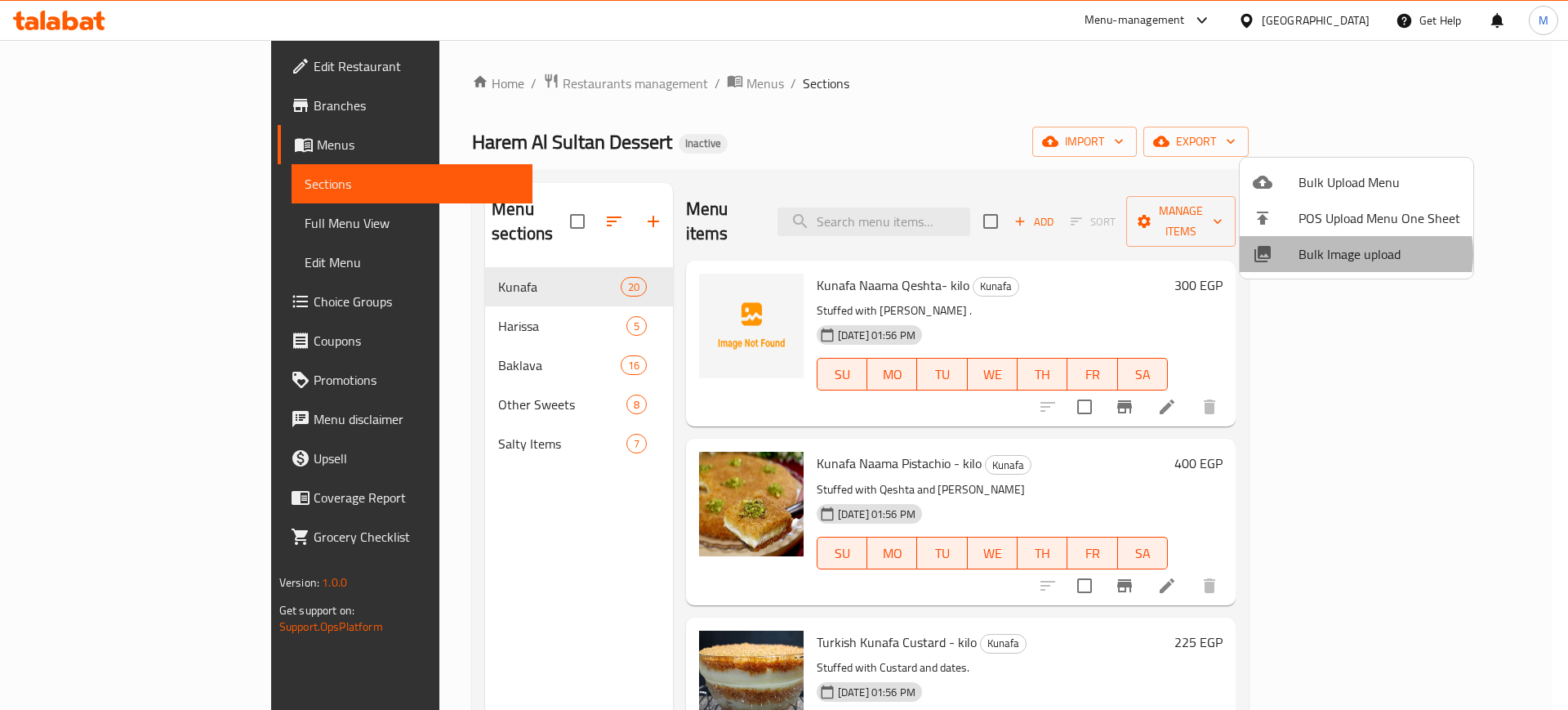
click at [1354, 254] on span "Bulk Image upload" at bounding box center [1380, 254] width 162 height 20
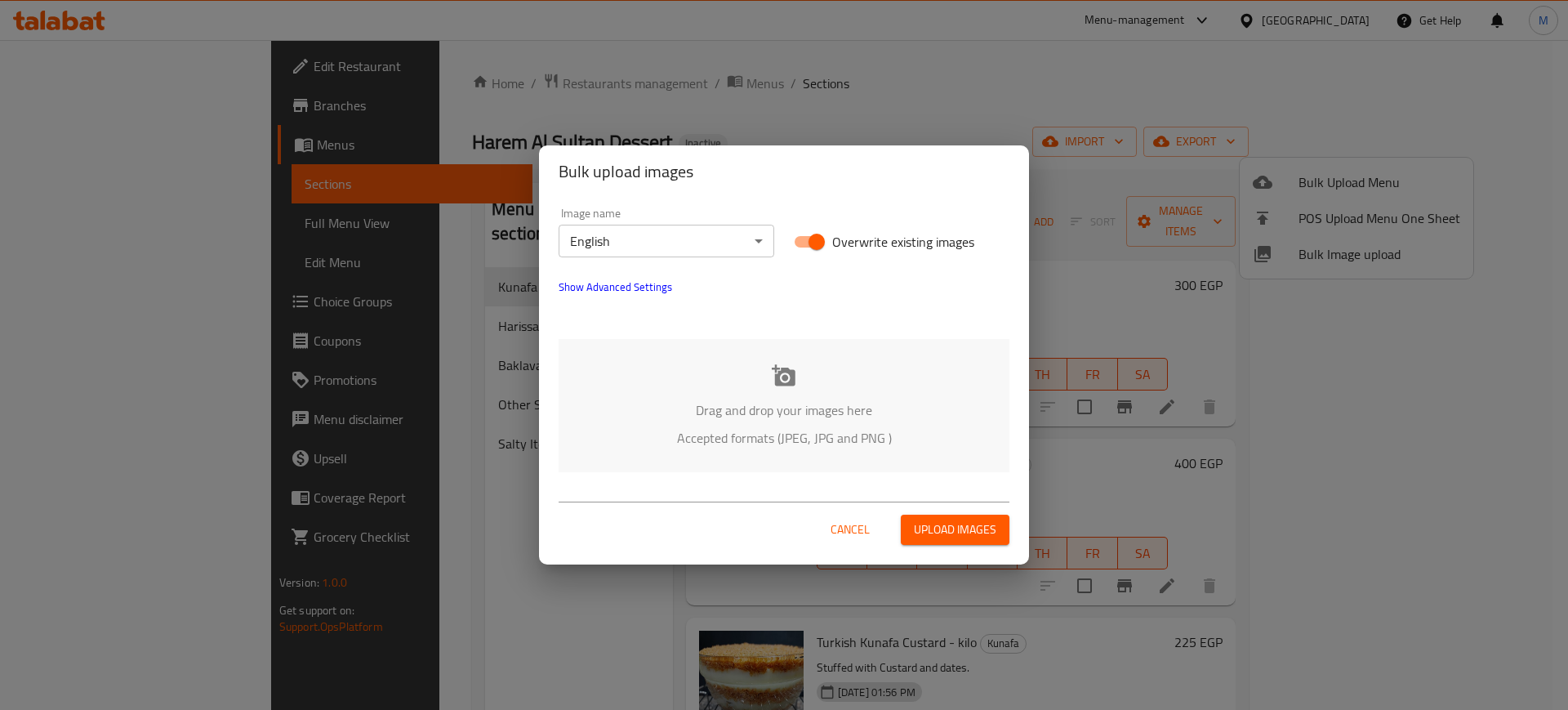
click at [703, 413] on p "Drag and drop your images here" at bounding box center [784, 410] width 402 height 20
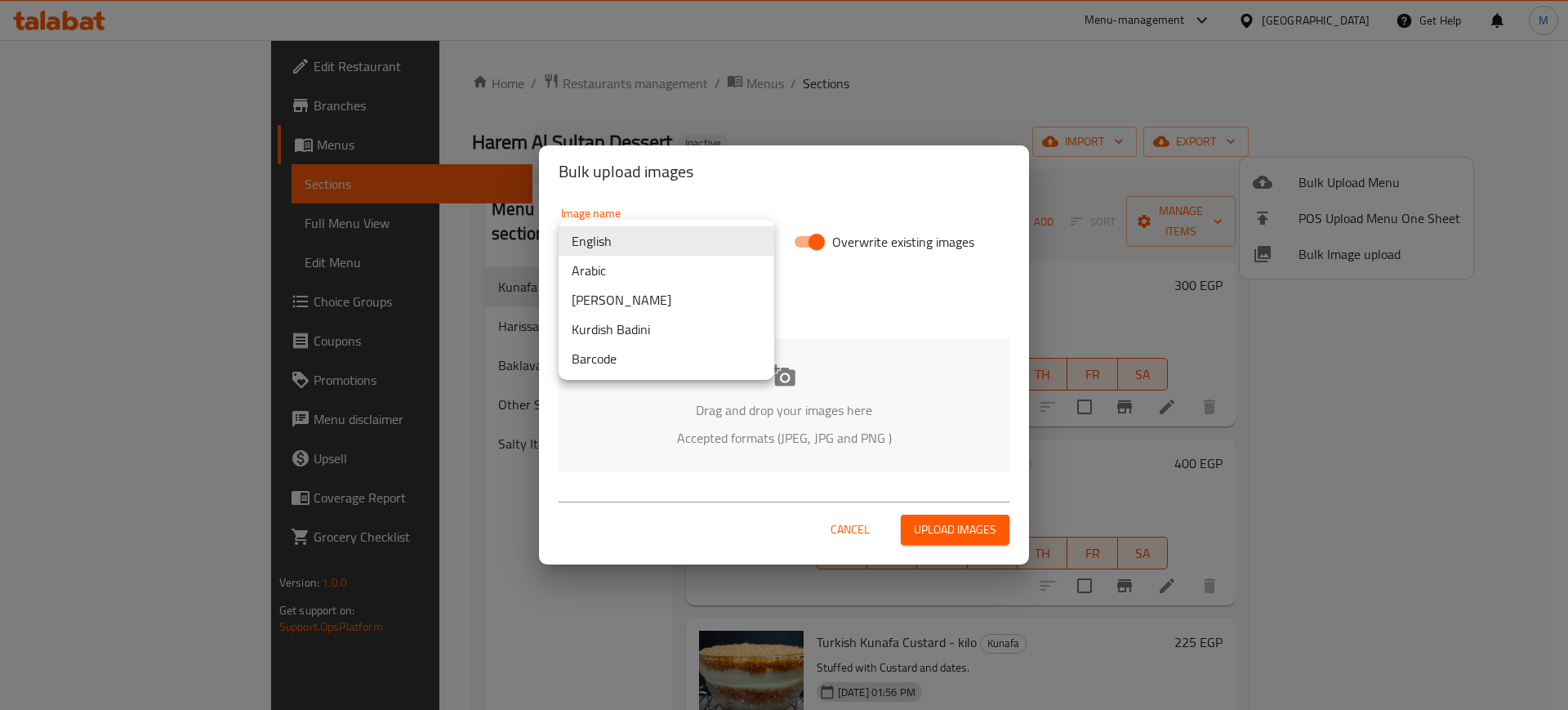
click at [643, 235] on body "​ Menu-management [GEOGRAPHIC_DATA] Get Help M Edit Restaurant Branches Menus S…" at bounding box center [784, 375] width 1568 height 670
click at [659, 271] on li "Arabic" at bounding box center [667, 270] width 216 height 30
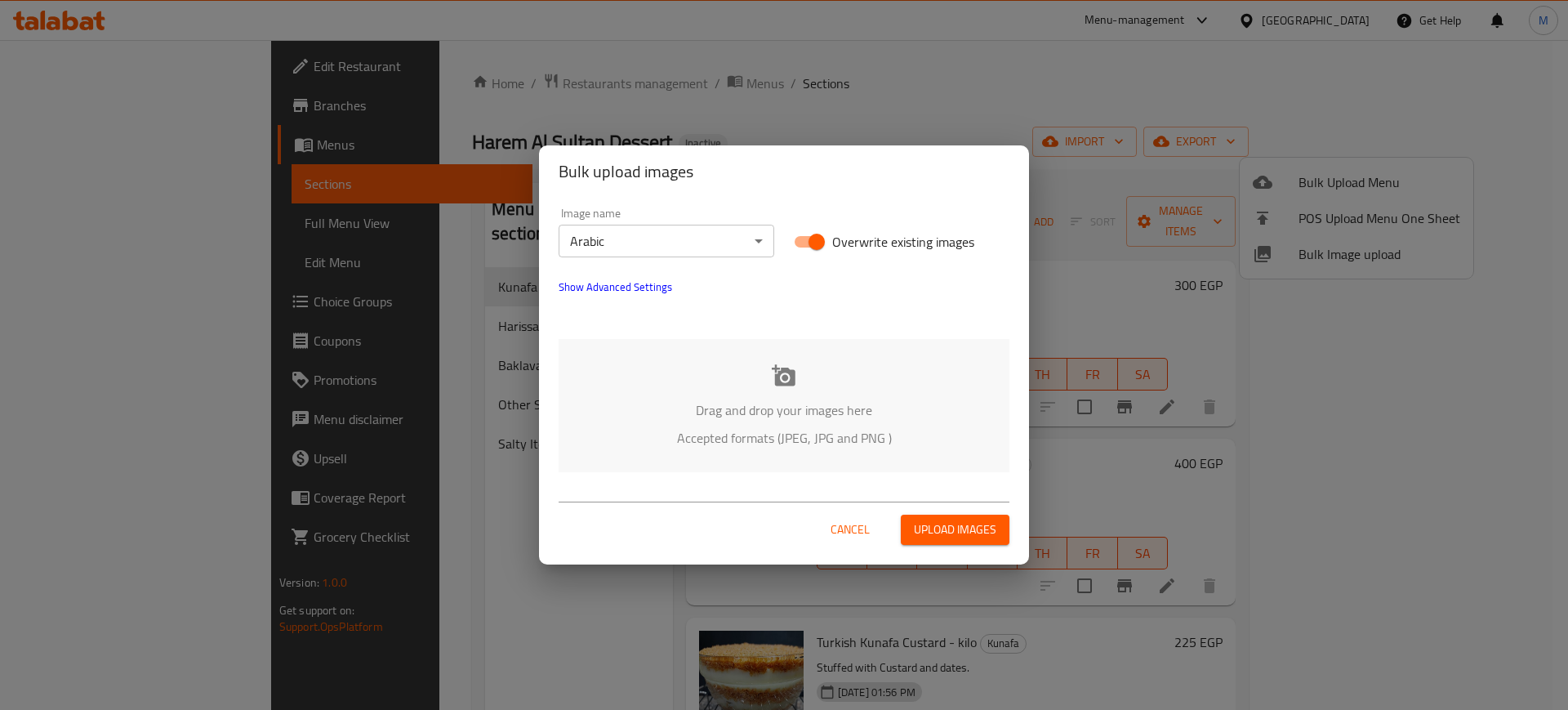
click at [719, 393] on div "Drag and drop your images here Accepted formats (JPEG, JPG and PNG )" at bounding box center [784, 405] width 451 height 133
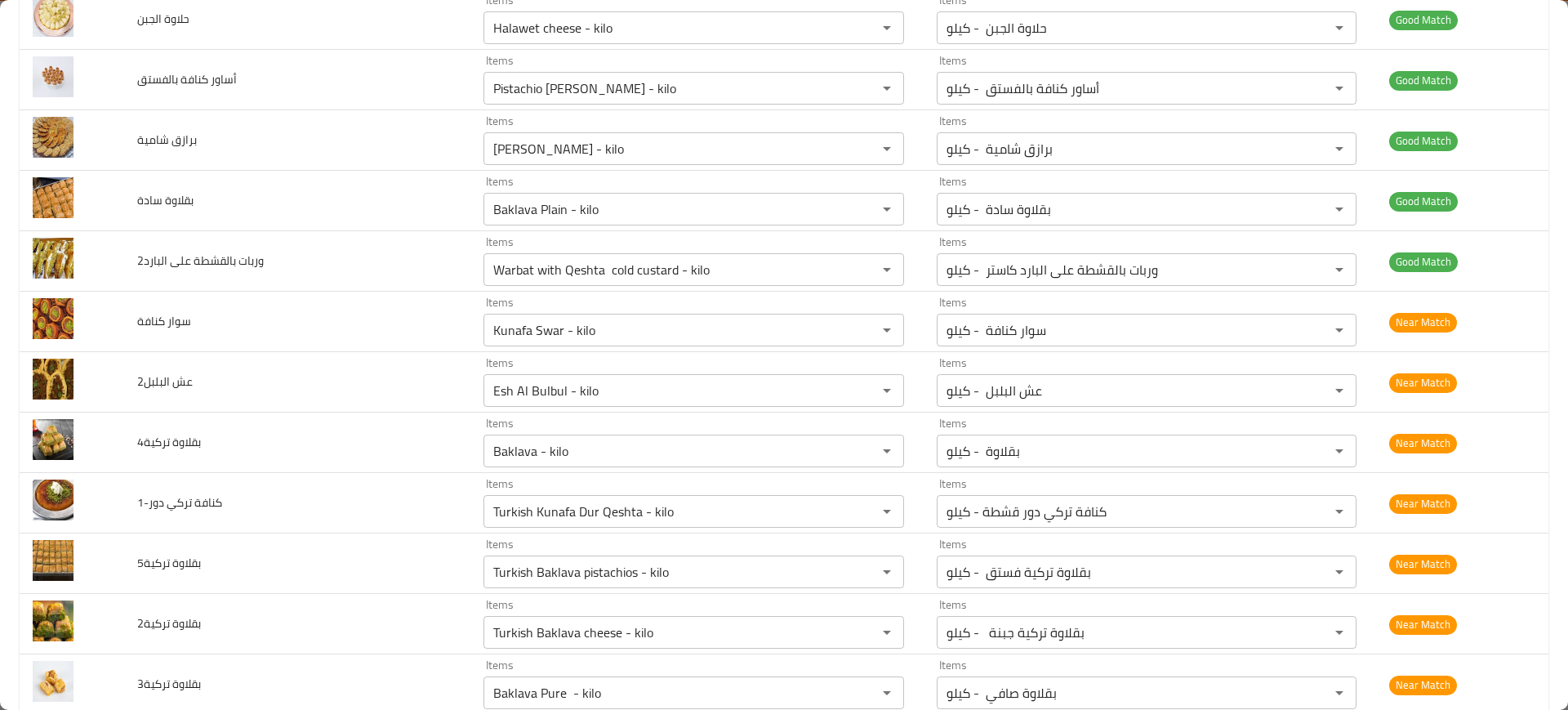
scroll to position [1408, 0]
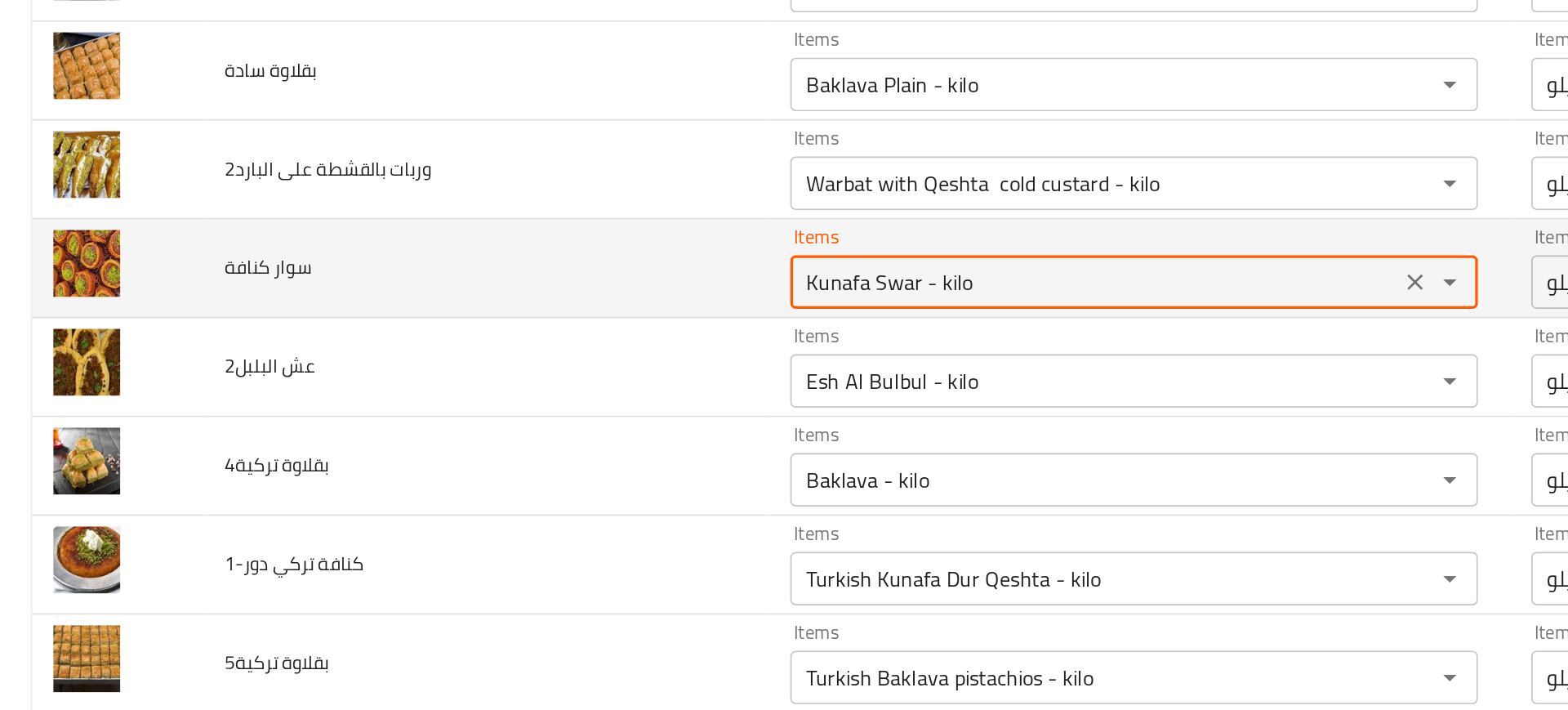
drag, startPoint x: 531, startPoint y: 332, endPoint x: 621, endPoint y: 327, distance: 90.1
click at [621, 327] on كنافة "Kunafa Swar - kilo" at bounding box center [670, 330] width 363 height 23
drag, startPoint x: 621, startPoint y: 327, endPoint x: 535, endPoint y: 323, distance: 86.1
click at [535, 323] on كنافة "Kunafa Swar - kilo" at bounding box center [670, 330] width 363 height 23
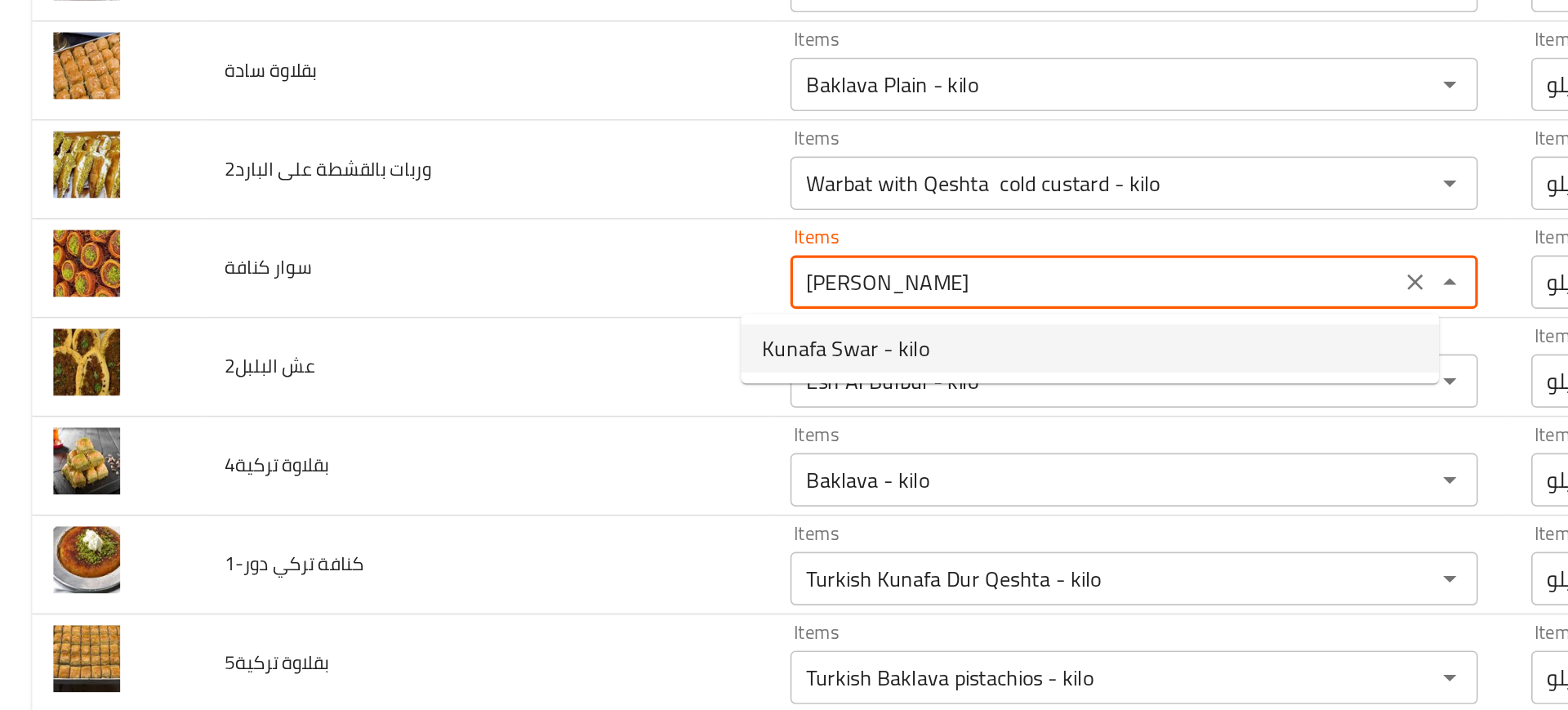
click at [567, 377] on كنافة-option-0 "Kunafa Swar - kilo" at bounding box center [667, 372] width 427 height 30
type كنافة "Kunafa Swar - kilo"
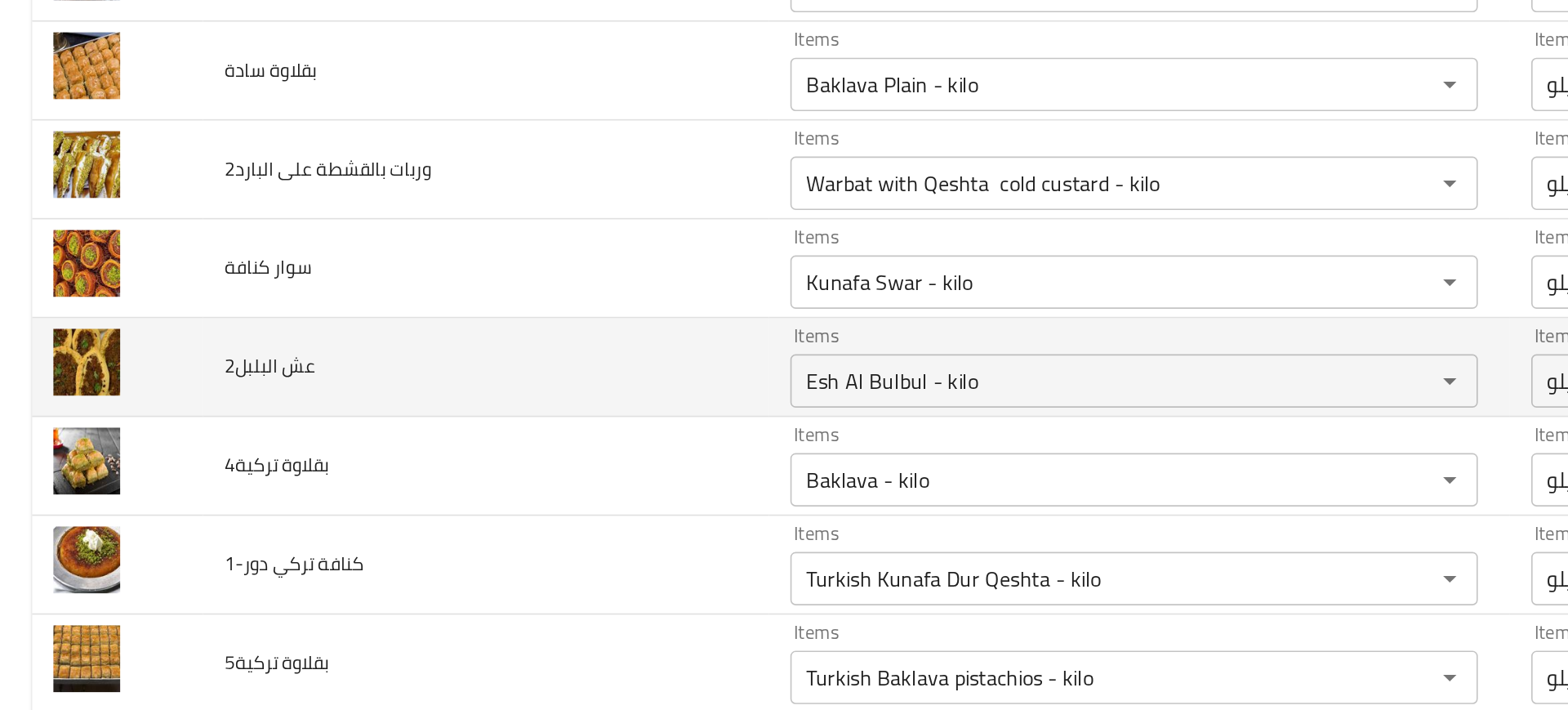
click at [395, 397] on td "عش البلبل2" at bounding box center [297, 383] width 346 height 60
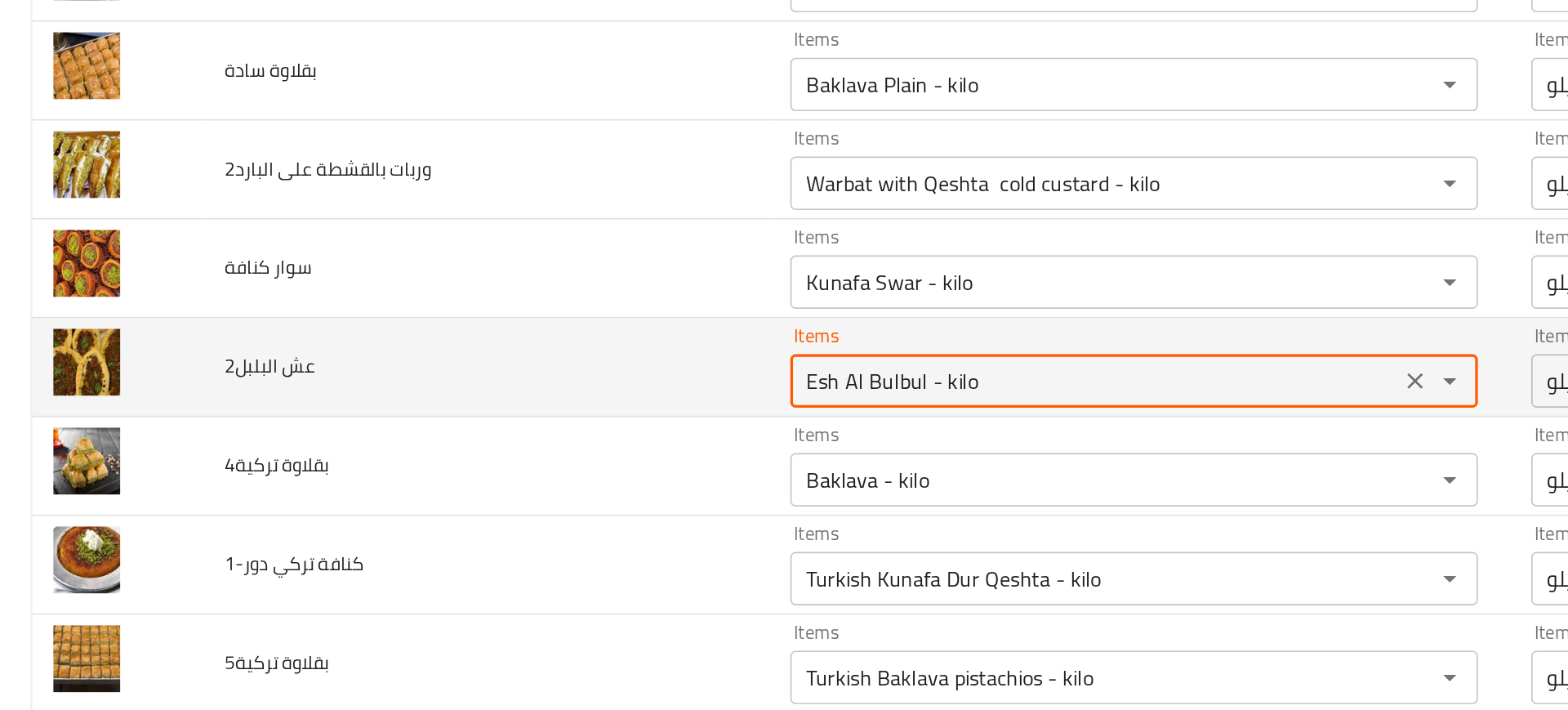
click at [521, 397] on البلبل2 "Esh Al Bulbul - kilo" at bounding box center [670, 390] width 363 height 23
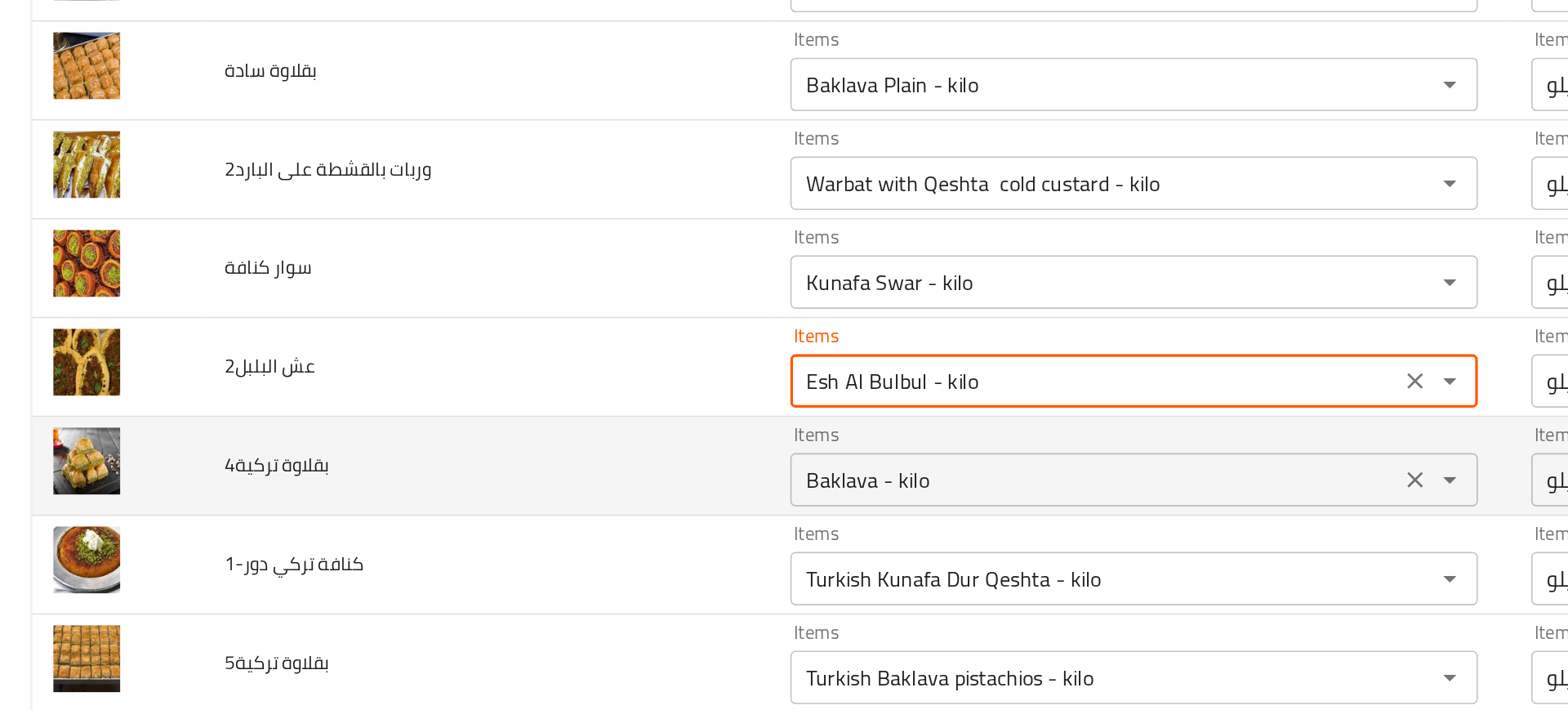
click at [501, 432] on div "Items Baklava - kilo Items" at bounding box center [693, 443] width 421 height 50
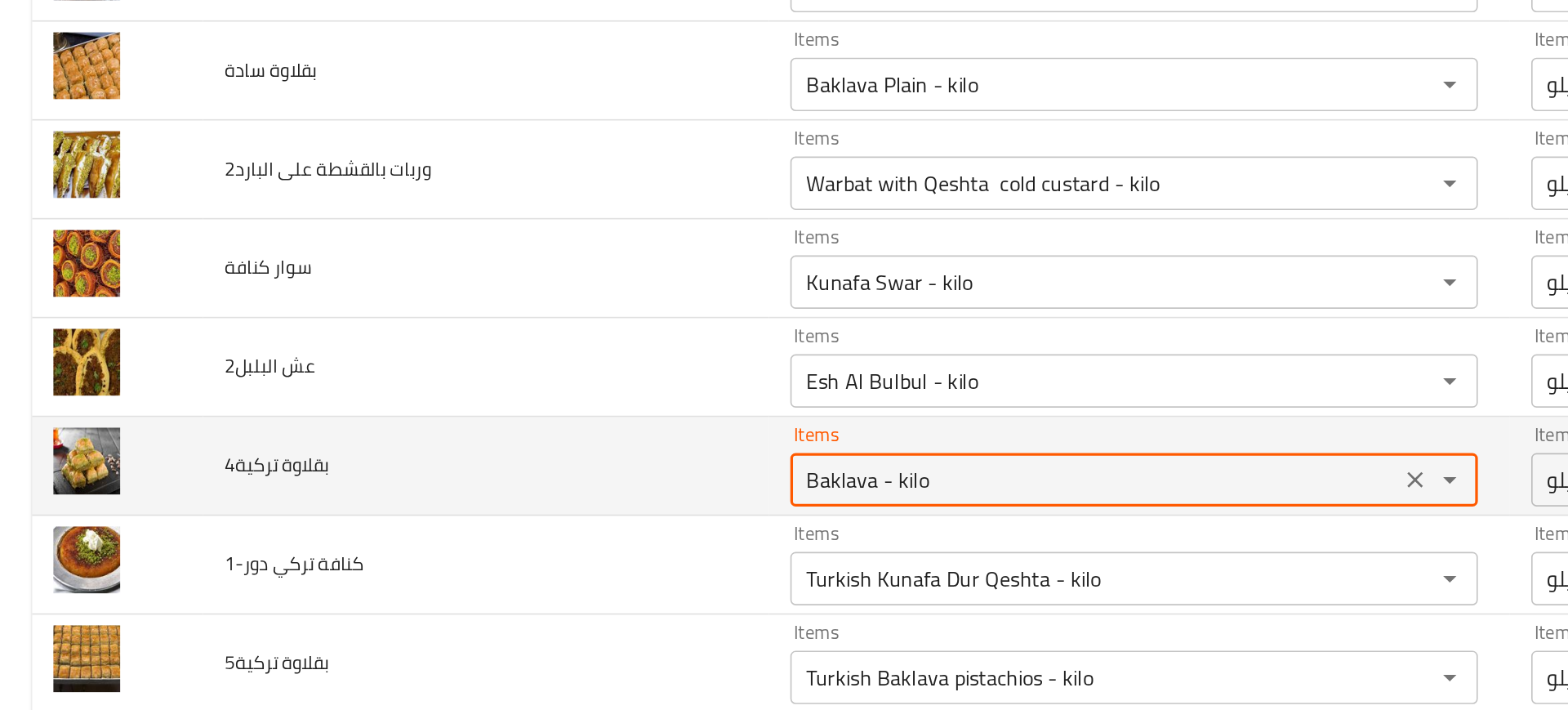
paste تركية4 "Turkish Baklava - kilo"
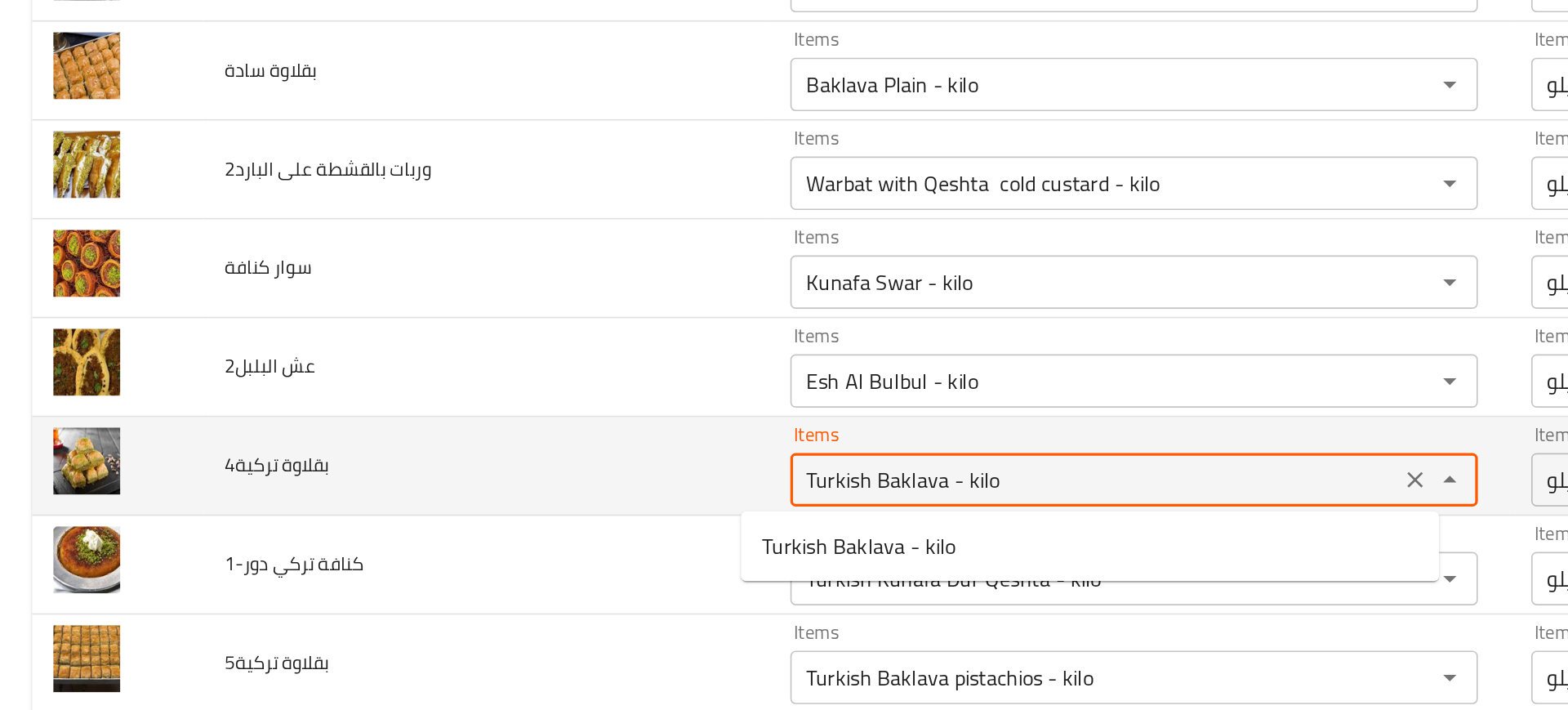
type تركية4 "Turkish Baklava - kilo"
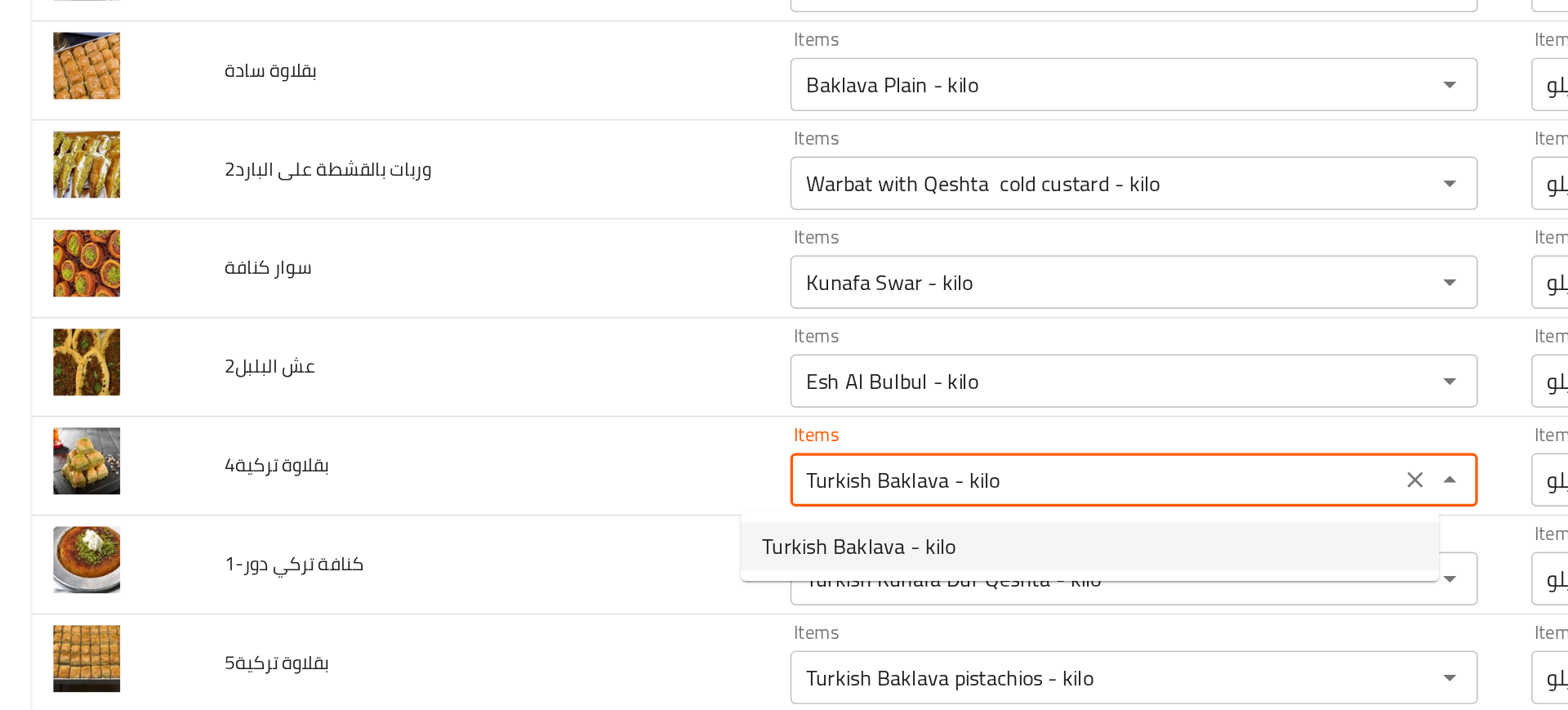
click at [560, 488] on span "Turkish Baklava - kilo" at bounding box center [526, 493] width 118 height 20
type تركية4-ar "بقلاوة تركية - كيلو"
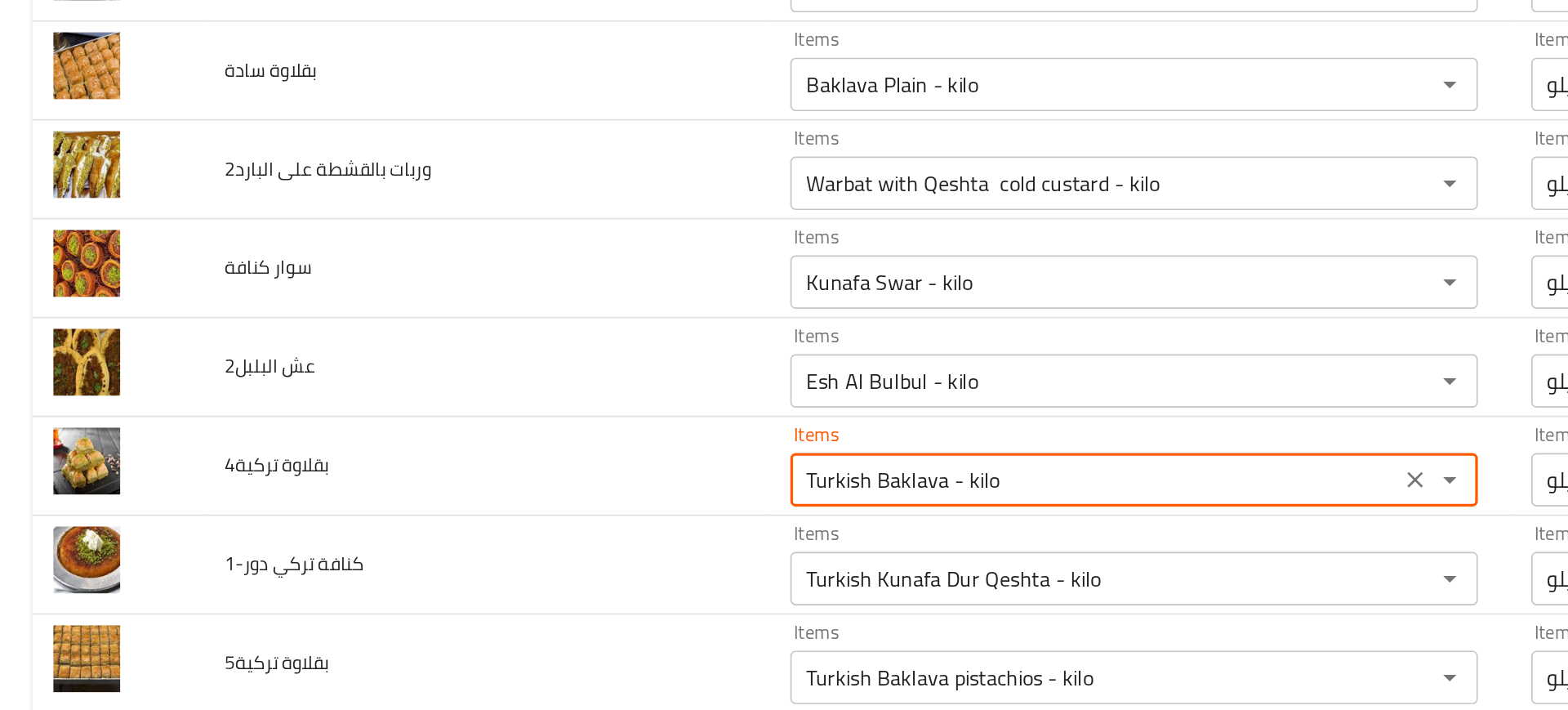
type تركية4 "Turkish Baklava - kilo"
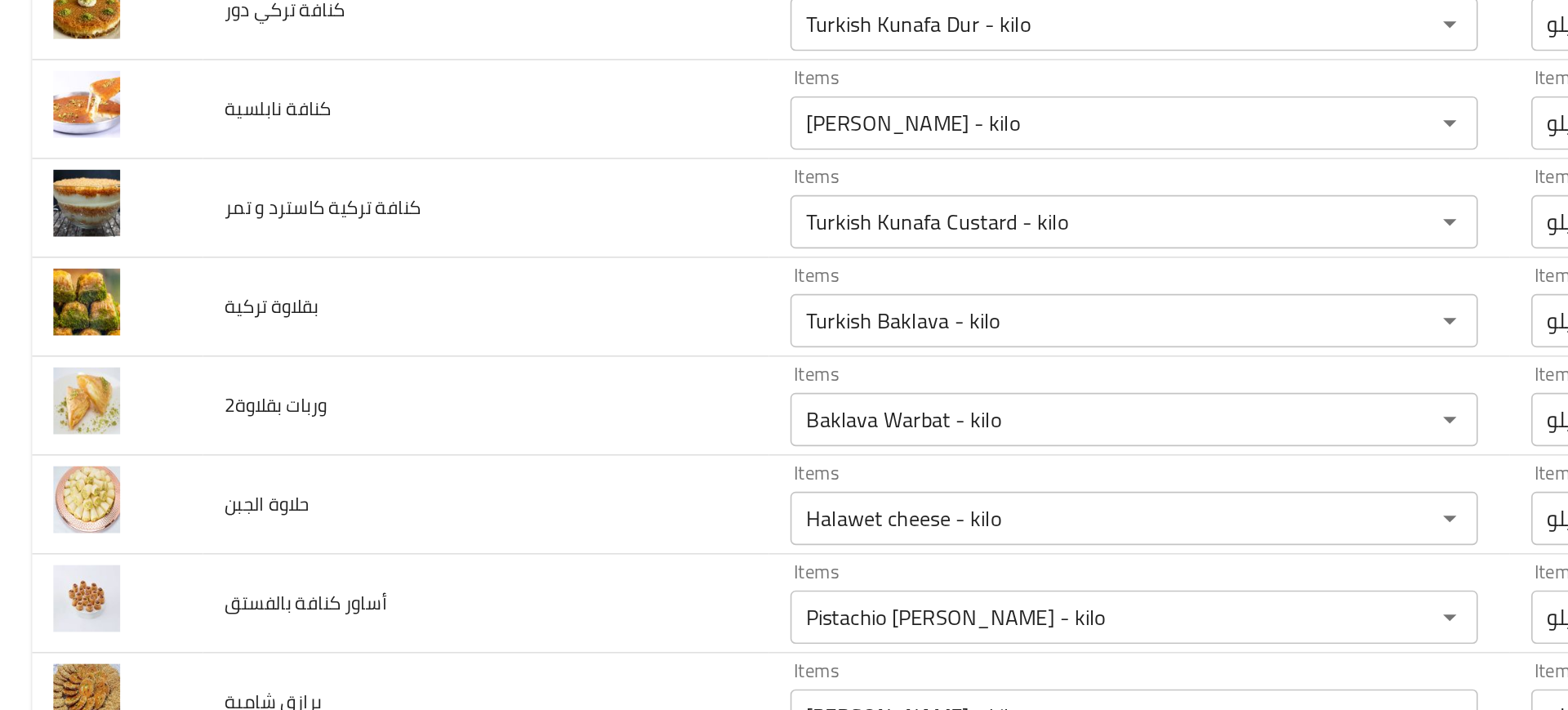
scroll to position [1506, 0]
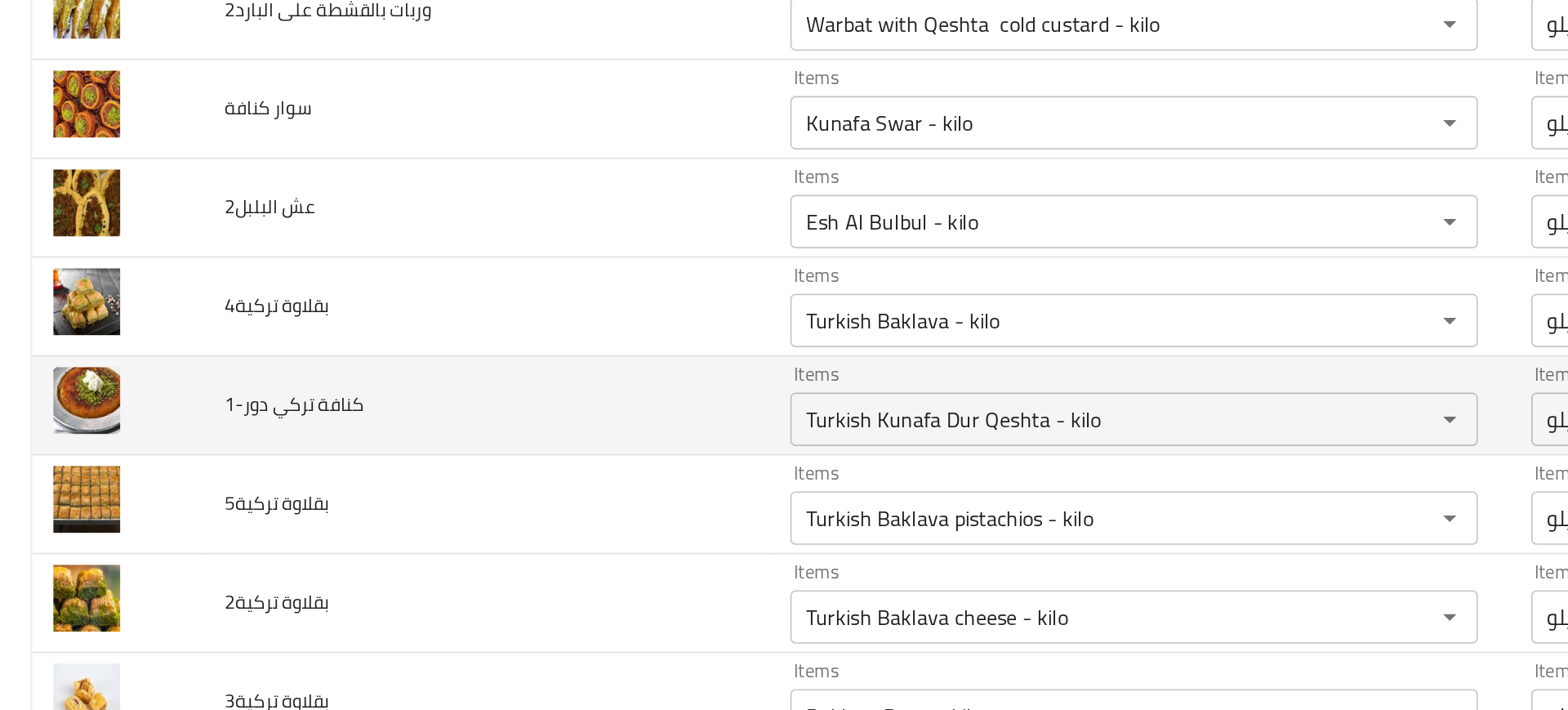
click at [431, 411] on td "كنافة تركي دور-1" at bounding box center [297, 406] width 346 height 60
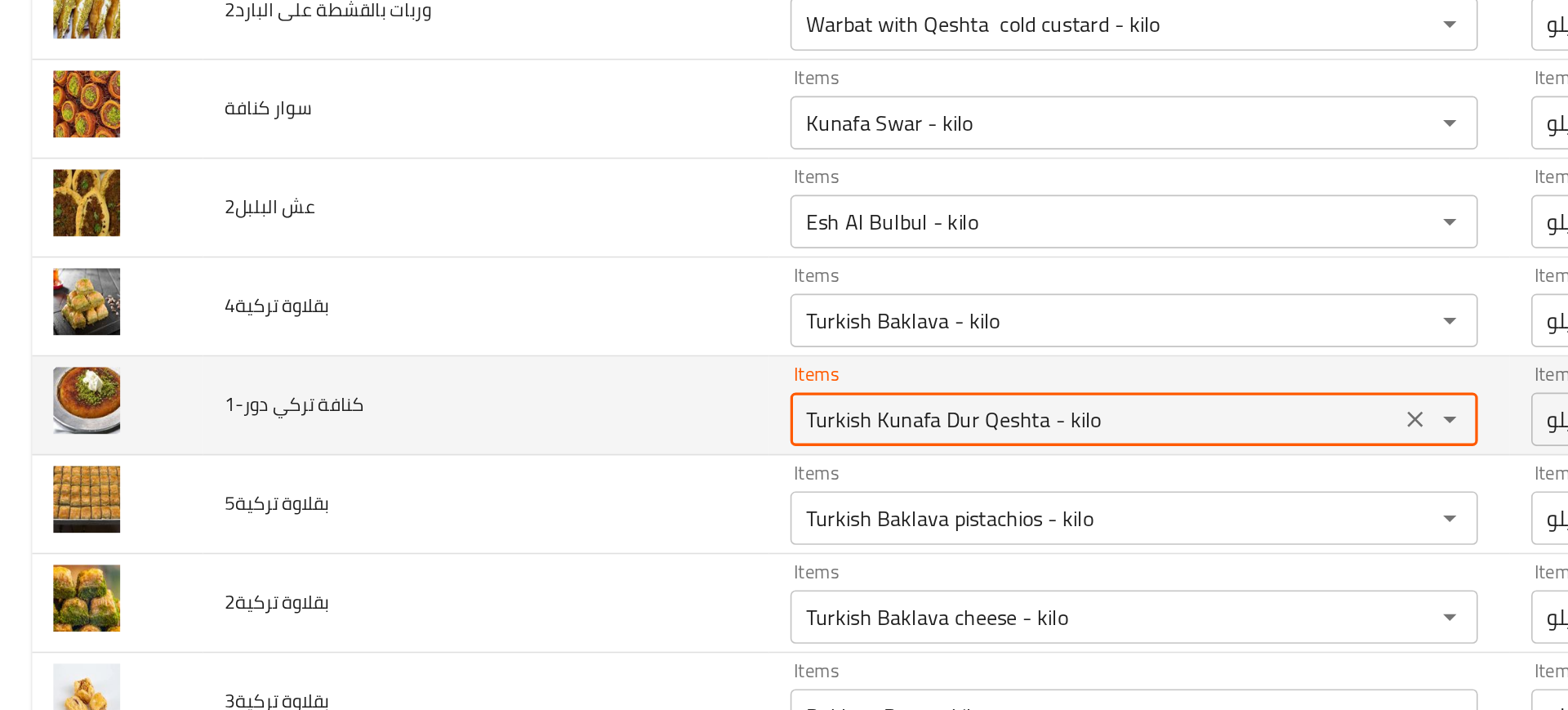
drag, startPoint x: 549, startPoint y: 416, endPoint x: 732, endPoint y: 411, distance: 183.1
click at [732, 411] on دور-1 "Turkish Kunafa Dur Qeshta - kilo" at bounding box center [670, 414] width 363 height 23
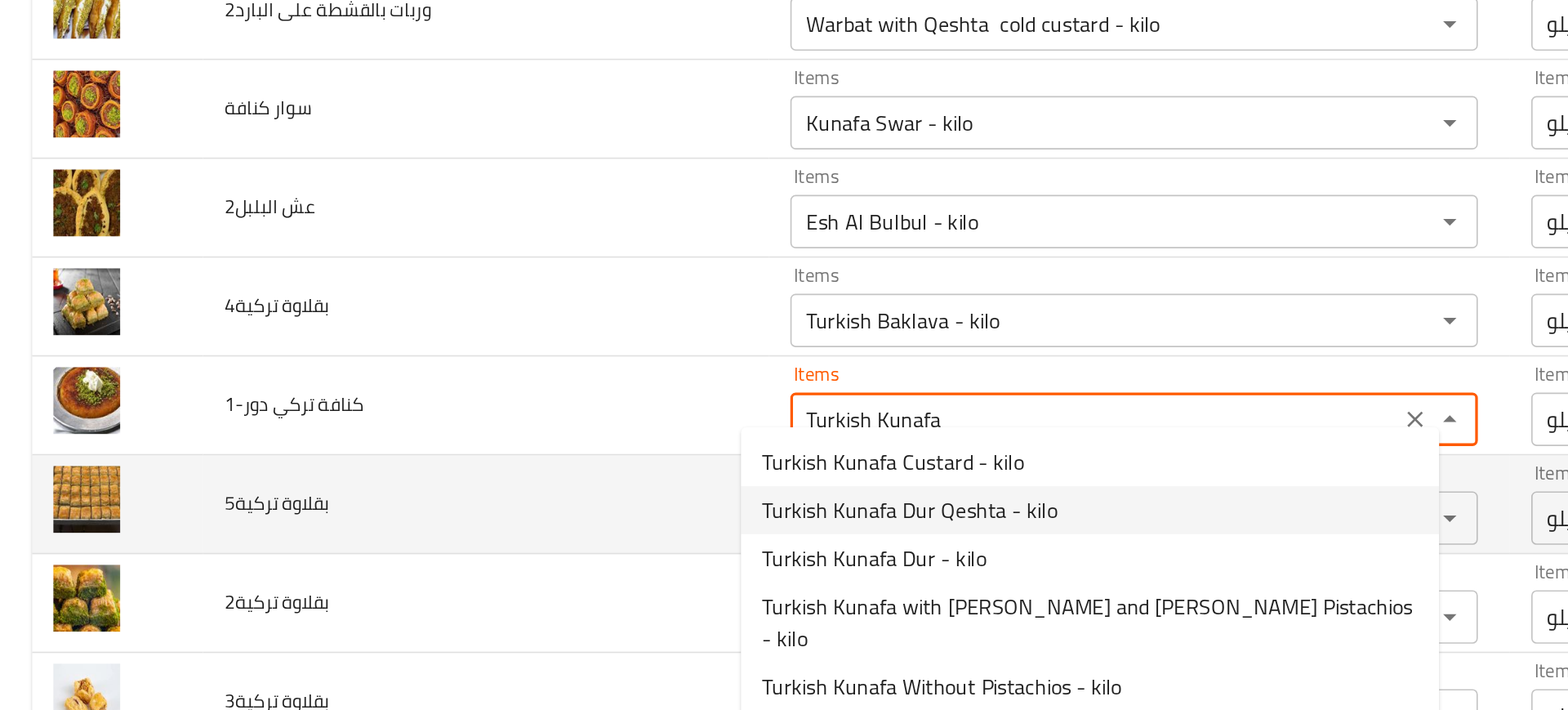
scroll to position [1559, 0]
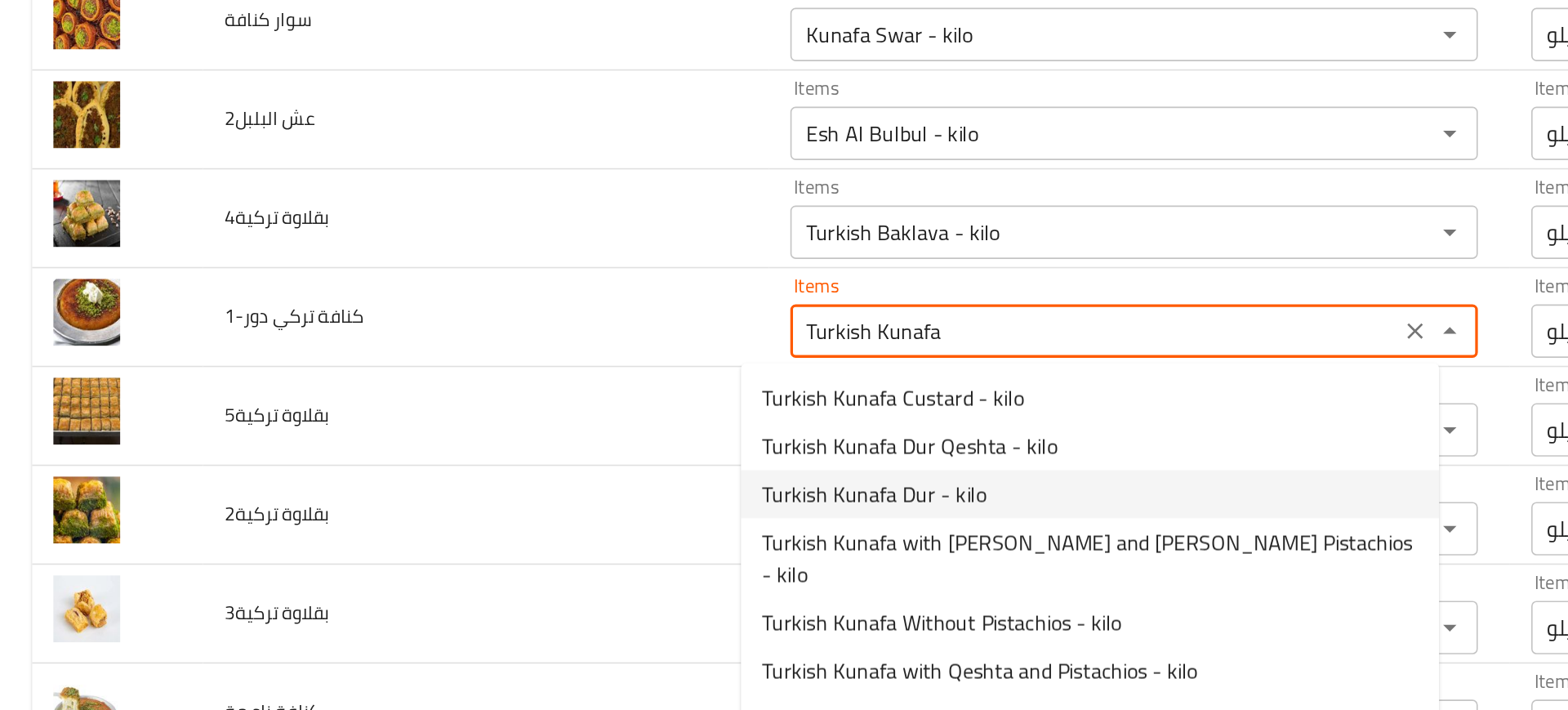
click at [512, 461] on span "Turkish Kunafa Dur - kilo" at bounding box center [535, 461] width 137 height 20
type دور-1 "Turkish Kunafa Dur - kilo"
type دور-1-ar "كنافة تركي دور - كيلو"
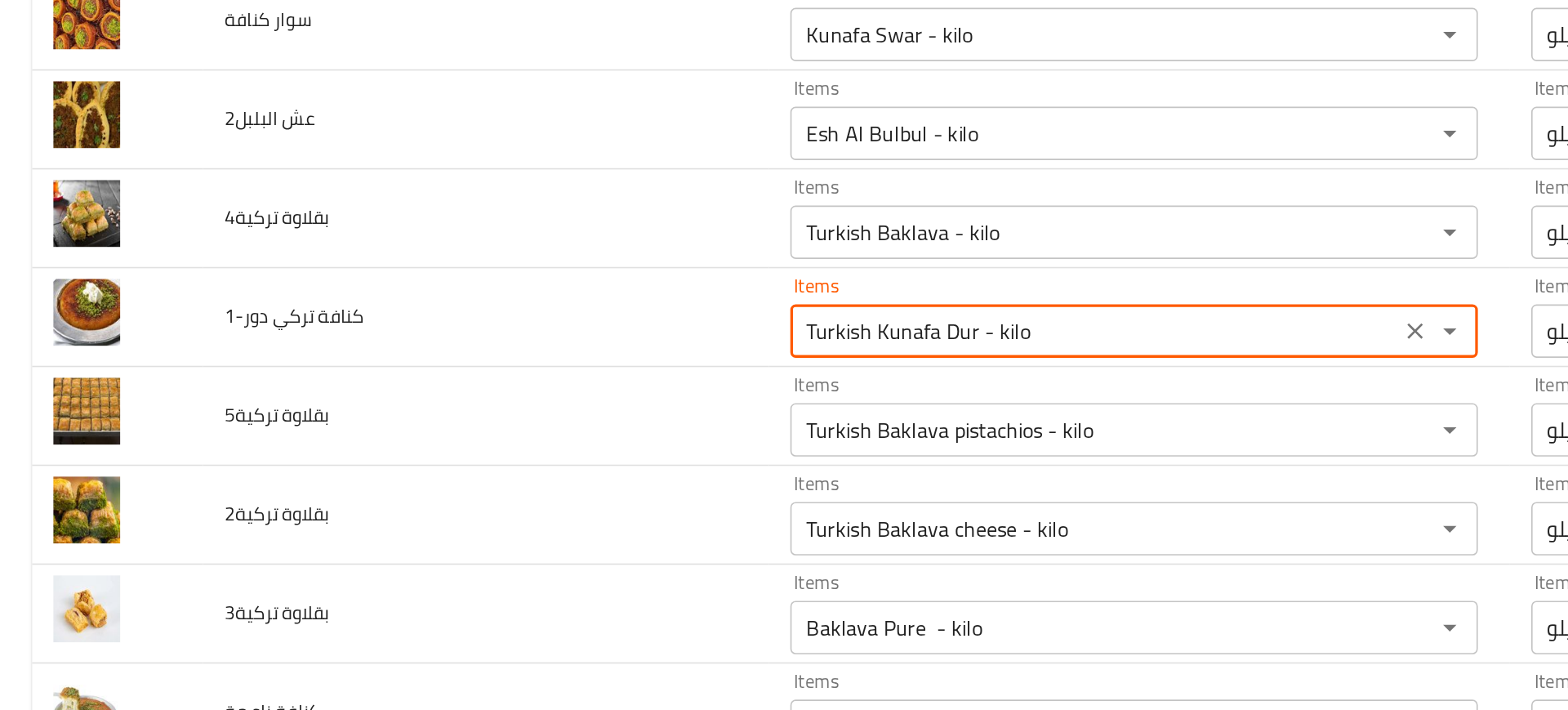
type دور-1 "Turkish Kunafa Dur - kilo"
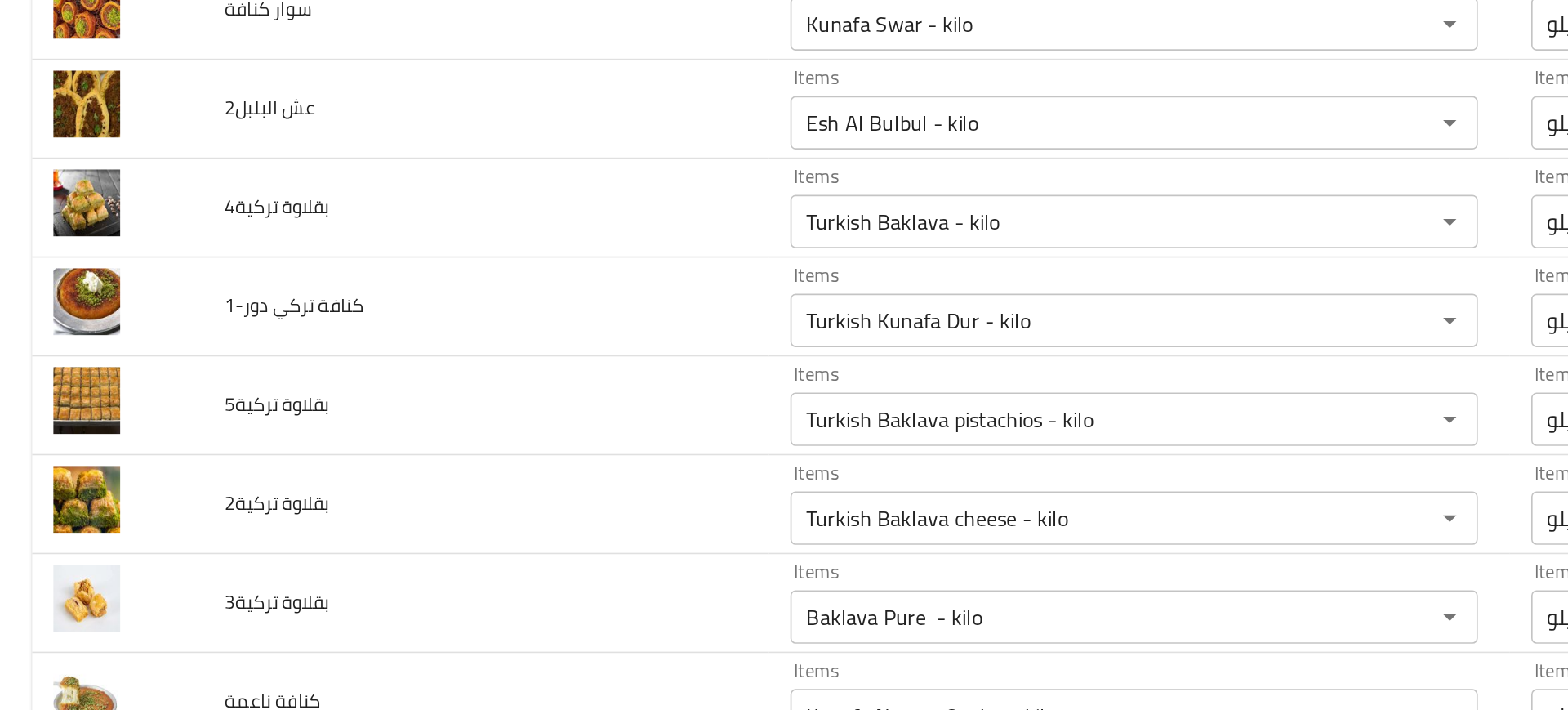
scroll to position [780, 0]
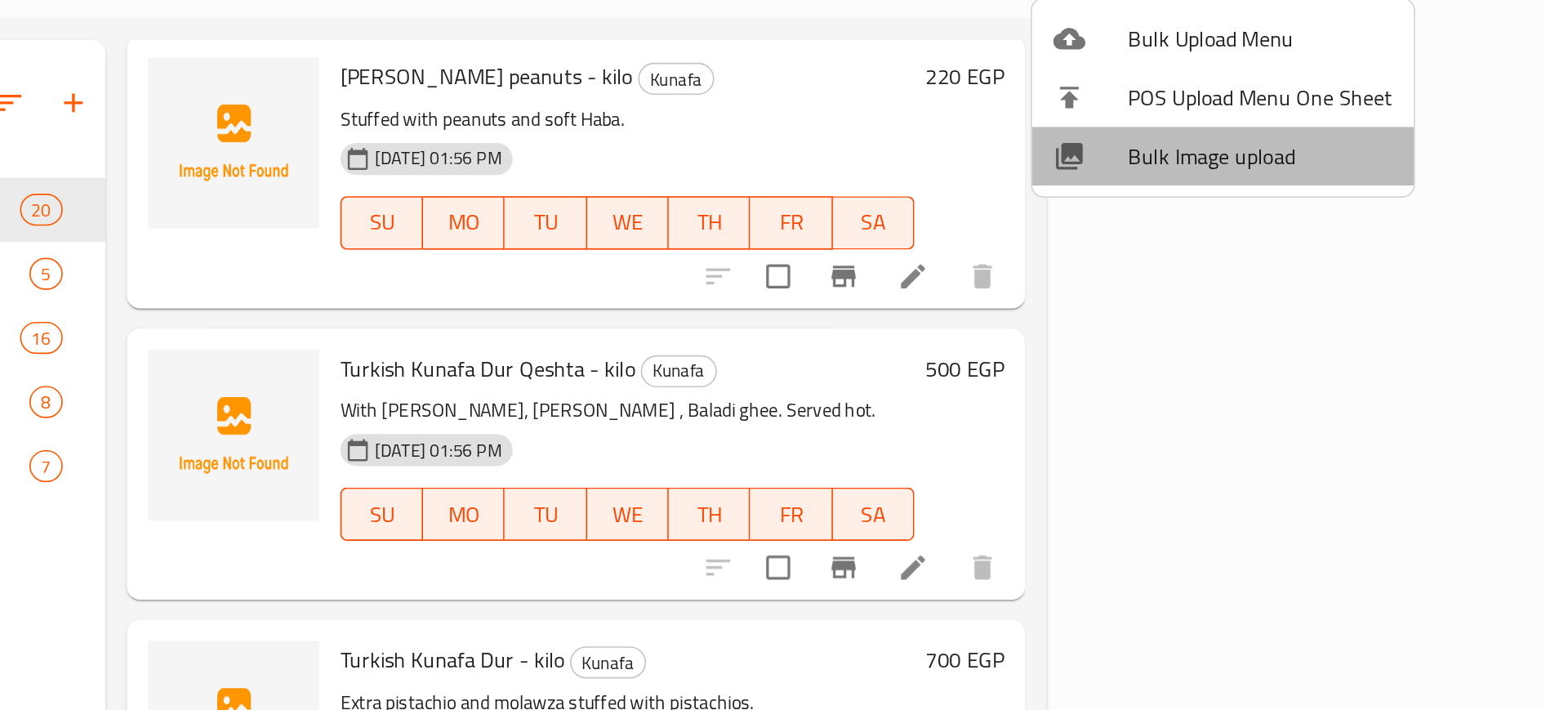
click at [1357, 264] on span "Bulk Image upload" at bounding box center [1380, 254] width 162 height 20
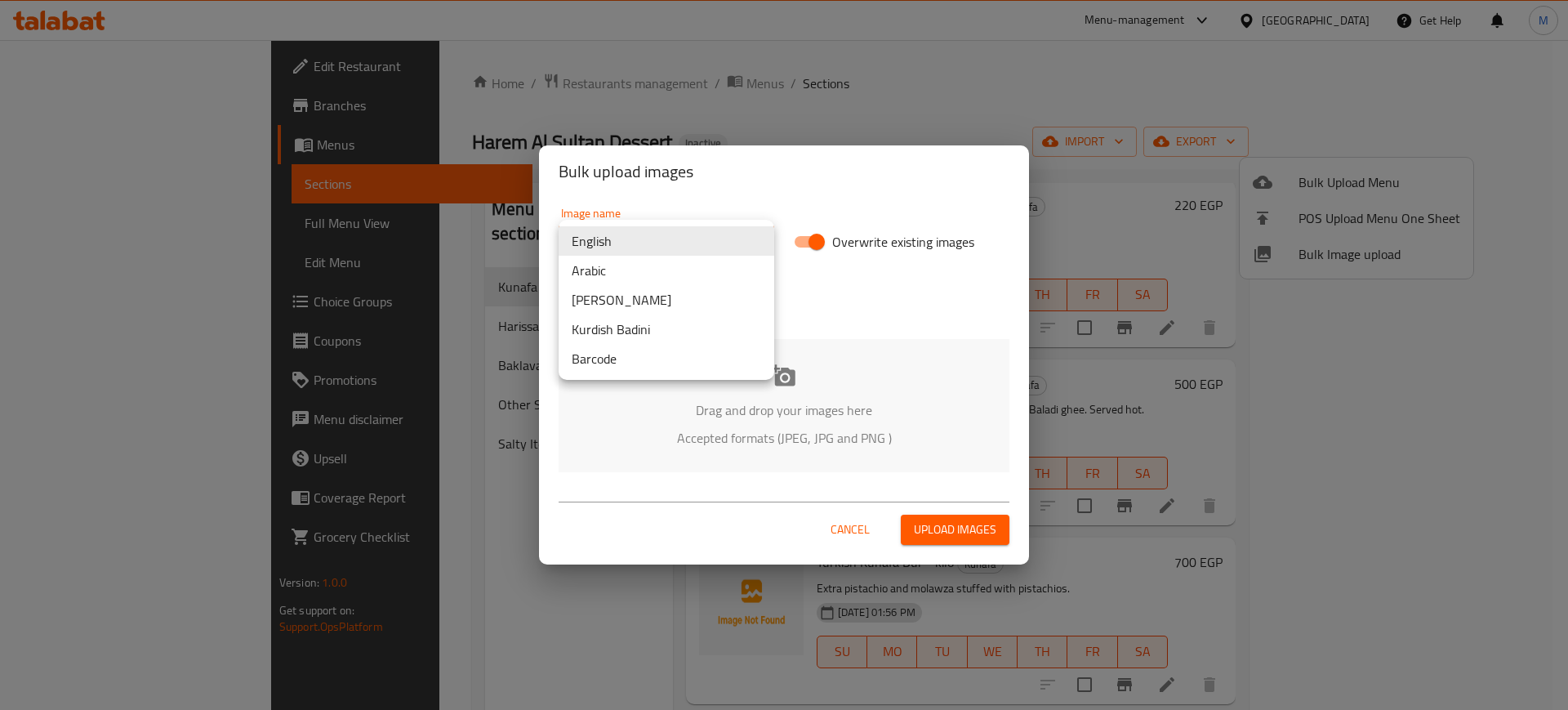
click at [706, 230] on body "​ Menu-management Egypt Get Help M Edit Restaurant Branches Menus Sections Full…" at bounding box center [784, 375] width 1568 height 670
click at [707, 271] on li "Arabic" at bounding box center [667, 270] width 216 height 30
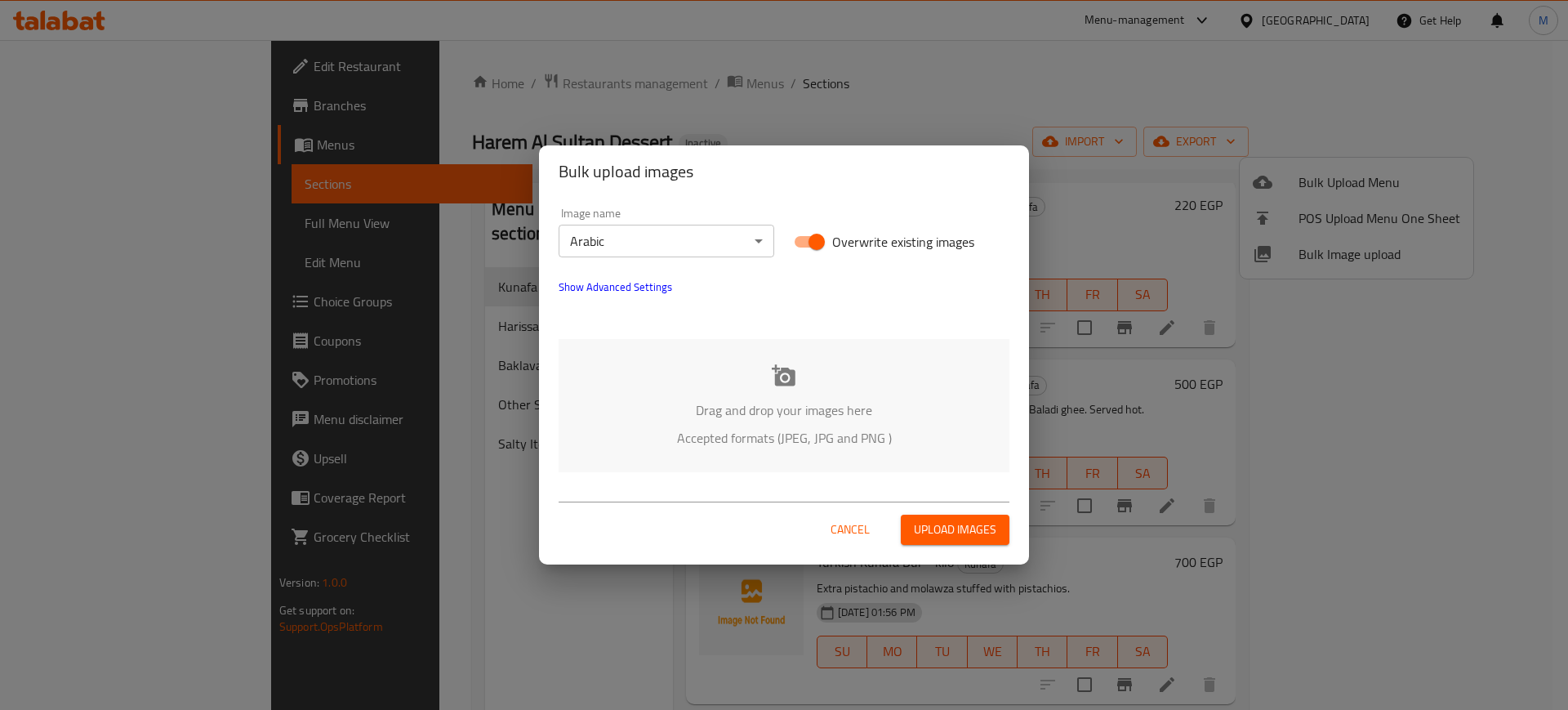
click at [754, 428] on p "Accepted formats (JPEG, JPG and PNG )" at bounding box center [784, 438] width 402 height 20
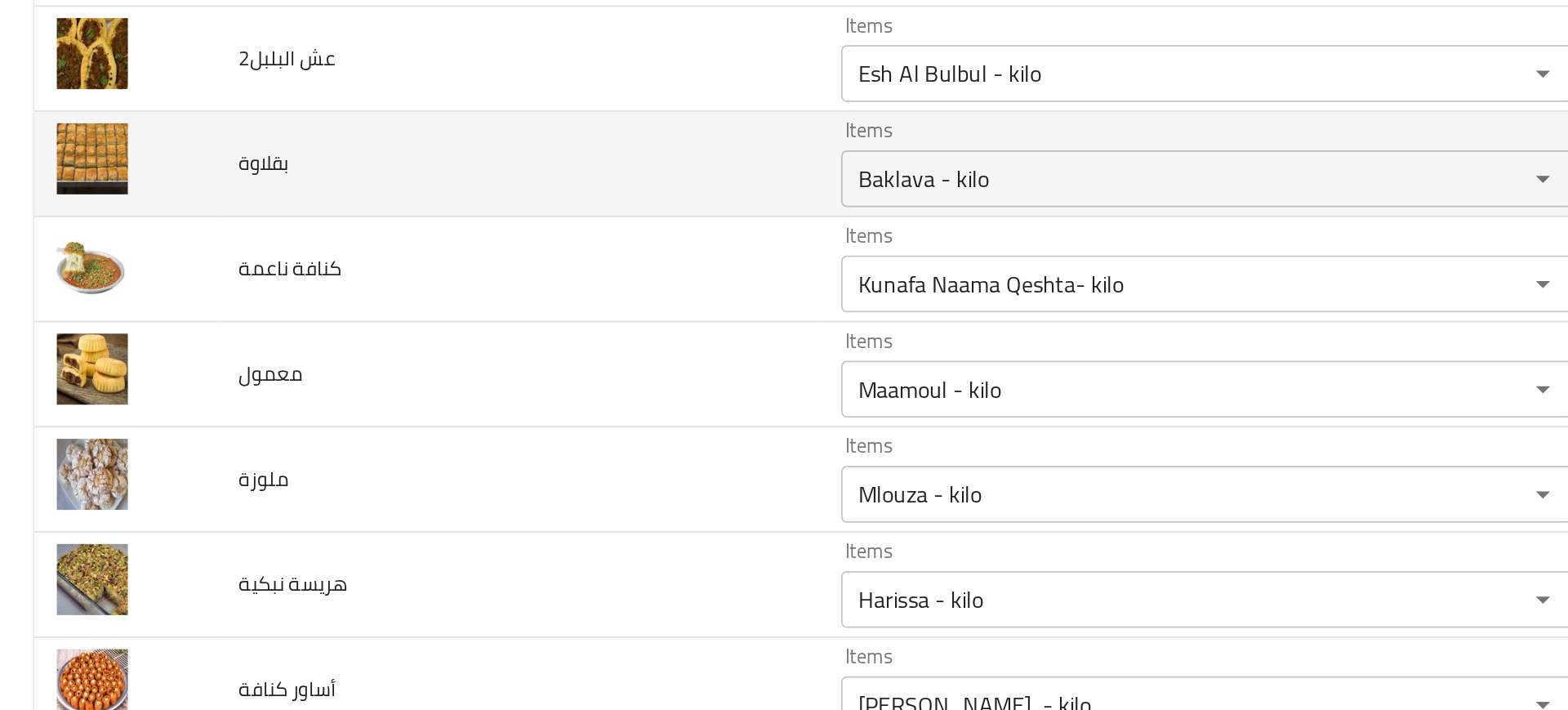
scroll to position [1567, 0]
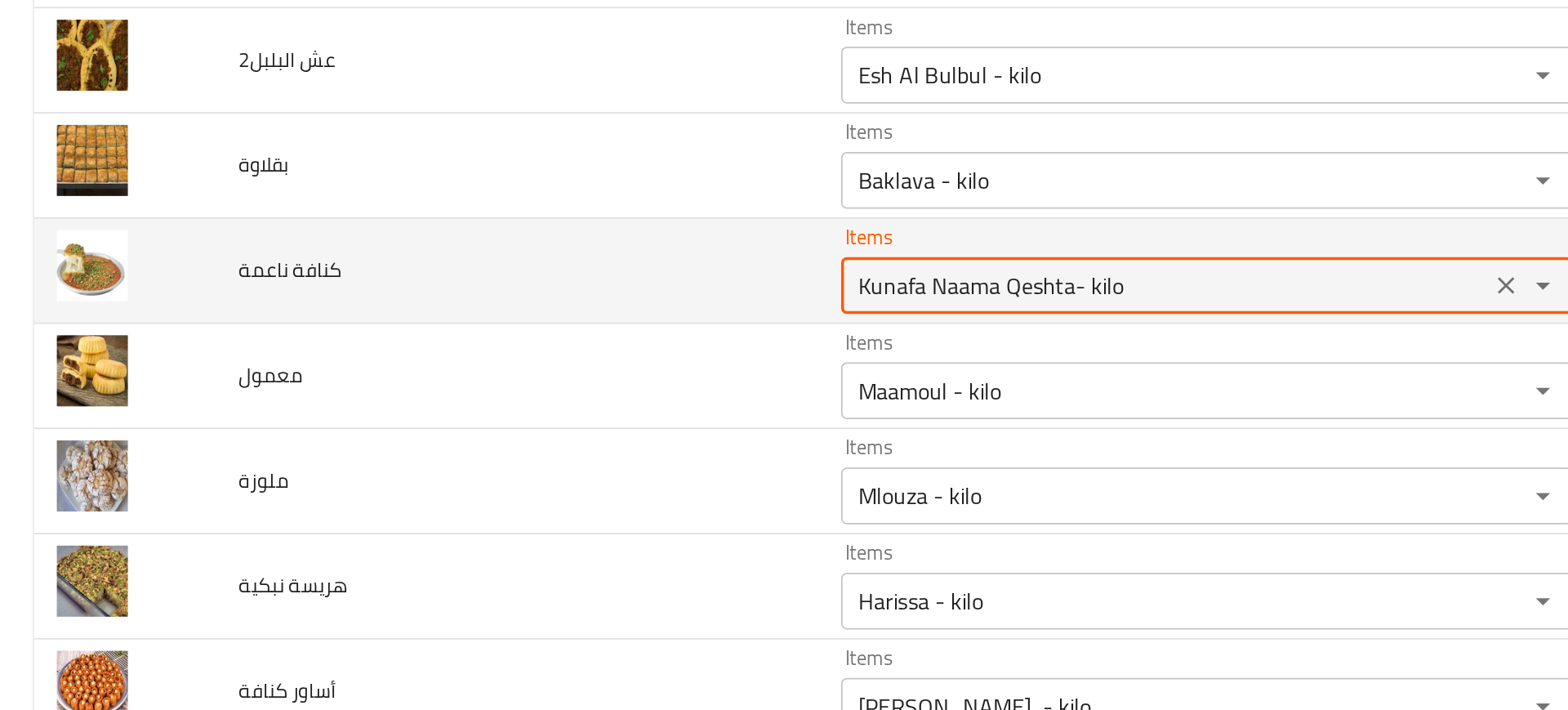
drag, startPoint x: 547, startPoint y: 297, endPoint x: 722, endPoint y: 283, distance: 175.6
click at [722, 283] on ناعمة "Kunafa Naama Qeshta- kilo" at bounding box center [670, 293] width 363 height 23
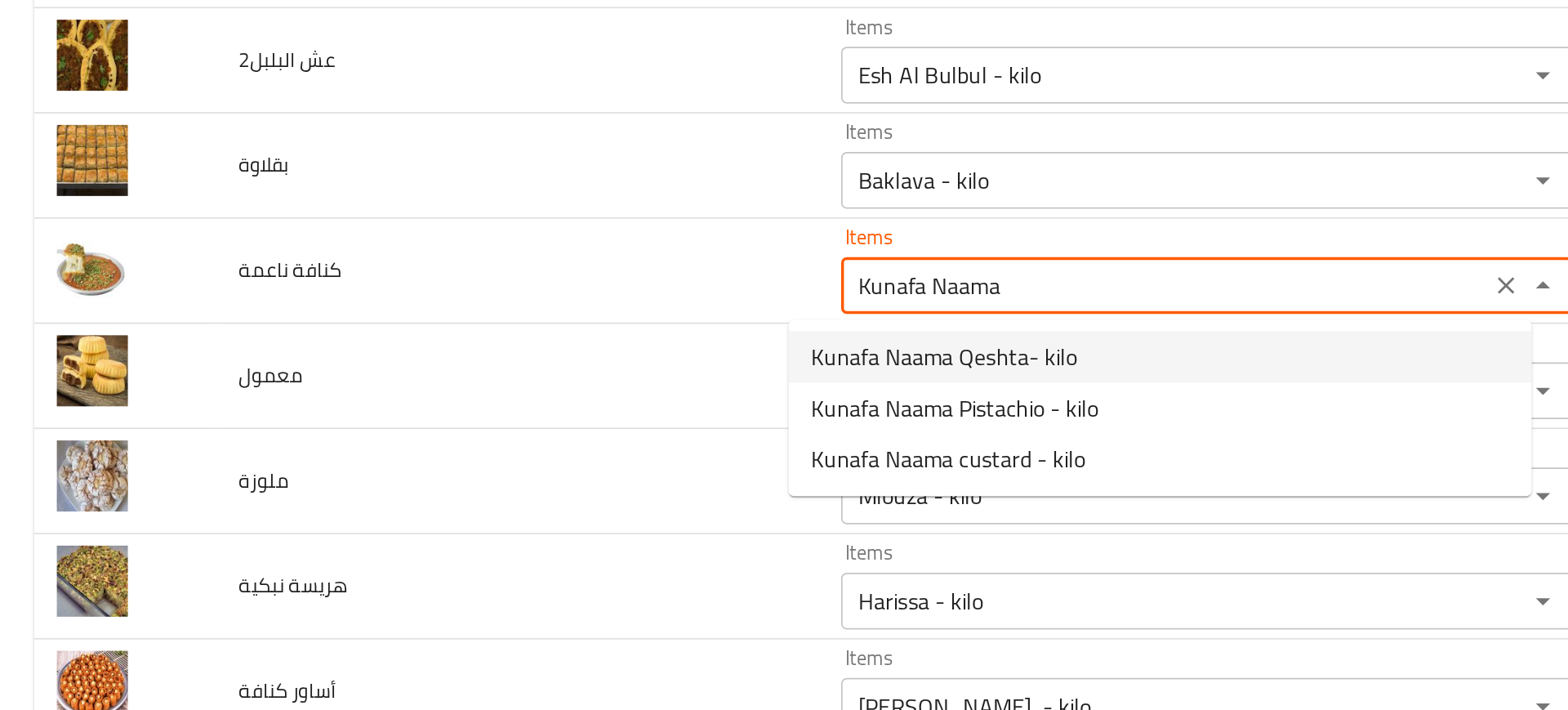
click at [517, 335] on span "Kunafa Naama Qeshta- kilo" at bounding box center [542, 334] width 153 height 20
type ناعمة "Kunafa Naama Qeshta- kilo"
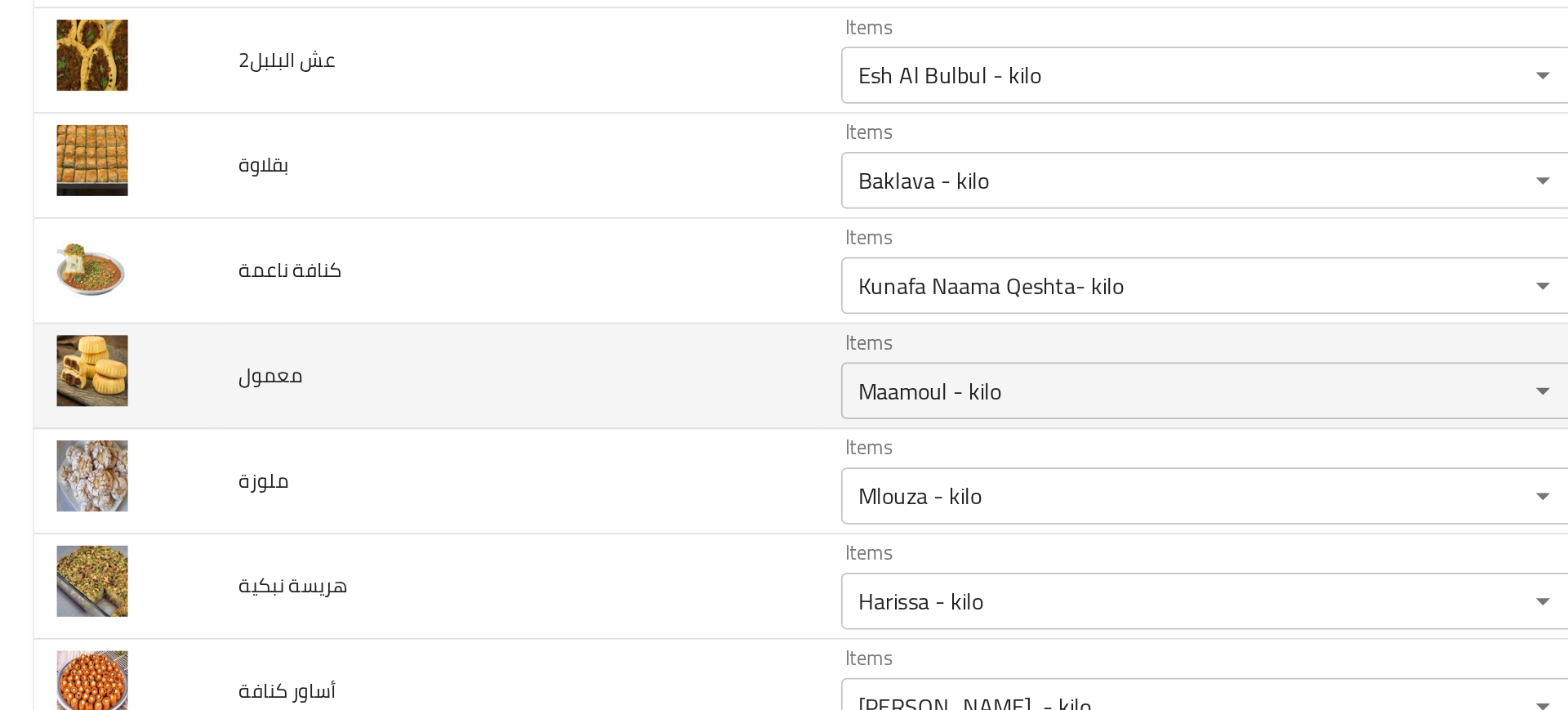
click at [425, 350] on td "معمول" at bounding box center [297, 345] width 346 height 60
click at [425, 350] on td "معمول" at bounding box center [297, 344] width 346 height 60
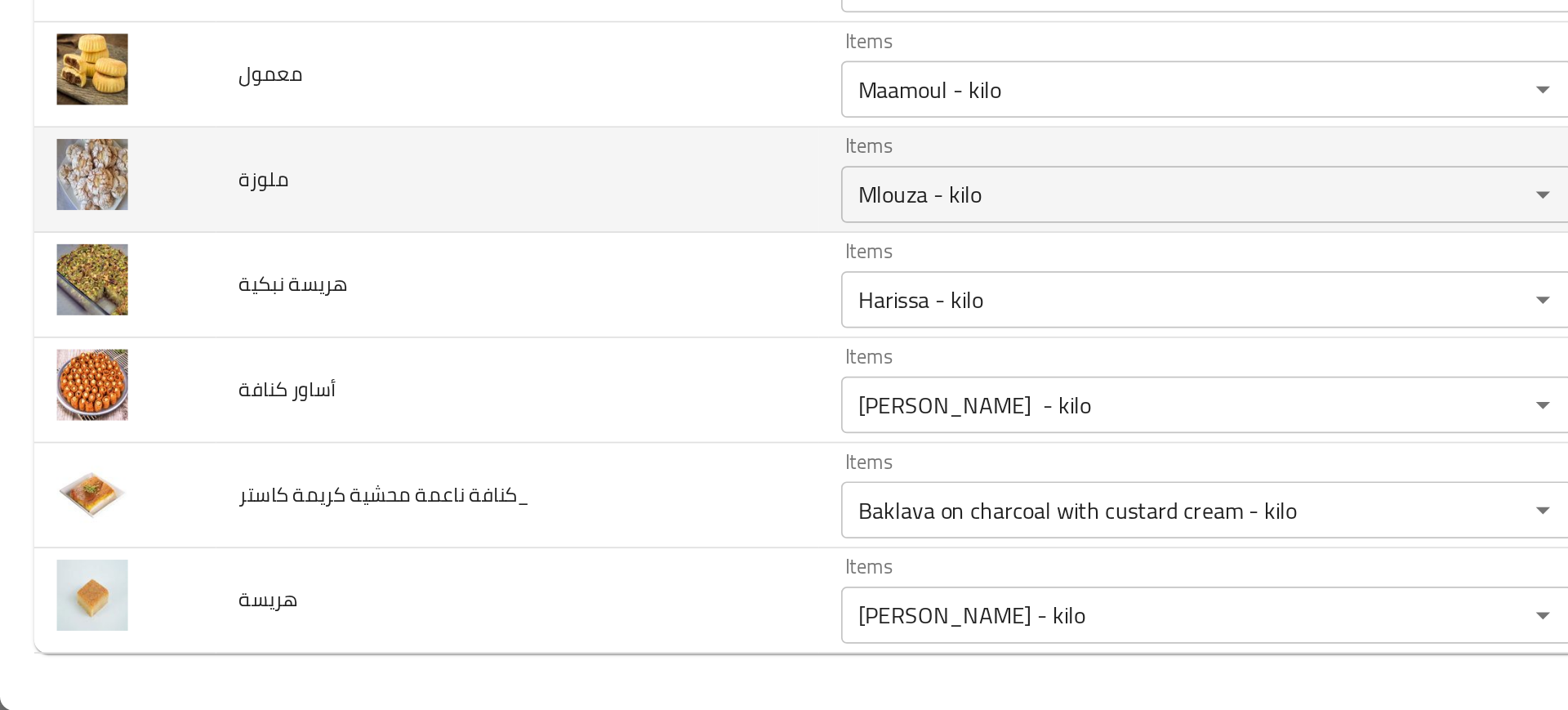
click at [431, 429] on td "ملوزة" at bounding box center [297, 404] width 346 height 60
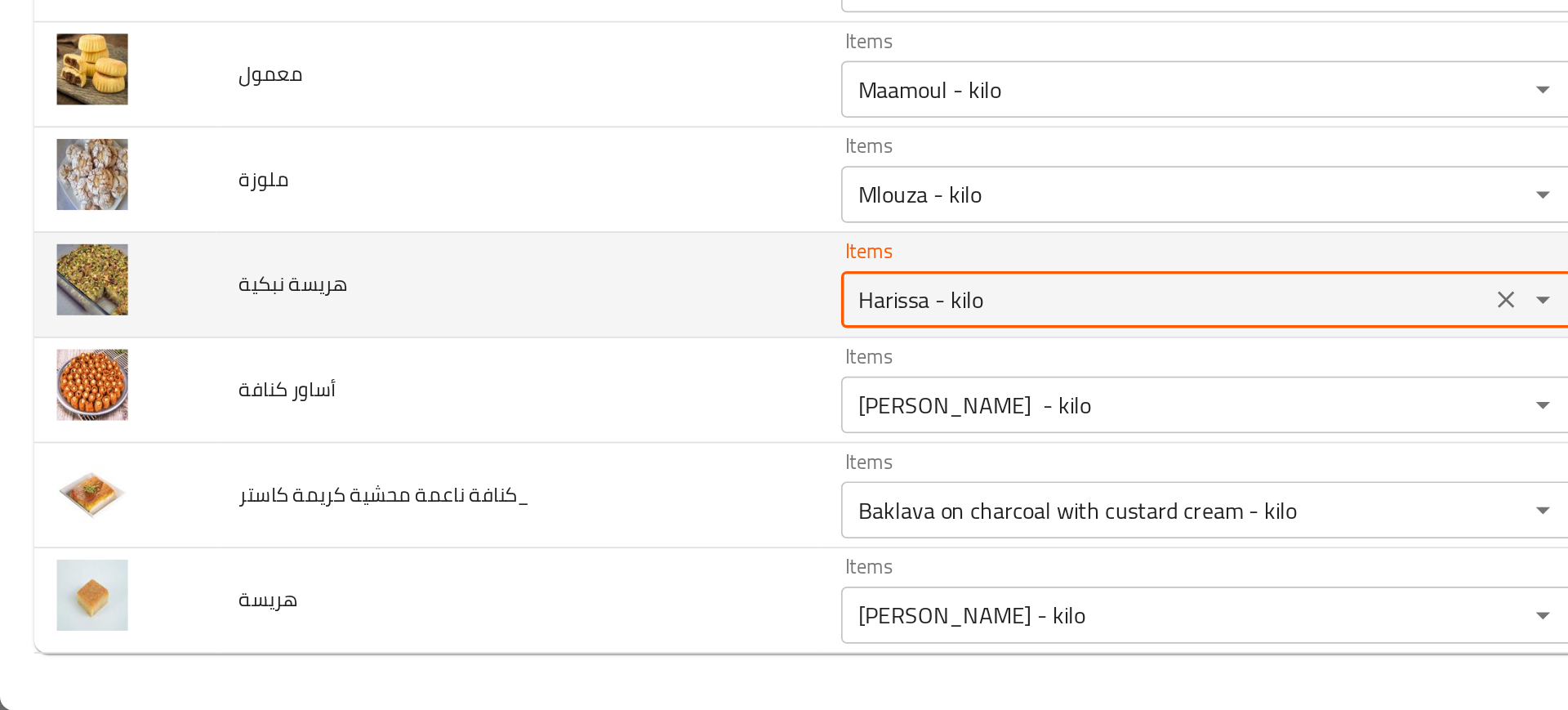
click at [488, 483] on نبكية "Harissa - kilo" at bounding box center [670, 473] width 363 height 23
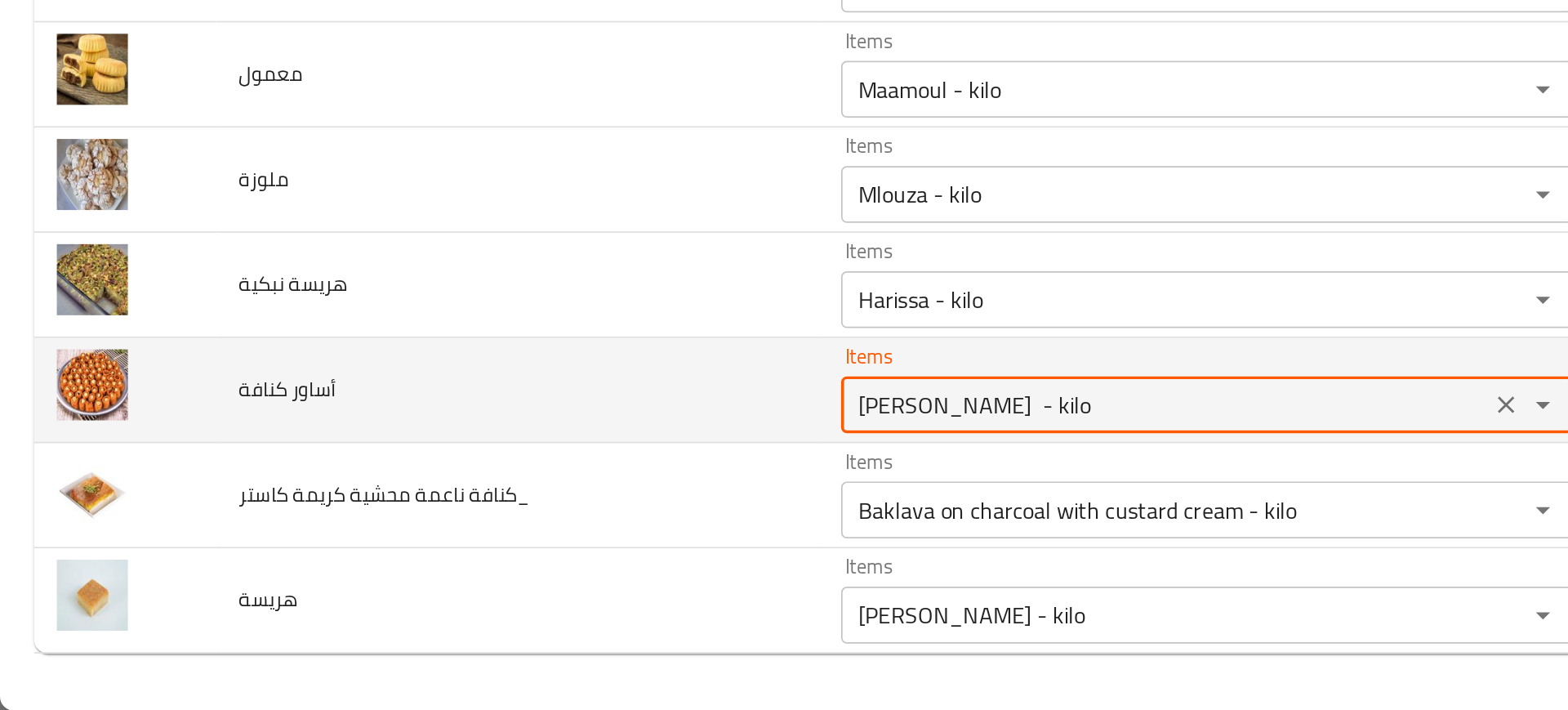
click at [504, 532] on كنافة "Kunafa Asawir cashew - kilo" at bounding box center [670, 533] width 363 height 23
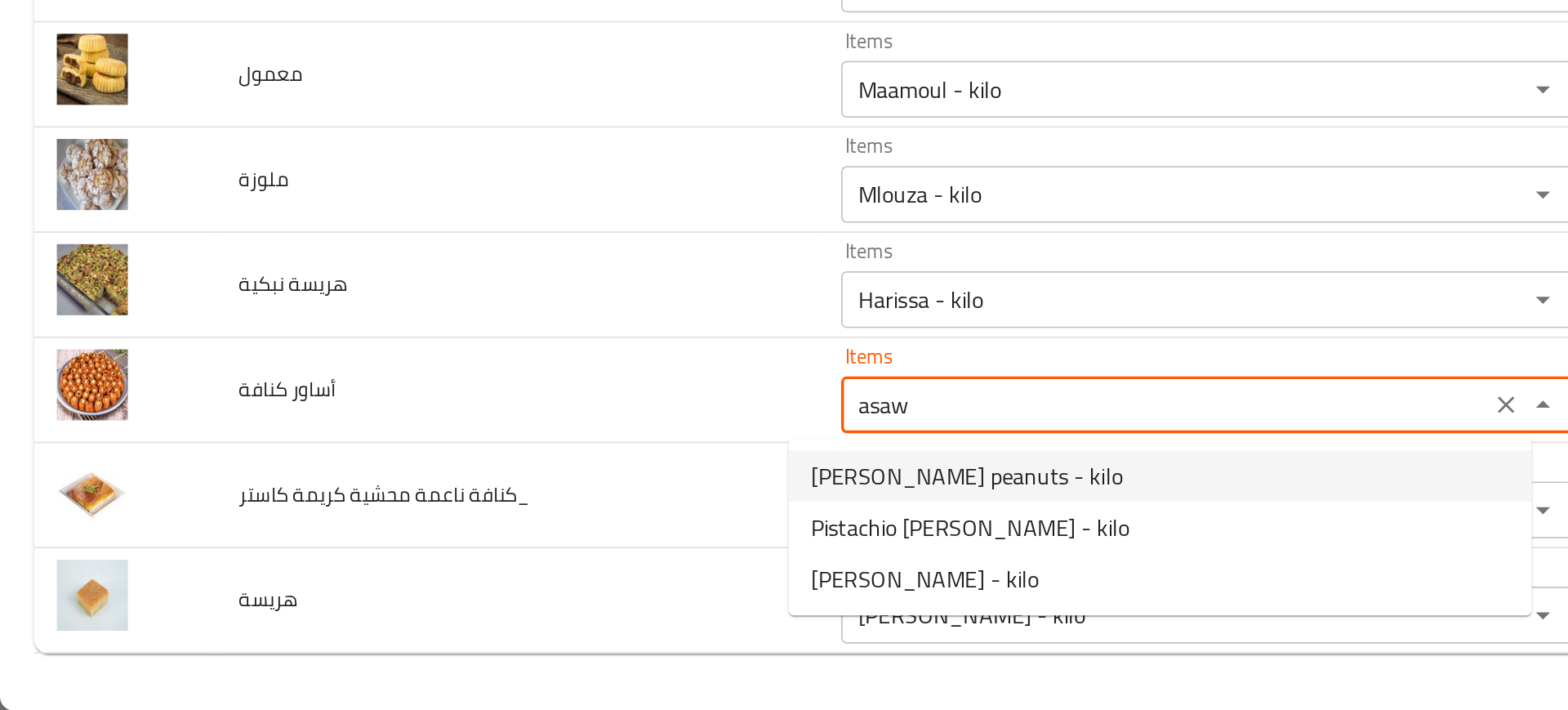
click at [504, 572] on span "Kunafa Asawir peanuts - kilo" at bounding box center [555, 575] width 178 height 20
type كنافة "Kunafa Asawir peanuts - kilo"
type كنافة-ar "أساور كنافة سوداني - كيلو"
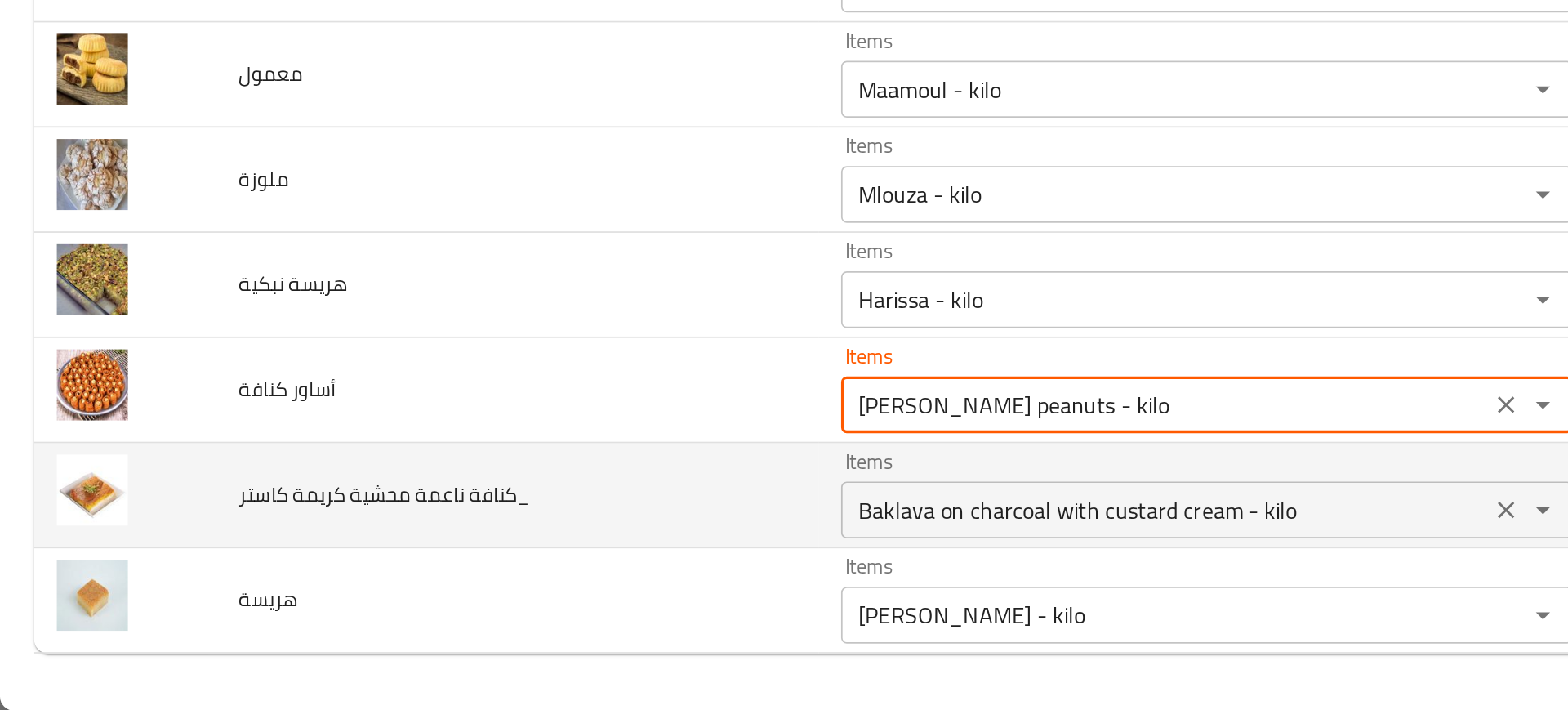
type كنافة "Kunafa Asawir peanuts - kilo"
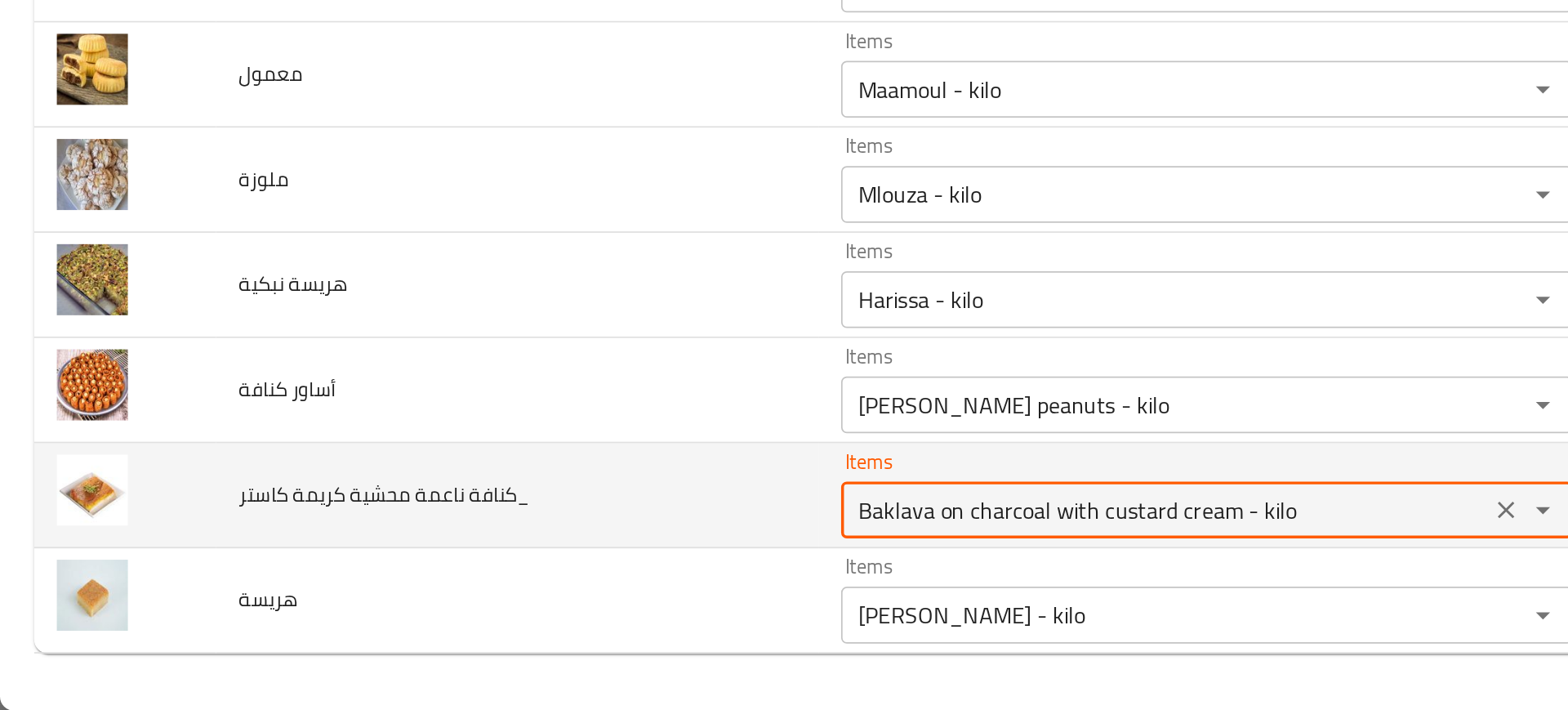
click at [520, 596] on كاستر_ "Baklava on charcoal with custard cream - kilo" at bounding box center [670, 594] width 363 height 23
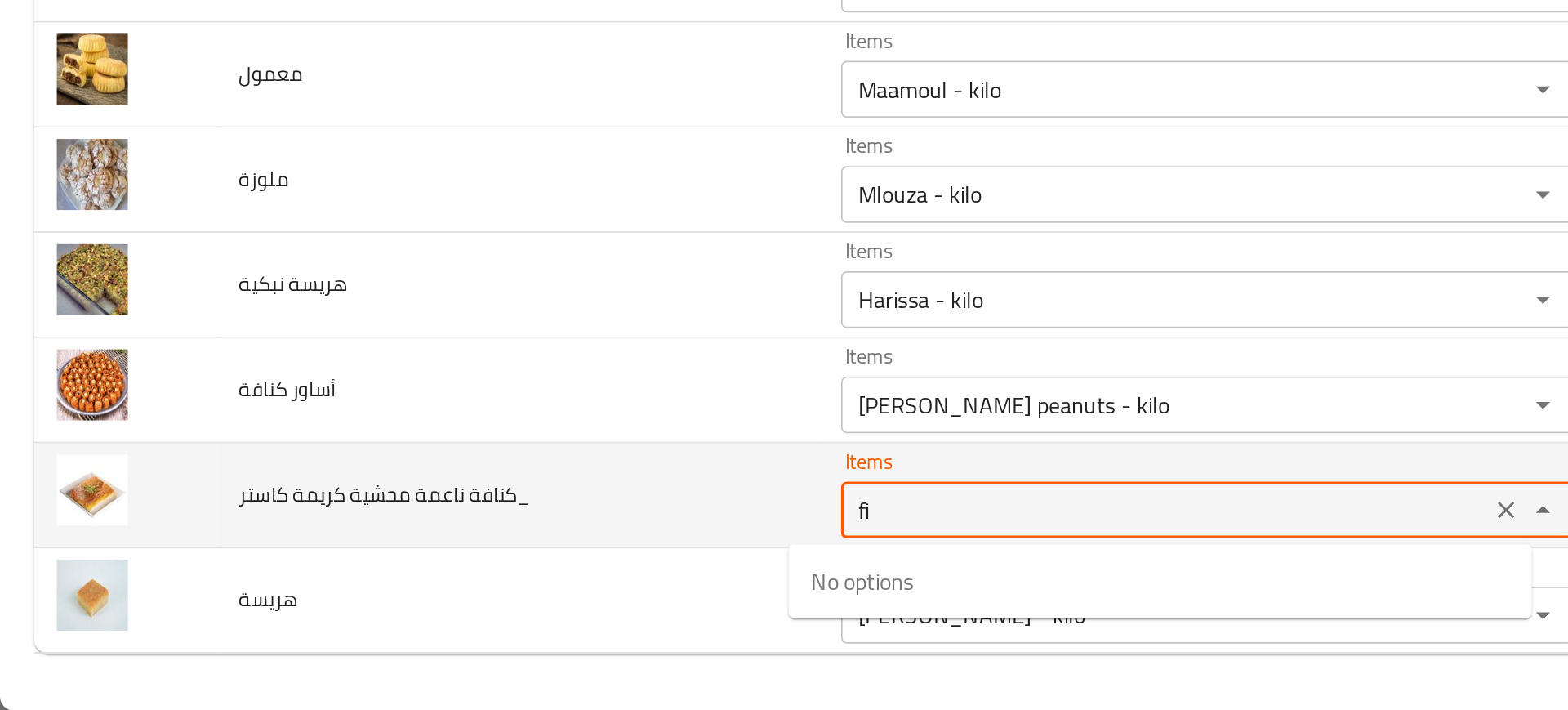
type كاستر_ "f"
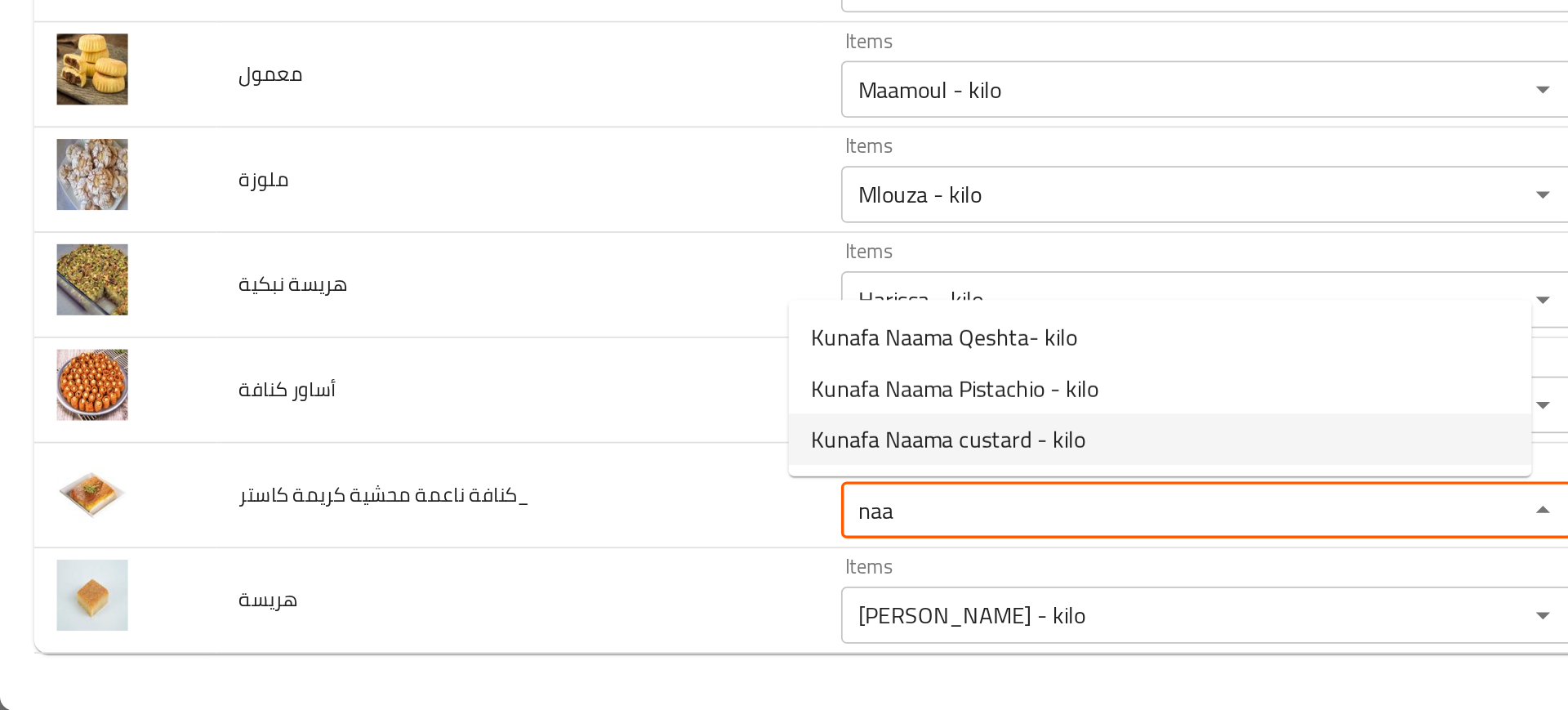
click at [540, 555] on span "Kunafa Naama custard - kilo" at bounding box center [545, 554] width 158 height 20
type كاستر_ "Kunafa Naama custard - kilo"
type كاستر_-ar "كنافة ناعمة كاستر - كيلو"
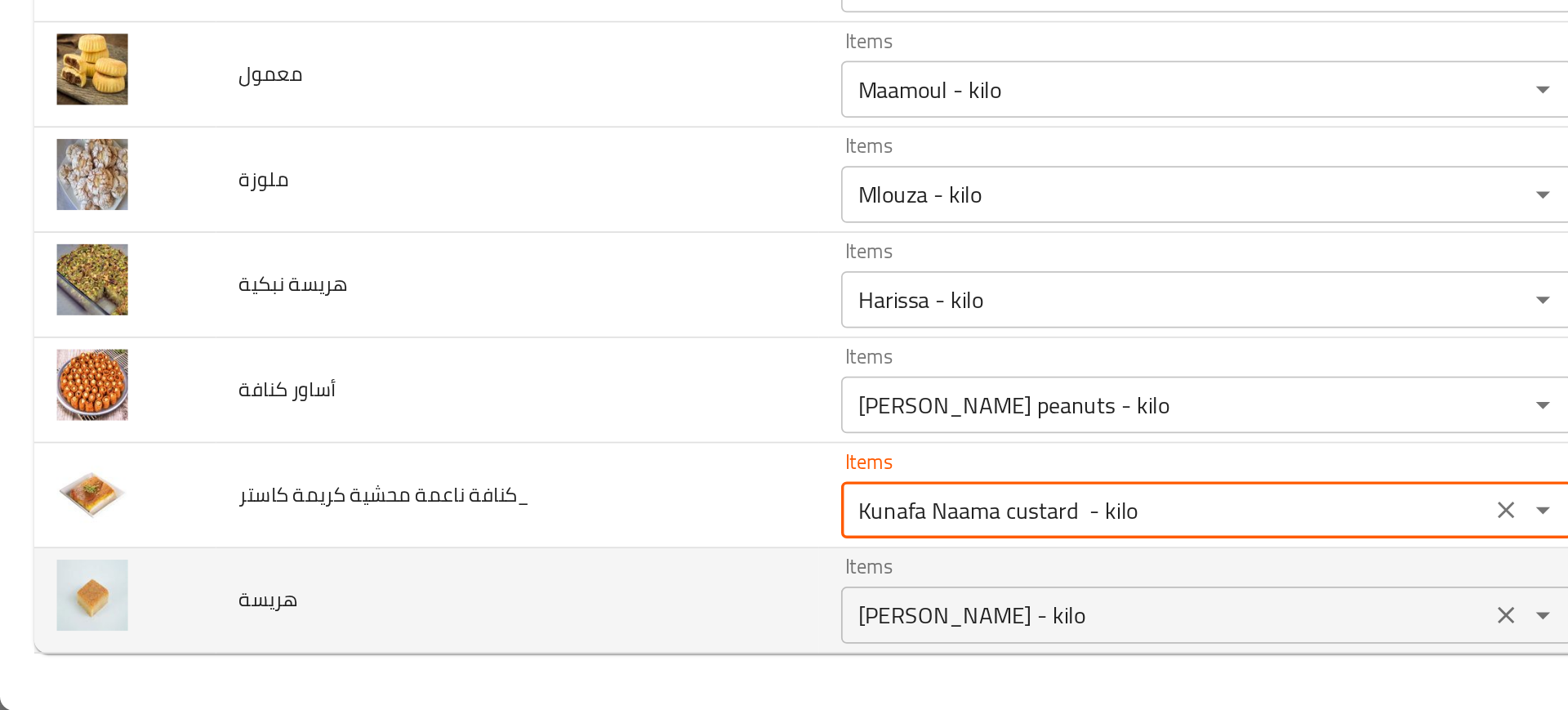
type كاستر_ "Kunafa Naama custard - kilo"
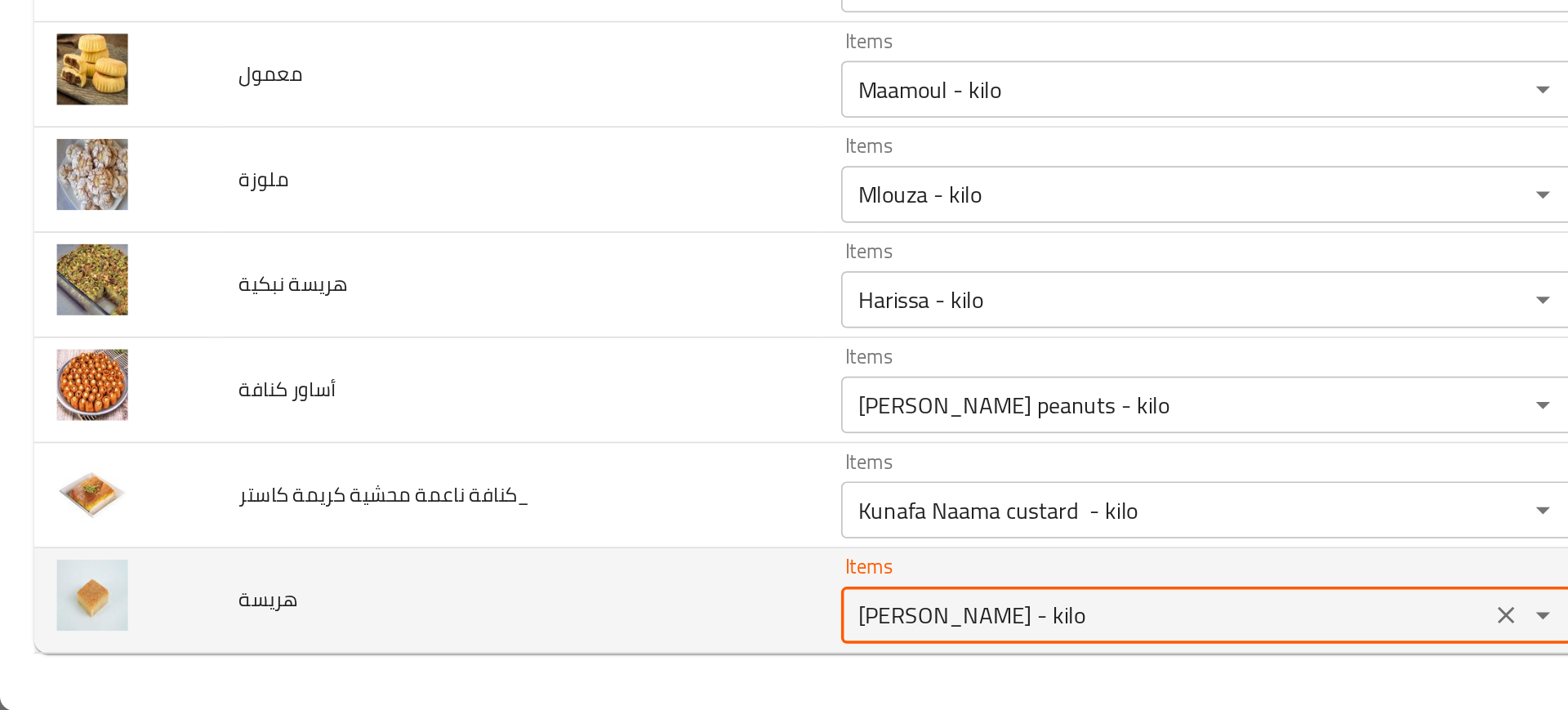
click at [488, 663] on input "Harissa Qeshta - kilo" at bounding box center [670, 655] width 363 height 23
click at [502, 661] on input "Harissa Qeshta - kilo" at bounding box center [670, 655] width 363 height 23
drag, startPoint x: 502, startPoint y: 661, endPoint x: 703, endPoint y: 656, distance: 201.1
click at [703, 656] on input "Harissa Qeshta - kilo" at bounding box center [670, 655] width 363 height 23
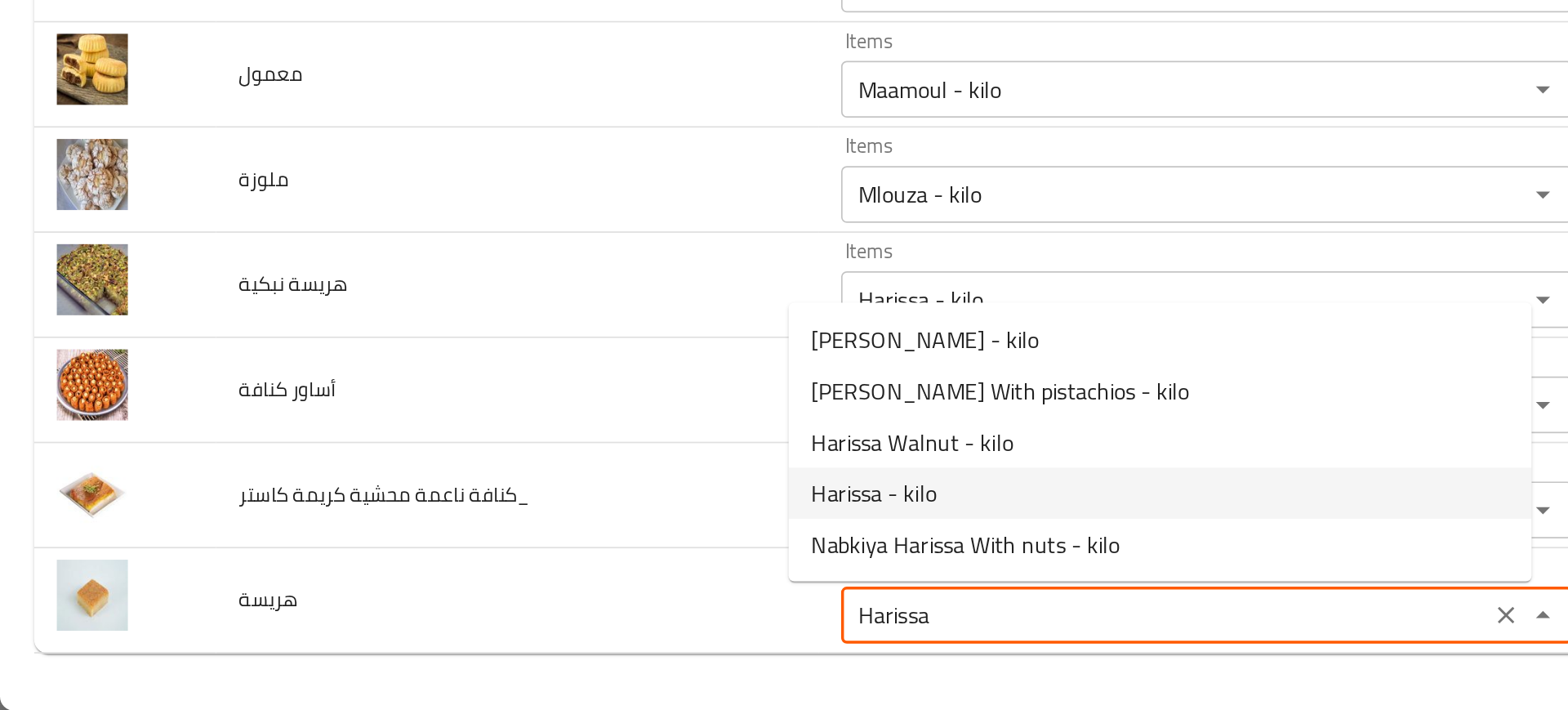
click at [502, 583] on span "Harissa - kilo" at bounding box center [502, 585] width 72 height 20
type input "Harissa - kilo"
type input "هريسة - كيلو"
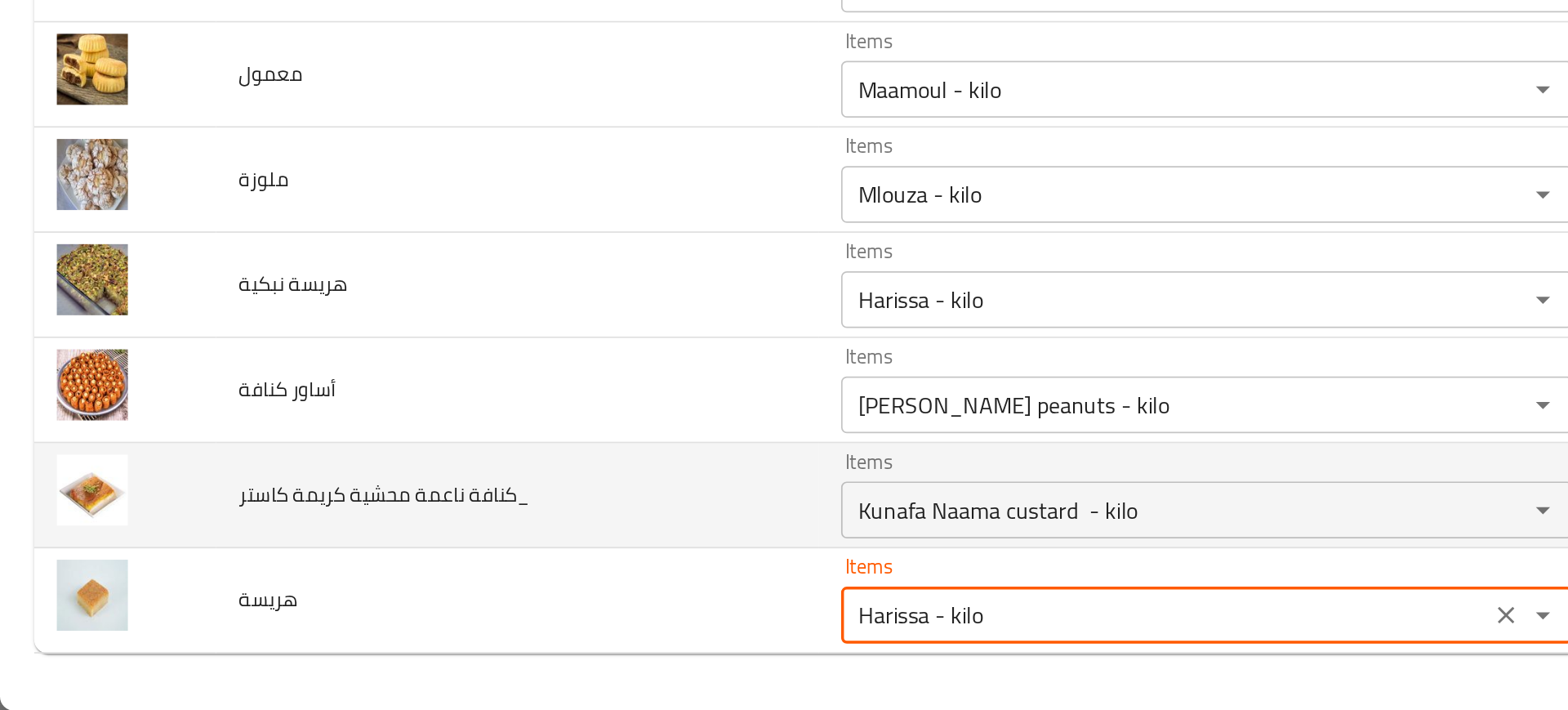
type input "Harissa - kilo"
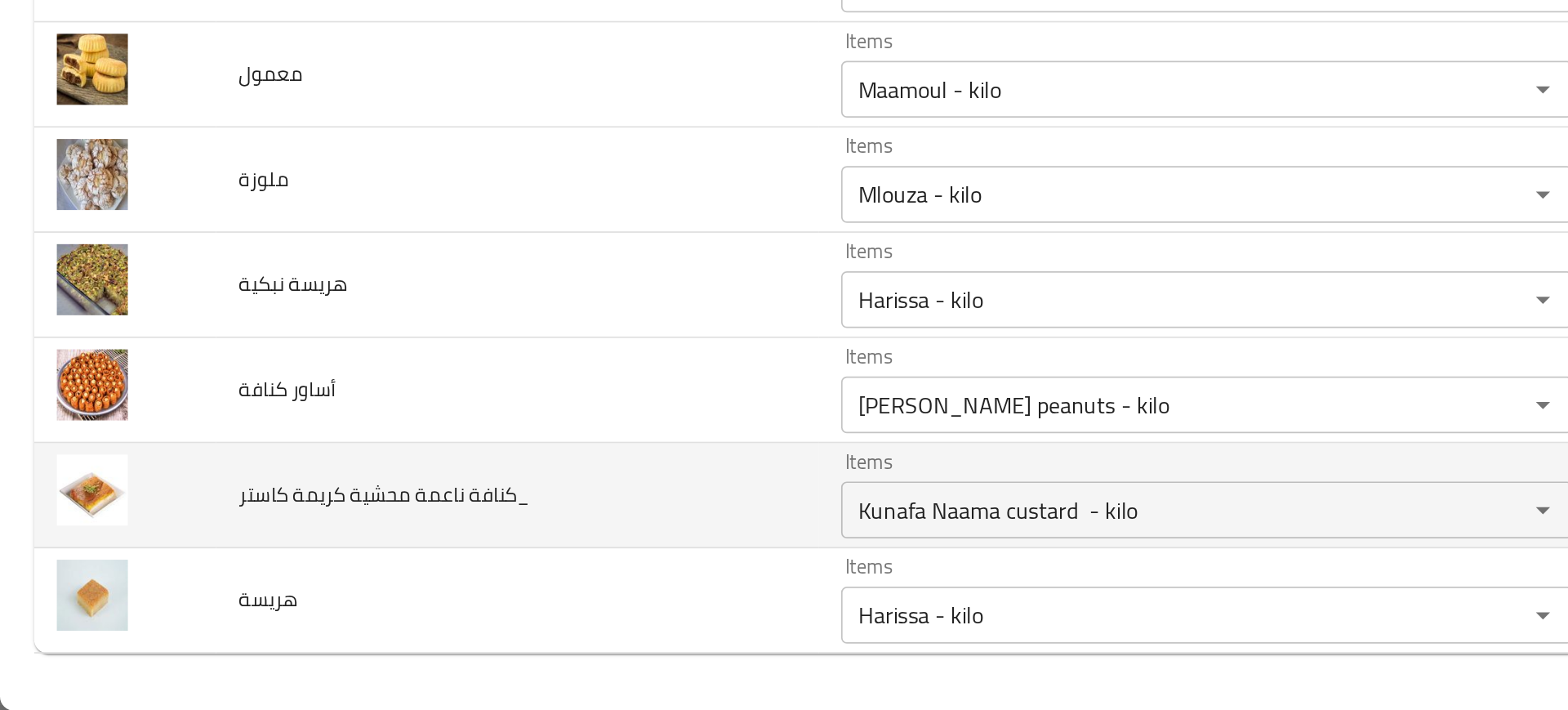
click at [375, 578] on td "كنافة ناعمة محشية كريمة كاستر_" at bounding box center [297, 586] width 346 height 60
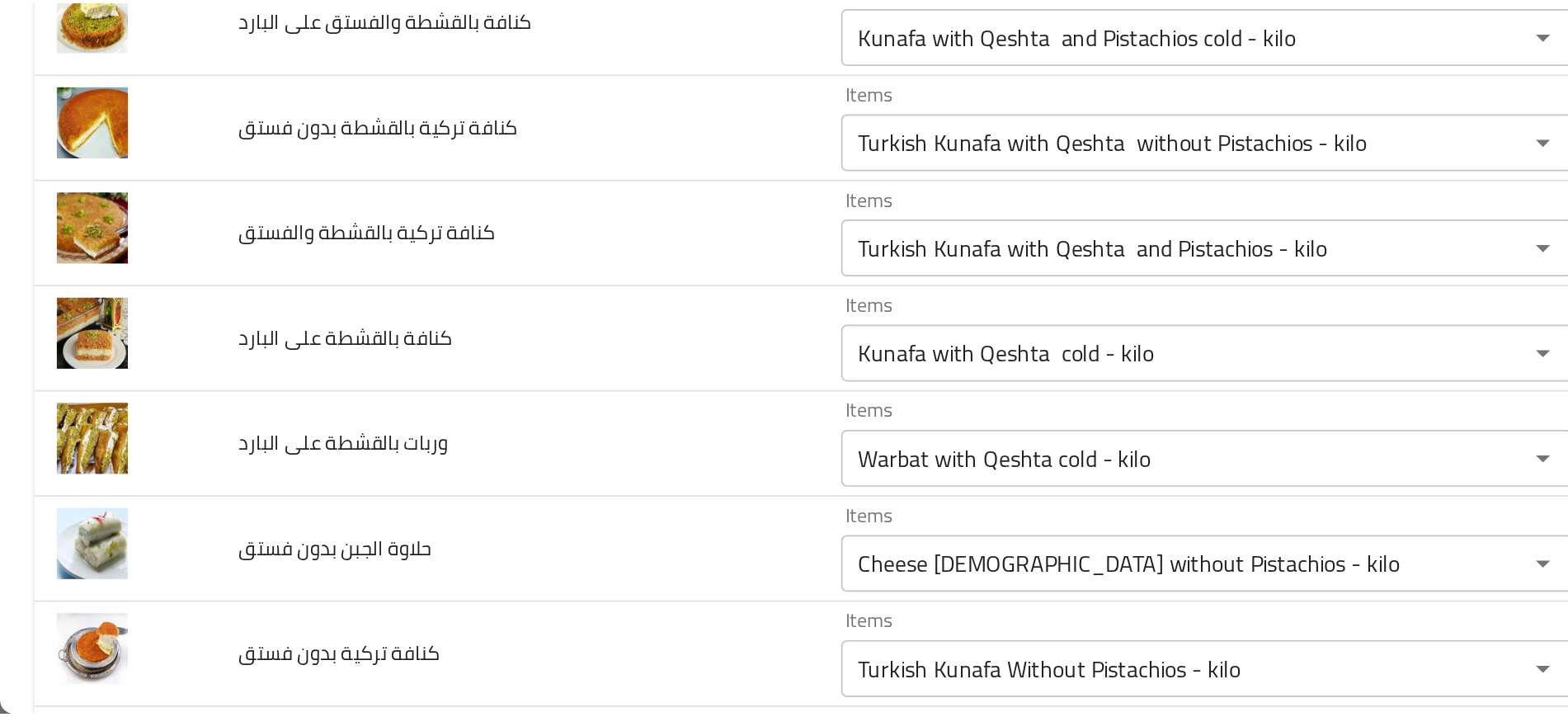
scroll to position [0, 0]
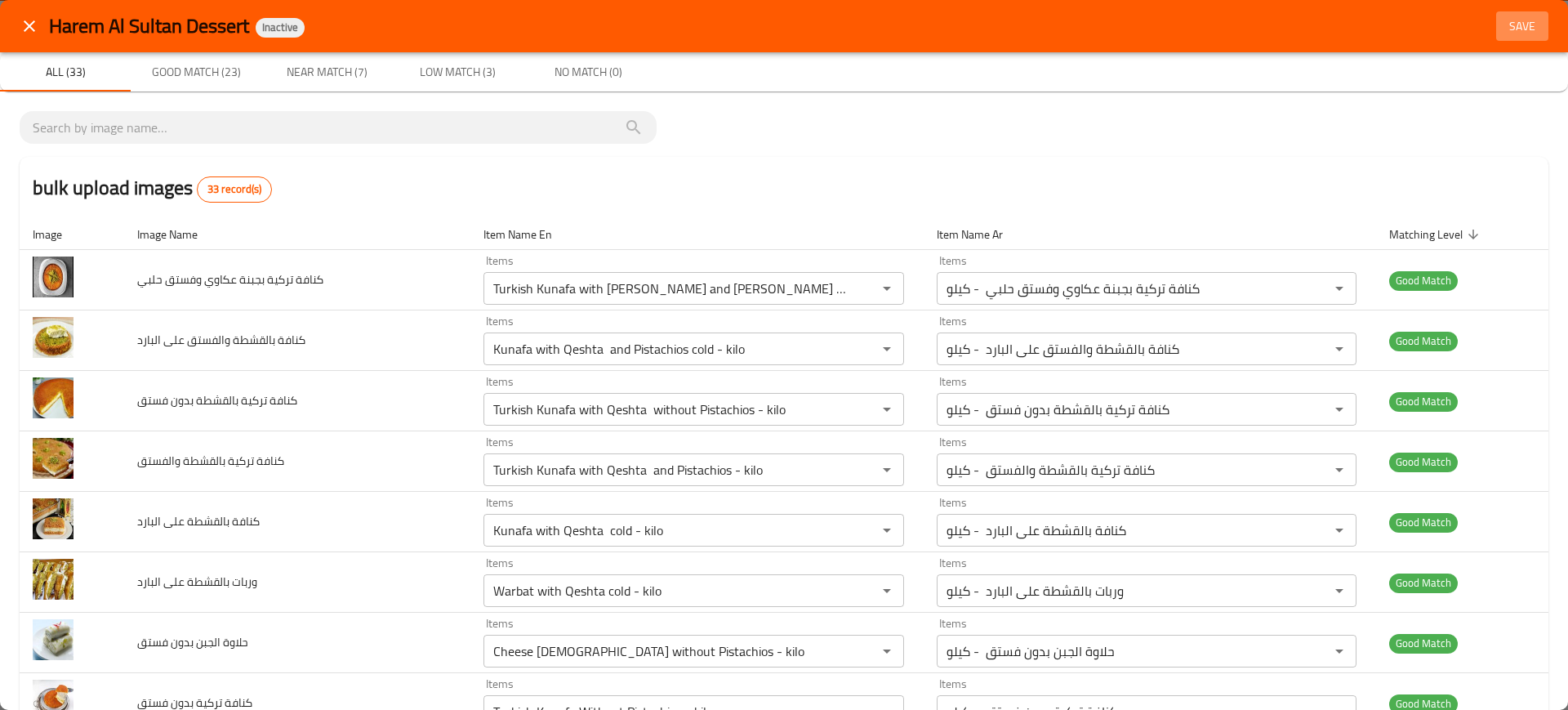
click at [1503, 28] on span "Save" at bounding box center [1523, 27] width 39 height 21
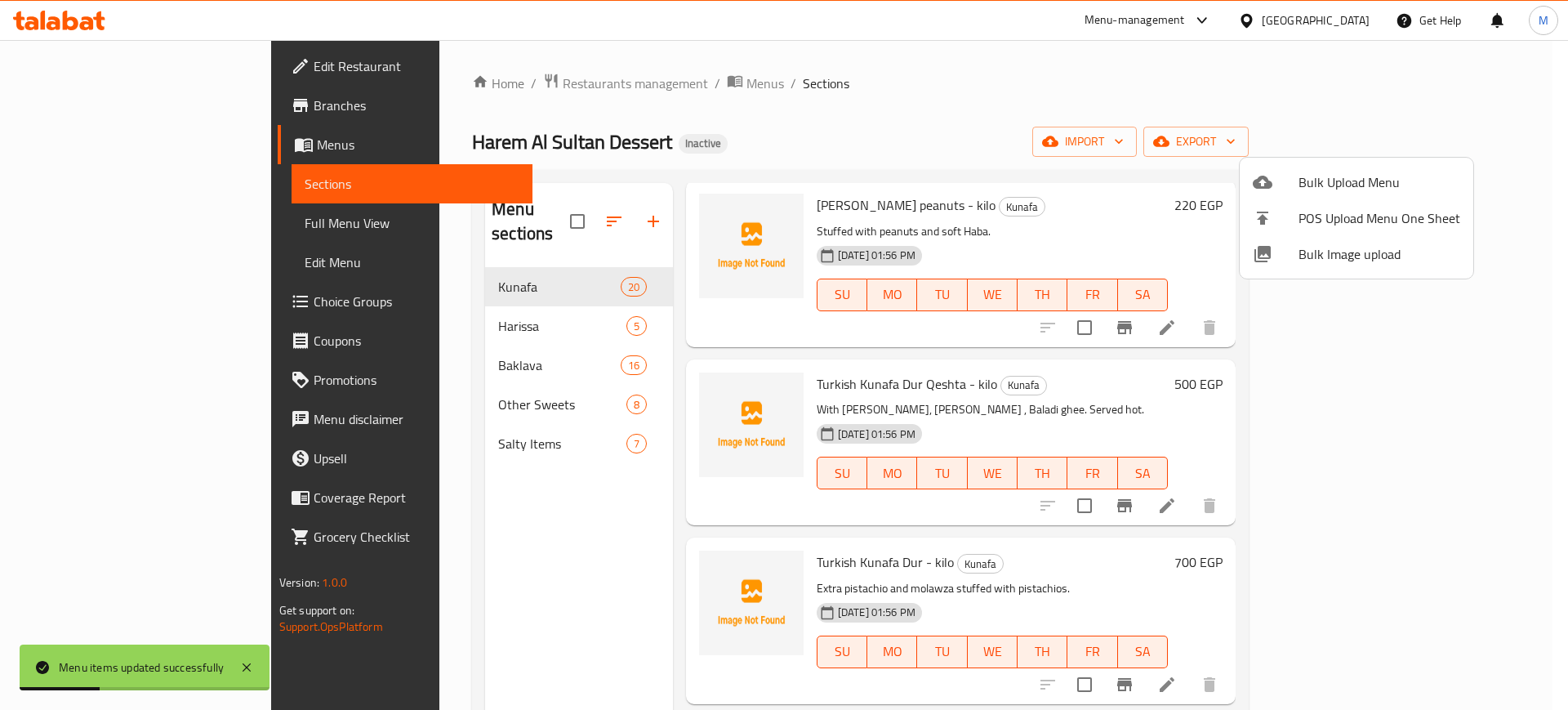
click at [161, 227] on div at bounding box center [784, 355] width 1568 height 710
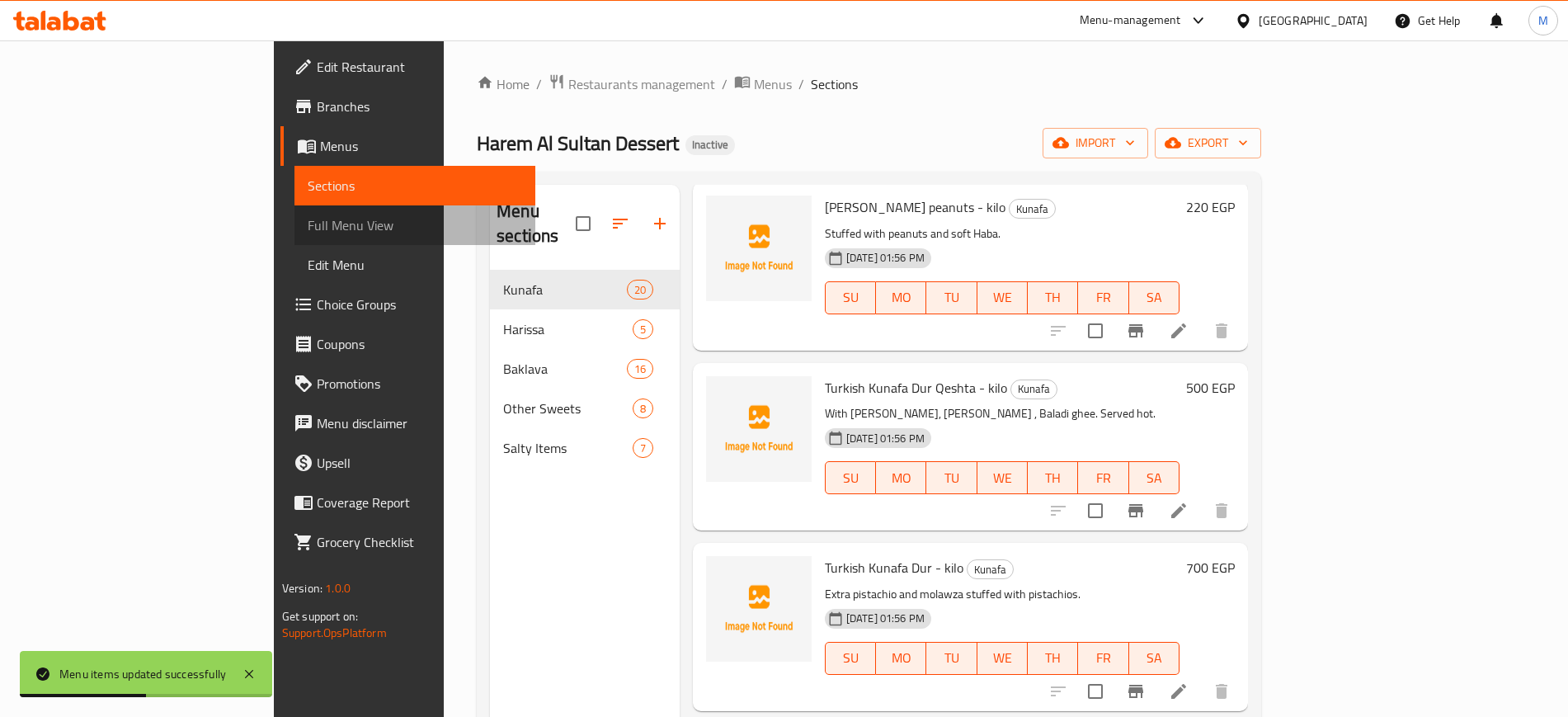
click at [308, 229] on span "Full Menu View" at bounding box center [414, 225] width 214 height 20
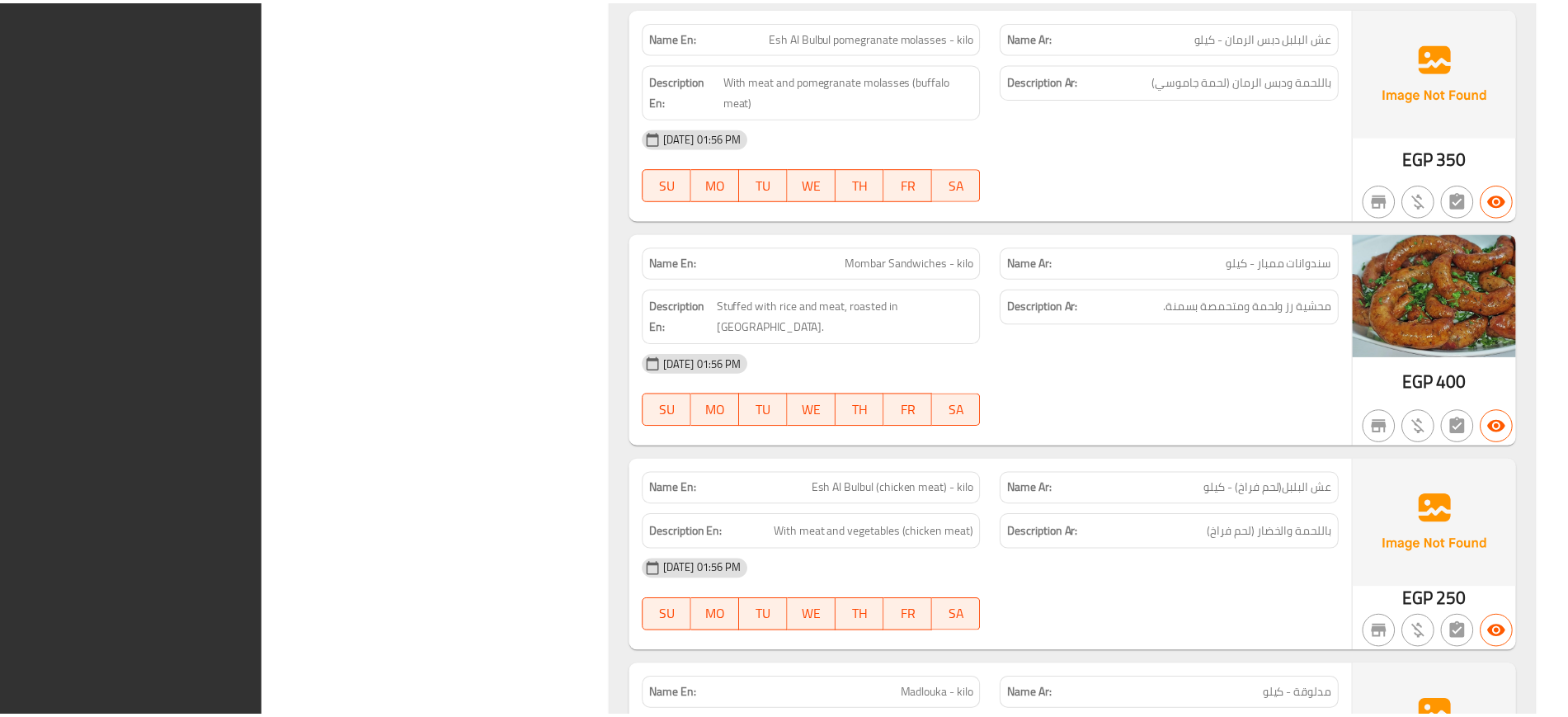
scroll to position [11965, 0]
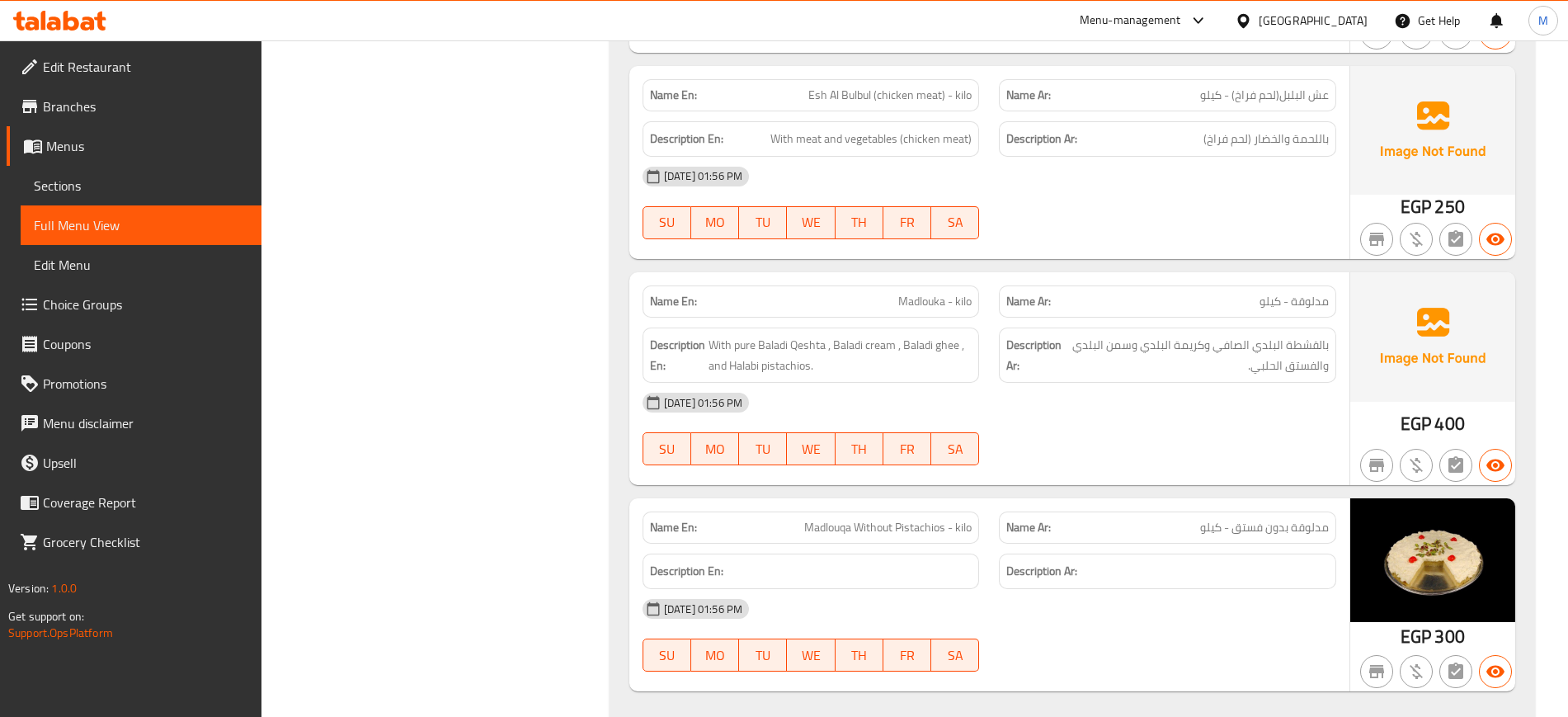
click at [69, 80] on link "Edit Restaurant" at bounding box center [134, 67] width 255 height 40
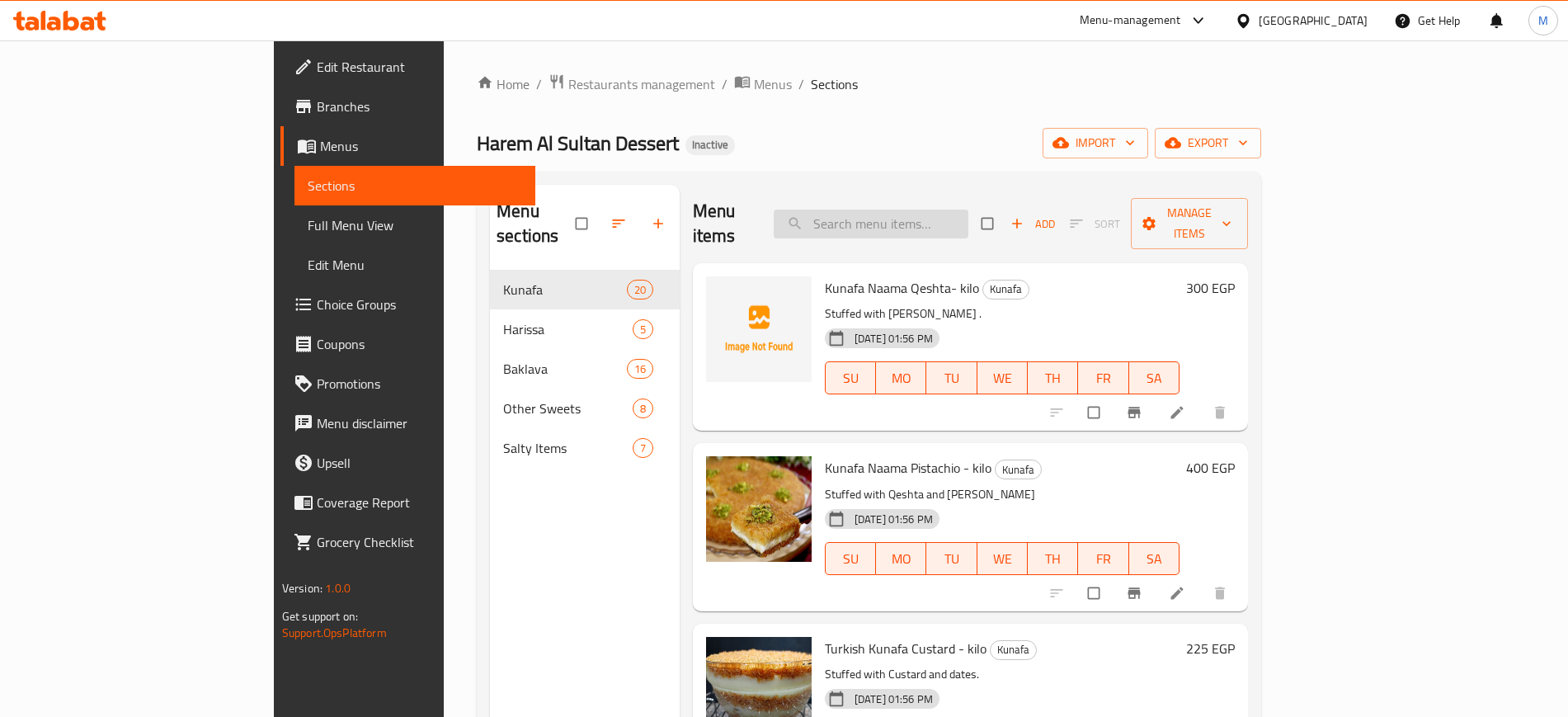
click at [944, 209] on input "search" at bounding box center [870, 223] width 194 height 29
paste input "Kunafa Swar - kilo"
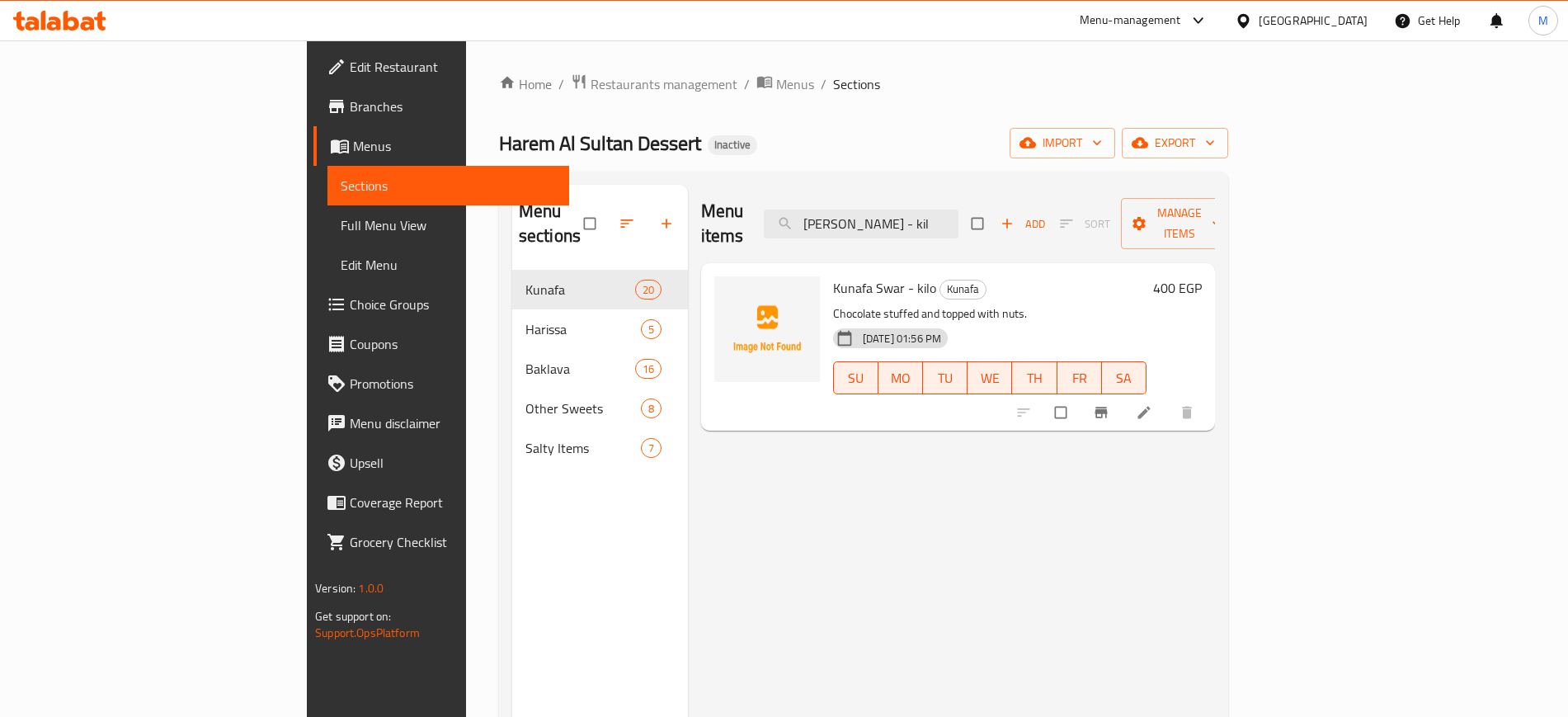
paste input "Esh Al Bulbul - kilo"
paste input "Baklava"
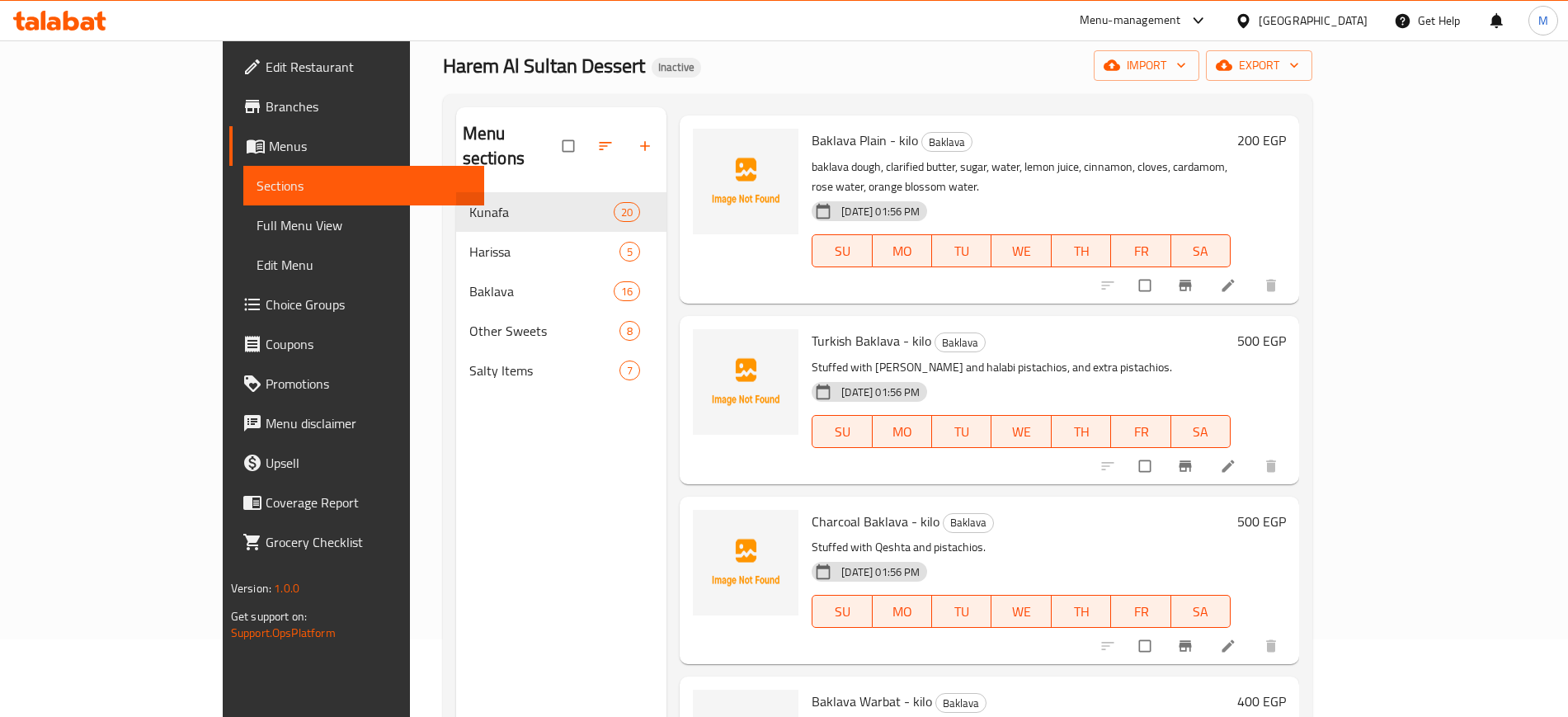
scroll to position [79, 0]
type input "Baklava"
click at [811, 328] on span "Turkish Baklava - kilo" at bounding box center [871, 340] width 119 height 25
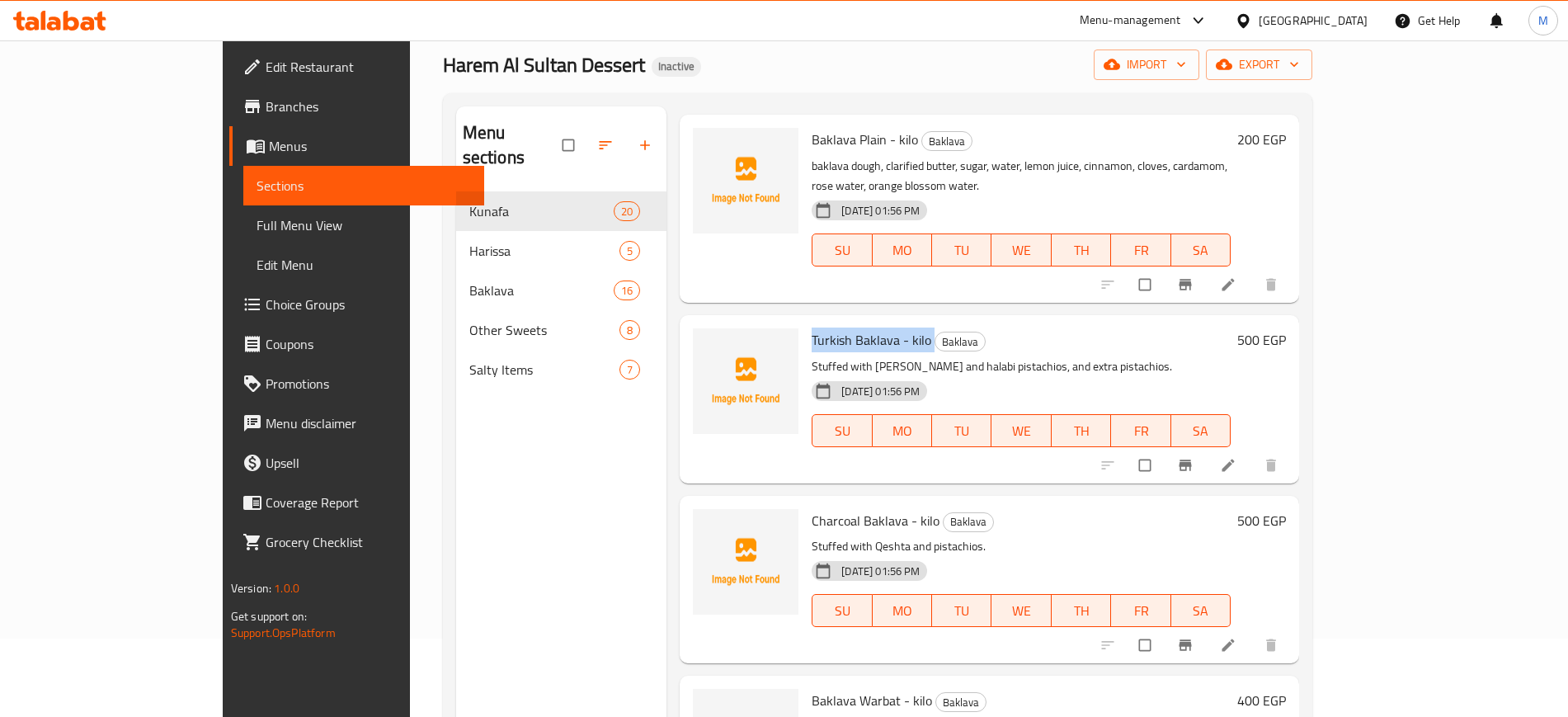
copy h6 "Turkish Baklava - kilo"
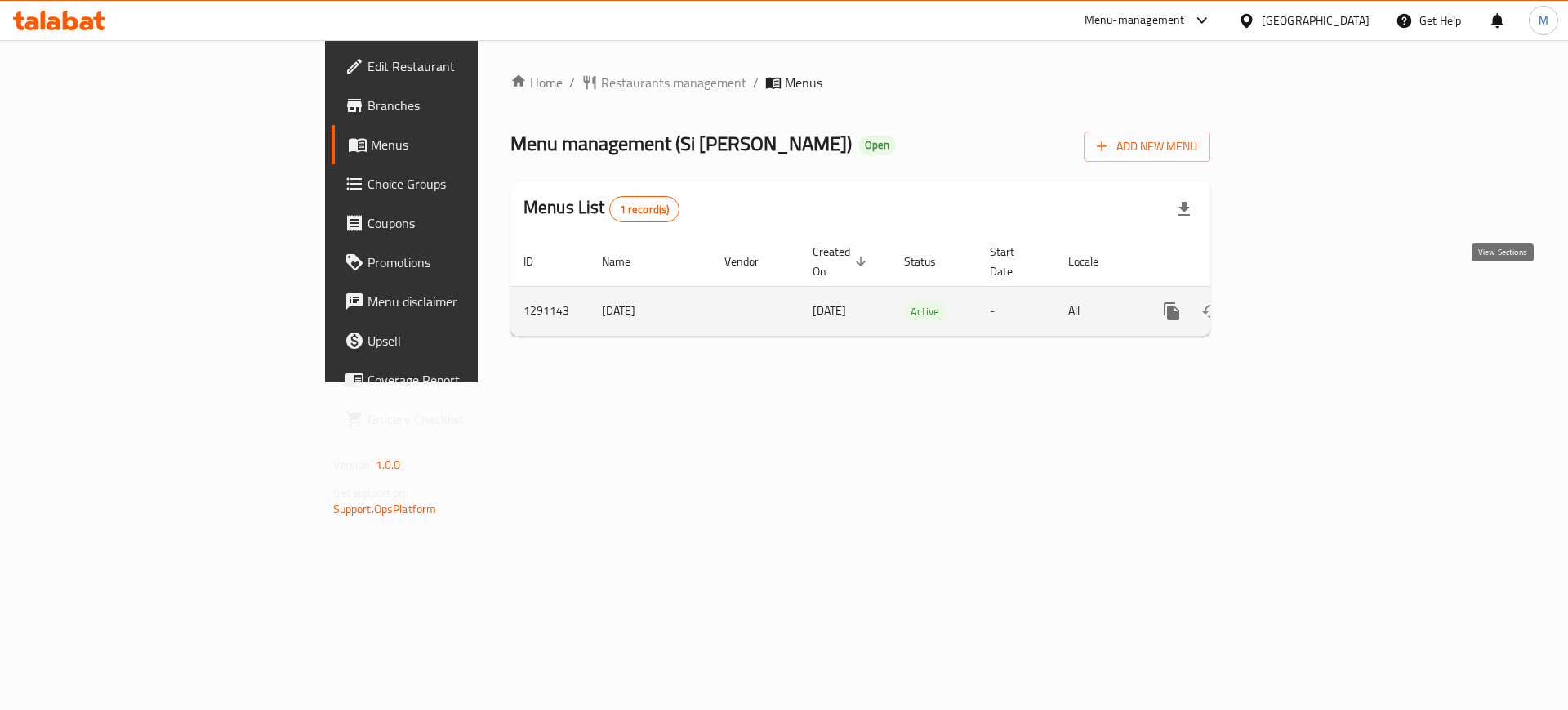
click at [1300, 302] on icon "enhanced table" at bounding box center [1290, 312] width 20 height 20
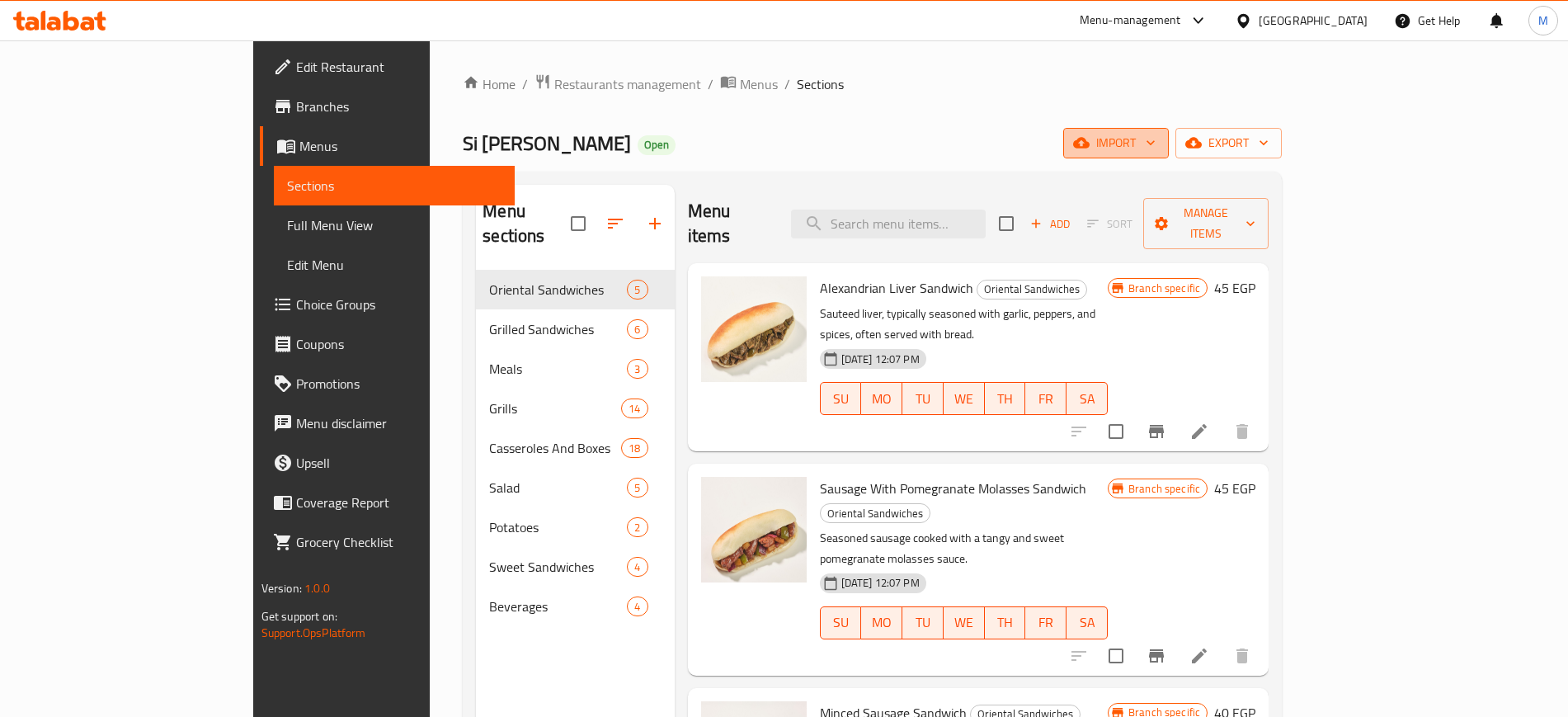
click at [1156, 152] on span "import" at bounding box center [1116, 142] width 80 height 21
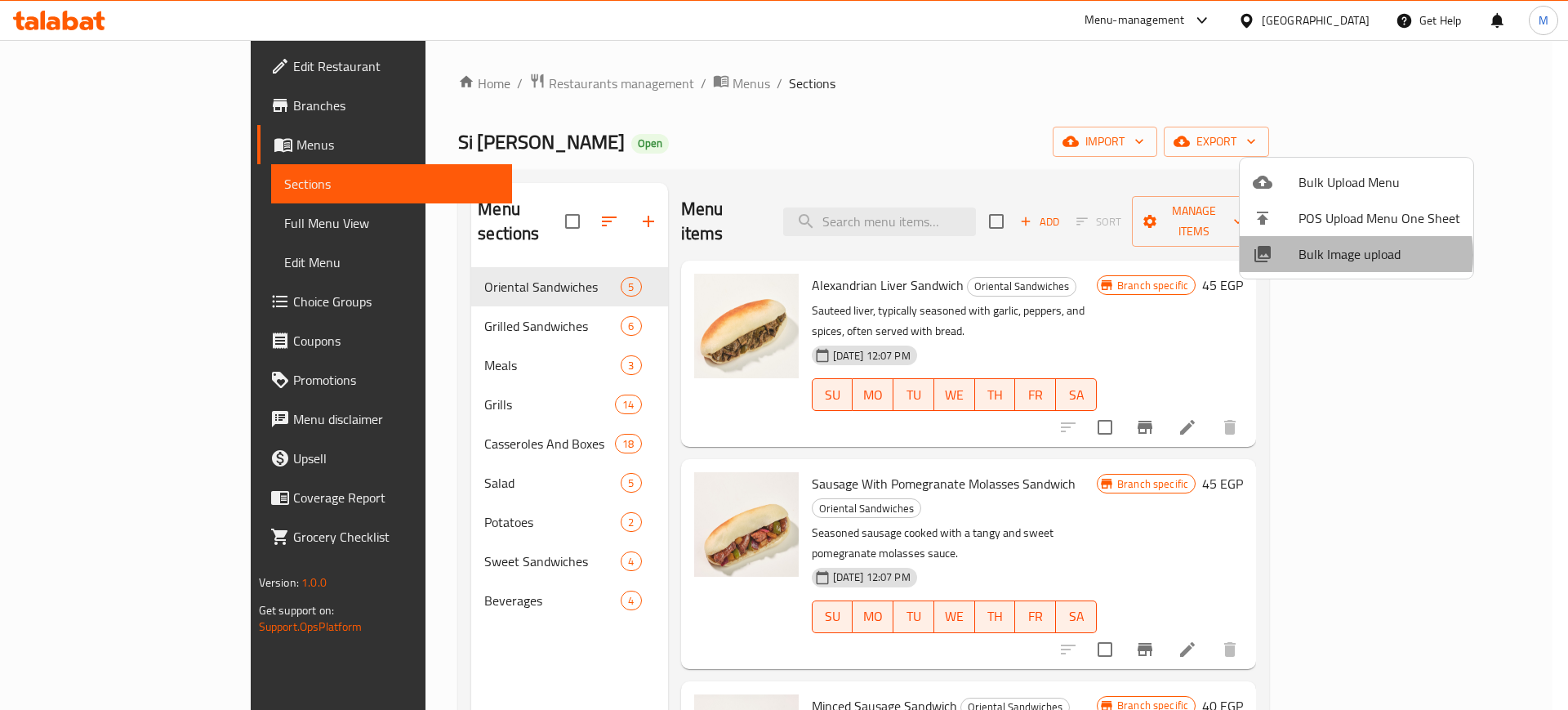
click at [1344, 254] on span "Bulk Image upload" at bounding box center [1380, 254] width 162 height 20
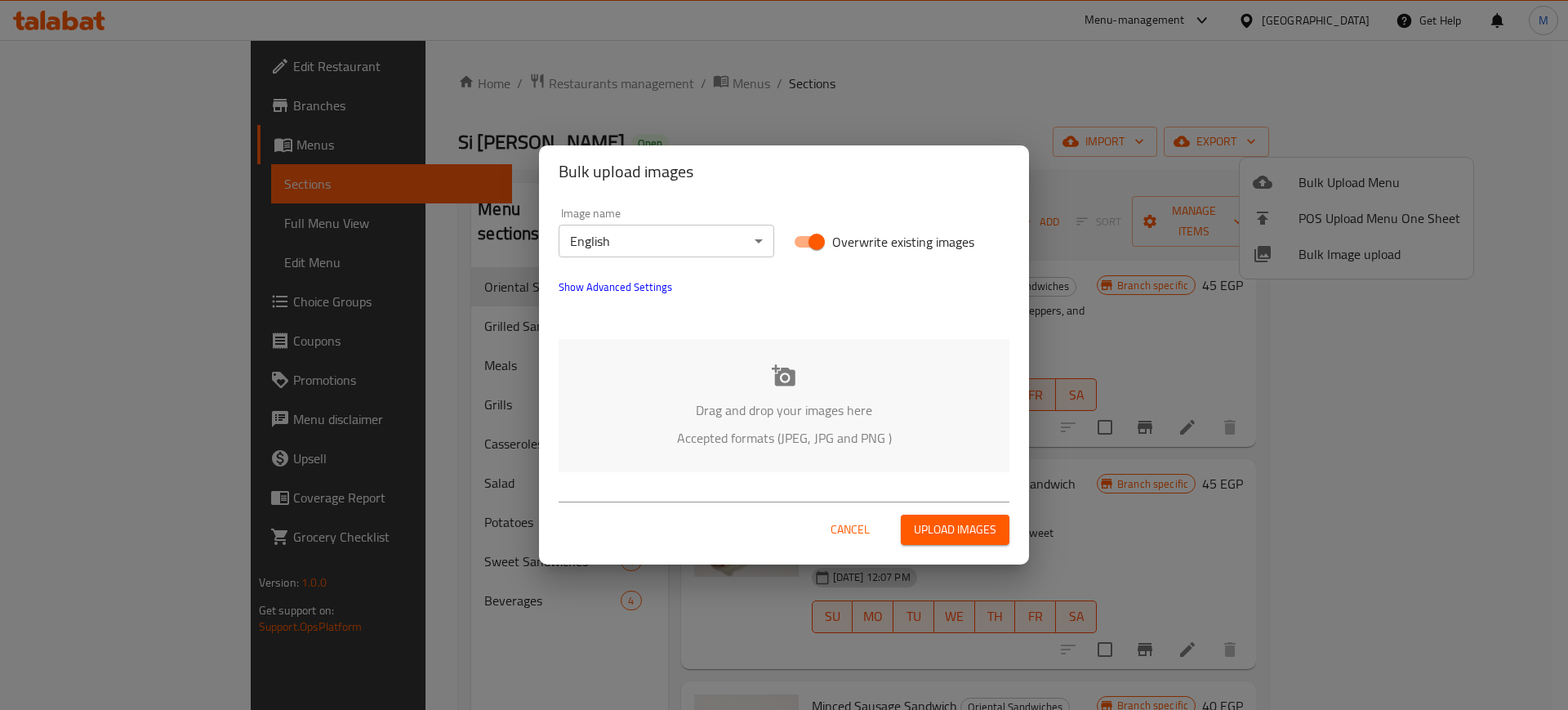
click at [897, 356] on div "Drag and drop your images here Accepted formats (JPEG, JPG and PNG )" at bounding box center [784, 405] width 451 height 133
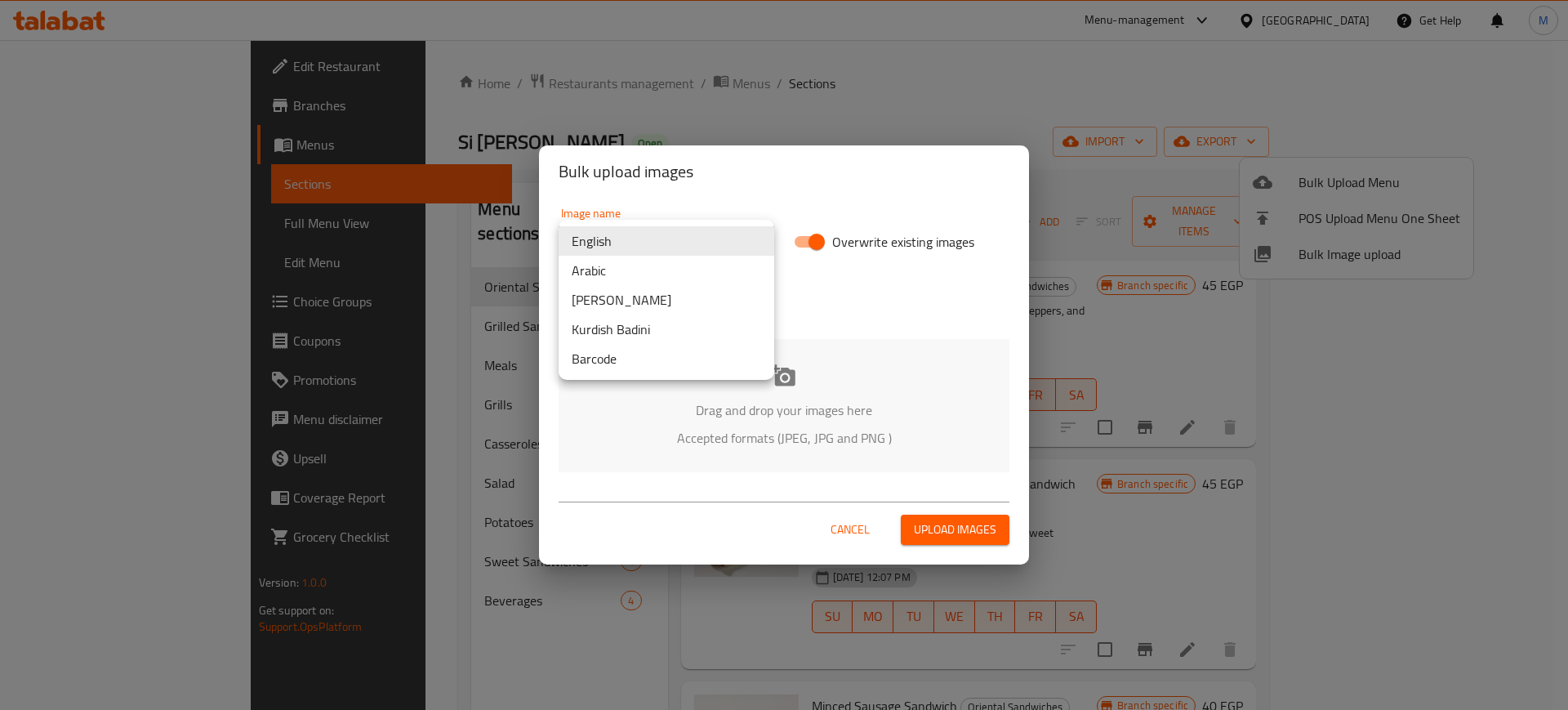
click at [592, 243] on body "​ Menu-management [GEOGRAPHIC_DATA] Get Help M Edit Restaurant Branches Menus S…" at bounding box center [784, 375] width 1568 height 670
click at [606, 267] on li "Arabic" at bounding box center [667, 270] width 216 height 30
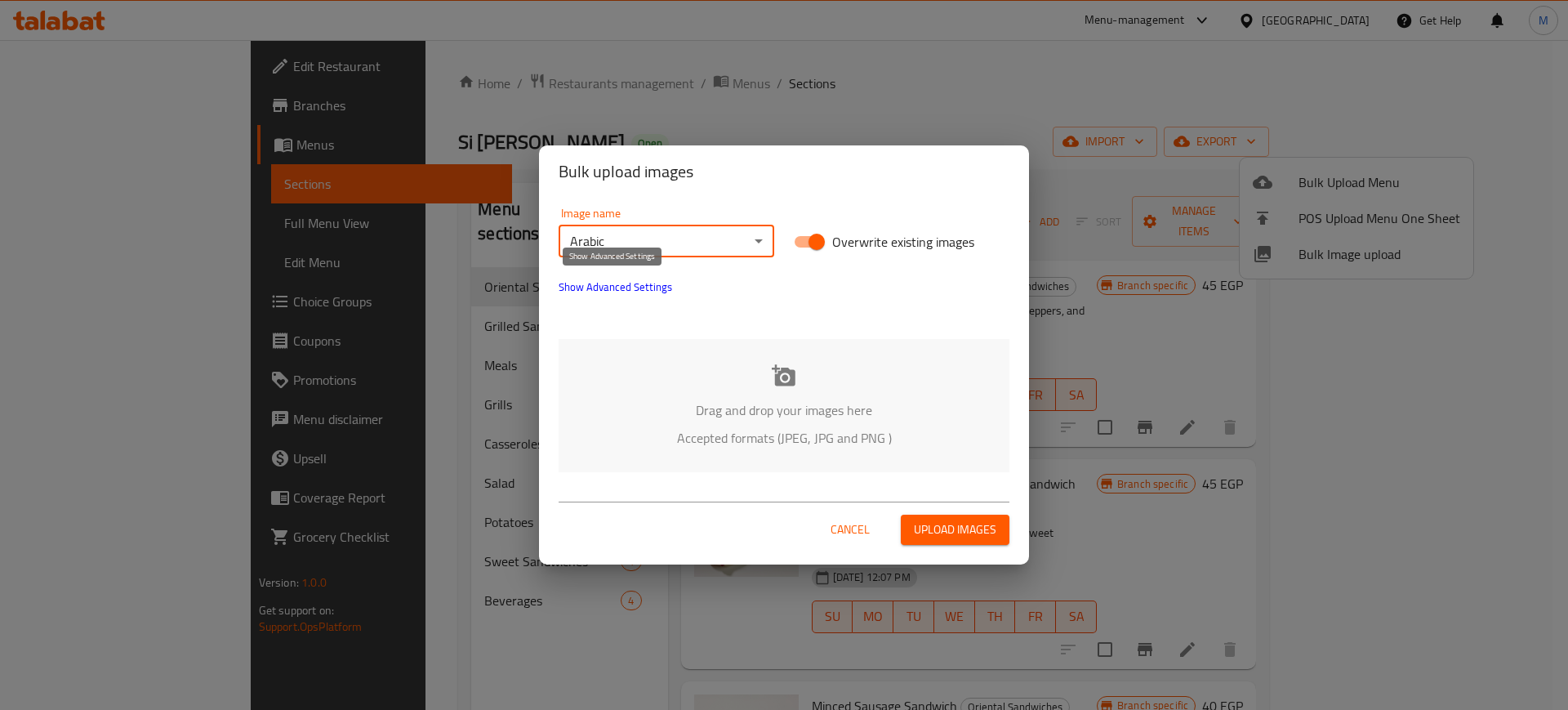
click at [616, 288] on span "Show Advanced Settings" at bounding box center [615, 287] width 113 height 20
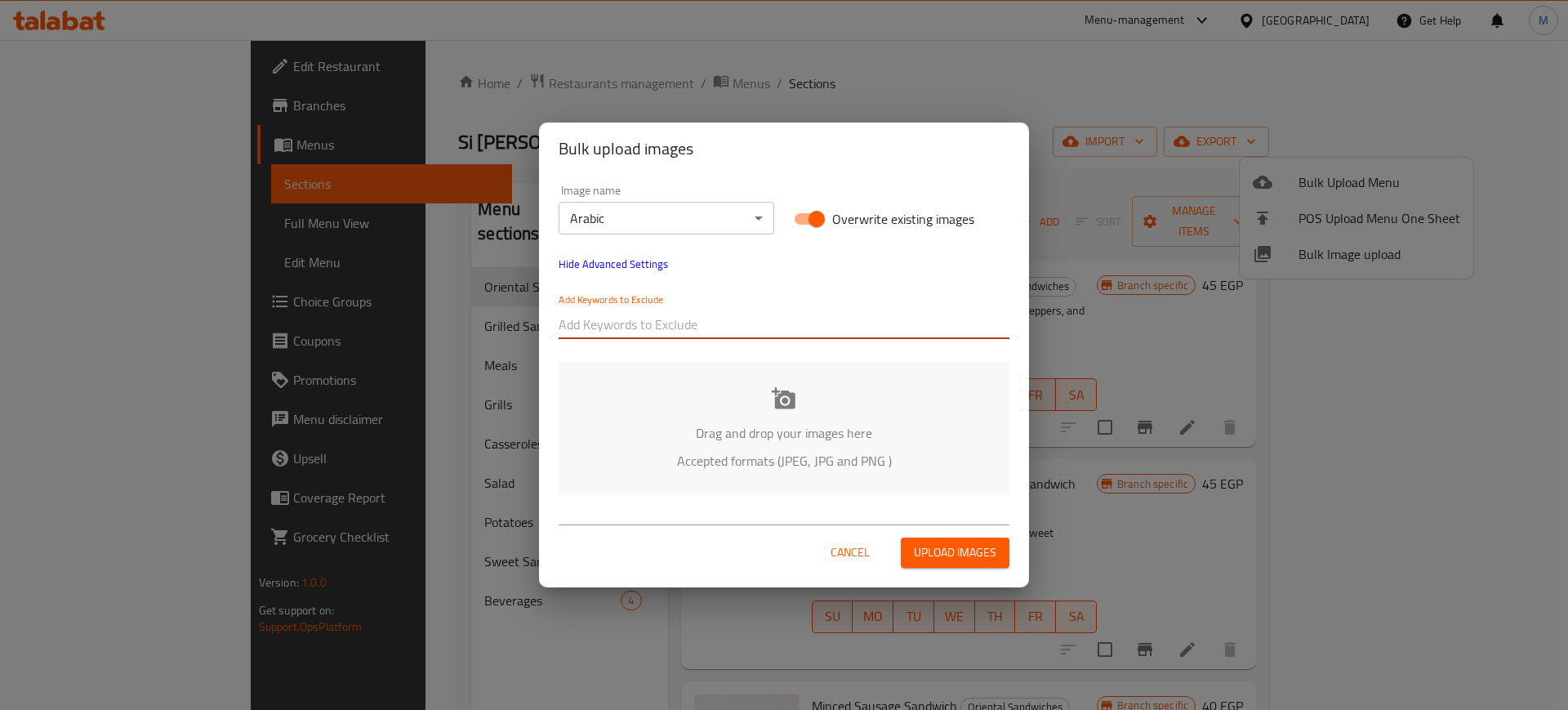
click at [617, 330] on input "text" at bounding box center [784, 324] width 451 height 27
paste input "_[PERSON_NAME]"
type input "_[PERSON_NAME]"
click at [643, 353] on div "Image name Arabic ​ Overwrite existing images Hide Advanced Settings Add Keywor…" at bounding box center [784, 339] width 490 height 330
click at [691, 335] on input "text" at bounding box center [850, 324] width 319 height 27
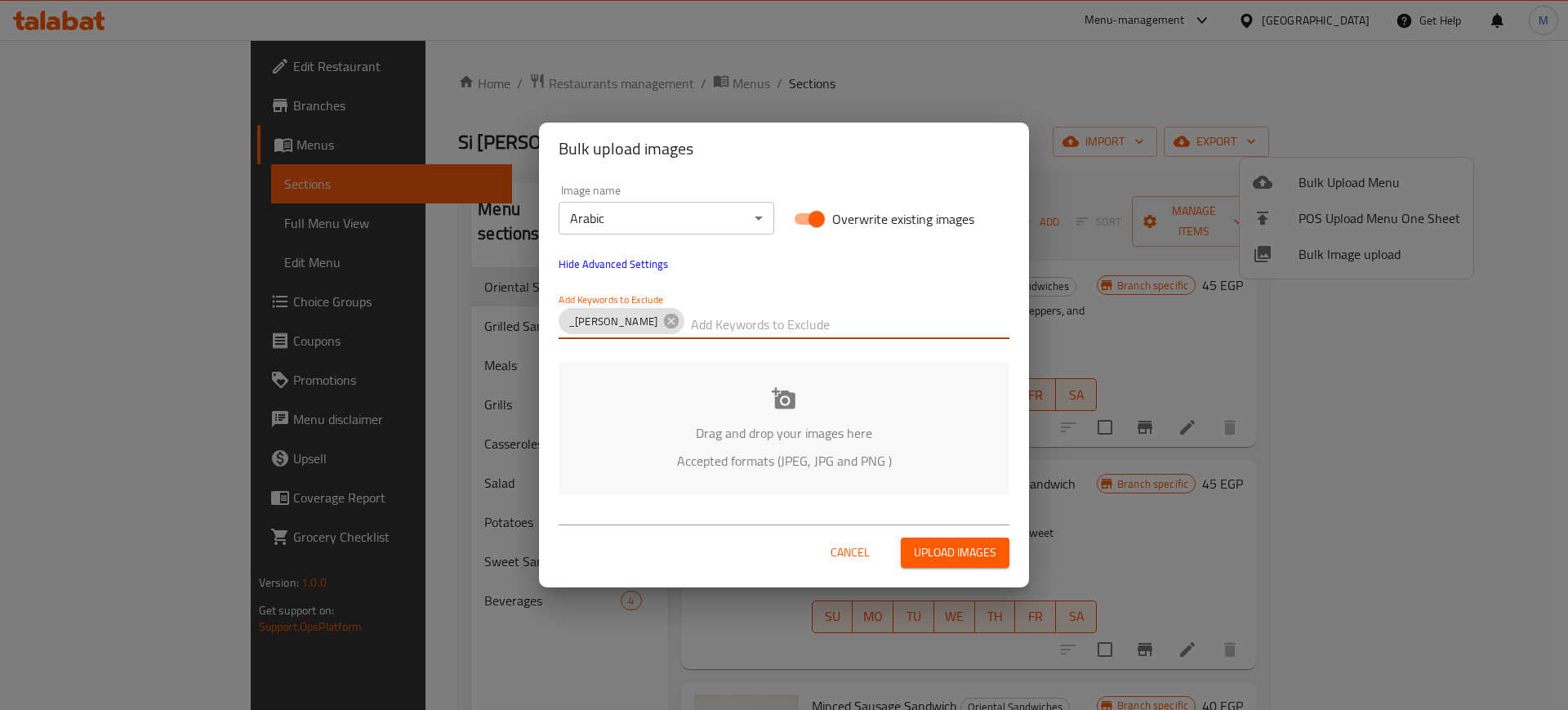
paste input "Si [PERSON_NAME]"
type input "Si [PERSON_NAME]"
click at [666, 490] on div "Drag and drop your images here Accepted formats (JPEG, JPG and PNG )" at bounding box center [784, 428] width 451 height 133
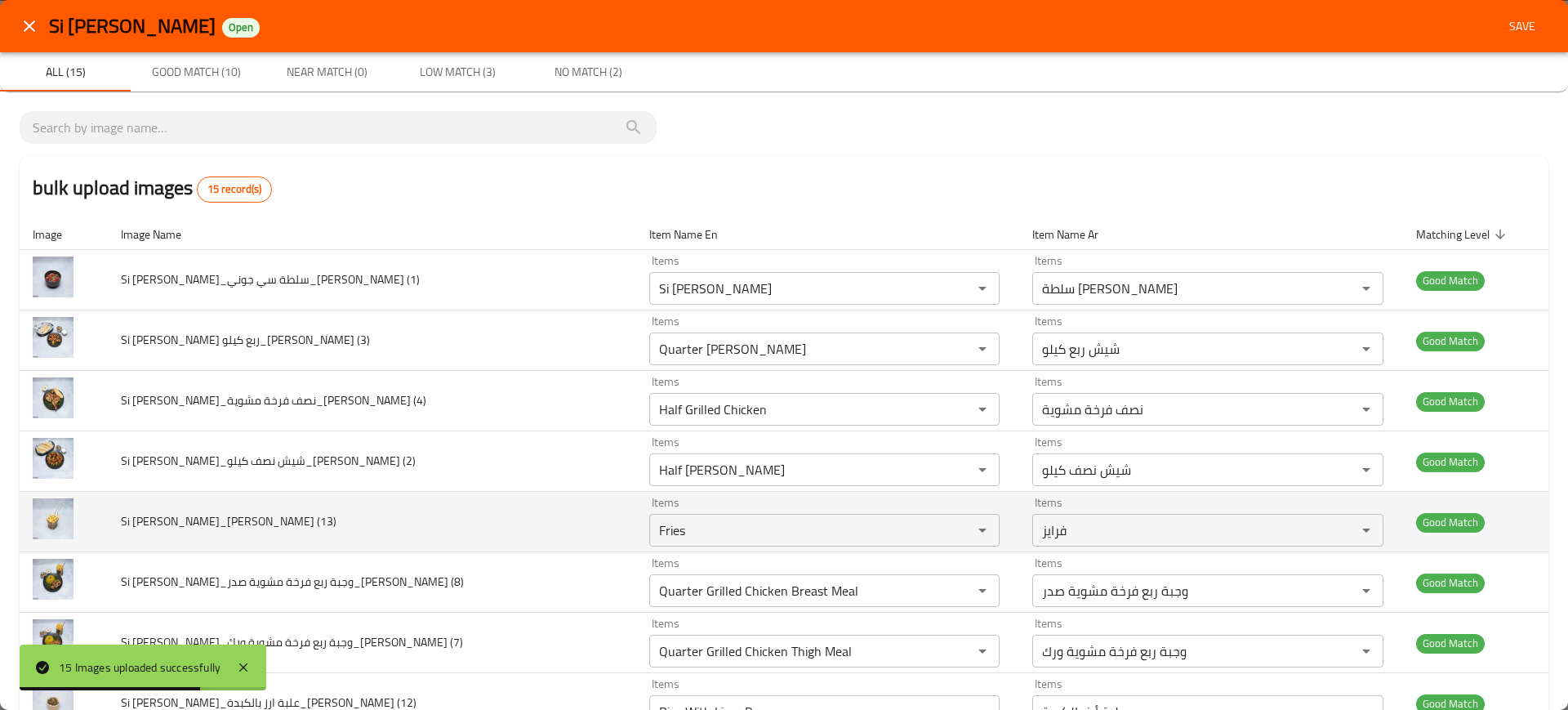
scroll to position [479, 0]
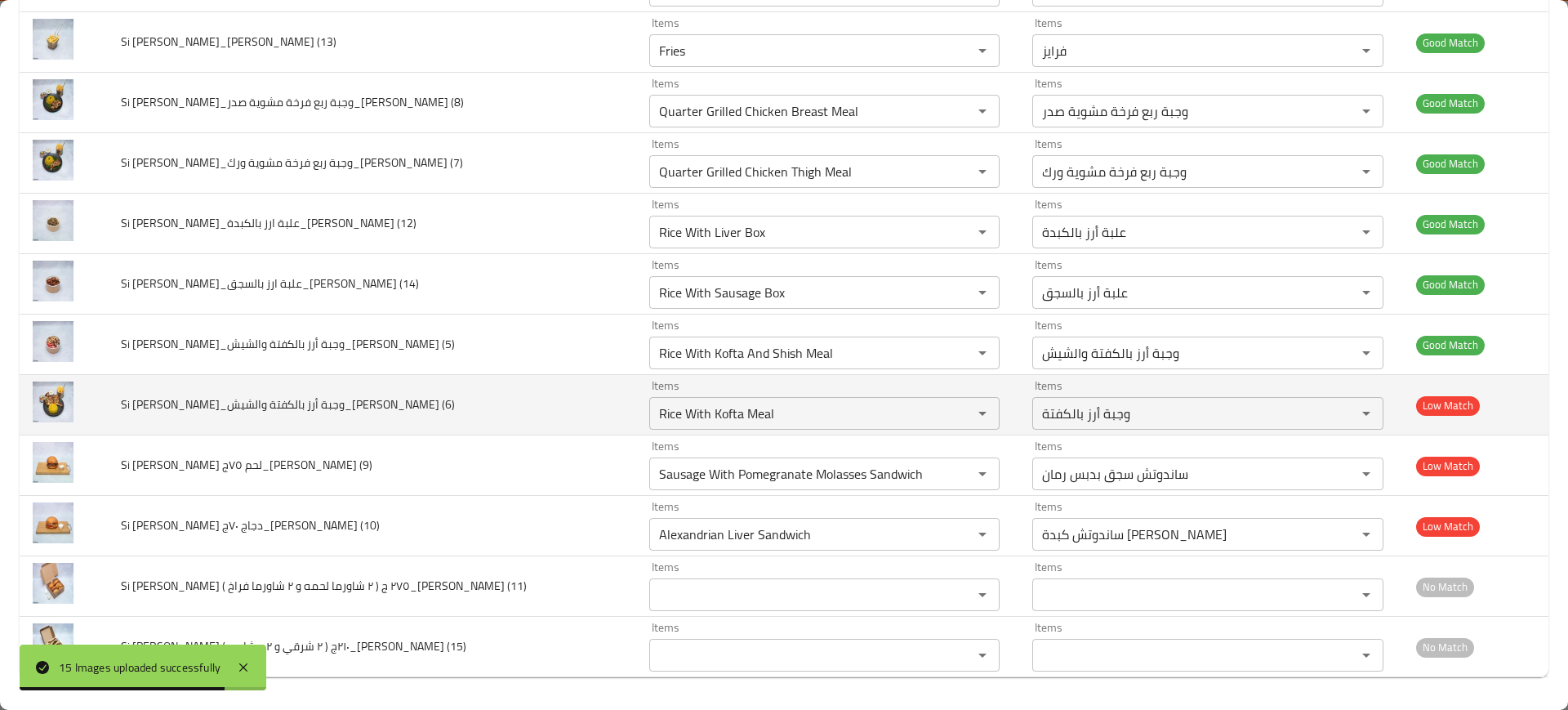
click at [335, 390] on td "Si [PERSON_NAME]_وجبة أرز بالكفتة والشيش_[PERSON_NAME] (6)" at bounding box center [371, 404] width 528 height 60
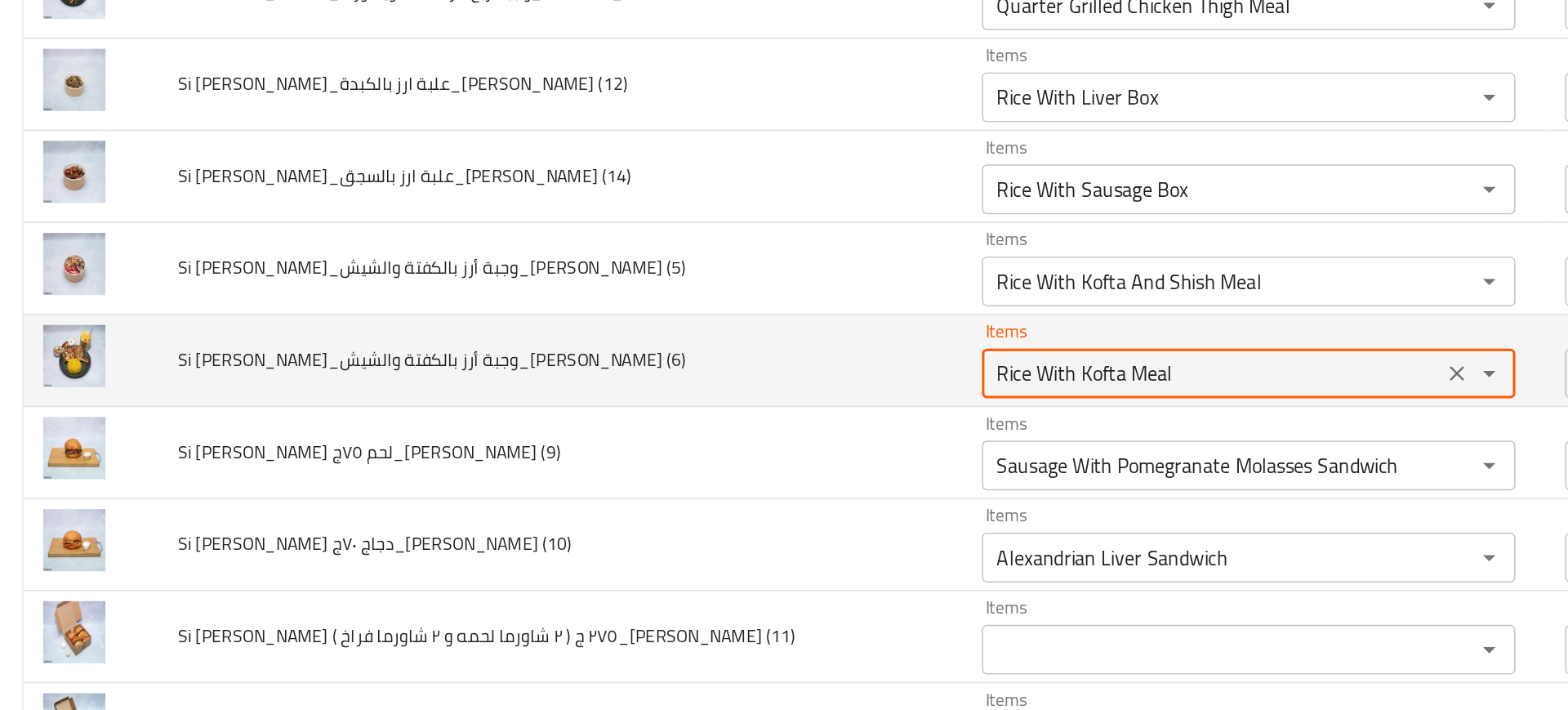
click at [764, 411] on \(6\) "Rice With Kofta Meal" at bounding box center [801, 413] width 293 height 23
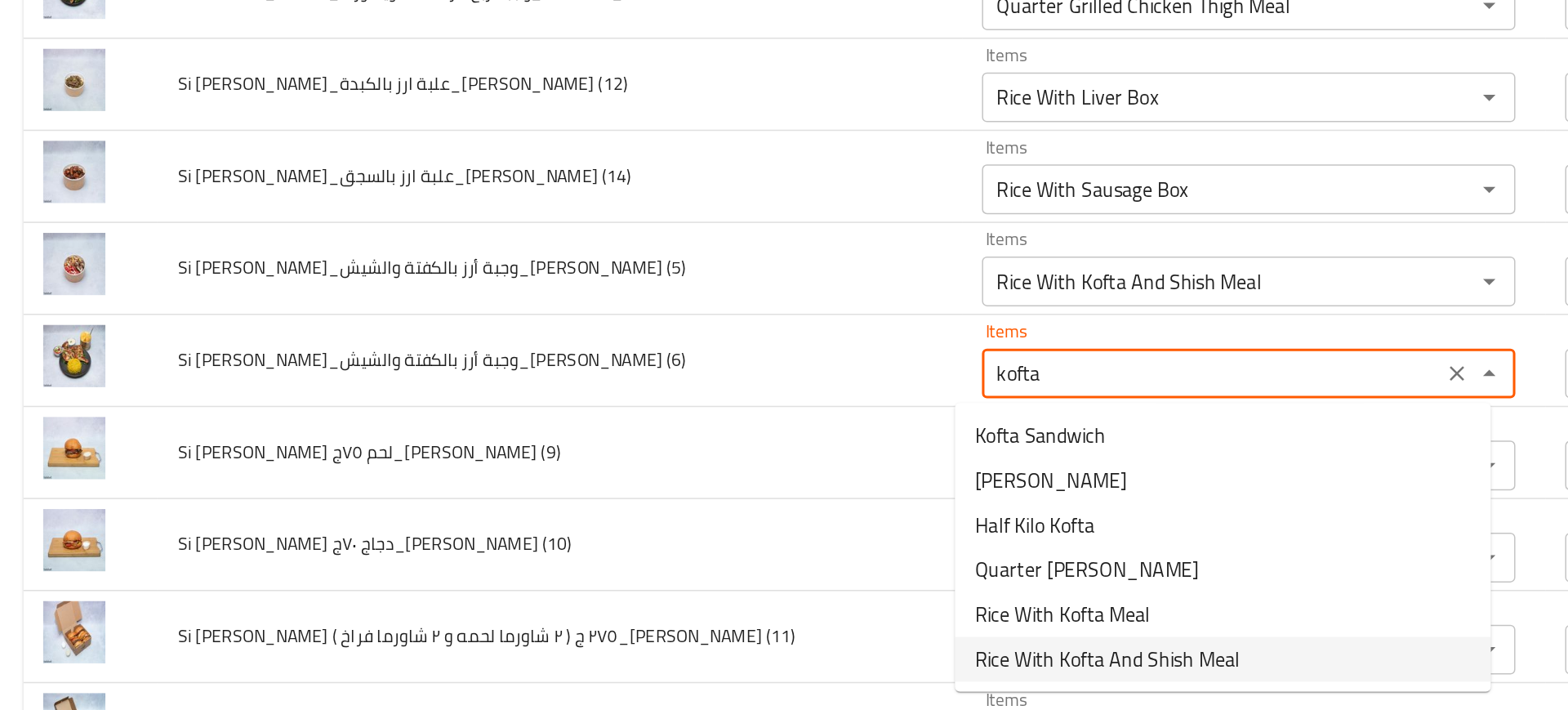
click at [677, 600] on span "Rice With Kofta And Shish Meal" at bounding box center [732, 602] width 174 height 20
type \(6\) "Rice With Kofta And Shish Meal"
type \(6\)-ar "وجبة أرز بالكفتة والشيش"
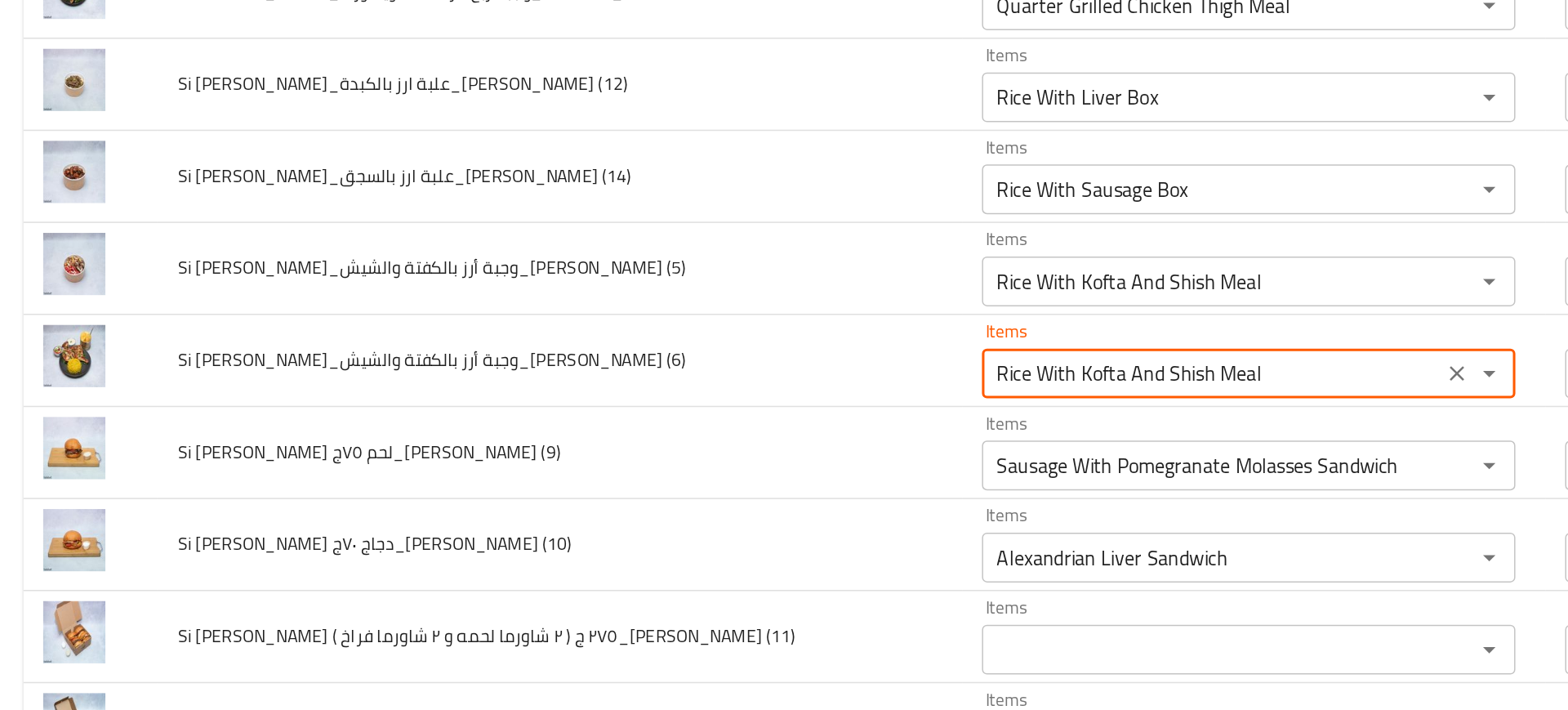
type \(6\) "Rice With Kofta And Shish Meal"
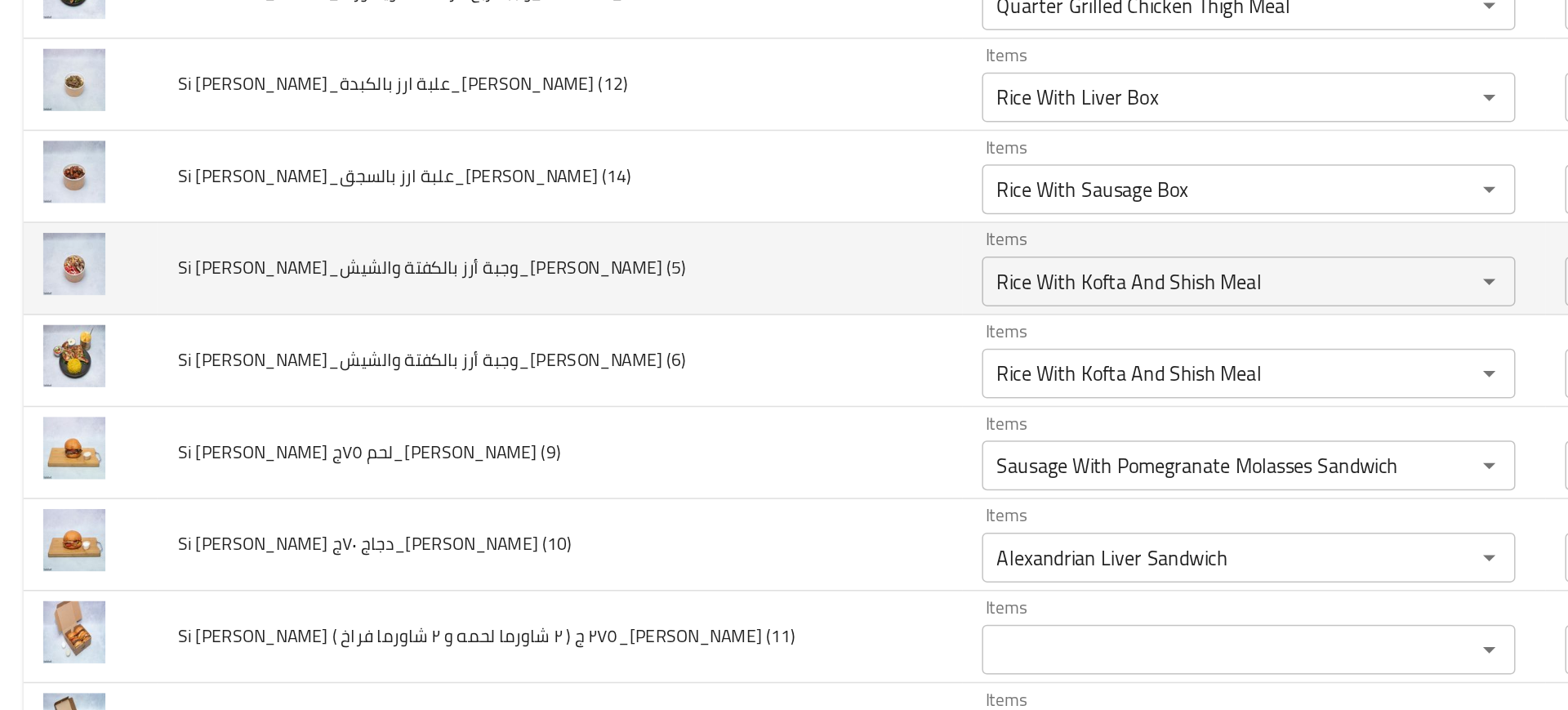
drag, startPoint x: 72, startPoint y: 338, endPoint x: 44, endPoint y: 336, distance: 28.1
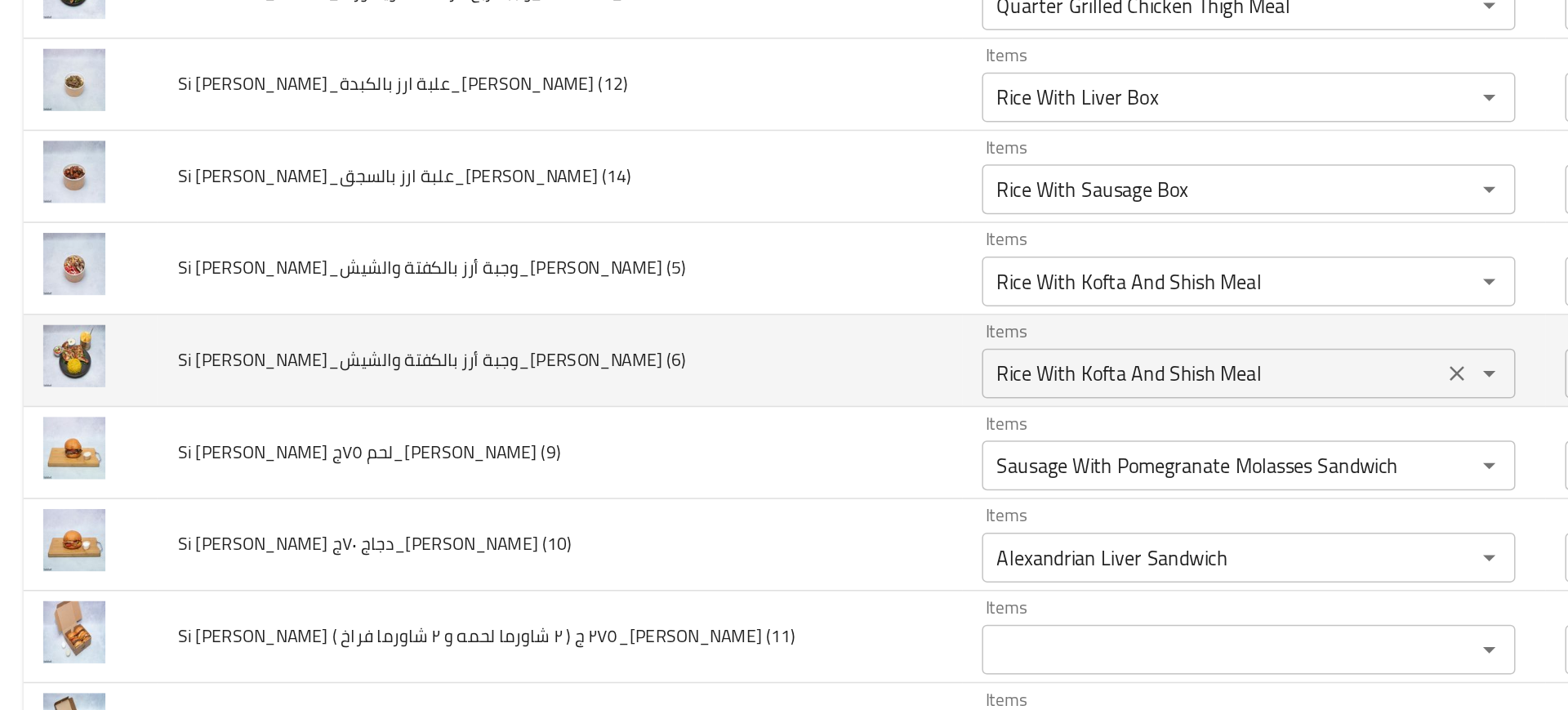
click at [675, 421] on \(6\) "Rice With Kofta And Shish Meal" at bounding box center [801, 413] width 293 height 23
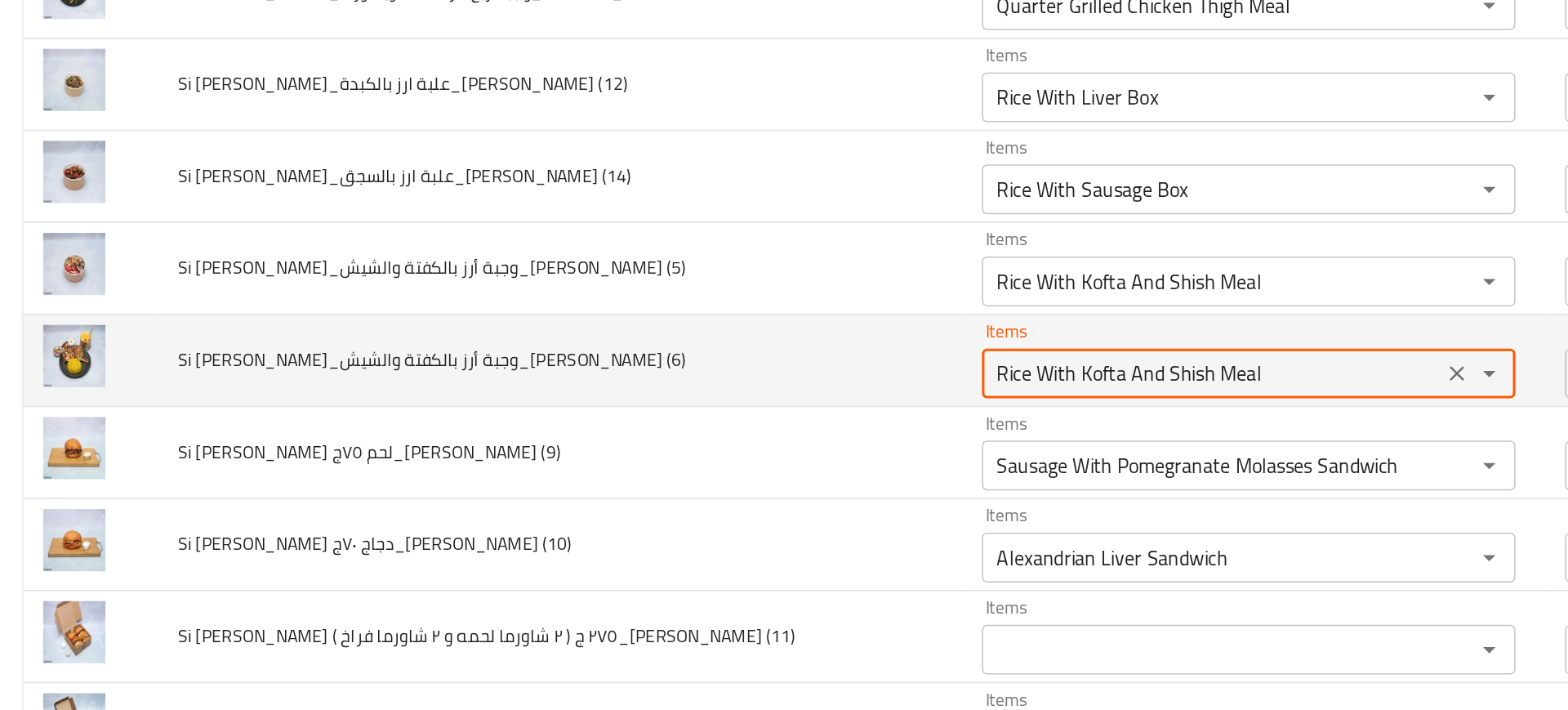
click at [675, 421] on \(6\) "Rice With Kofta And Shish Meal" at bounding box center [801, 413] width 293 height 23
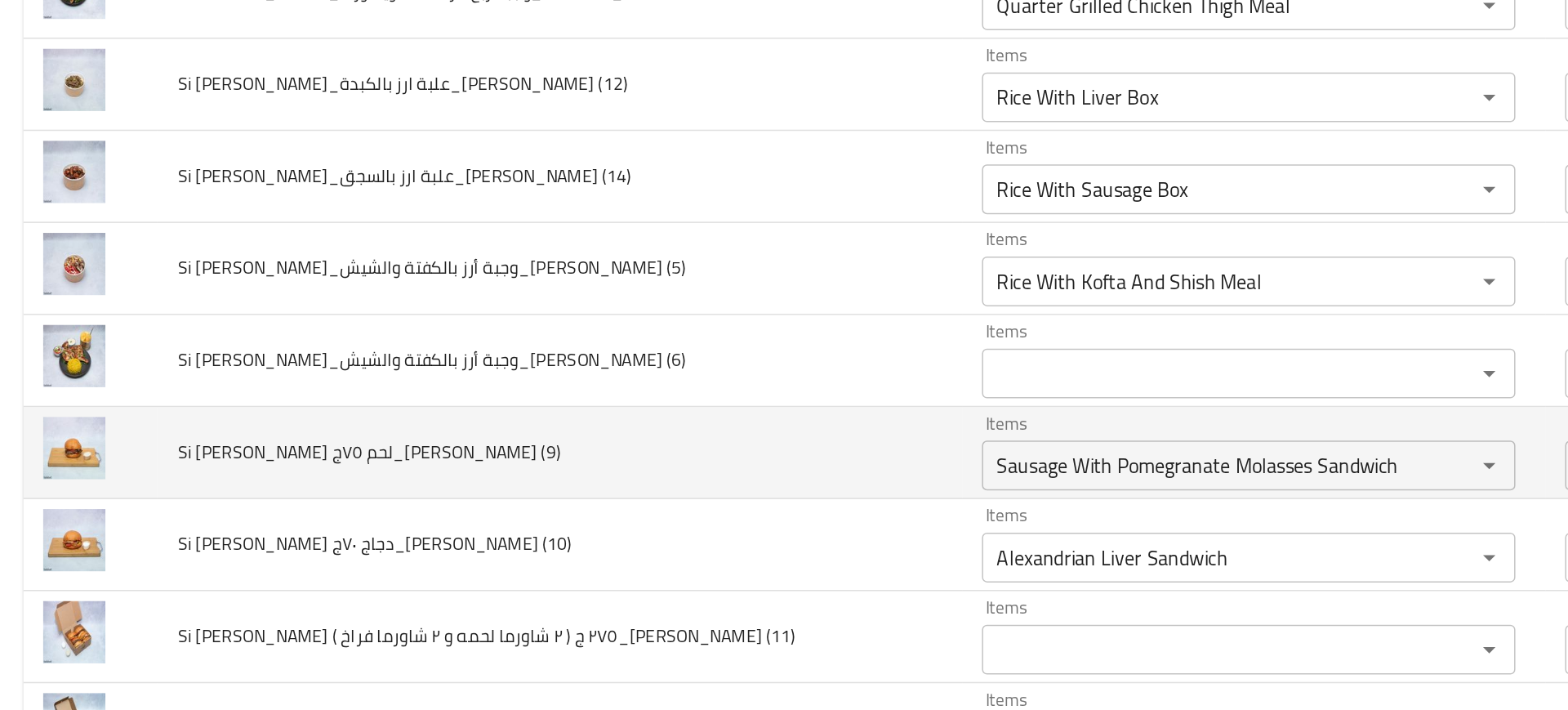
click at [540, 470] on td "Si [PERSON_NAME] لحم ٧٥ج_[PERSON_NAME] (9)" at bounding box center [371, 465] width 528 height 60
click at [659, 487] on div "Sausage With Pomegranate Molasses Sandwich Items" at bounding box center [825, 473] width 351 height 33
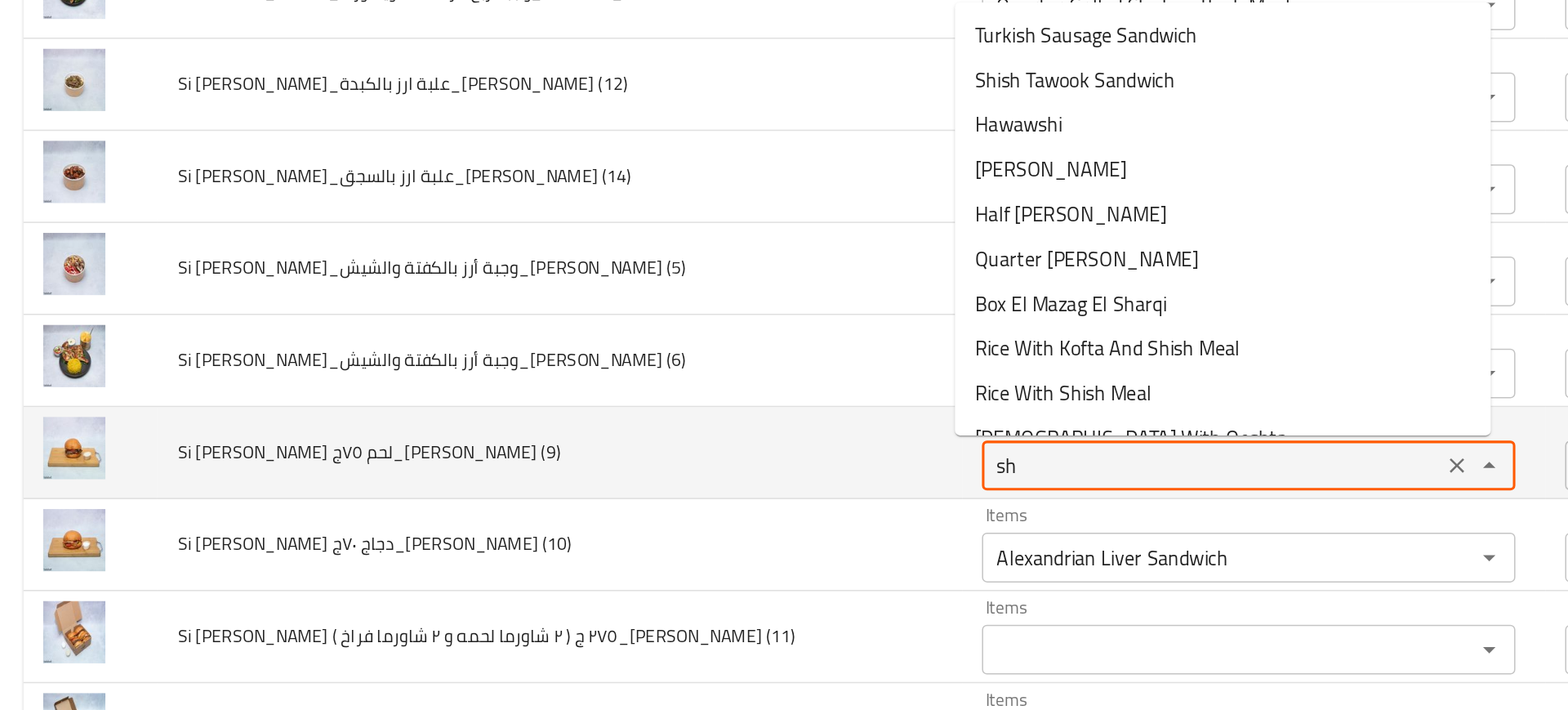
type \(9\) "sha"
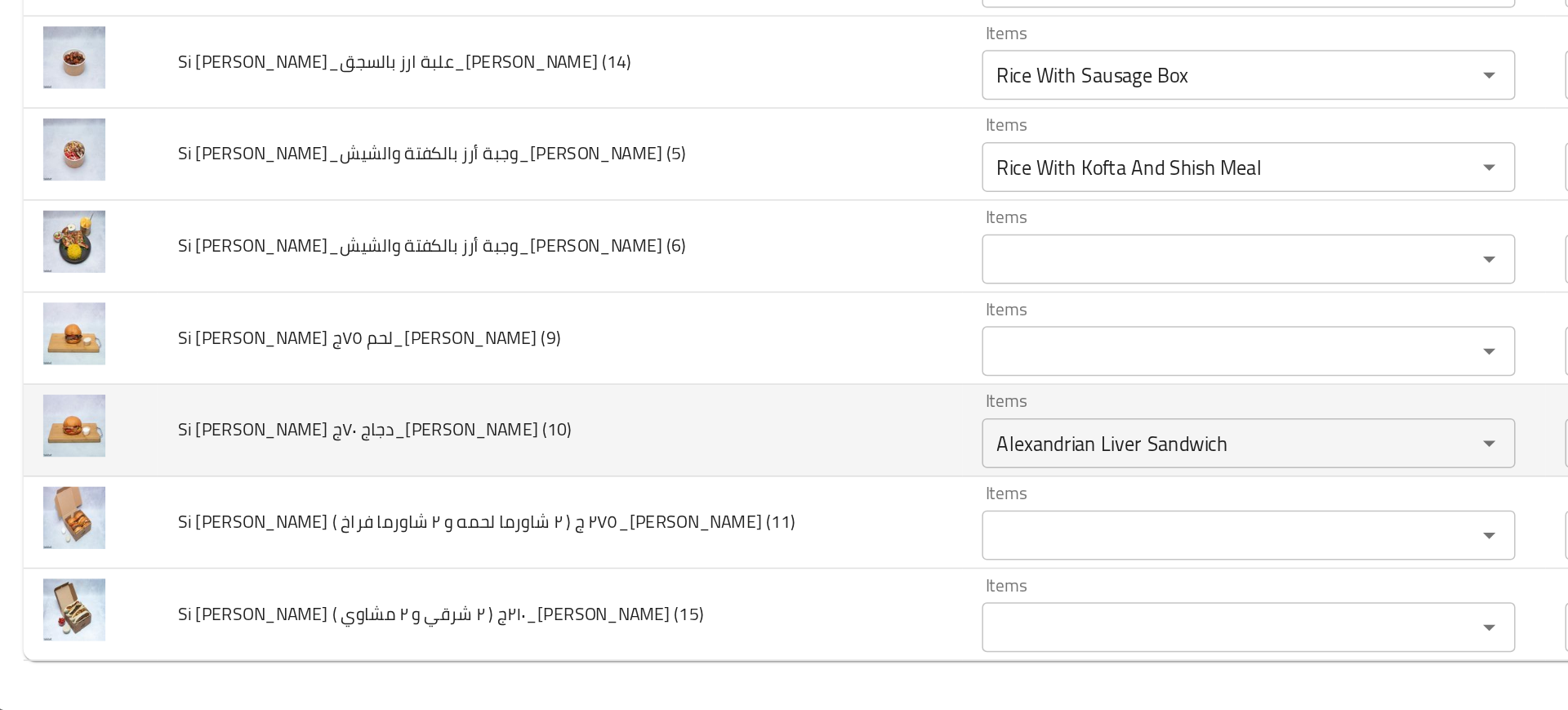
click at [497, 589] on span "Si Johnny_بوكس شاورما ( ٢ شاورما لحمه و ٢ شاورما فراخ ) ٢٧٥ ج_Omar Samir (11)" at bounding box center [324, 586] width 406 height 22
click at [669, 532] on \(10\) "Alexandrian Liver Sandwich" at bounding box center [801, 533] width 293 height 23
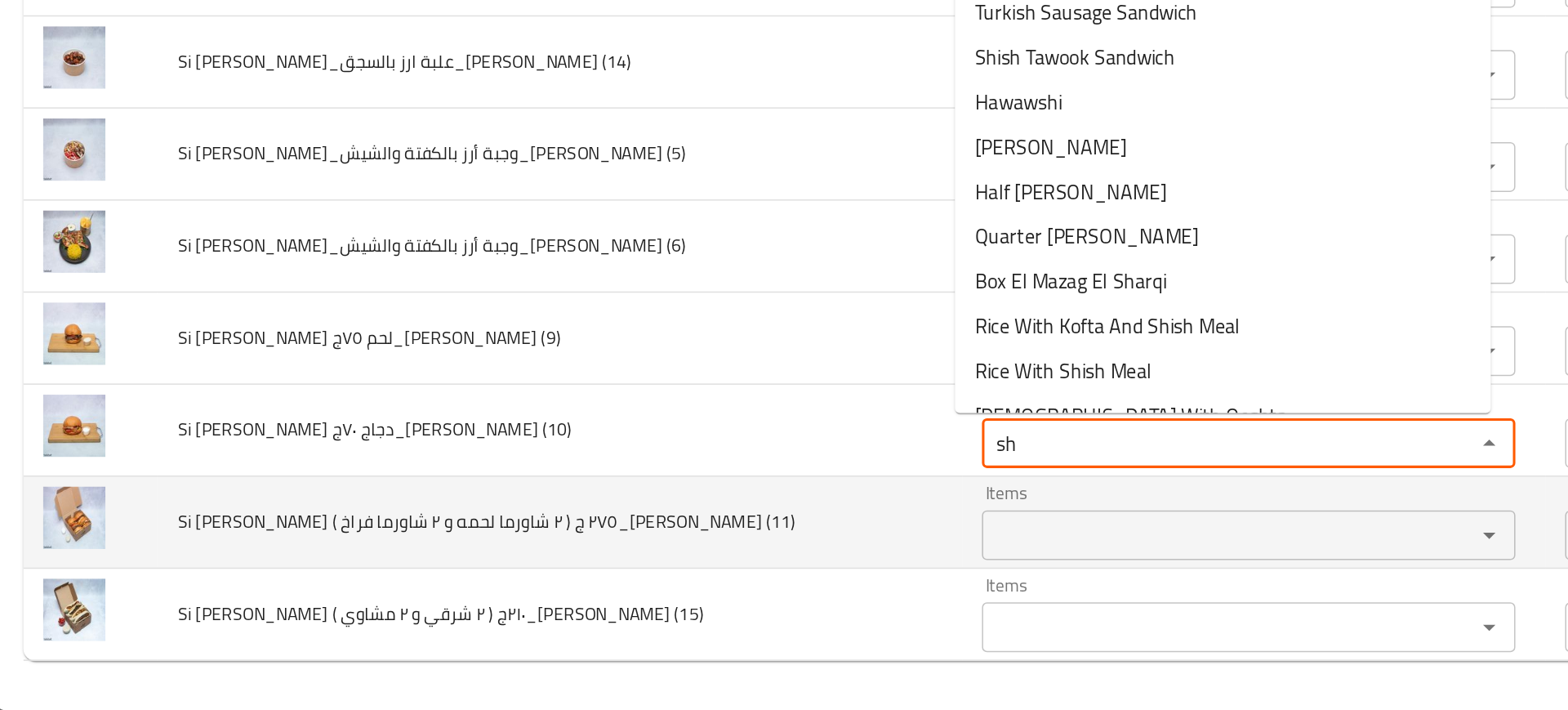
type \(10\) "sha"
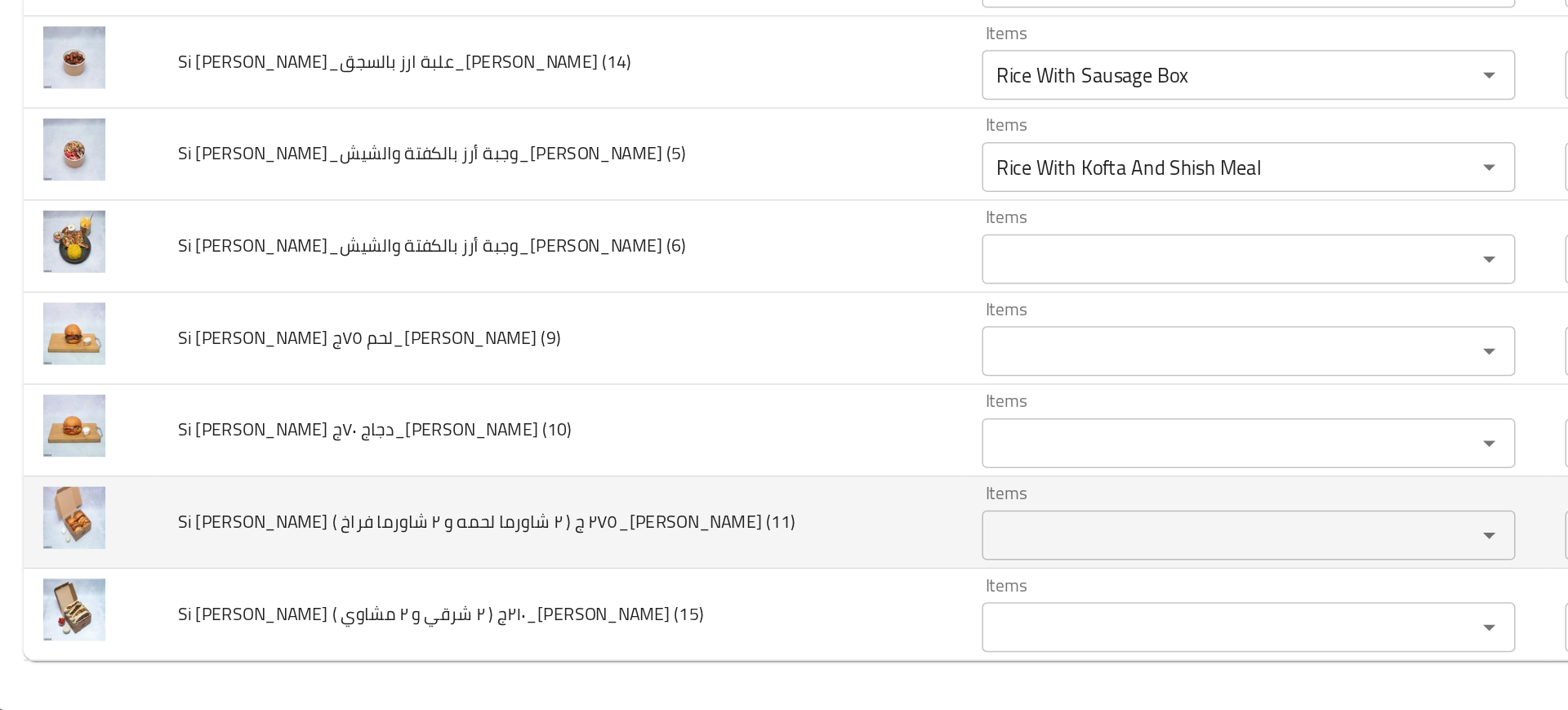
click at [475, 596] on span "Si Johnny_بوكس شاورما ( ٢ شاورما لحمه و ٢ شاورما فراخ ) ٢٧٥ ج_Omar Samir (11)" at bounding box center [324, 586] width 406 height 22
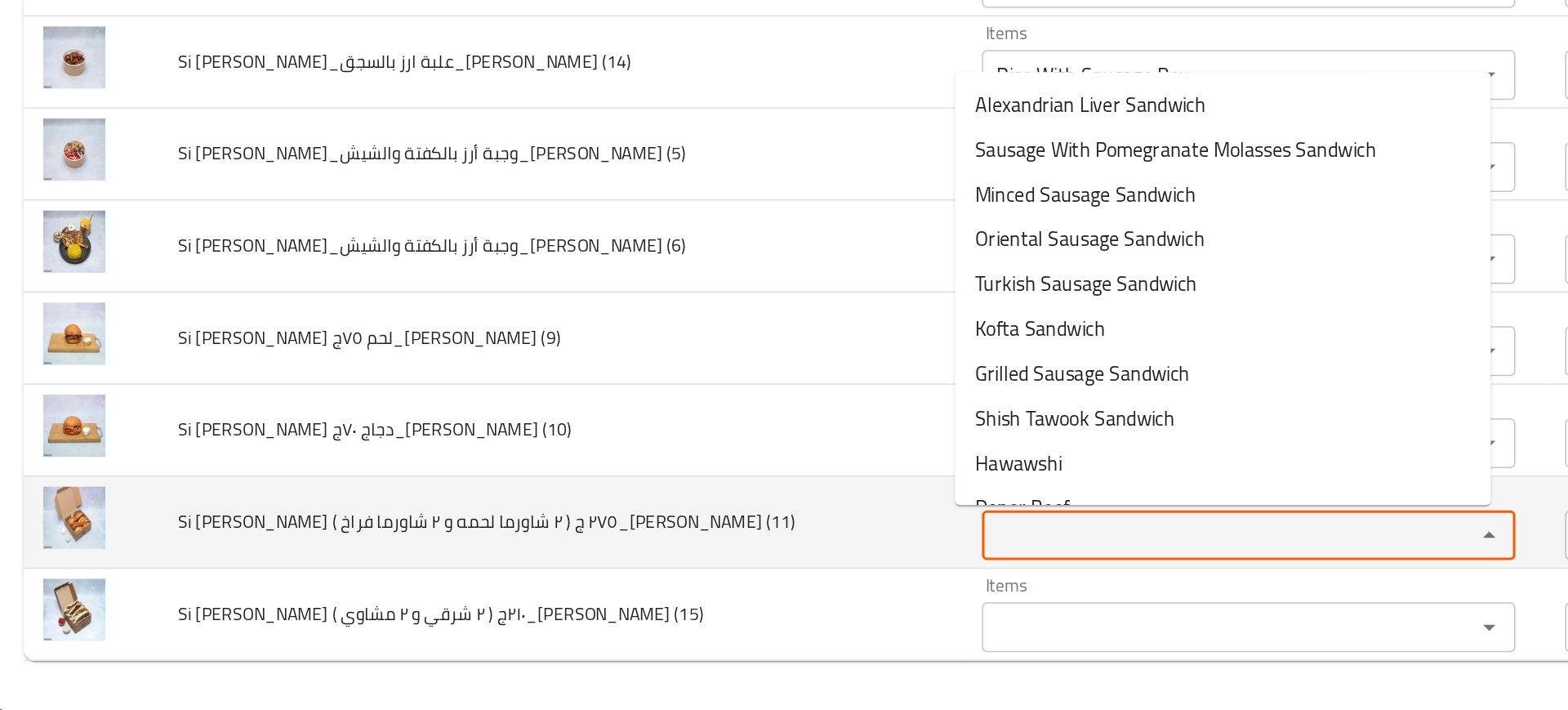
click at [655, 594] on \(11\) "Items" at bounding box center [801, 594] width 293 height 23
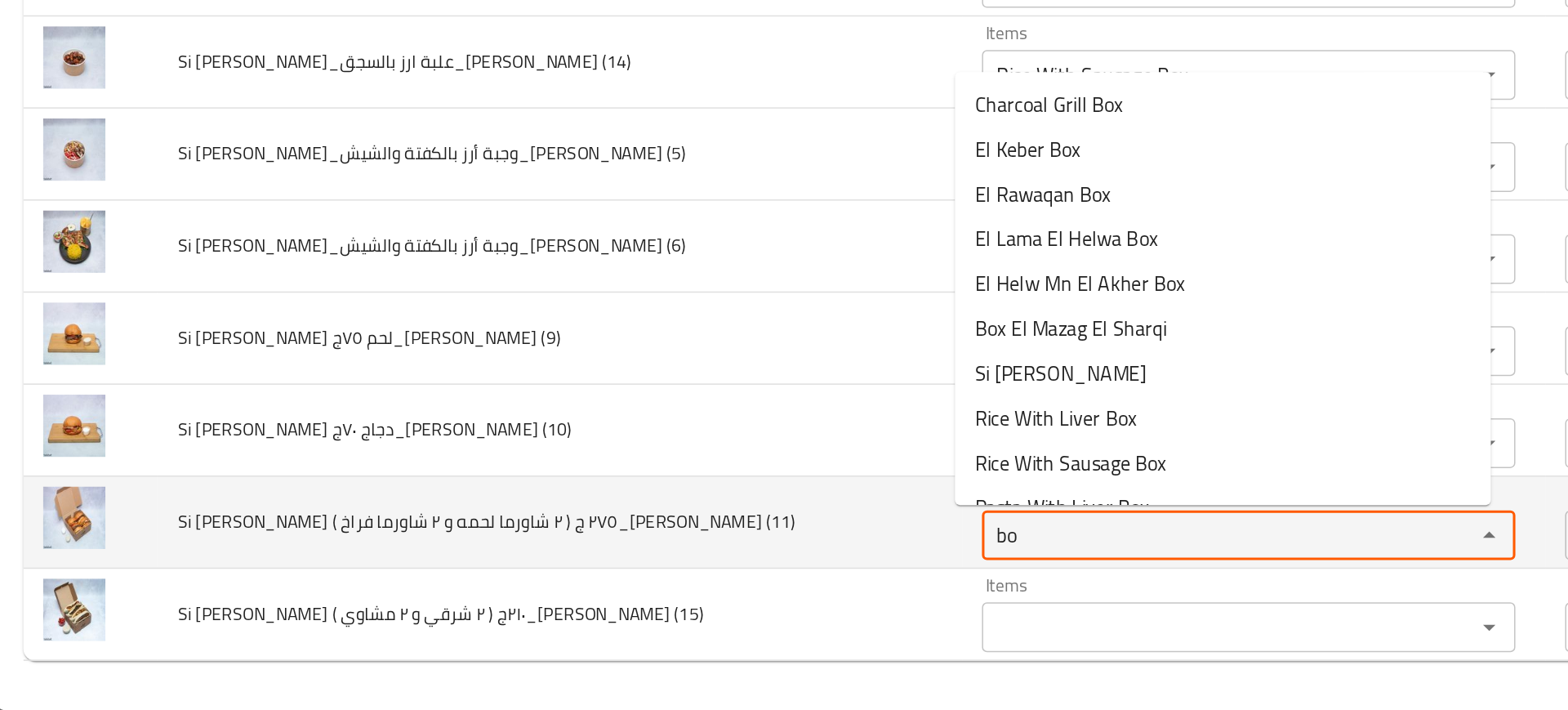
type \(11\) "b"
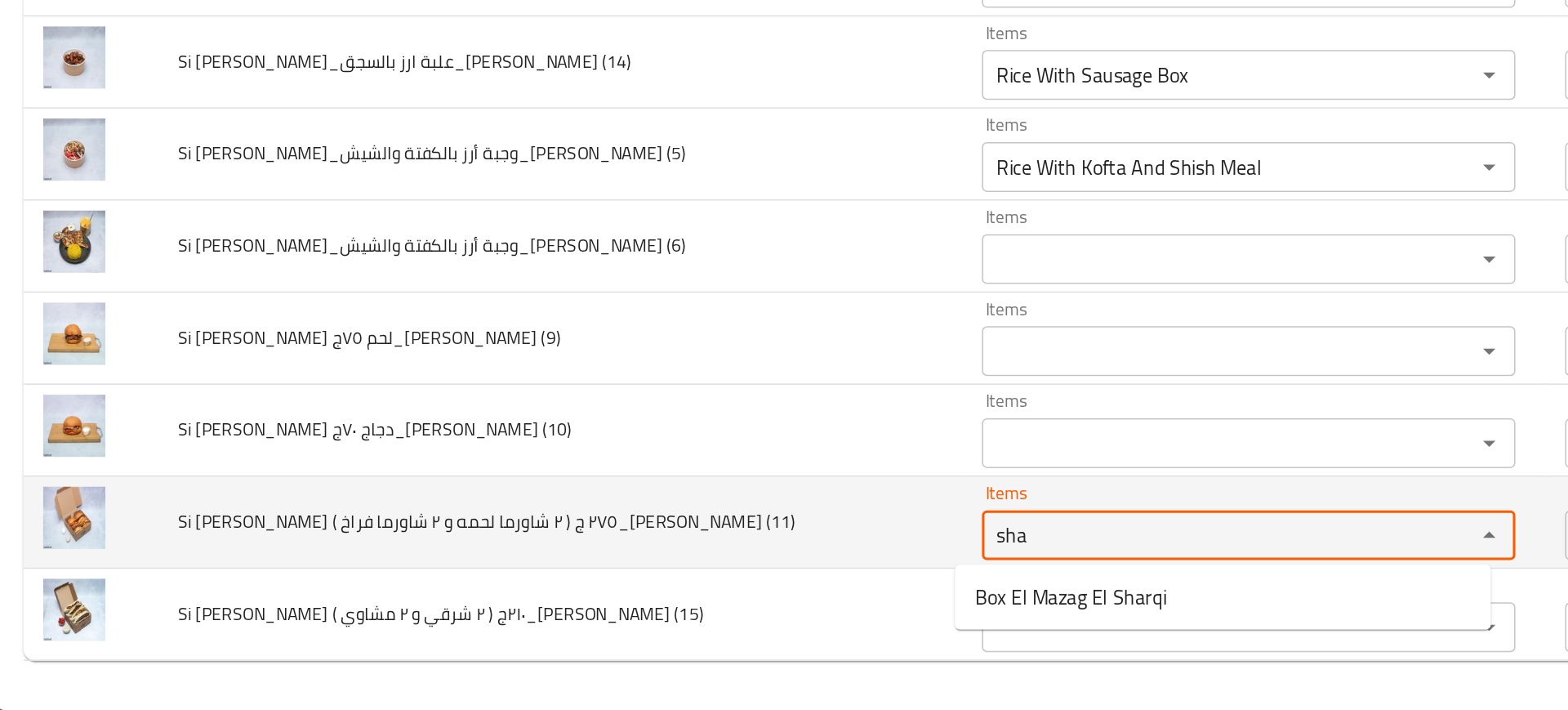
type \(11\) "shaw"
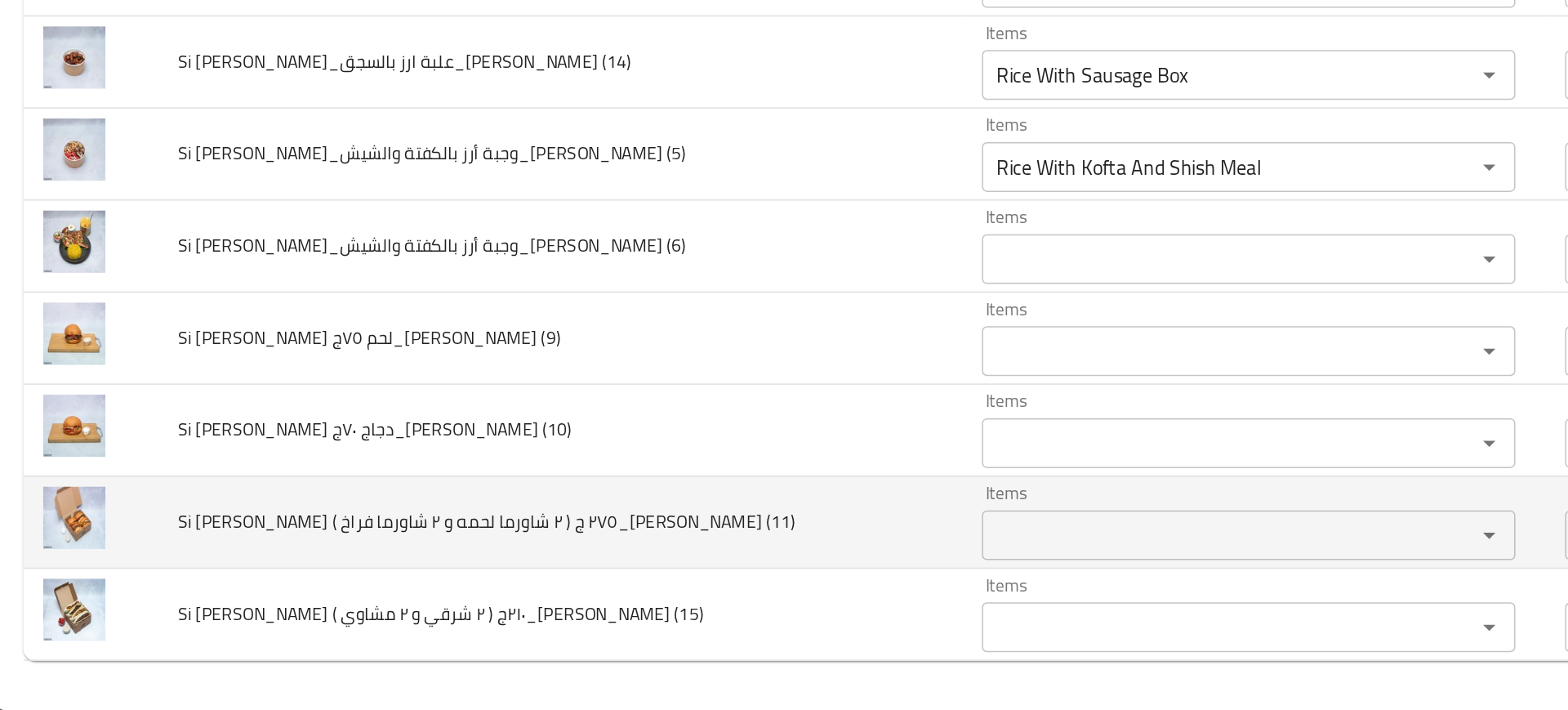
click at [511, 598] on td "Si Johnny_بوكس شاورما ( ٢ شاورما لحمه و ٢ شاورما فراخ ) ٢٧٥ ج_Omar Samir (11)" at bounding box center [371, 586] width 528 height 60
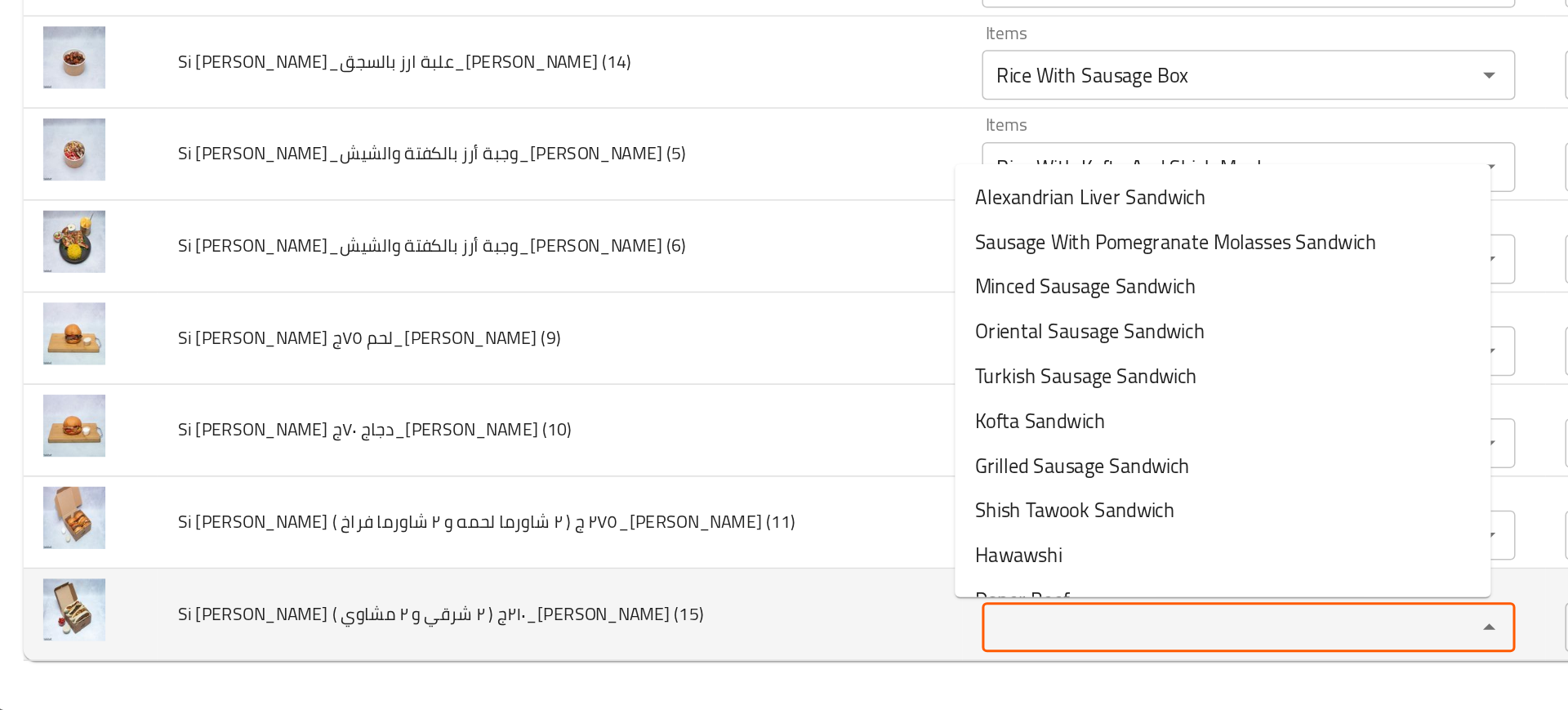
click at [655, 649] on \(15\) "Items" at bounding box center [801, 655] width 293 height 23
type \(15\) "m"
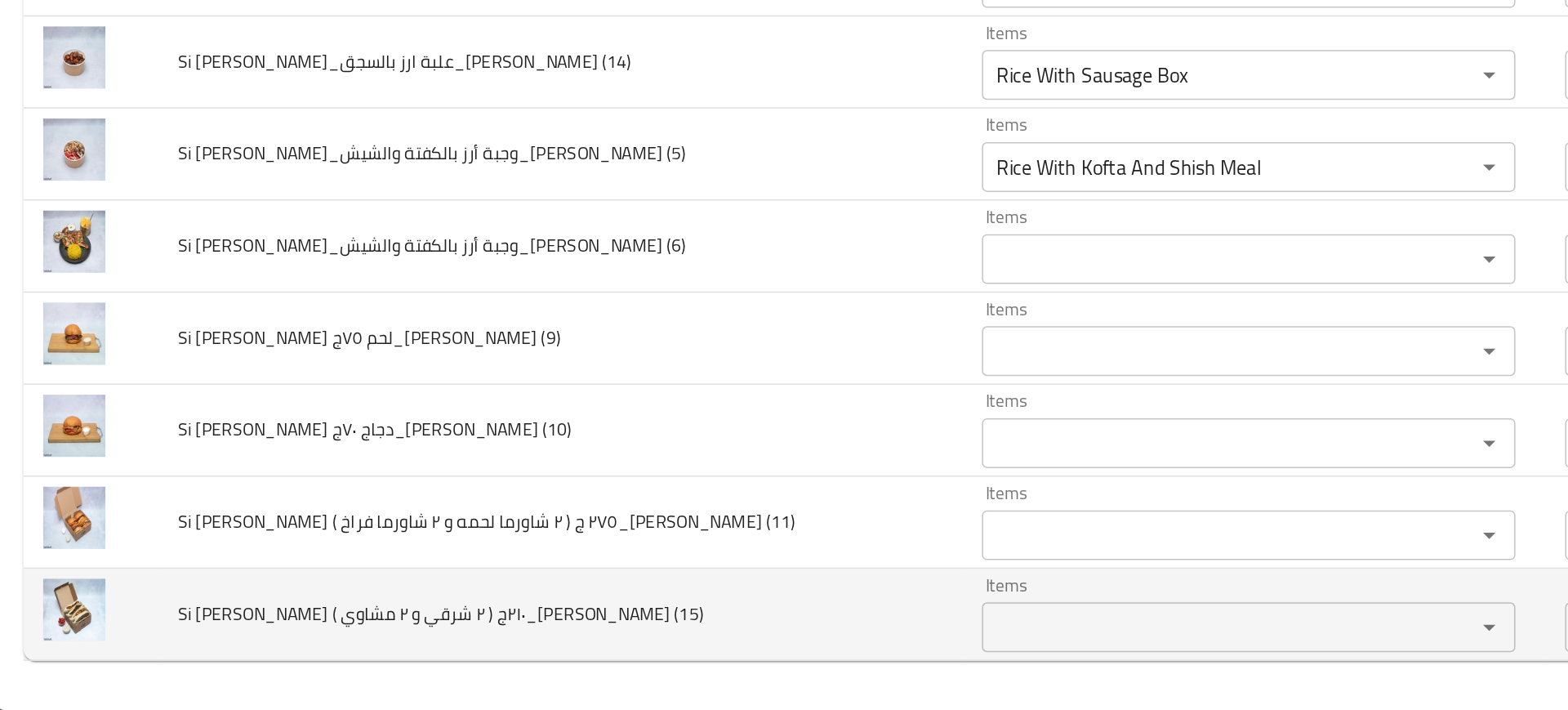
click at [530, 630] on td "Si Johnny_بوكس ميكس ( ٢ شرقي و ٢ مشاوي ) ٢١٠ج_Omar Samir (15)" at bounding box center [371, 646] width 528 height 60
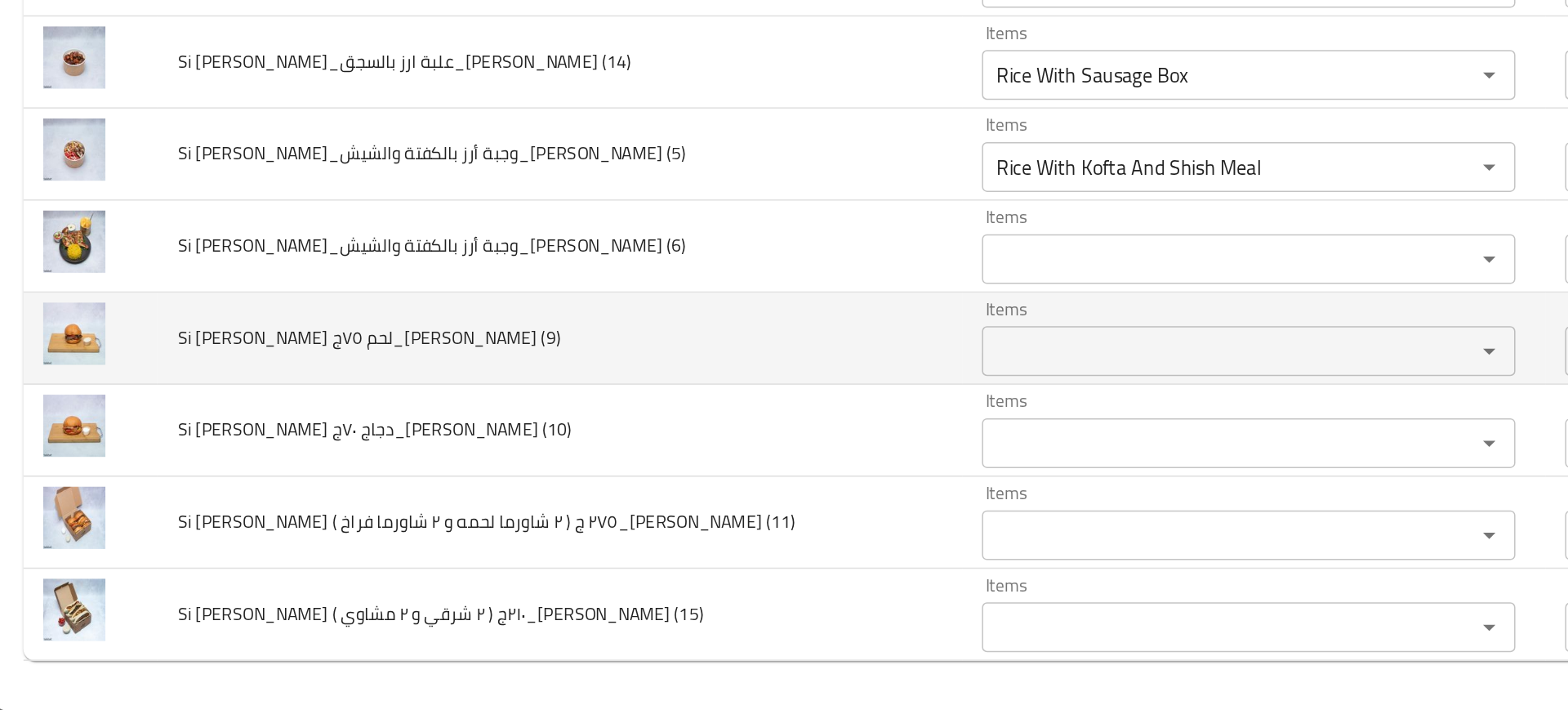
click at [516, 468] on td "Si Johnny_ساندويتش شاورما لحم ٧٥ج_Omar Samir (9)" at bounding box center [371, 465] width 528 height 60
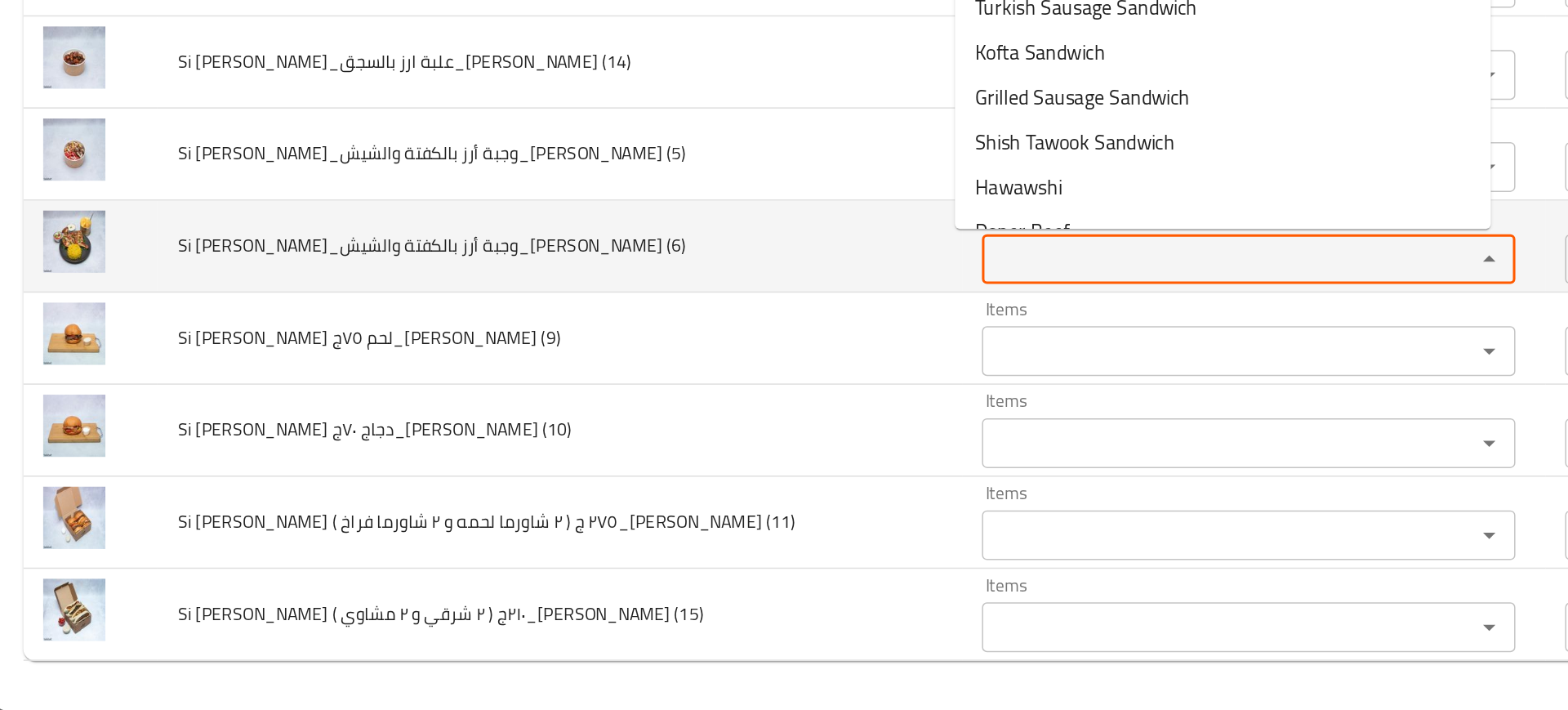
click at [718, 403] on \(6\) "Items" at bounding box center [801, 413] width 293 height 23
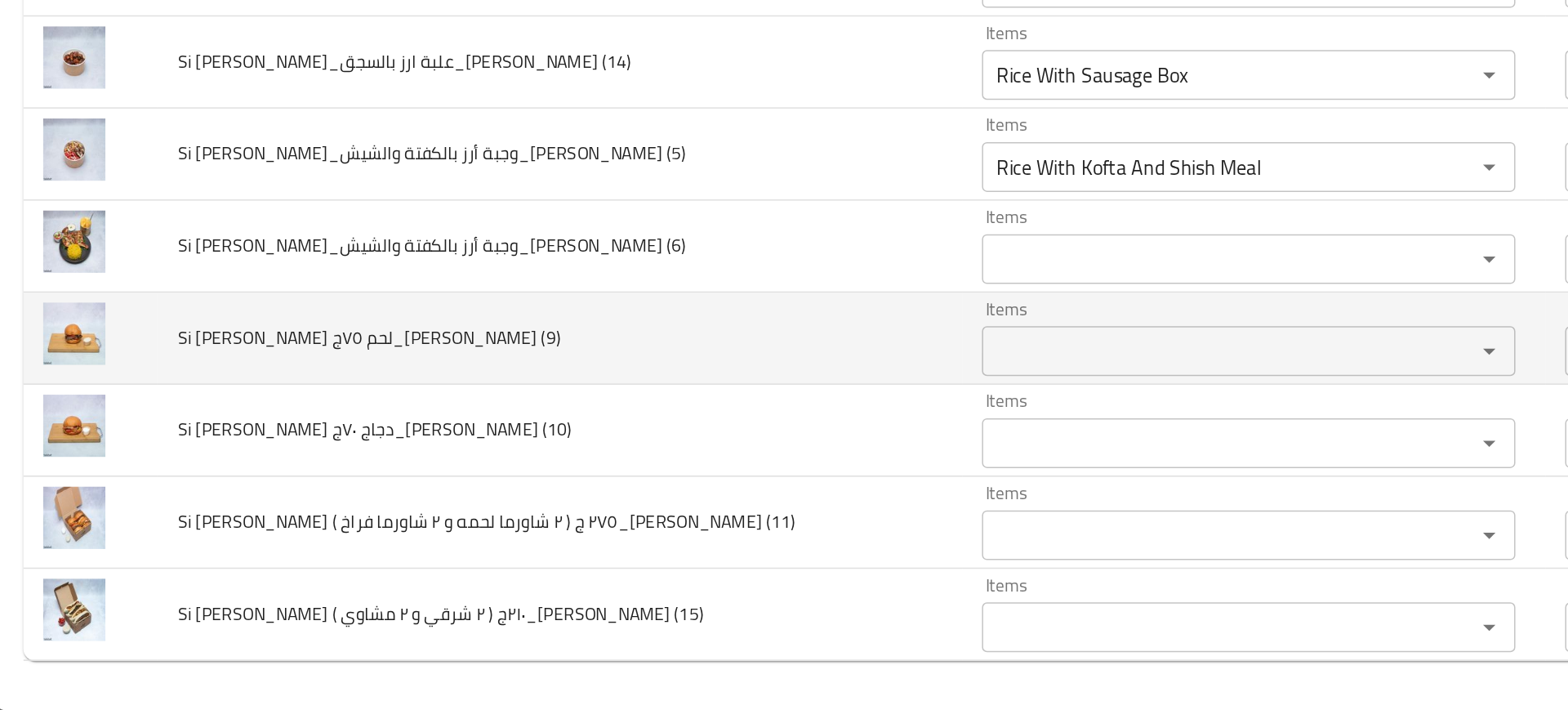
click at [543, 449] on td "Si Johnny_ساندويتش شاورما لحم ٧٥ج_Omar Samir (9)" at bounding box center [371, 465] width 528 height 60
click at [636, 466] on td "Items Items" at bounding box center [827, 465] width 384 height 60
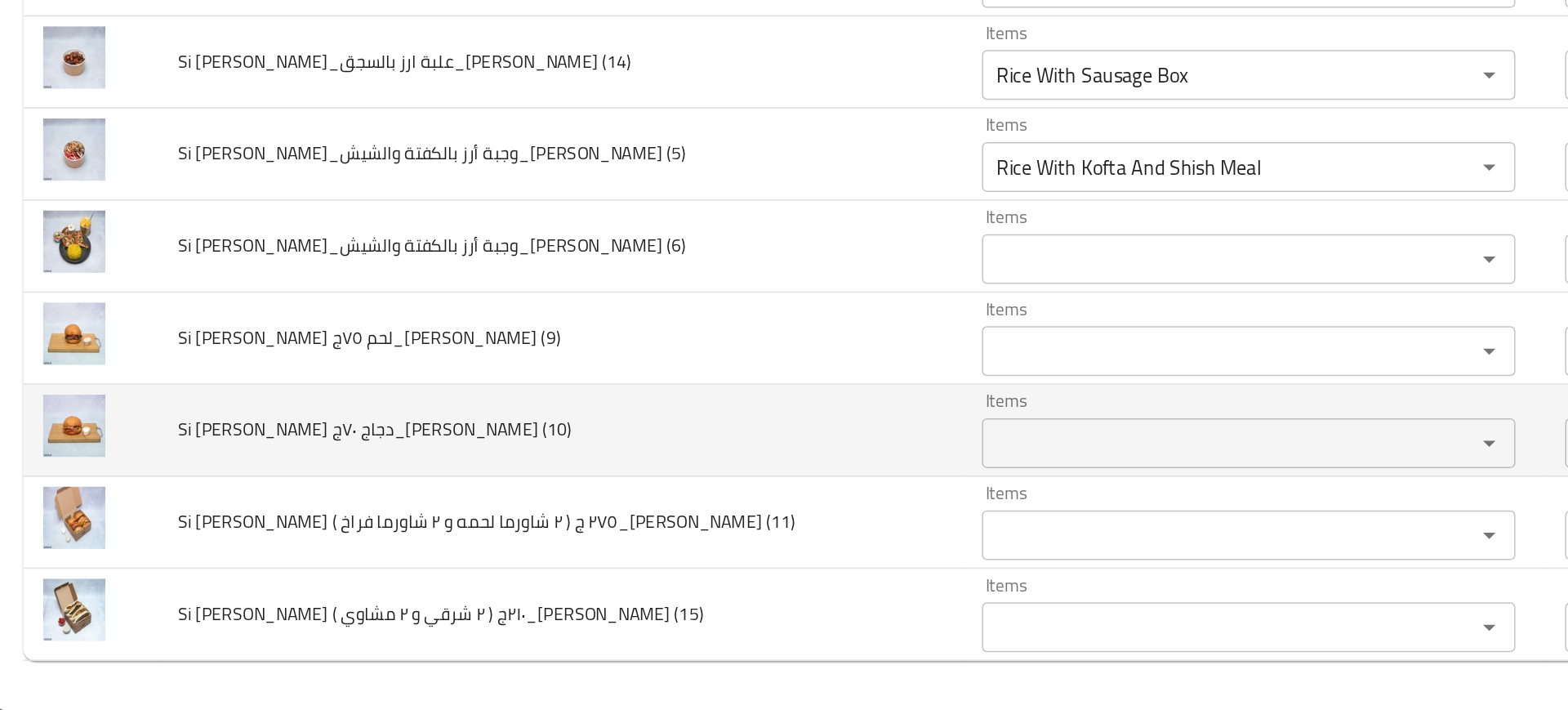
click at [424, 505] on td "Si Johnny_ساندويتش شاورما دجاج ٧٠ج_Omar Samir (10)" at bounding box center [371, 526] width 528 height 60
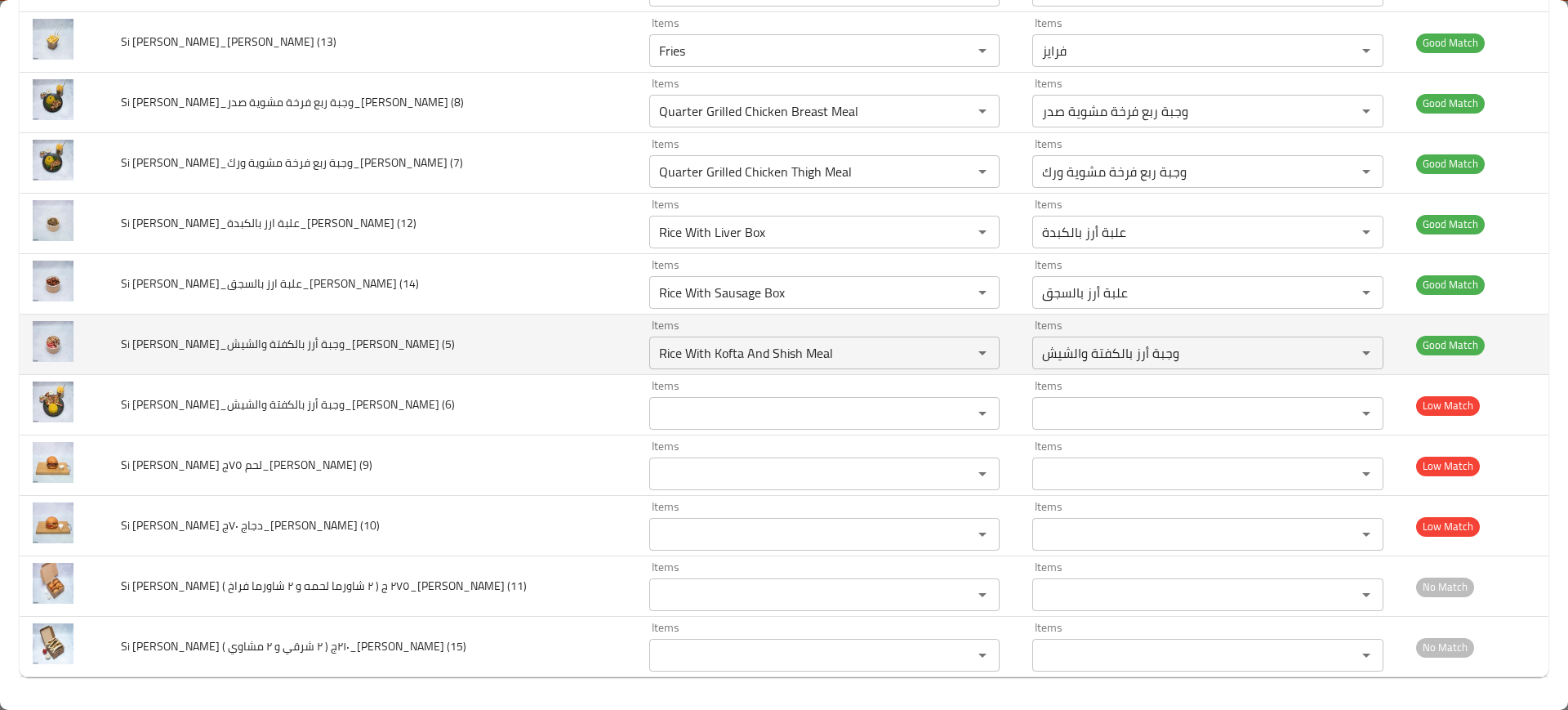
click at [512, 367] on td "Si Johnny_وجبة أرز بالكفتة والشيش_Omar Samir (5)" at bounding box center [371, 344] width 528 height 60
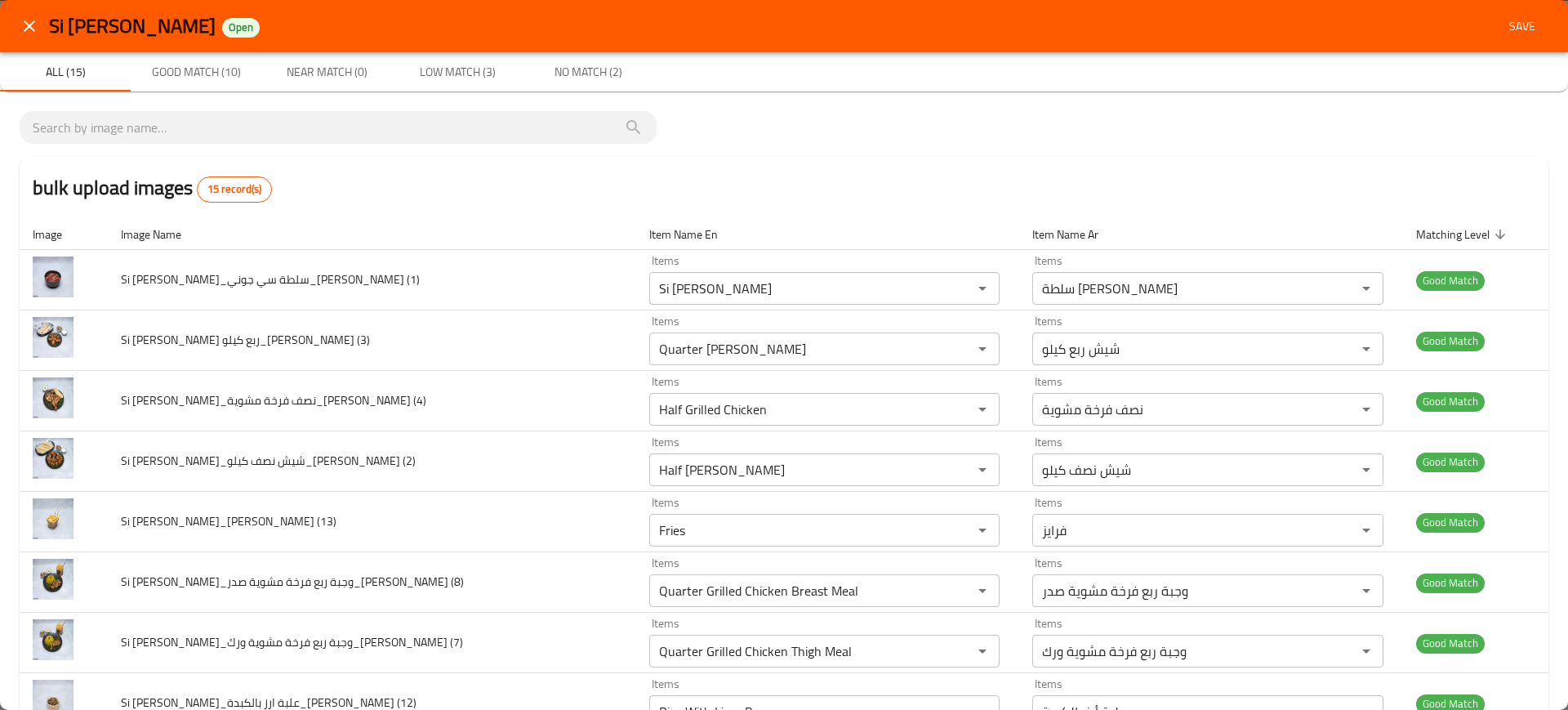
click at [644, 174] on div "bulk upload images 15 record(s)" at bounding box center [784, 187] width 1530 height 62
click at [1507, 26] on span "Save" at bounding box center [1523, 27] width 39 height 21
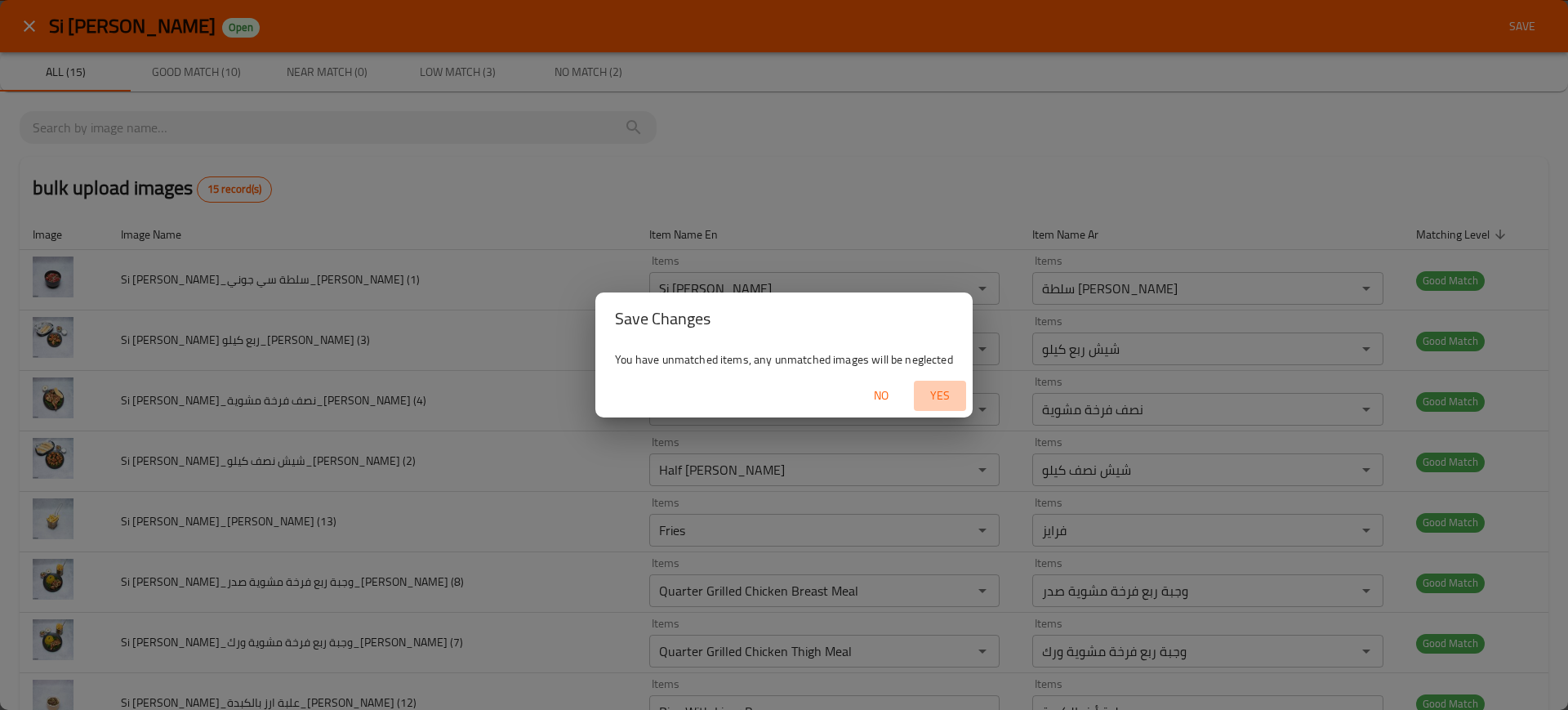
click at [947, 393] on span "Yes" at bounding box center [941, 395] width 39 height 21
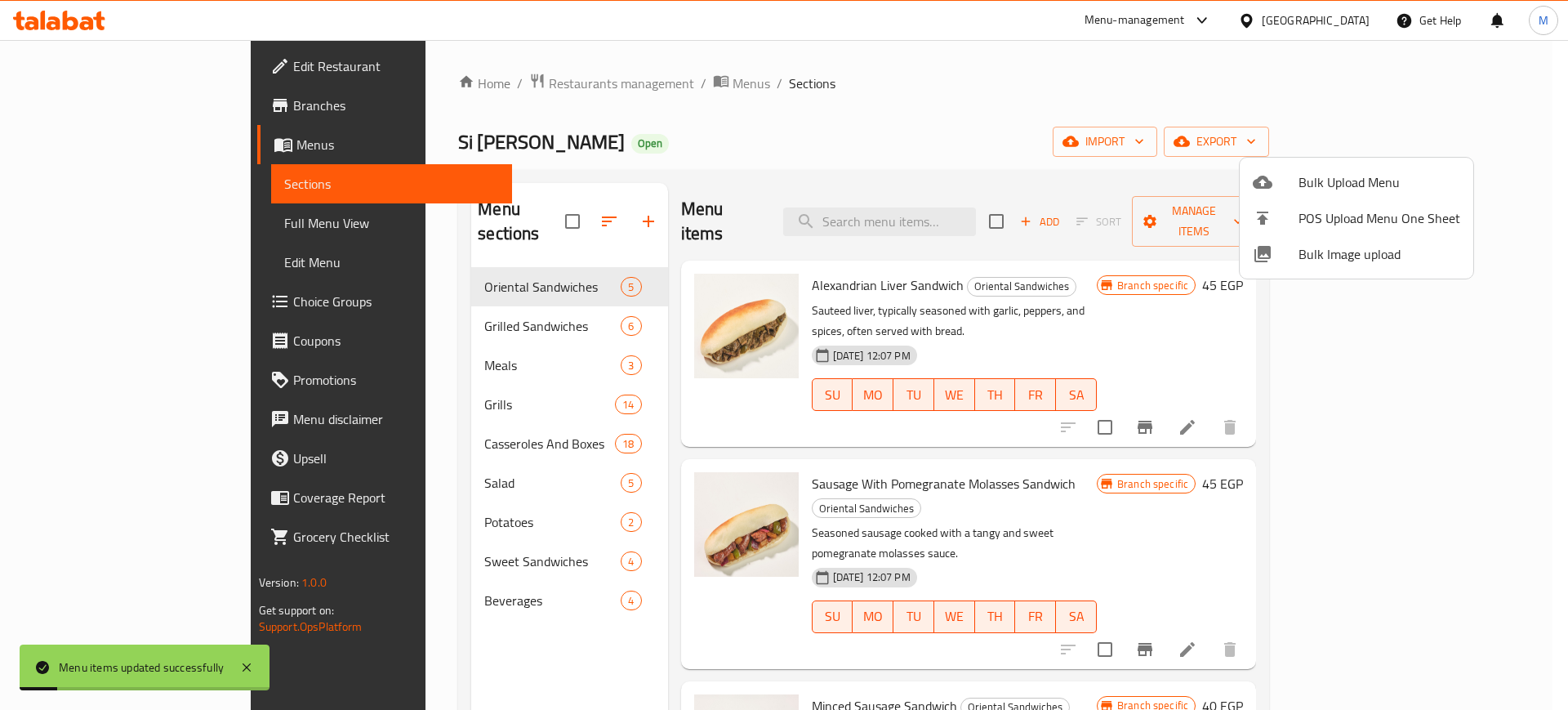
click at [529, 648] on div at bounding box center [784, 355] width 1568 height 710
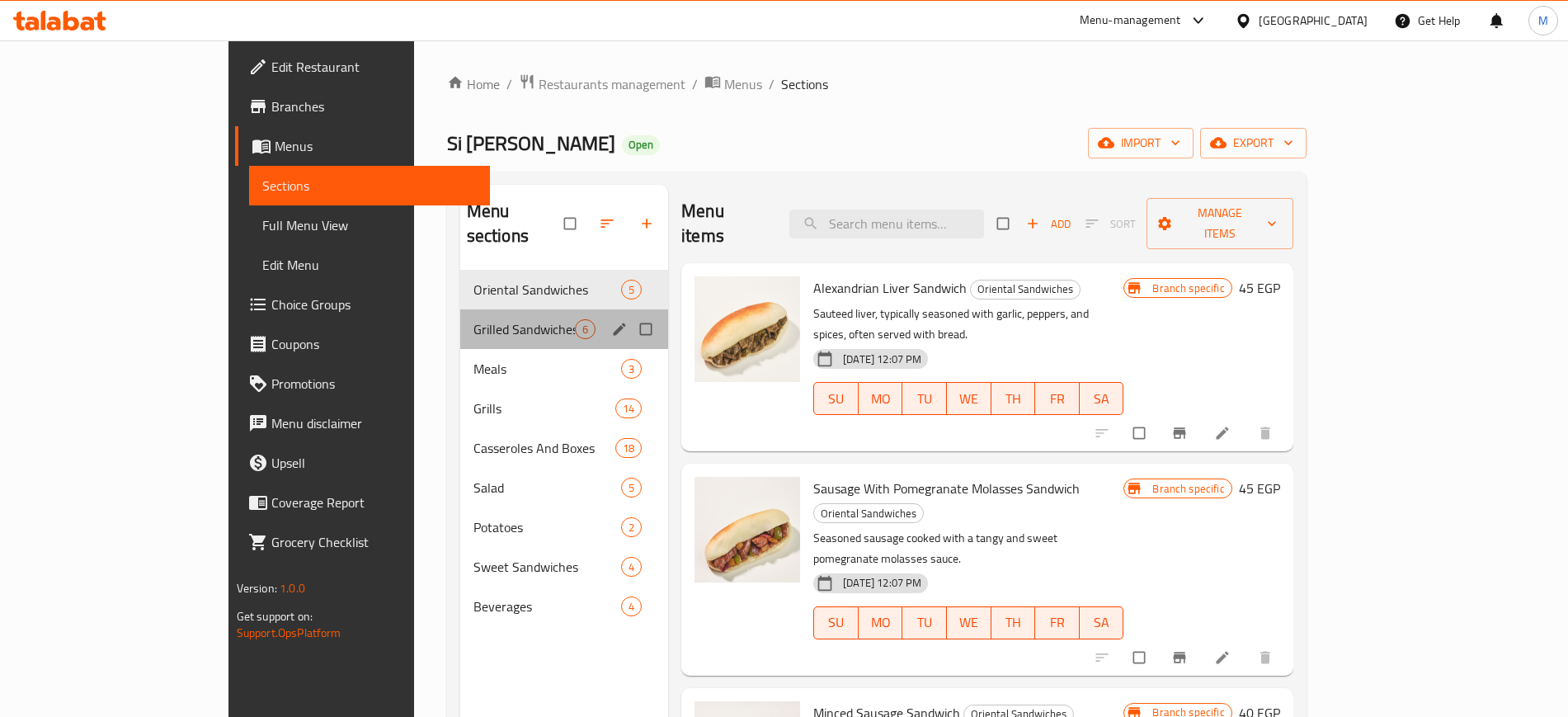
click at [493, 310] on div "Grilled Sandwiches 6" at bounding box center [564, 330] width 209 height 40
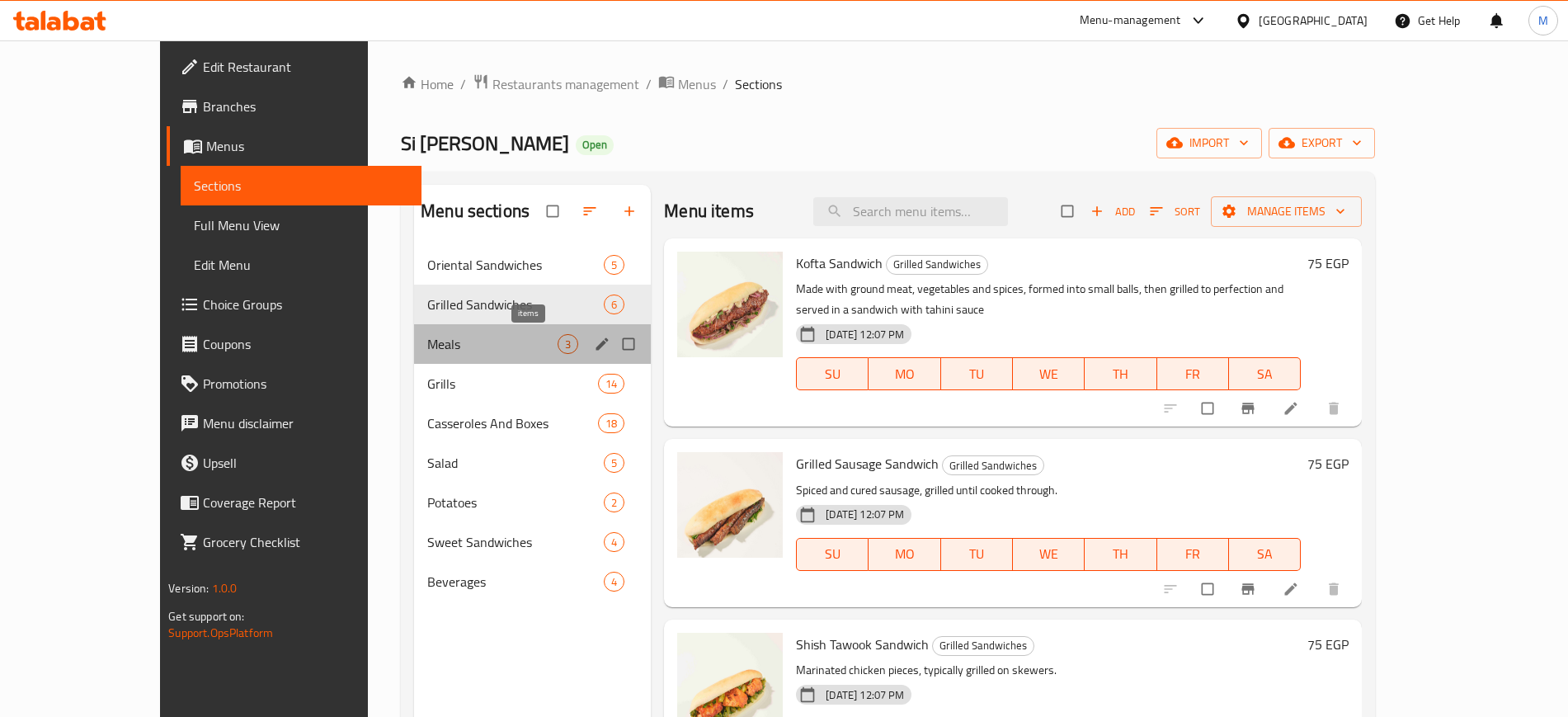
click at [559, 346] on span "3" at bounding box center [567, 345] width 19 height 16
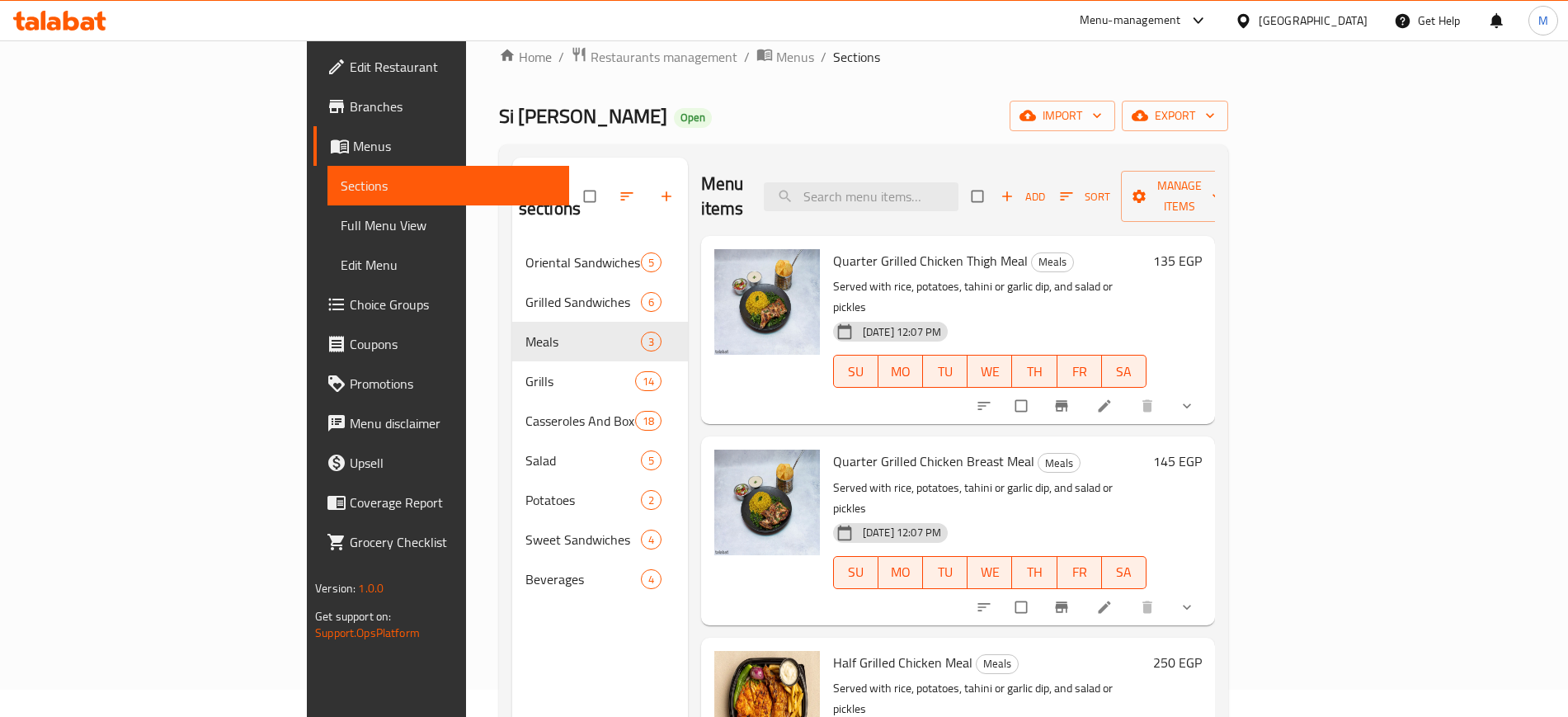
scroll to position [28, 0]
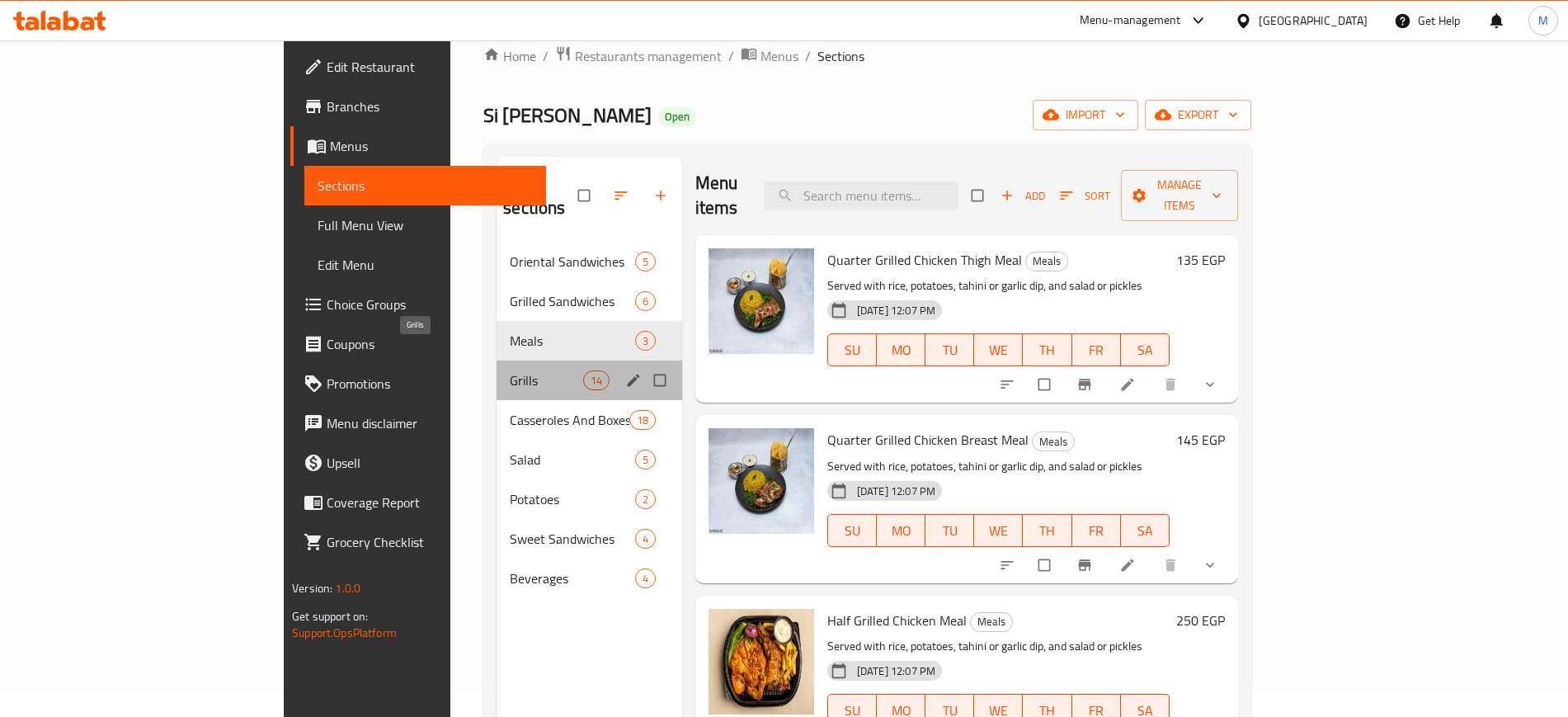
click at [510, 370] on span "Grills" at bounding box center [546, 380] width 73 height 20
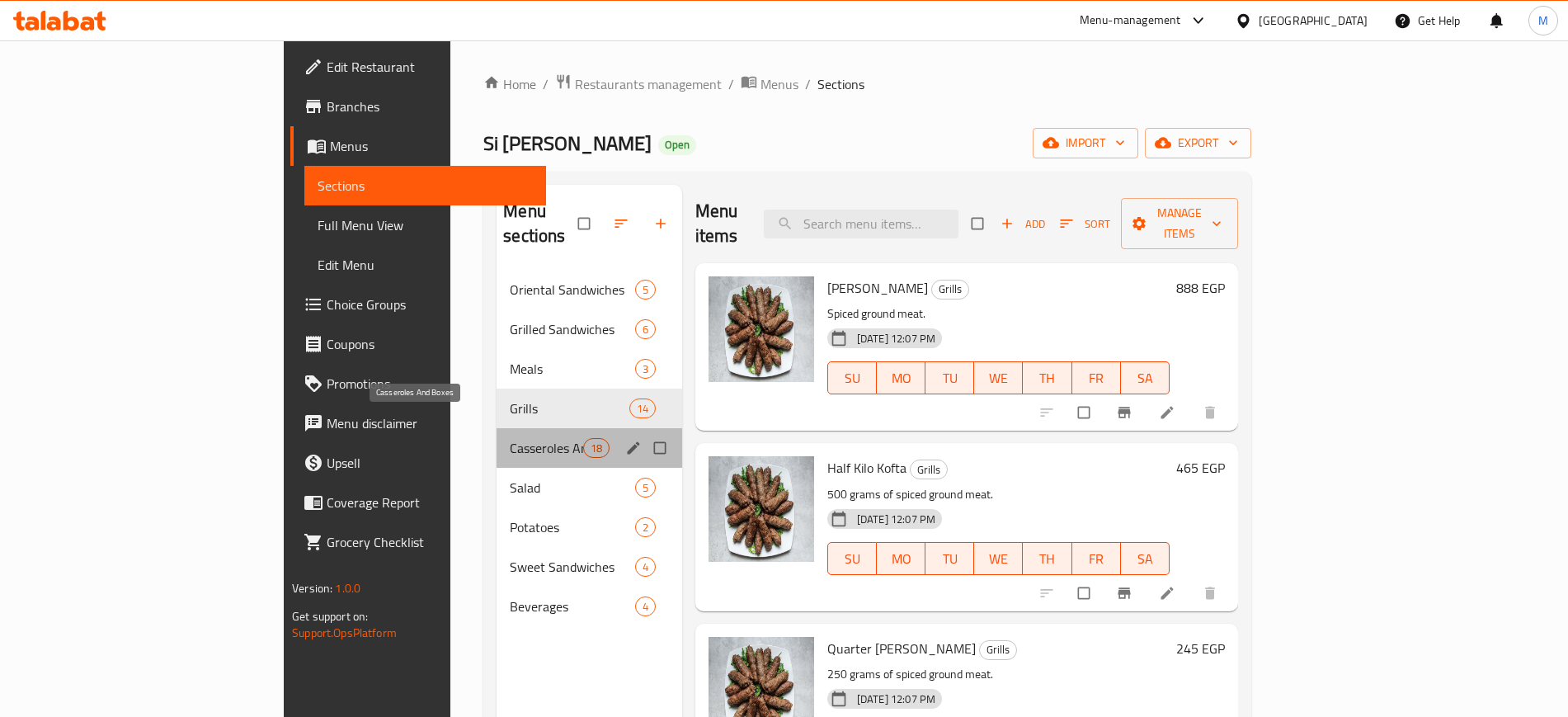
click at [510, 438] on span "Casseroles And Boxes" at bounding box center [546, 448] width 73 height 20
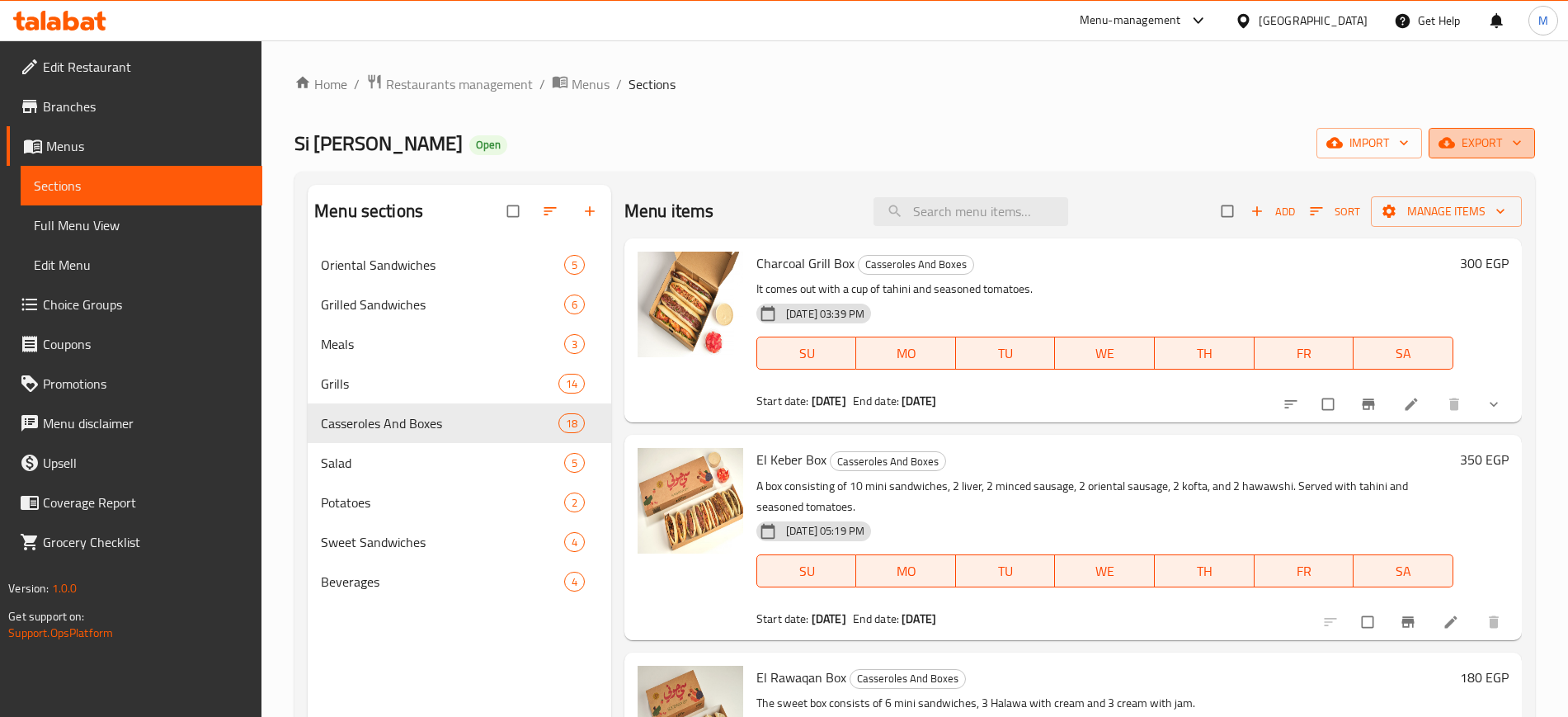
click at [1463, 139] on span "export" at bounding box center [1481, 142] width 80 height 21
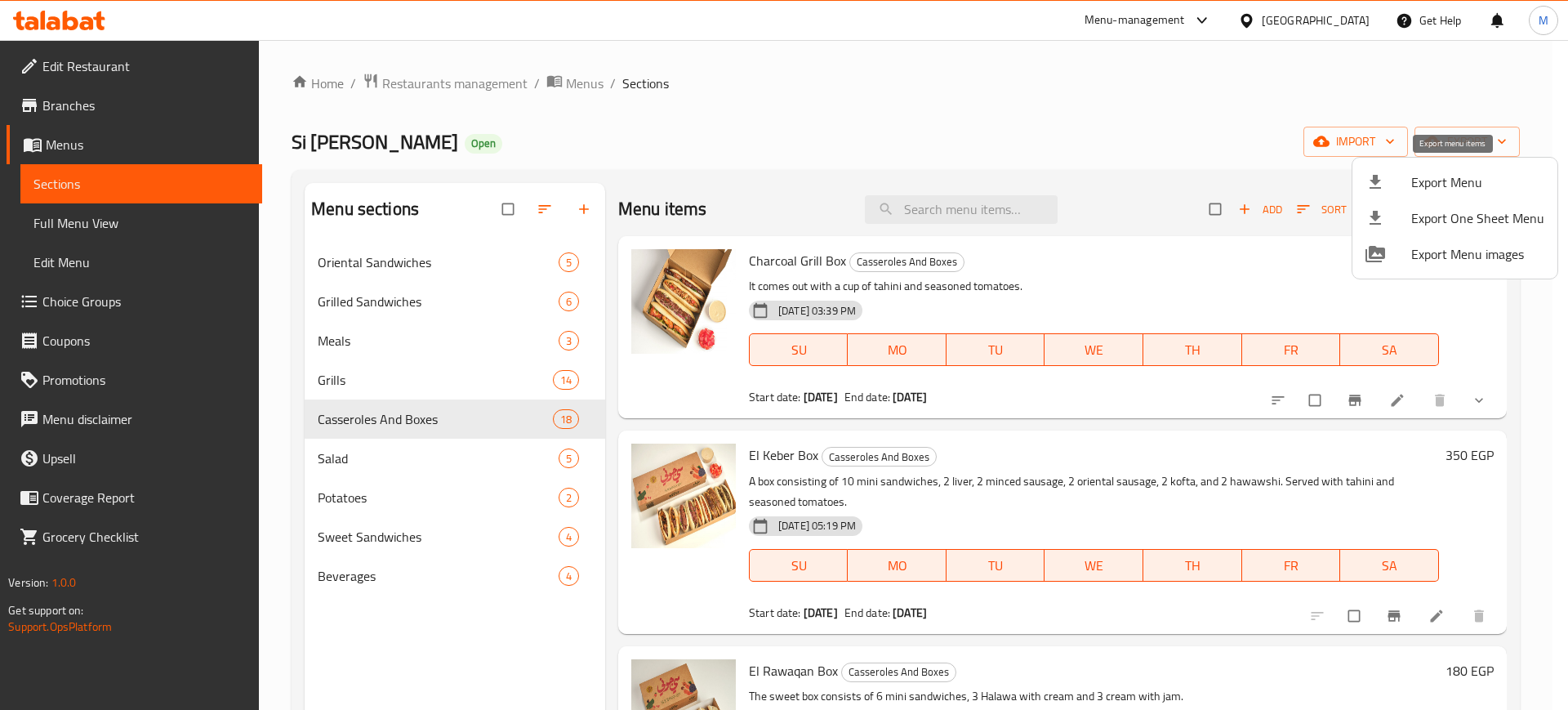
click at [1459, 178] on span "Export Menu" at bounding box center [1477, 182] width 133 height 20
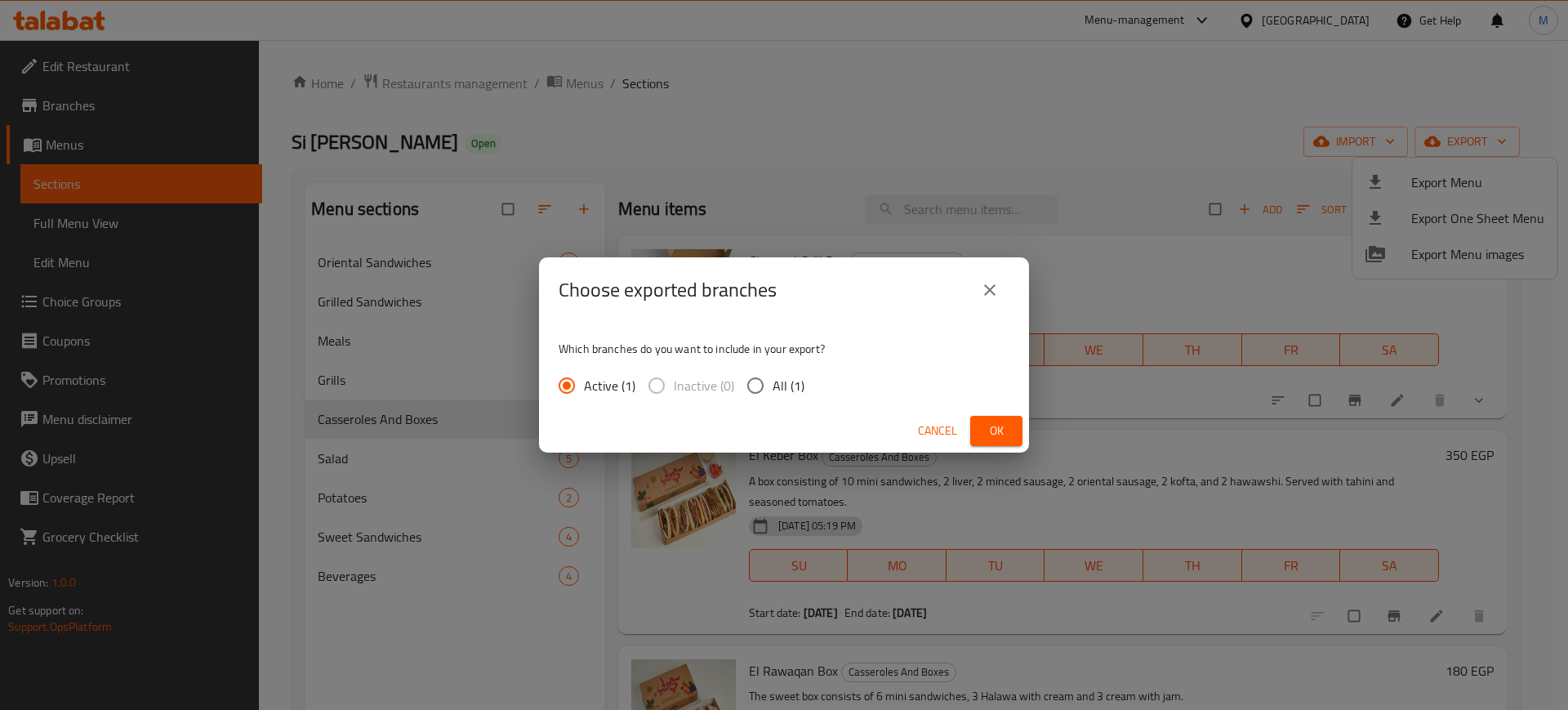
click at [777, 379] on span "All (1)" at bounding box center [789, 386] width 32 height 20
click at [773, 379] on input "All (1)" at bounding box center [755, 386] width 35 height 35
radio input "true"
click at [1003, 427] on span "Ok" at bounding box center [996, 431] width 27 height 21
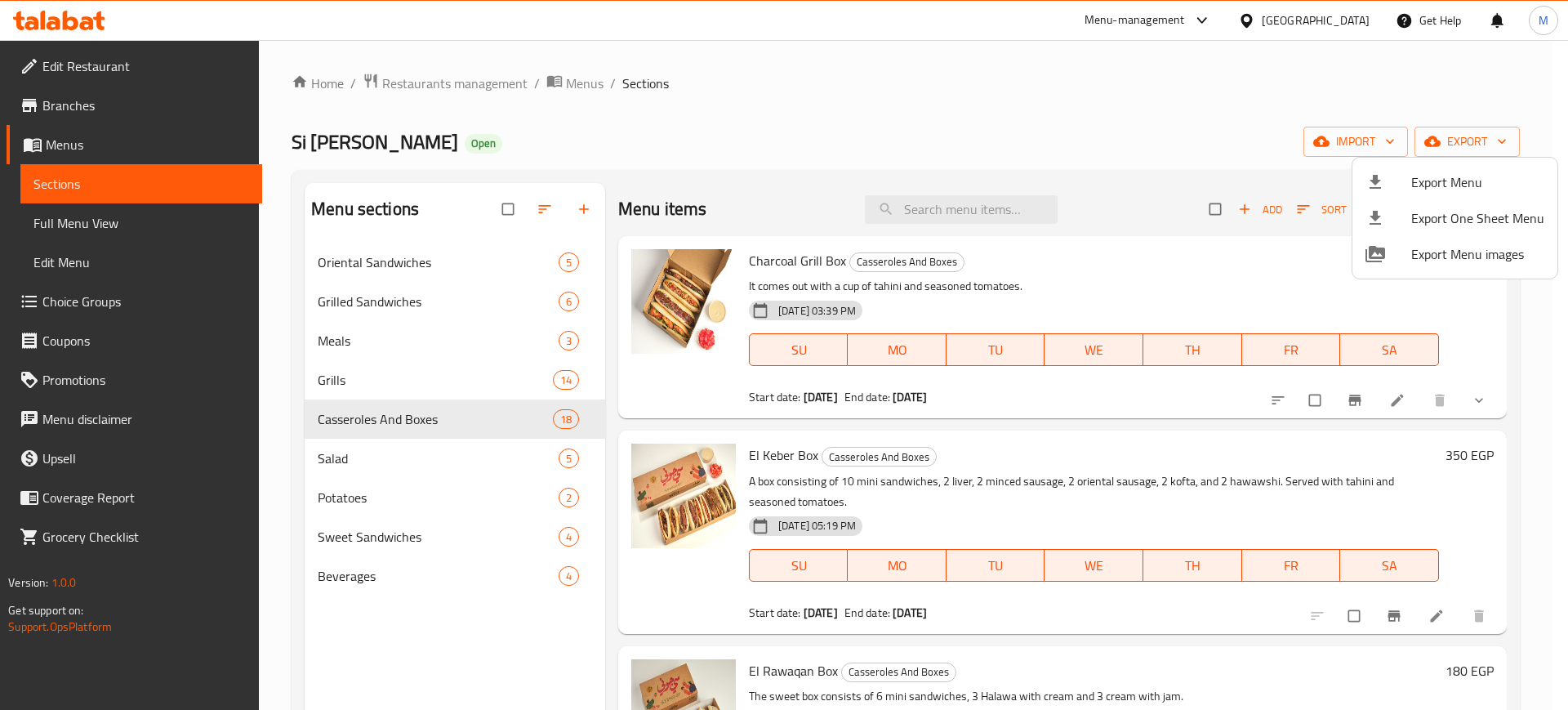
click at [109, 241] on div at bounding box center [784, 355] width 1568 height 710
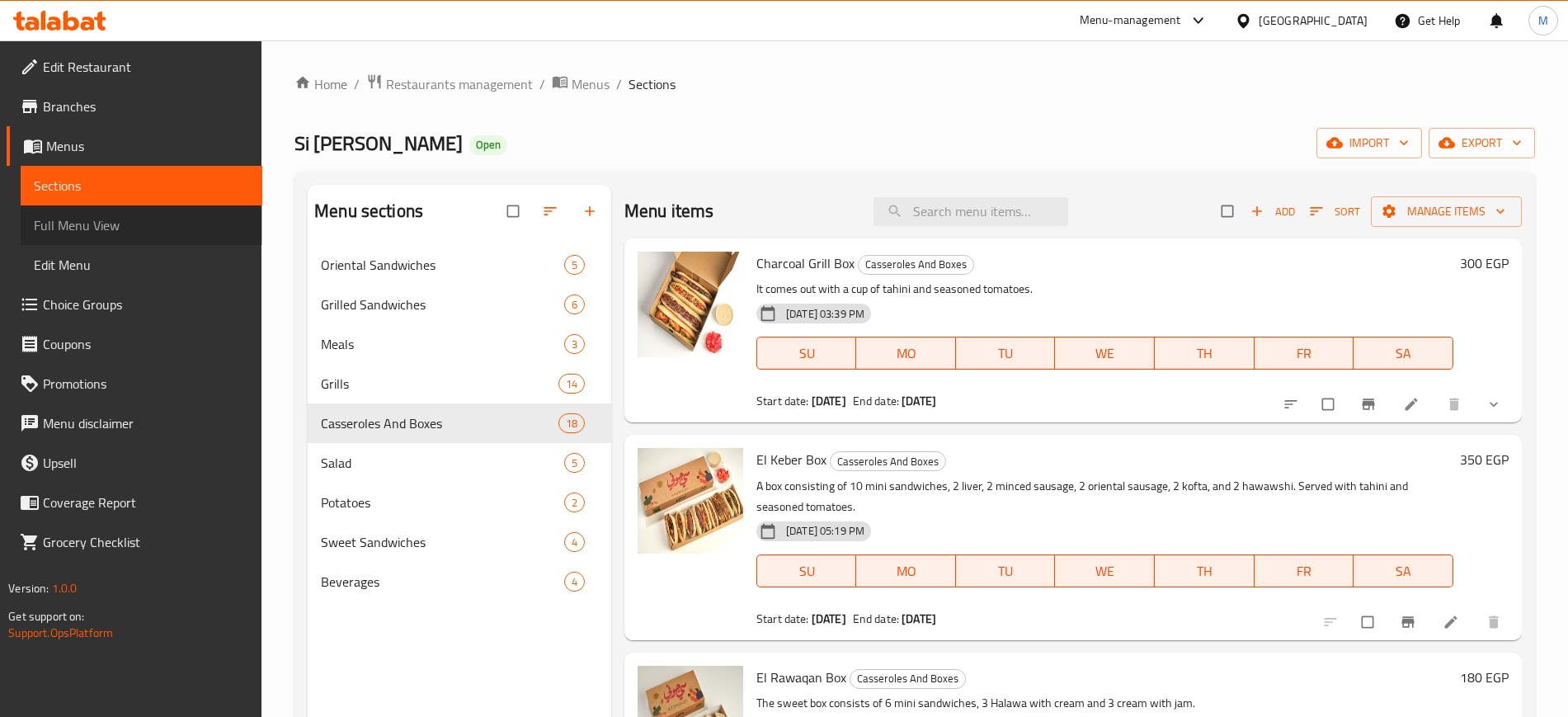
click at [111, 243] on link "Full Menu View" at bounding box center [141, 225] width 241 height 40
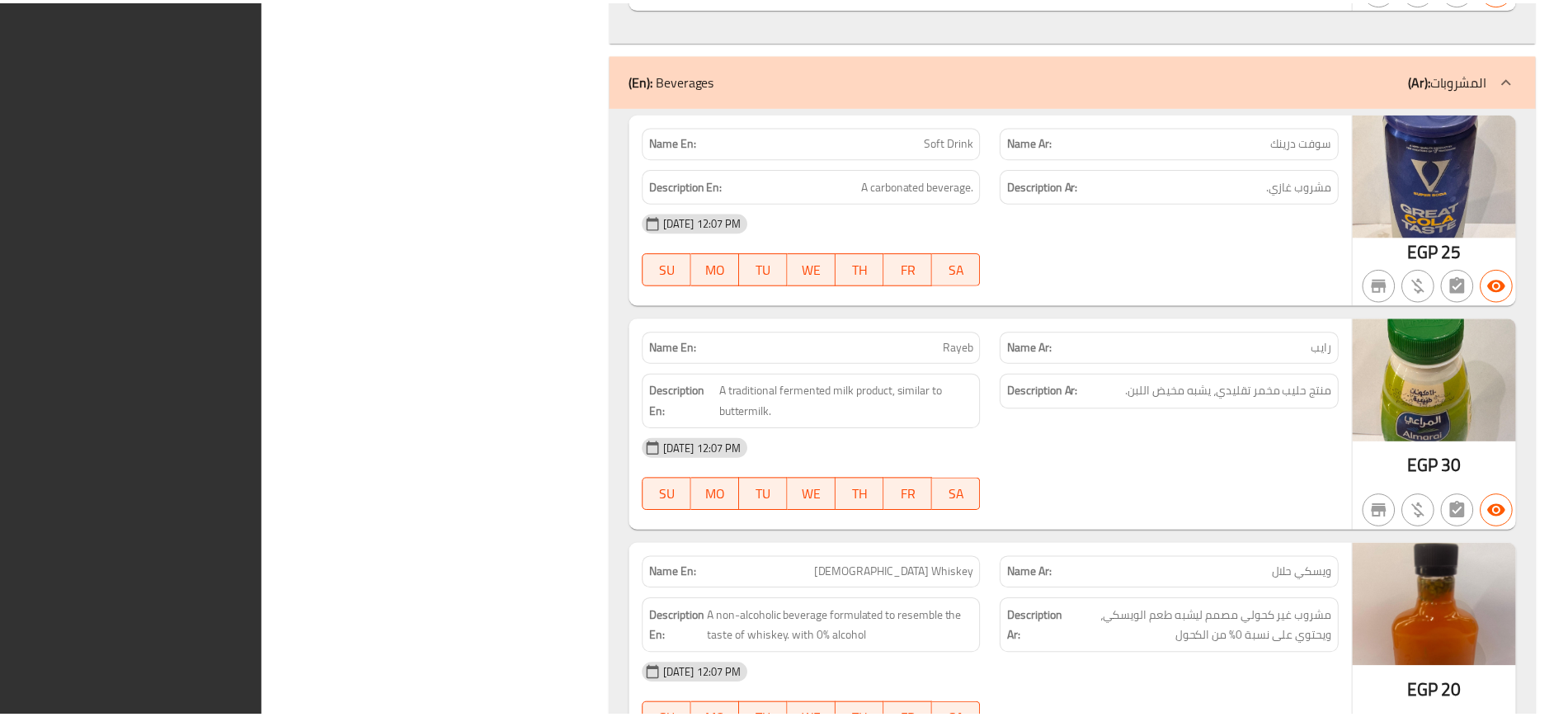
scroll to position [14640, 0]
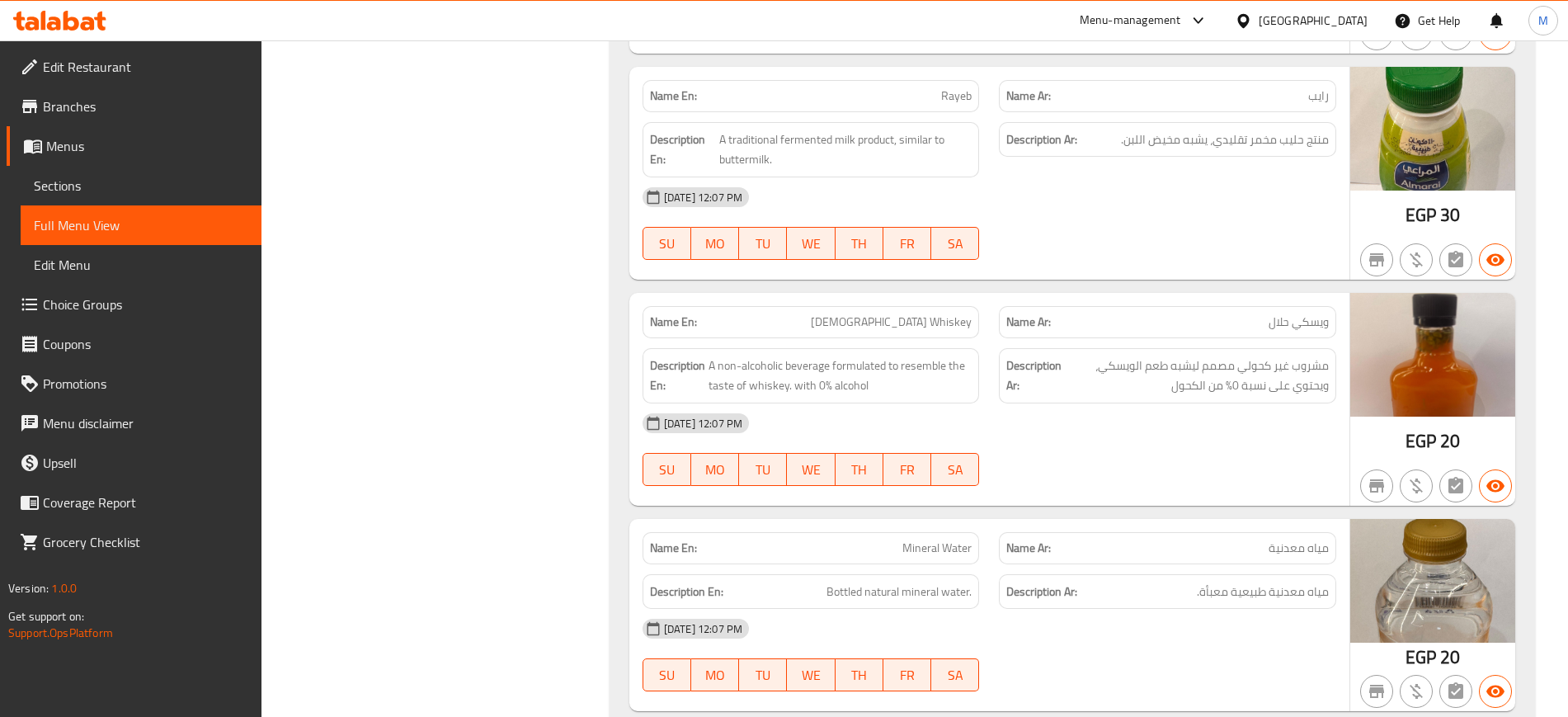
click at [183, 72] on span "Edit Restaurant" at bounding box center [145, 67] width 205 height 20
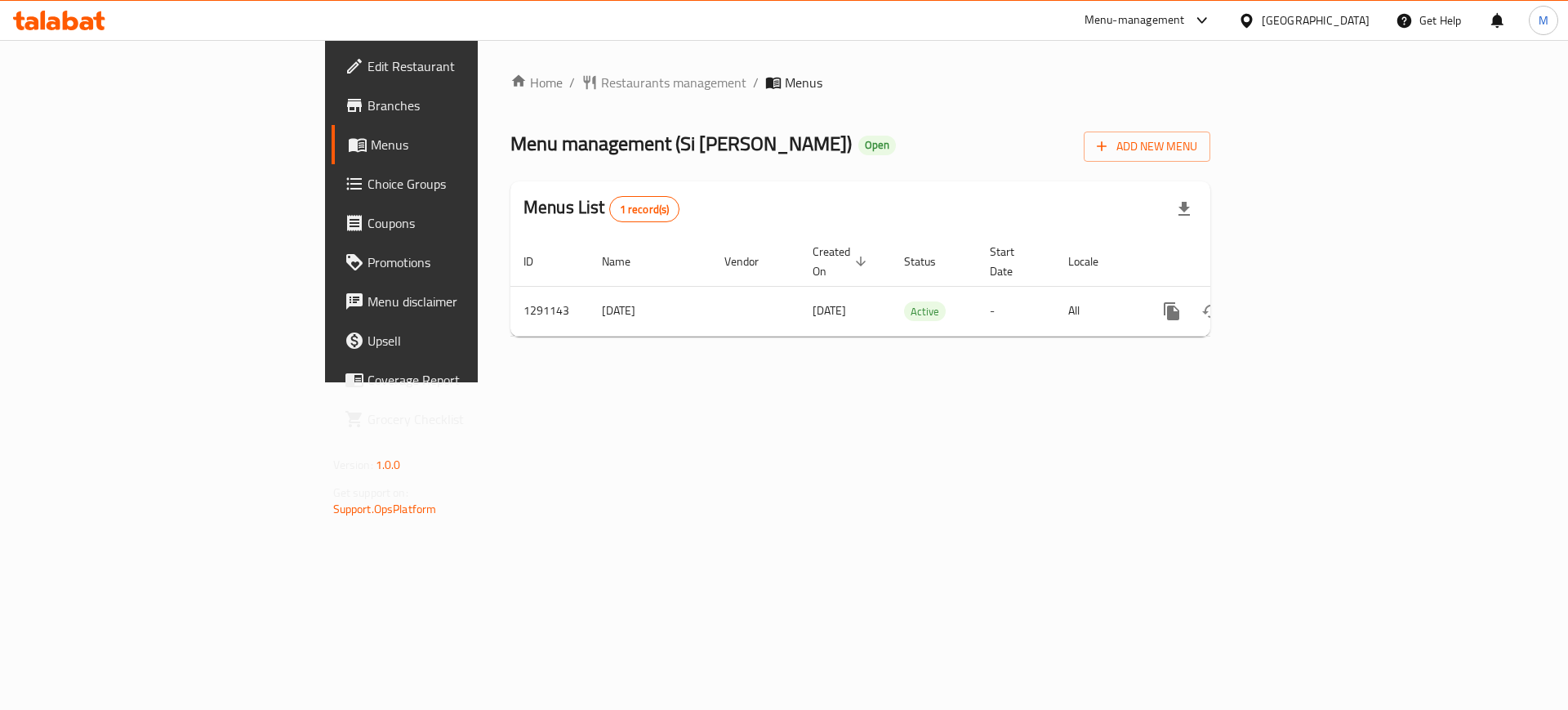
click at [1244, 383] on div "Home / Restaurants management / Menus Menu management ( Si [PERSON_NAME] ) Open…" at bounding box center [861, 211] width 765 height 342
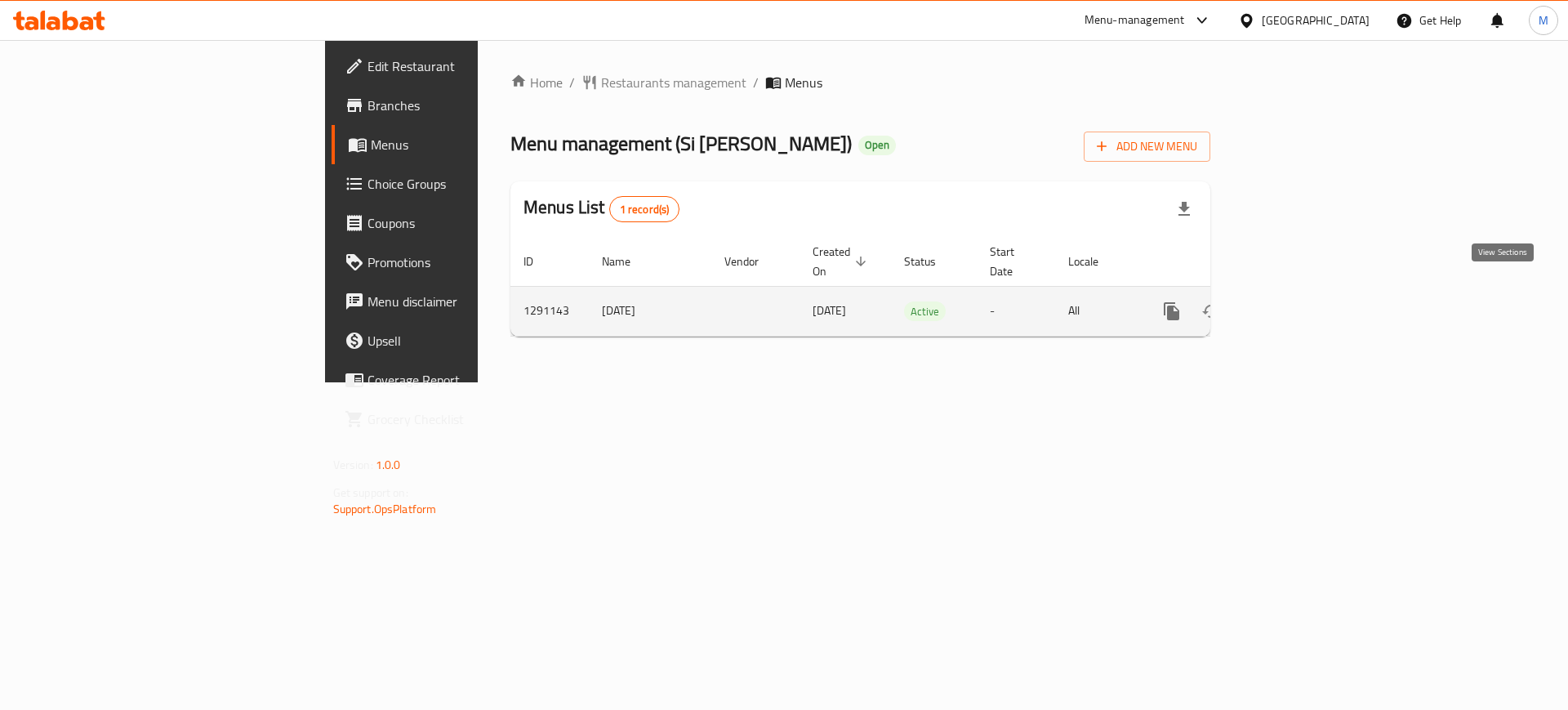
click at [1297, 304] on icon "enhanced table" at bounding box center [1290, 311] width 15 height 15
click at [1300, 302] on icon "enhanced table" at bounding box center [1290, 312] width 20 height 20
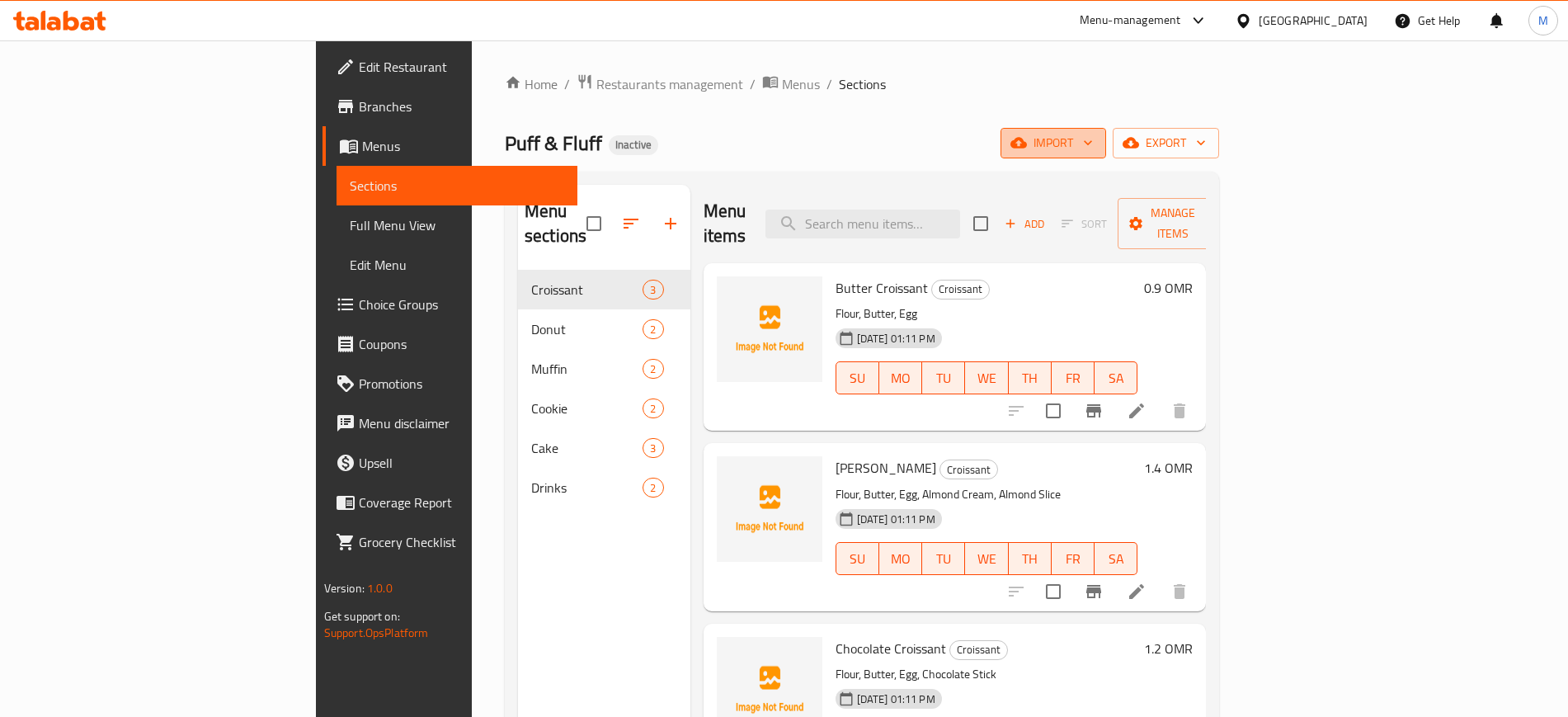
click at [1106, 127] on button "import" at bounding box center [1053, 142] width 106 height 31
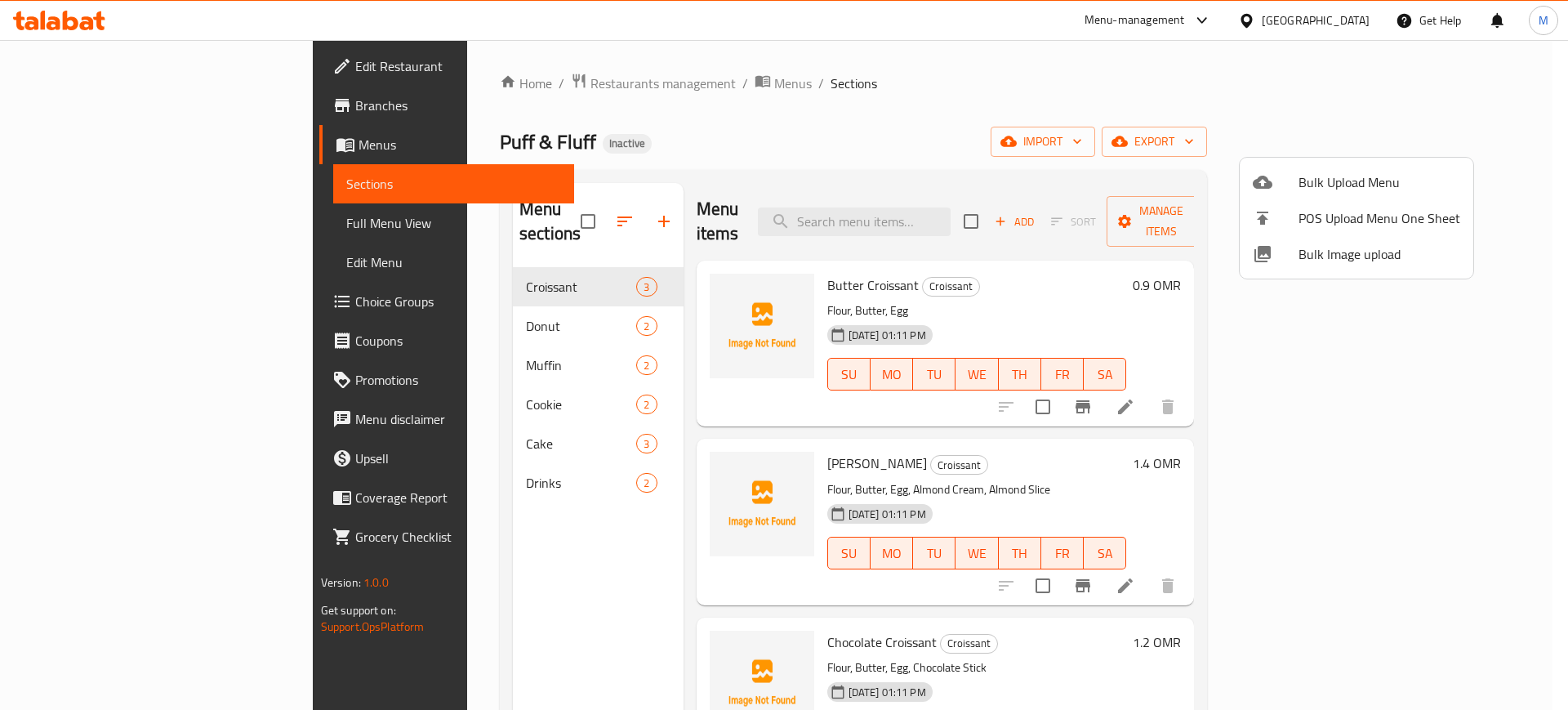
click at [1366, 274] on ul "Bulk Upload Menu POS Upload Menu One Sheet Bulk Image upload" at bounding box center [1356, 218] width 234 height 121
click at [1349, 260] on span "Bulk Image upload" at bounding box center [1380, 254] width 162 height 20
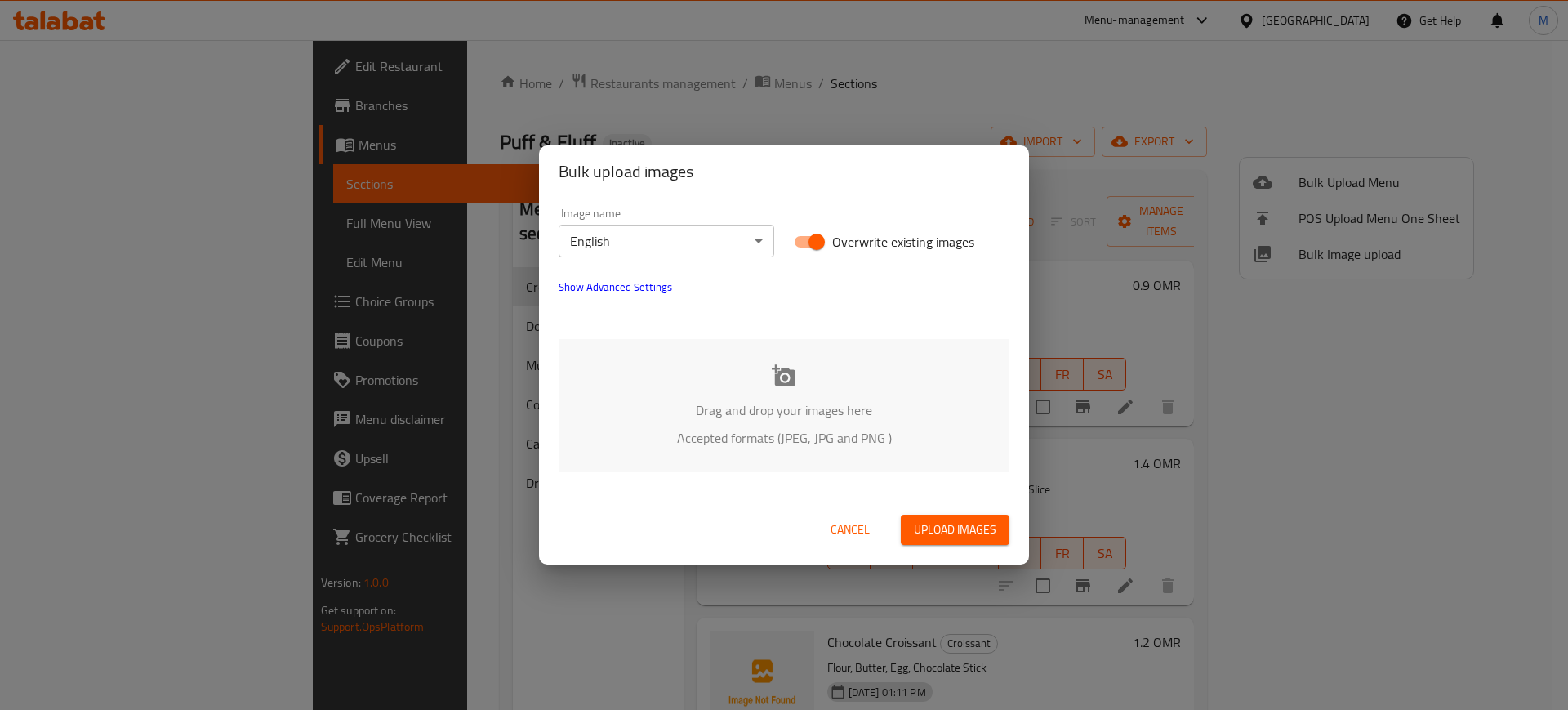
click at [736, 417] on p "Drag and drop your images here" at bounding box center [784, 410] width 402 height 20
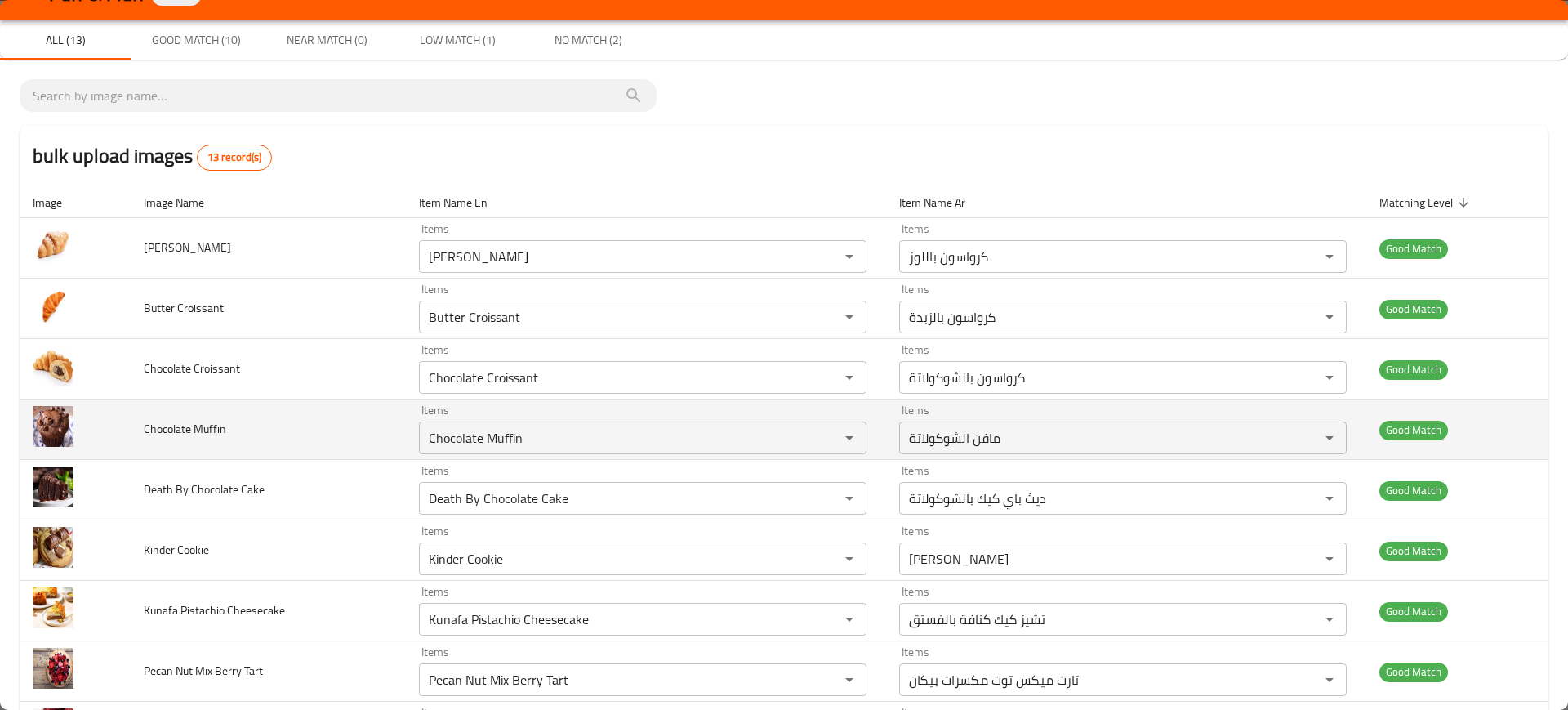
scroll to position [32, 0]
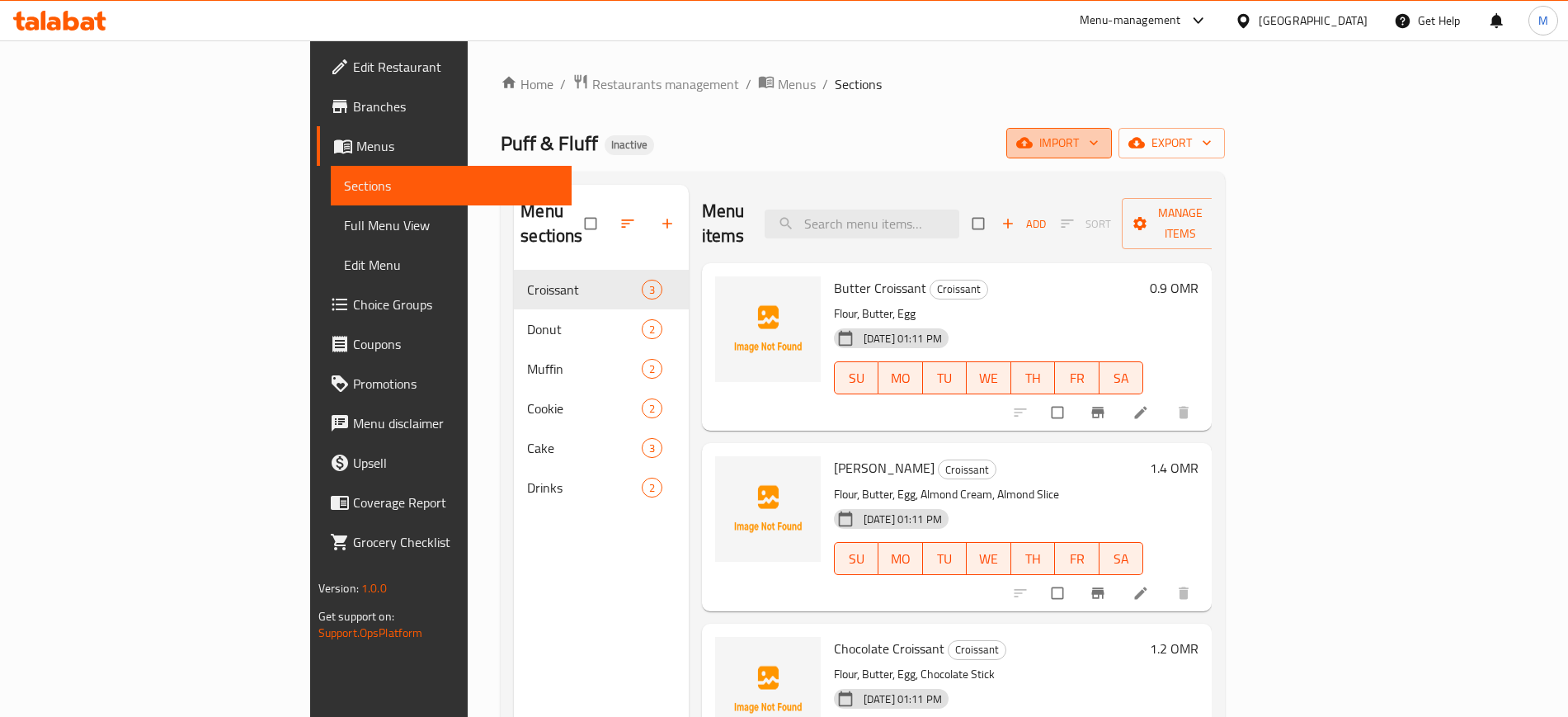
click at [1098, 139] on span "import" at bounding box center [1059, 142] width 80 height 21
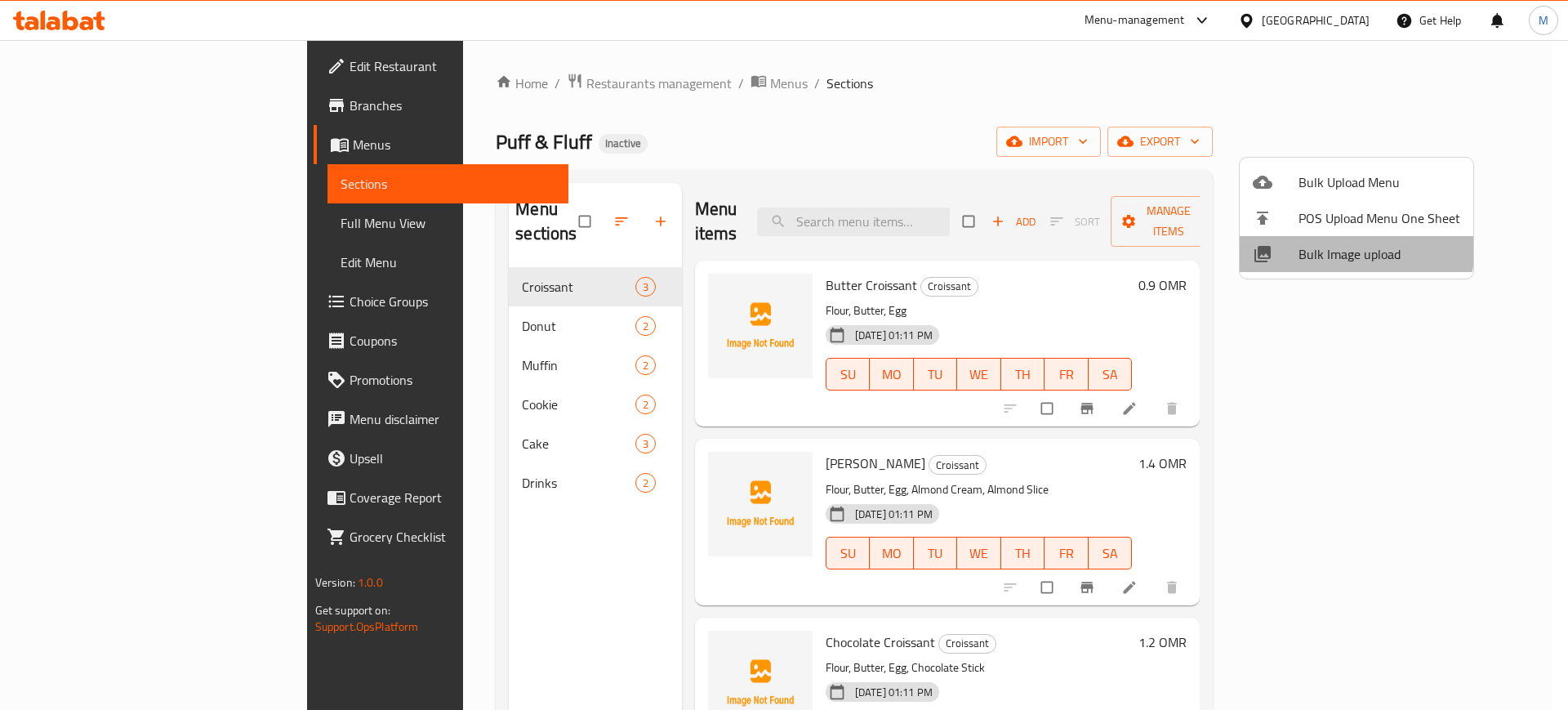
click at [1340, 246] on span "Bulk Image upload" at bounding box center [1380, 254] width 162 height 20
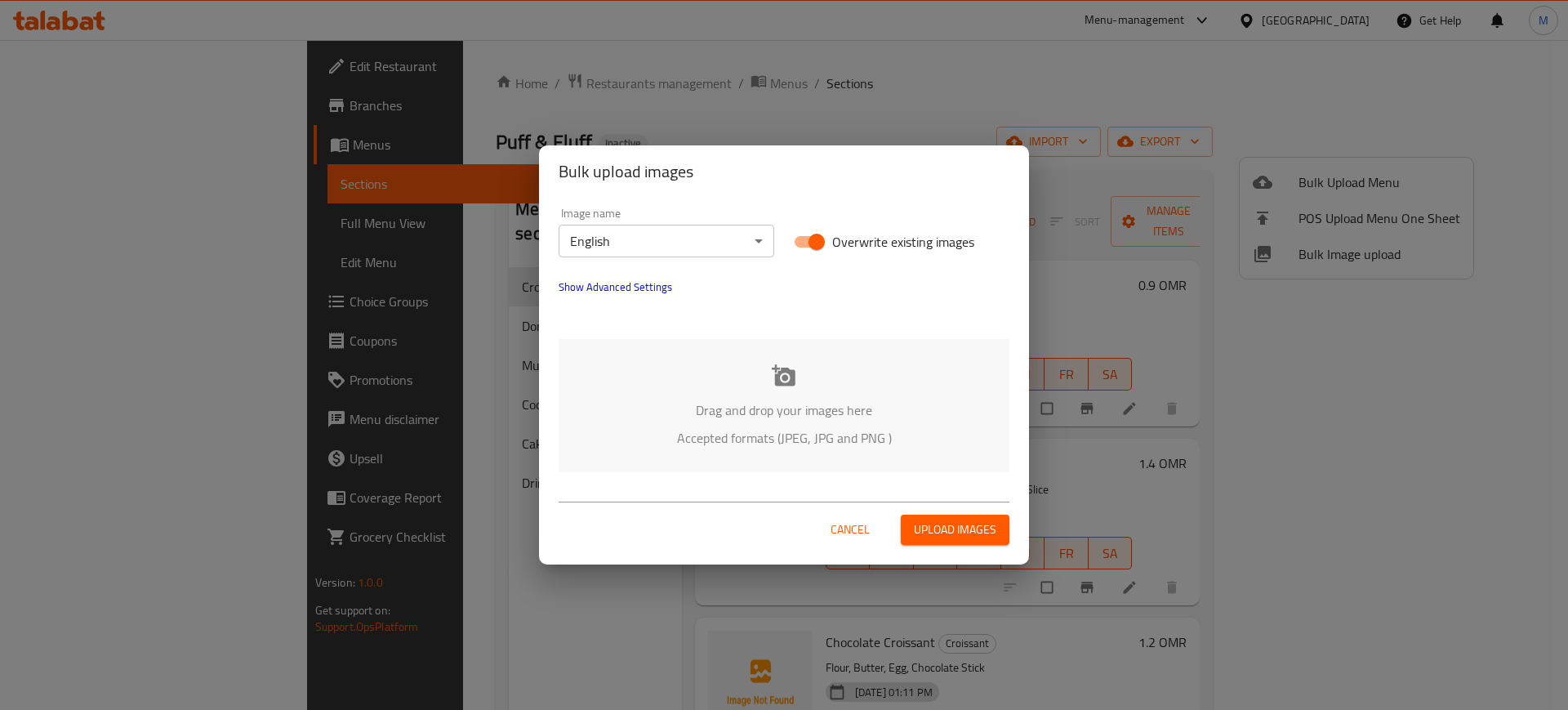
click at [690, 448] on p "Accepted formats (JPEG, JPG and PNG )" at bounding box center [784, 438] width 402 height 20
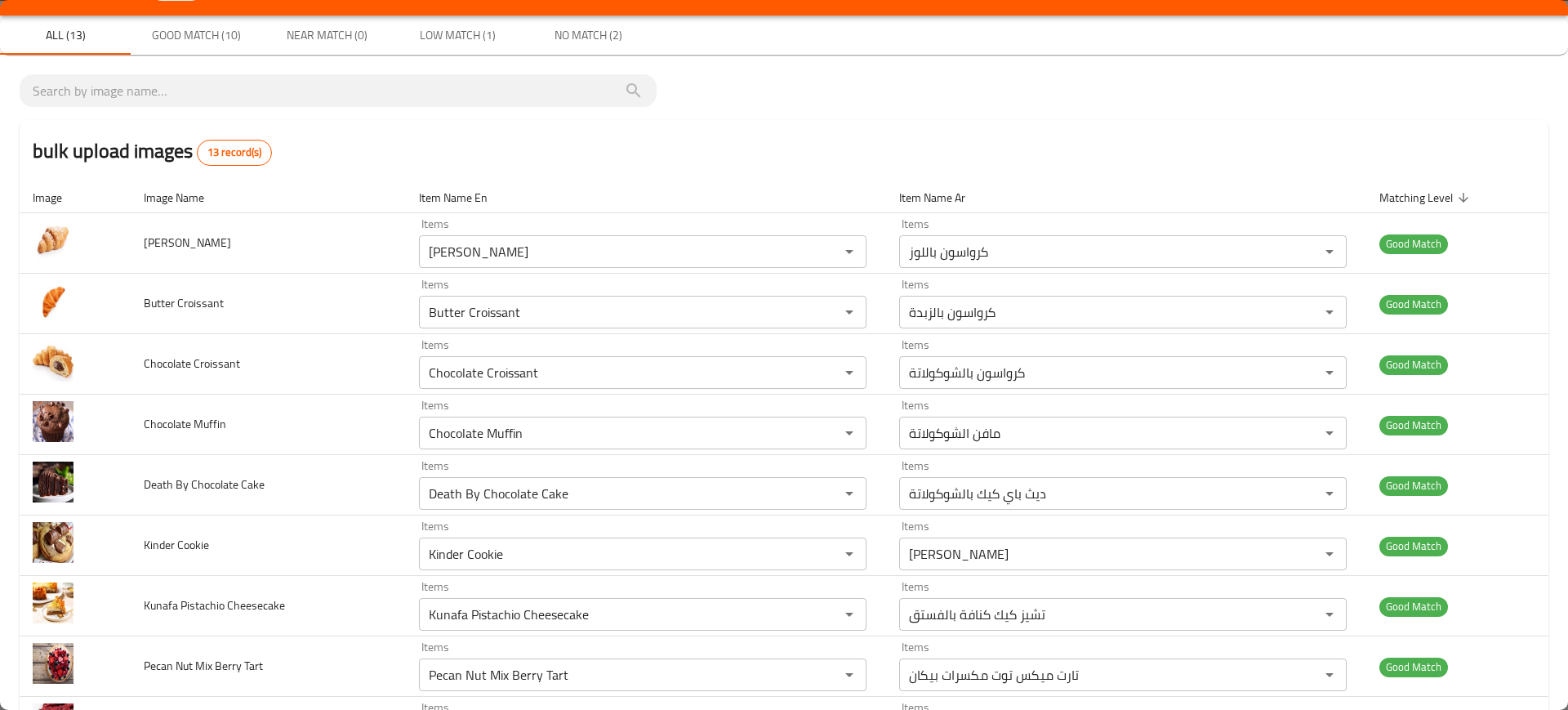
scroll to position [36, 0]
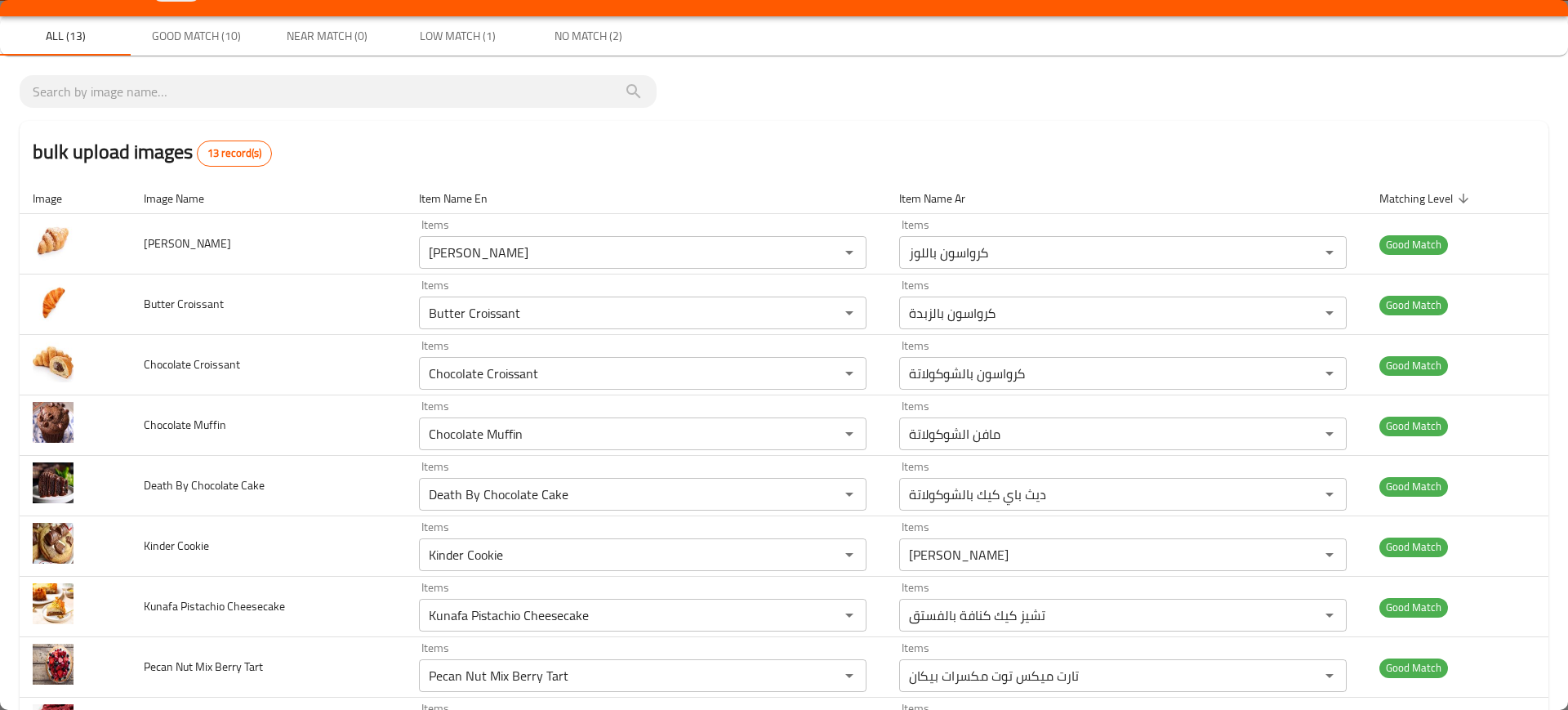
click at [1489, 58] on div "bulk upload images 13 record(s) Image Image Name Item Name En Item Name Ar Matc…" at bounding box center [784, 543] width 1568 height 977
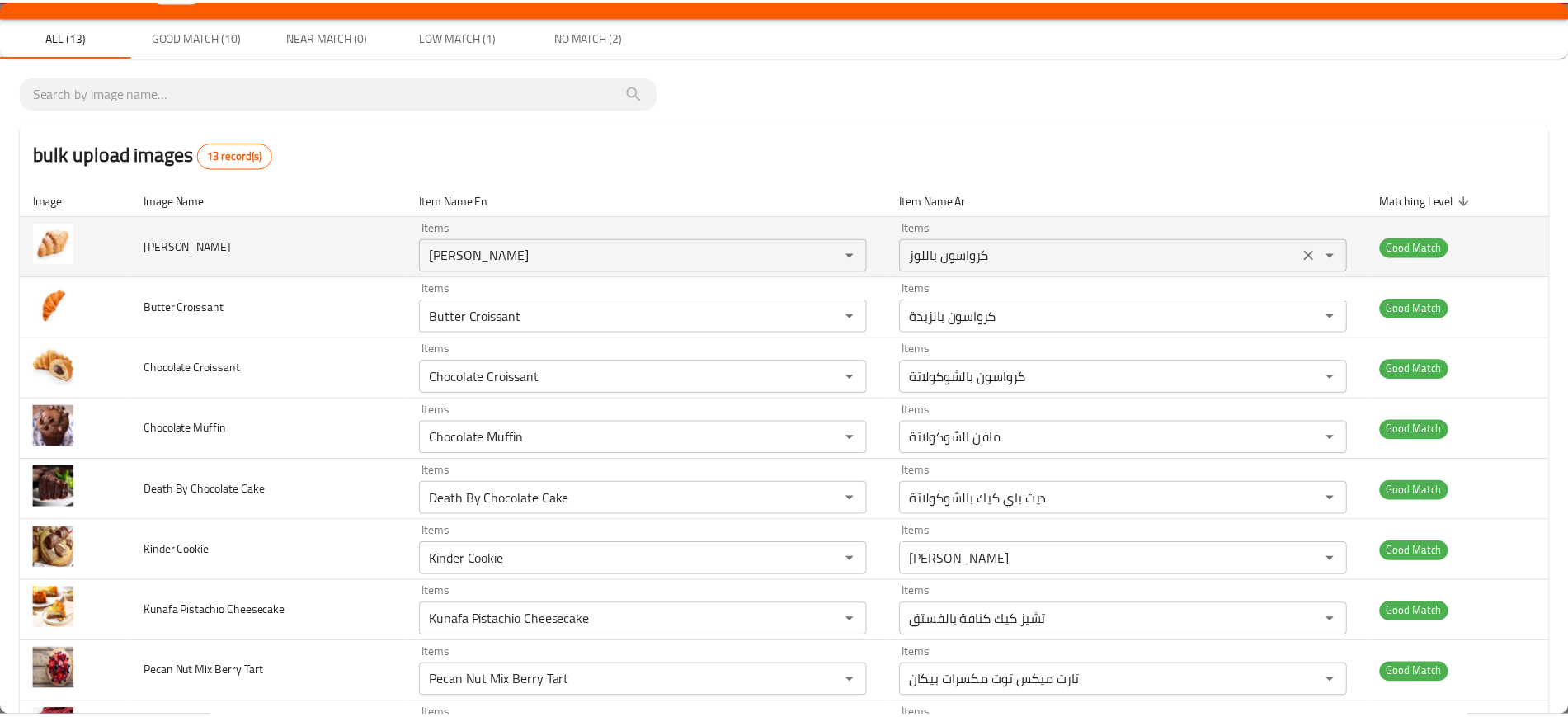
scroll to position [0, 0]
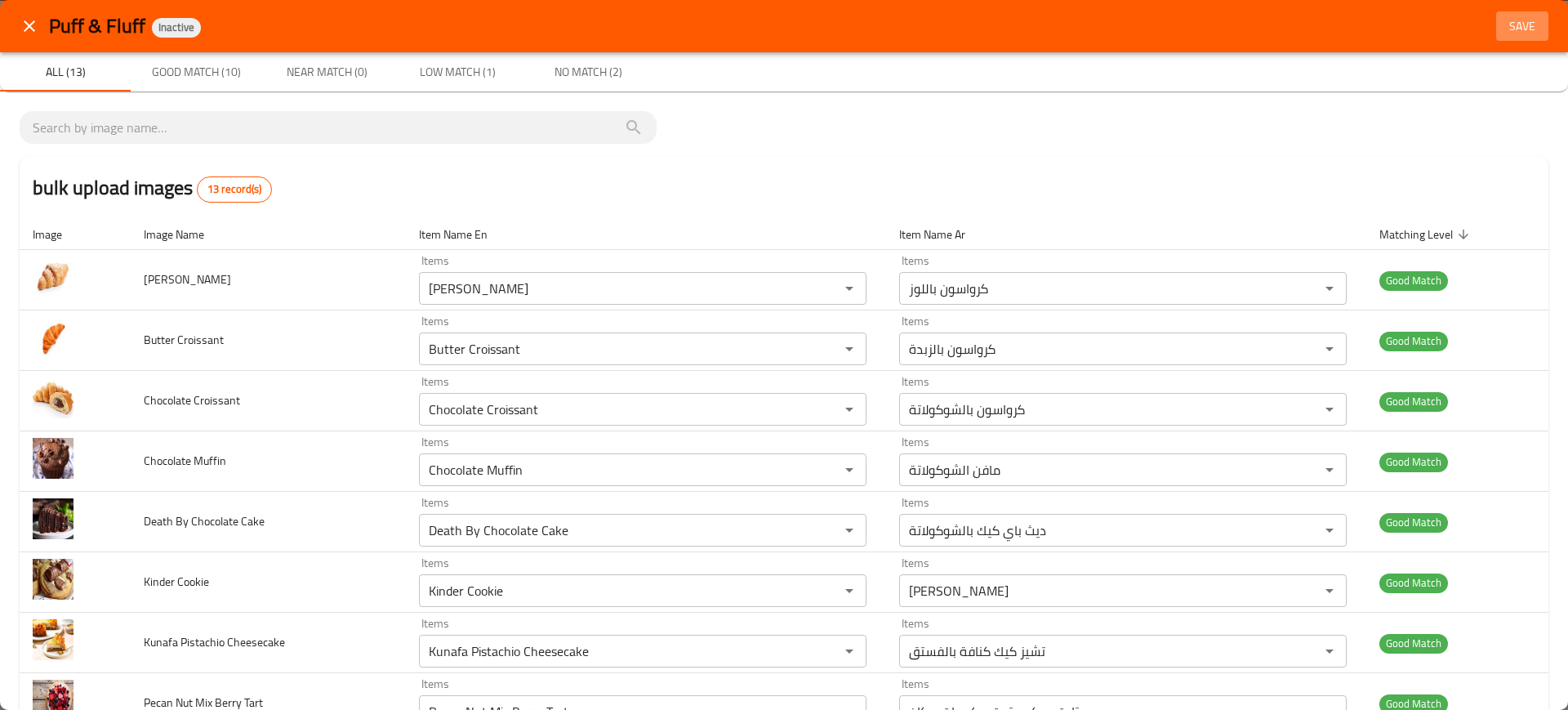
click at [1521, 26] on span "Save" at bounding box center [1523, 27] width 39 height 21
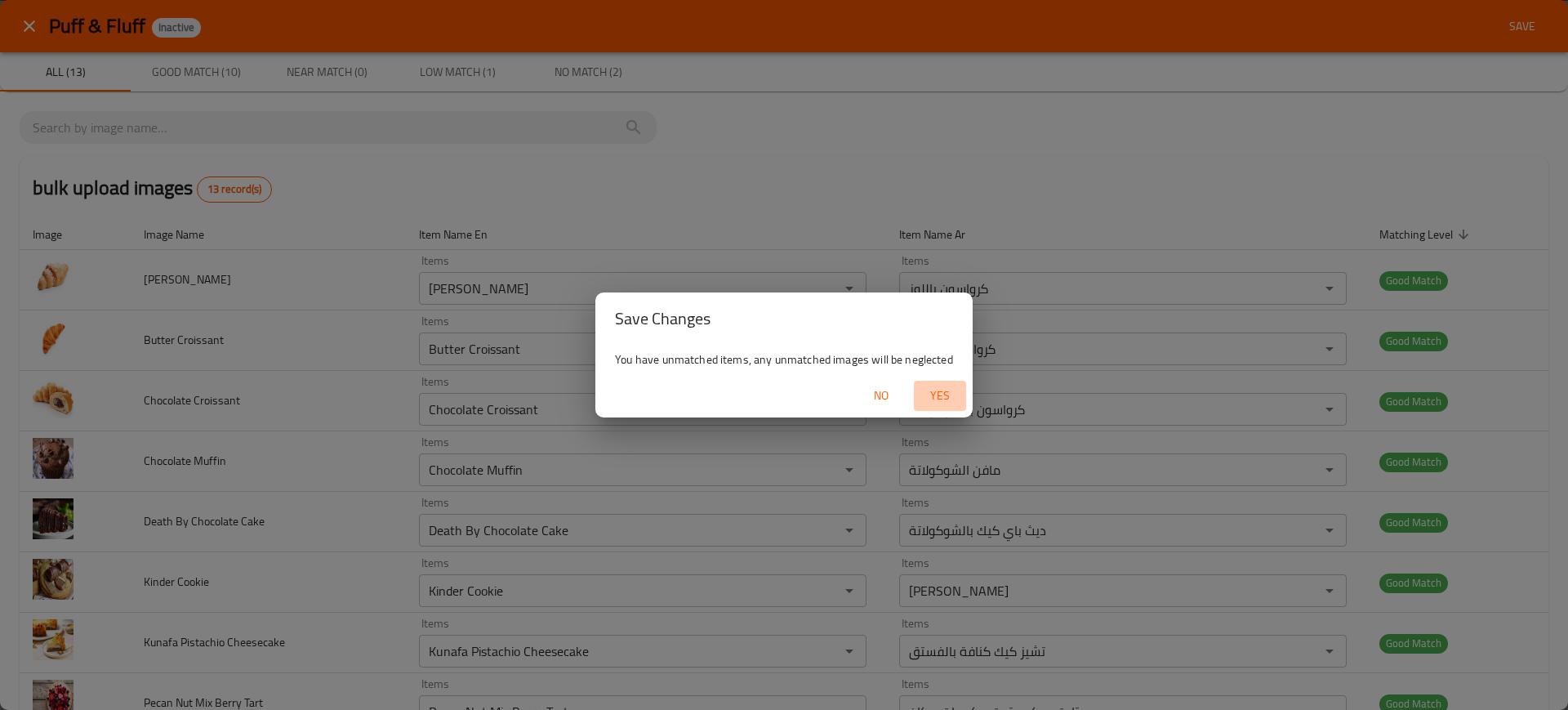
click at [959, 387] on span "Yes" at bounding box center [941, 395] width 39 height 21
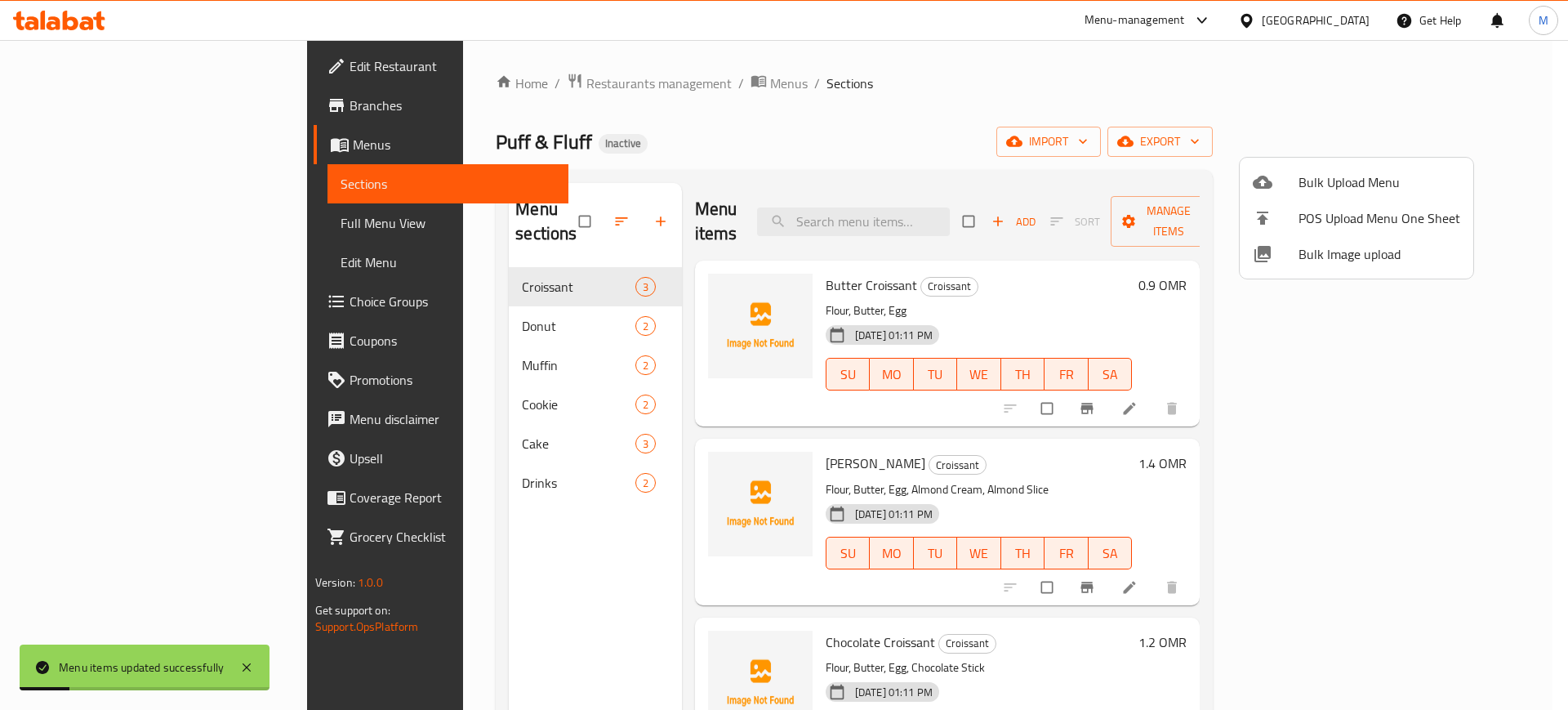
click at [1117, 72] on div at bounding box center [784, 355] width 1568 height 710
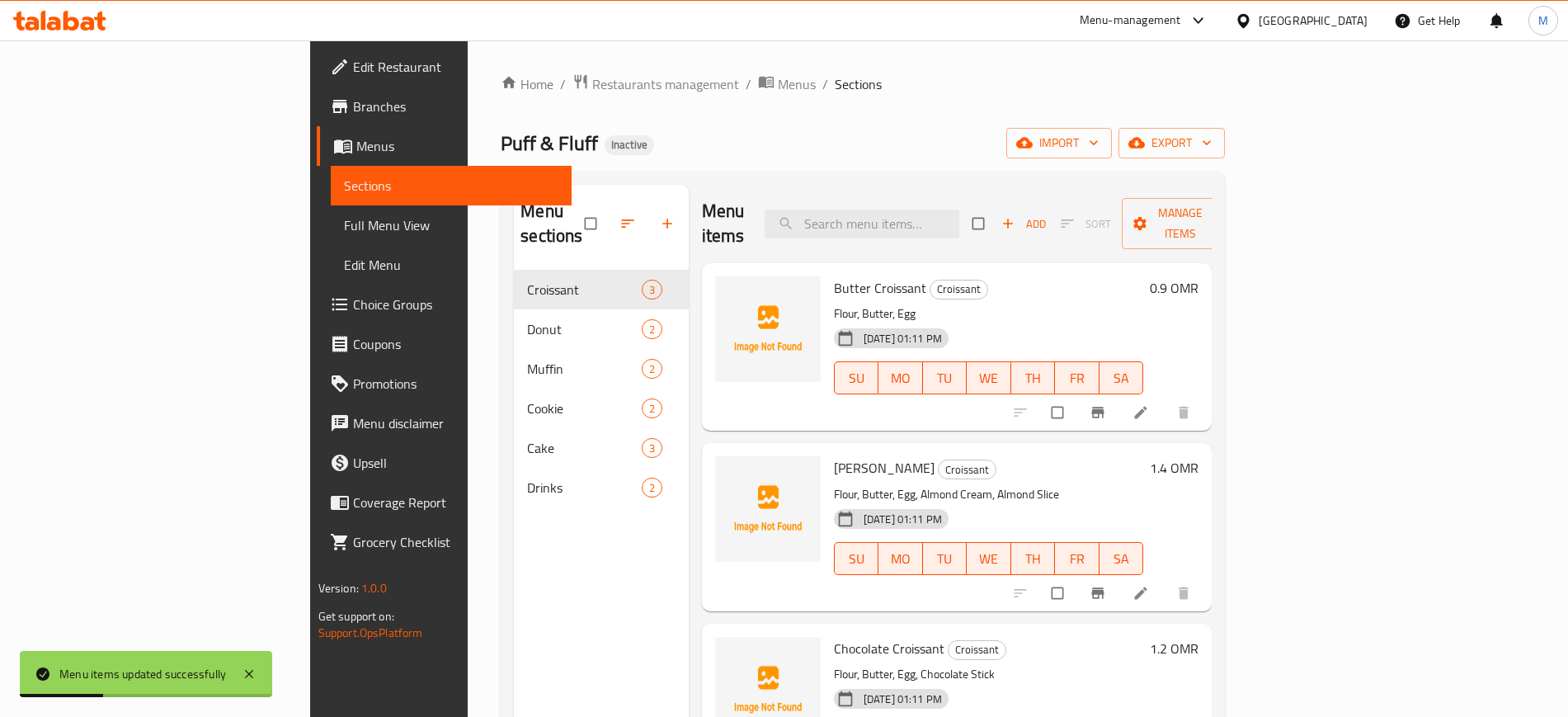
click at [514, 665] on div "Menu sections Croissant 3 Donut 2 Muffin 2 Cookie 2 Cake 3 Drinks 2" at bounding box center [601, 544] width 175 height 717
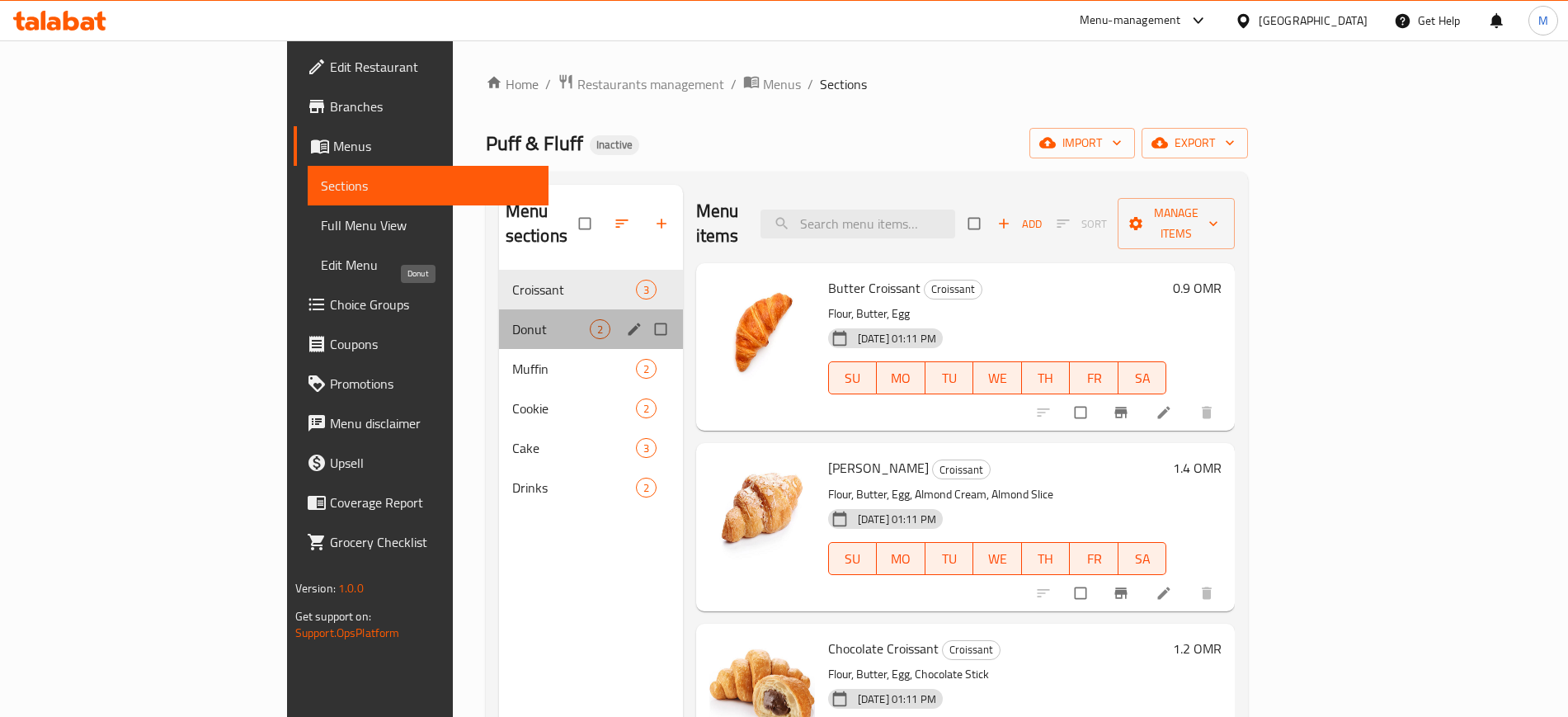
click at [512, 320] on span "Donut" at bounding box center [551, 330] width 78 height 20
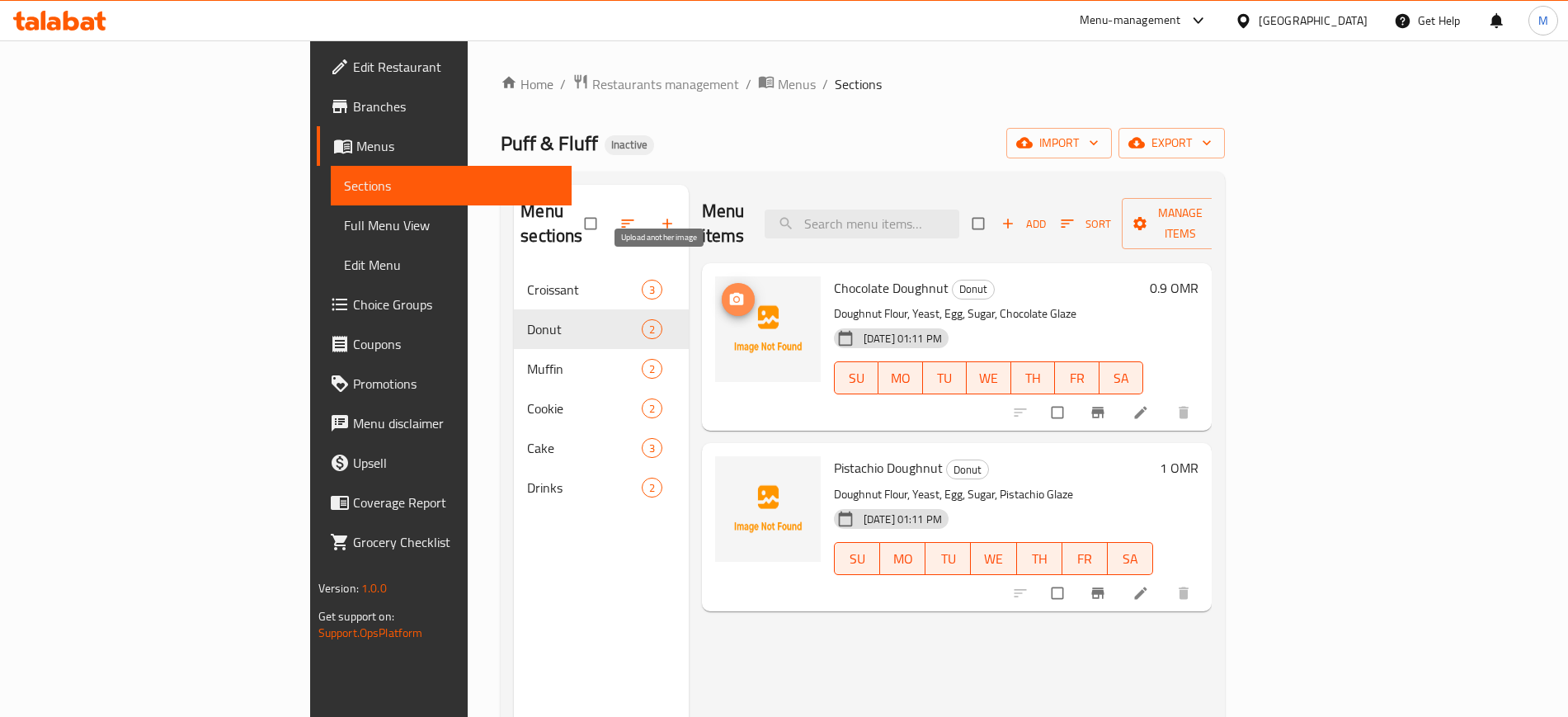
click at [728, 291] on icon "upload picture" at bounding box center [736, 299] width 17 height 17
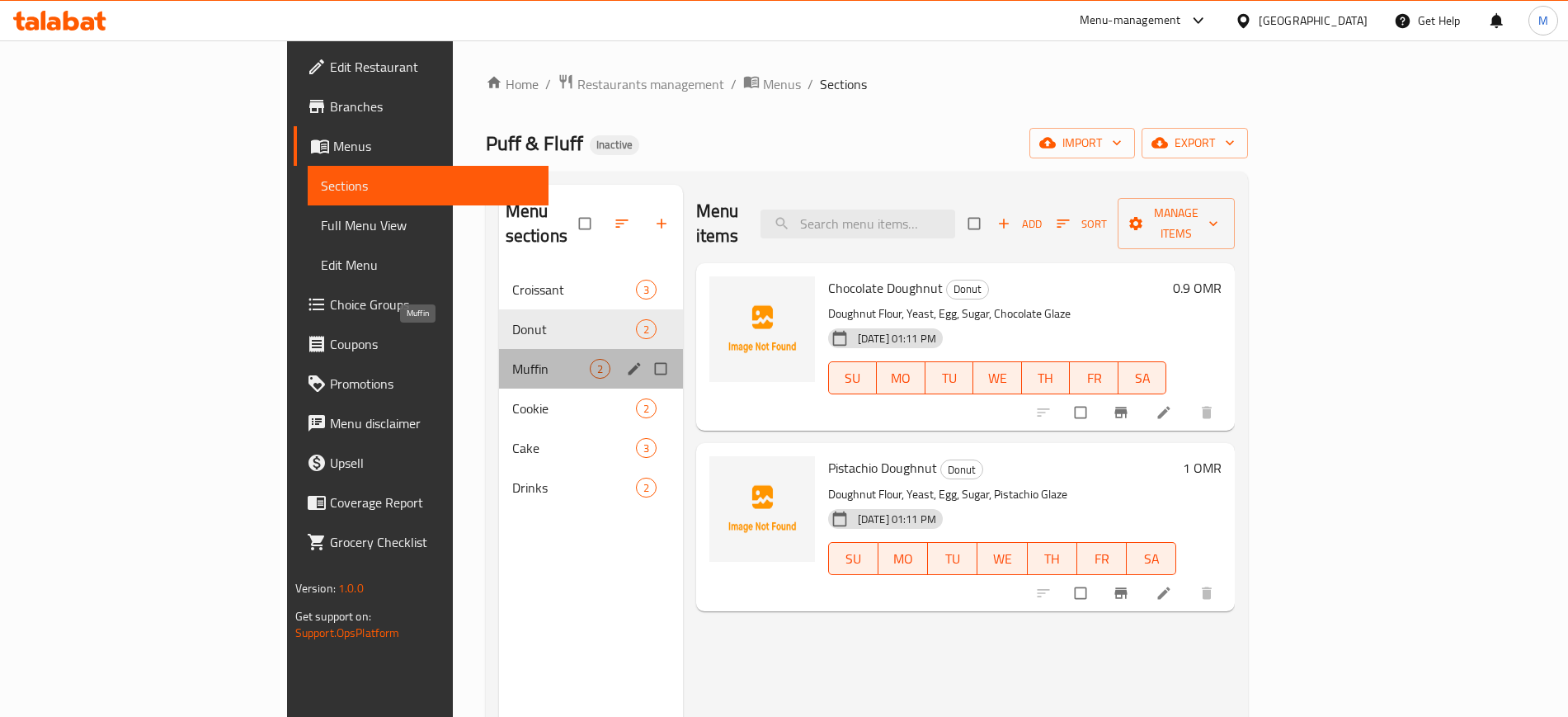
click at [512, 358] on span "Muffin" at bounding box center [551, 368] width 78 height 20
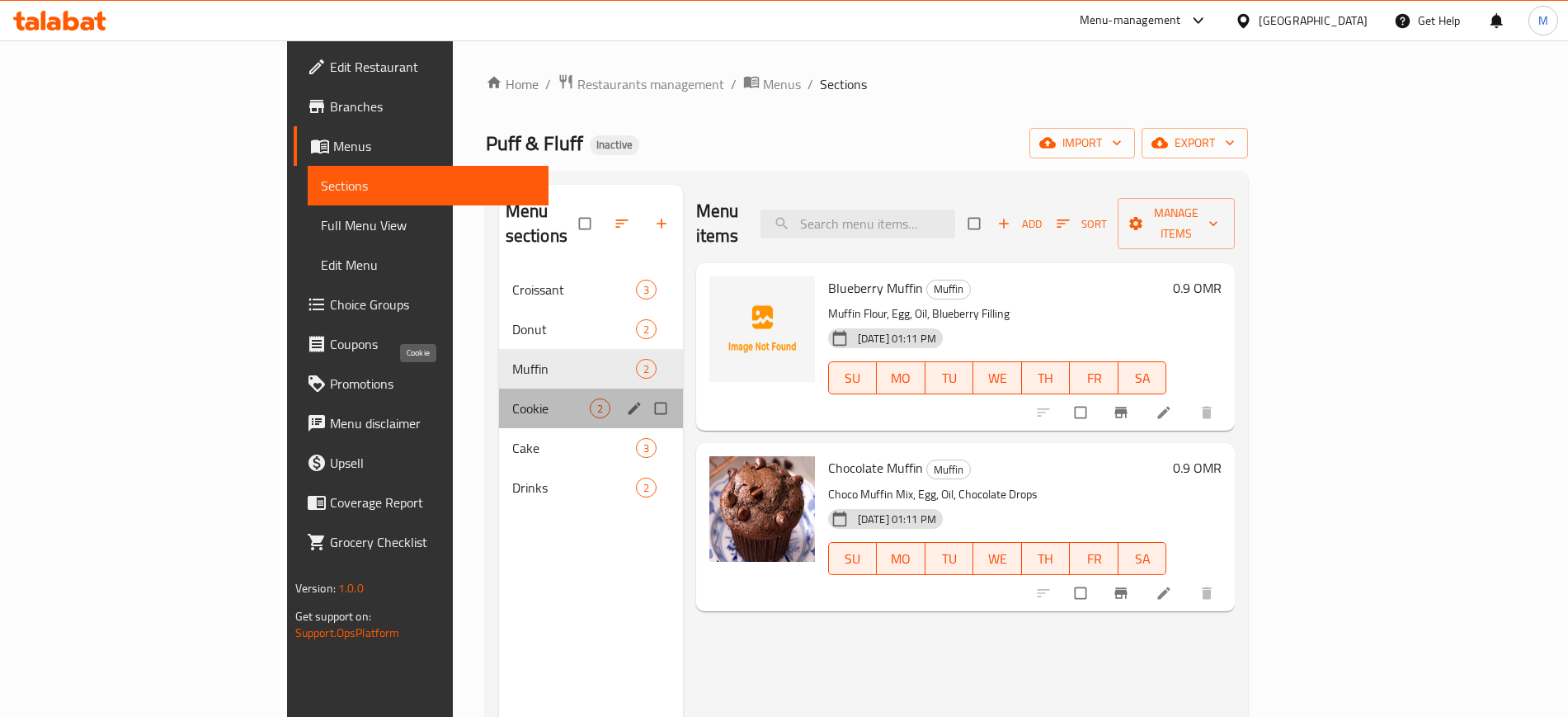
click at [512, 398] on span "Cookie" at bounding box center [551, 408] width 78 height 20
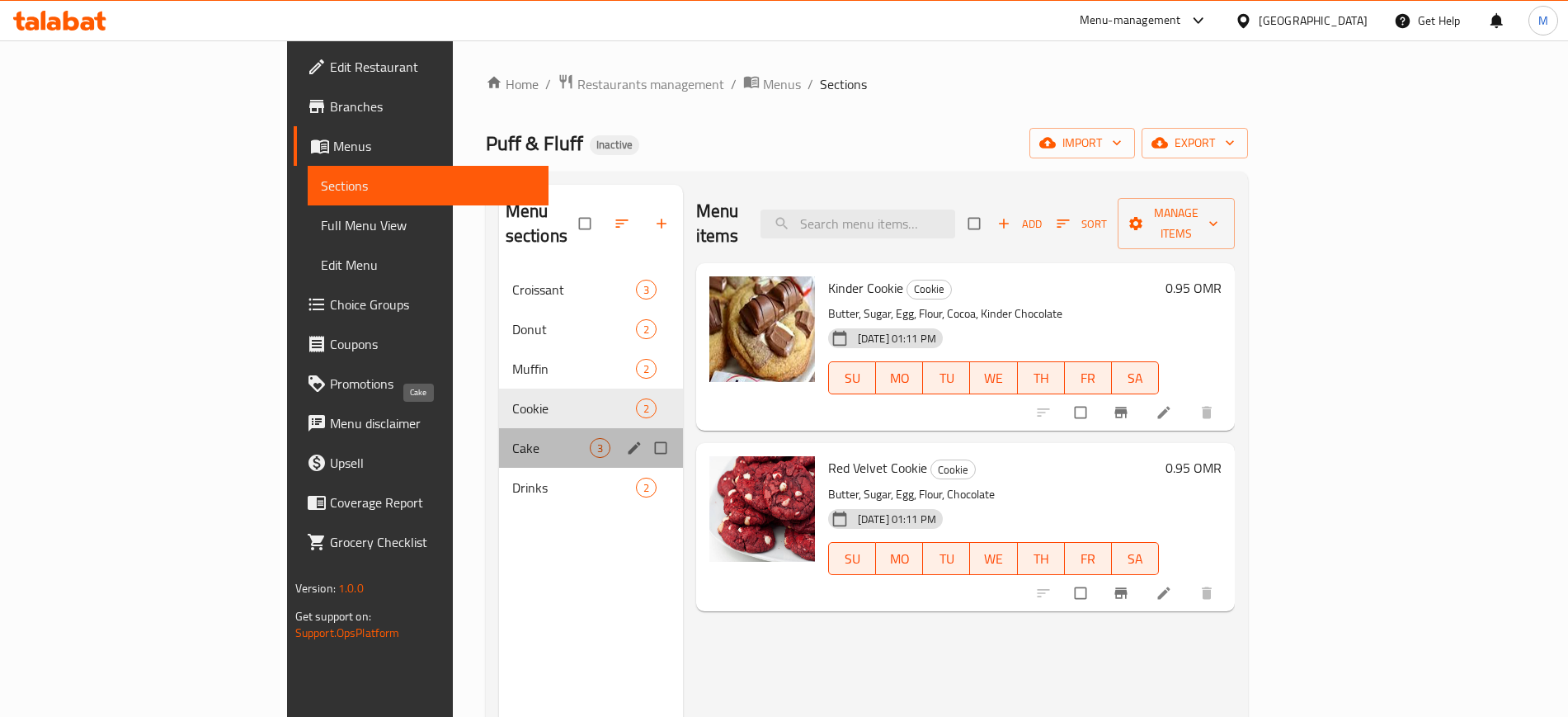
click at [512, 438] on span "Cake" at bounding box center [551, 448] width 78 height 20
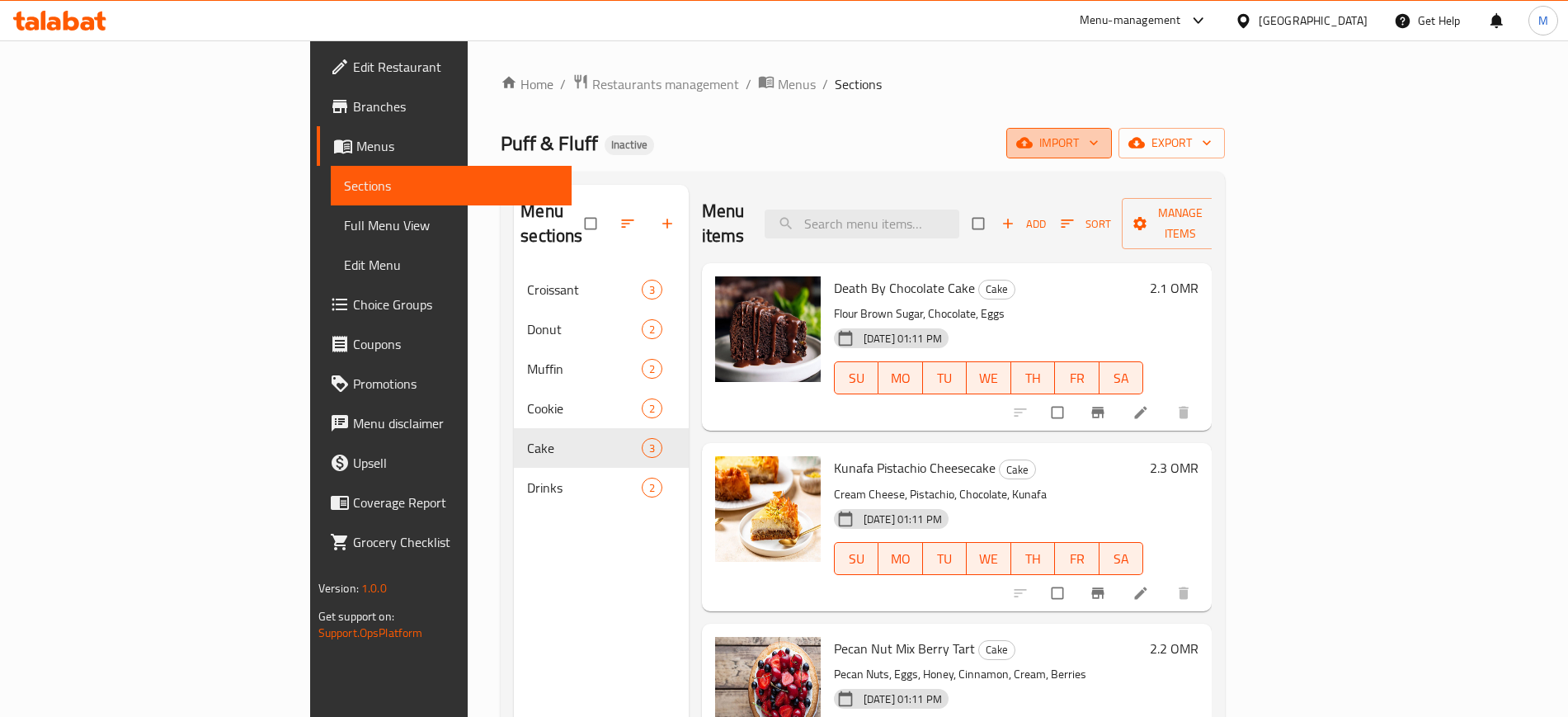
click at [1098, 150] on span "import" at bounding box center [1059, 142] width 80 height 21
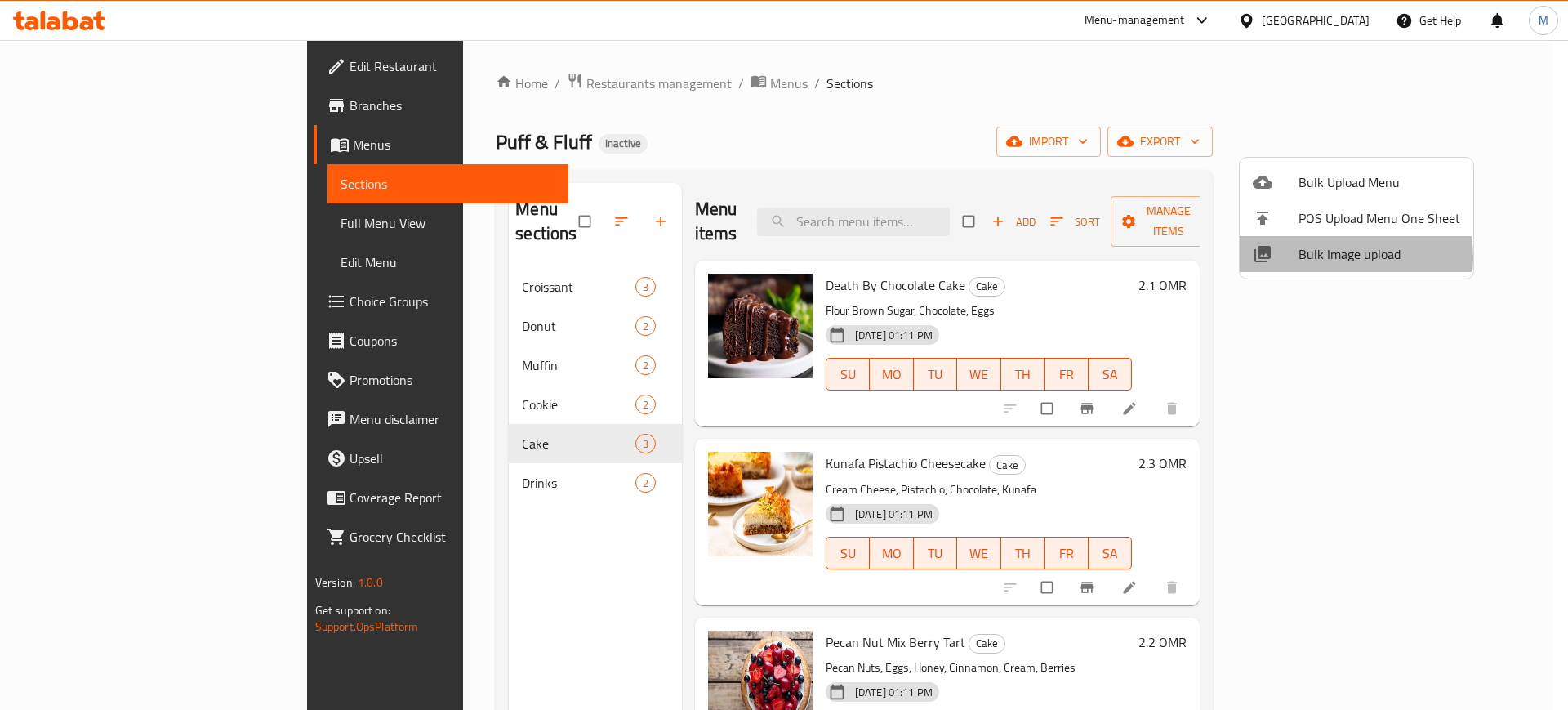
click at [1345, 257] on span "Bulk Image upload" at bounding box center [1380, 254] width 162 height 20
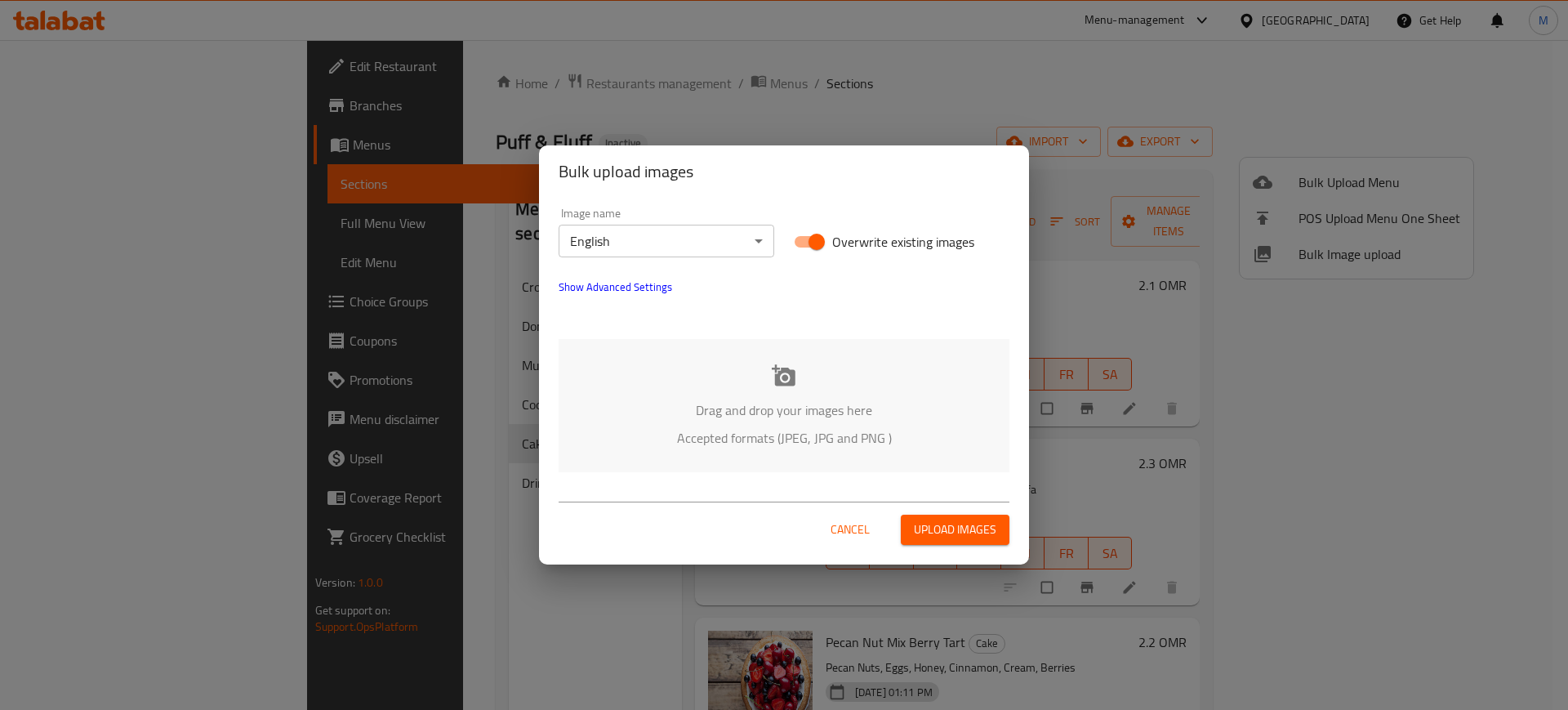
click at [740, 379] on div "Drag and drop your images here Accepted formats (JPEG, JPG and PNG )" at bounding box center [784, 405] width 451 height 133
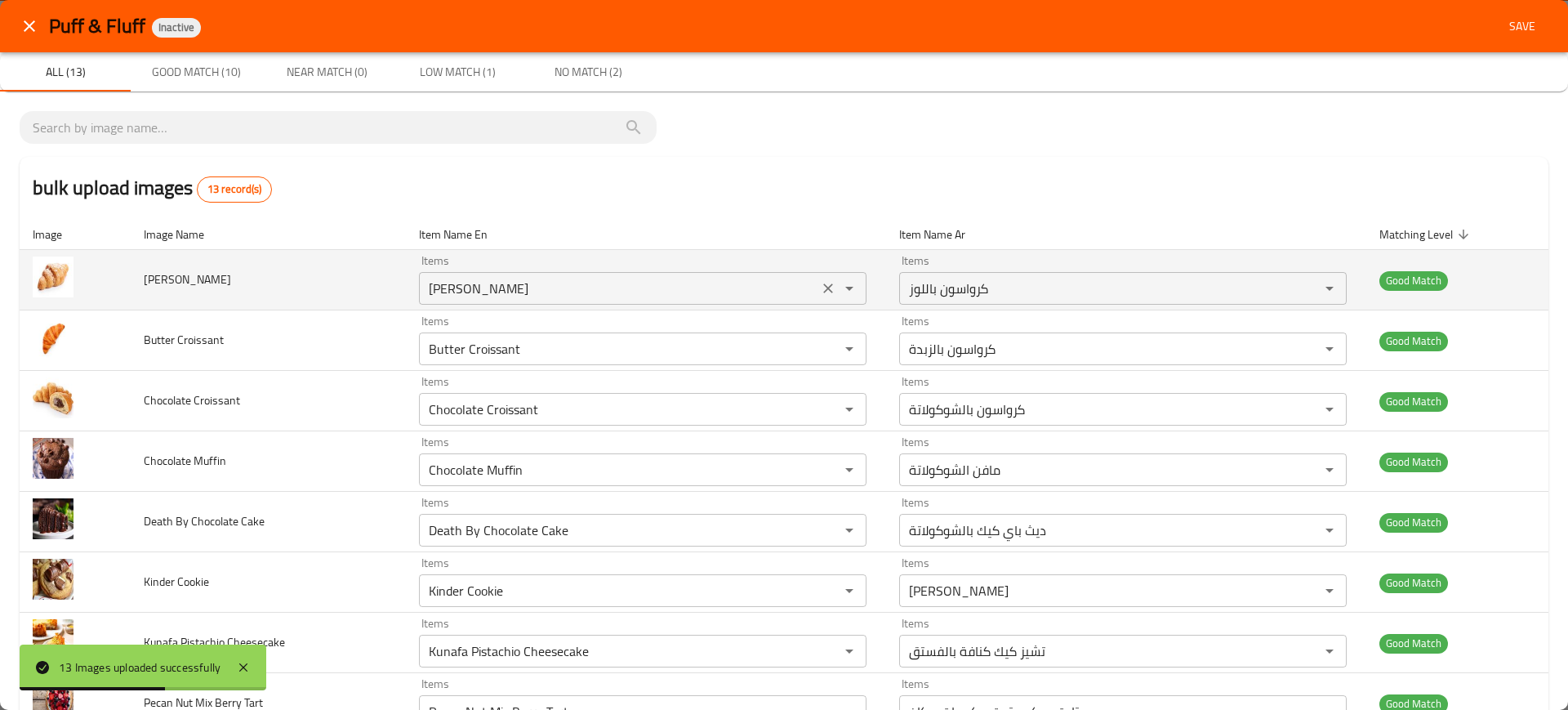
click at [547, 269] on div "Items Almond Croissant Items" at bounding box center [643, 279] width 448 height 50
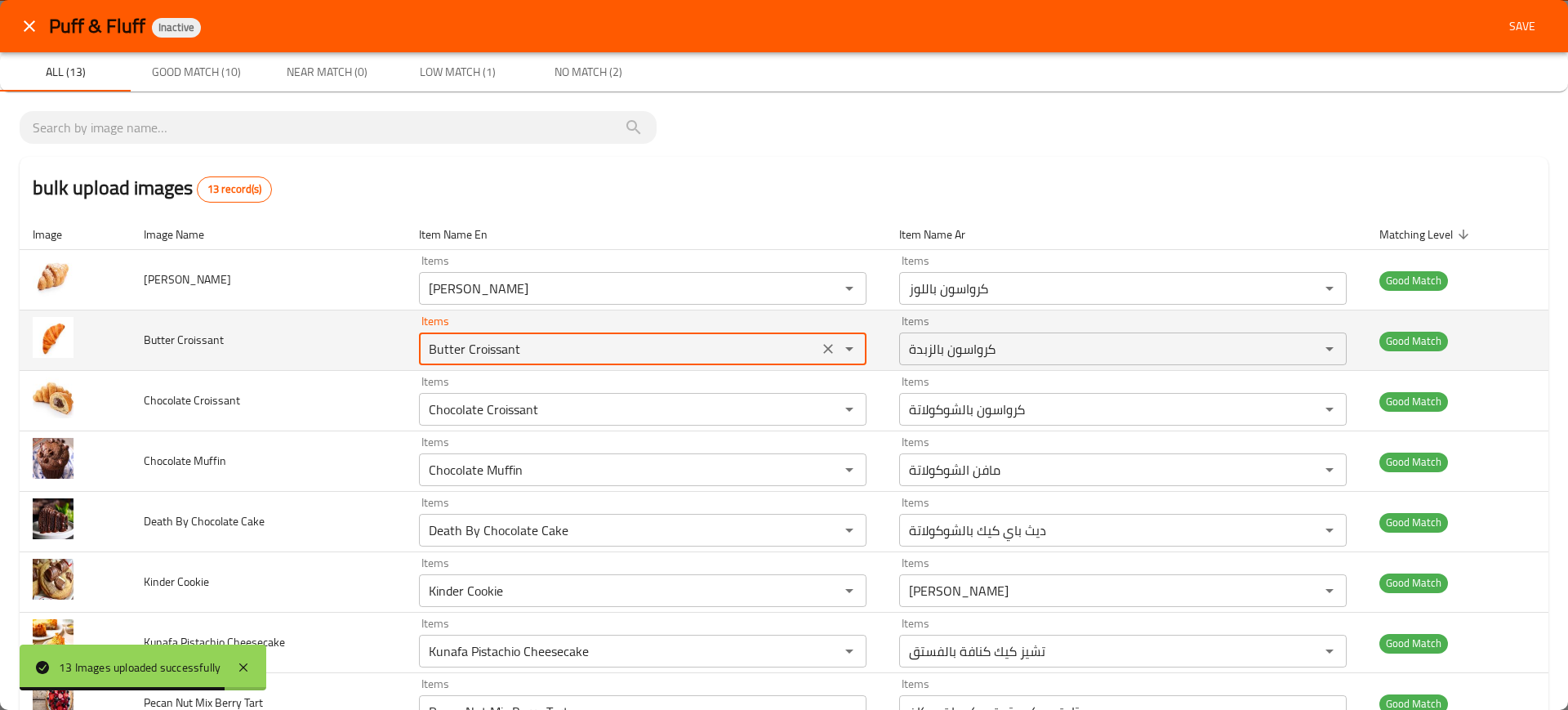
click at [436, 358] on Croissant "Butter Croissant" at bounding box center [618, 348] width 390 height 23
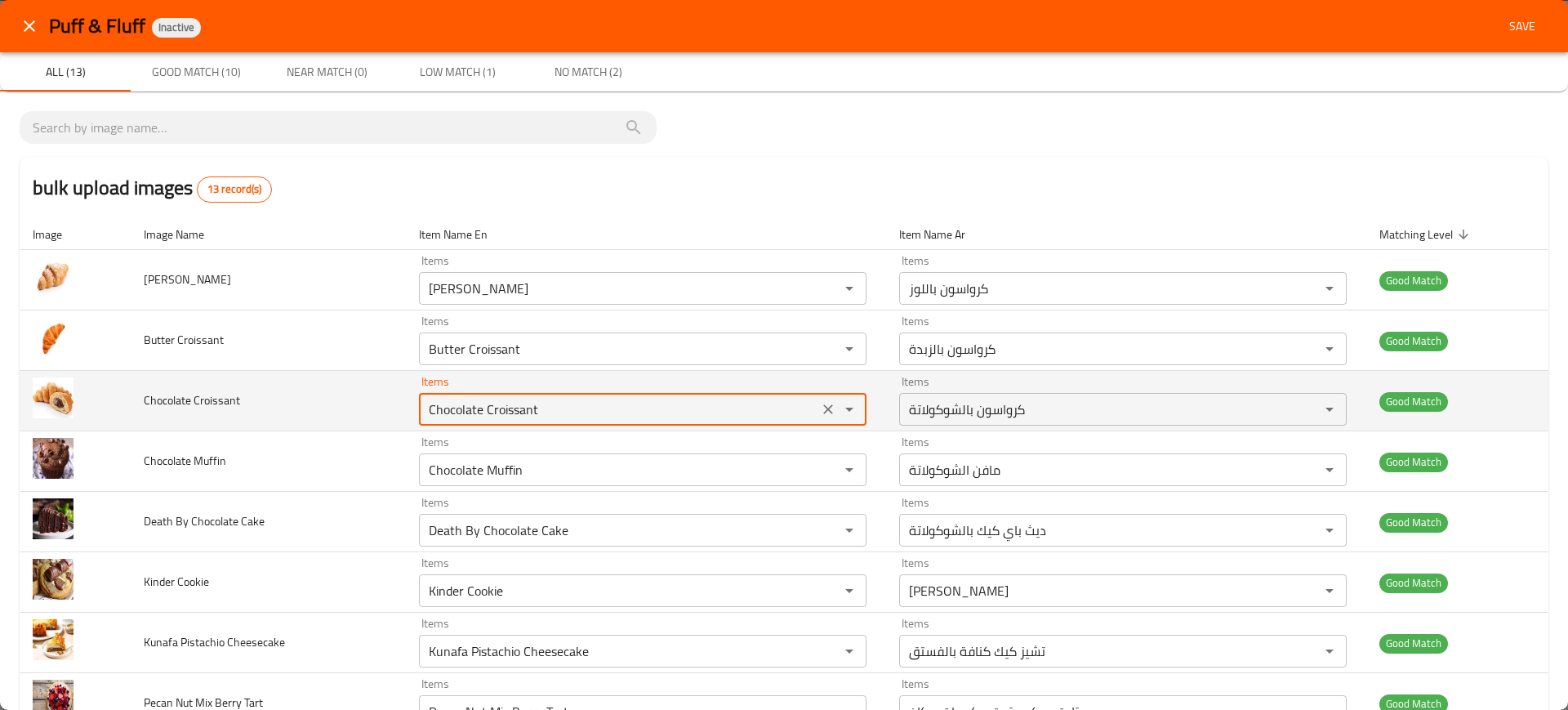
click at [482, 410] on Croissant "Chocolate Croissant" at bounding box center [618, 408] width 390 height 23
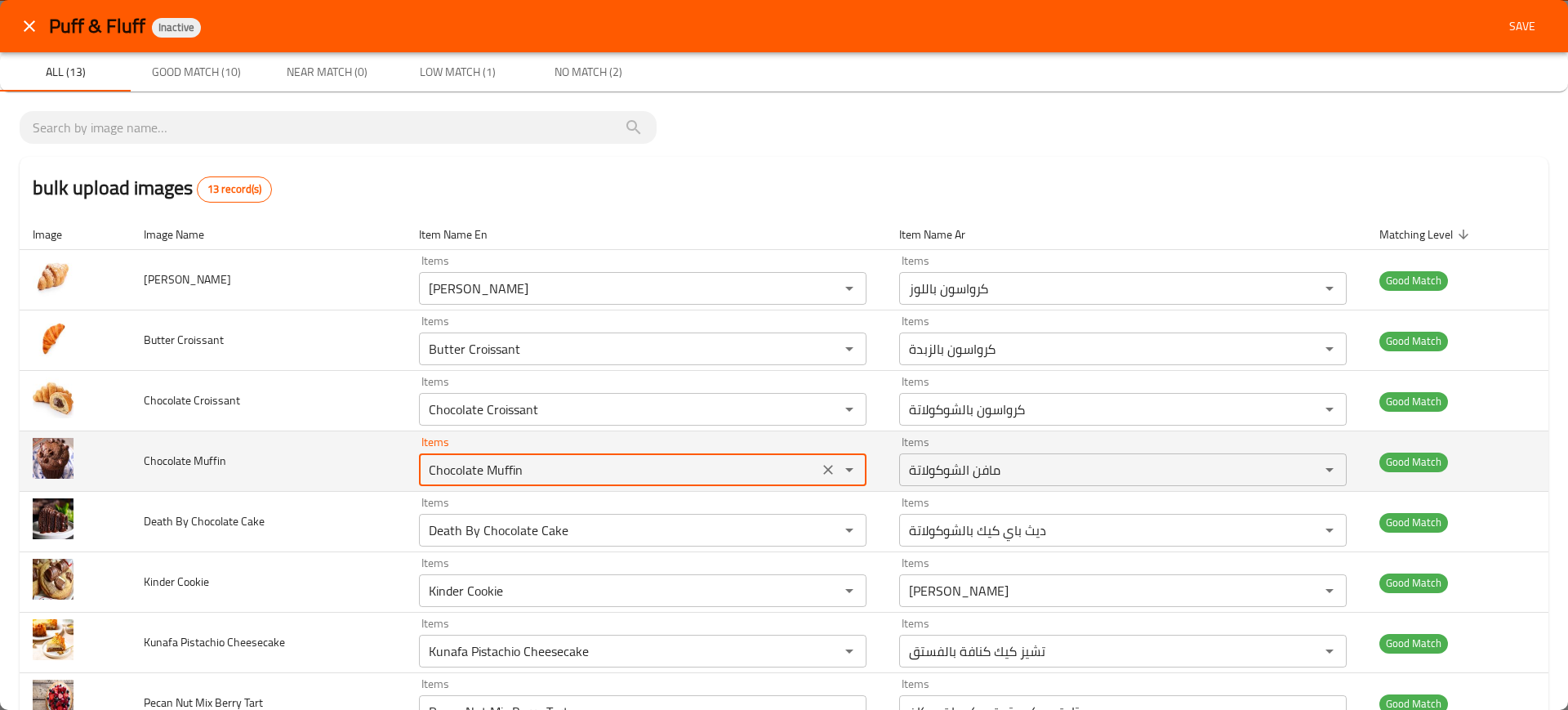
click at [507, 473] on Muffin "Chocolate Muffin" at bounding box center [618, 469] width 390 height 23
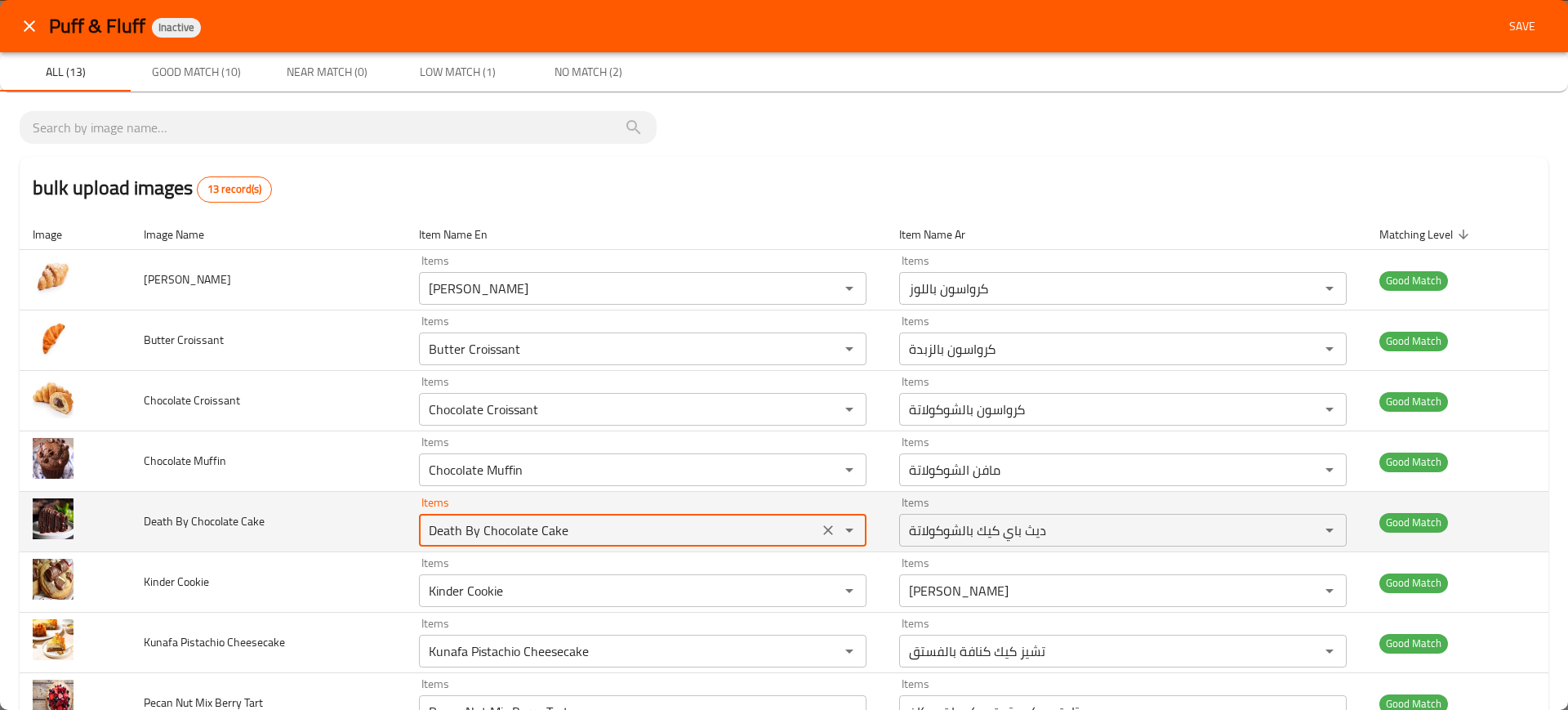
click at [526, 523] on Cake "Death By Chocolate Cake" at bounding box center [618, 530] width 390 height 23
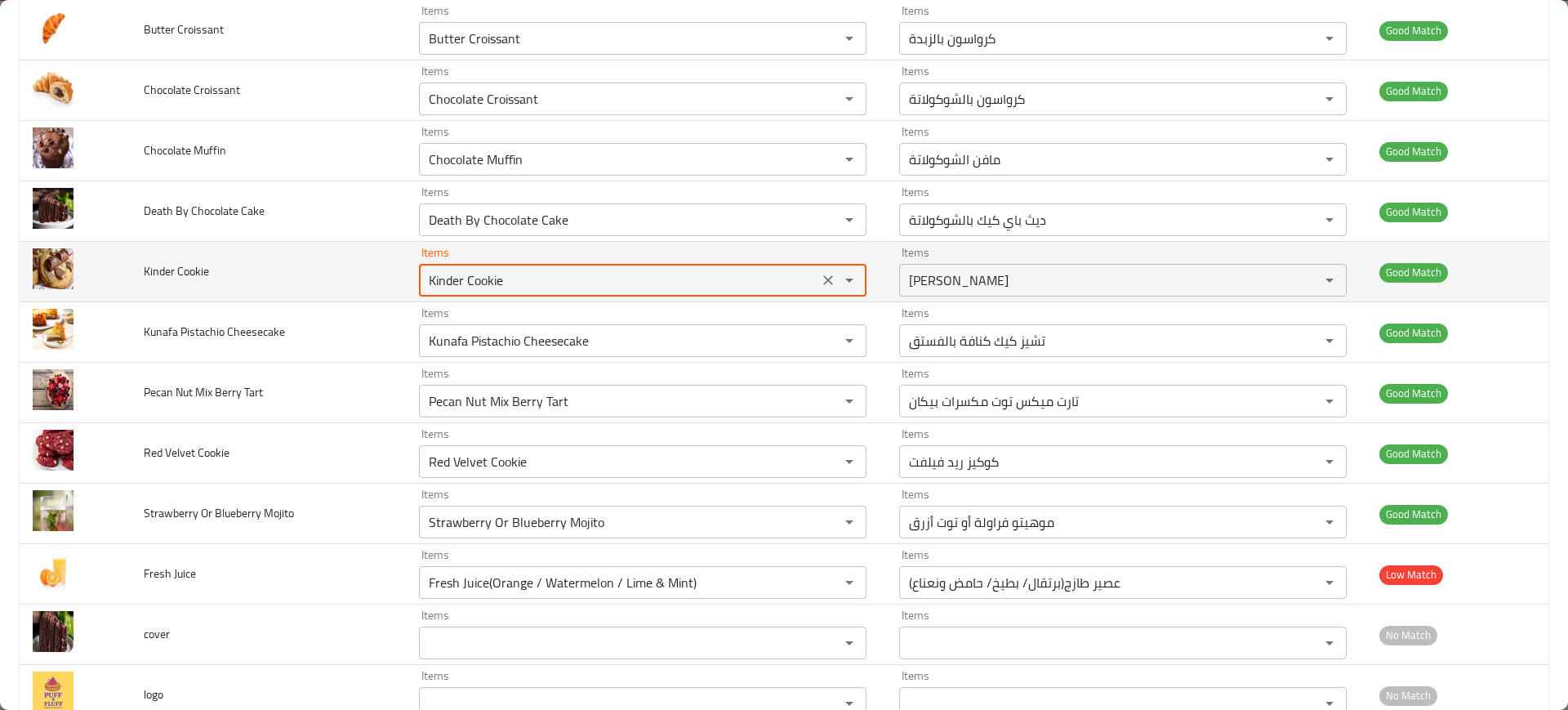
click at [517, 285] on Cookie "Kinder Cookie" at bounding box center [618, 280] width 390 height 23
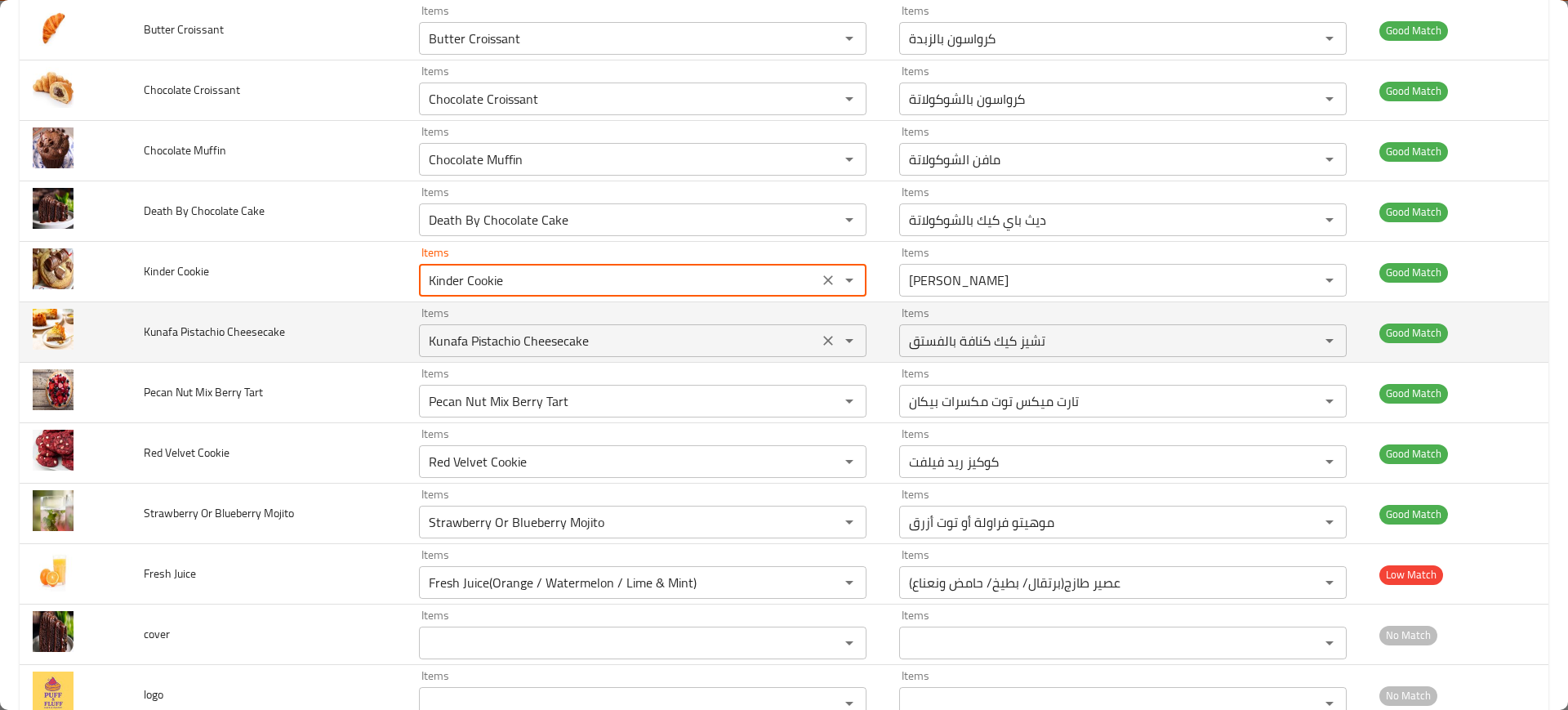
click at [521, 329] on Cheesecake "Kunafa Pistachio Cheesecake" at bounding box center [618, 340] width 390 height 23
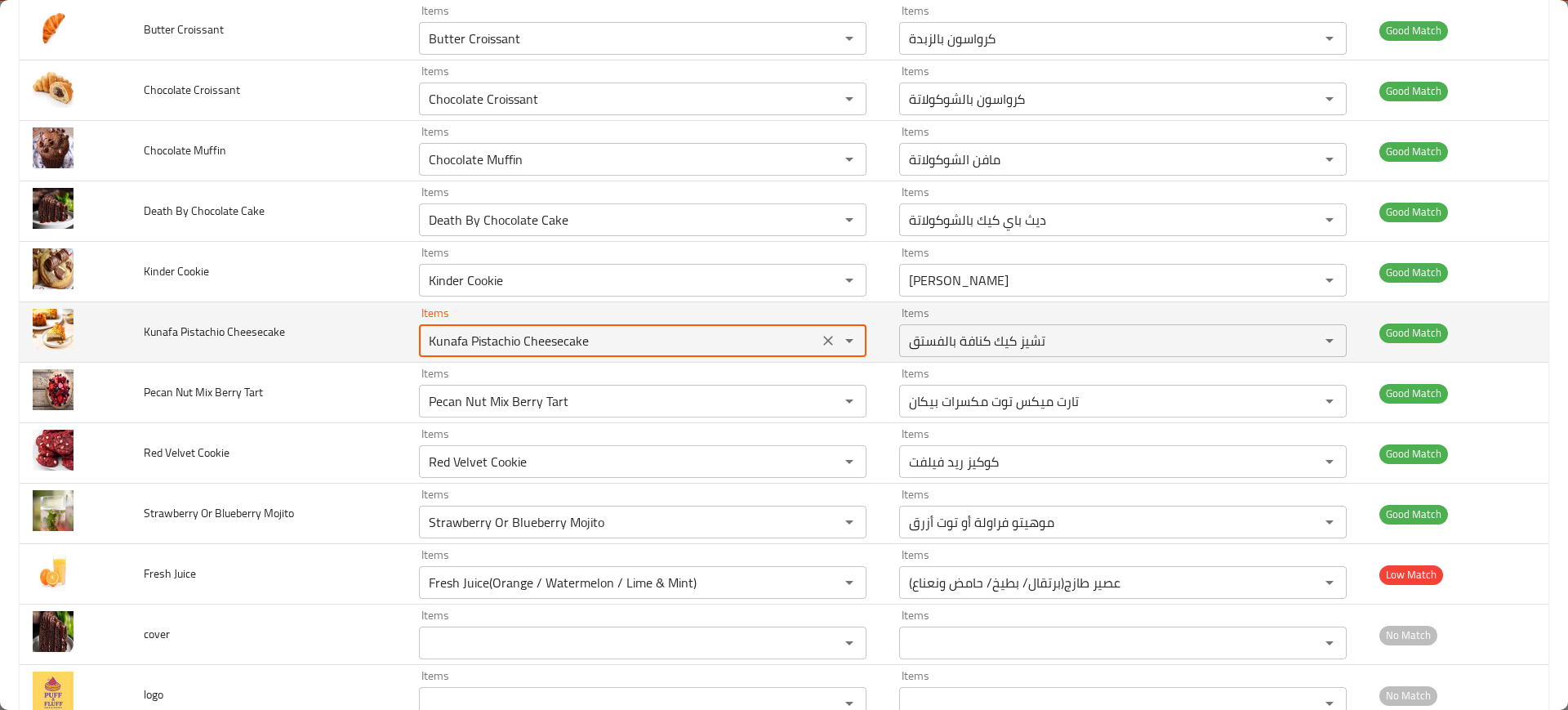
click at [521, 329] on Cheesecake "Kunafa Pistachio Cheesecake" at bounding box center [618, 340] width 390 height 23
paste Cheesecake "enhanced table"
type Cheesecake "Kunafa Pistachio Cheesecake"
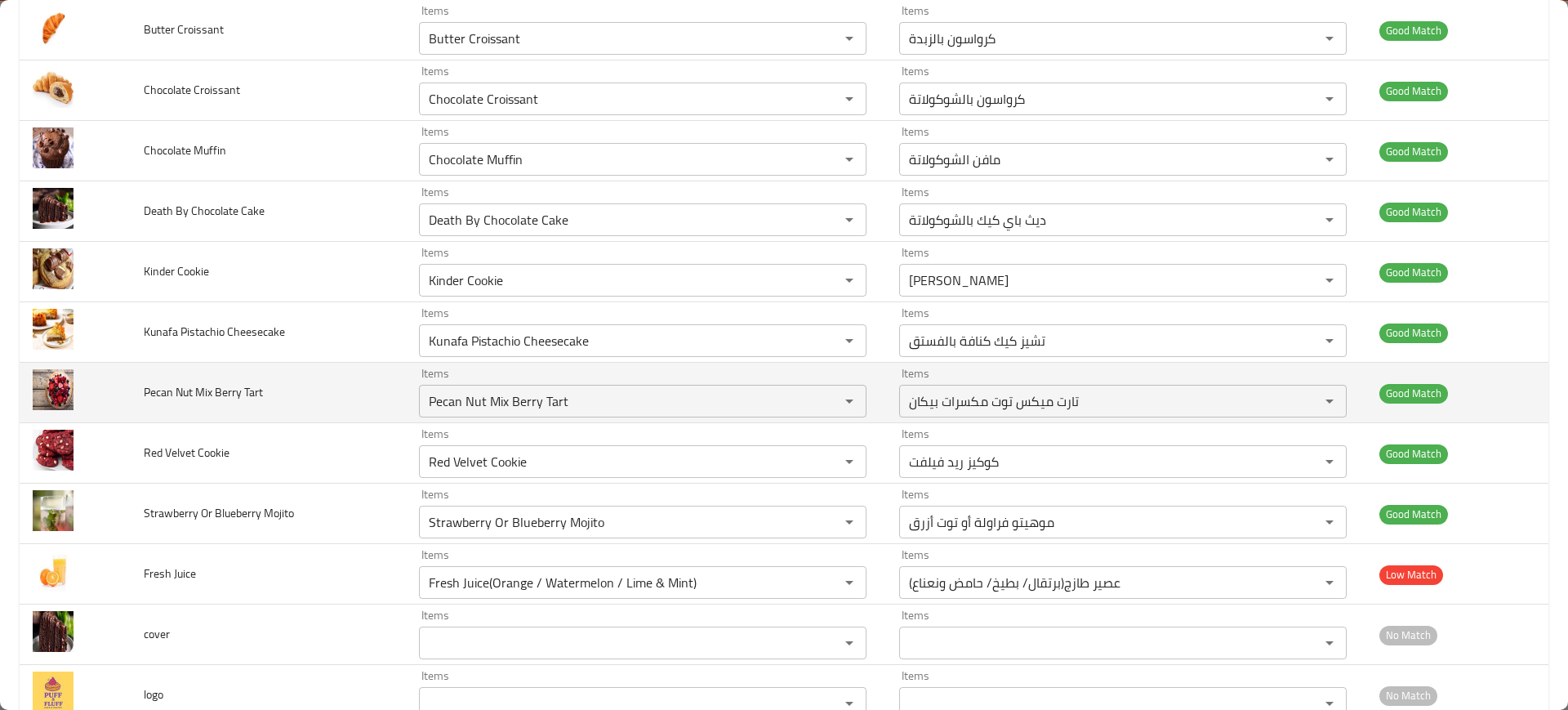
click at [551, 420] on td "Items Pecan Nut Mix Berry Tart Items" at bounding box center [646, 392] width 480 height 60
click at [526, 408] on Tart "Pecan Nut Mix Berry Tart" at bounding box center [618, 400] width 390 height 23
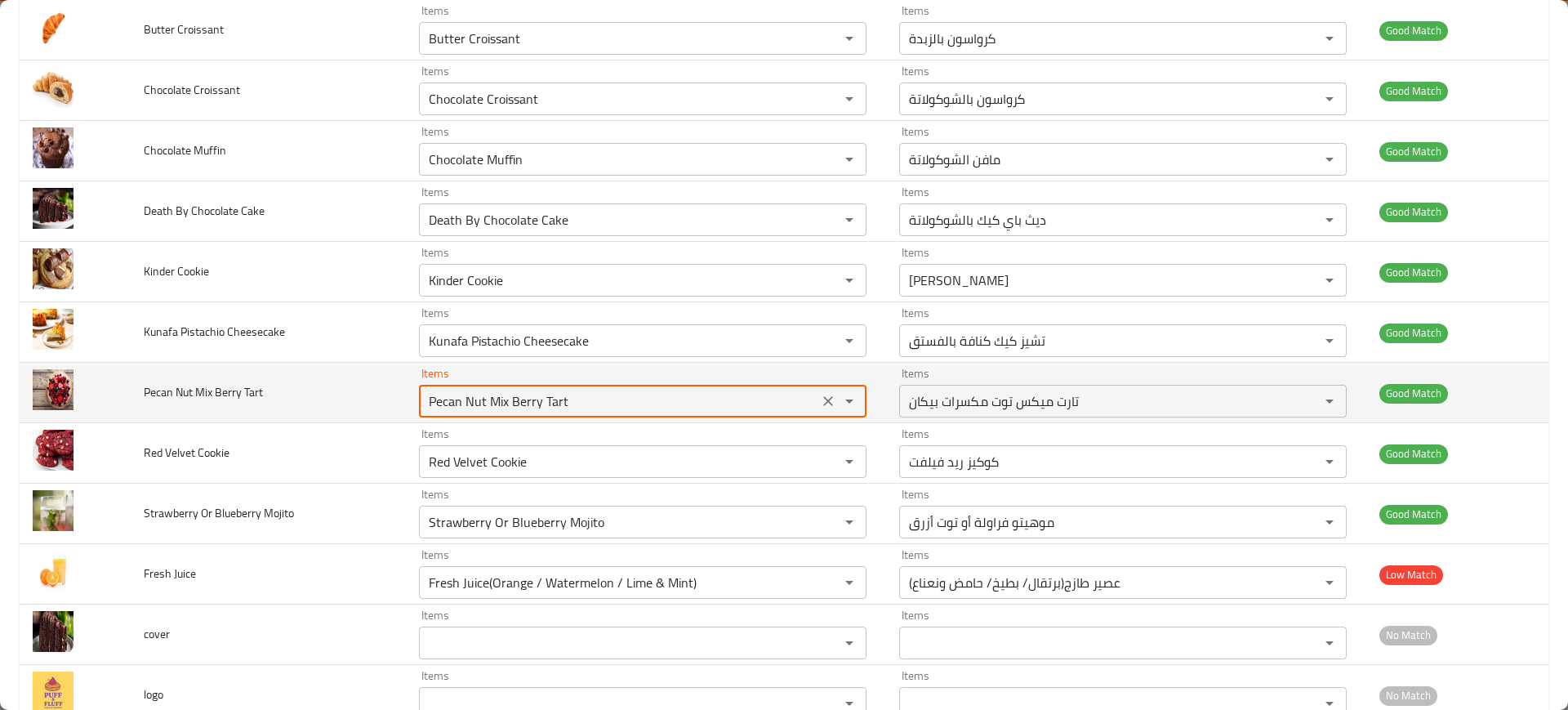
click at [526, 408] on Tart "Pecan Nut Mix Berry Tart" at bounding box center [618, 400] width 390 height 23
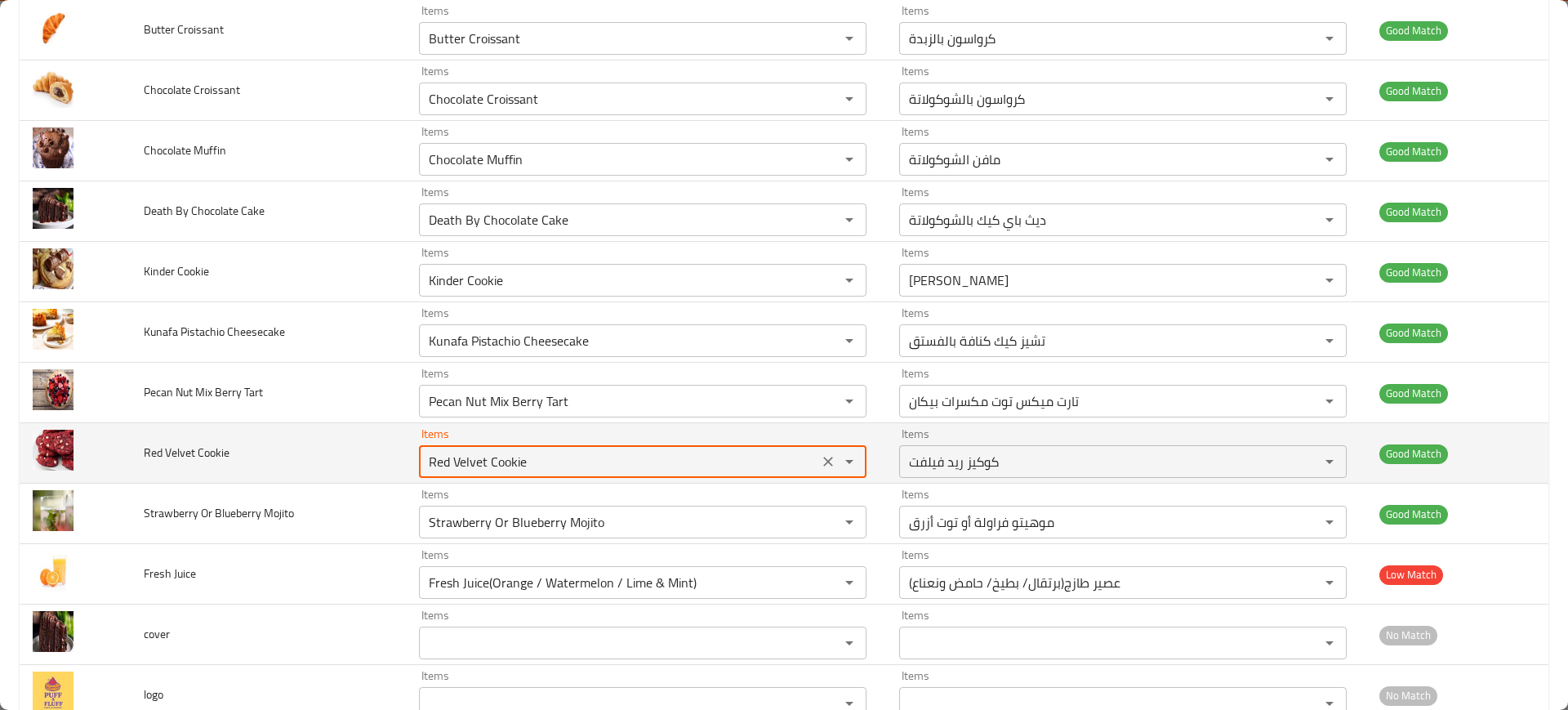
click at [539, 451] on Cookie "Red Velvet Cookie" at bounding box center [618, 461] width 390 height 23
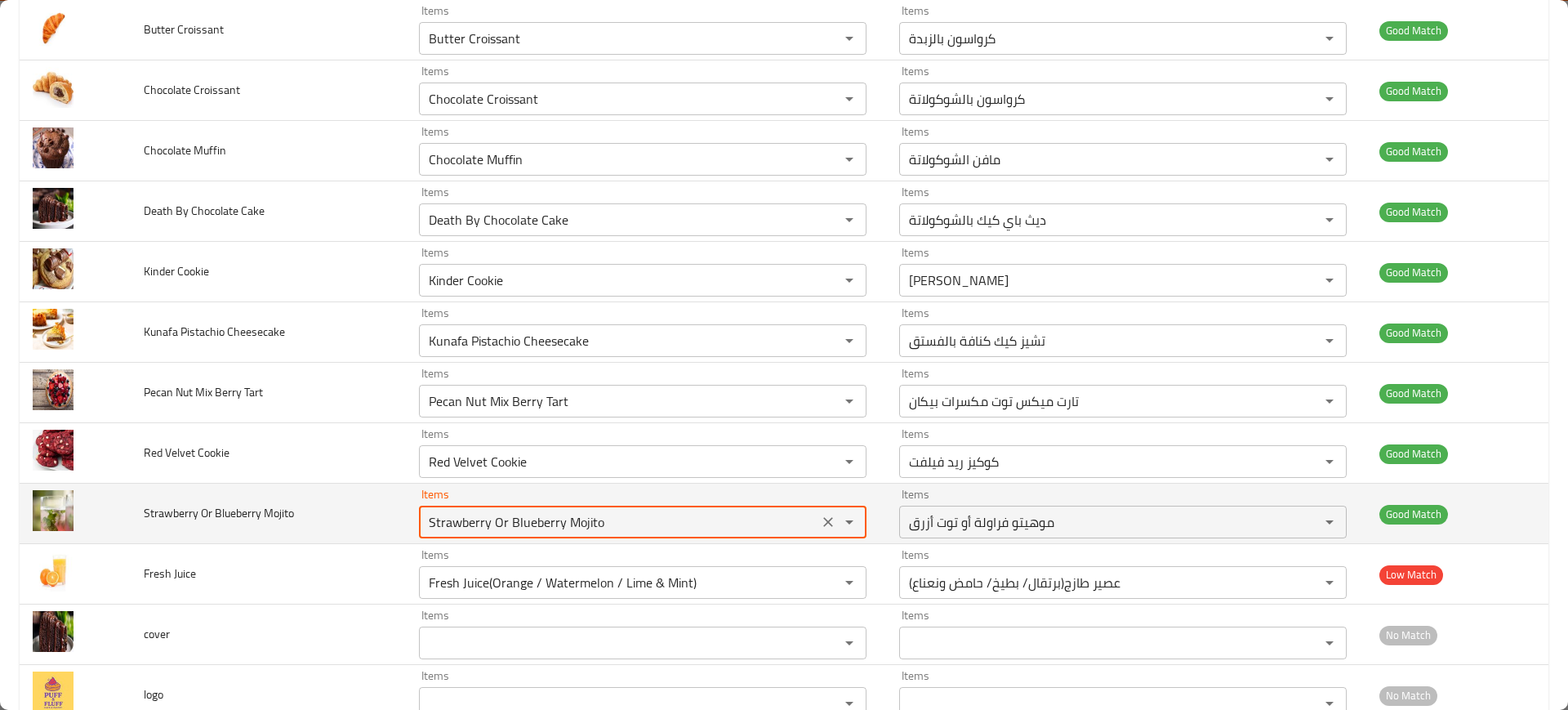
click at [547, 511] on Mojito "Strawberry Or Blueberry Mojito" at bounding box center [618, 522] width 390 height 23
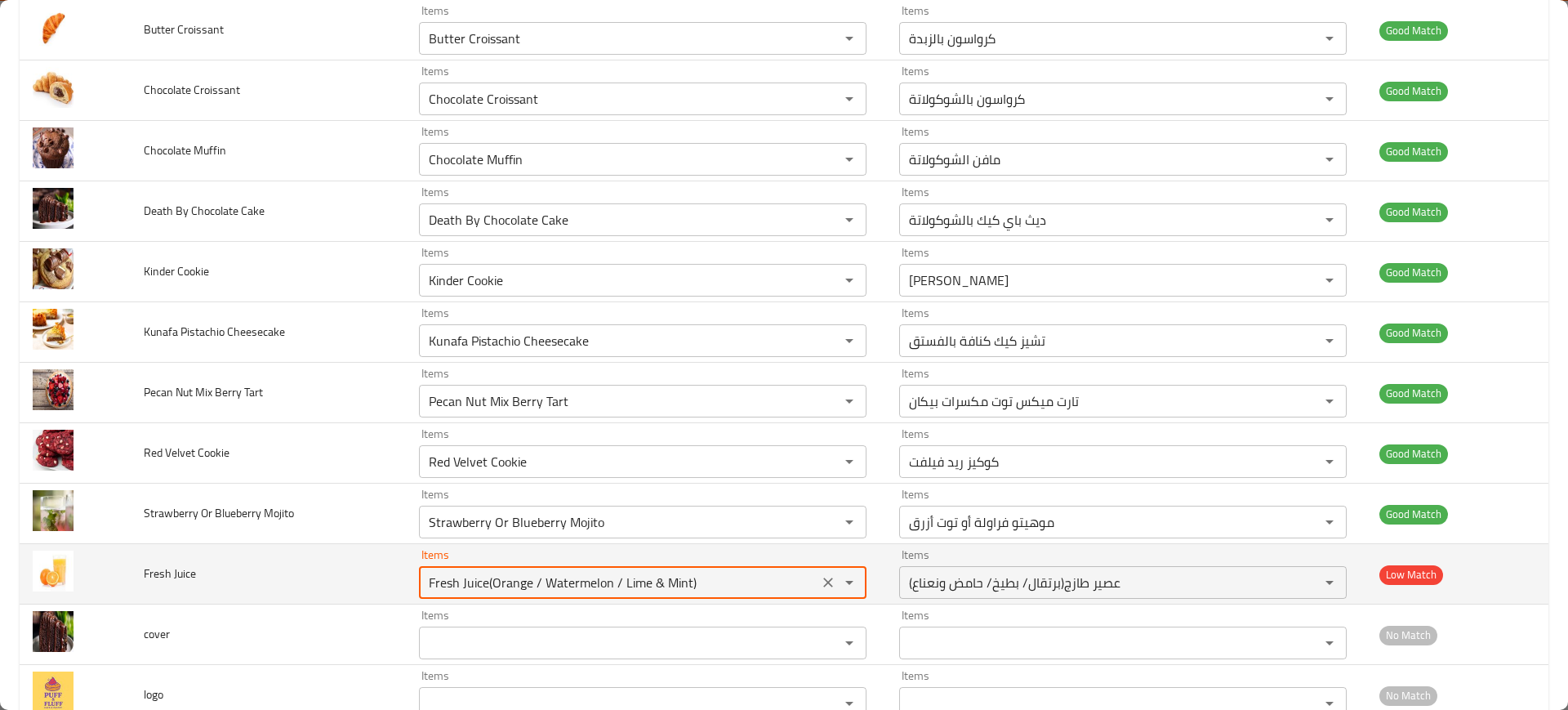
click at [575, 576] on Juice "Fresh Juice(Orange / Watermelon / Lime & Mint)" at bounding box center [618, 582] width 390 height 23
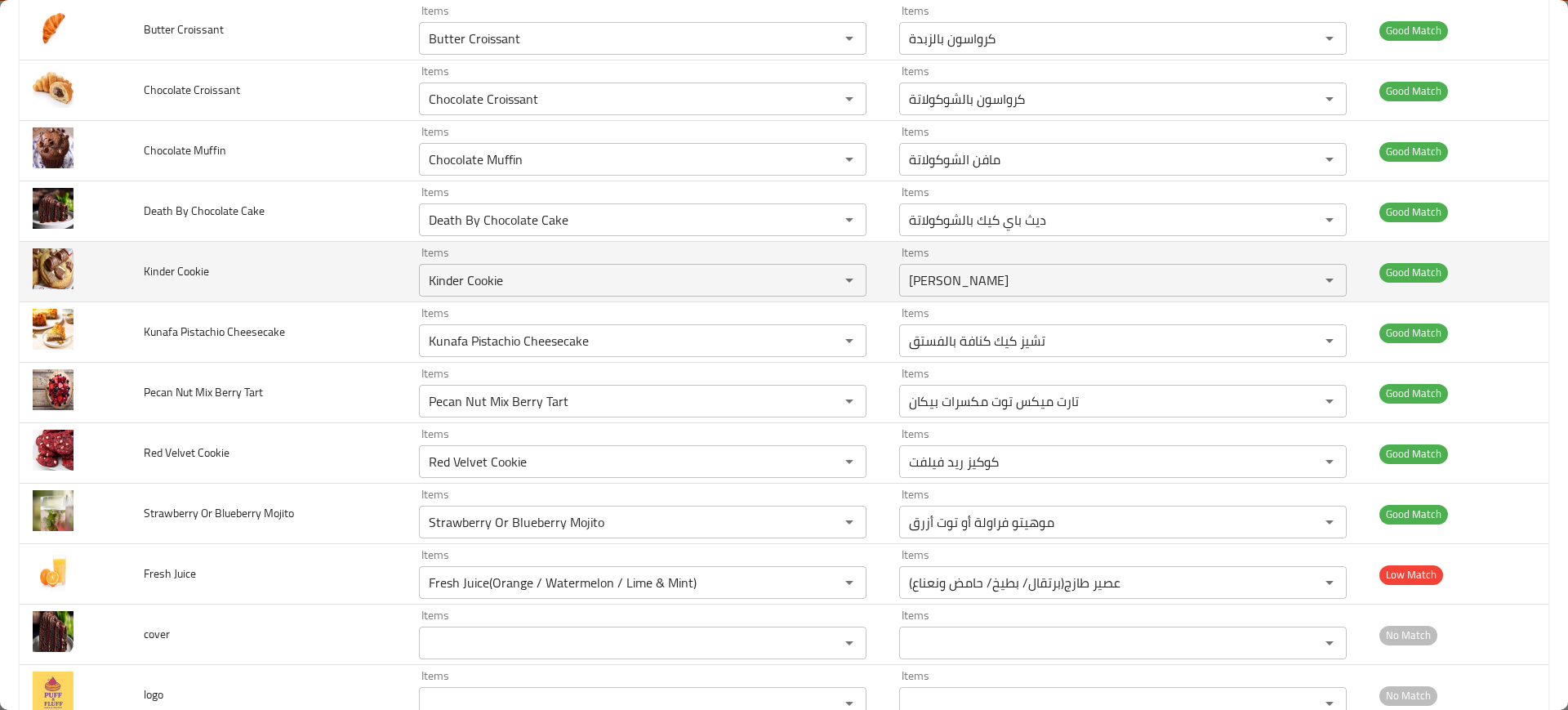
click at [324, 268] on td "Kinder Cookie" at bounding box center [269, 271] width 276 height 60
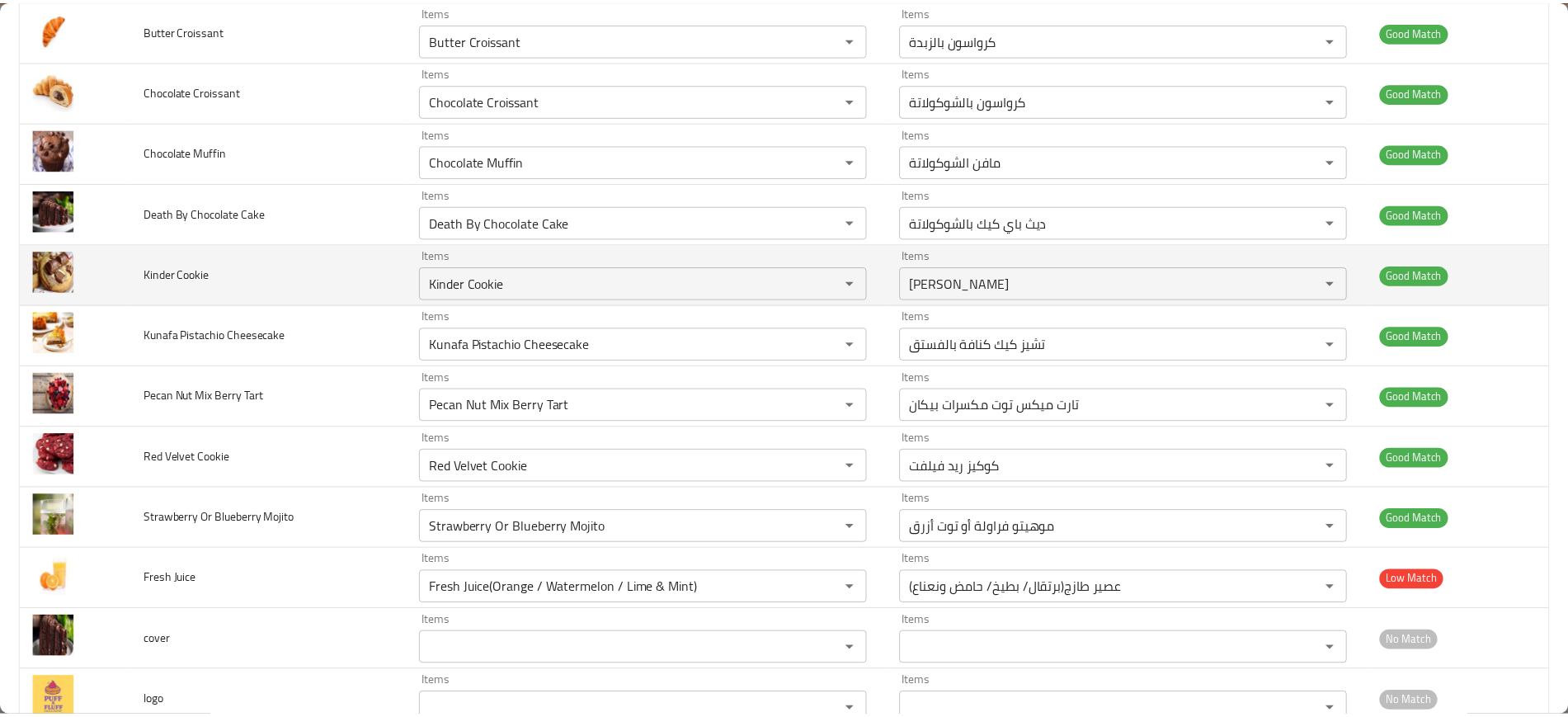
scroll to position [0, 0]
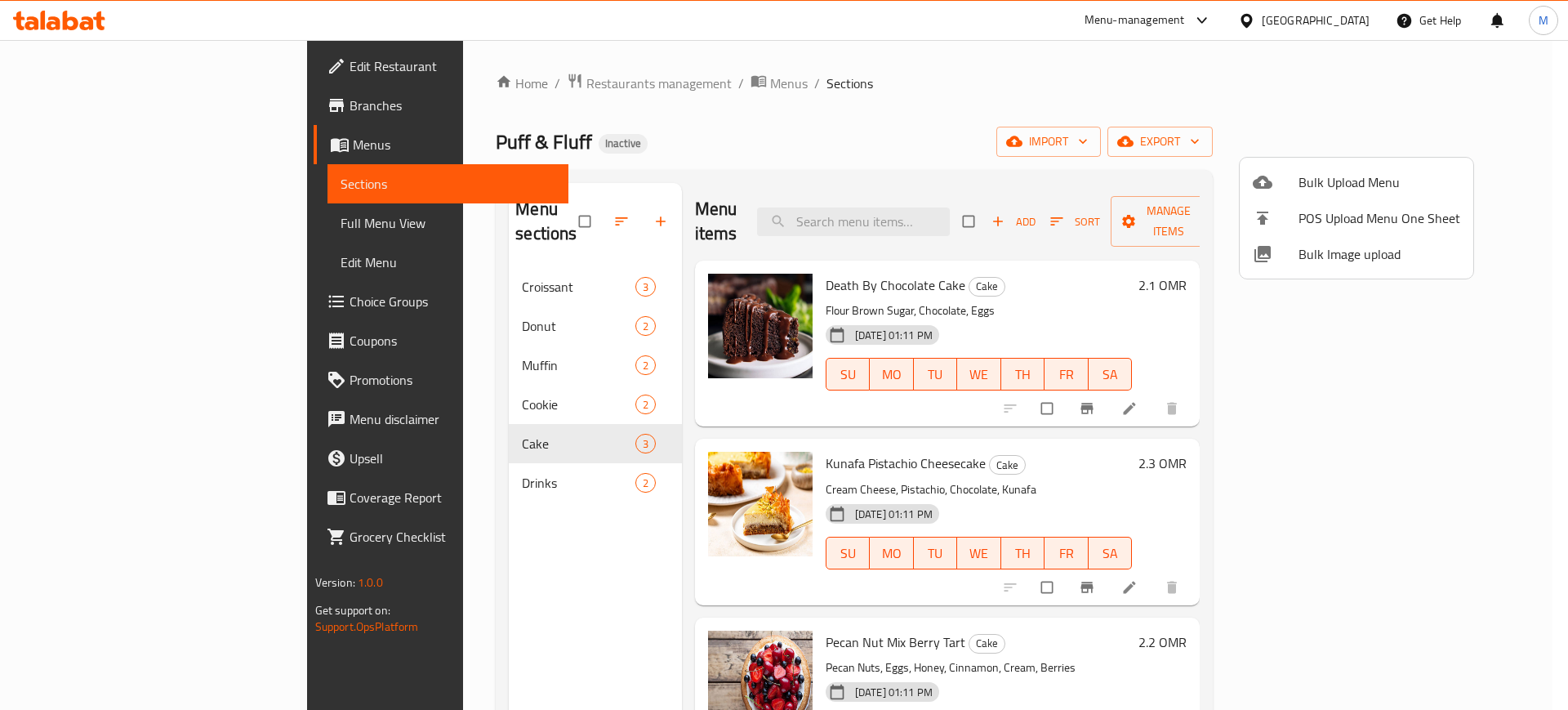
click at [110, 60] on div at bounding box center [784, 355] width 1568 height 710
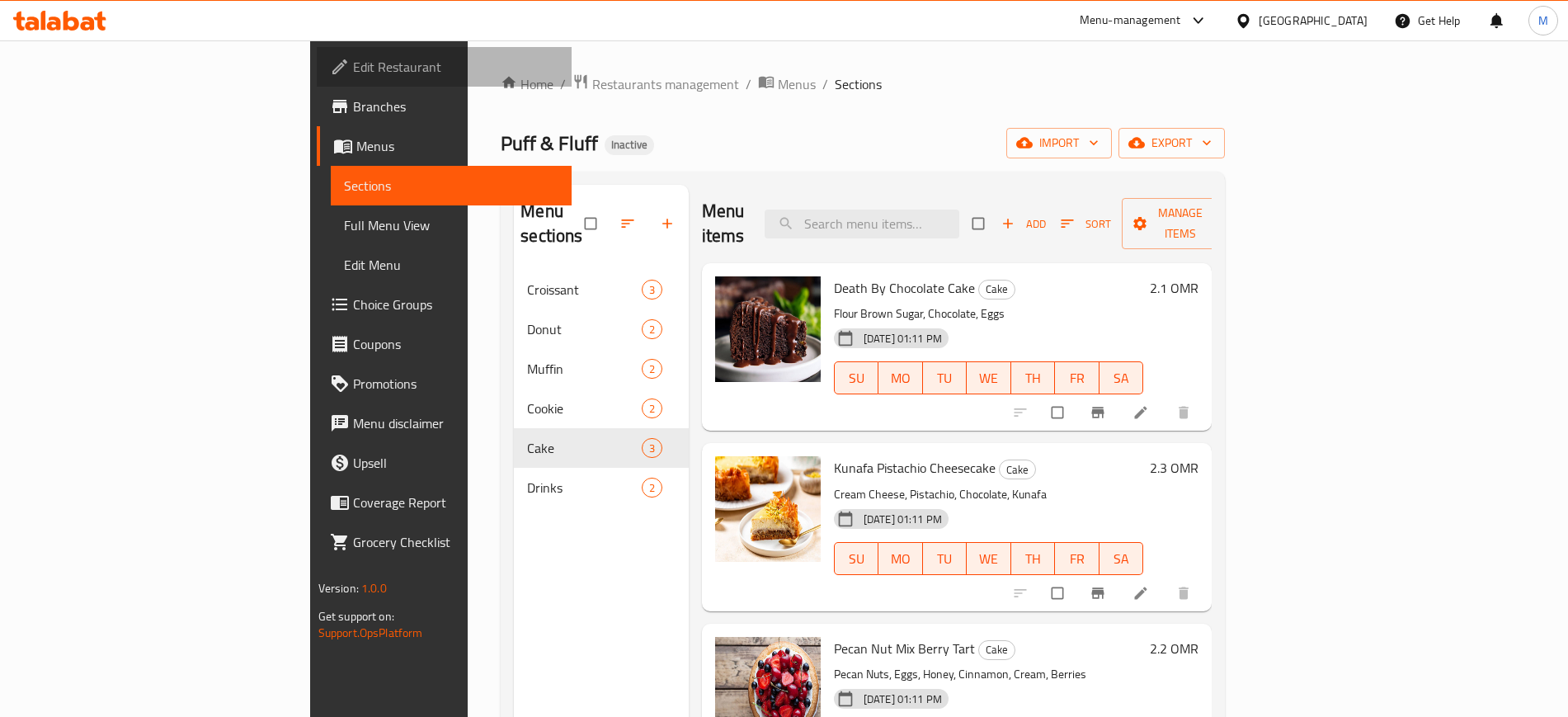
click at [353, 61] on span "Edit Restaurant" at bounding box center [456, 67] width 205 height 20
click at [930, 219] on input "search" at bounding box center [861, 223] width 194 height 29
paste input "[PERSON_NAME]"
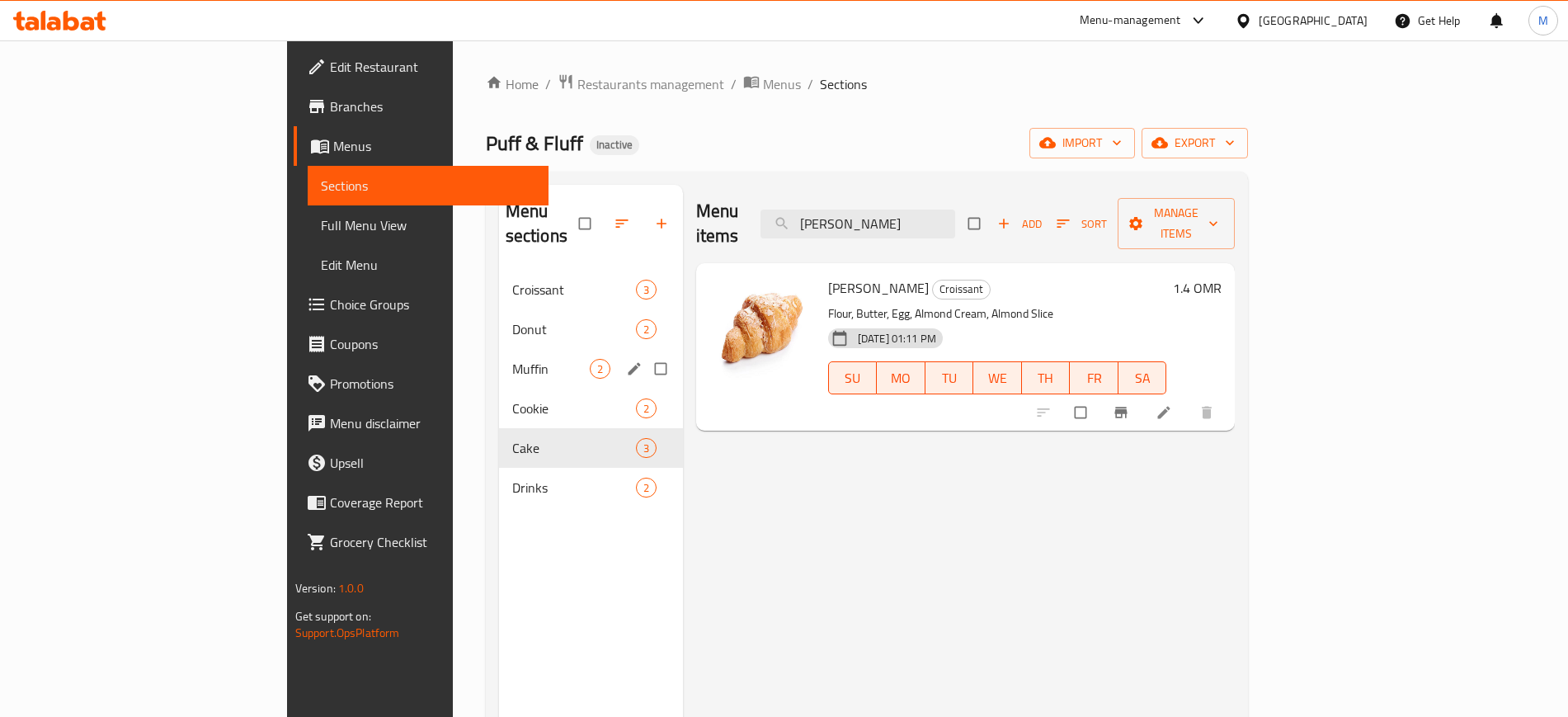
paste input "Butter"
paste input "Chocolate"
paste input "Muffin"
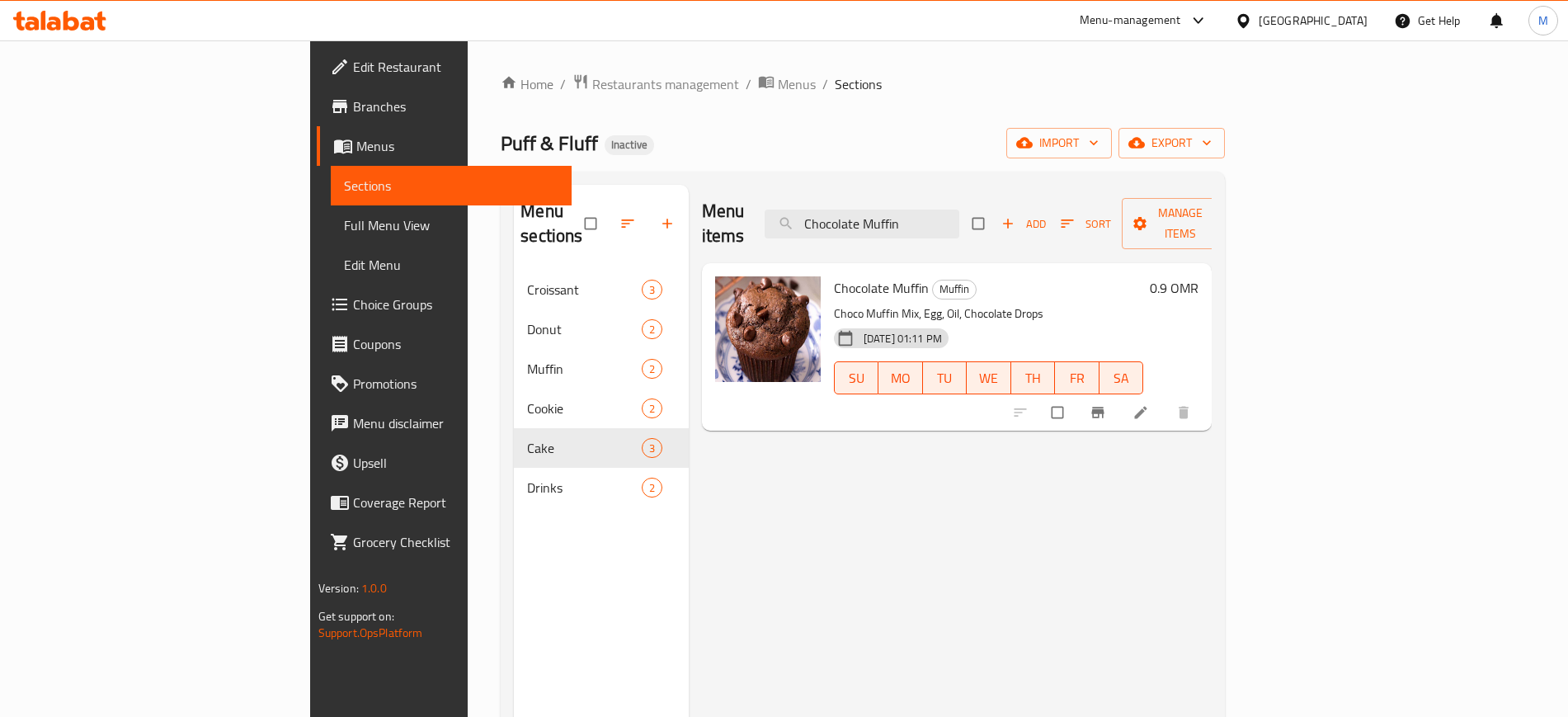
paste input "Death By Chocolate Cake"
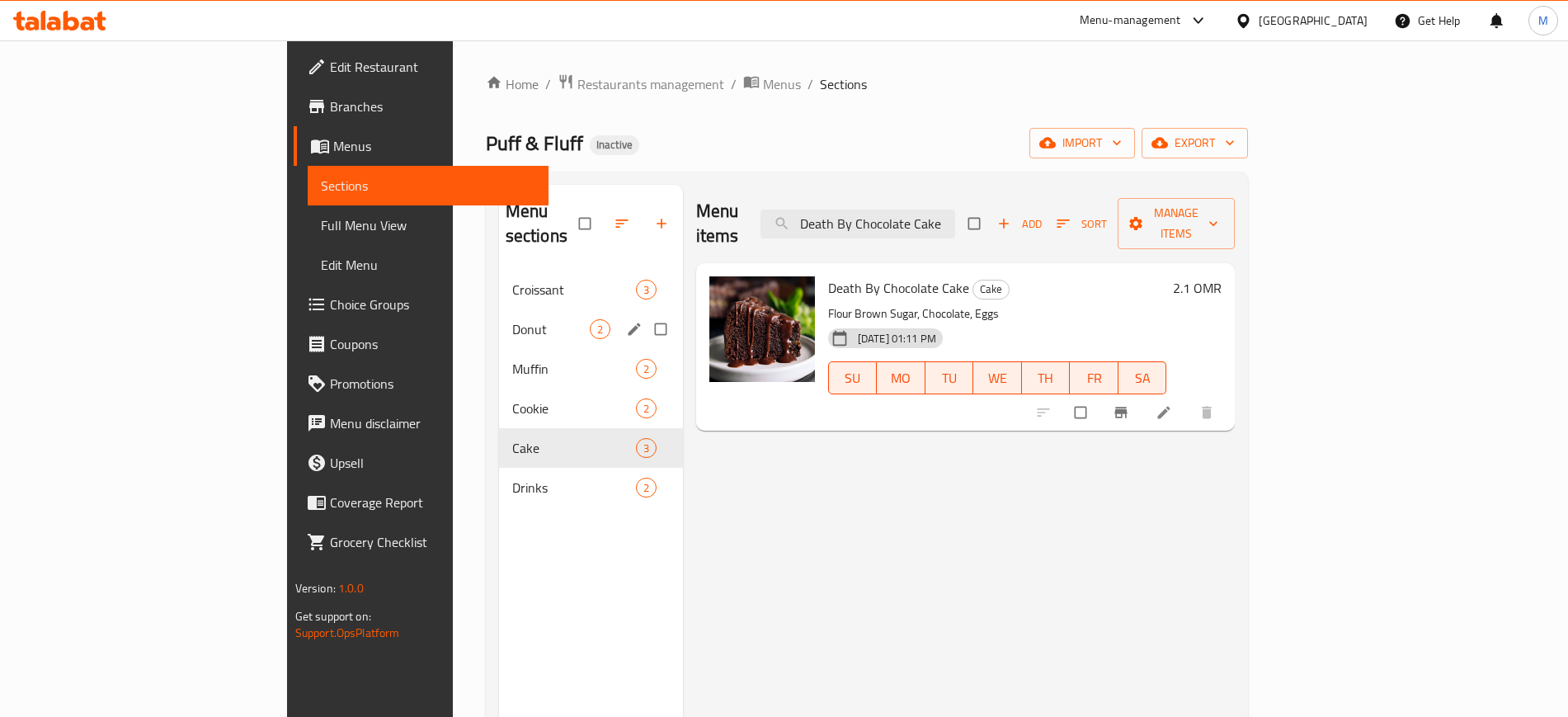
paste input "Kinder Cooki"
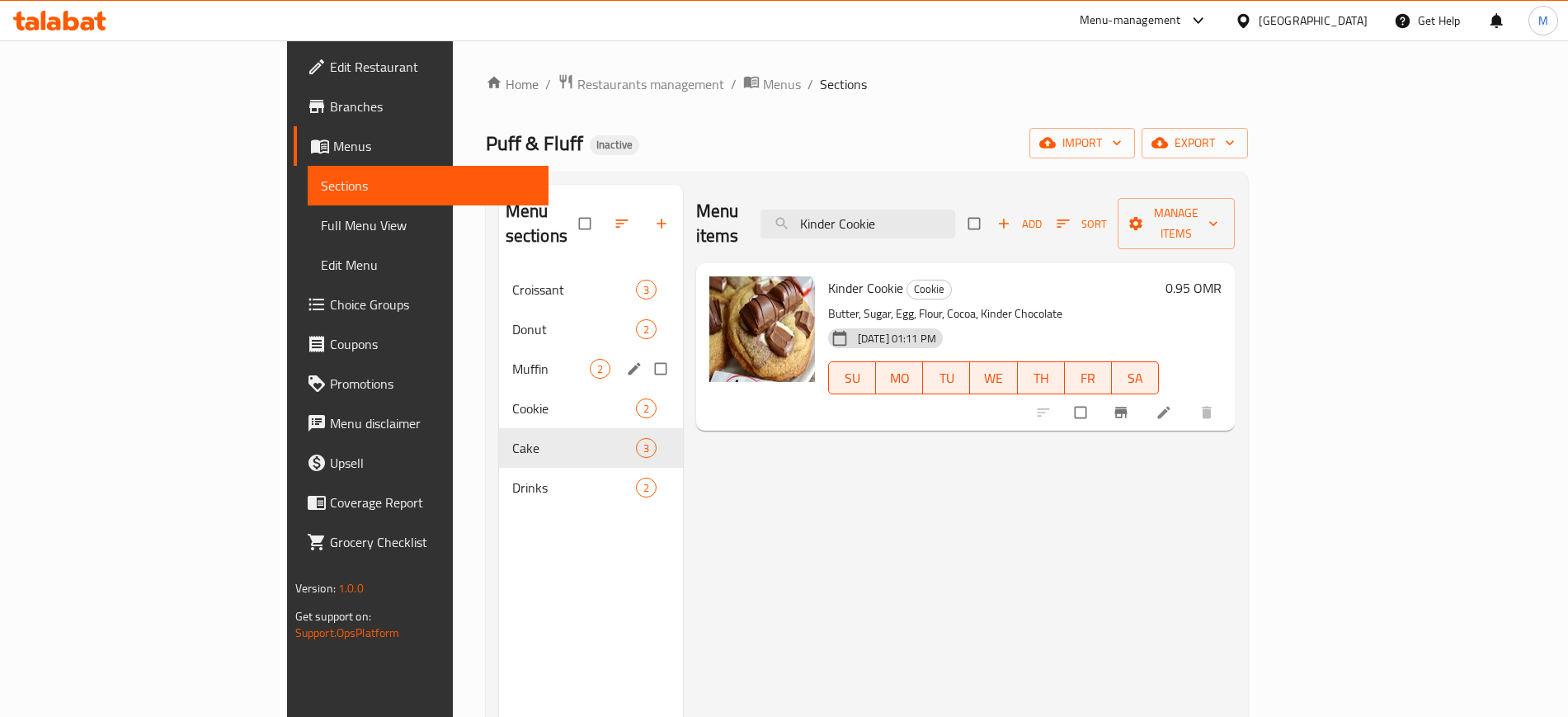
paste input "unafa Pistachio Cheesecak"
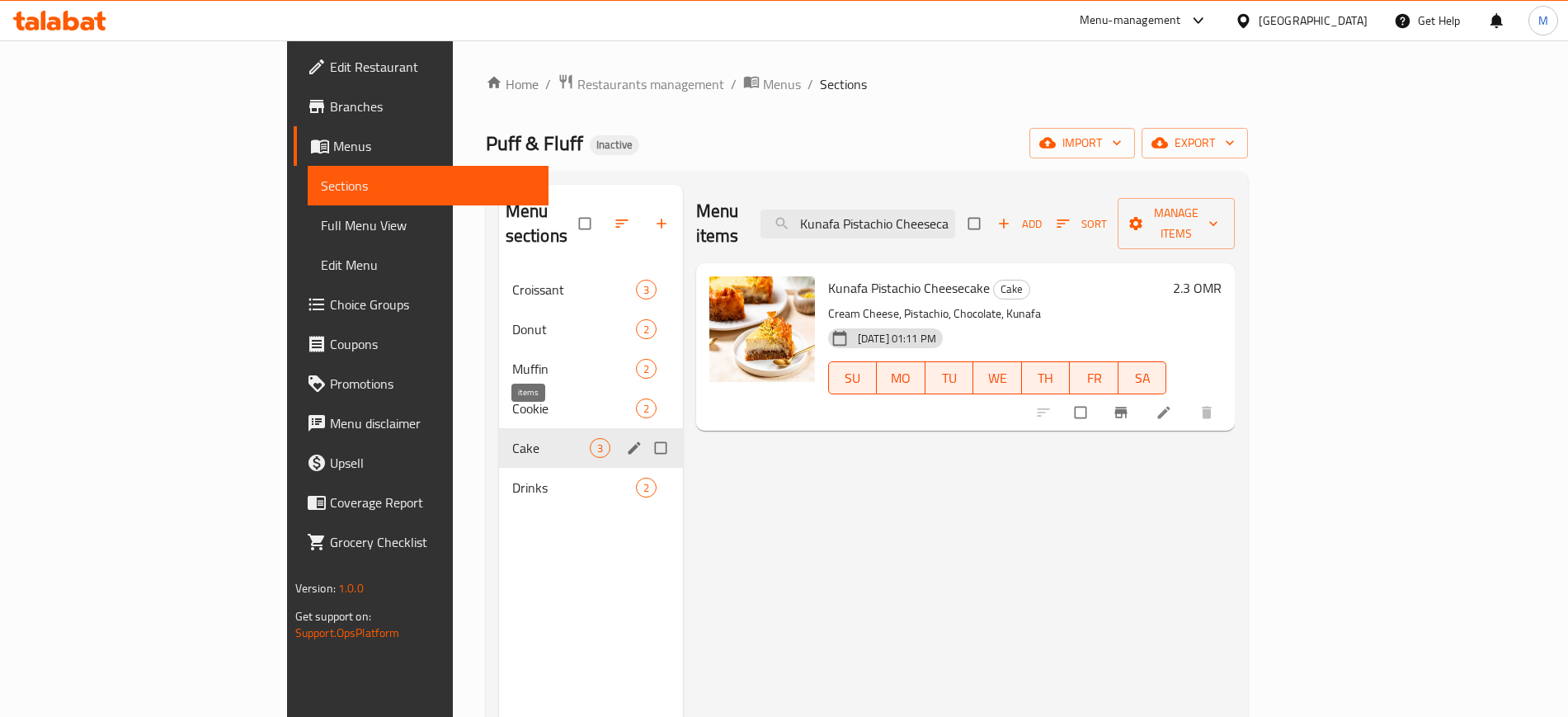
paste input "Pecan Nut Mix Berry Tart"
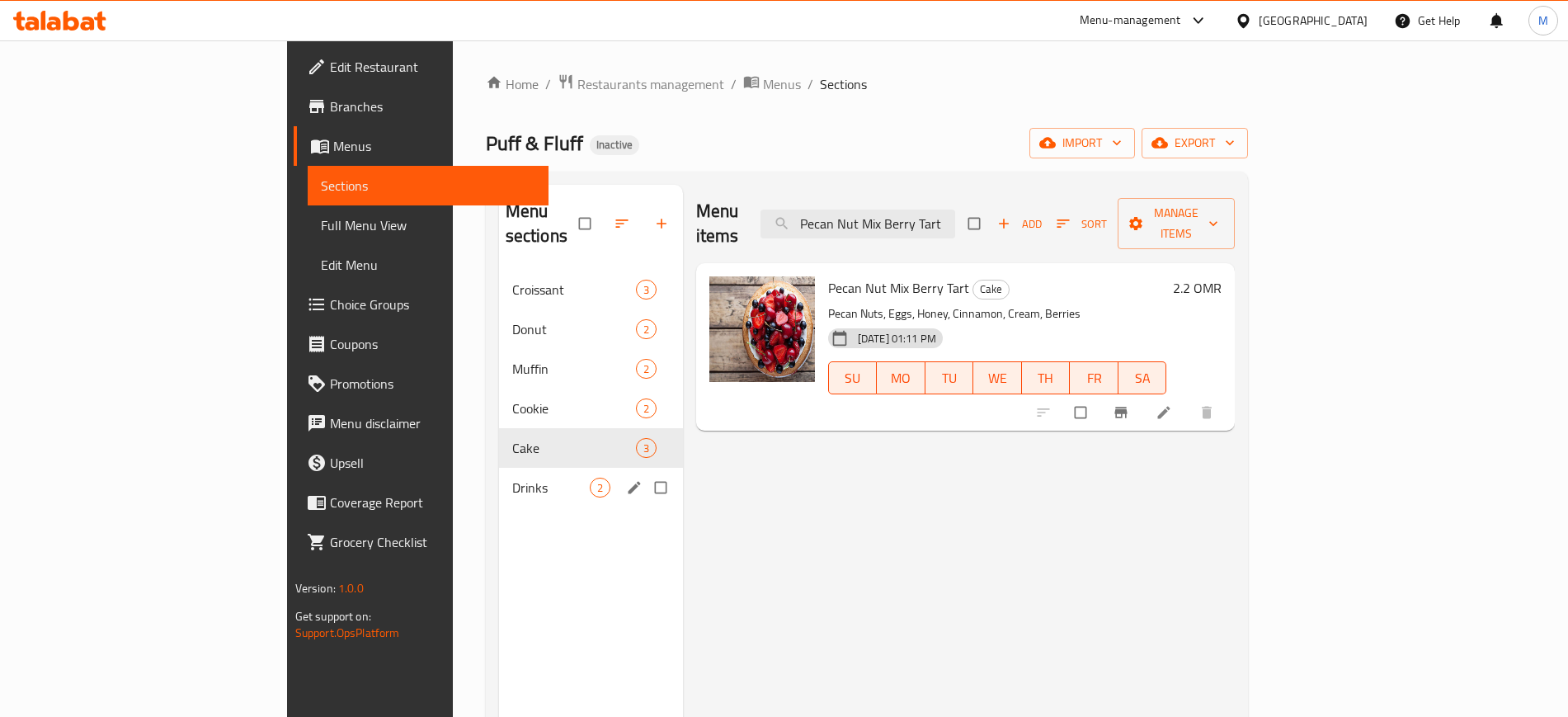
paste input "Red Velvet Cookie"
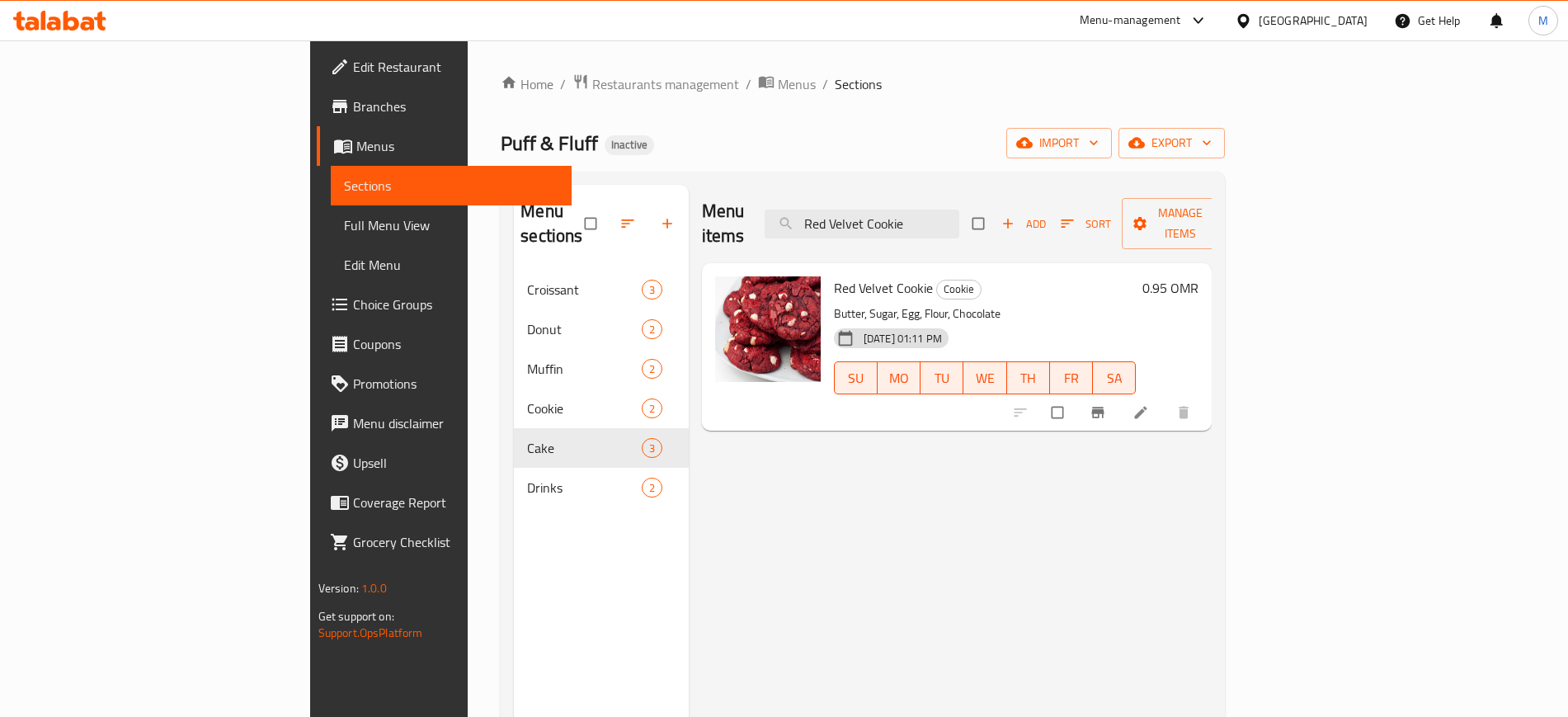
paste input "Strawberry Or Blueberry Mojito"
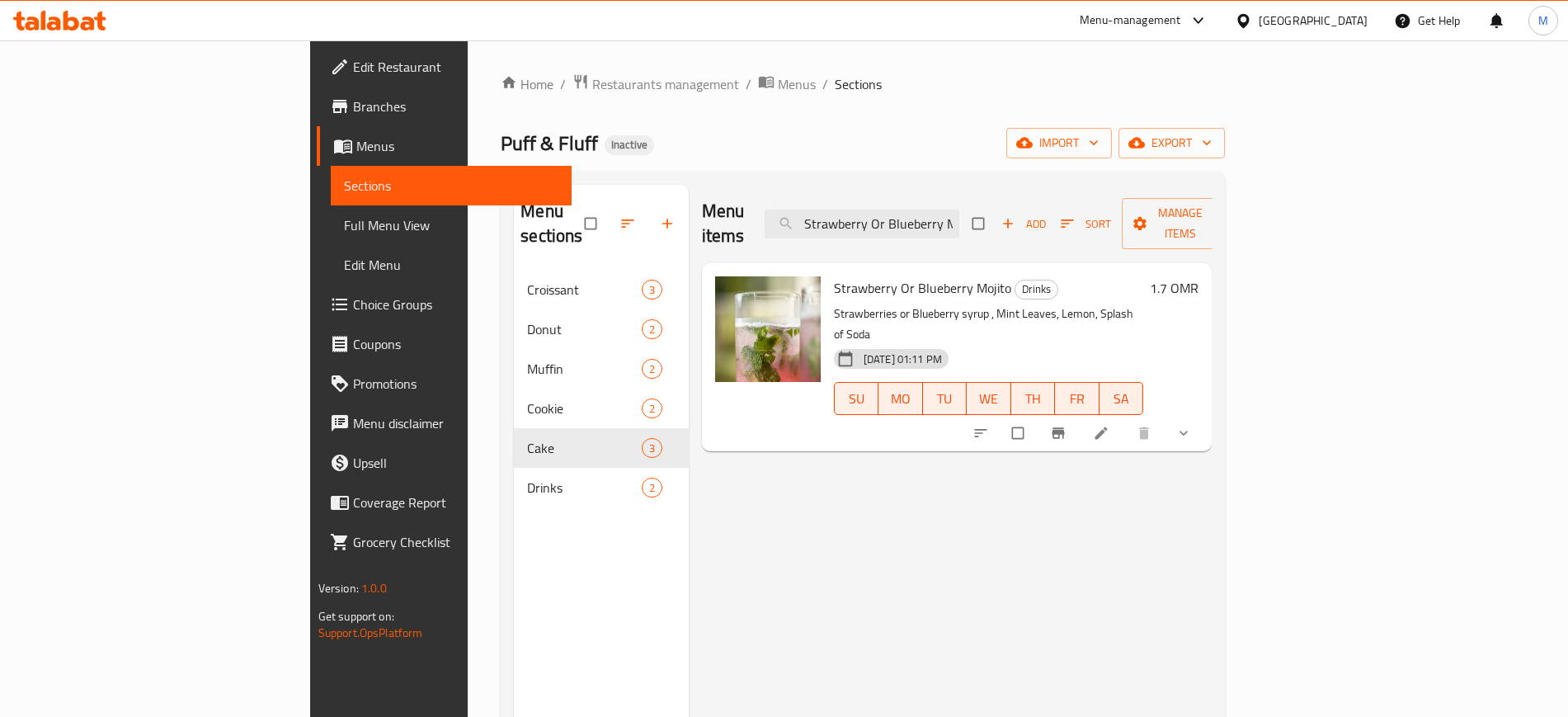
paste input "Fresh Juice(Orange / Watermelon / Lime & Mint)"
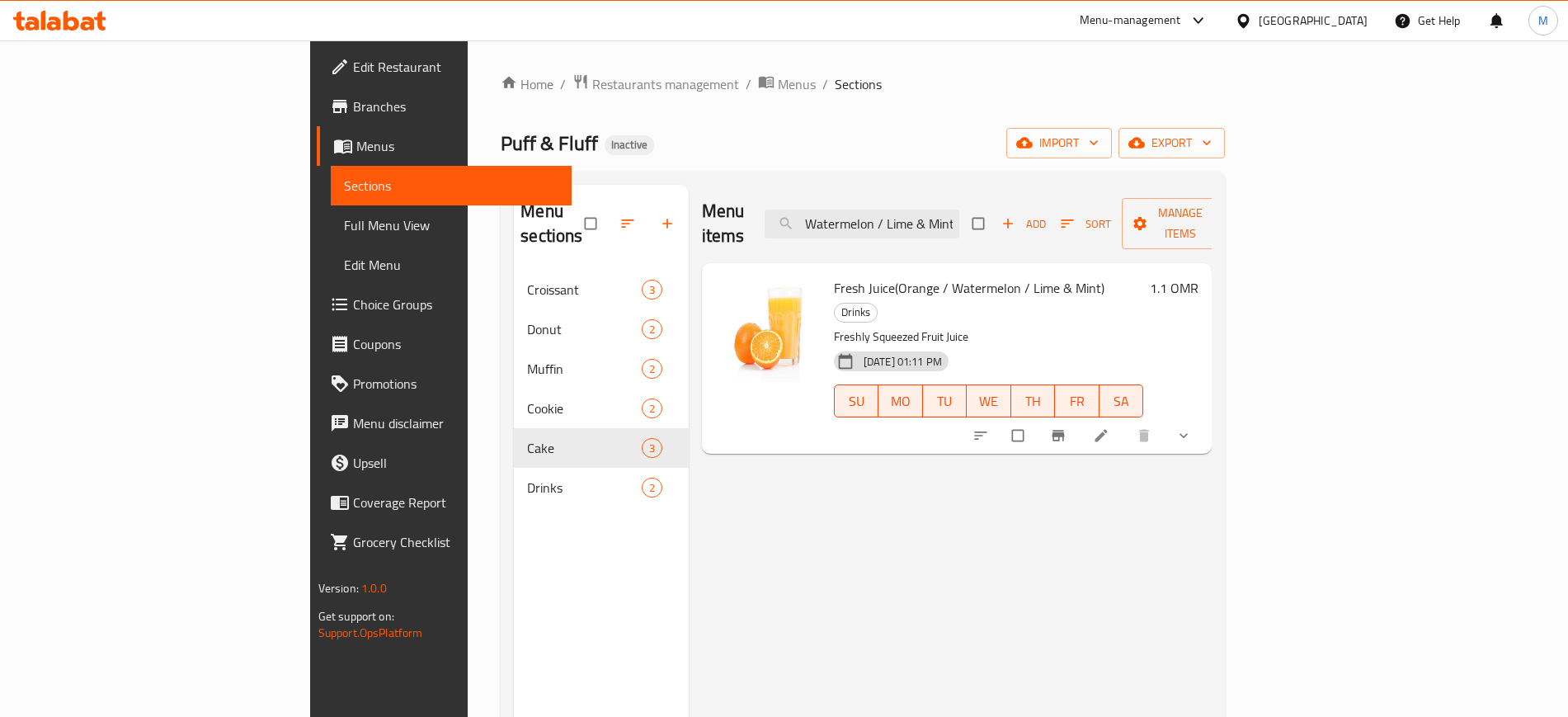
type input "Fresh Juice(Orange / Watermelon / Lime & Mint)"
click at [343, 229] on span "Full Menu View" at bounding box center [450, 225] width 214 height 20
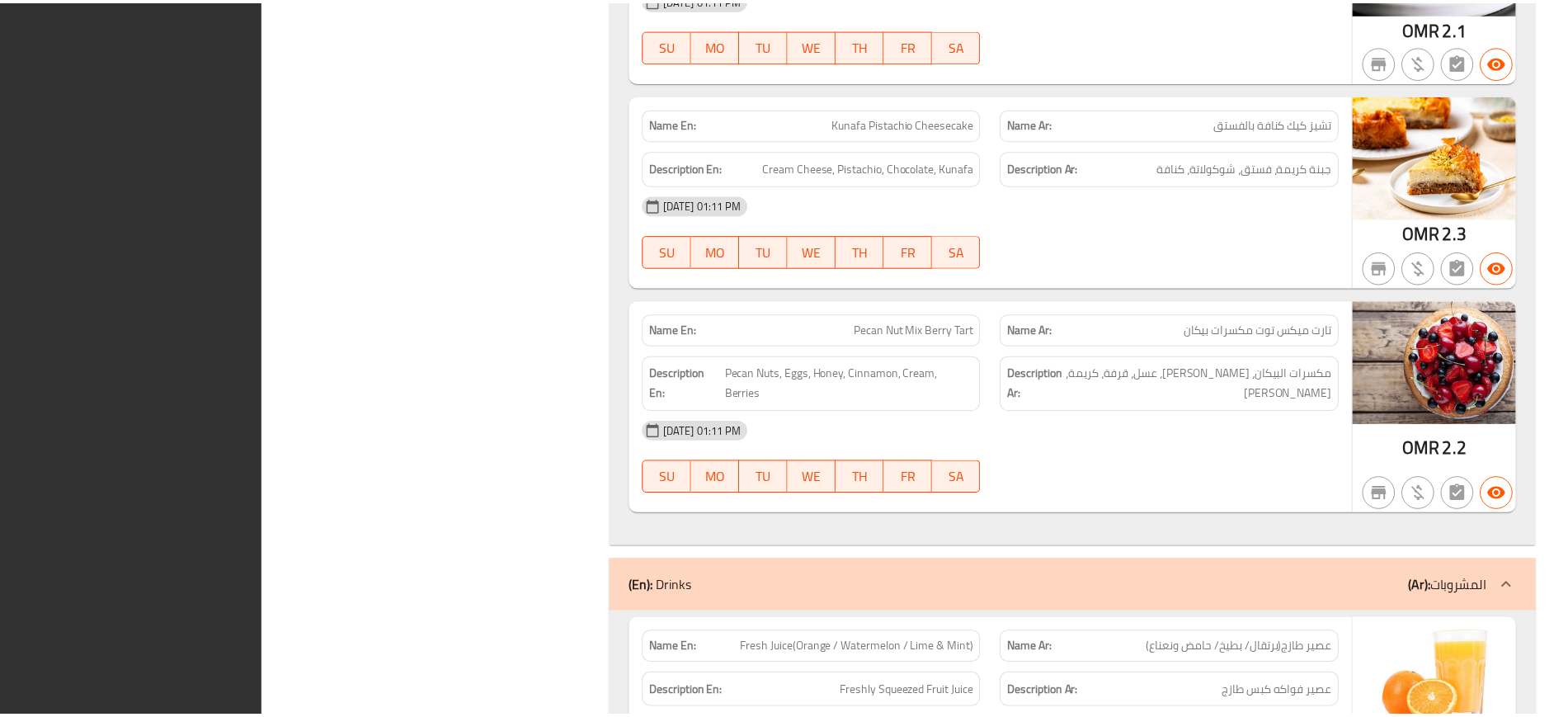
scroll to position [3156, 0]
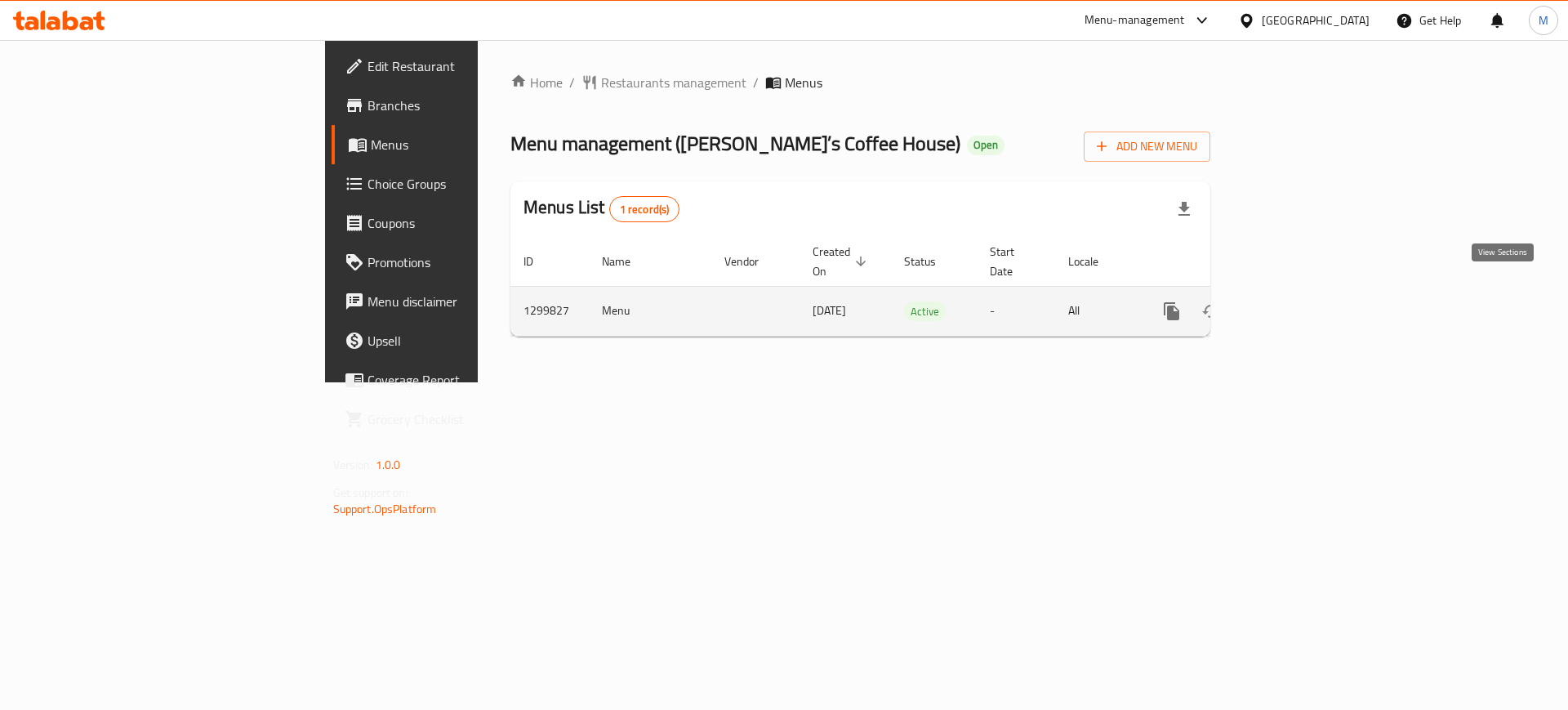
click at [1300, 302] on icon "enhanced table" at bounding box center [1290, 312] width 20 height 20
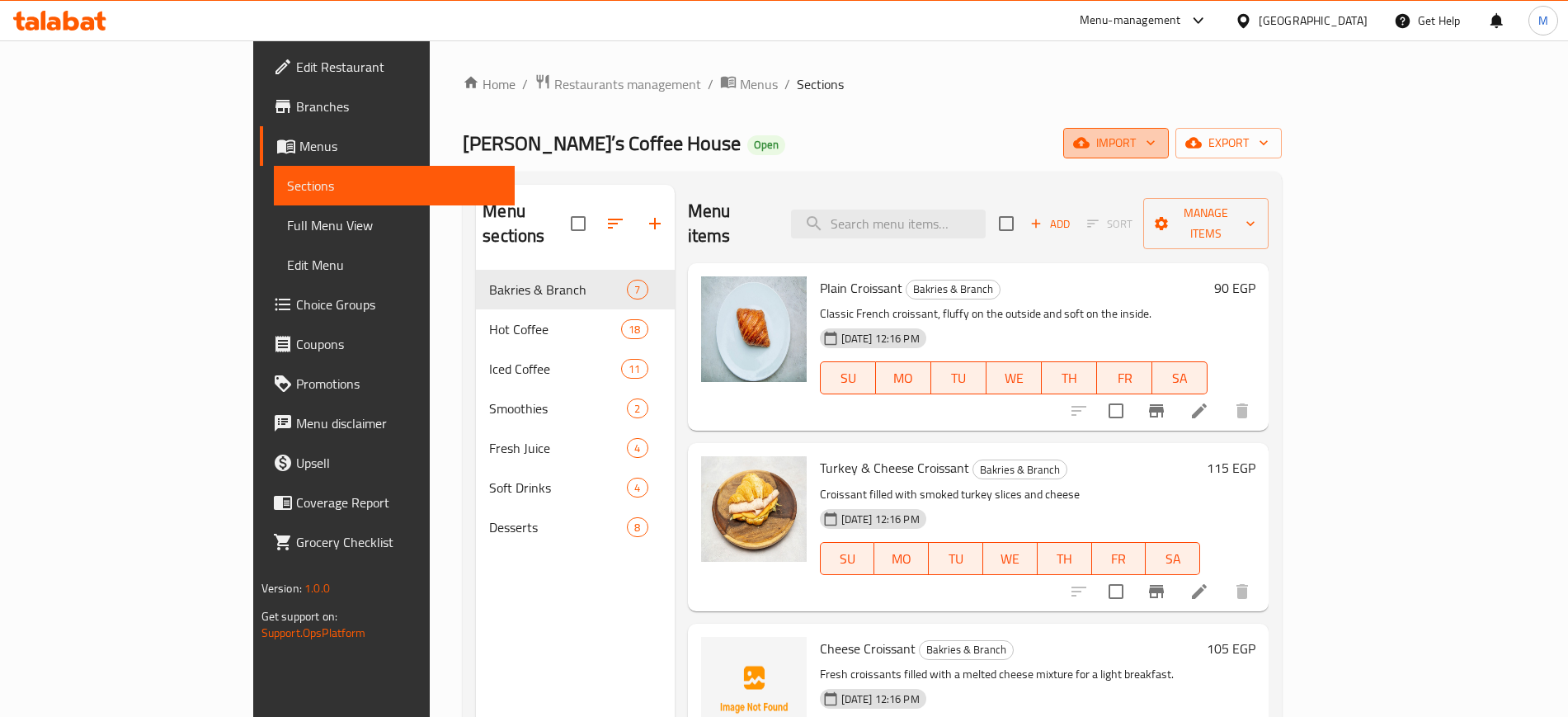
click at [1169, 154] on button "import" at bounding box center [1116, 142] width 106 height 31
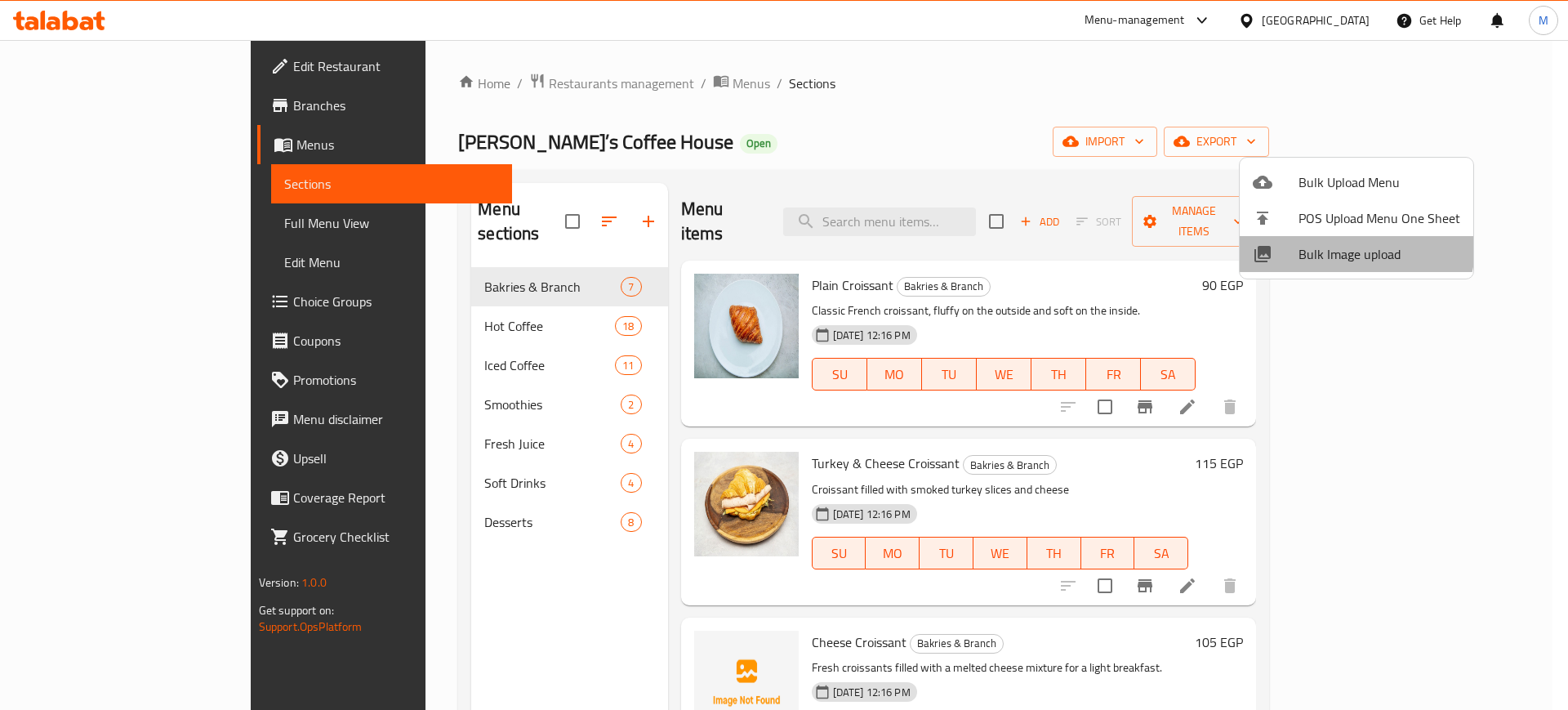
click at [1339, 245] on span "Bulk Image upload" at bounding box center [1380, 254] width 162 height 20
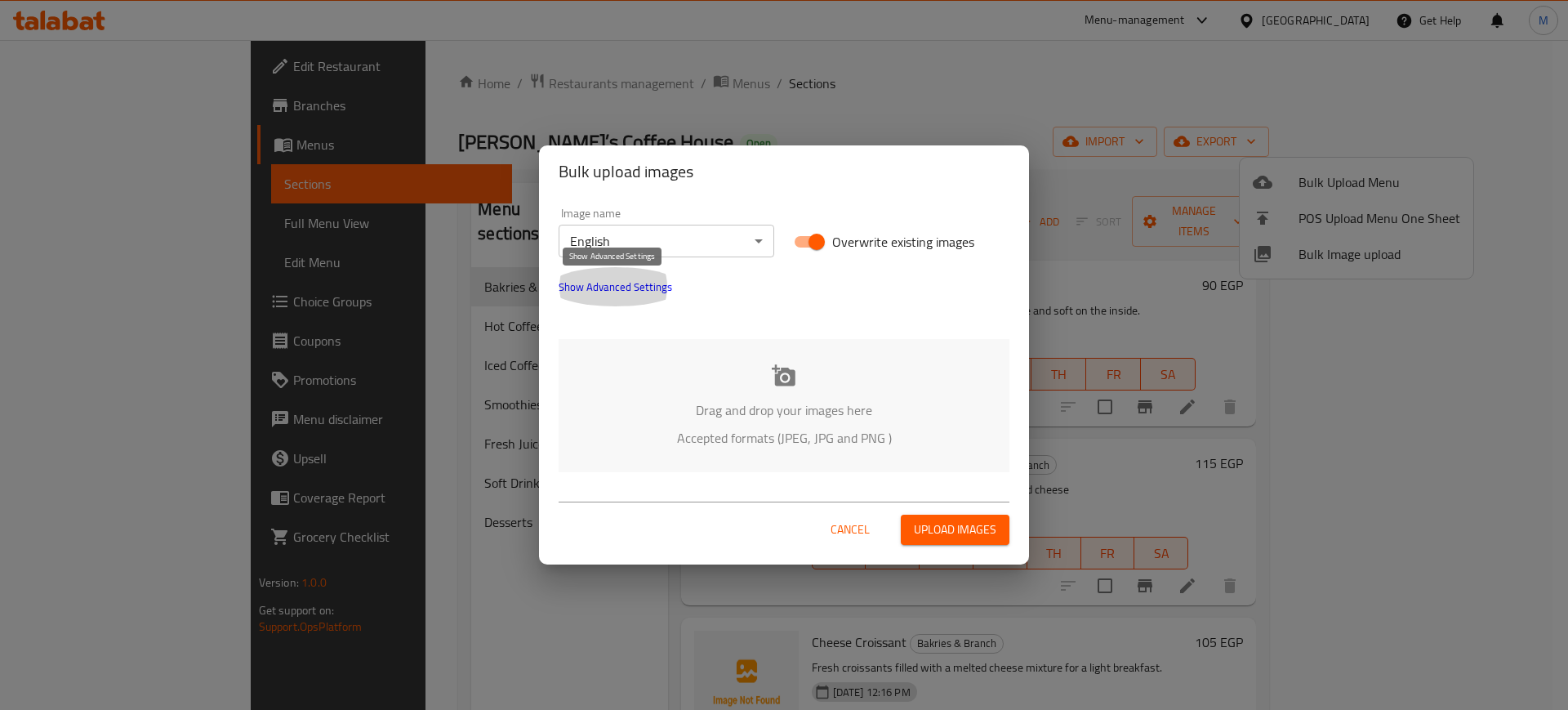
click at [621, 283] on span "Show Advanced Settings" at bounding box center [615, 287] width 113 height 20
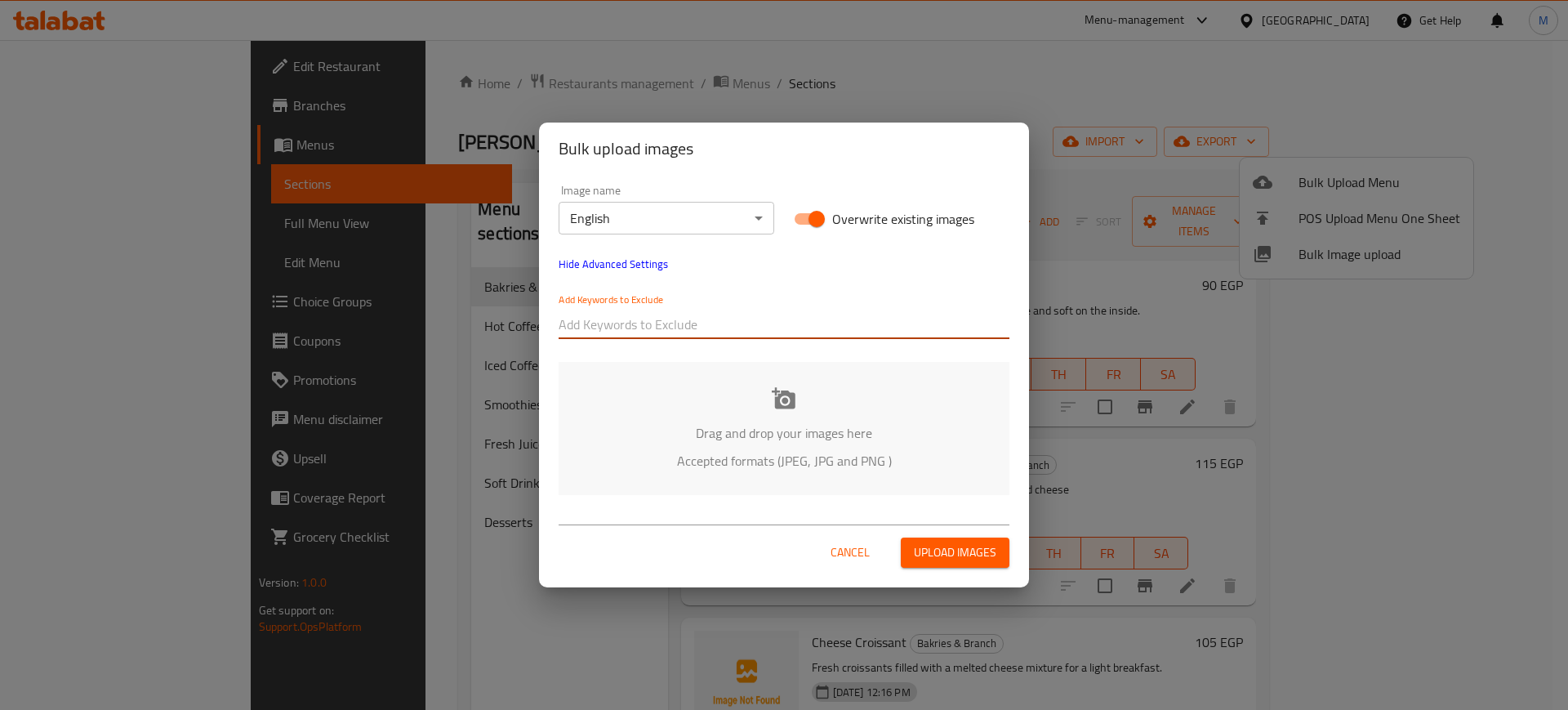
click at [642, 320] on input "text" at bounding box center [784, 324] width 451 height 27
paste input "_Romel"
type input "_Romel"
click at [659, 342] on div "Add Keywords to Exclude _Romel" at bounding box center [784, 316] width 470 height 65
click at [712, 326] on input "text" at bounding box center [824, 324] width 371 height 27
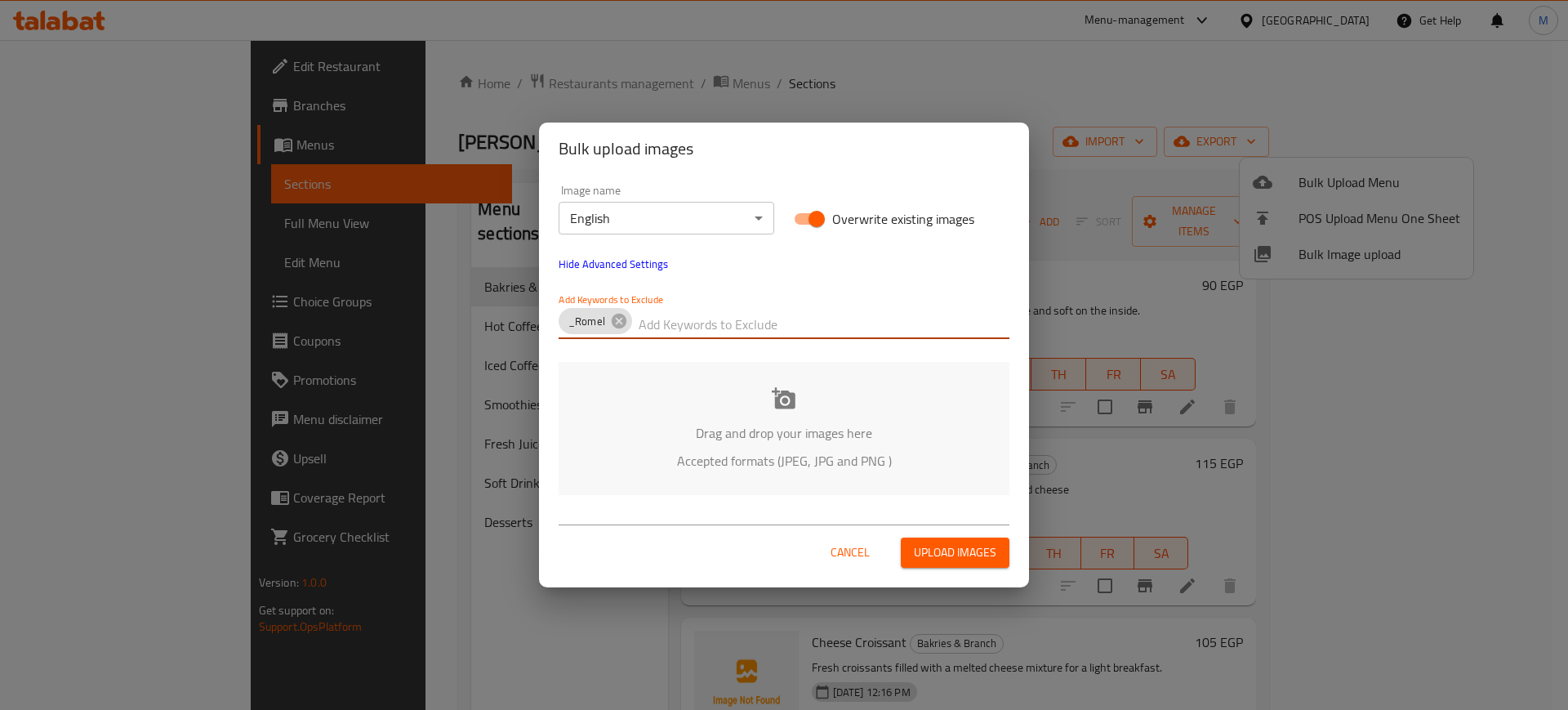
paste input "Rice With Kofta And Shish Meal"
type input "Rice With Kofta And Shish Meal"
paste input "[PERSON_NAME]’s Coffee House_"
type input "[PERSON_NAME]’s Coffee House_"
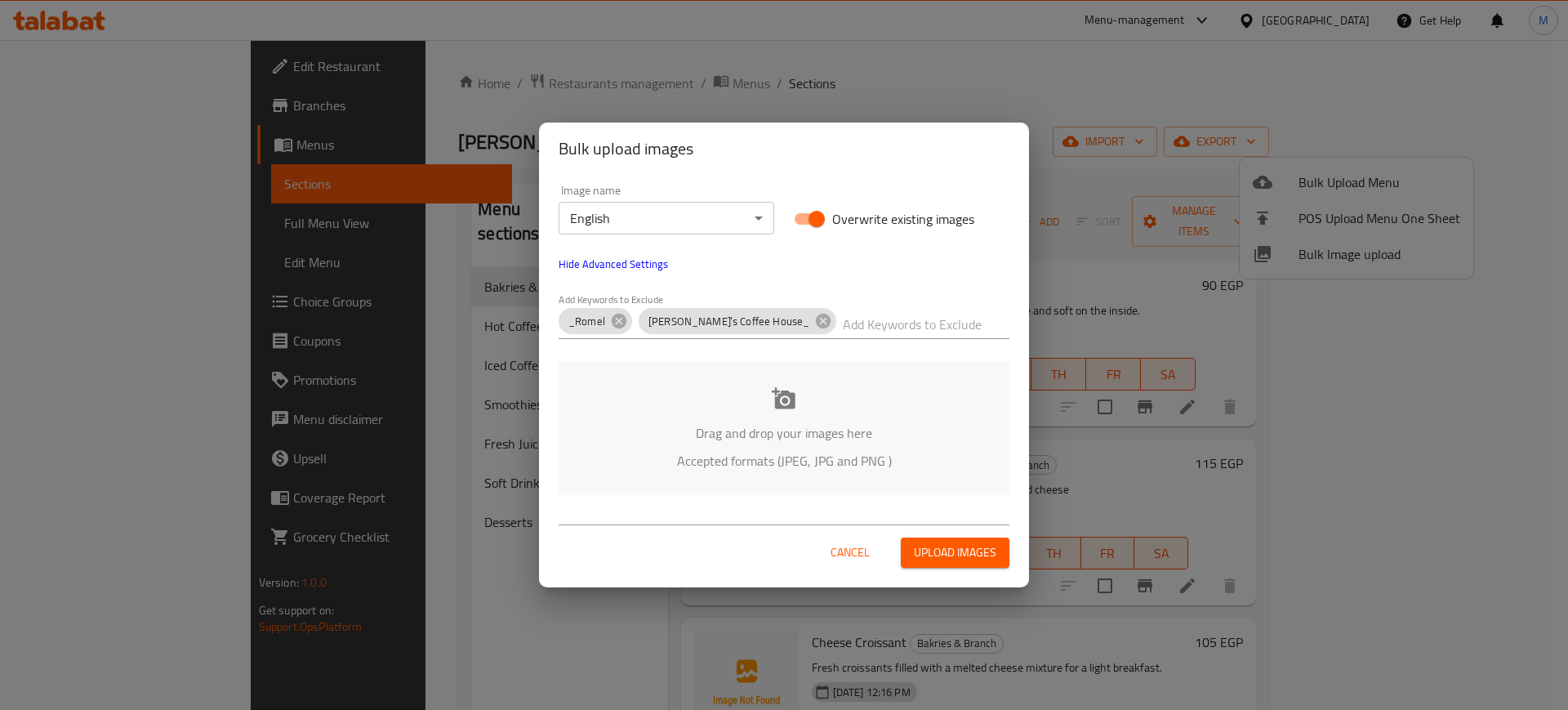
click at [802, 417] on div "Drag and drop your images here Accepted formats (JPEG, JPG and PNG )" at bounding box center [784, 428] width 451 height 133
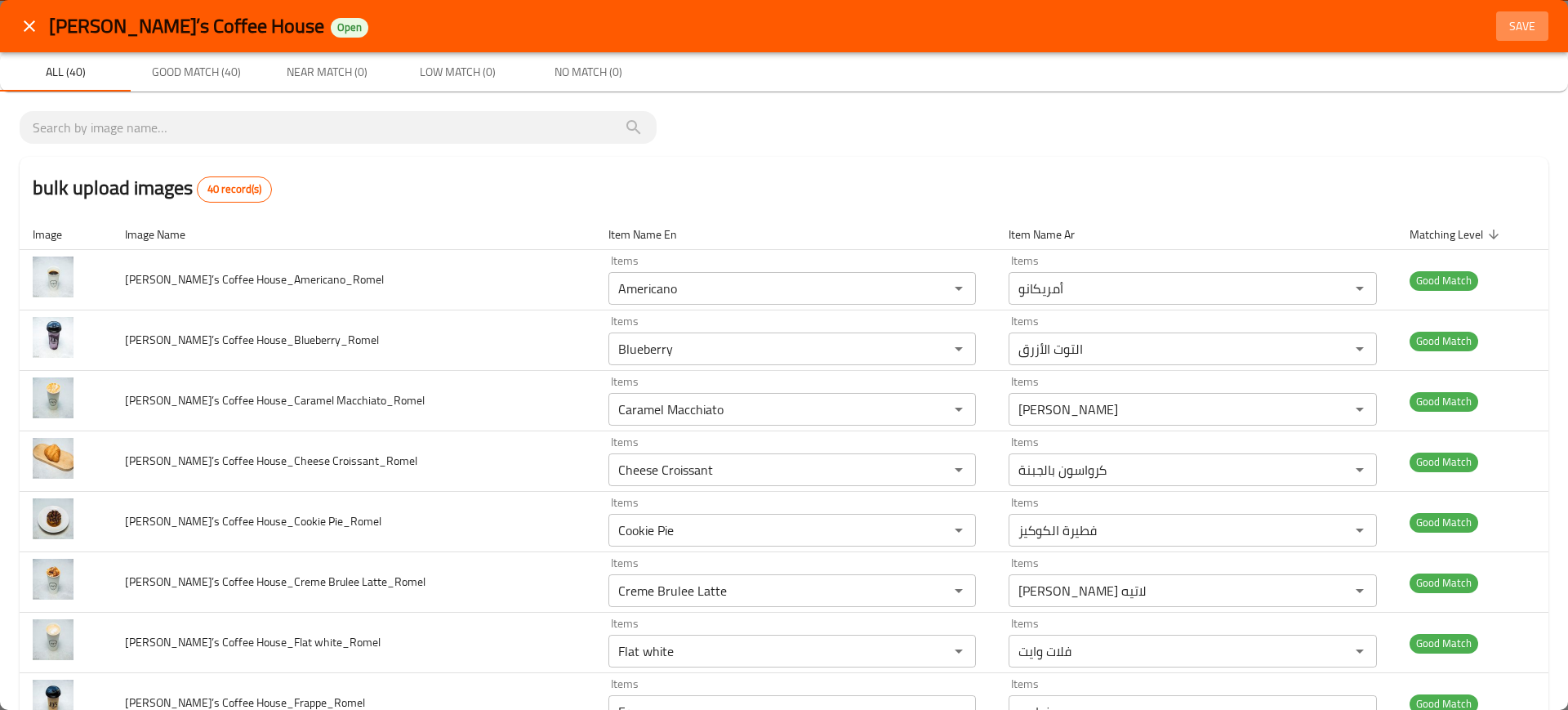
click at [1503, 19] on span "Save" at bounding box center [1523, 27] width 39 height 21
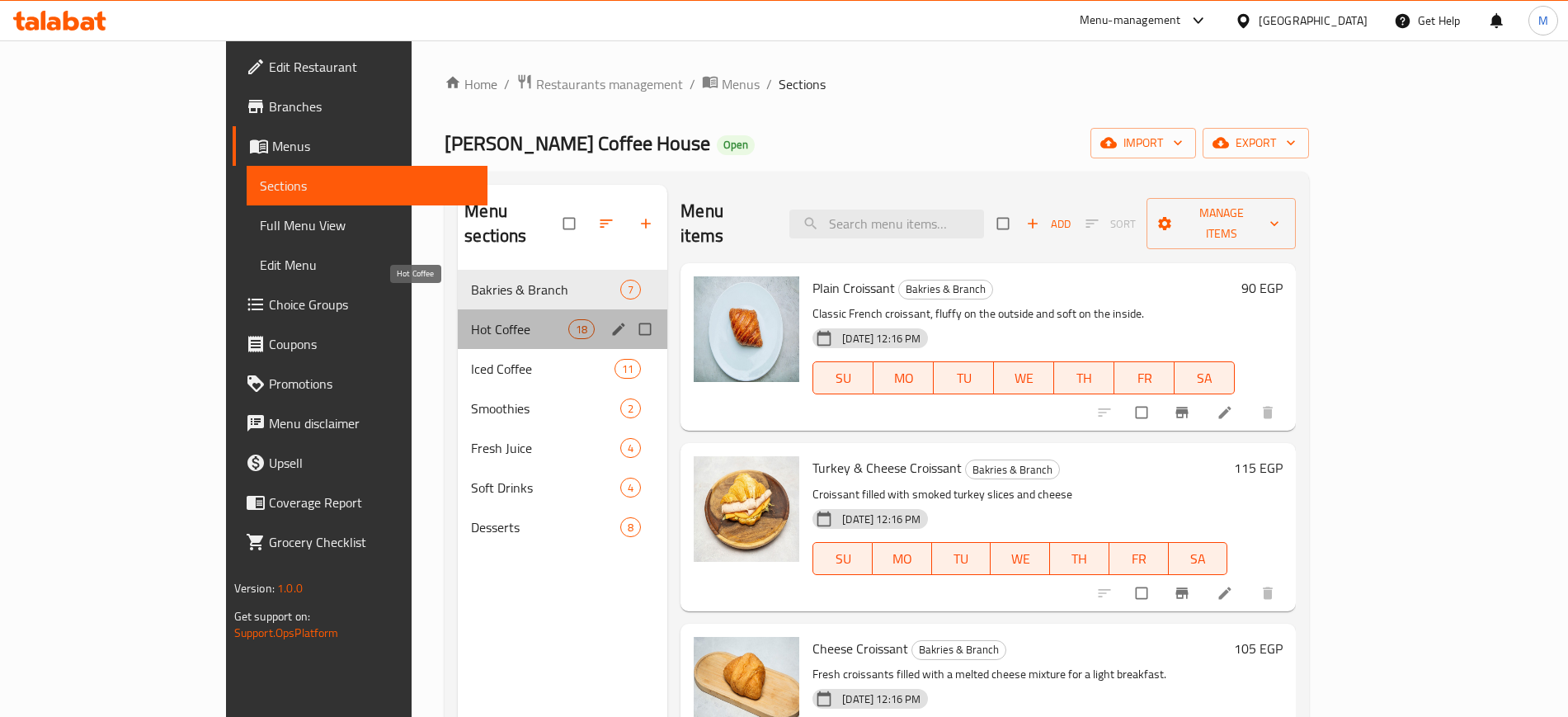
click at [471, 320] on span "Hot Coffee" at bounding box center [520, 330] width 98 height 20
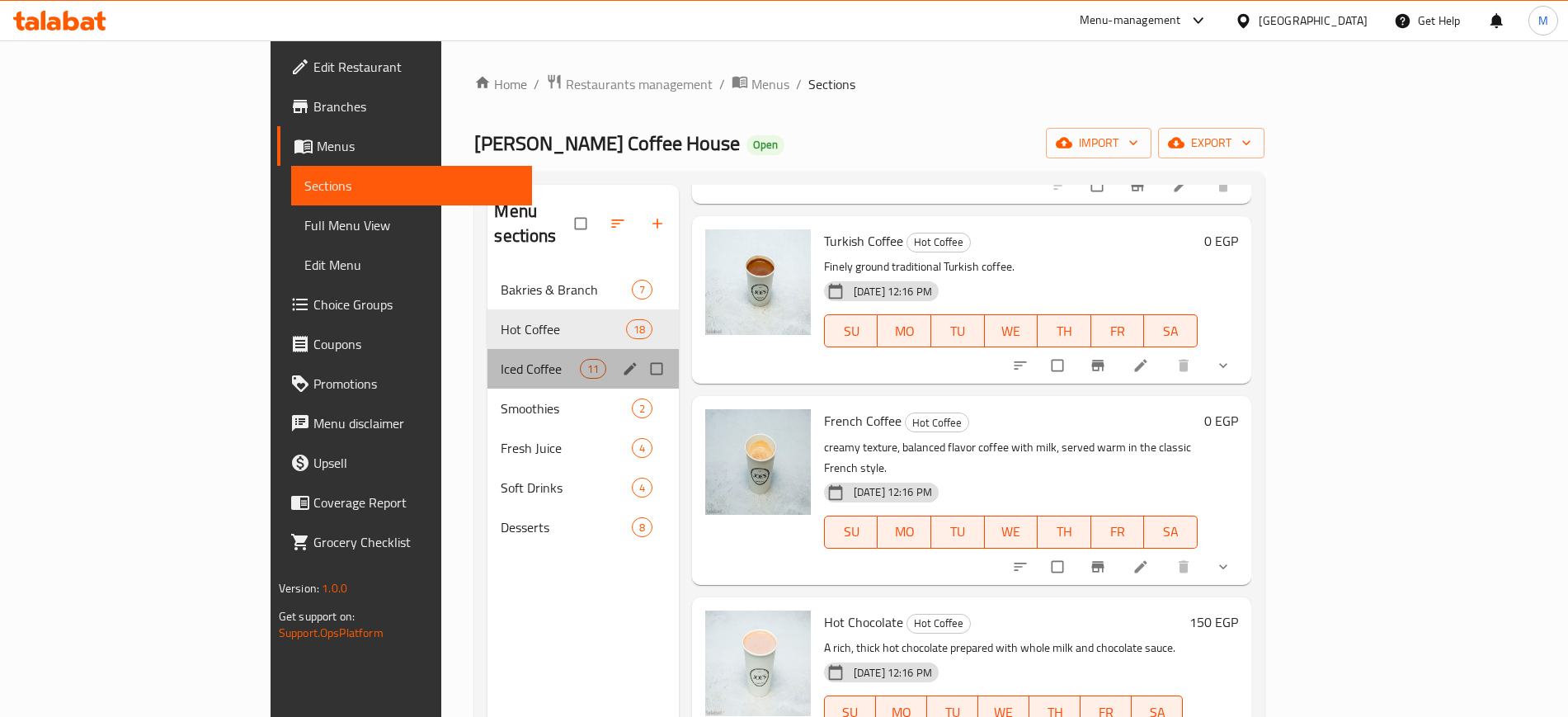
click at [488, 349] on div "Iced Coffee 11" at bounding box center [582, 368] width 190 height 40
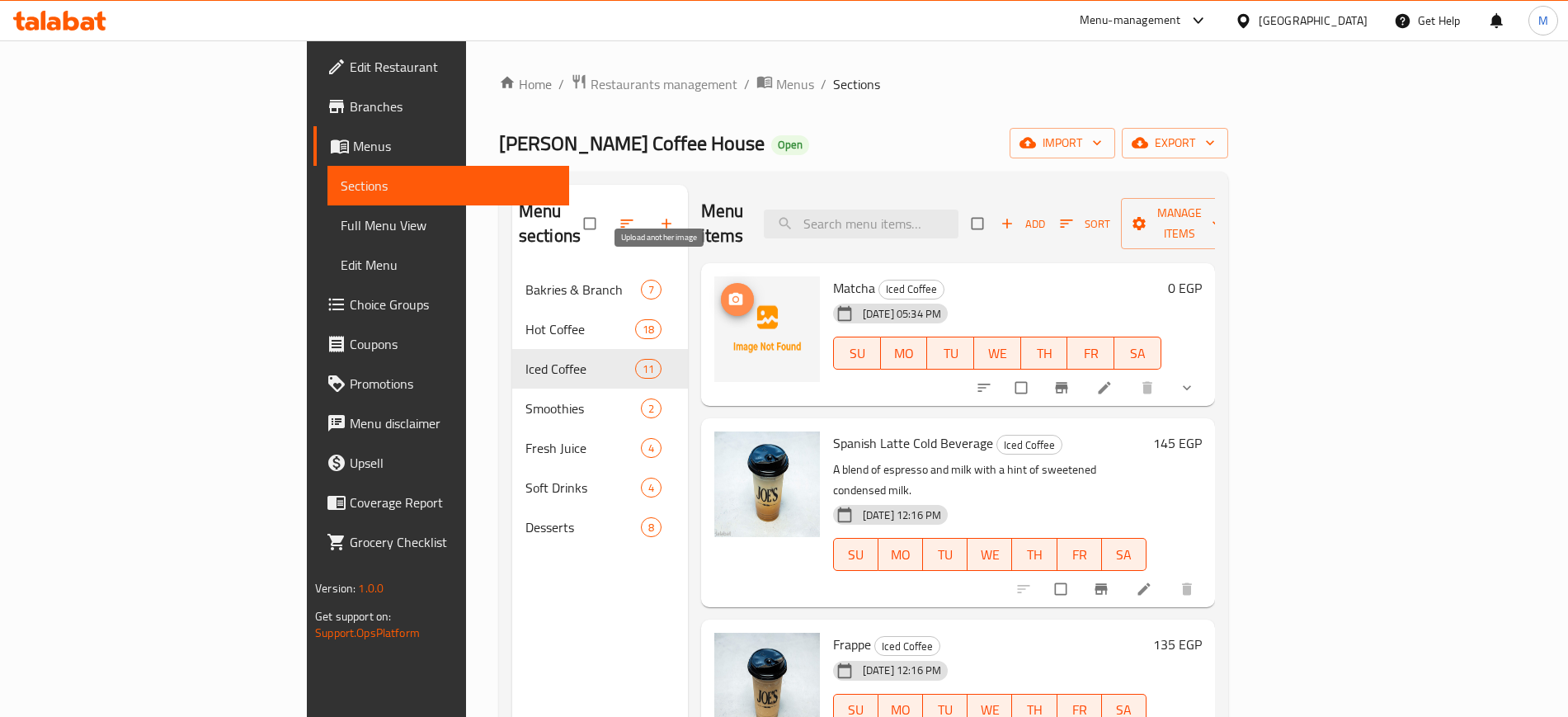
click at [721, 283] on button "upload picture" at bounding box center [737, 299] width 33 height 33
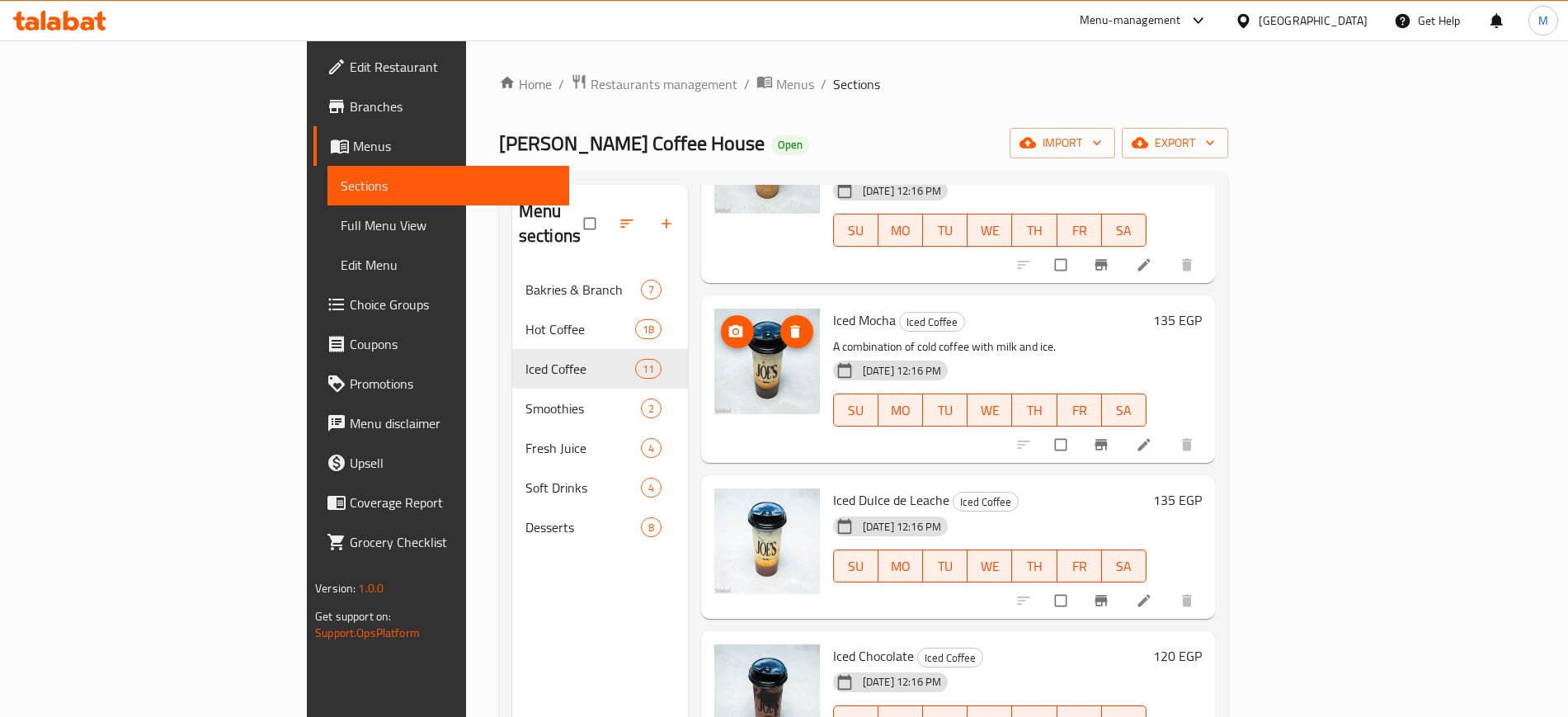
scroll to position [1109, 0]
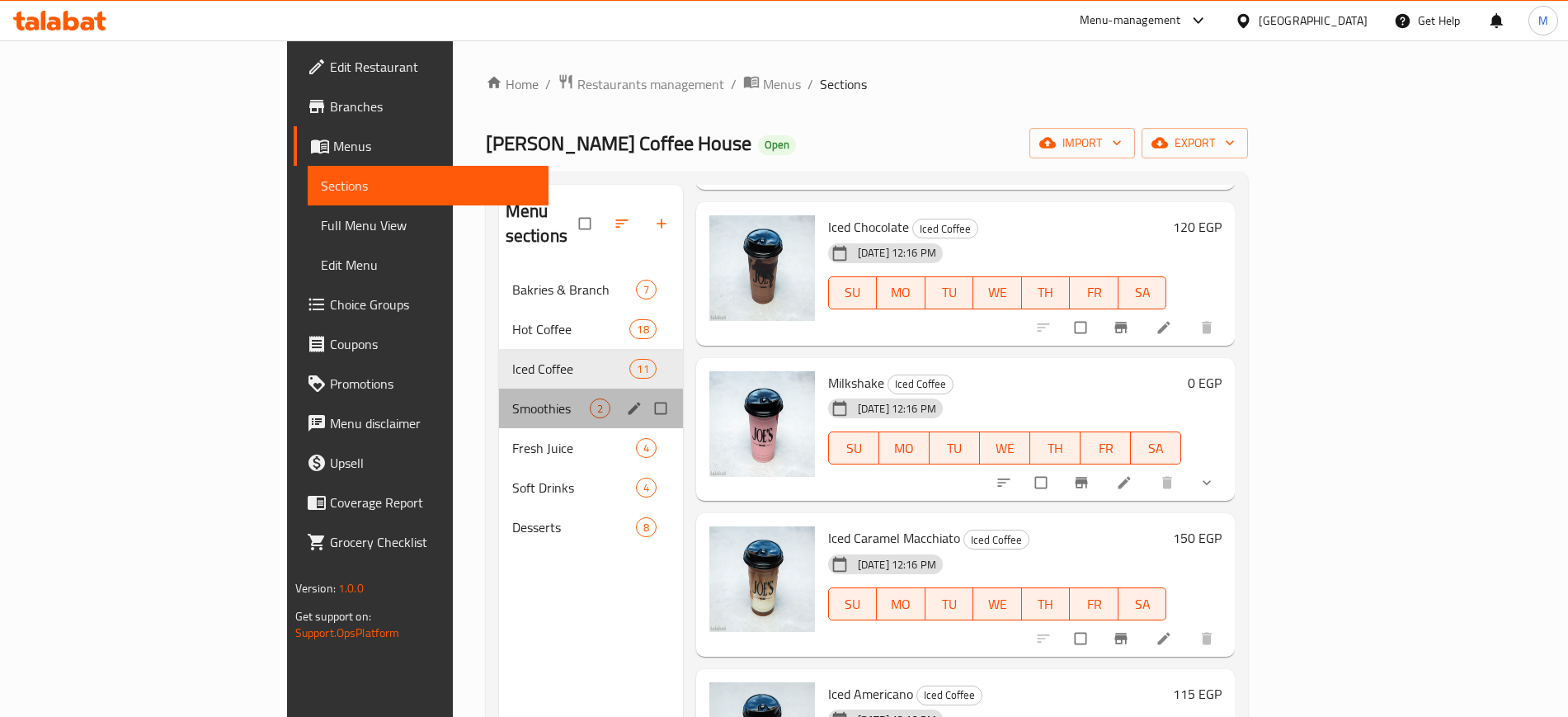
click at [499, 388] on div "Smoothies 2" at bounding box center [590, 408] width 184 height 40
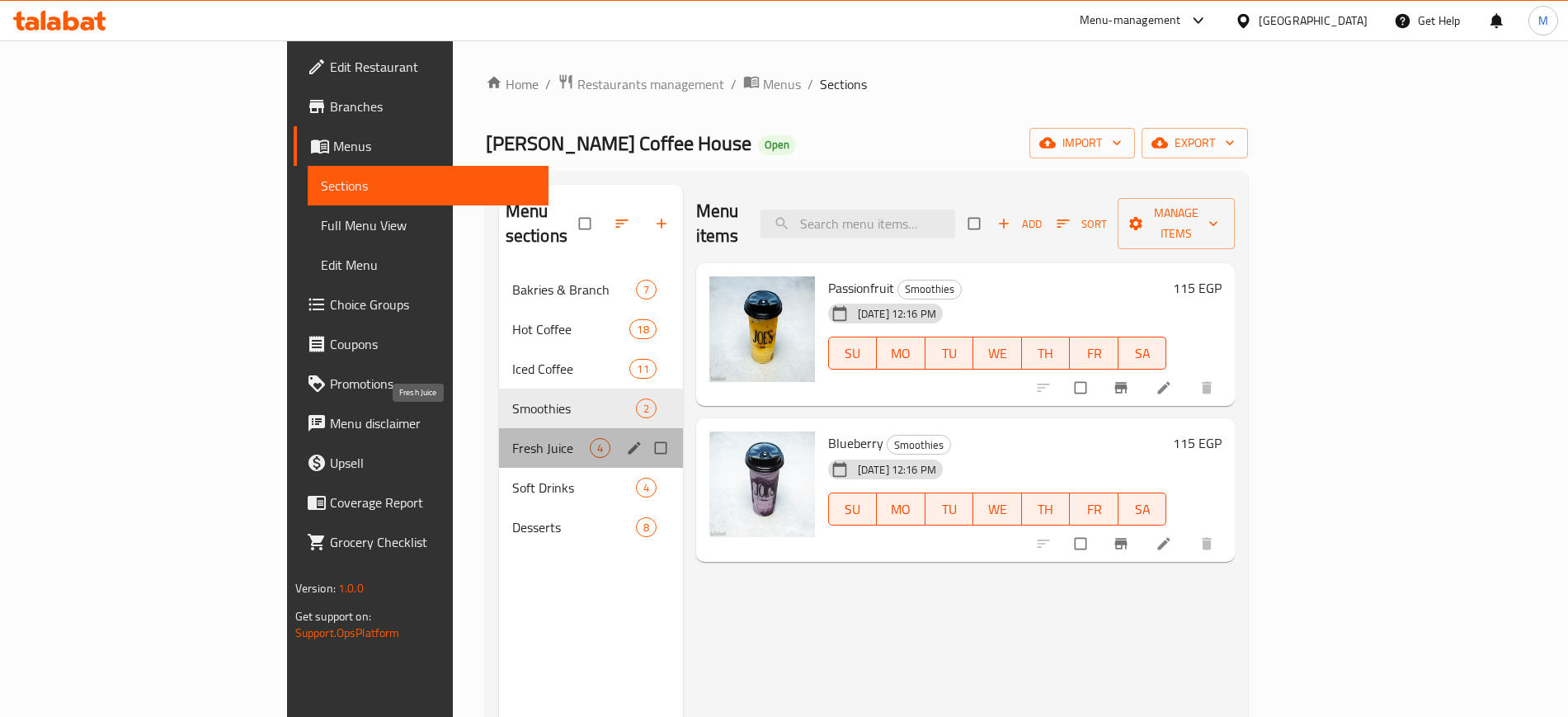
click at [512, 438] on span "Fresh Juice" at bounding box center [551, 448] width 78 height 20
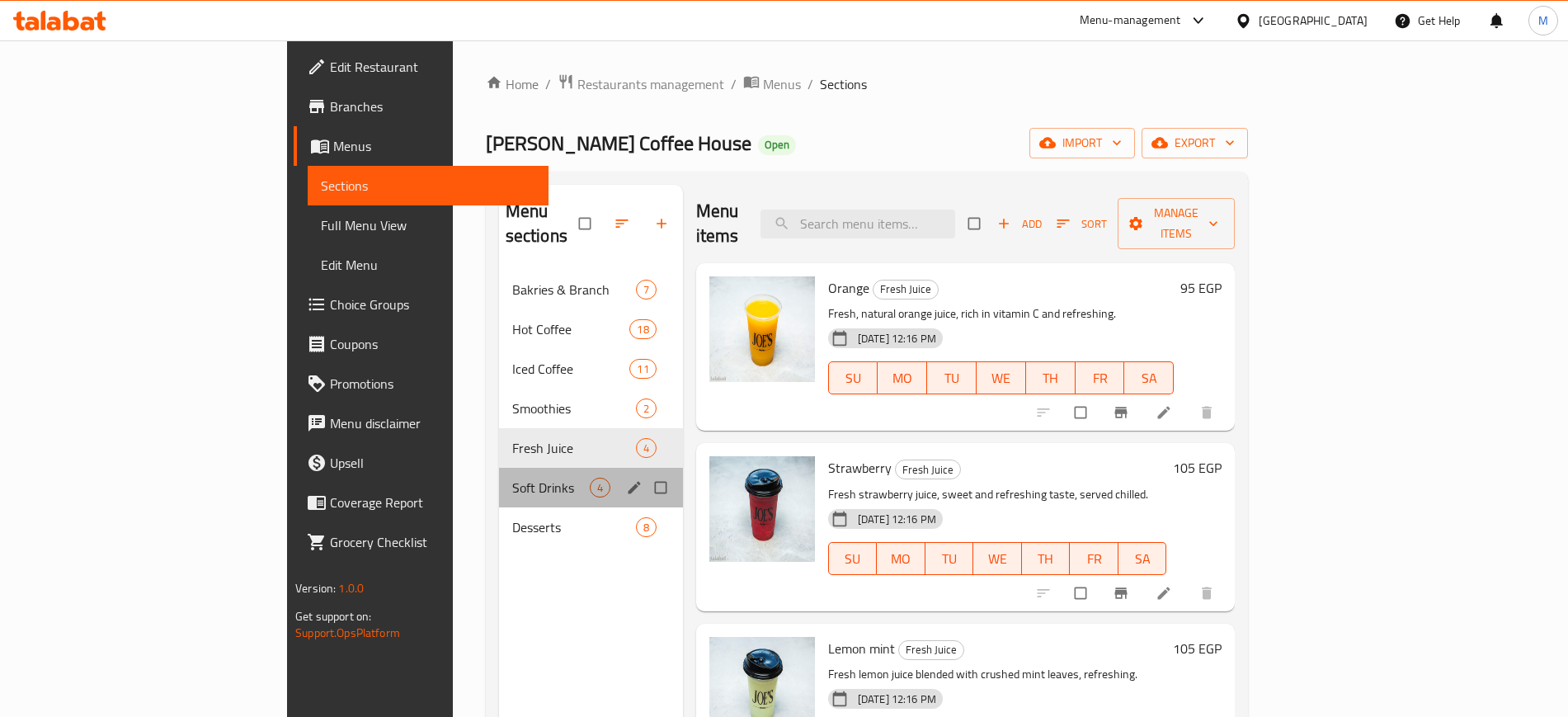
click at [499, 468] on div "Soft Drinks 4" at bounding box center [590, 488] width 184 height 40
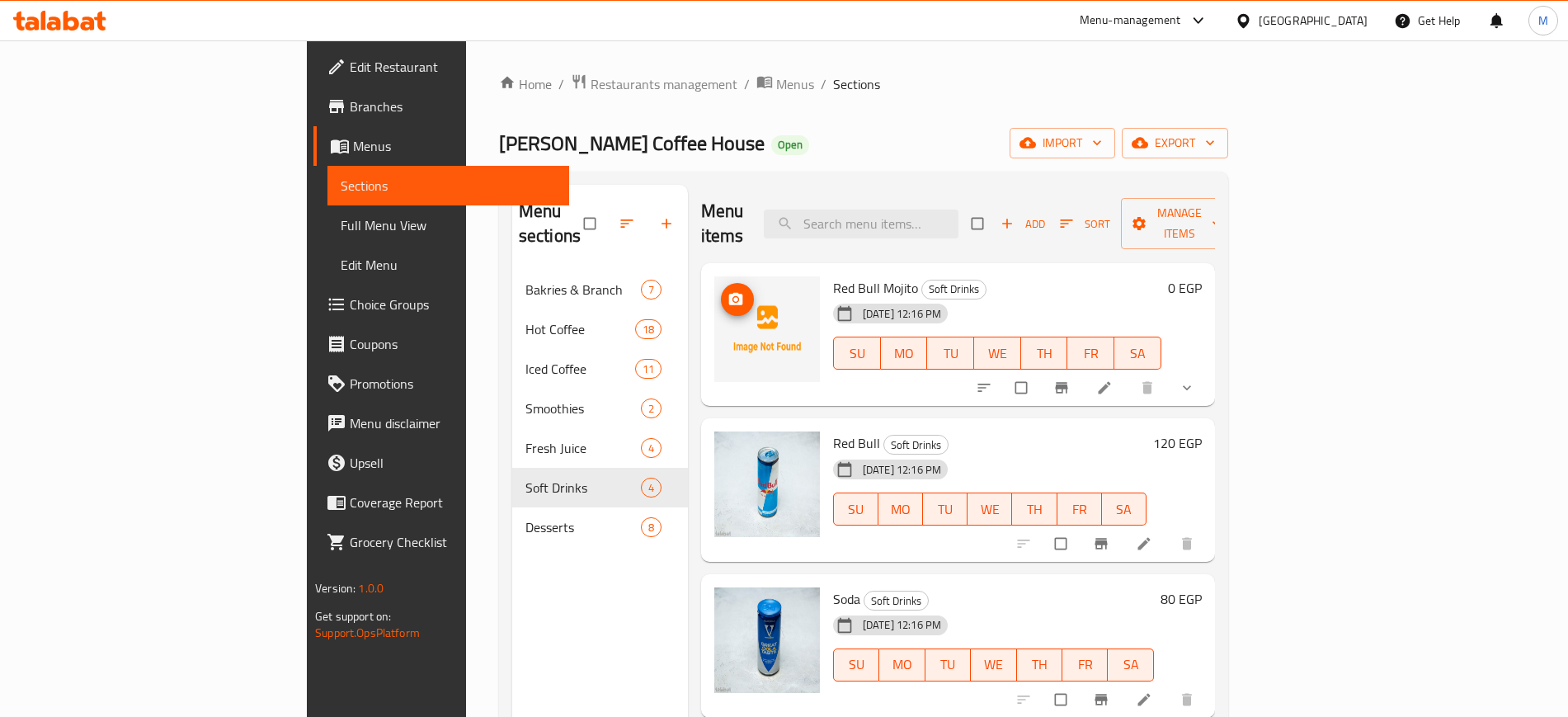
click at [714, 301] on img at bounding box center [767, 330] width 106 height 106
click at [728, 291] on icon "upload picture" at bounding box center [736, 299] width 17 height 17
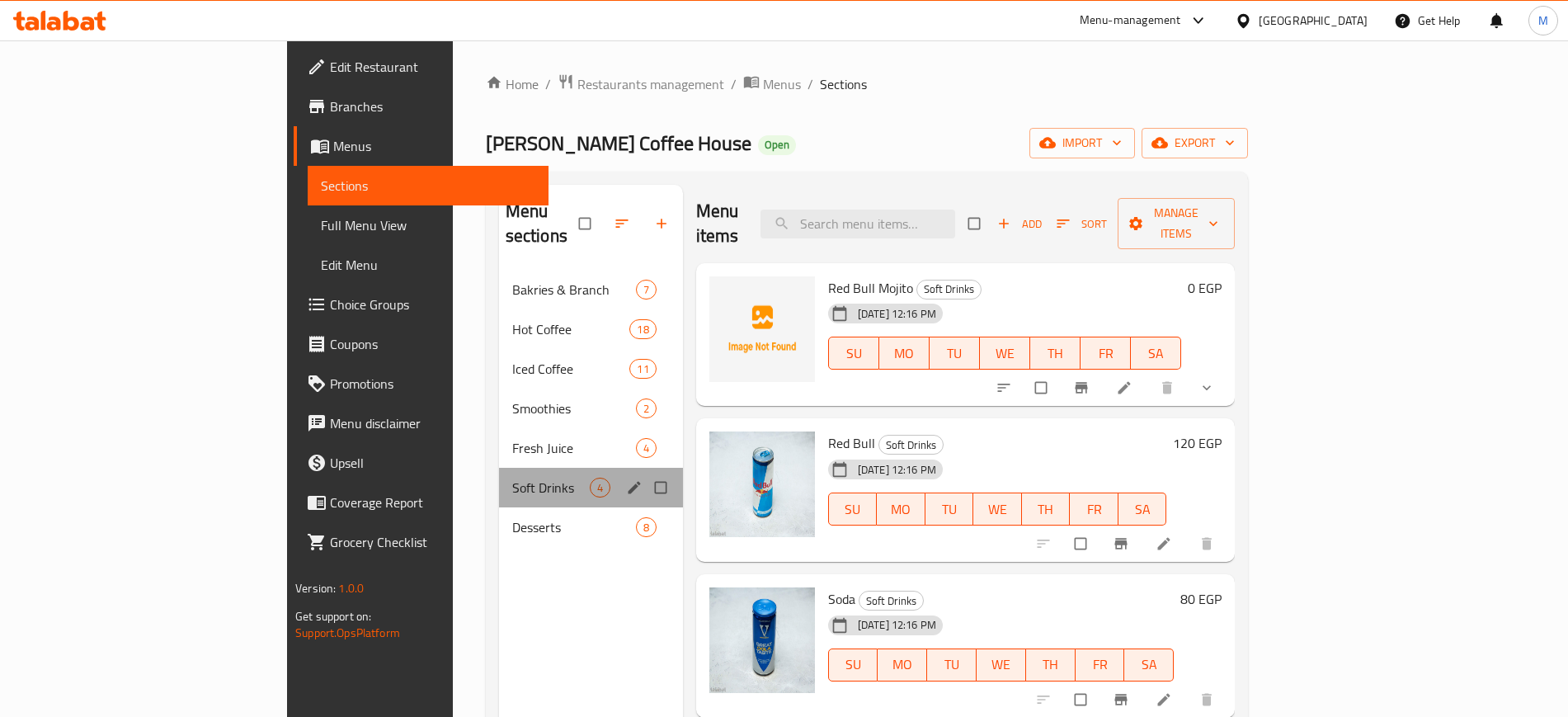
click at [499, 473] on div "Soft Drinks 4" at bounding box center [590, 488] width 184 height 40
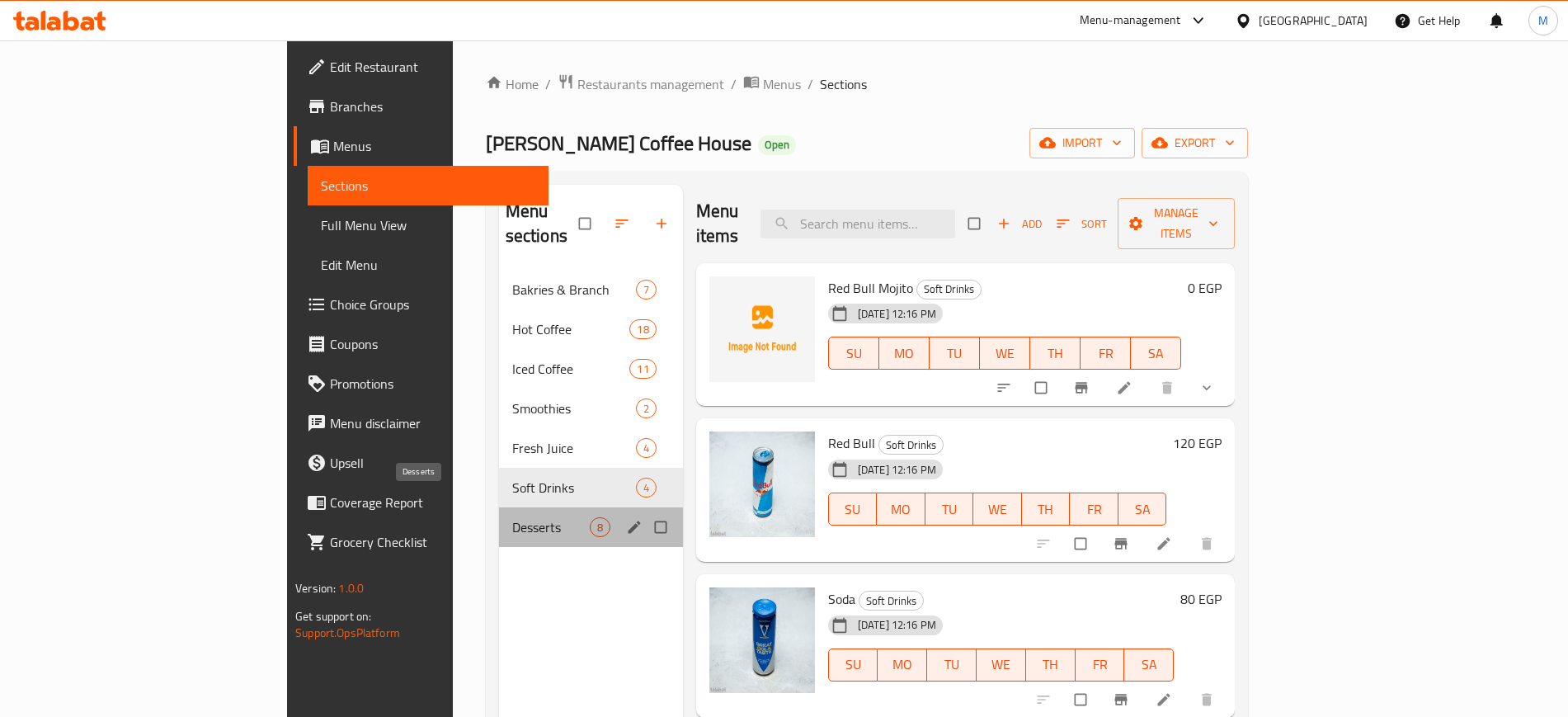
click at [512, 517] on span "Desserts" at bounding box center [551, 527] width 78 height 20
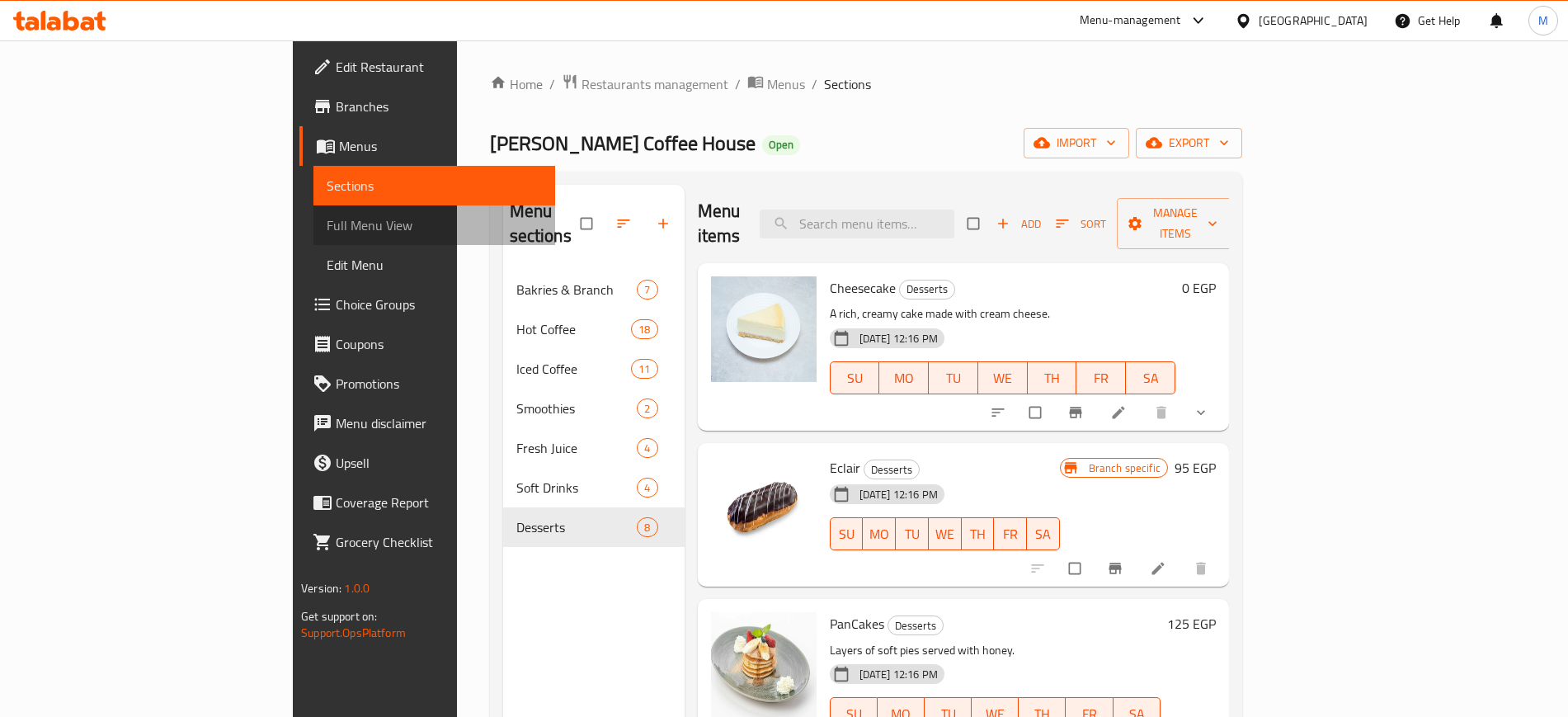
click at [327, 227] on span "Full Menu View" at bounding box center [433, 225] width 214 height 20
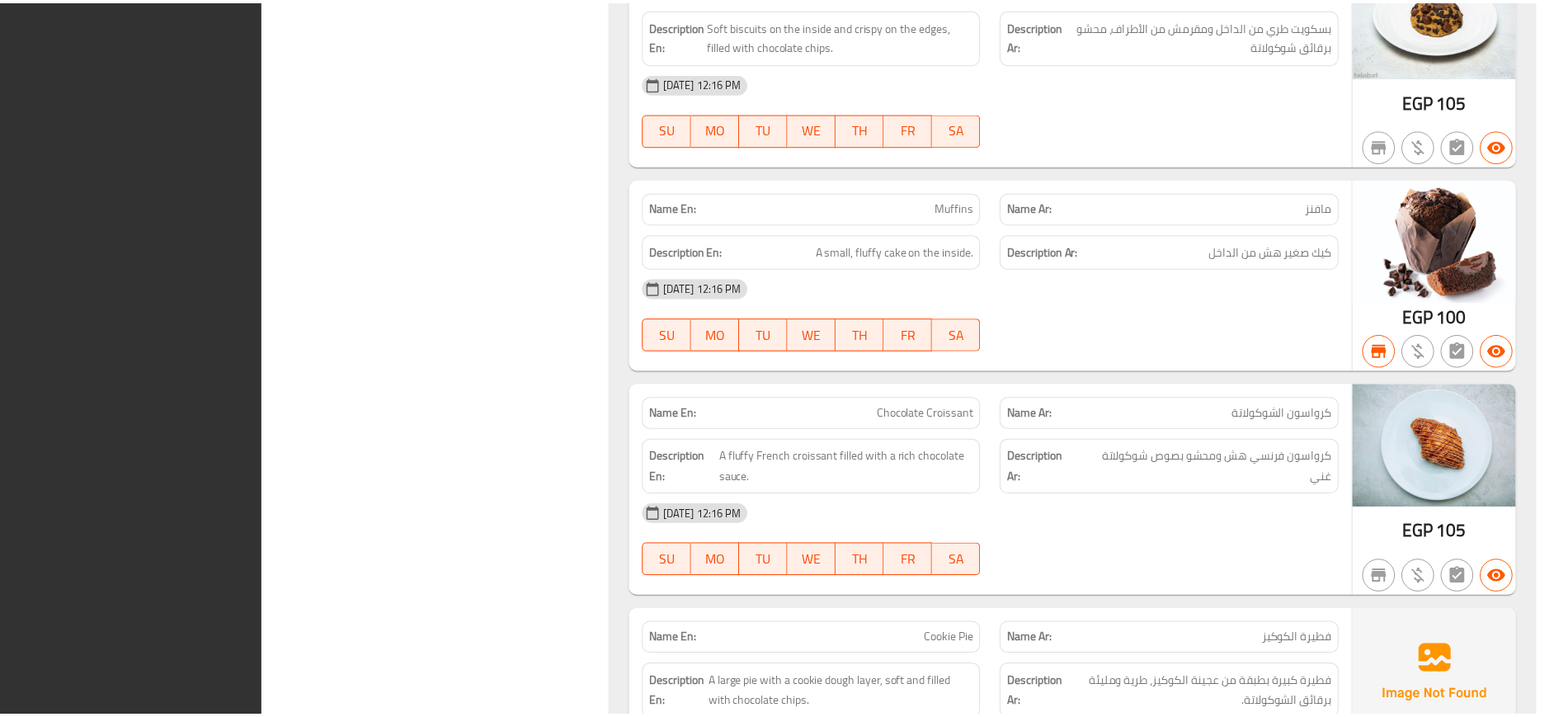
scroll to position [12846, 0]
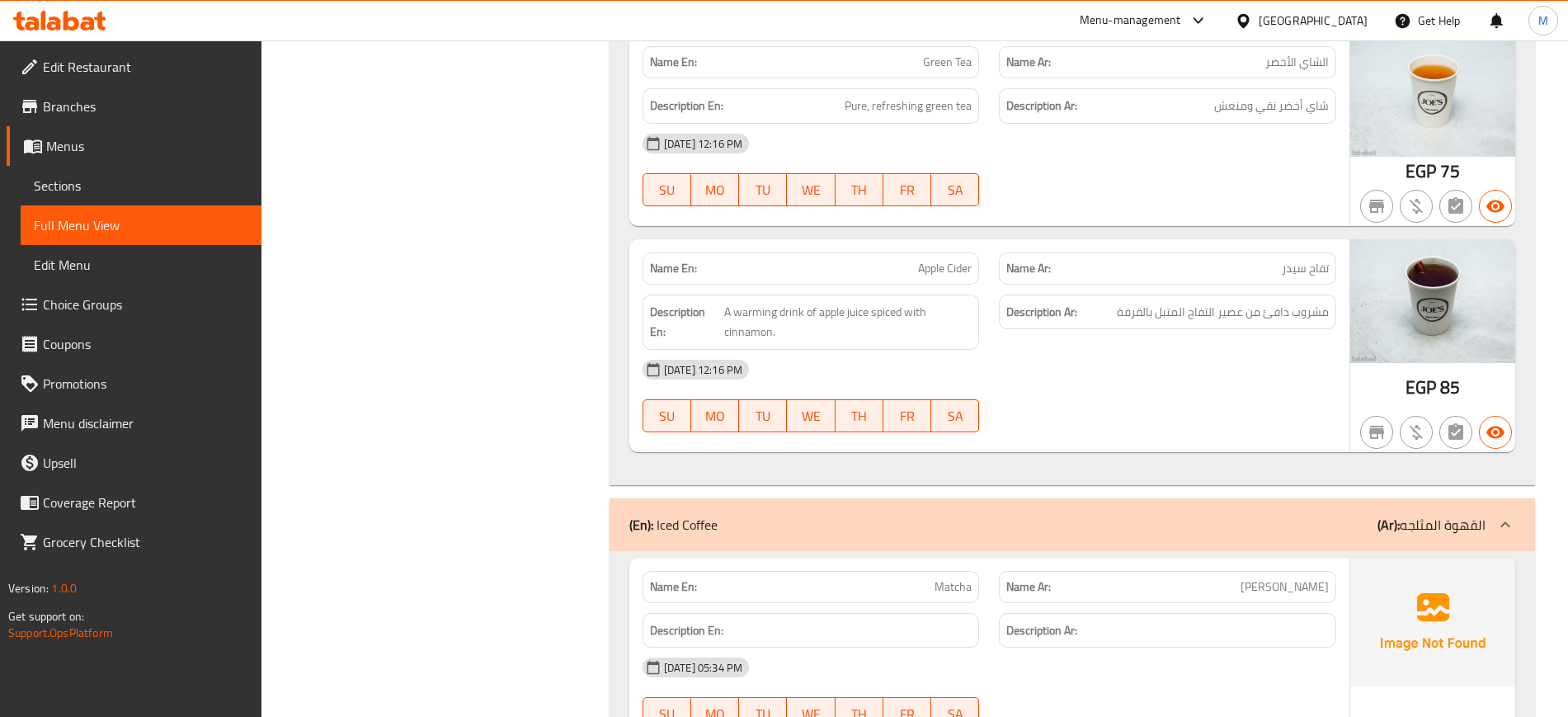
scroll to position [6000, 0]
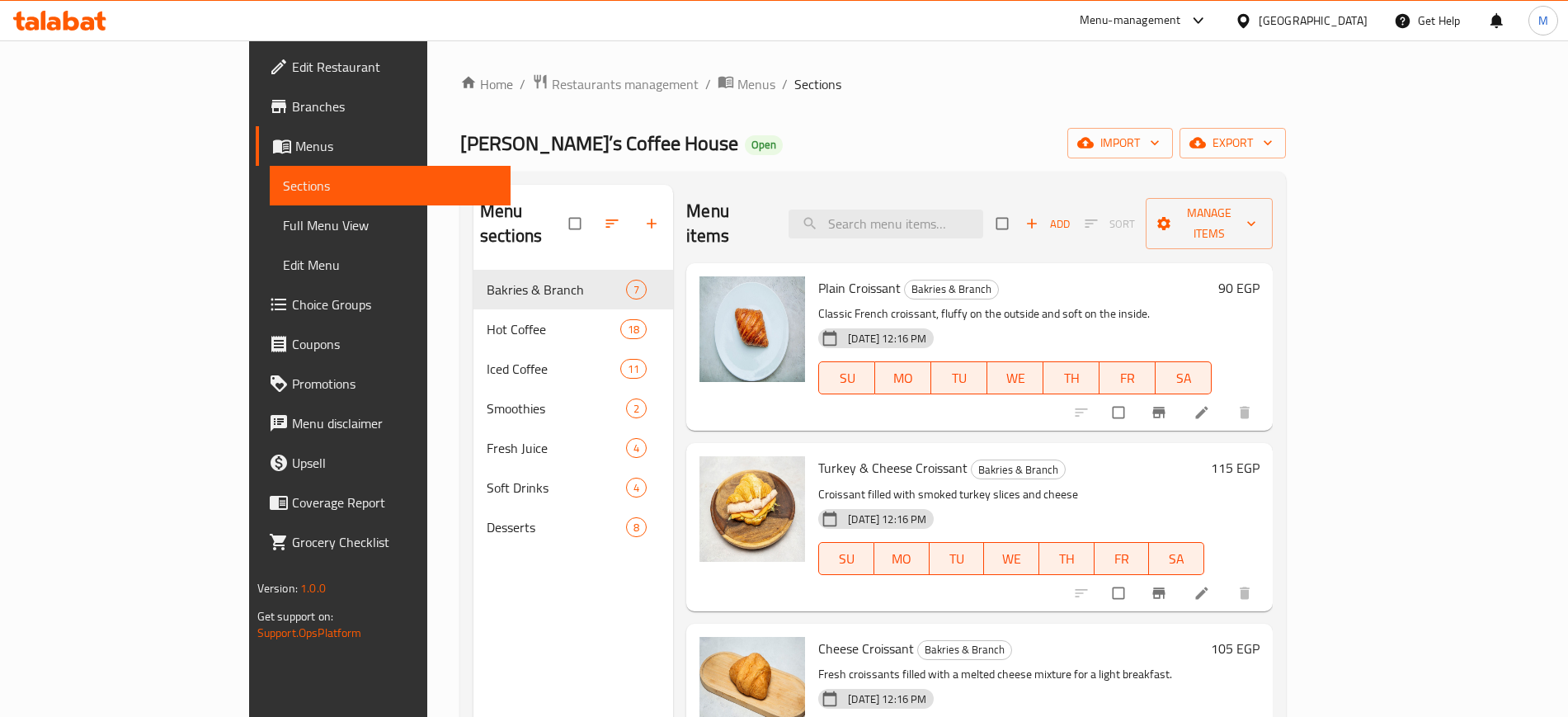
click at [460, 138] on span "[PERSON_NAME]’s Coffee House" at bounding box center [598, 142] width 278 height 37
copy span "[PERSON_NAME]’s Coffee House"
